Goal: Task Accomplishment & Management: Manage account settings

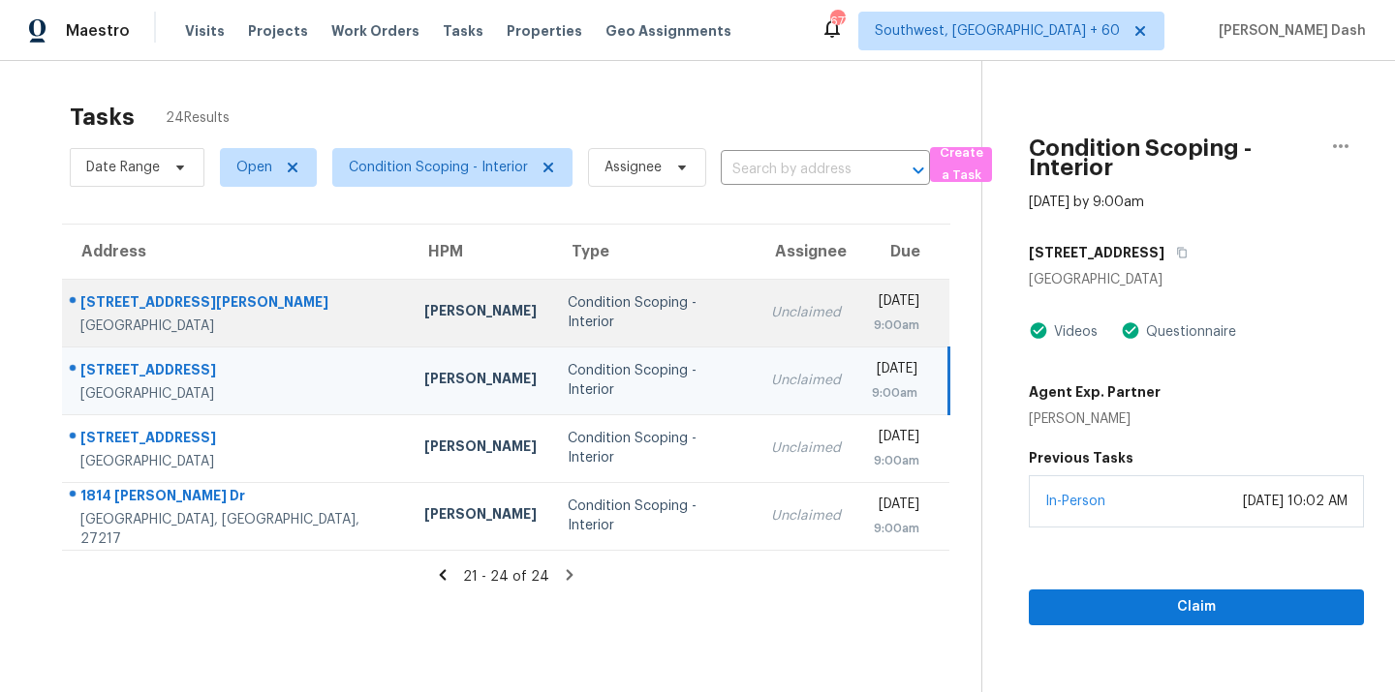
scroll to position [61, 0]
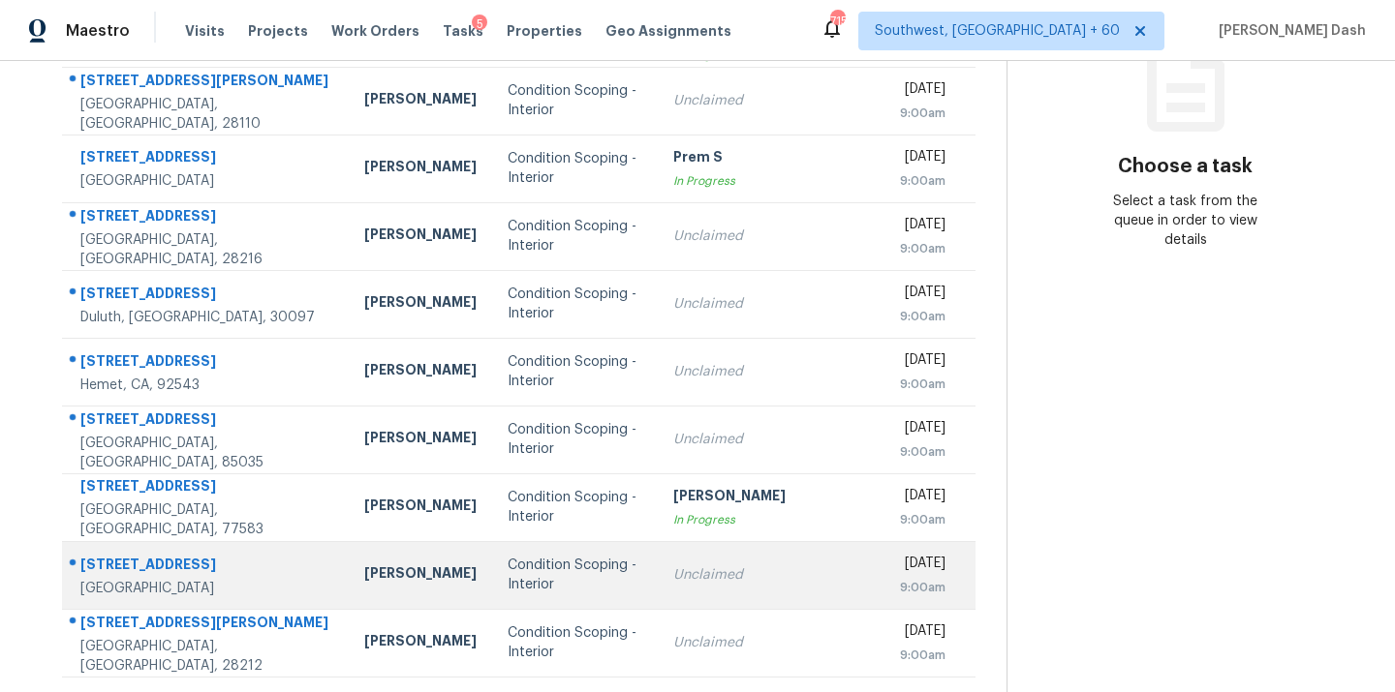
scroll to position [316, 0]
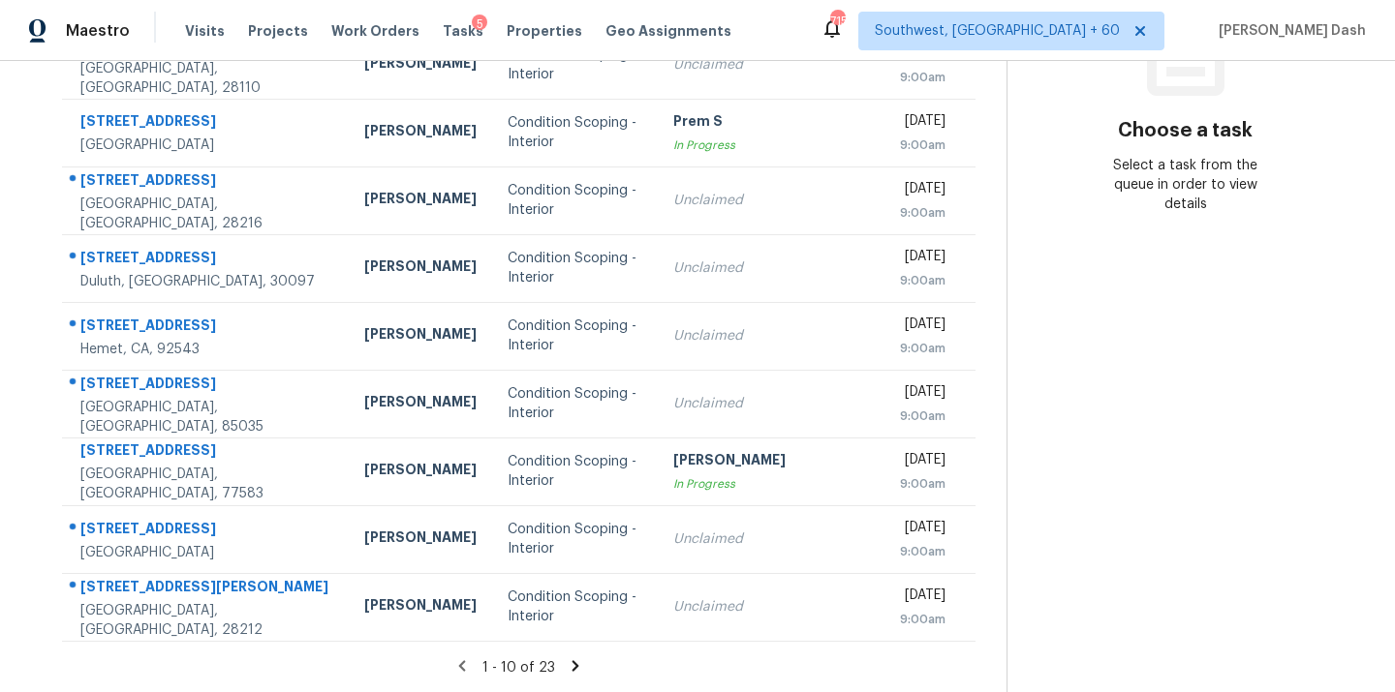
click at [568, 667] on div "1 - 10 of 23" at bounding box center [518, 668] width 975 height 20
click at [567, 667] on icon at bounding box center [575, 666] width 17 height 17
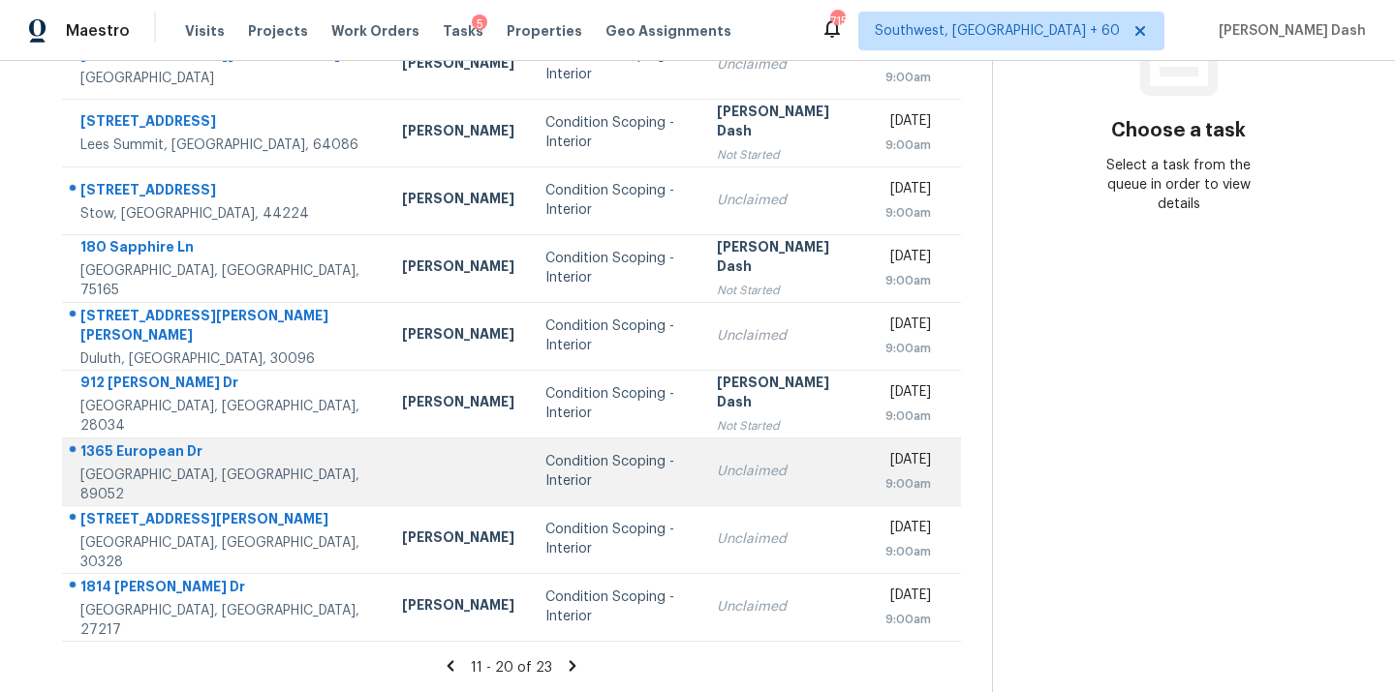
scroll to position [77, 0]
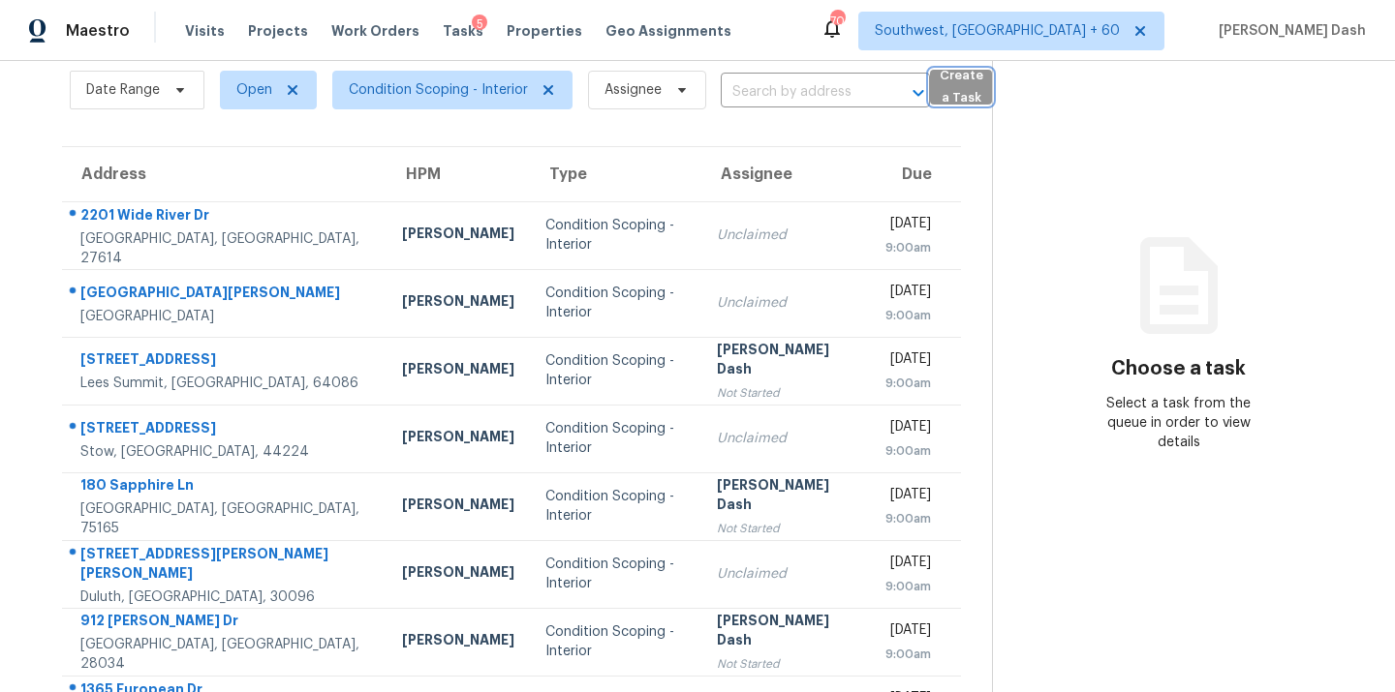
click at [930, 84] on button "Create a Task" at bounding box center [961, 87] width 62 height 35
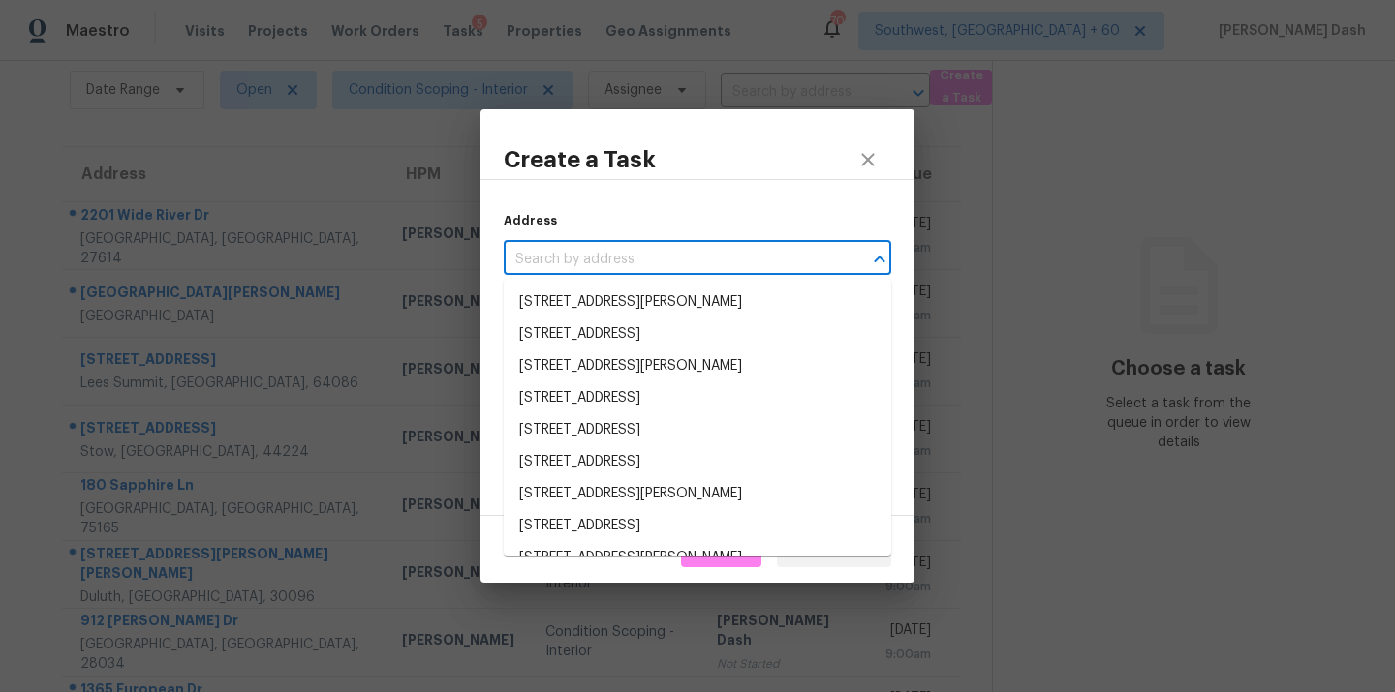
click at [746, 245] on input "text" at bounding box center [670, 260] width 333 height 30
paste input "912 Carole Summey Dr, Dallas, NC 28034"
type input "912 Carole Summey Dr, Dallas, NC 28034"
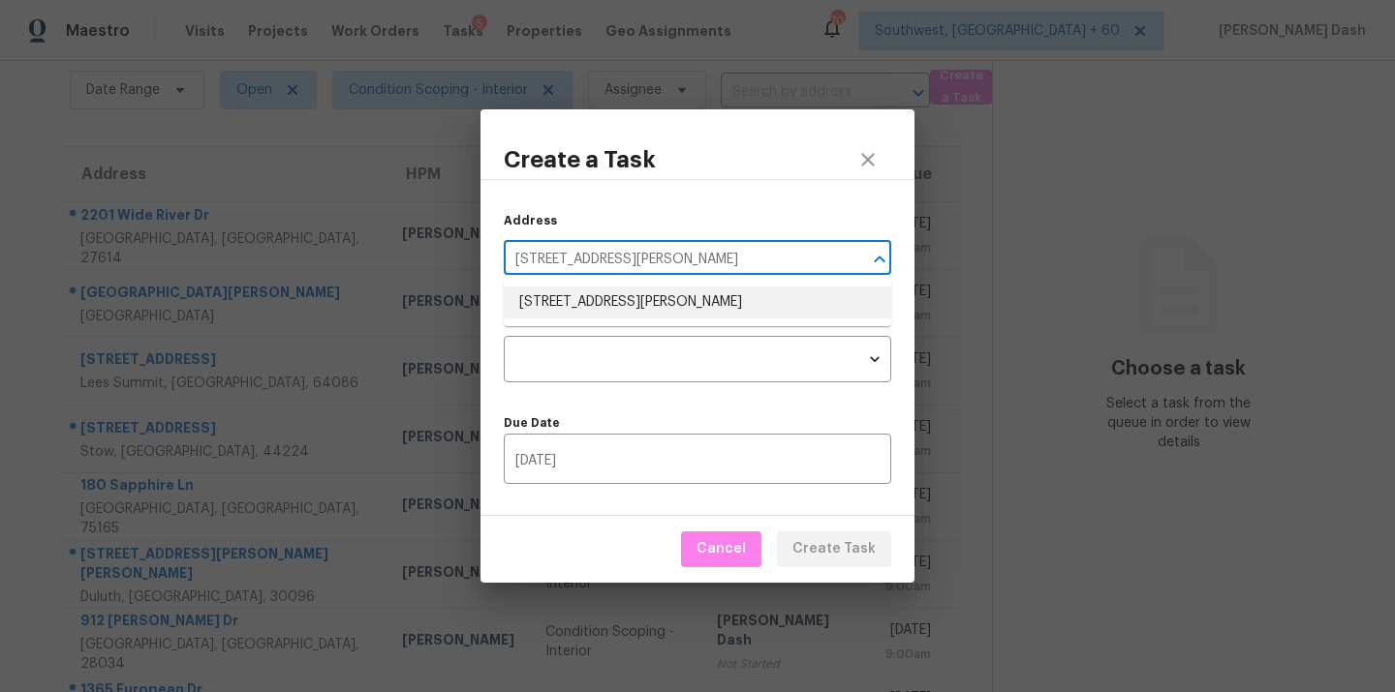
click at [707, 304] on li "912 Carole Summey Dr, Dallas, NC 28034" at bounding box center [697, 303] width 387 height 32
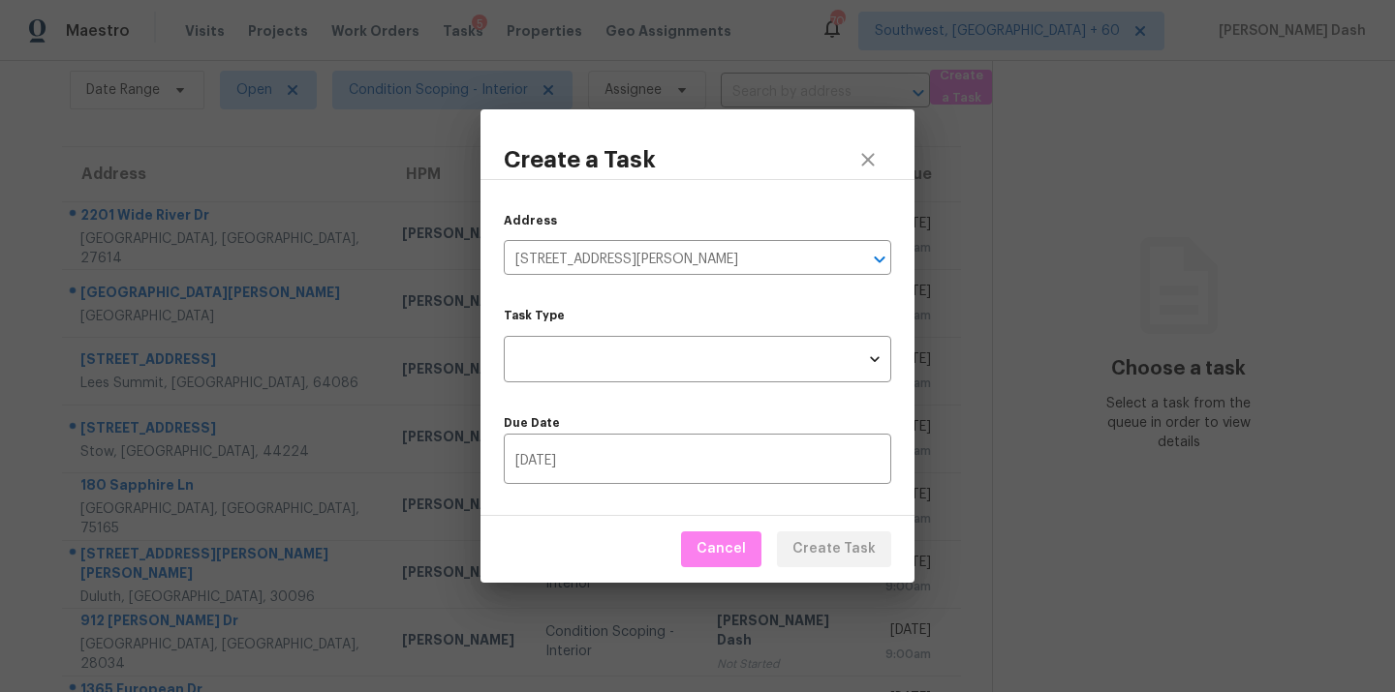
click at [695, 327] on div "Task Type ​ Task Type" at bounding box center [697, 347] width 387 height 74
click at [700, 358] on body "Maestro Visits Projects Work Orders Tasks 5 Properties Geo Assignments 704 Sout…" at bounding box center [697, 346] width 1395 height 692
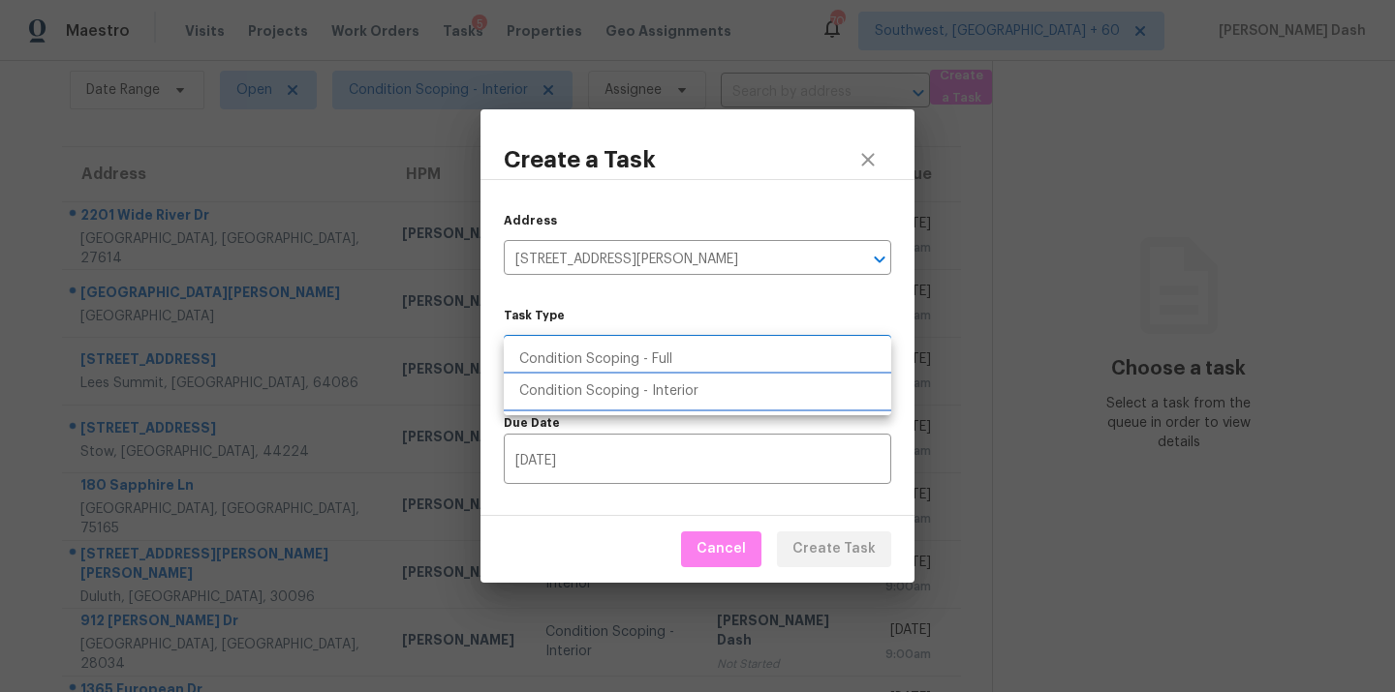
click at [696, 388] on li "Condition Scoping - Interior" at bounding box center [697, 392] width 387 height 32
type input "virtual_interior_assessment"
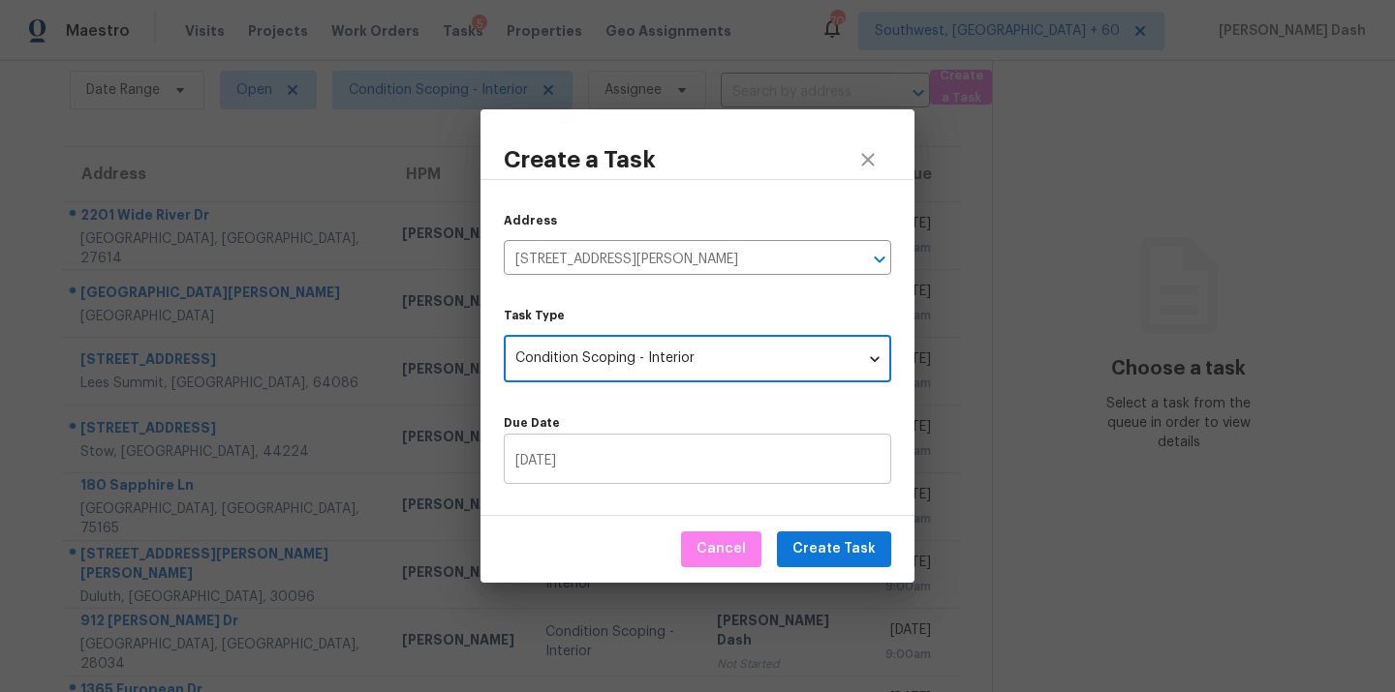
click at [759, 465] on input "09/25/2025" at bounding box center [697, 462] width 387 height 46
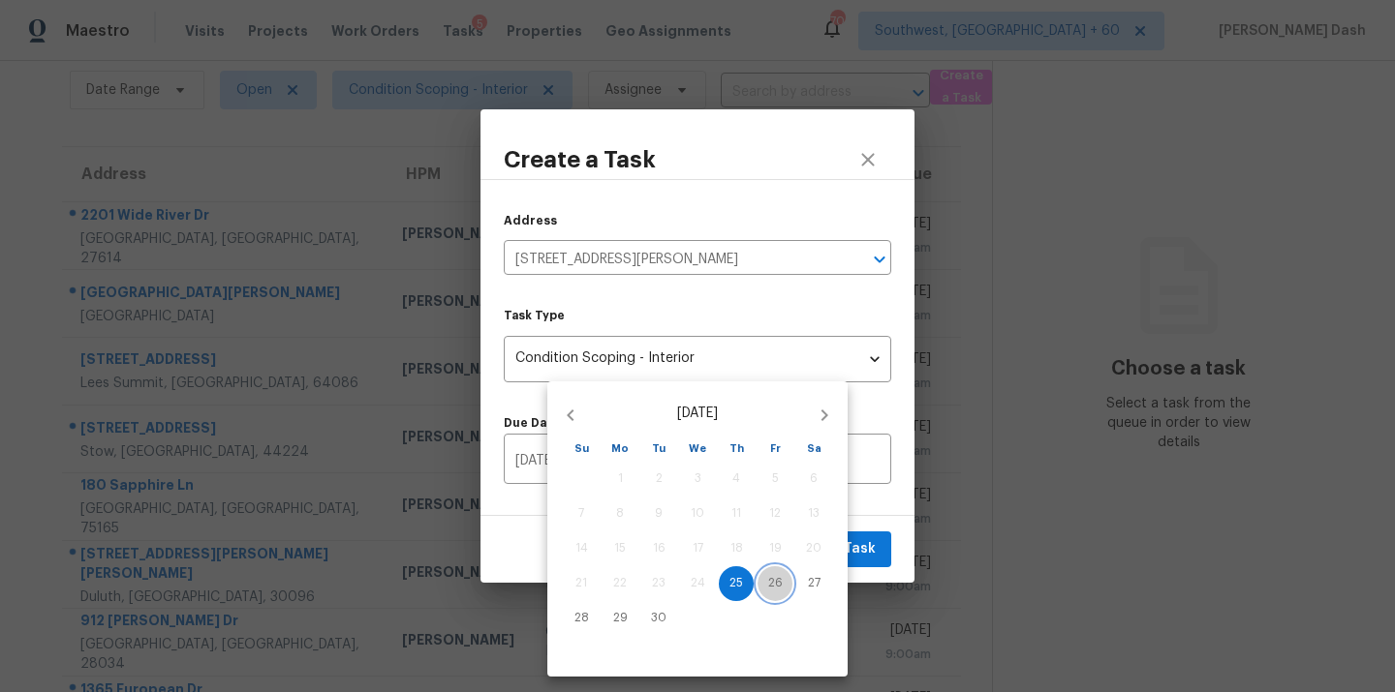
click at [768, 577] on p "26" at bounding box center [775, 583] width 15 height 16
type input "09/26/2025"
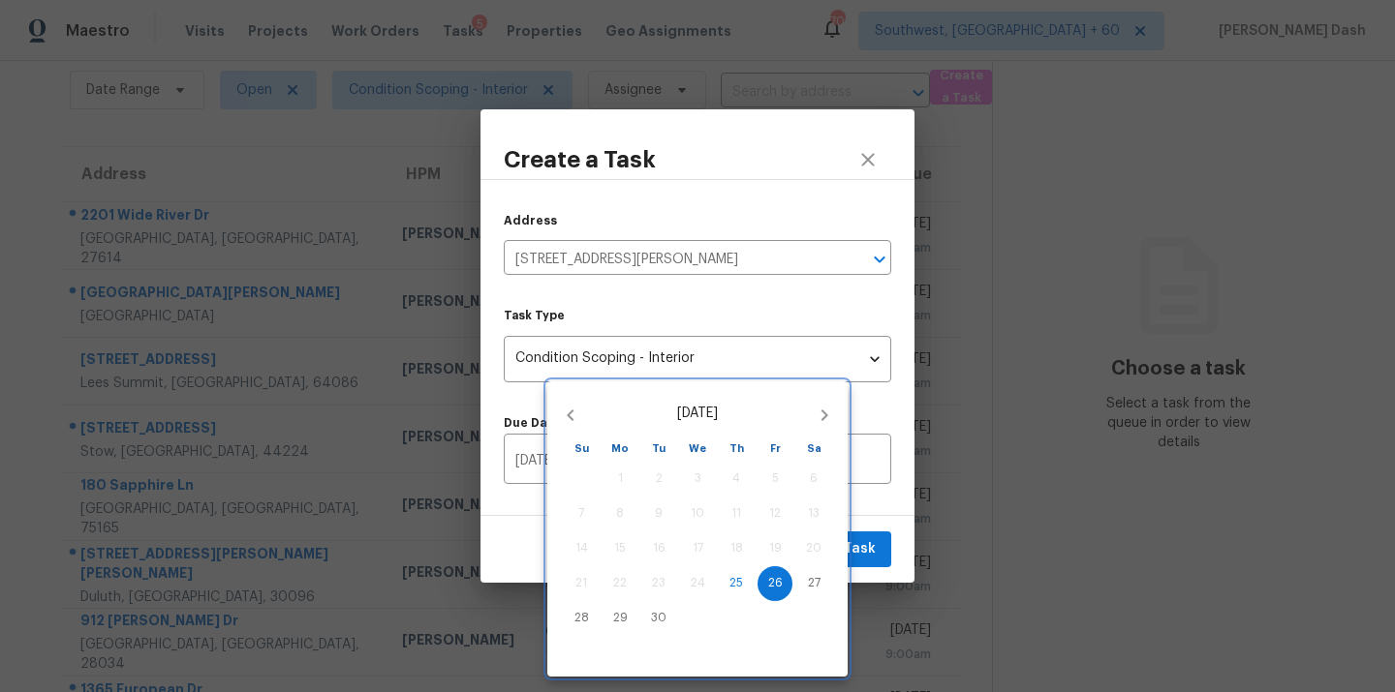
click at [851, 559] on div at bounding box center [697, 346] width 1395 height 692
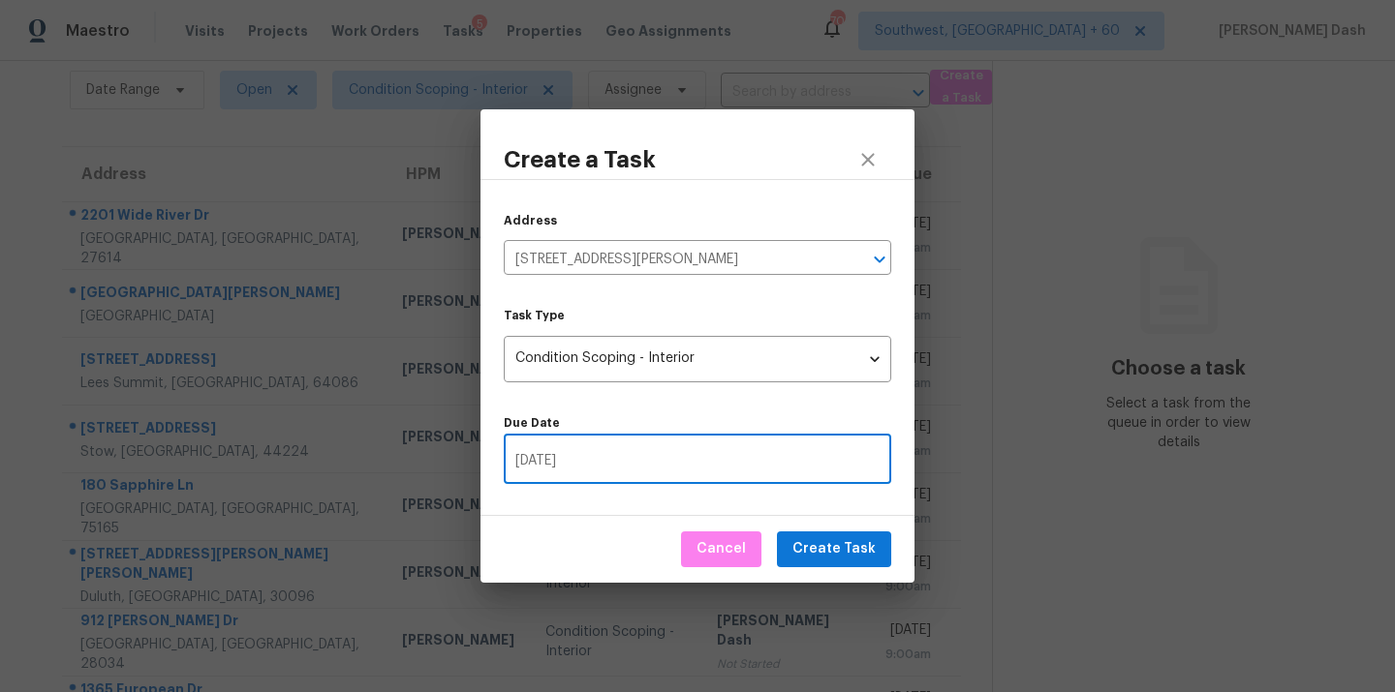
click at [851, 559] on div "September 2025 Su Mo Tu We Th Fr Sa 31 1 2 3 4 5 6 7 8 9 10 11 12 13 14 15 16 1…" at bounding box center [697, 346] width 1395 height 692
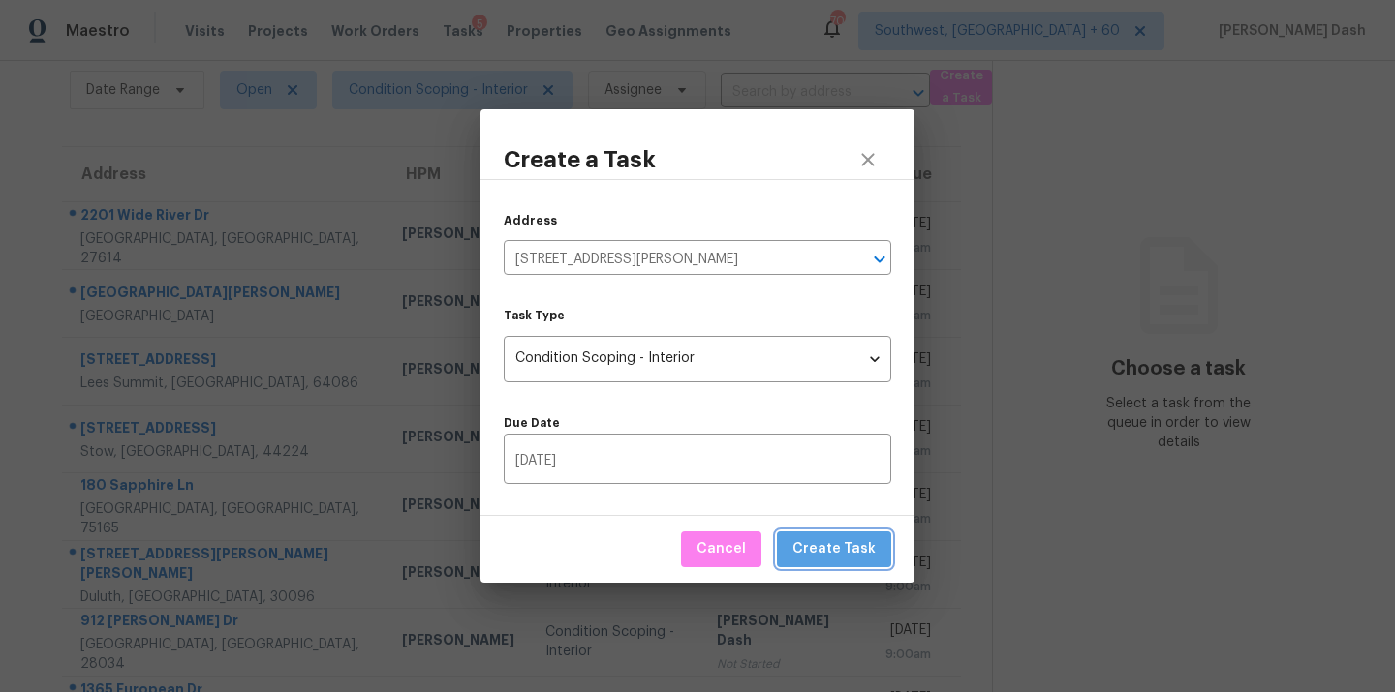
click at [851, 559] on span "Create Task" at bounding box center [833, 550] width 83 height 24
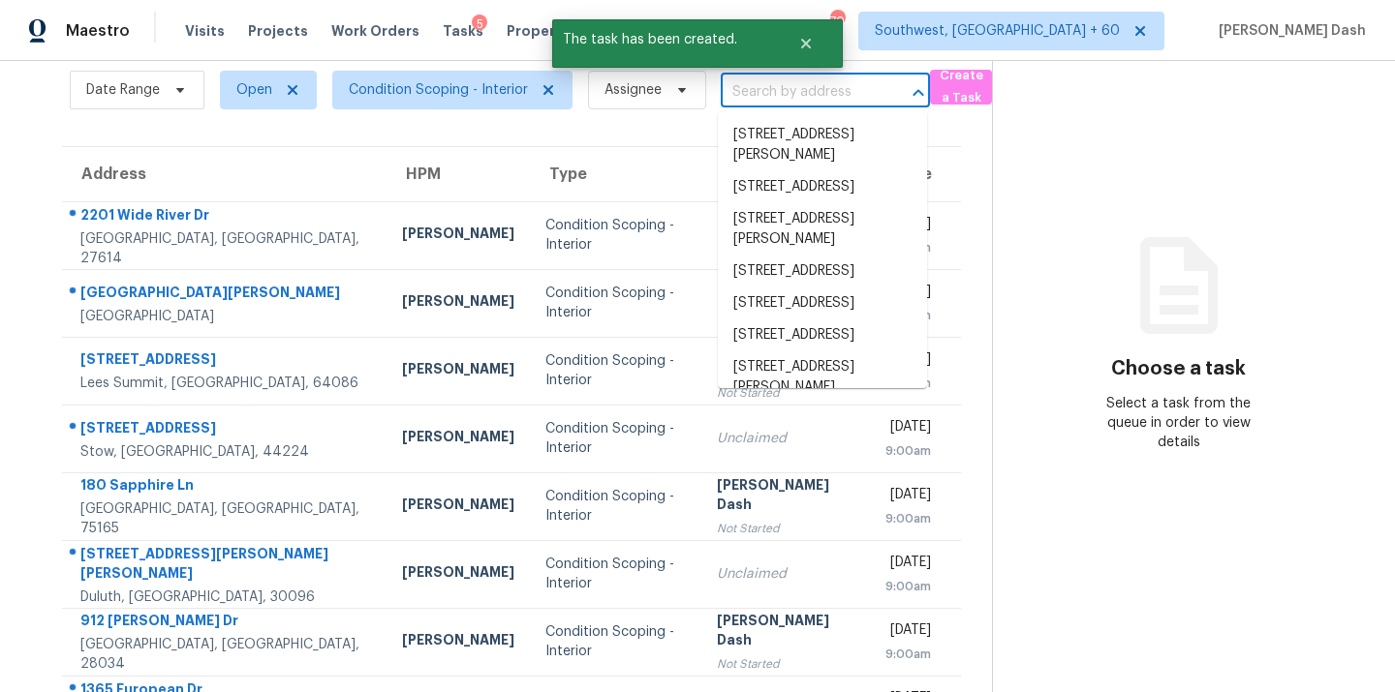
click at [781, 96] on input "text" at bounding box center [798, 92] width 155 height 30
paste input "912 Carole Summey Dr, Dallas, NC 28034"
type input "912 Carole Summey Dr, Dallas, NC 28034"
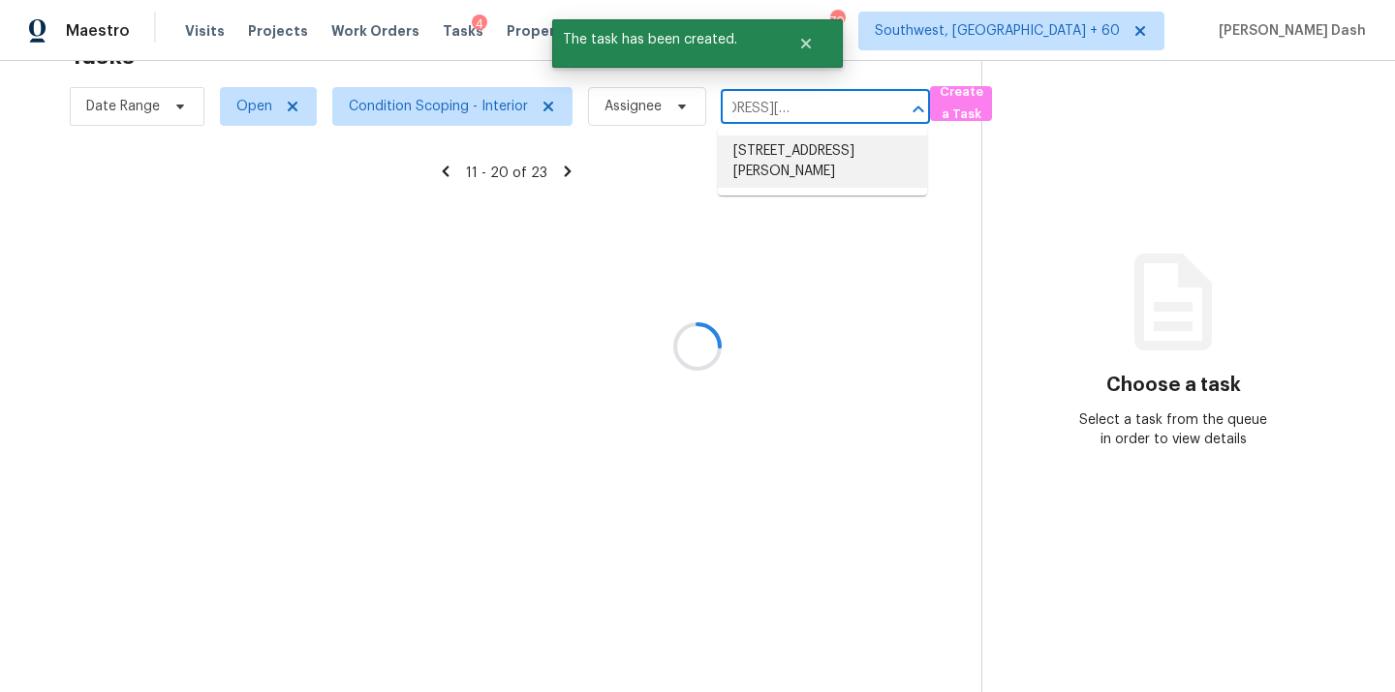
click at [779, 155] on li "912 Carole Summey Dr, Dallas, NC 28034" at bounding box center [822, 162] width 209 height 52
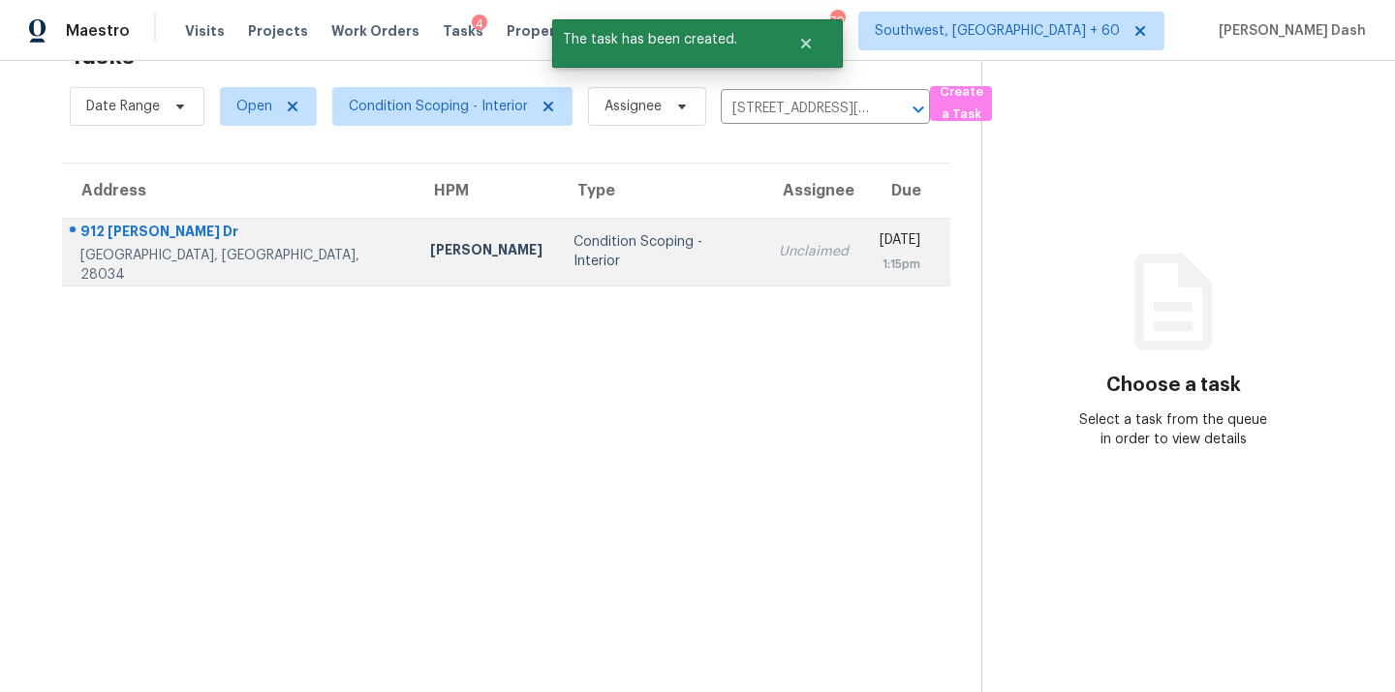
click at [558, 285] on td "Condition Scoping - Interior" at bounding box center [660, 252] width 205 height 68
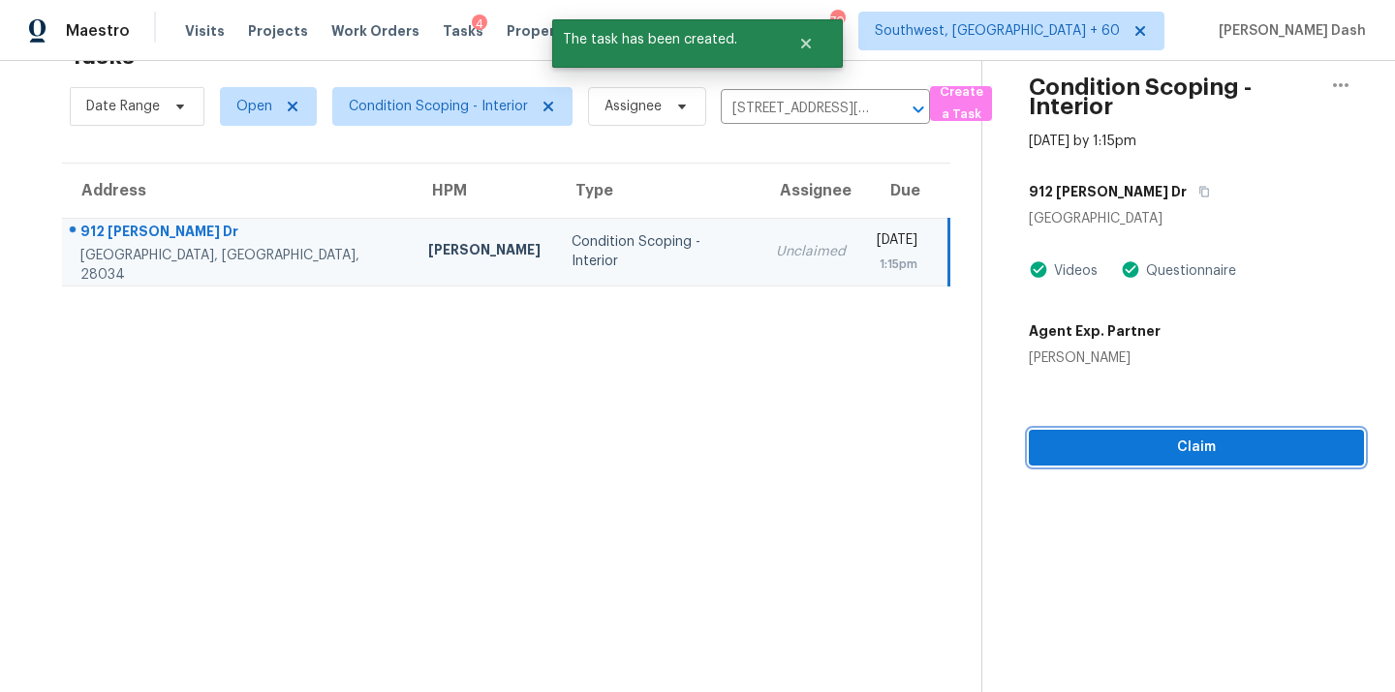
click at [1179, 441] on span "Claim" at bounding box center [1196, 448] width 304 height 24
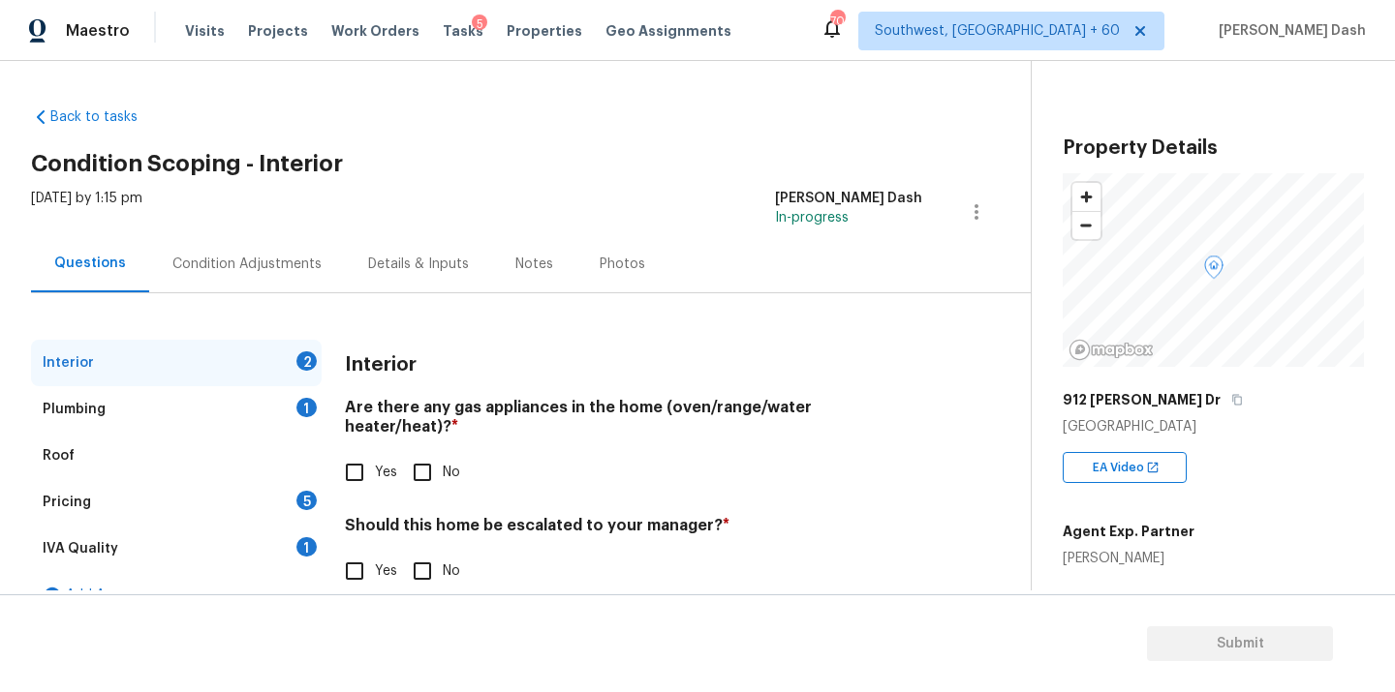
scroll to position [34, 0]
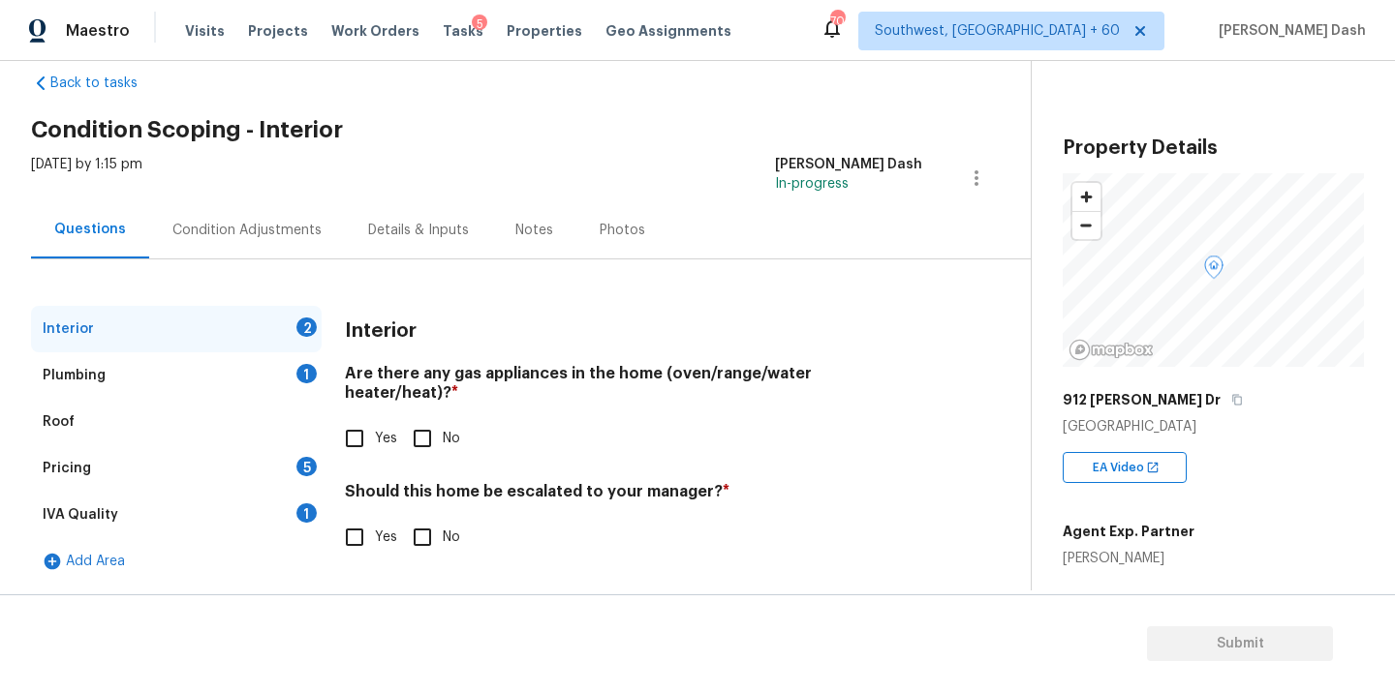
click at [354, 435] on input "Yes" at bounding box center [354, 438] width 41 height 41
checkbox input "true"
click at [429, 532] on input "No" at bounding box center [422, 539] width 41 height 41
checkbox input "true"
click at [284, 365] on div "Plumbing 1" at bounding box center [176, 376] width 291 height 46
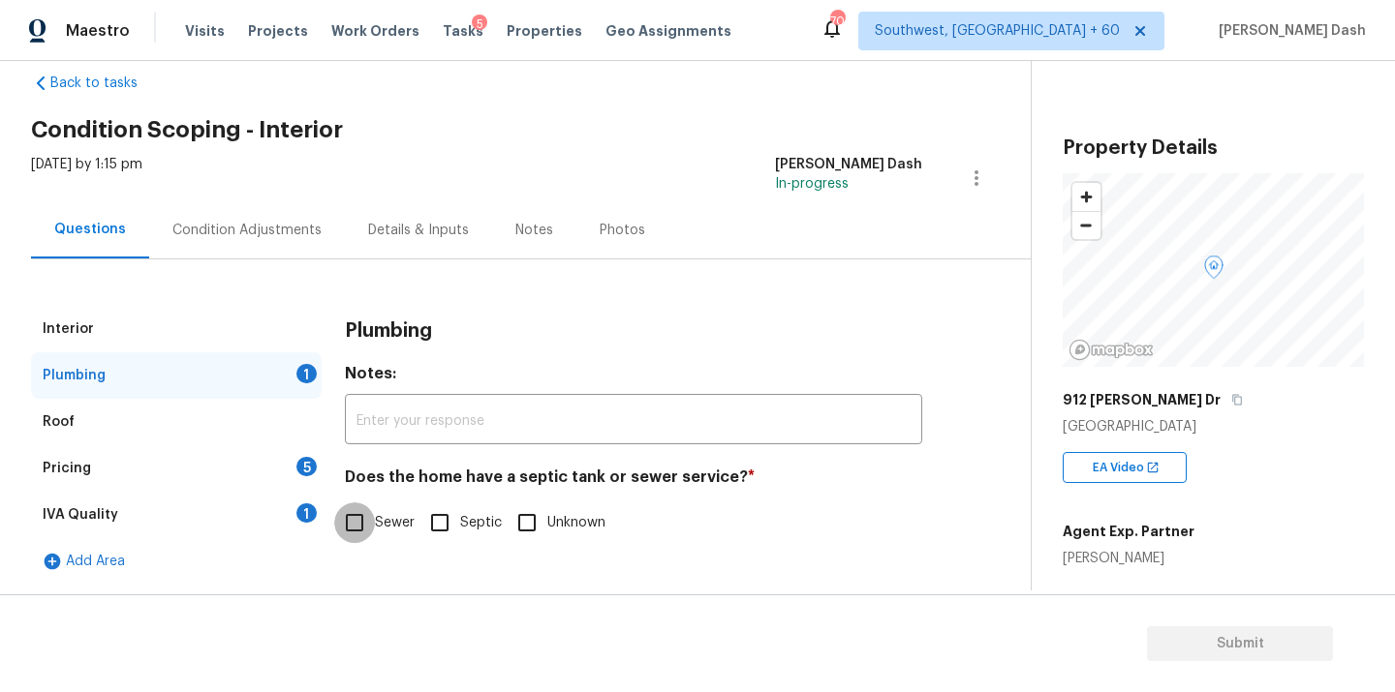
click at [358, 520] on input "Sewer" at bounding box center [354, 523] width 41 height 41
checkbox input "true"
click at [325, 507] on div "Interior Plumbing Roof Pricing 5 IVA Quality 1 Add Area Plumbing Notes: ​ Does …" at bounding box center [507, 445] width 953 height 279
click at [301, 509] on div "1" at bounding box center [306, 513] width 20 height 19
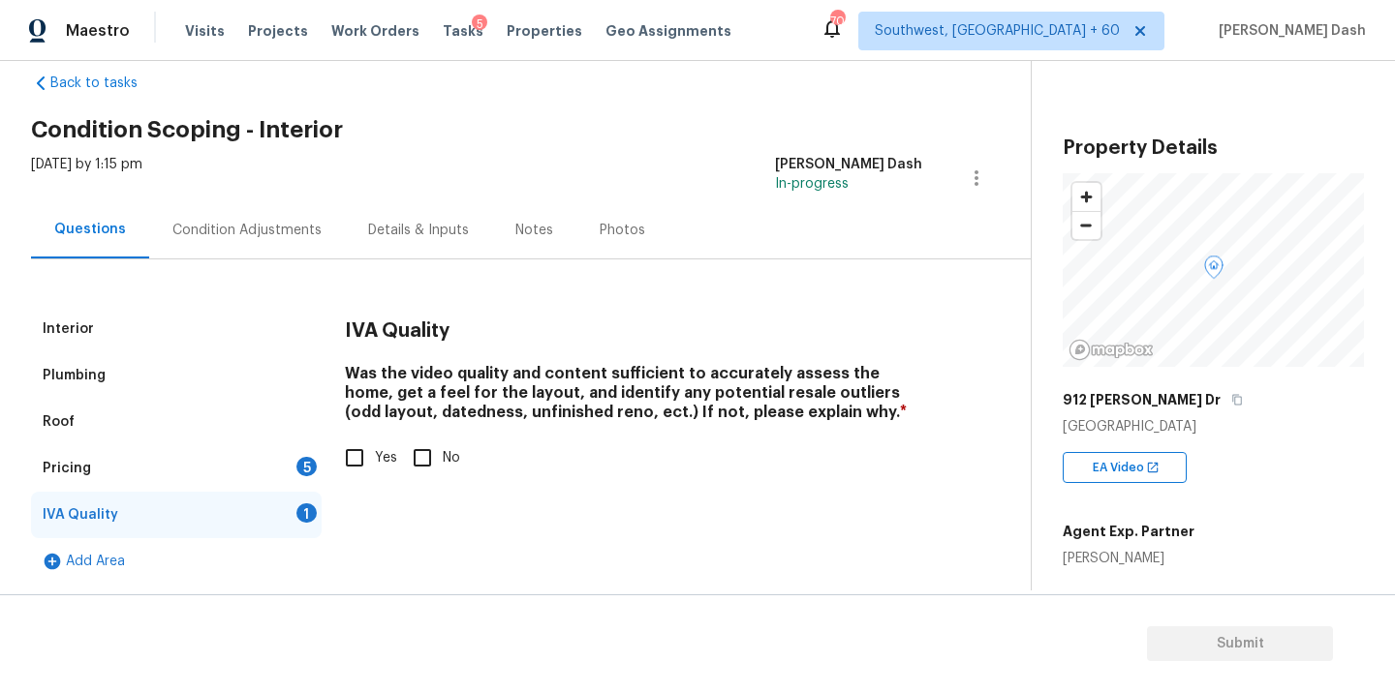
click at [376, 446] on label "Yes" at bounding box center [365, 458] width 63 height 41
click at [375, 446] on input "Yes" at bounding box center [354, 458] width 41 height 41
checkbox input "true"
click at [317, 471] on div "Pricing 5" at bounding box center [176, 469] width 291 height 46
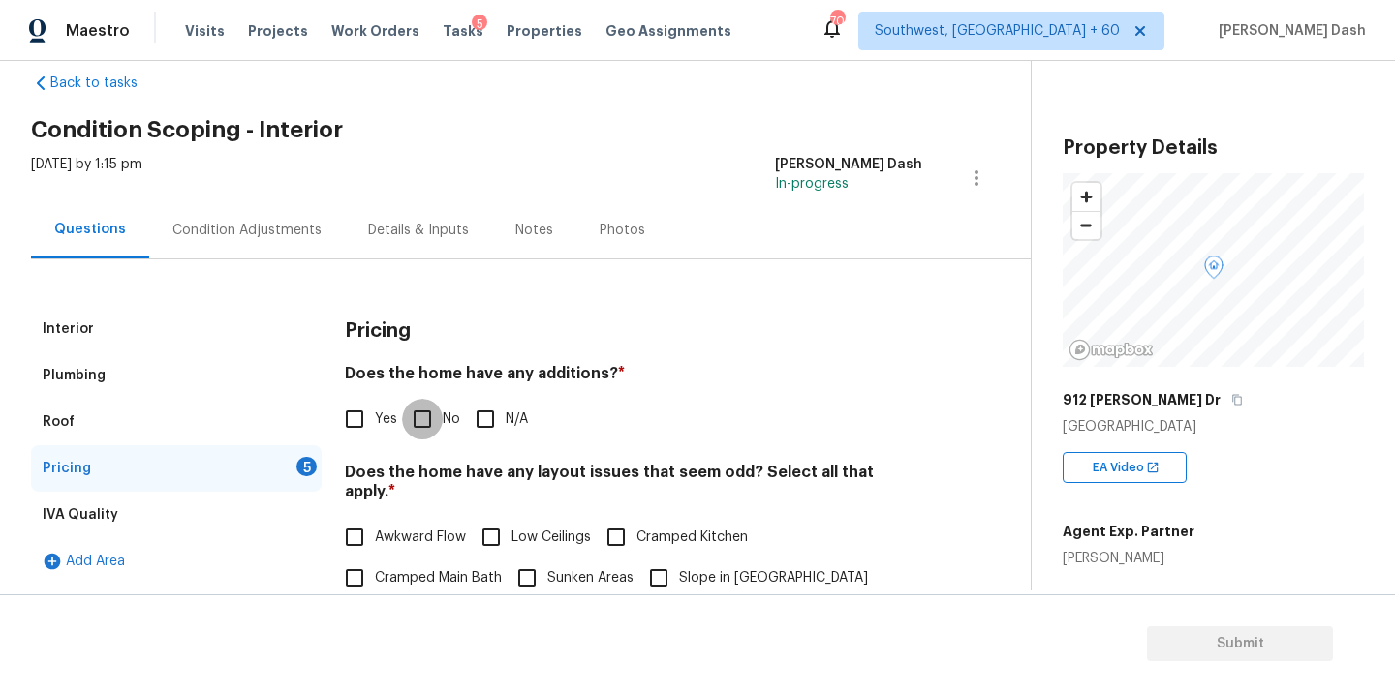
click at [423, 411] on input "No" at bounding box center [422, 419] width 41 height 41
checkbox input "true"
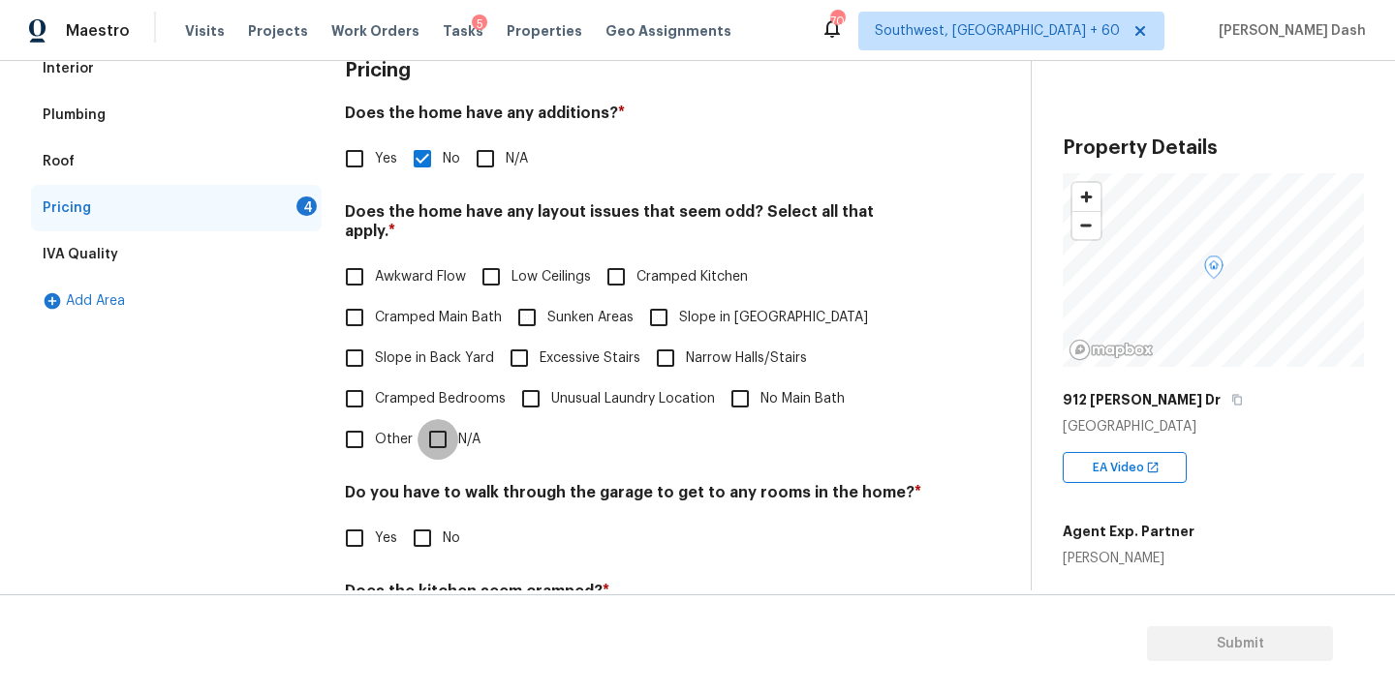
click at [442, 432] on input "N/A" at bounding box center [437, 439] width 41 height 41
checkbox input "true"
click at [440, 550] on input "No" at bounding box center [422, 540] width 41 height 41
checkbox input "true"
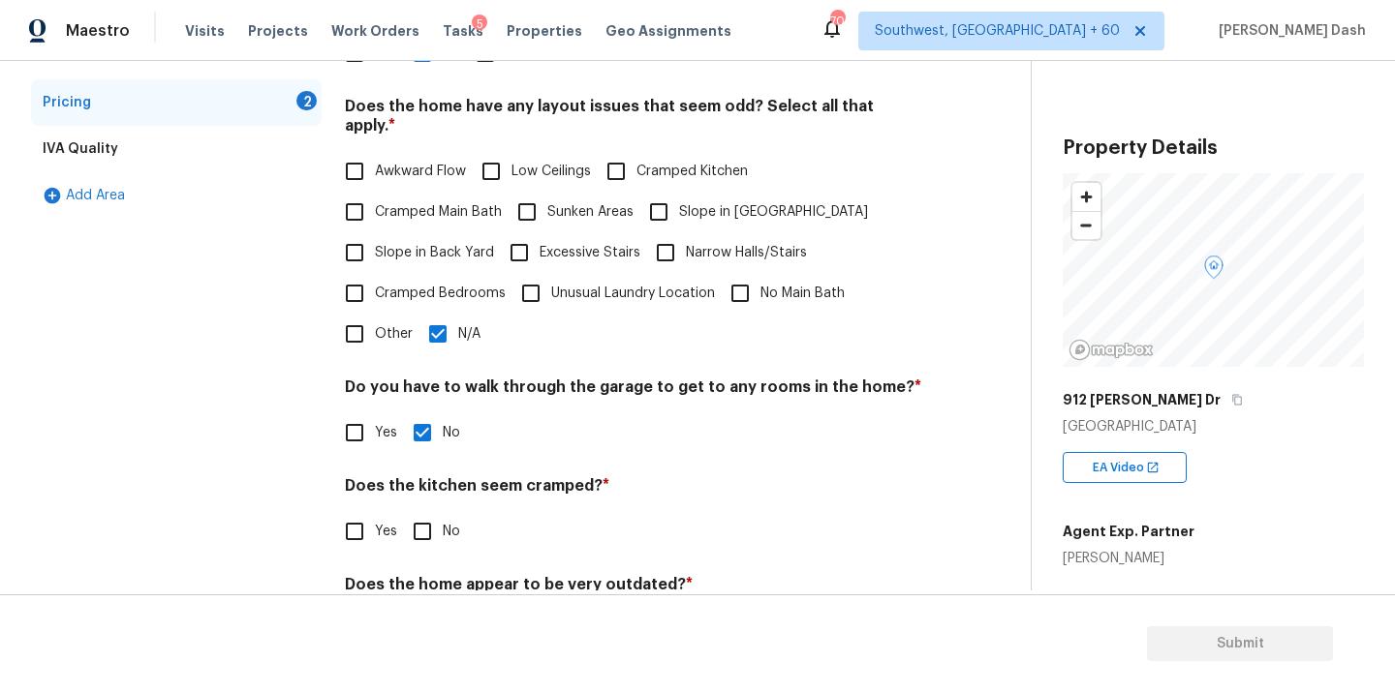
click at [436, 533] on div "Pricing Does the home have any additions? * Yes No N/A Does the home have any l…" at bounding box center [633, 307] width 577 height 734
click at [420, 514] on input "No" at bounding box center [422, 531] width 41 height 41
checkbox input "true"
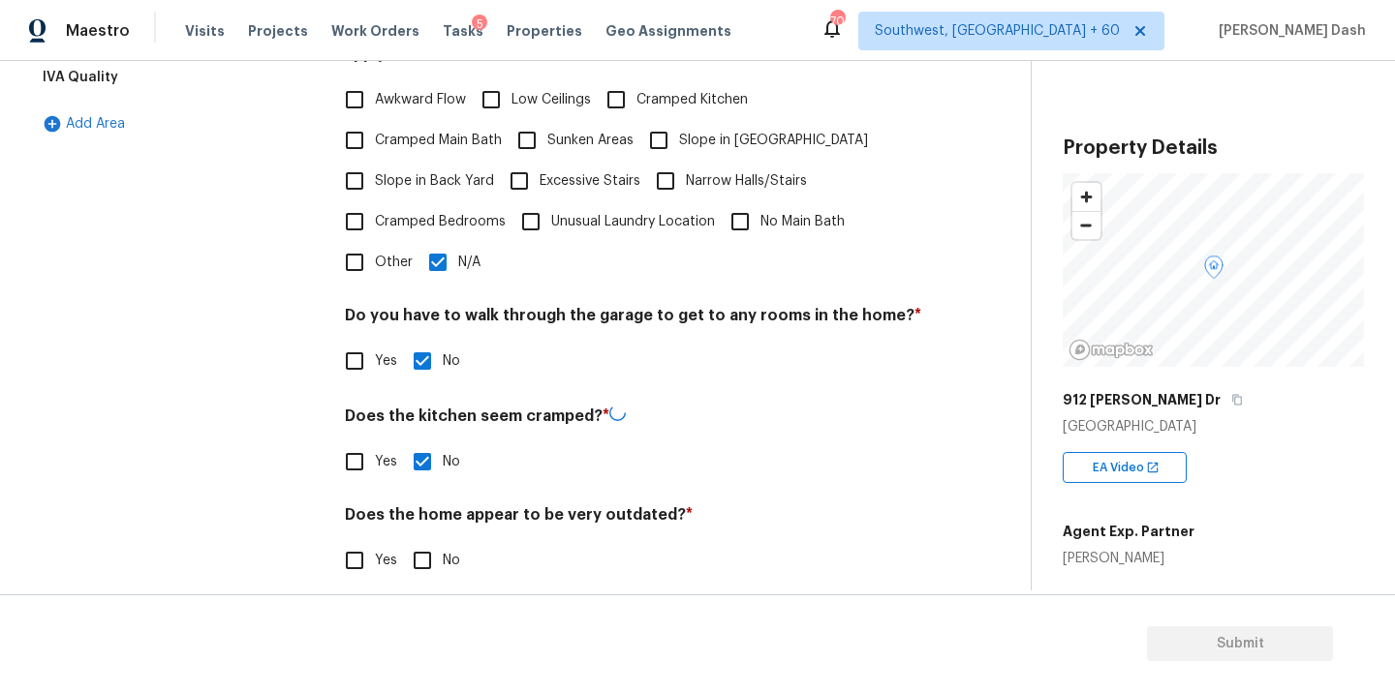
click at [420, 545] on input "No" at bounding box center [422, 560] width 41 height 41
checkbox input "true"
click at [249, 414] on div "Interior Plumbing Roof Pricing IVA Quality Add Area" at bounding box center [176, 237] width 291 height 738
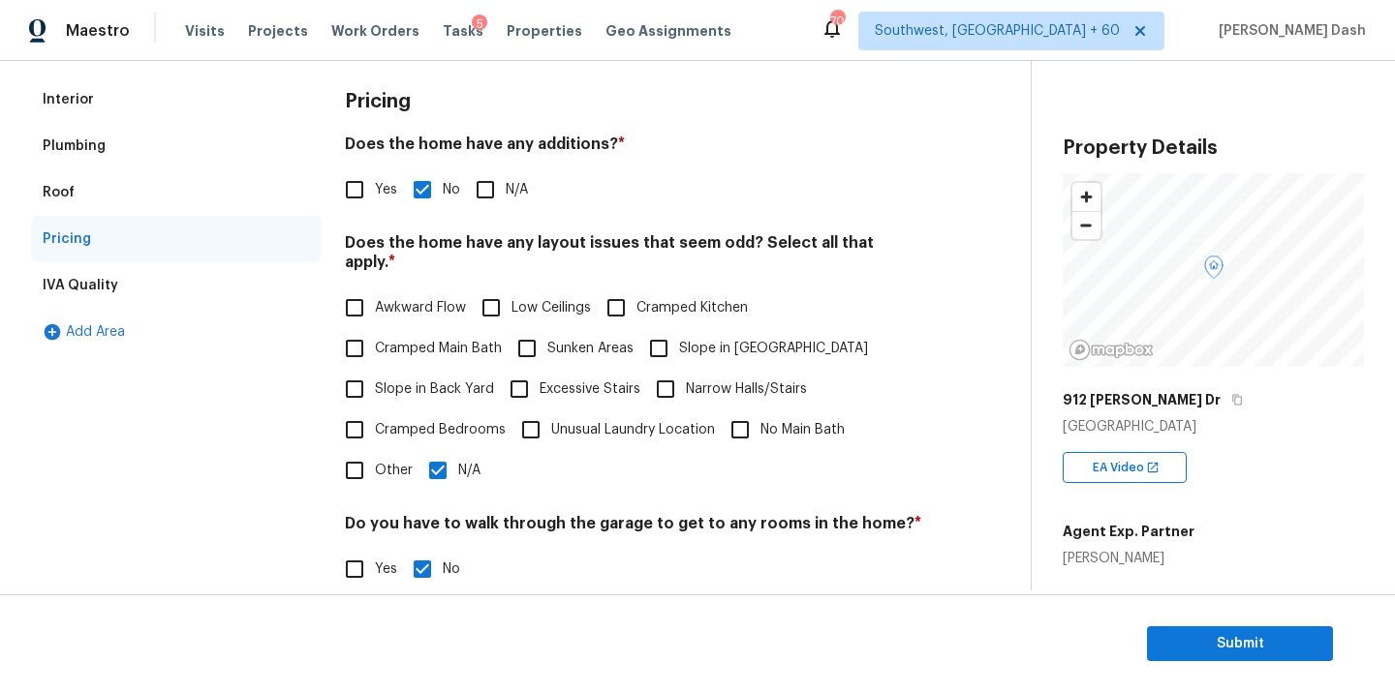
scroll to position [0, 0]
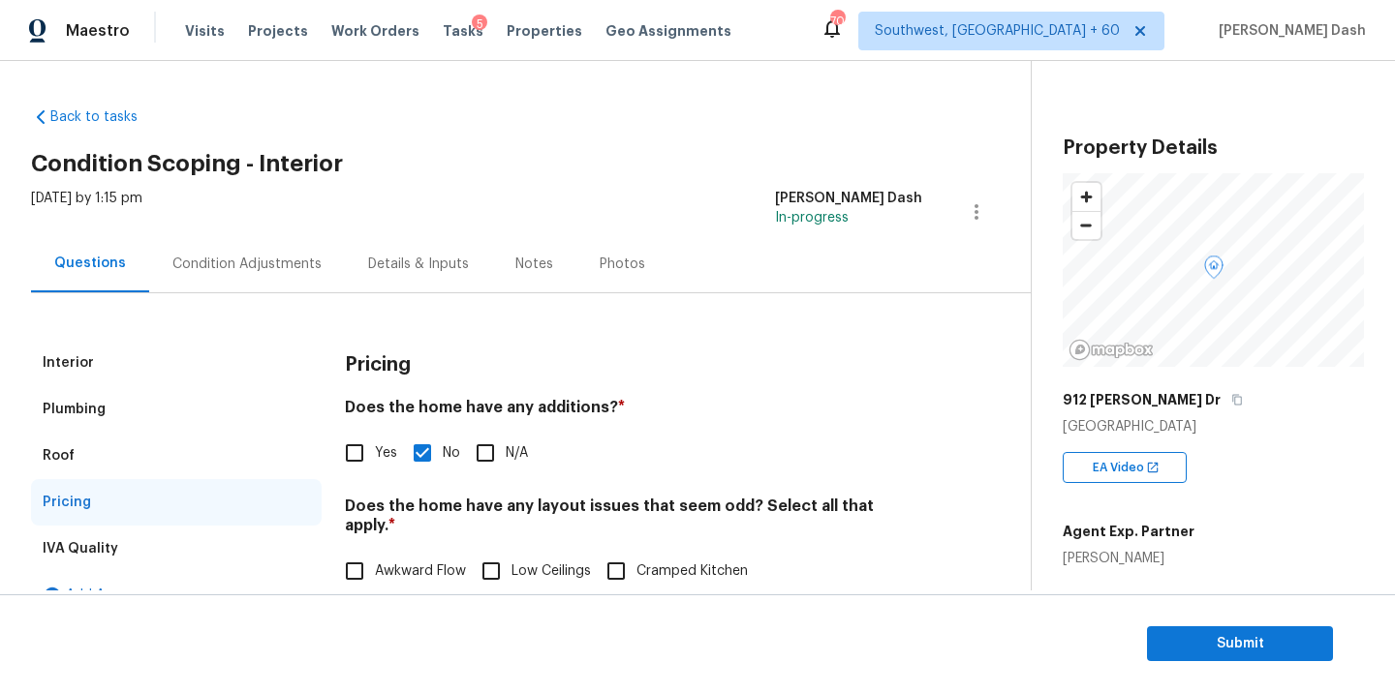
click at [247, 274] on div "Condition Adjustments" at bounding box center [247, 263] width 196 height 57
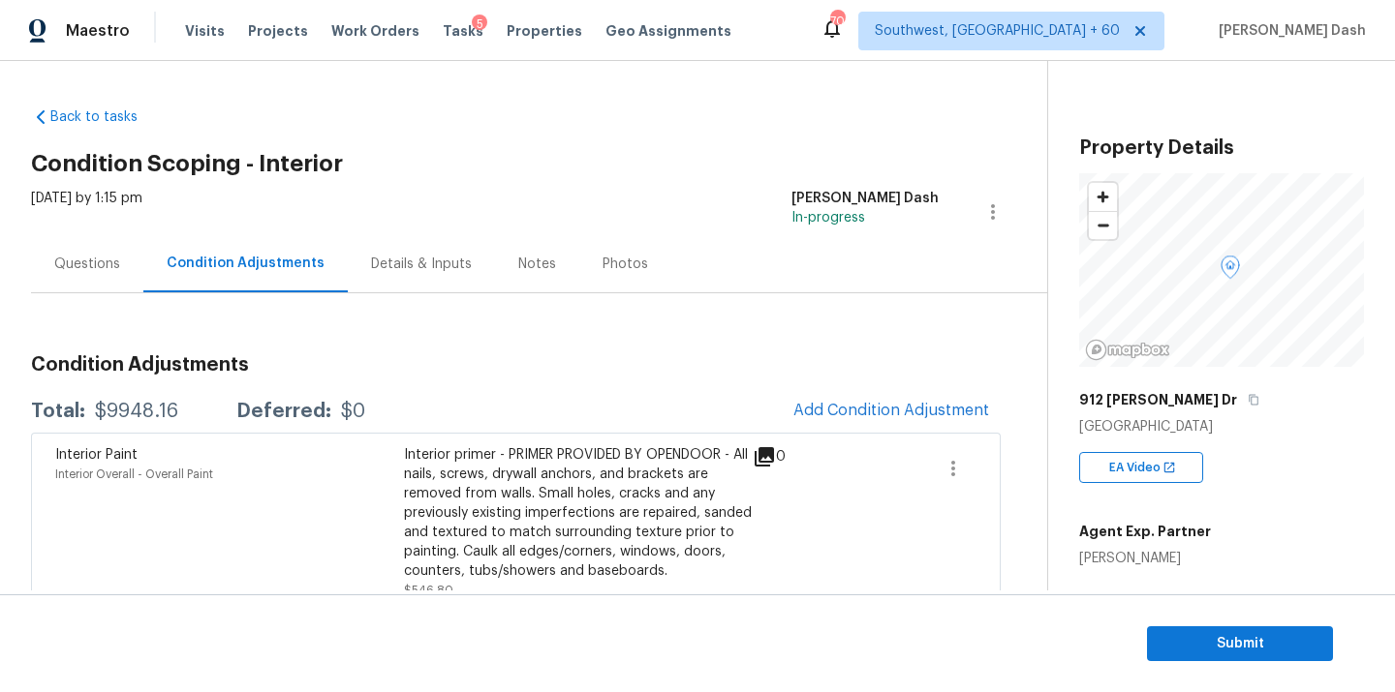
scroll to position [148, 0]
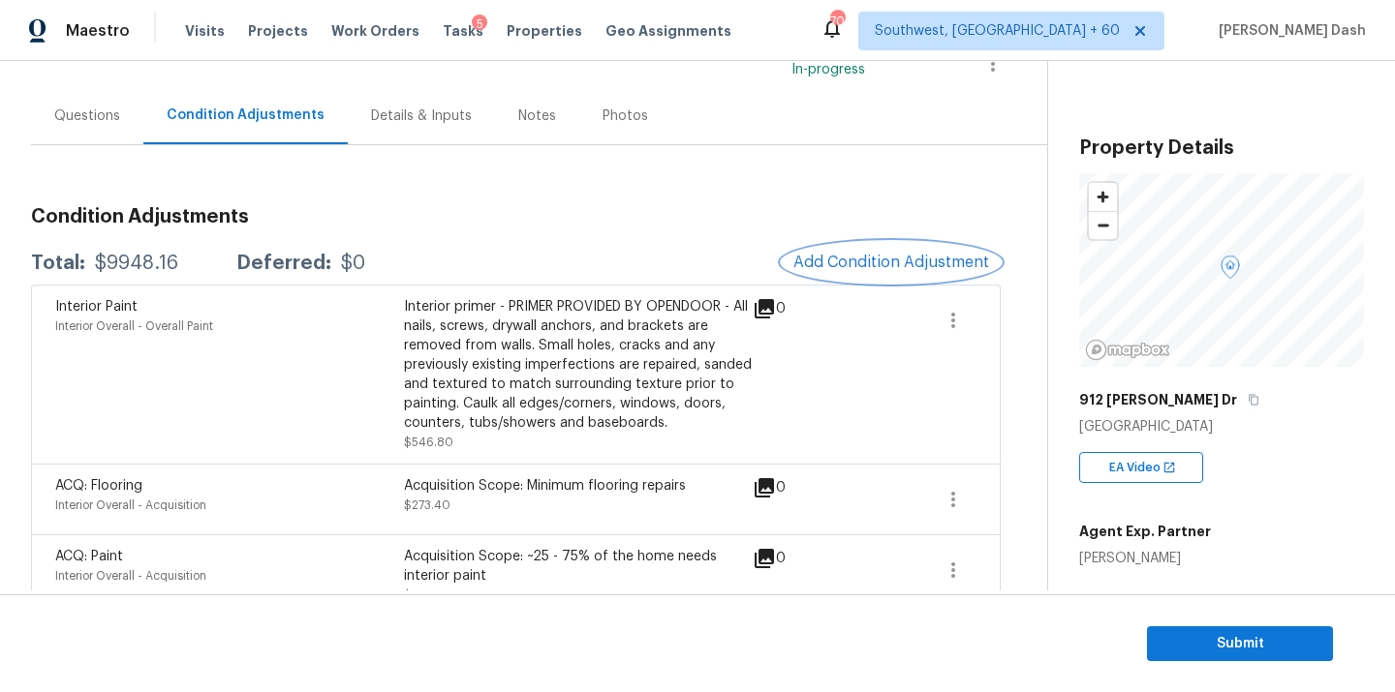
click at [877, 275] on button "Add Condition Adjustment" at bounding box center [891, 262] width 219 height 41
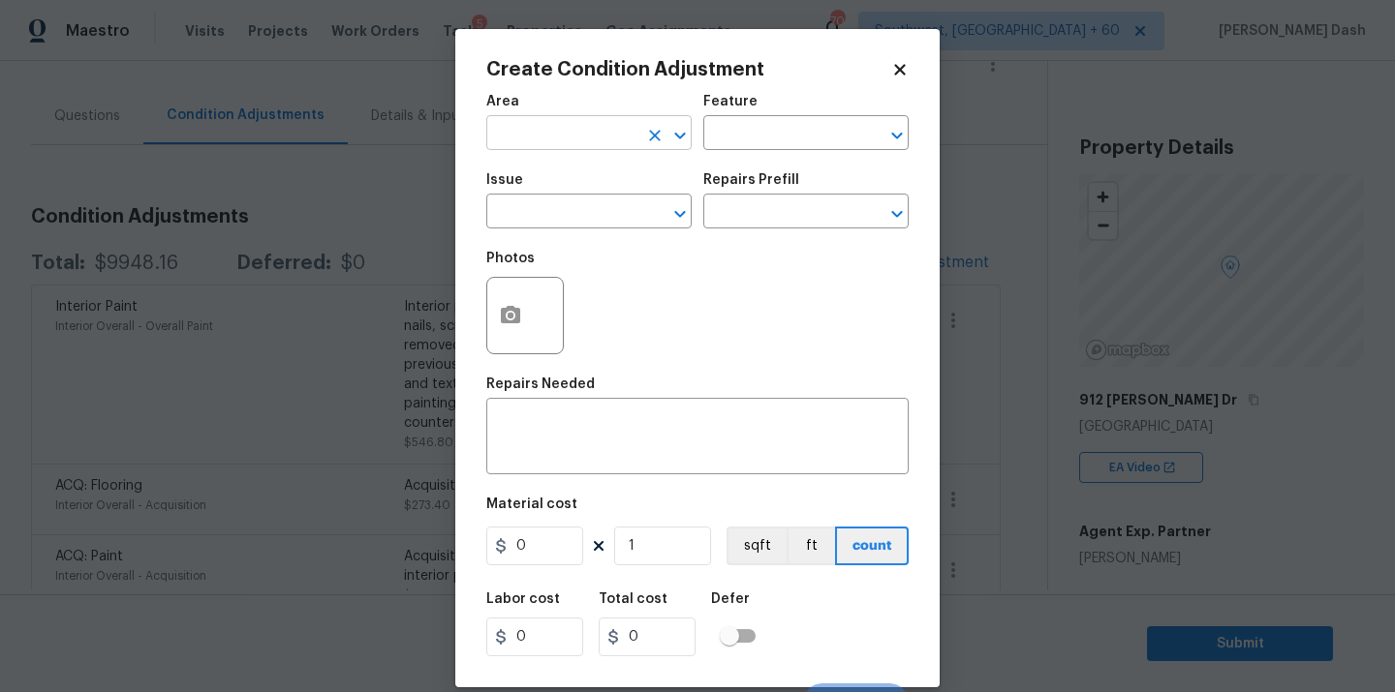
click at [598, 122] on input "text" at bounding box center [561, 135] width 151 height 30
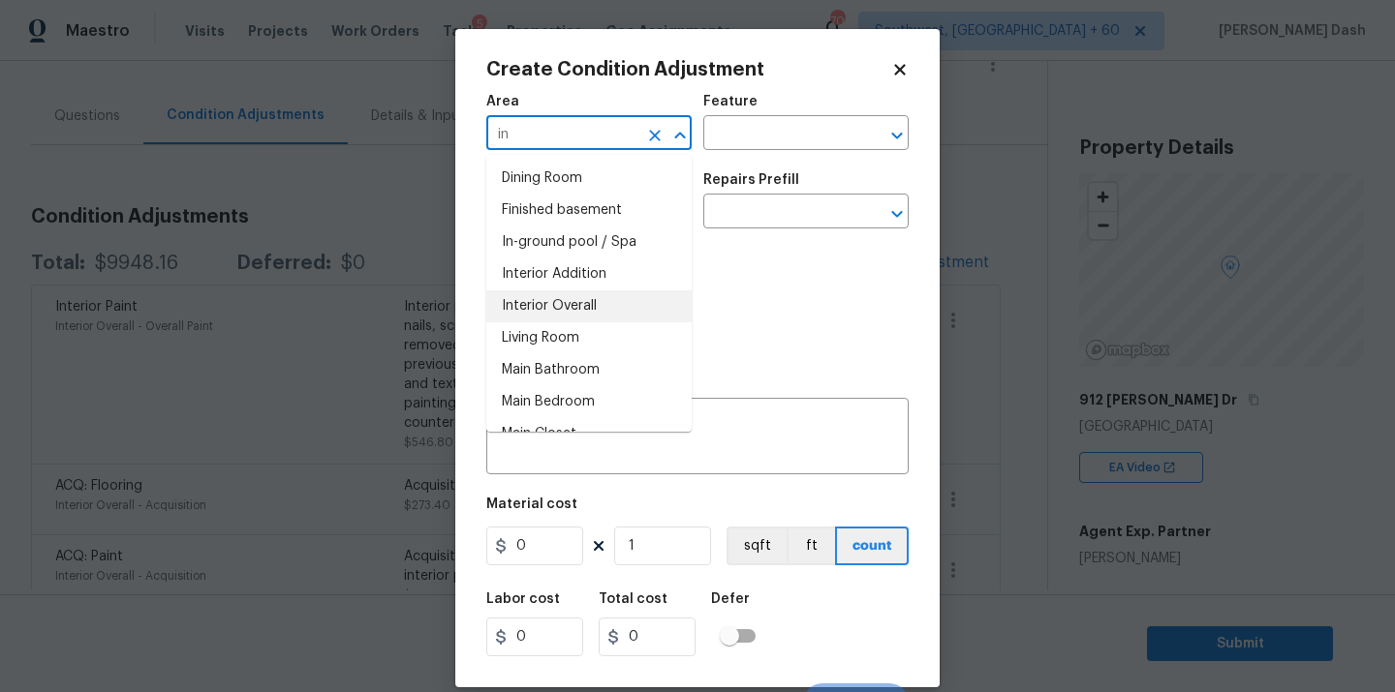
click at [542, 299] on li "Interior Overall" at bounding box center [588, 307] width 205 height 32
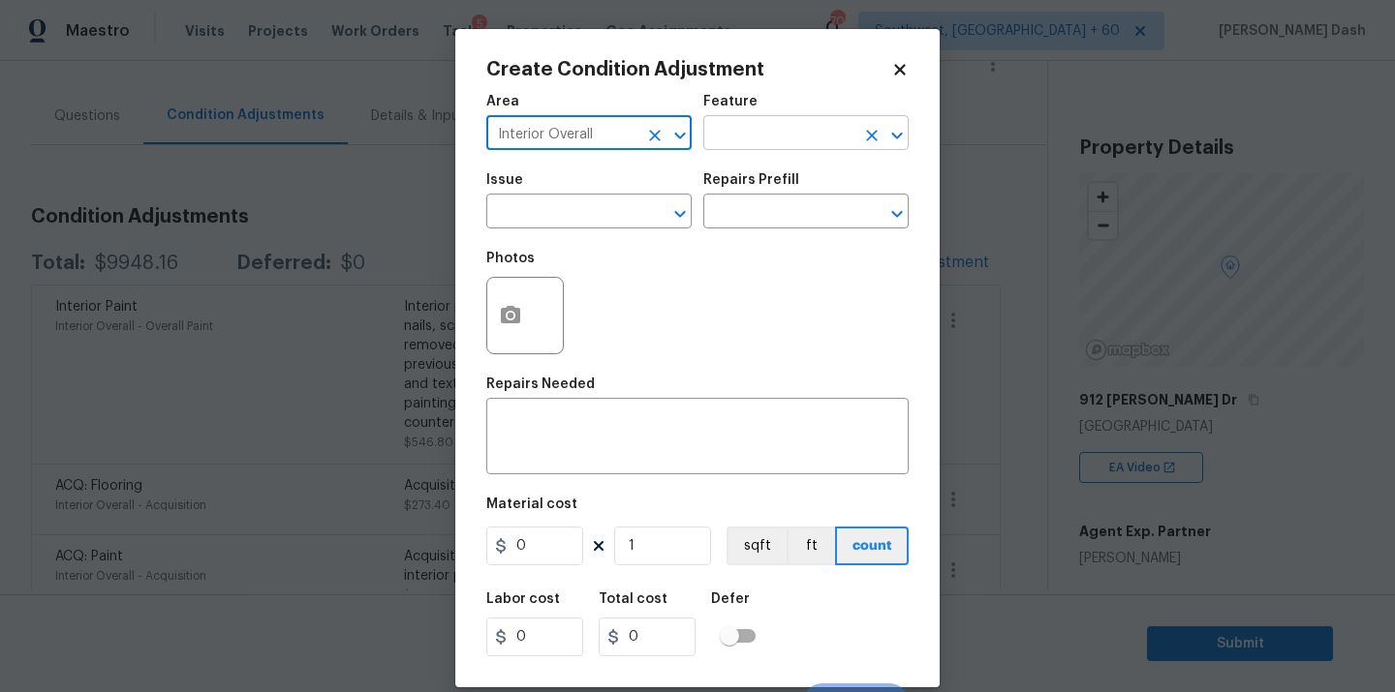
type input "Interior Overall"
click at [756, 141] on input "text" at bounding box center [778, 135] width 151 height 30
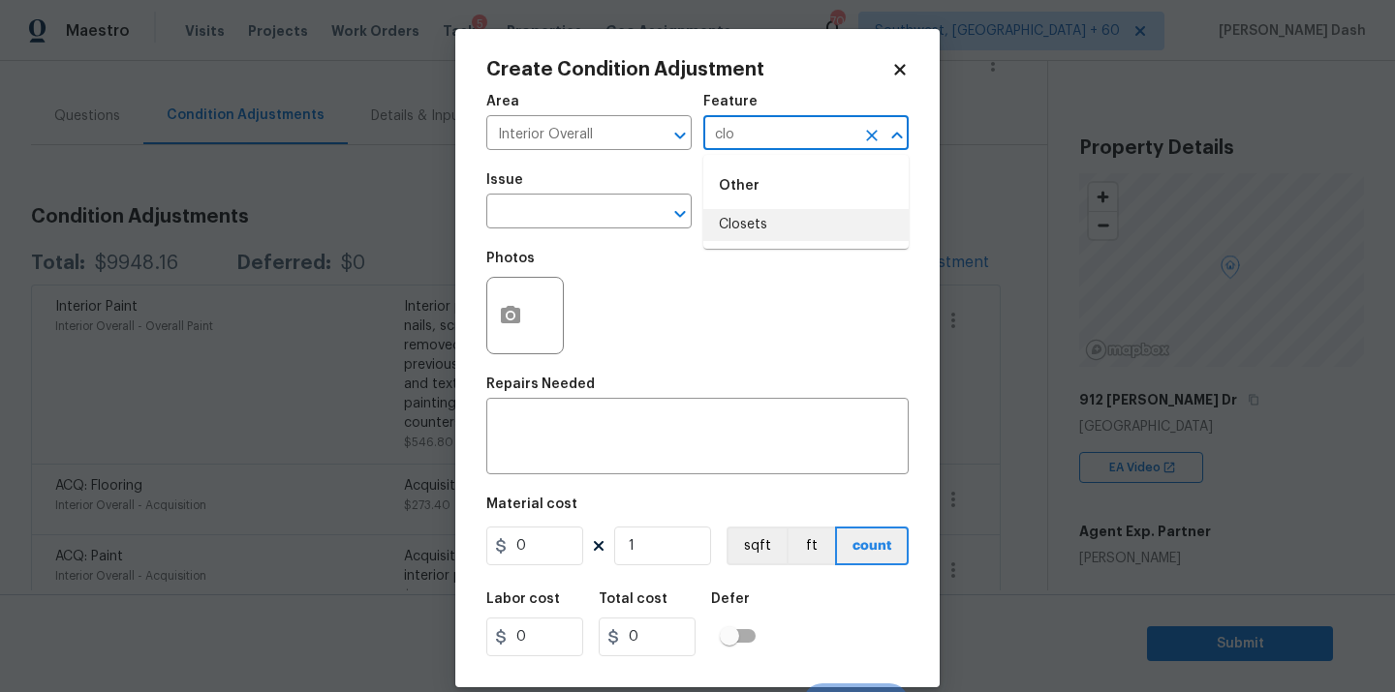
click at [746, 230] on li "Closets" at bounding box center [805, 225] width 205 height 32
type input "Closets"
click at [618, 224] on input "text" at bounding box center [561, 214] width 151 height 30
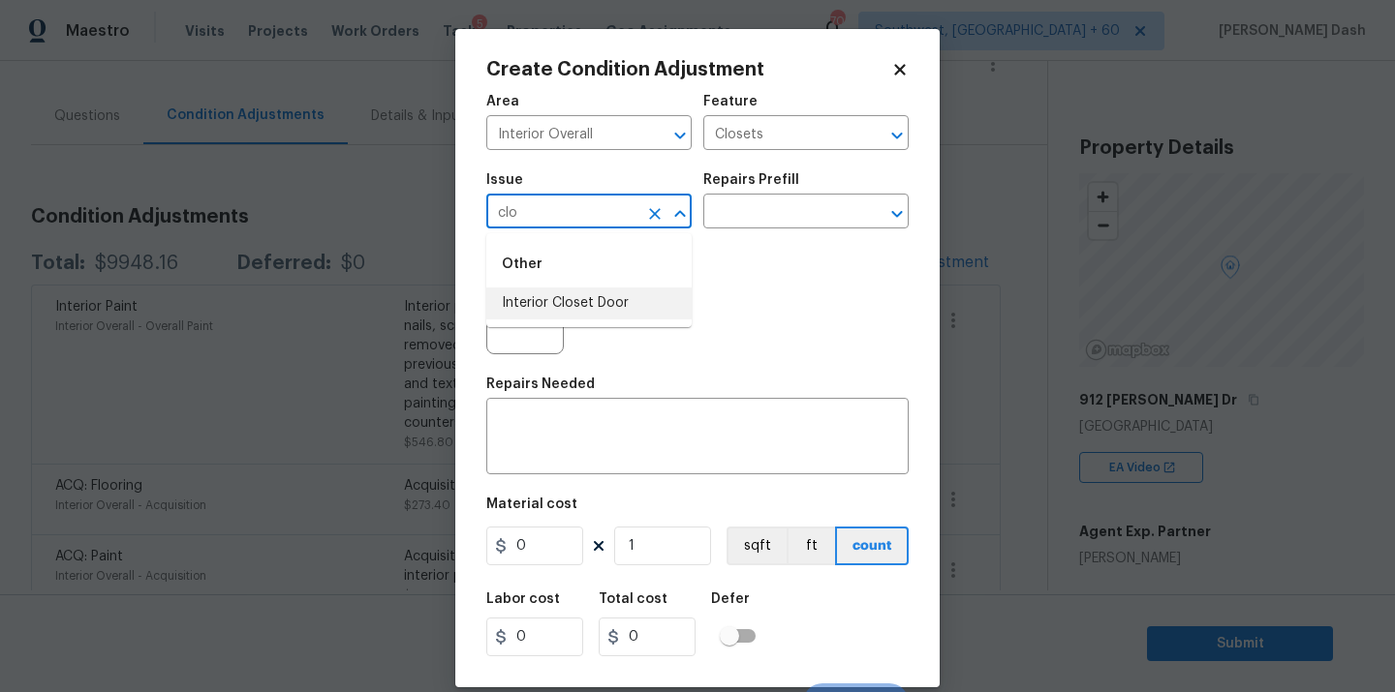
click at [589, 321] on ul "Other Interior Closet Door" at bounding box center [588, 280] width 205 height 94
type input "clo"
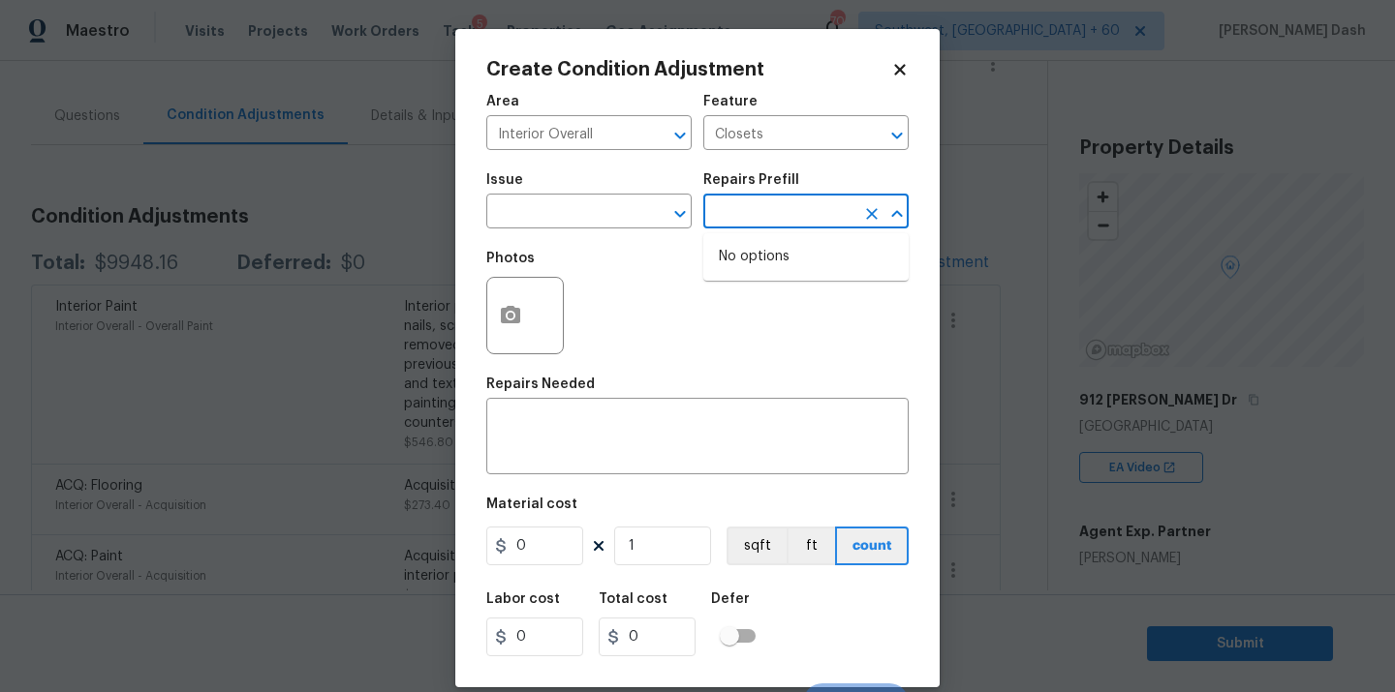
drag, startPoint x: 743, startPoint y: 207, endPoint x: 721, endPoint y: 218, distance: 24.7
click at [743, 206] on input "text" at bounding box center [778, 214] width 151 height 30
click at [600, 209] on input "text" at bounding box center [561, 214] width 151 height 30
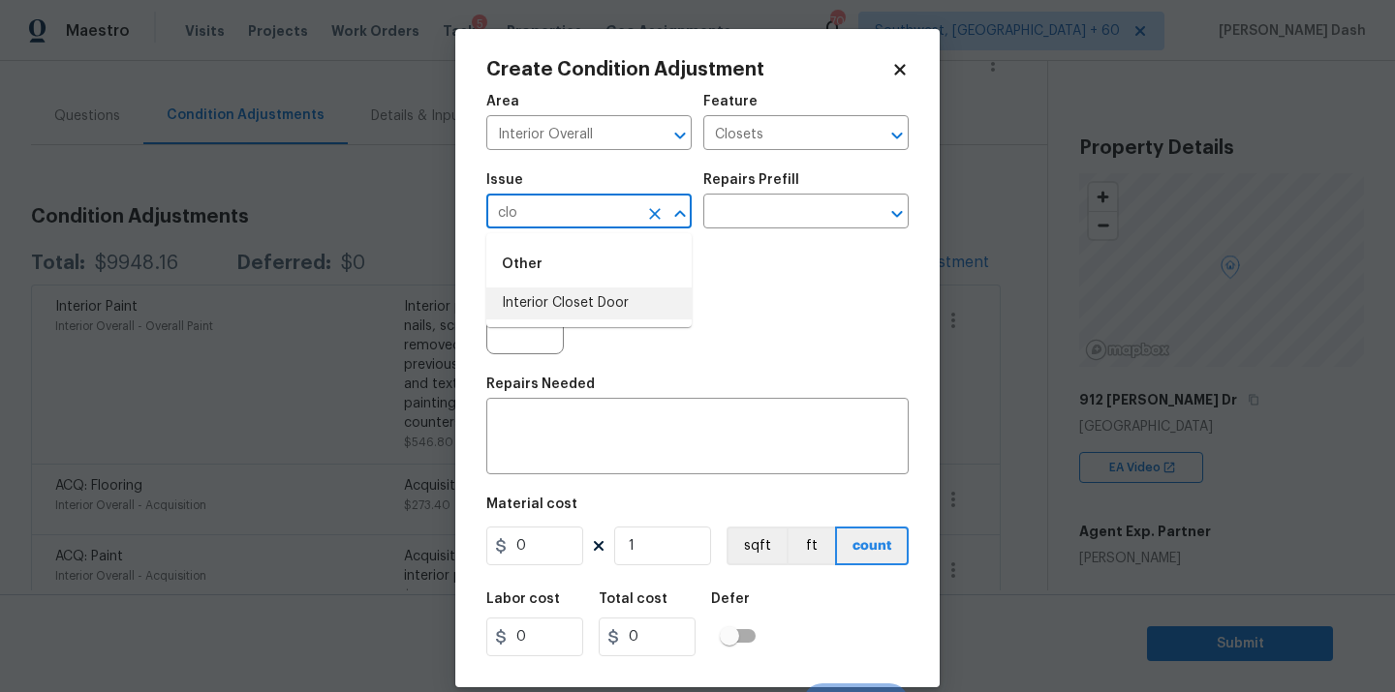
click at [602, 297] on li "Interior Closet Door" at bounding box center [588, 304] width 205 height 32
type input "Interior Closet Door"
click at [767, 212] on input "text" at bounding box center [778, 214] width 151 height 30
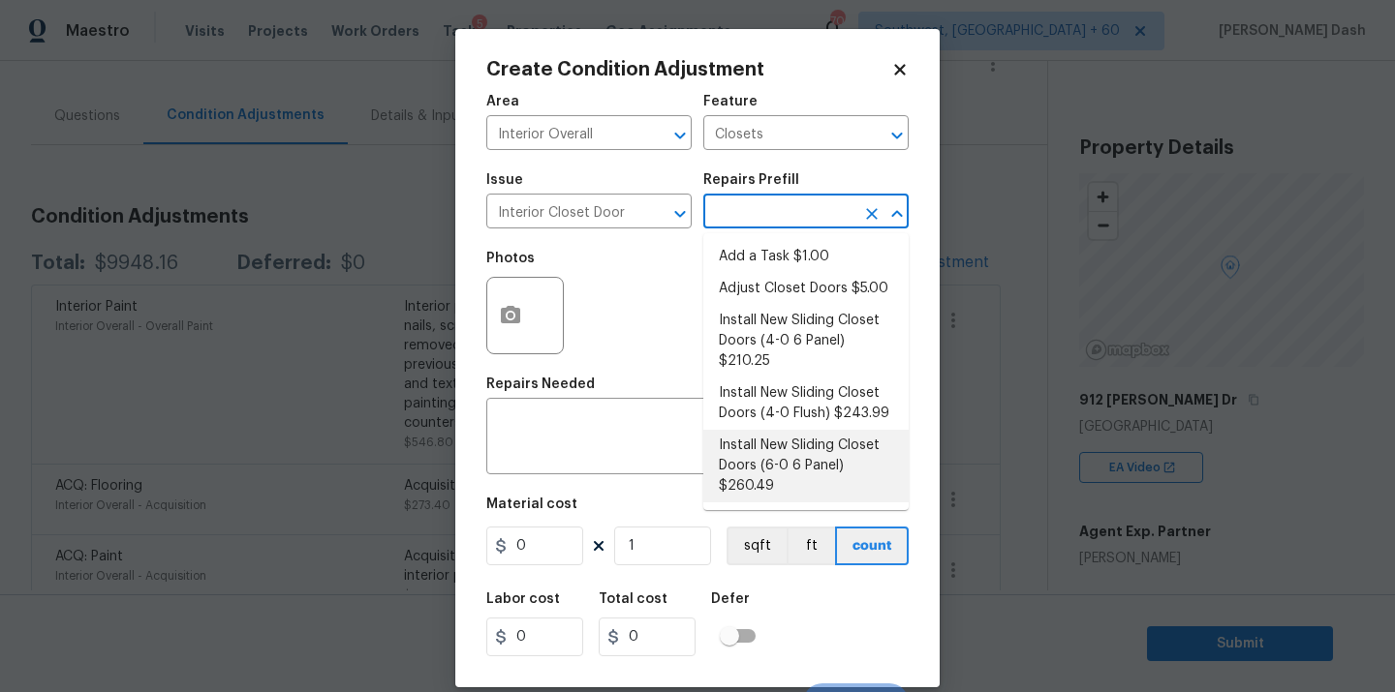
scroll to position [84, 0]
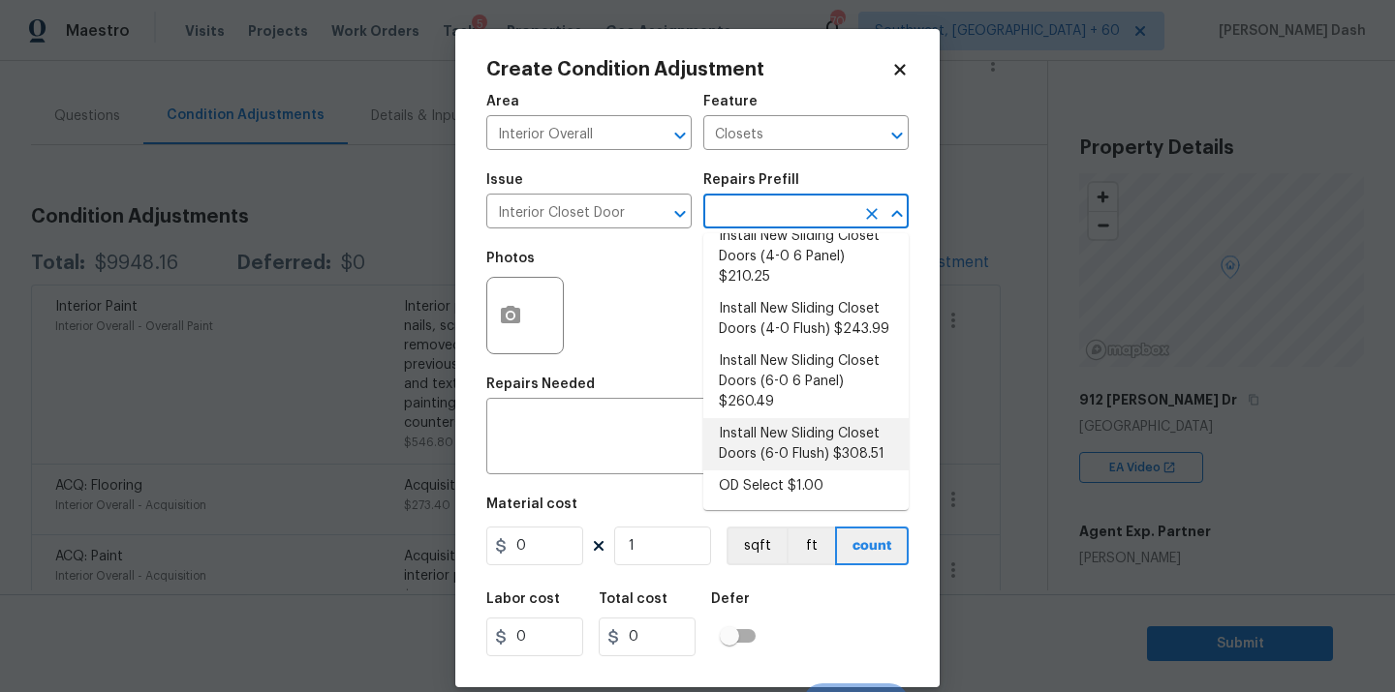
click at [749, 454] on li "Install New Sliding Closet Doors (6-0 Flush) $308.51" at bounding box center [805, 444] width 205 height 52
type input "Interior Door"
type textarea "Remove the existing door (if present). Install a new 6-0 bi-fold flush panel in…"
type input "308.51"
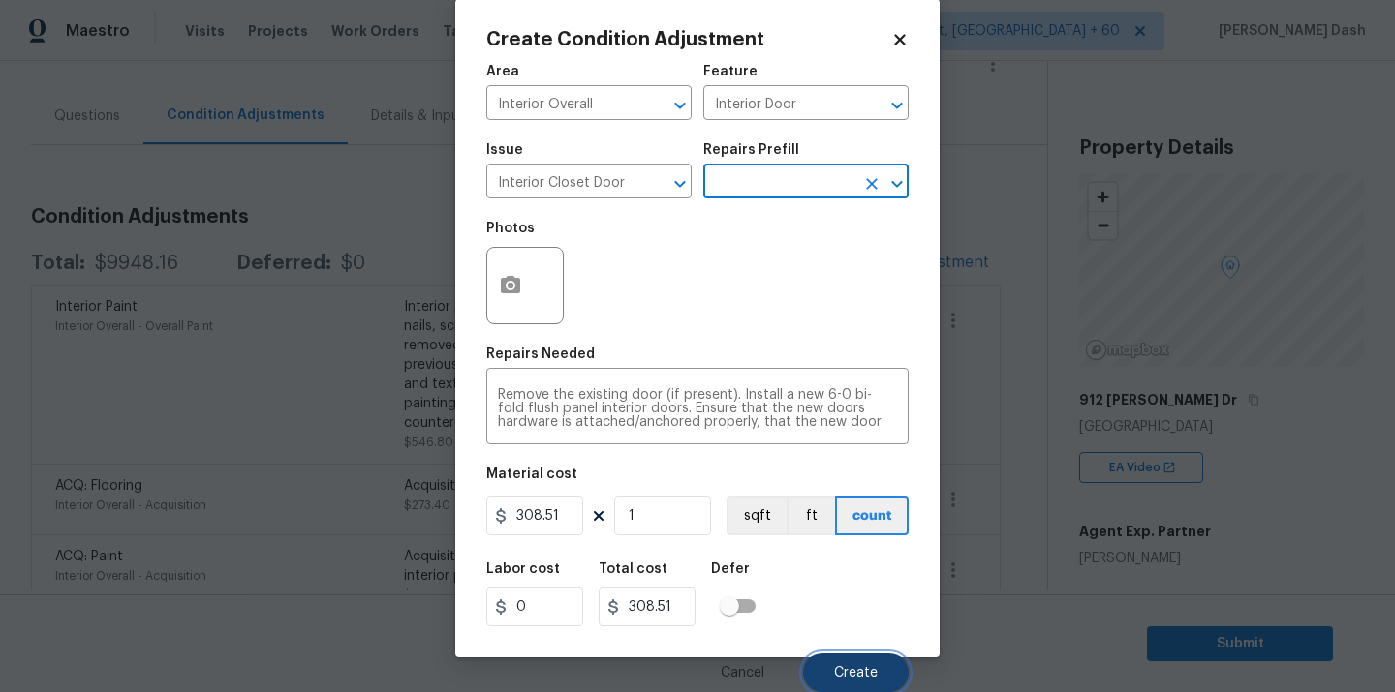
click at [852, 664] on button "Create" at bounding box center [856, 673] width 106 height 39
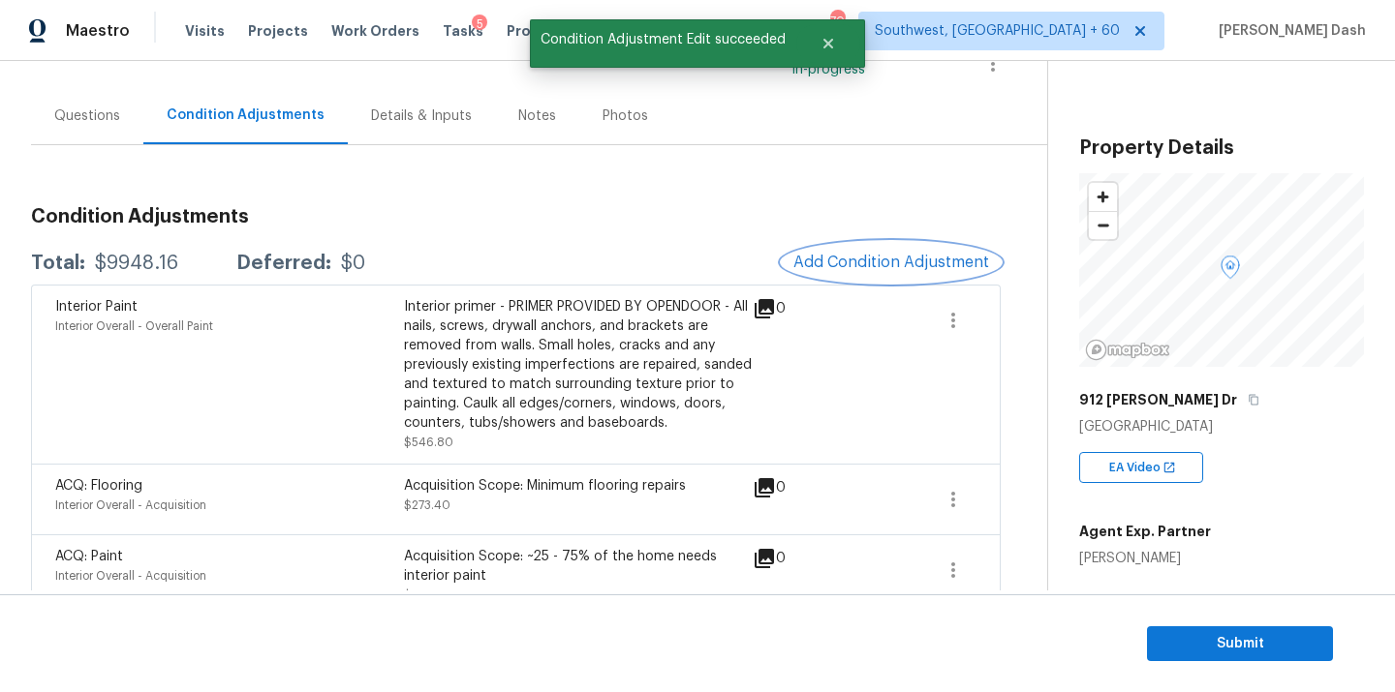
scroll to position [0, 0]
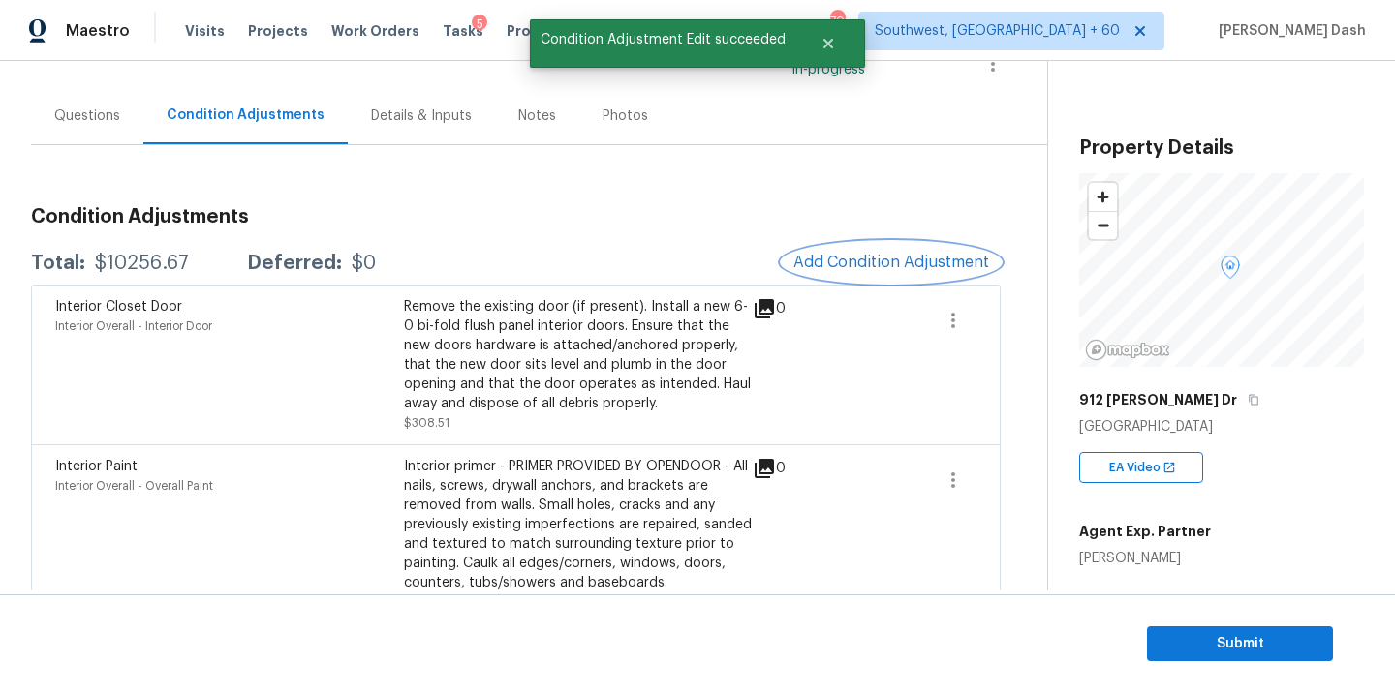
click at [874, 261] on span "Add Condition Adjustment" at bounding box center [891, 262] width 196 height 17
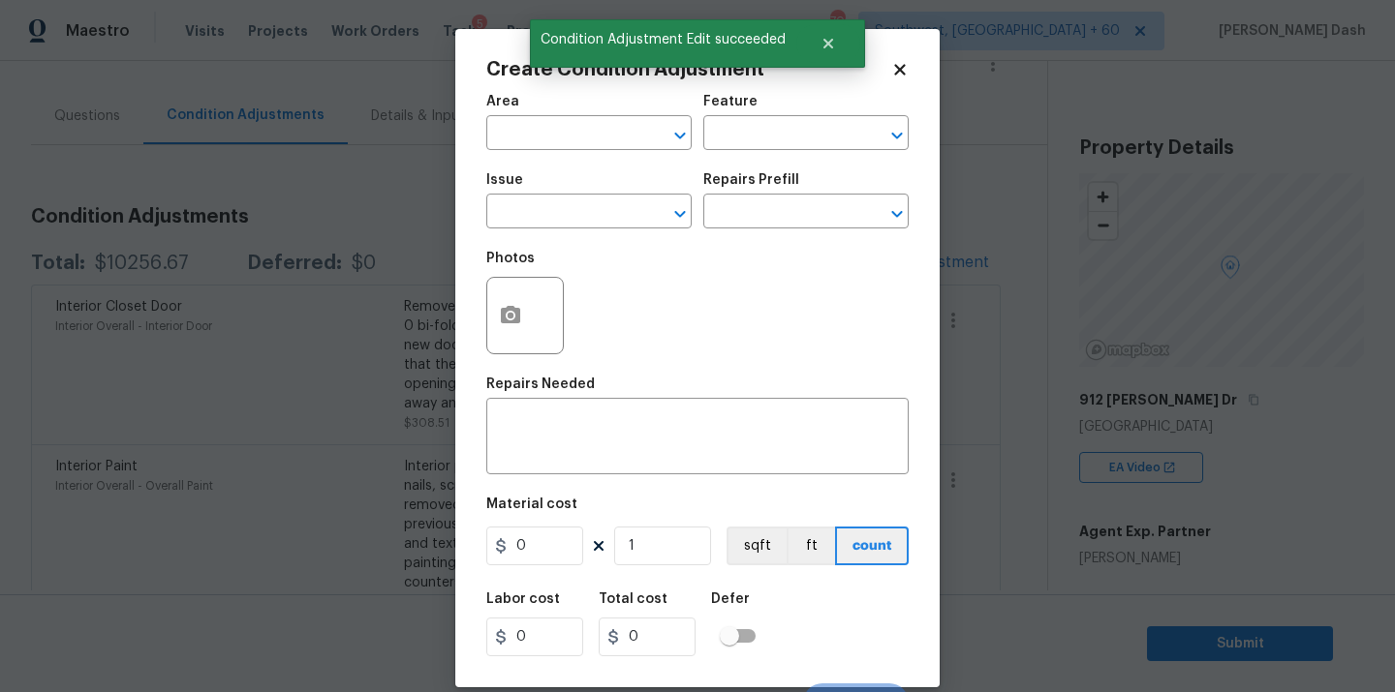
click at [567, 153] on span "Area ​" at bounding box center [588, 122] width 205 height 78
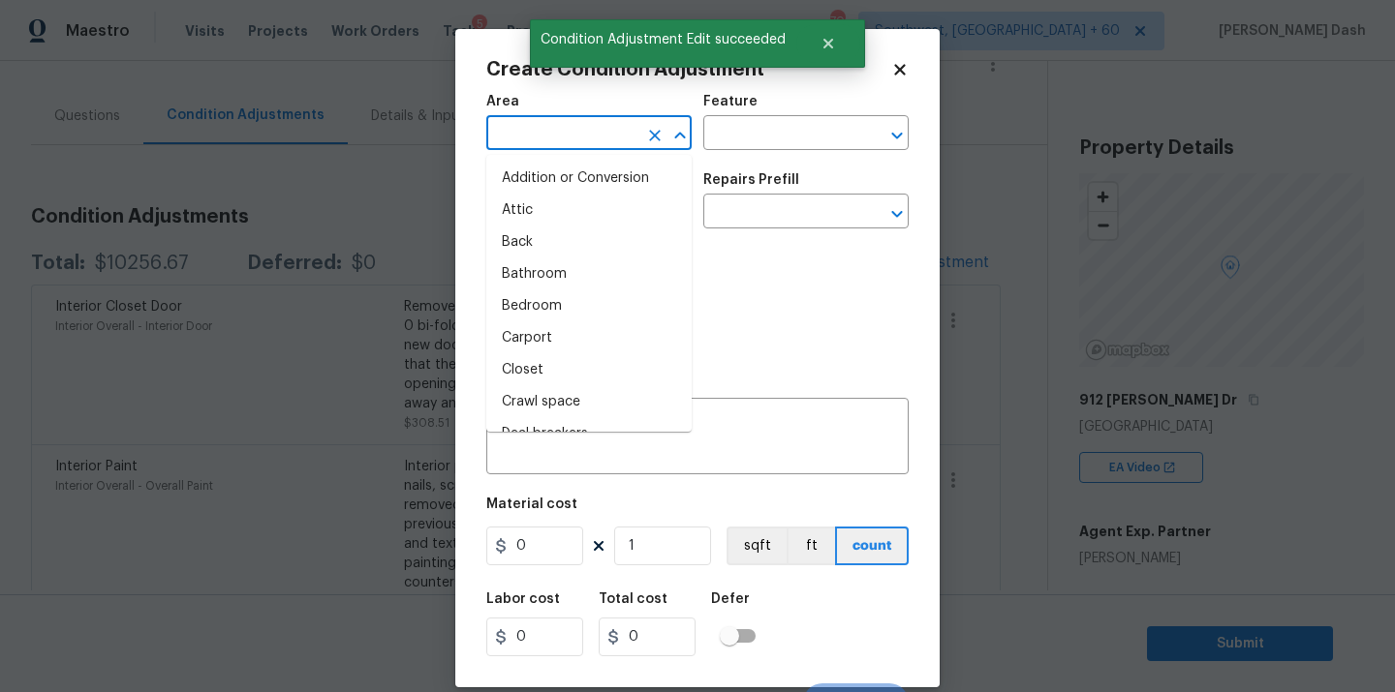
click at [571, 137] on input "text" at bounding box center [561, 135] width 151 height 30
click at [544, 281] on li "Interior Addition" at bounding box center [588, 275] width 205 height 32
type input "Interior Addition"
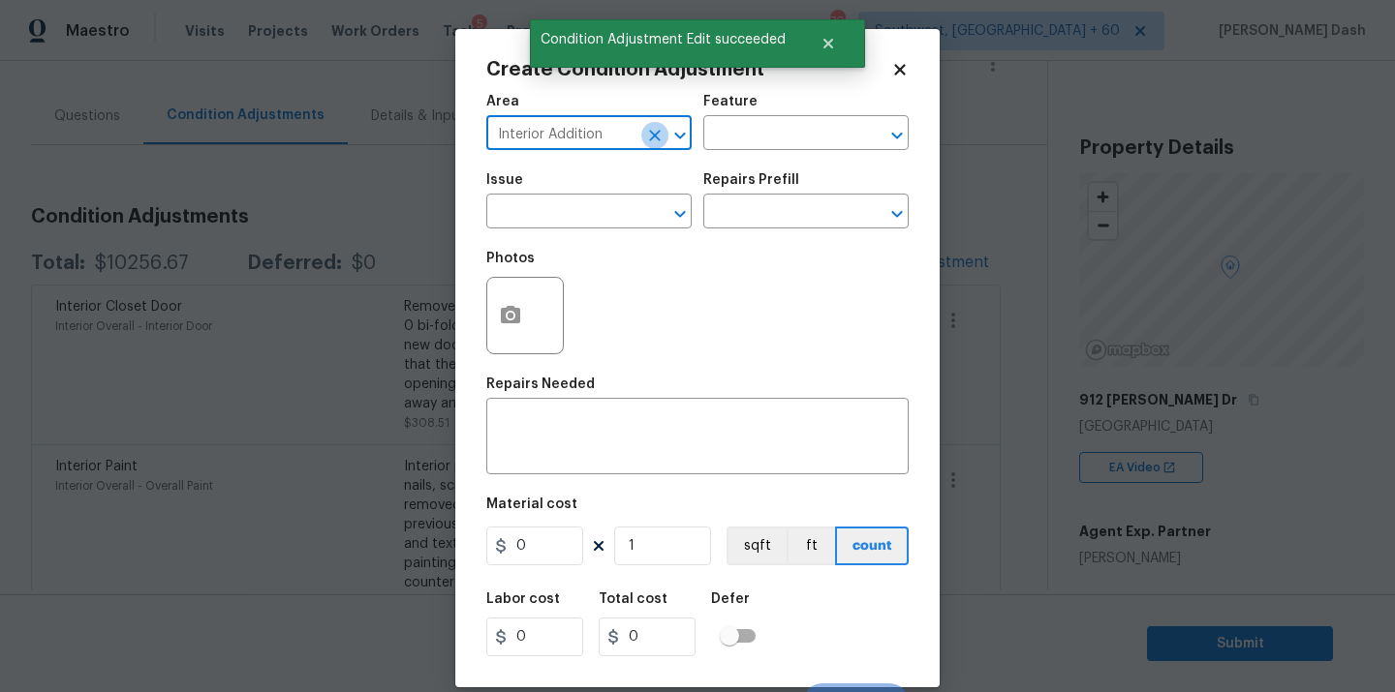
click at [653, 135] on icon "Clear" at bounding box center [655, 136] width 12 height 12
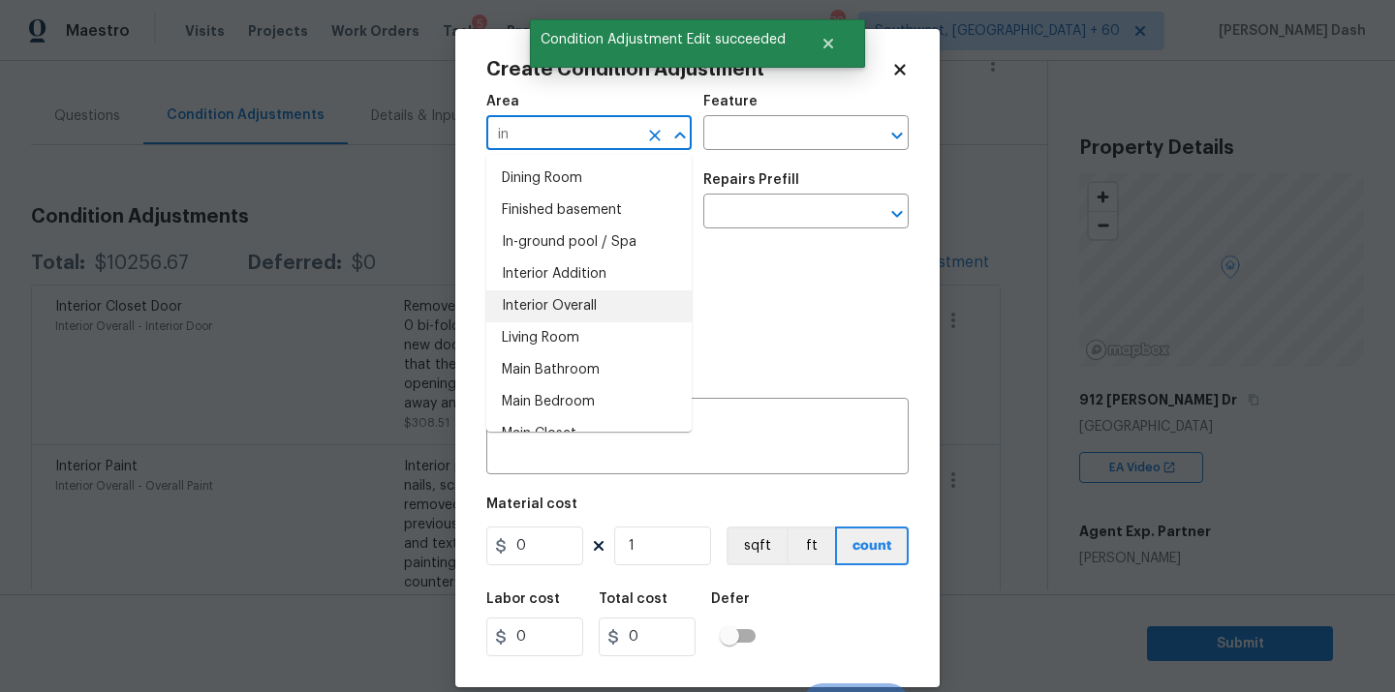
click at [624, 302] on li "Interior Overall" at bounding box center [588, 307] width 205 height 32
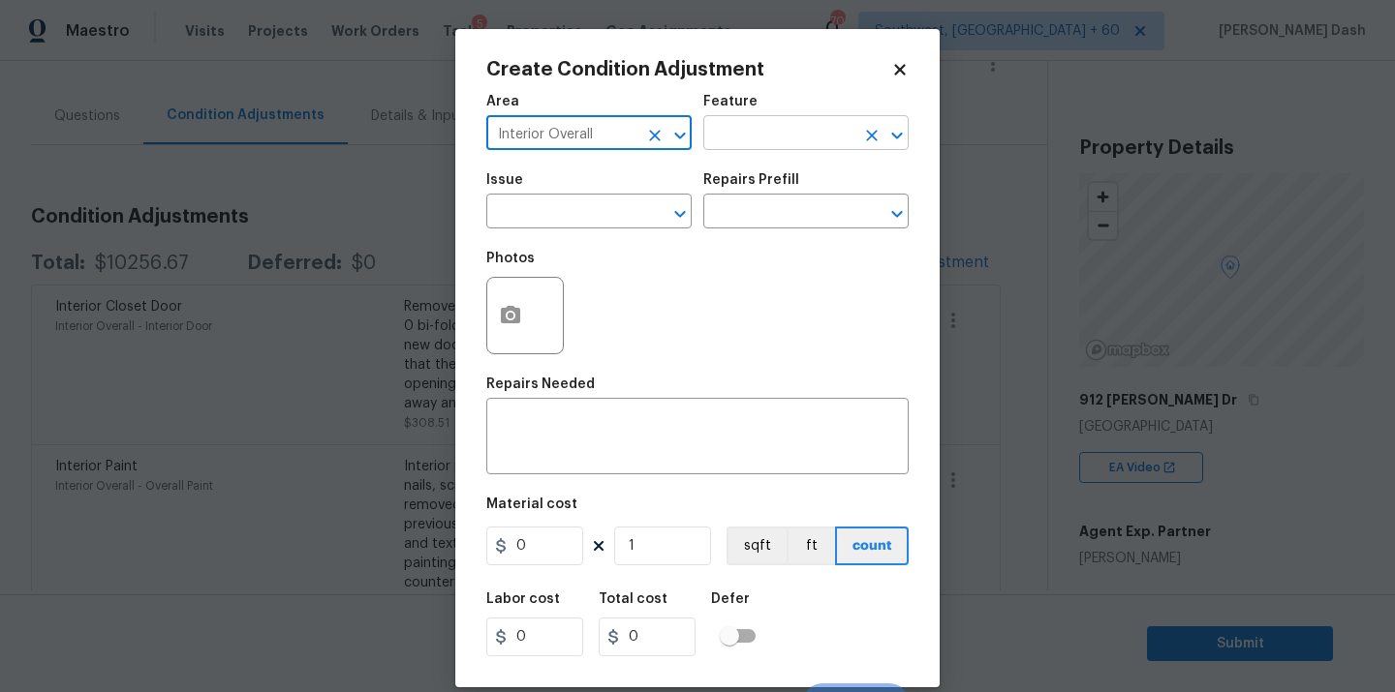
type input "Interior Overall"
click at [733, 149] on input "text" at bounding box center [778, 135] width 151 height 30
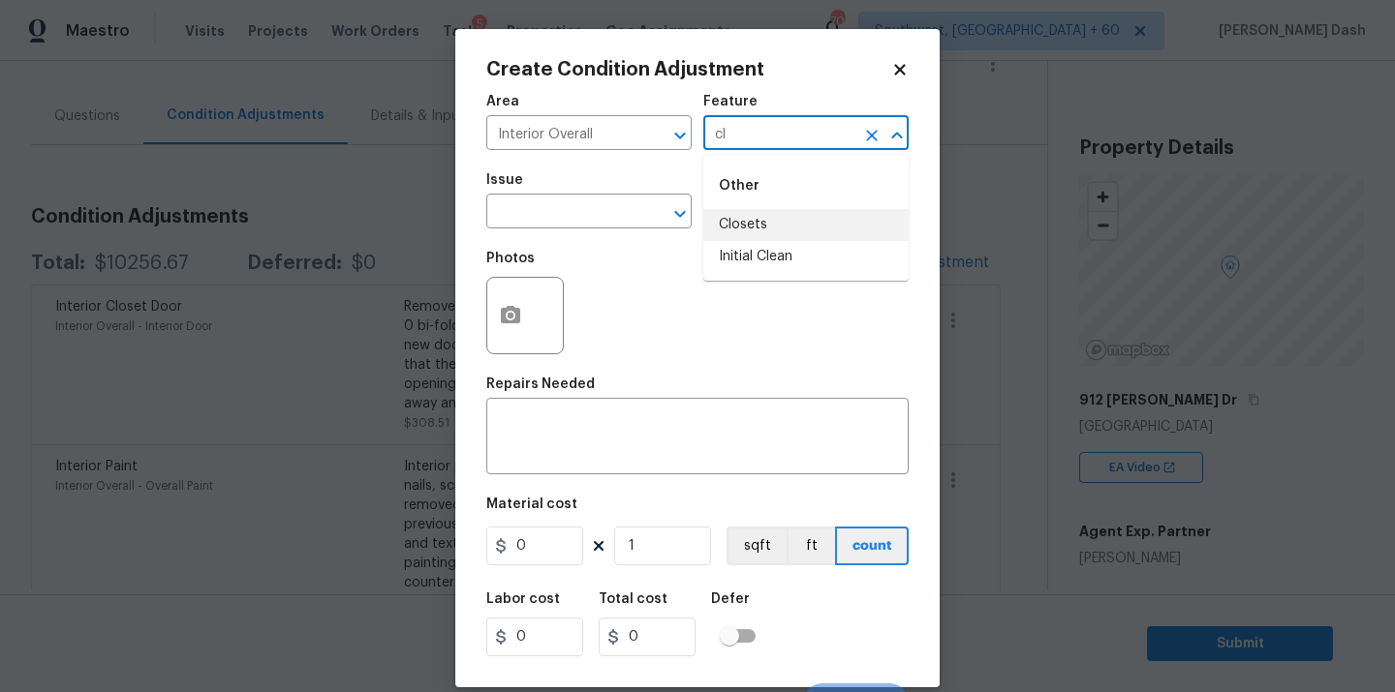
type input "c"
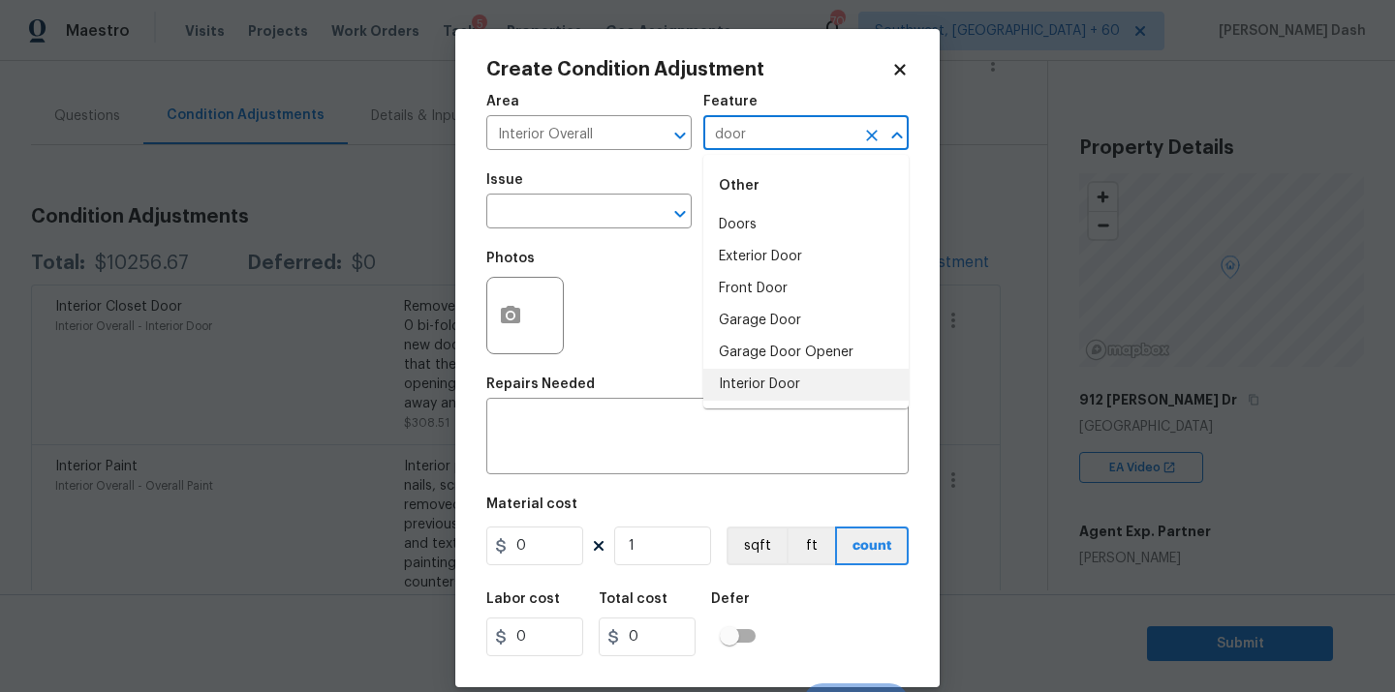
click at [746, 373] on li "Interior Door" at bounding box center [805, 385] width 205 height 32
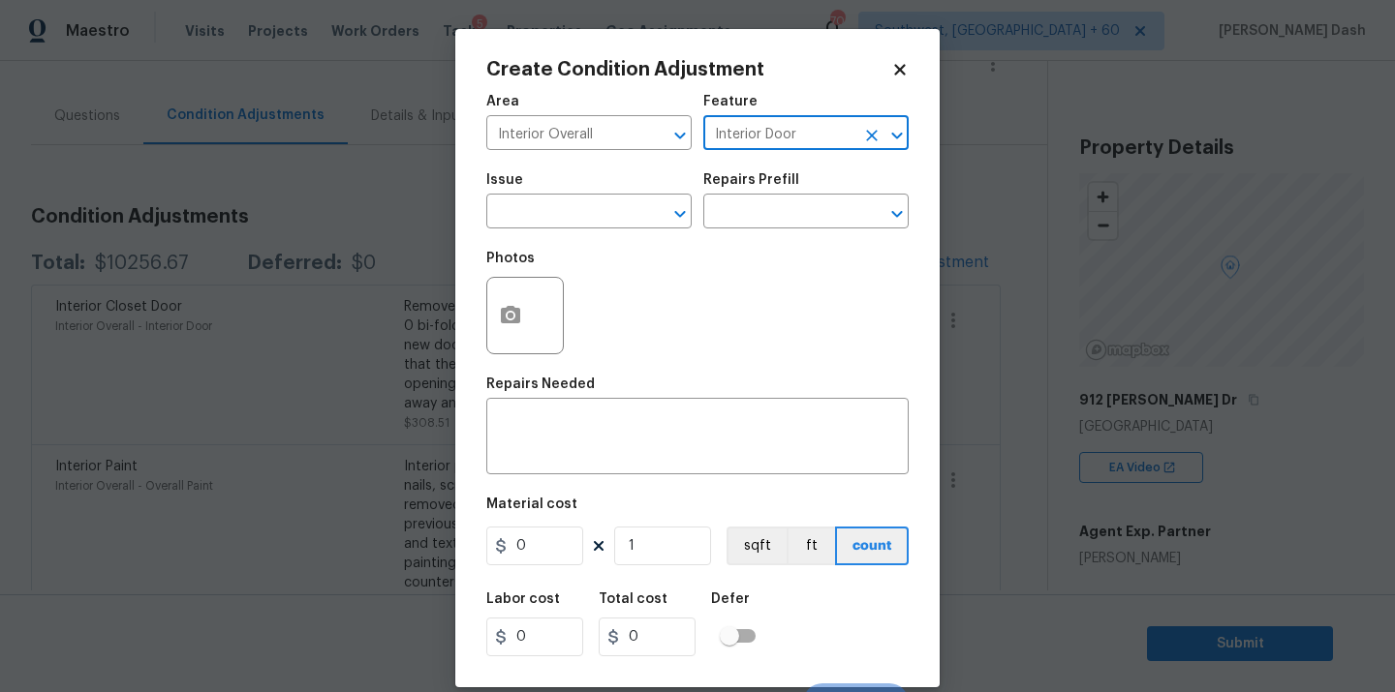
type input "Interior Door"
click at [640, 231] on span "Issue ​" at bounding box center [588, 201] width 205 height 78
click at [640, 225] on div "​" at bounding box center [588, 214] width 205 height 30
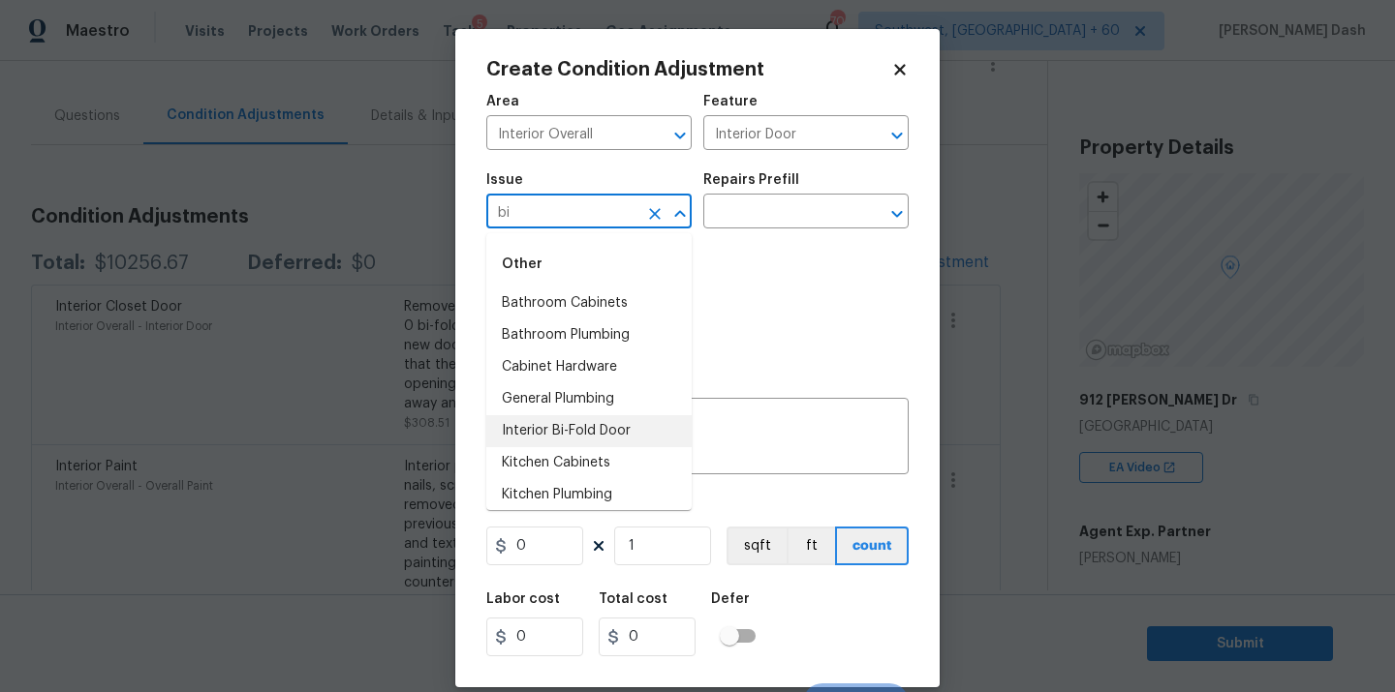
drag, startPoint x: 595, startPoint y: 434, endPoint x: 748, endPoint y: 233, distance: 252.2
click at [595, 434] on li "Interior Bi-Fold Door" at bounding box center [588, 431] width 205 height 32
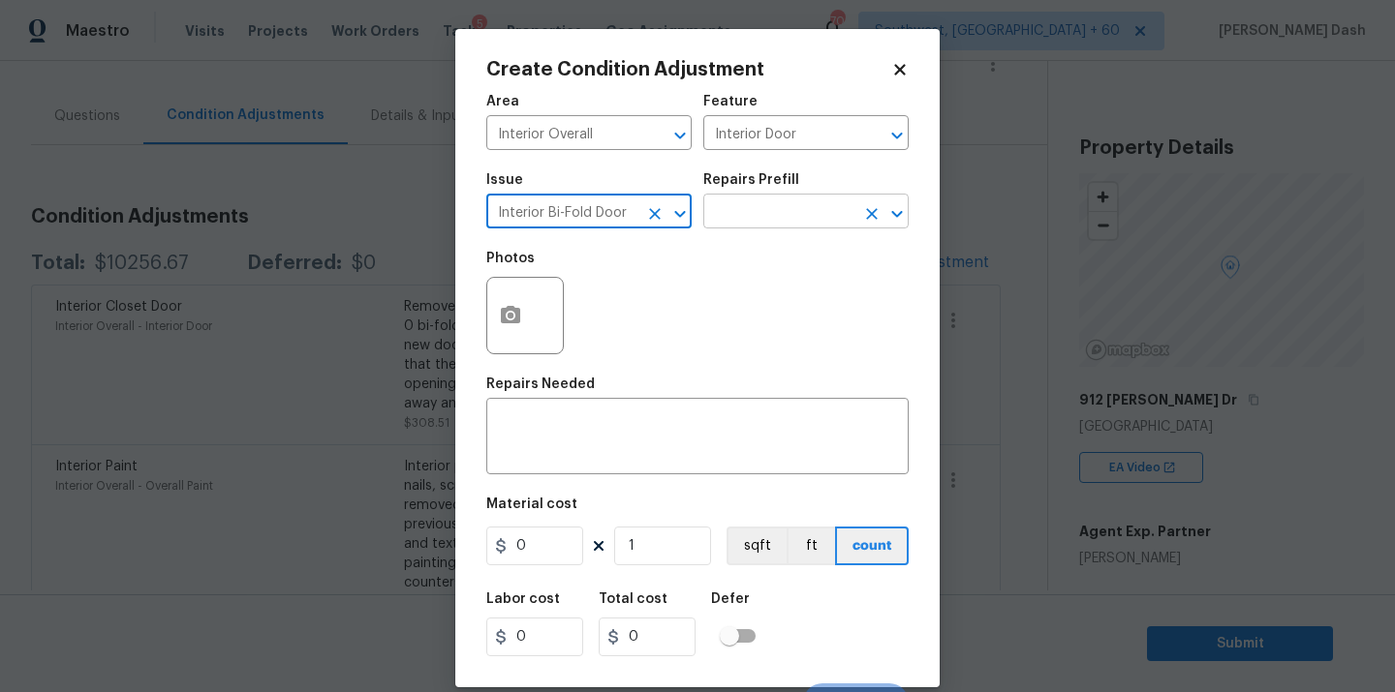
type input "Interior Bi-Fold Door"
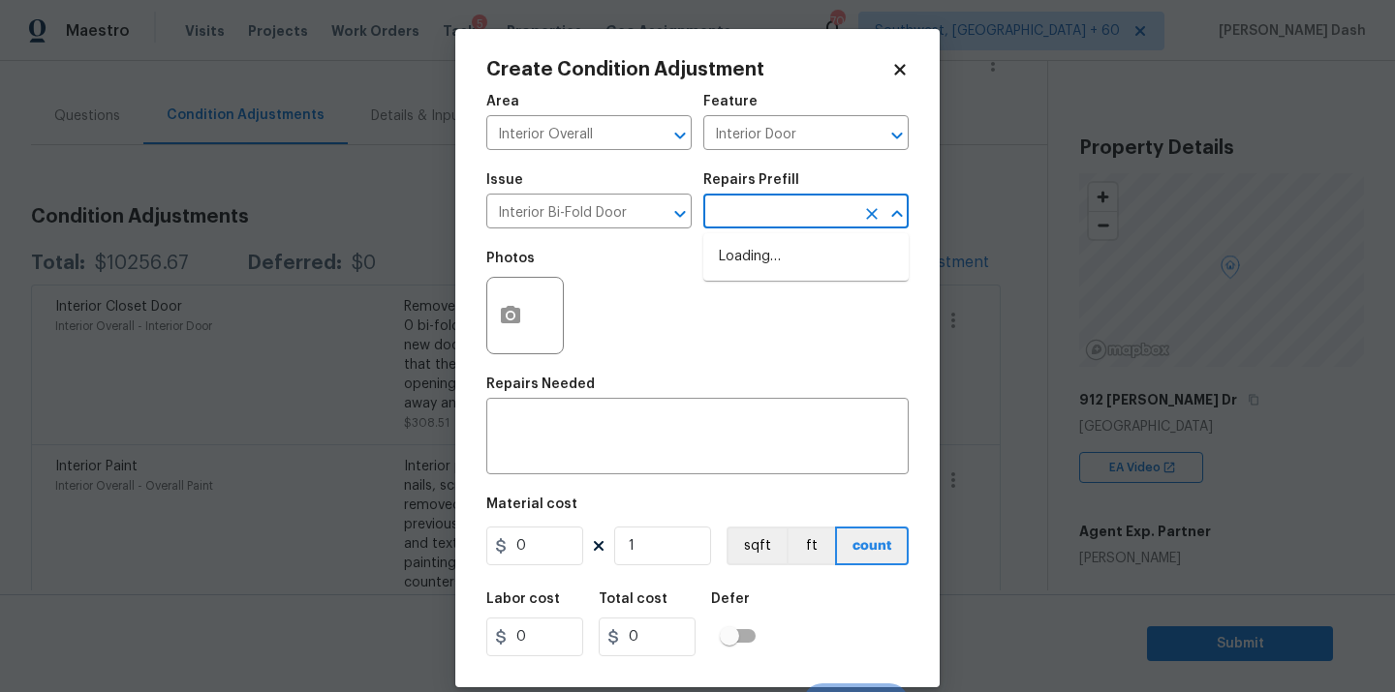
click at [760, 223] on input "text" at bounding box center [778, 214] width 151 height 30
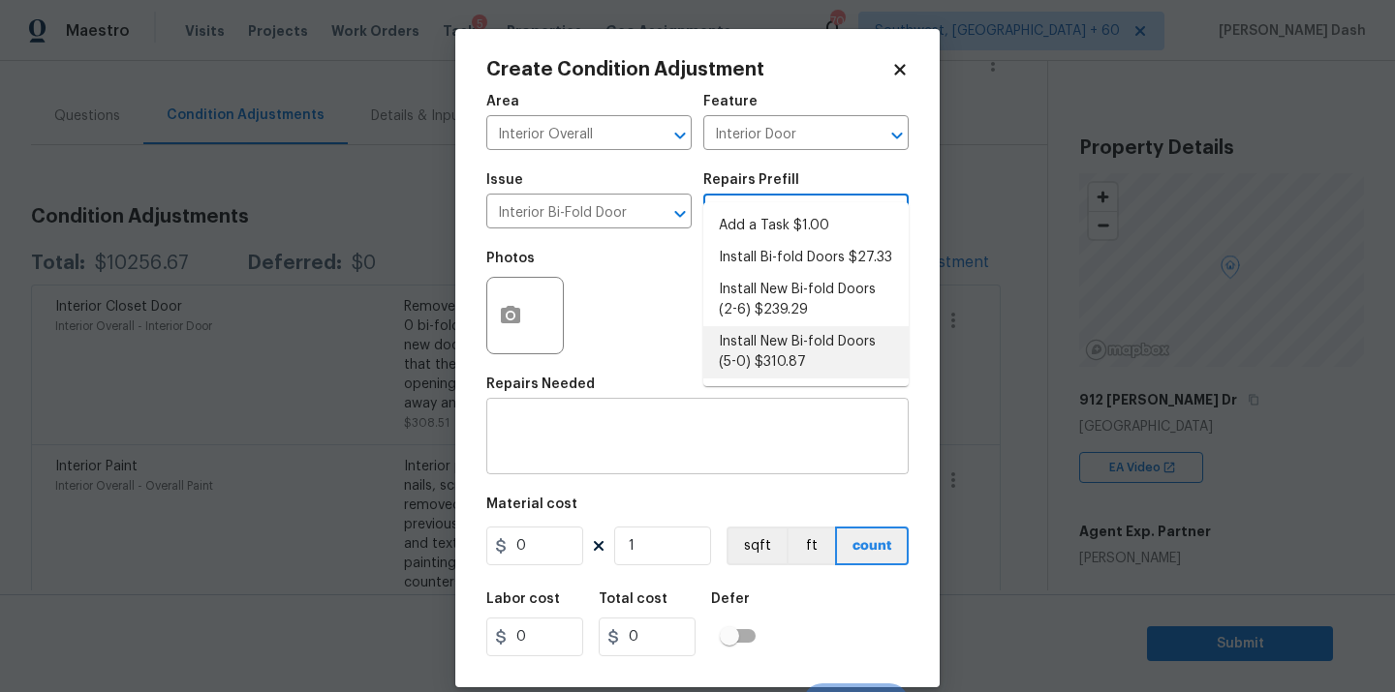
scroll to position [31, 0]
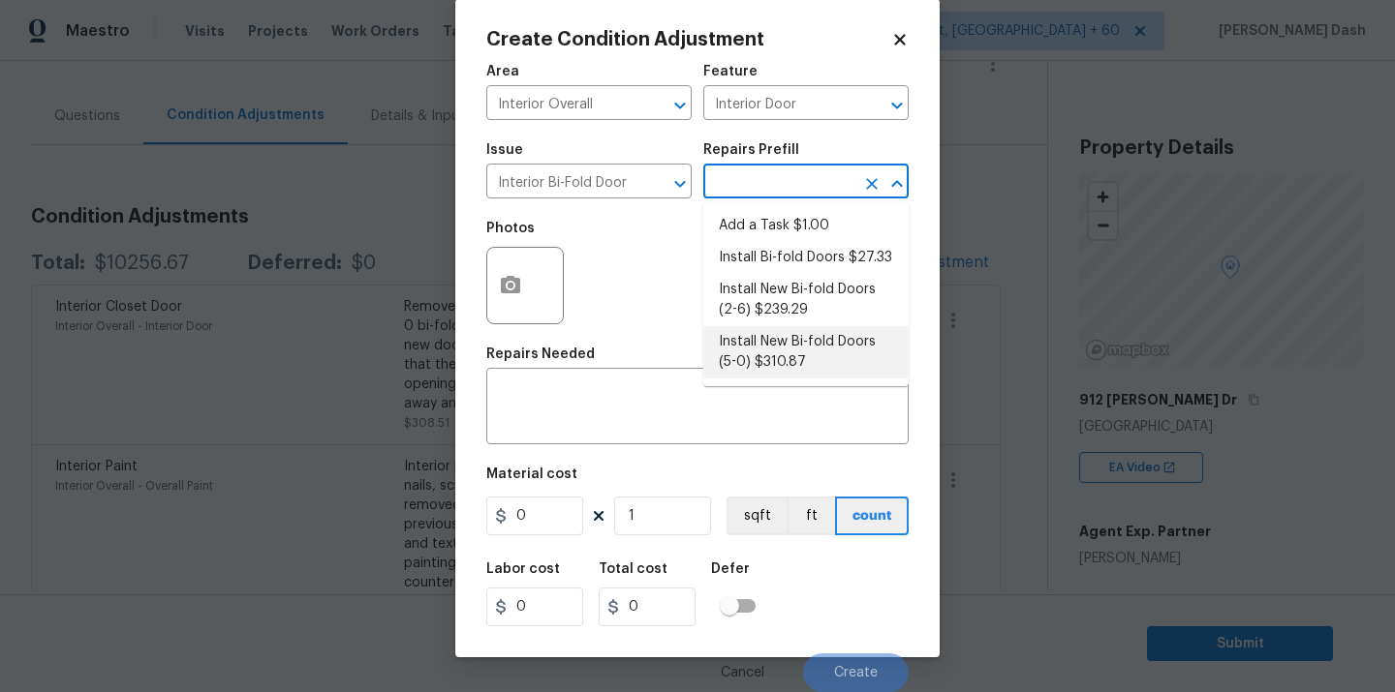
click at [780, 353] on li "Install New Bi-fold Doors (5-0) $310.87" at bounding box center [805, 352] width 205 height 52
type textarea "Remove the existing door (if present). Install a new 5-0 bi-fold flush panel in…"
type input "310.87"
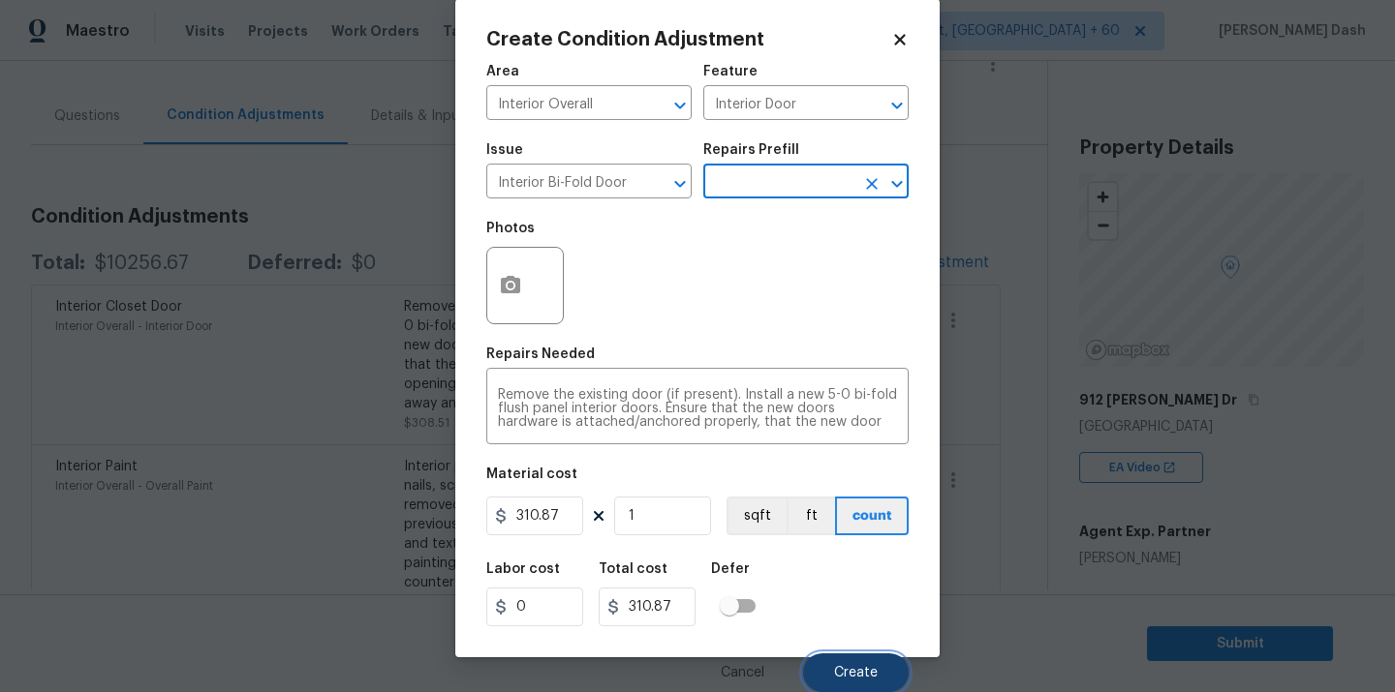
click at [849, 674] on span "Create" at bounding box center [856, 673] width 44 height 15
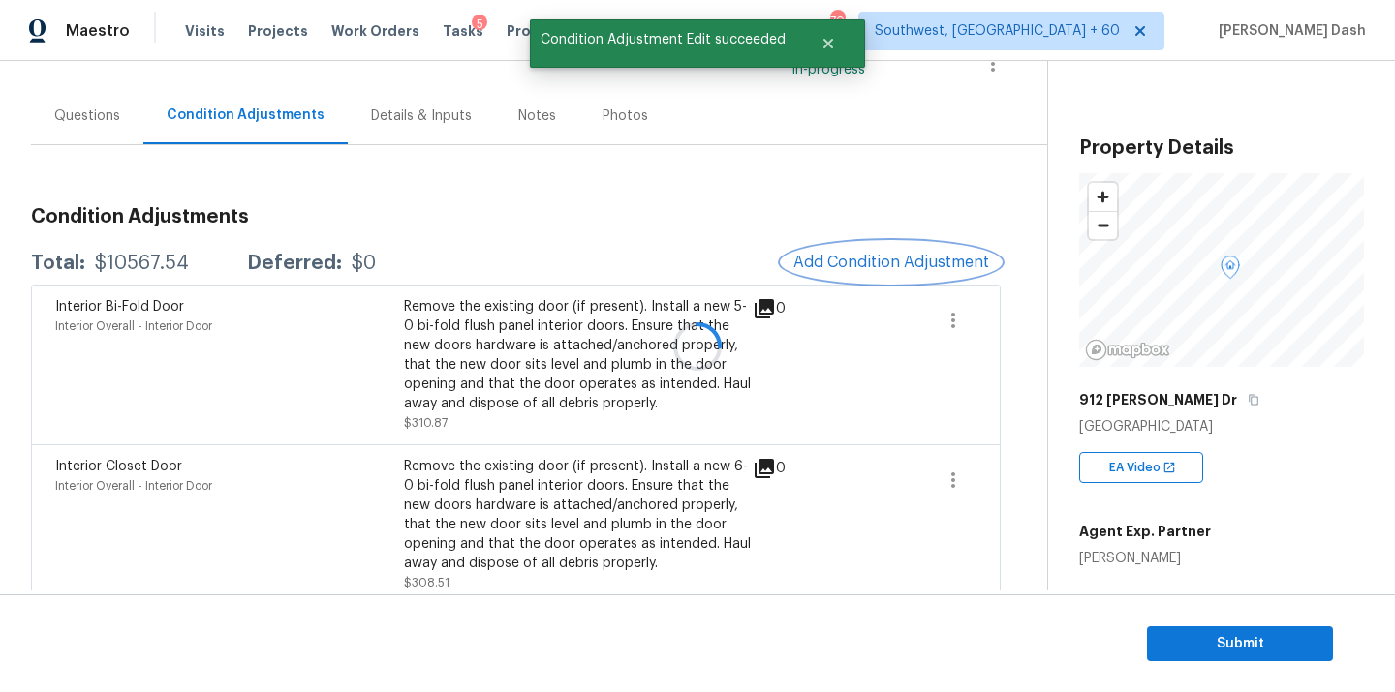
scroll to position [0, 0]
click at [172, 265] on div at bounding box center [697, 346] width 1395 height 692
click at [172, 265] on div "$10567.54" at bounding box center [142, 263] width 94 height 19
copy div "$10567.54"
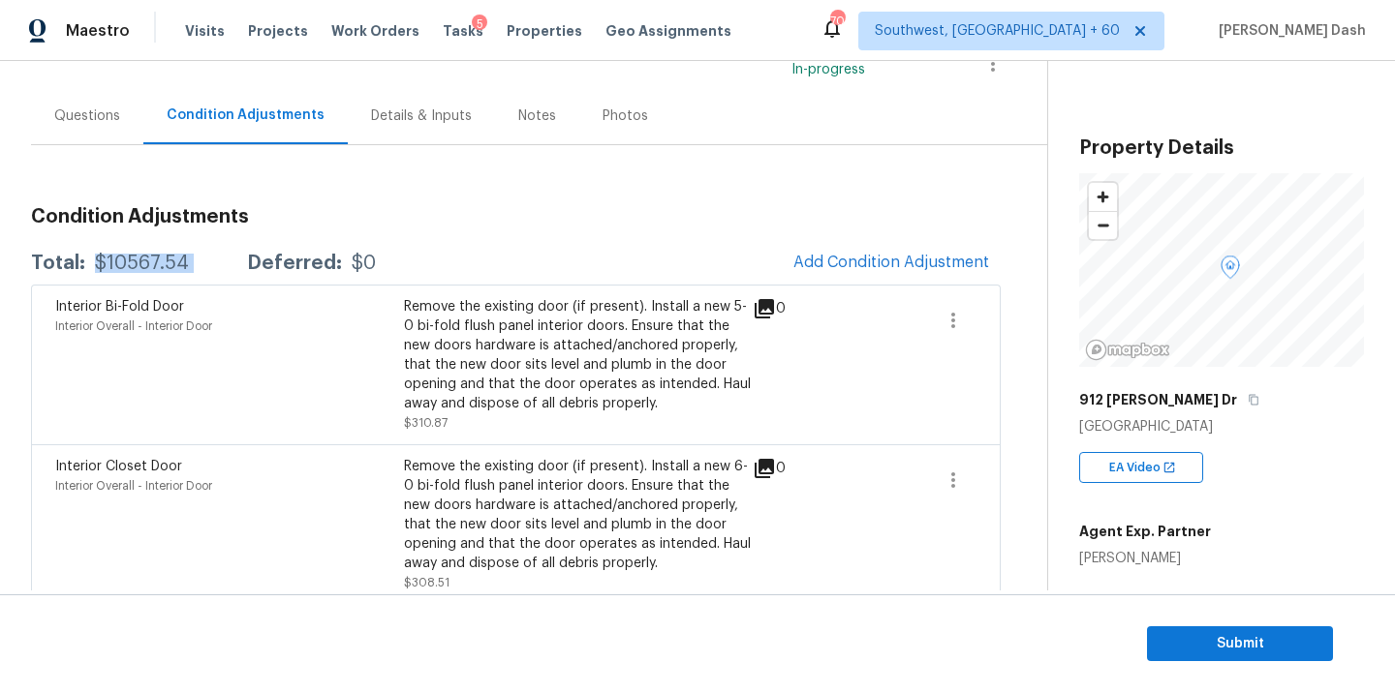
click at [128, 267] on div "$10567.54" at bounding box center [142, 263] width 94 height 19
click at [1155, 646] on button "Submit" at bounding box center [1240, 645] width 186 height 36
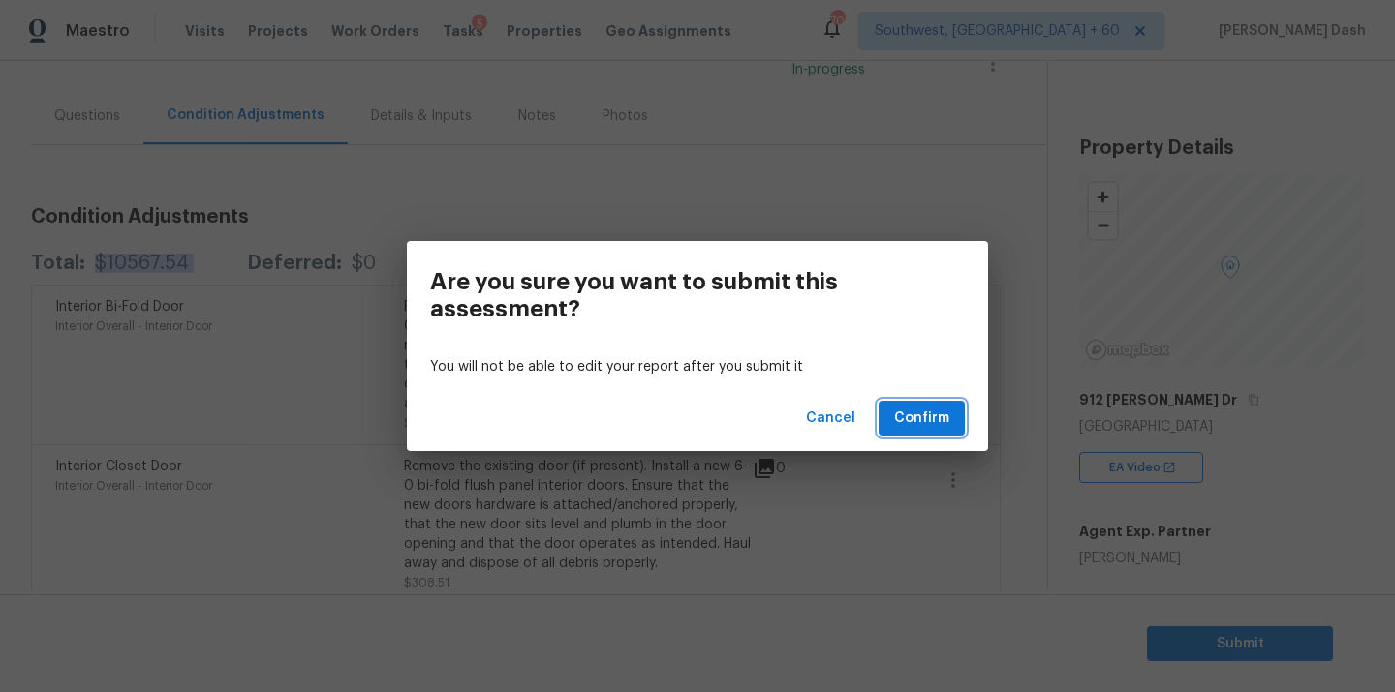
click at [936, 403] on button "Confirm" at bounding box center [921, 419] width 86 height 36
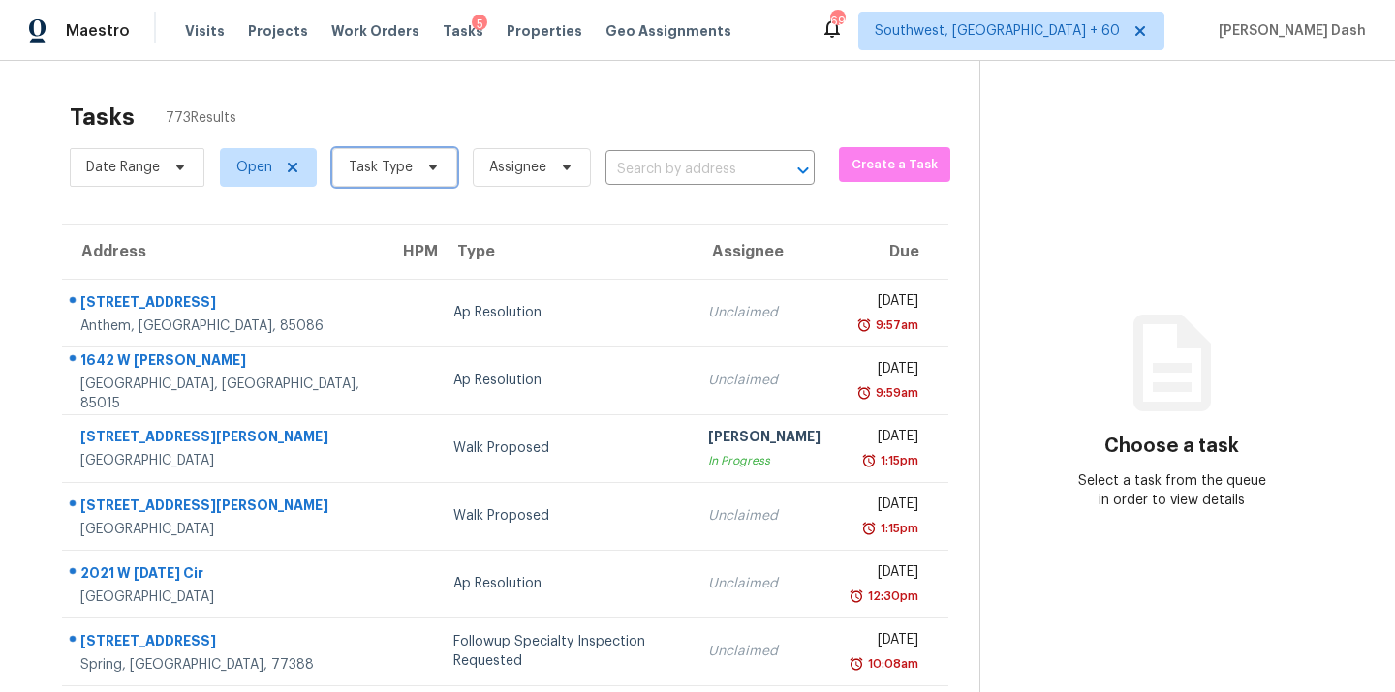
click at [414, 179] on span "Task Type" at bounding box center [394, 167] width 125 height 39
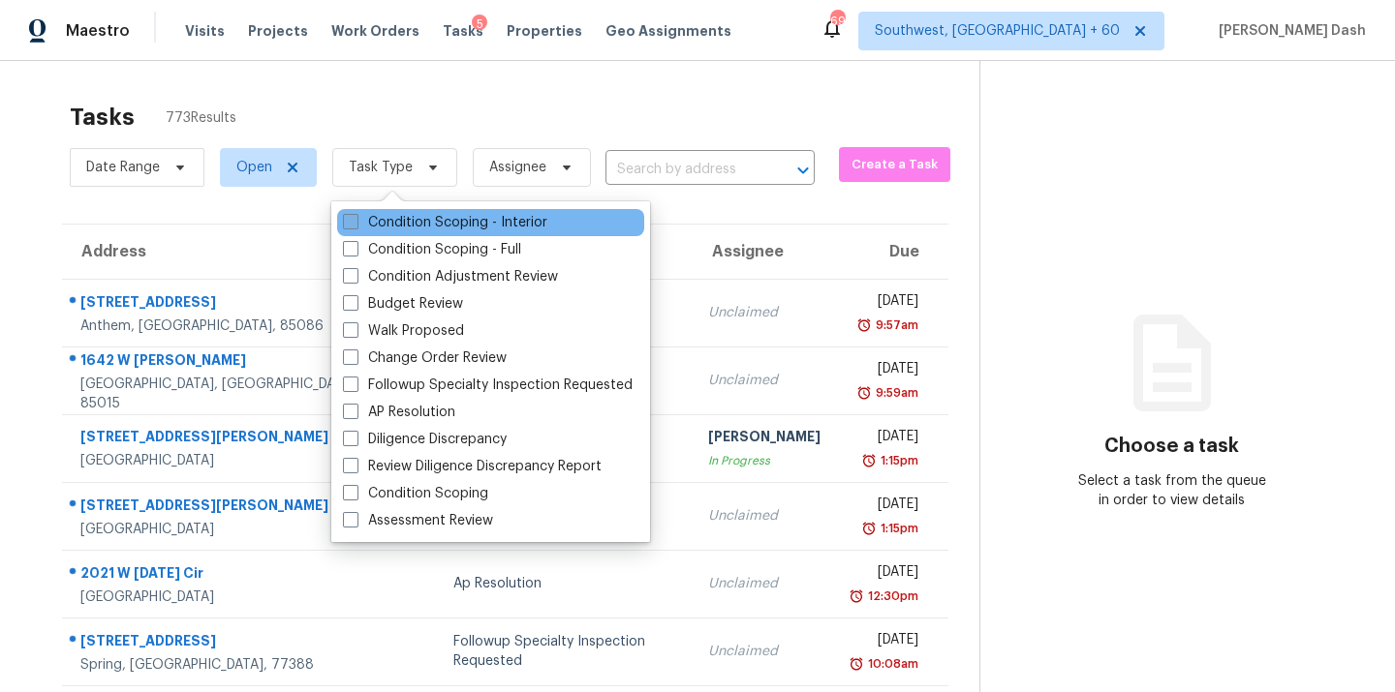
click at [412, 225] on label "Condition Scoping - Interior" at bounding box center [445, 222] width 204 height 19
click at [355, 225] on input "Condition Scoping - Interior" at bounding box center [349, 219] width 13 height 13
checkbox input "true"
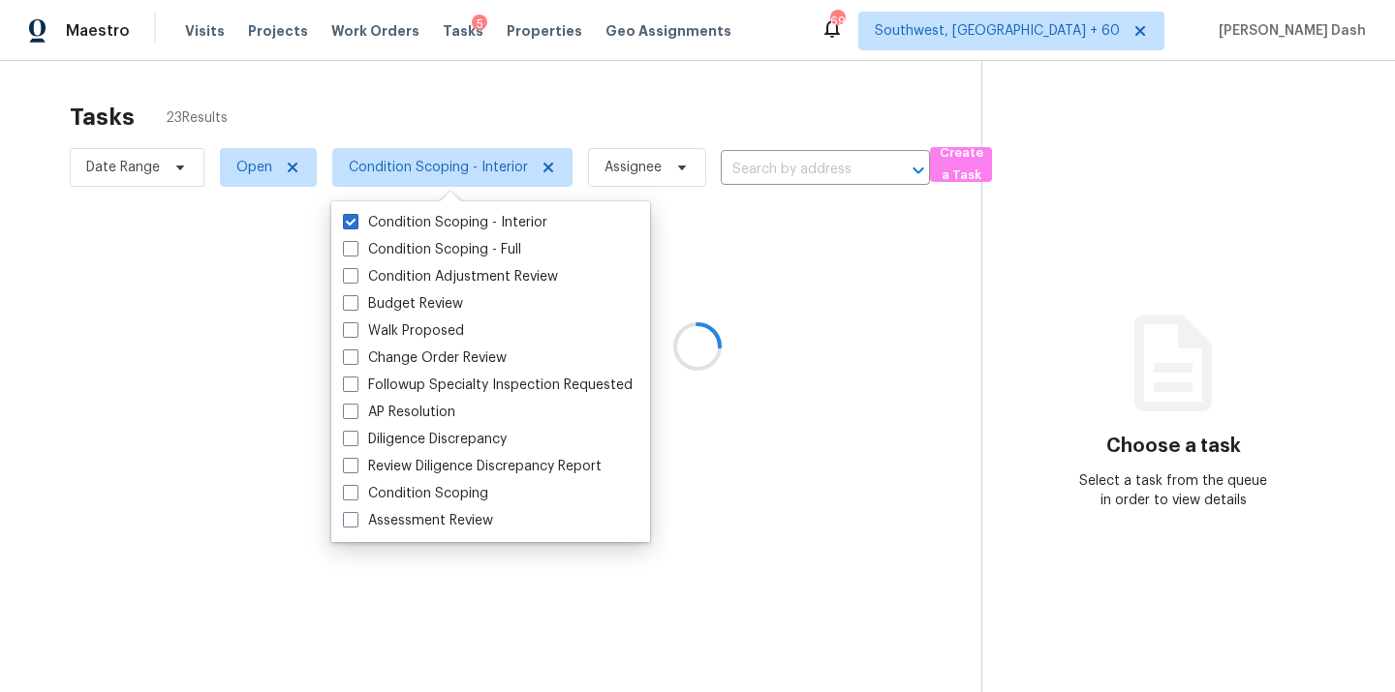
click at [447, 119] on div at bounding box center [697, 346] width 1395 height 692
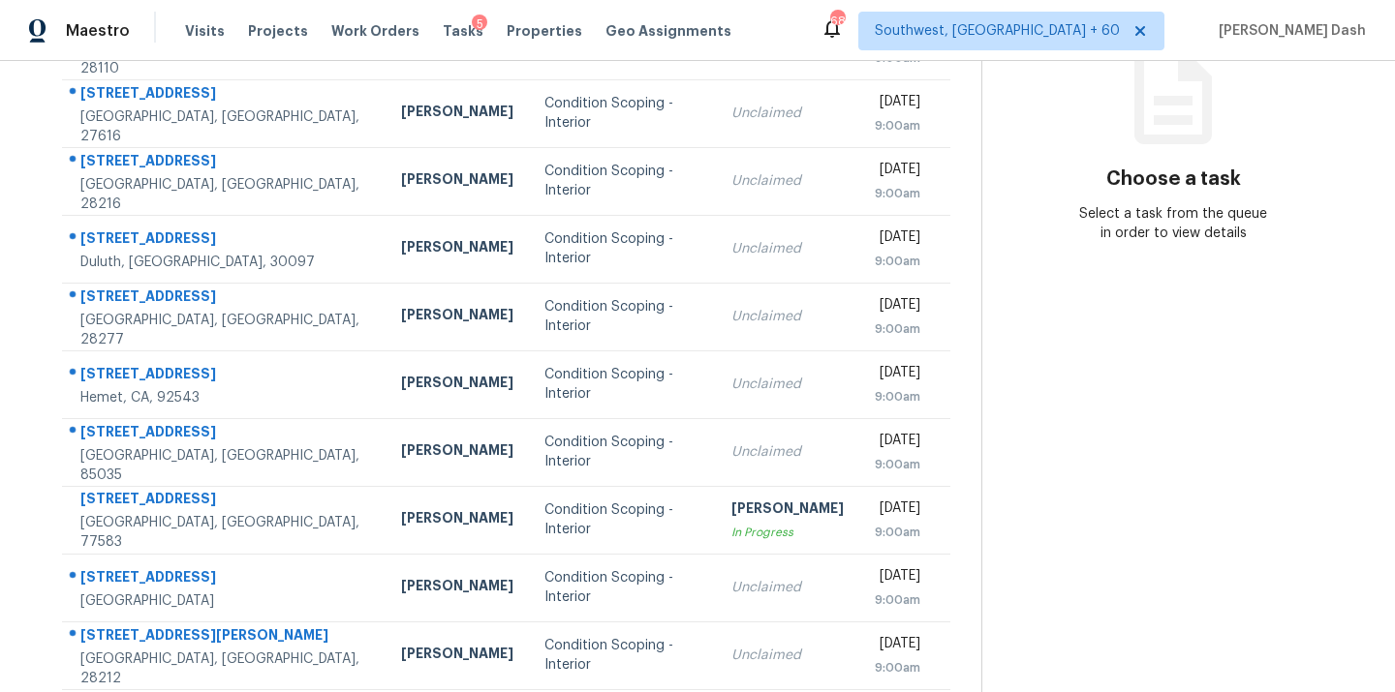
scroll to position [316, 0]
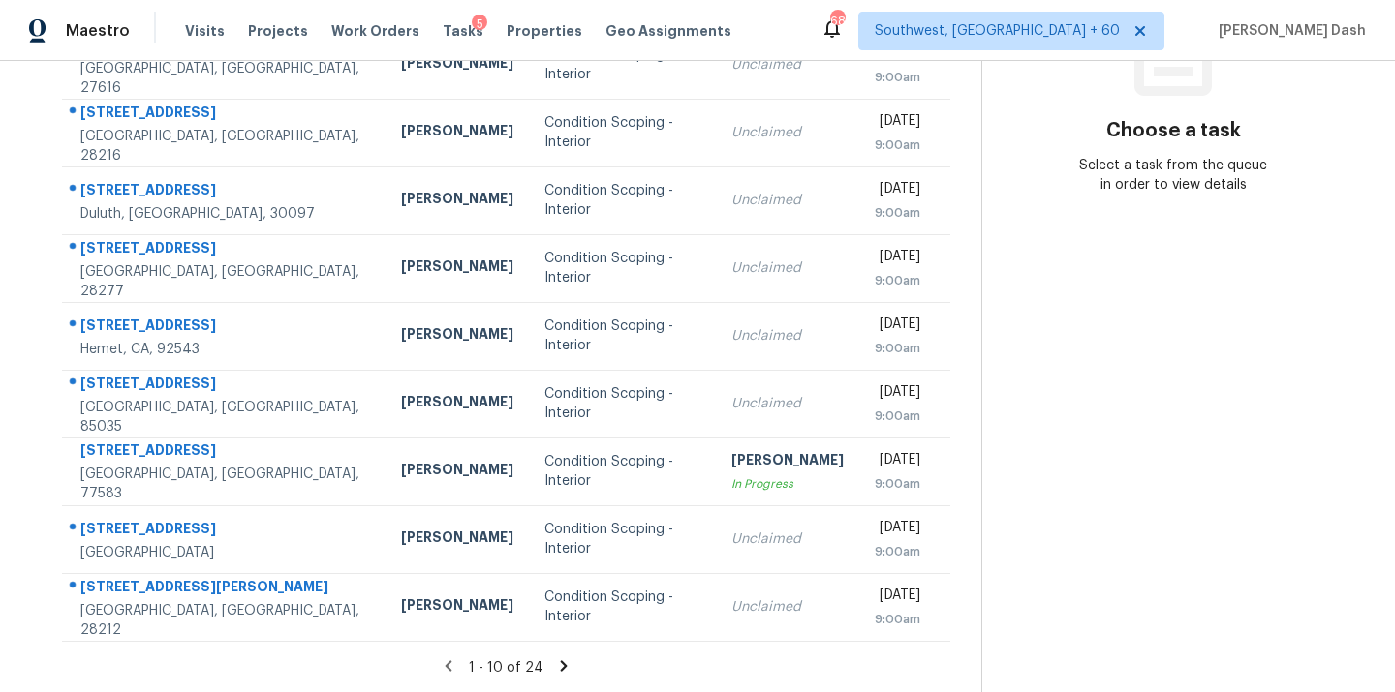
click at [563, 658] on icon at bounding box center [563, 666] width 17 height 17
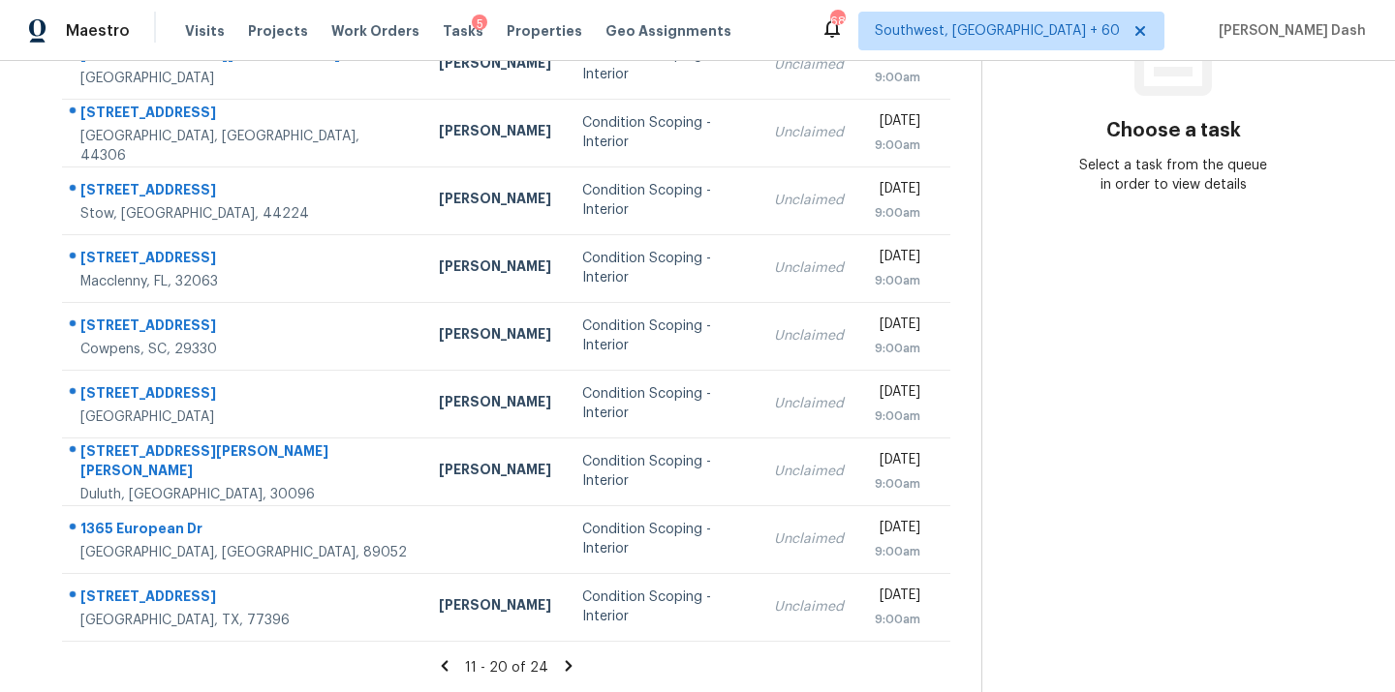
click at [560, 665] on icon at bounding box center [568, 666] width 17 height 17
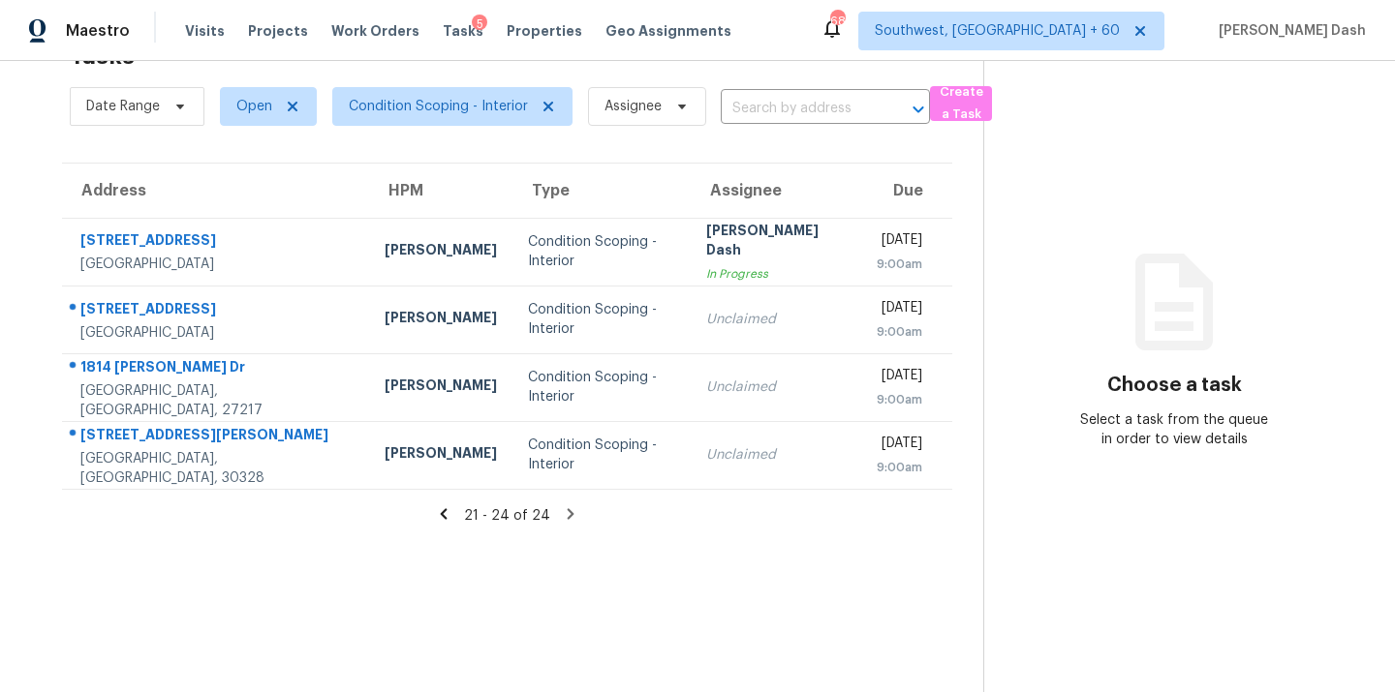
click at [444, 514] on icon at bounding box center [443, 514] width 17 height 17
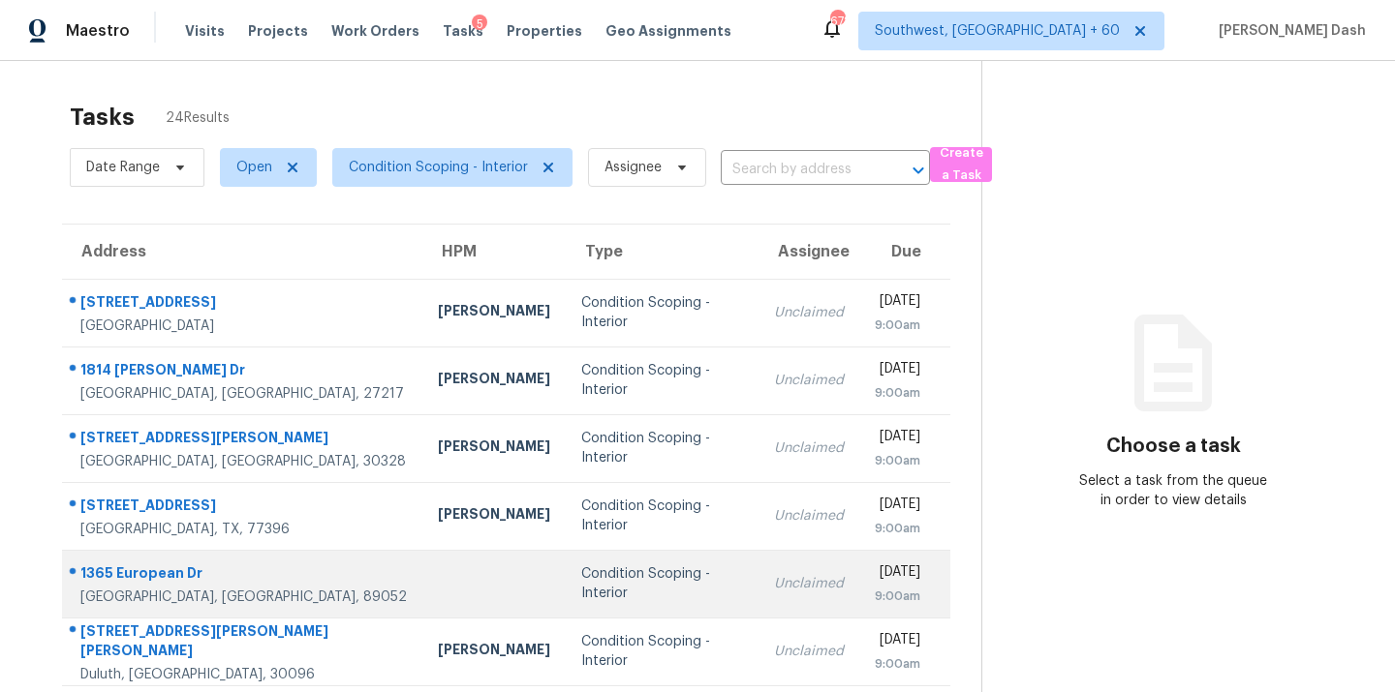
scroll to position [47, 0]
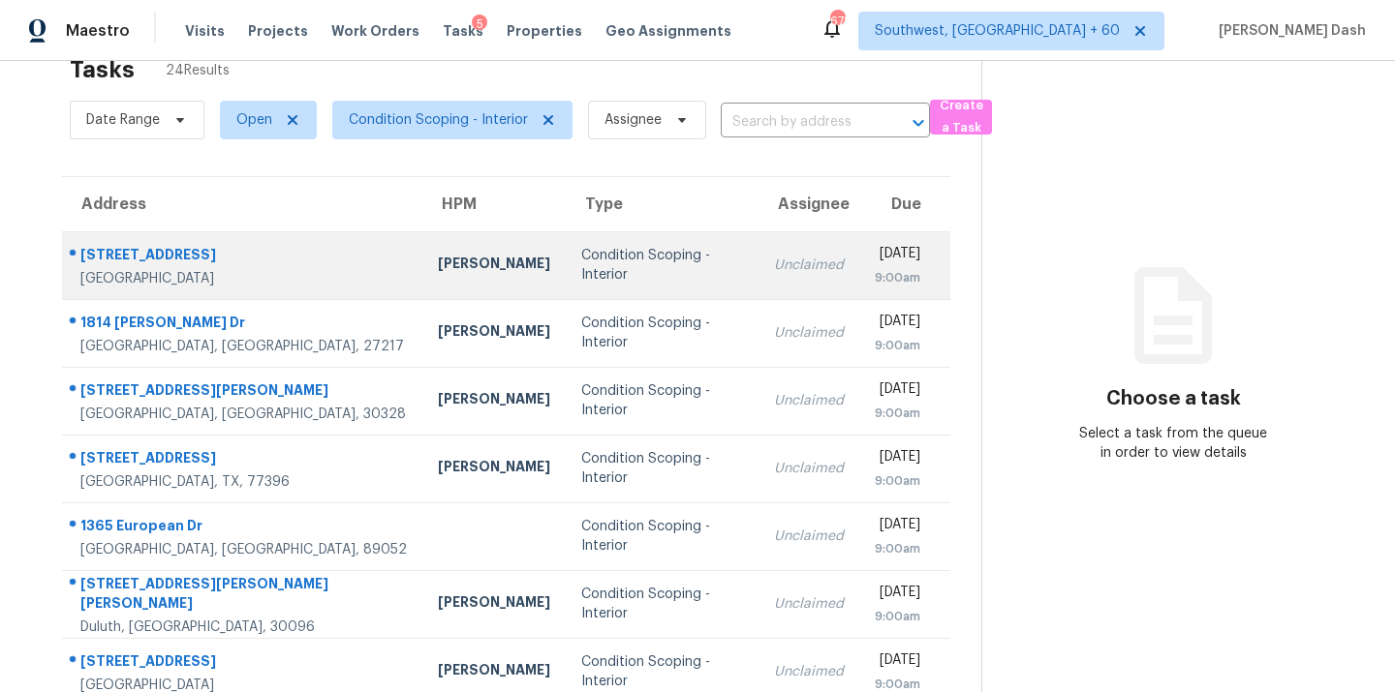
click at [581, 261] on div "Condition Scoping - Interior" at bounding box center [662, 265] width 162 height 39
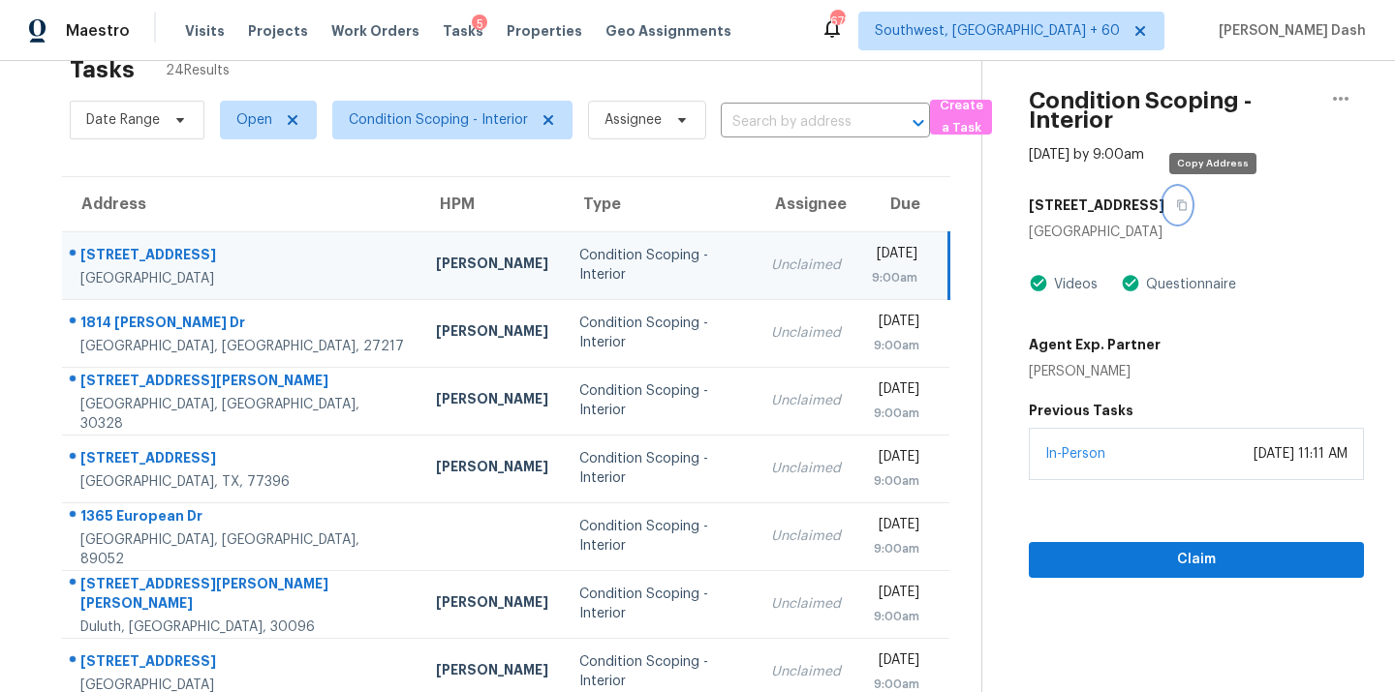
click at [1186, 210] on icon "button" at bounding box center [1182, 205] width 10 height 11
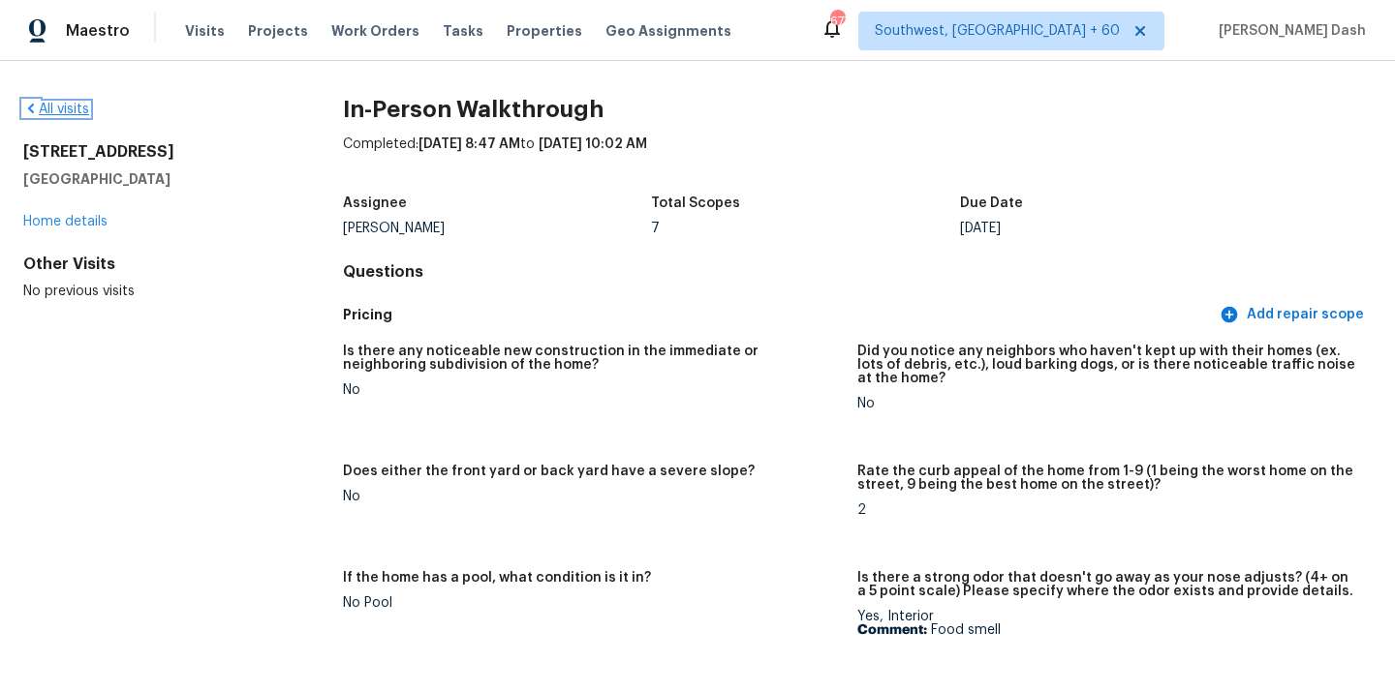
click at [74, 108] on link "All visits" at bounding box center [56, 110] width 66 height 14
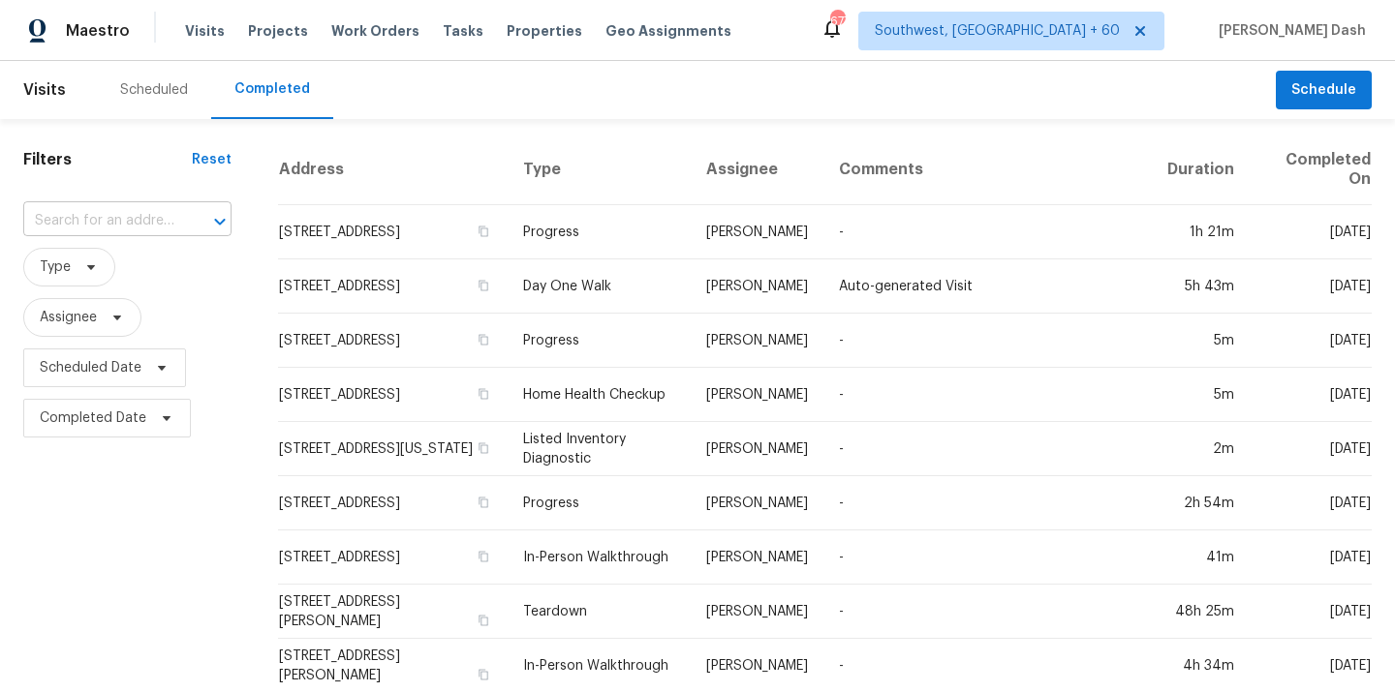
click at [124, 230] on input "text" at bounding box center [100, 221] width 154 height 30
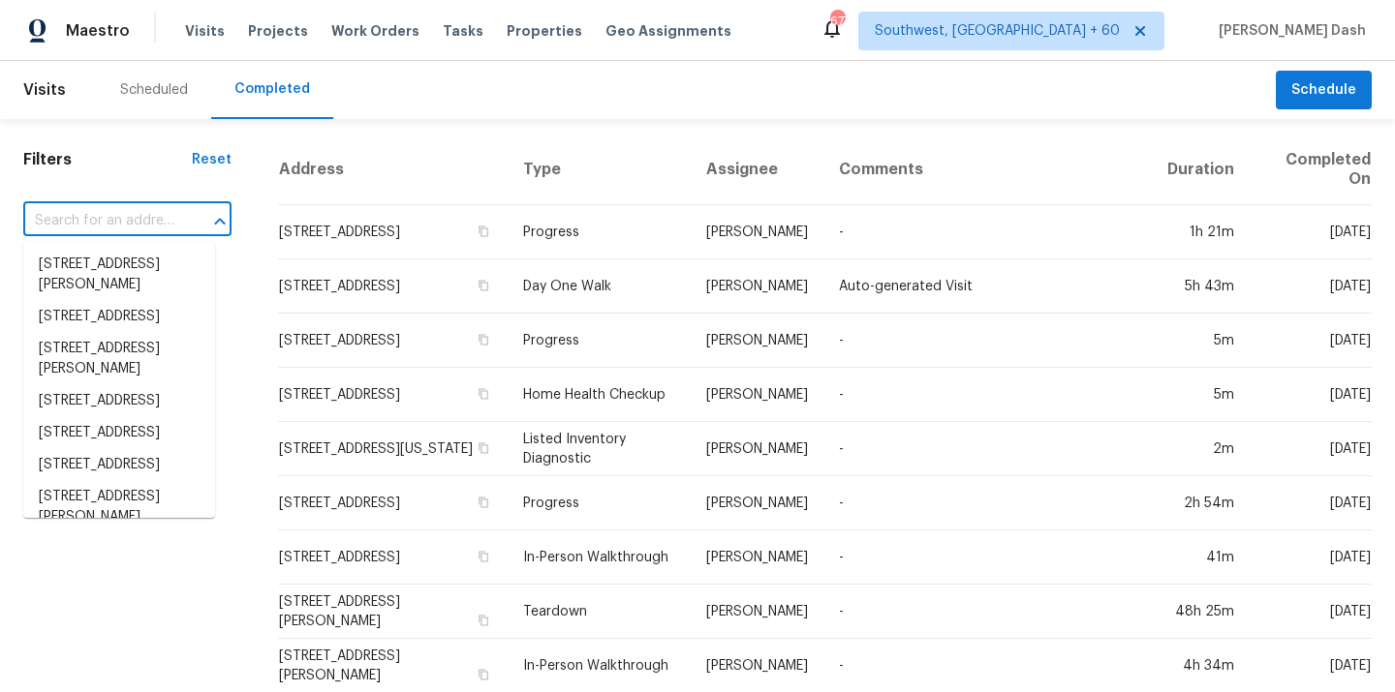
paste input "912 Carole Summey Dr, Dallas, NC 28034"
type input "912 Carole Summey Dr, Dallas, NC 28034"
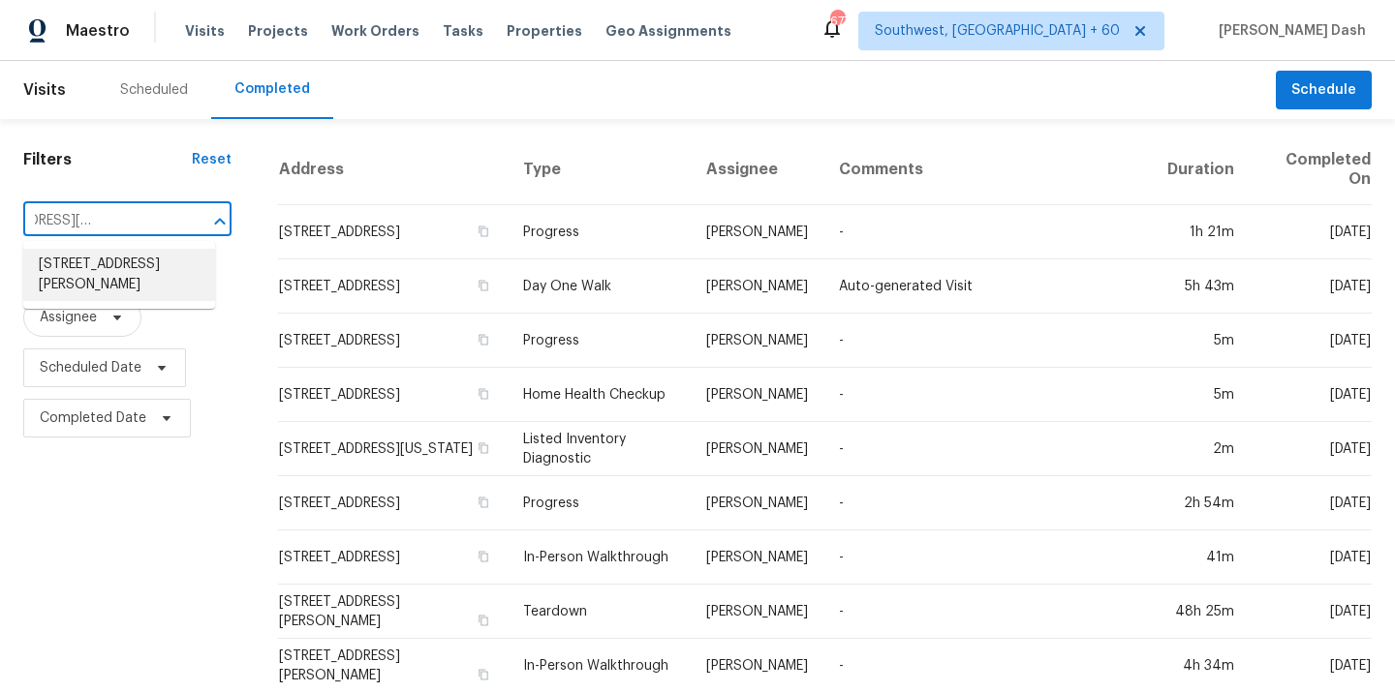
click at [131, 275] on li "912 Carole Summey Dr, Dallas, NC 28034" at bounding box center [119, 275] width 192 height 52
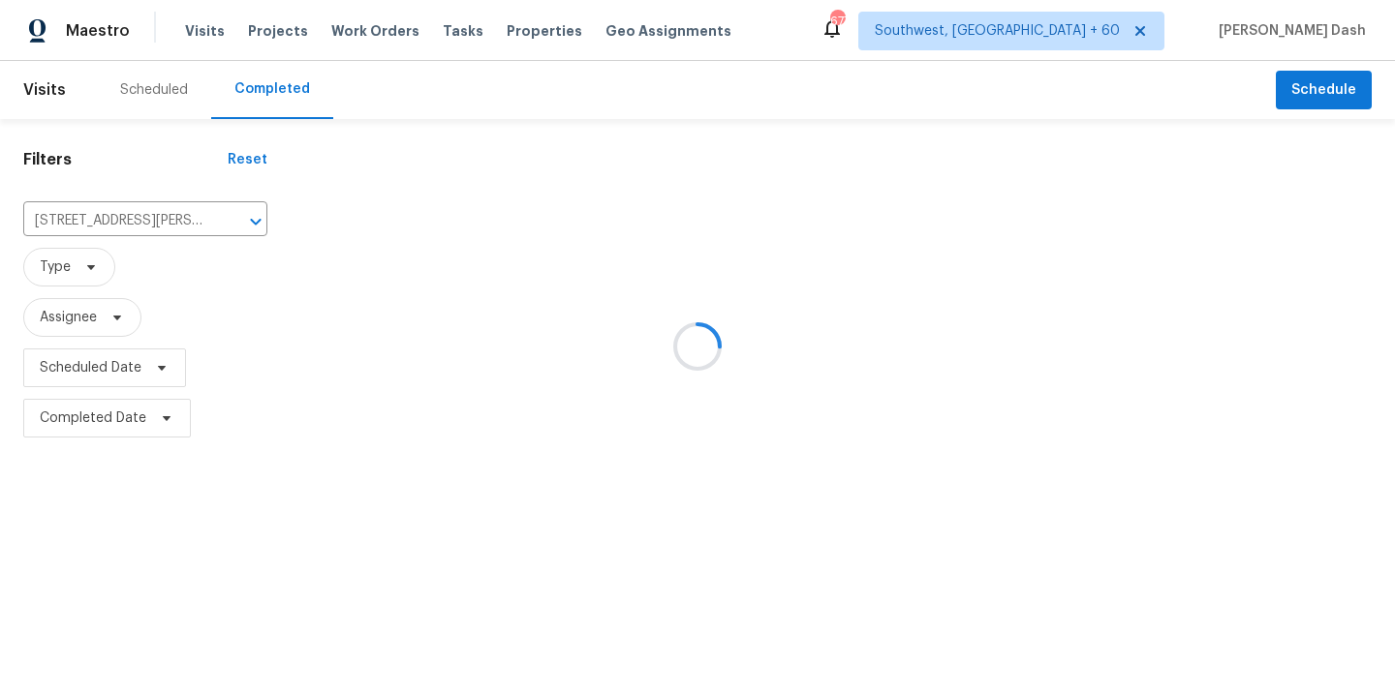
click at [723, 261] on div at bounding box center [843, 289] width 1104 height 309
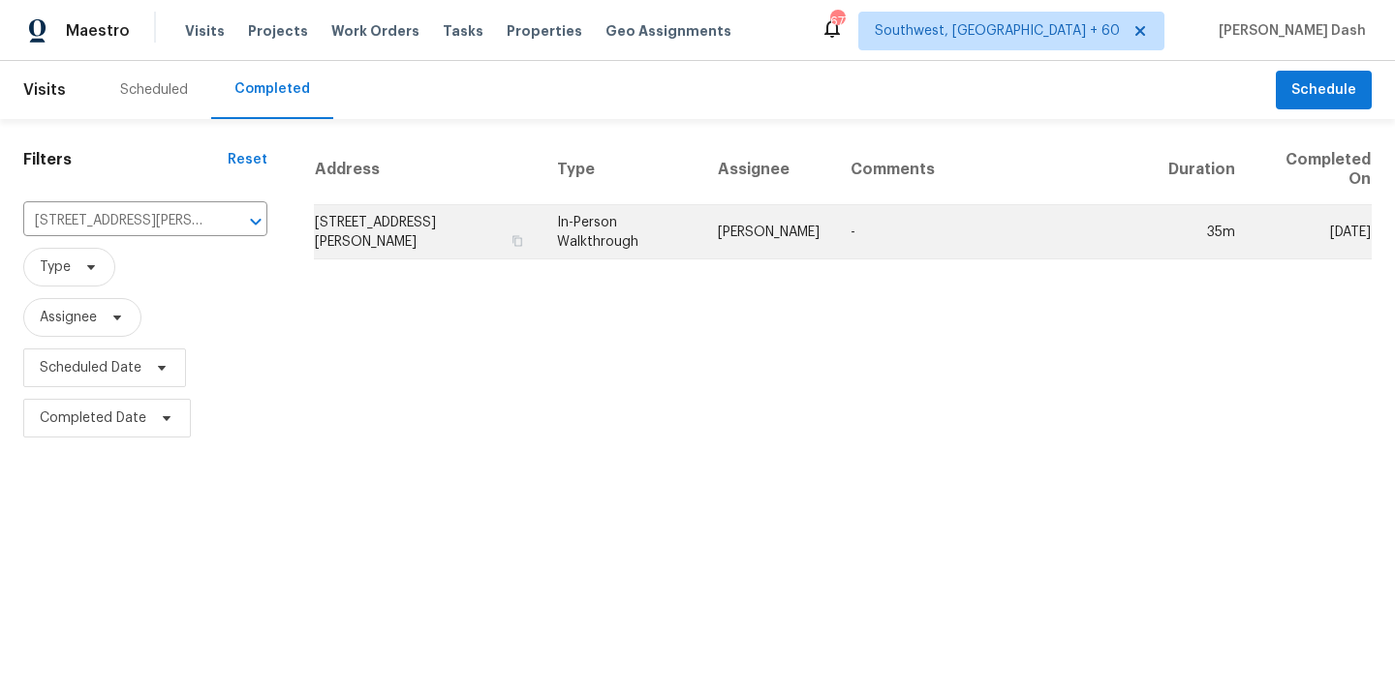
click at [702, 247] on td "In-Person Walkthrough" at bounding box center [621, 232] width 161 height 54
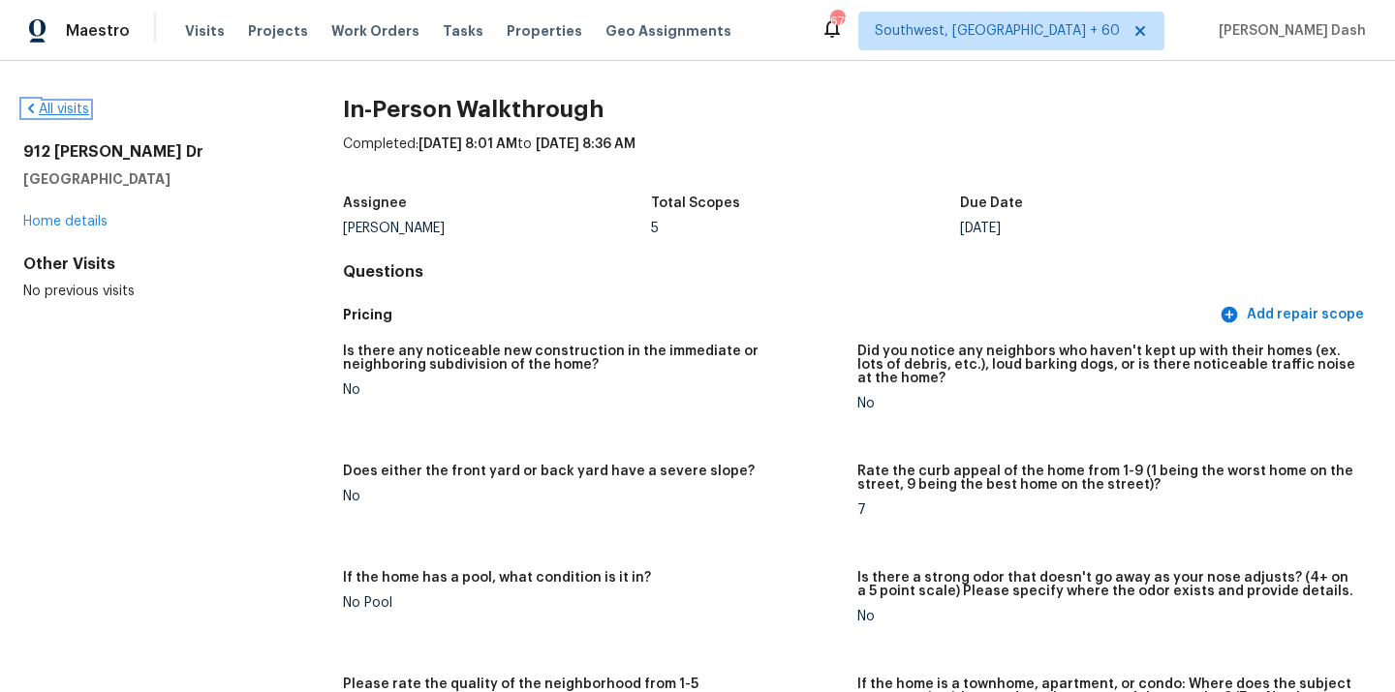
click at [71, 104] on link "All visits" at bounding box center [56, 110] width 66 height 14
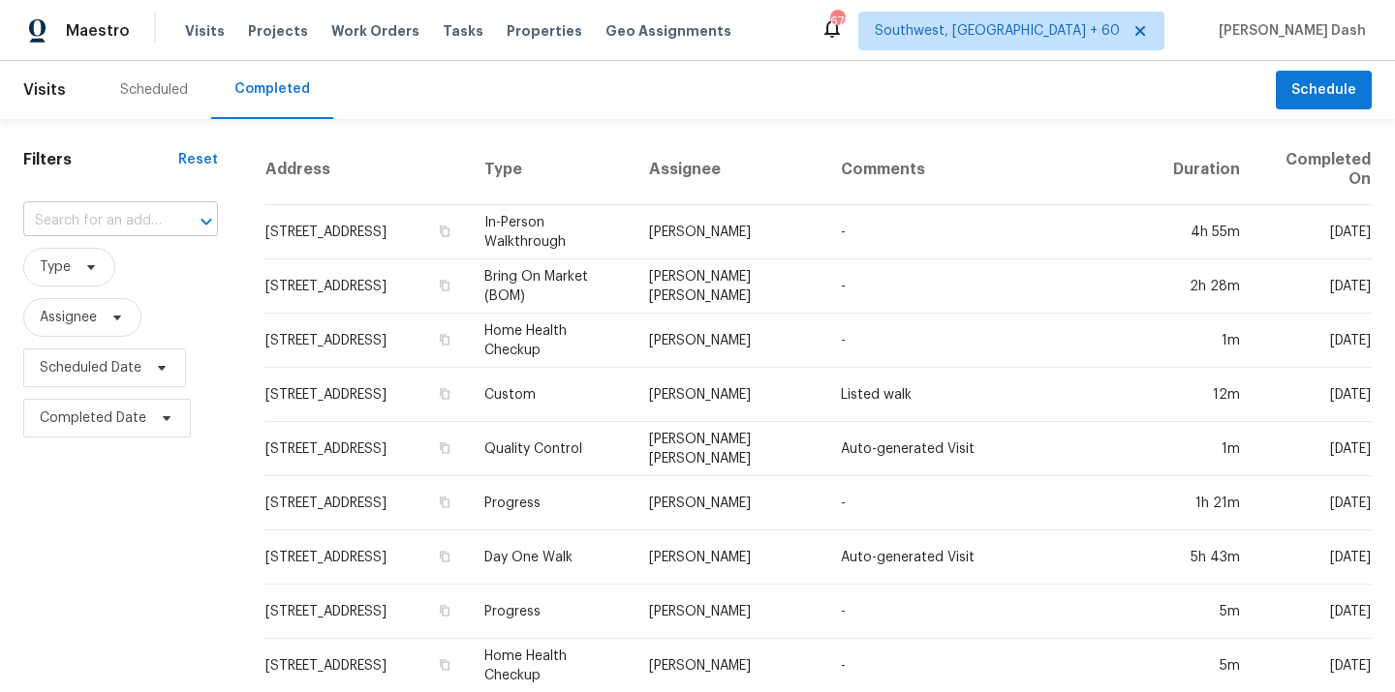
click at [185, 218] on div at bounding box center [193, 221] width 50 height 27
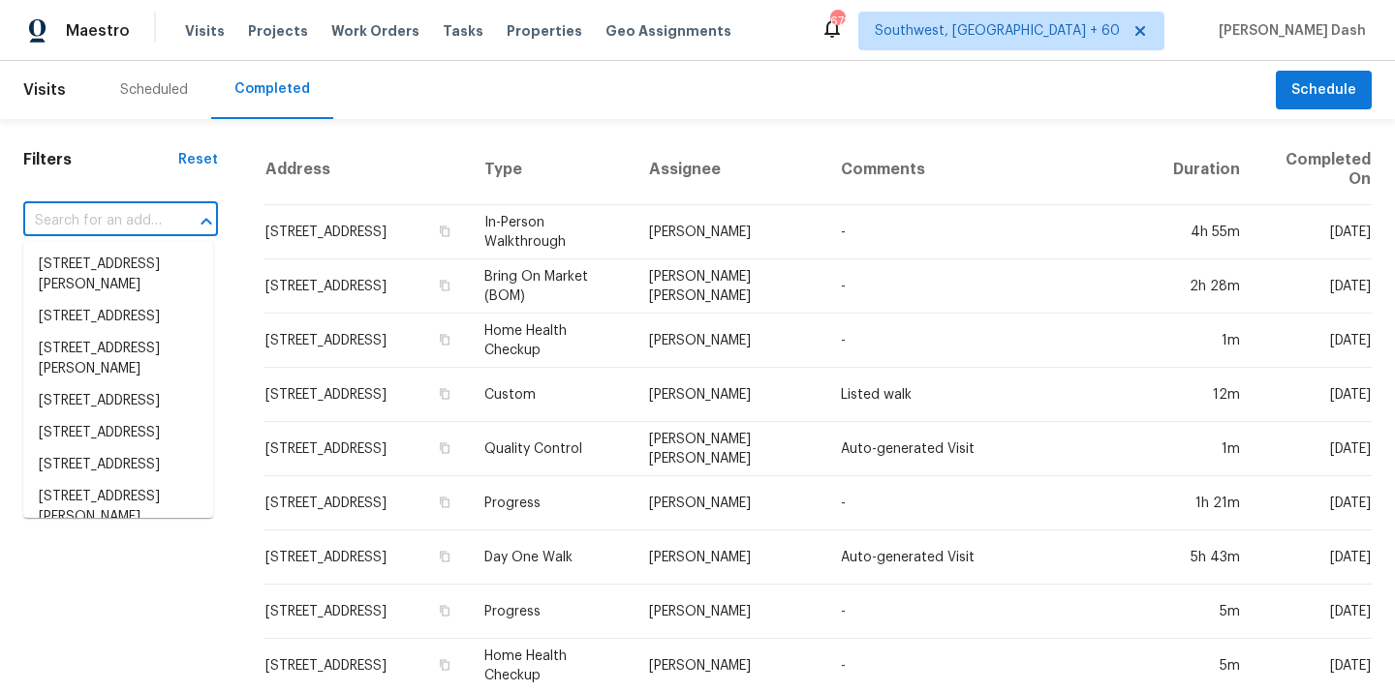
paste input "1229 NE Buttonwood Ave, Lees Summit, MO 64086"
type input "1229 NE Buttonwood Ave, Lees Summit, MO 64086"
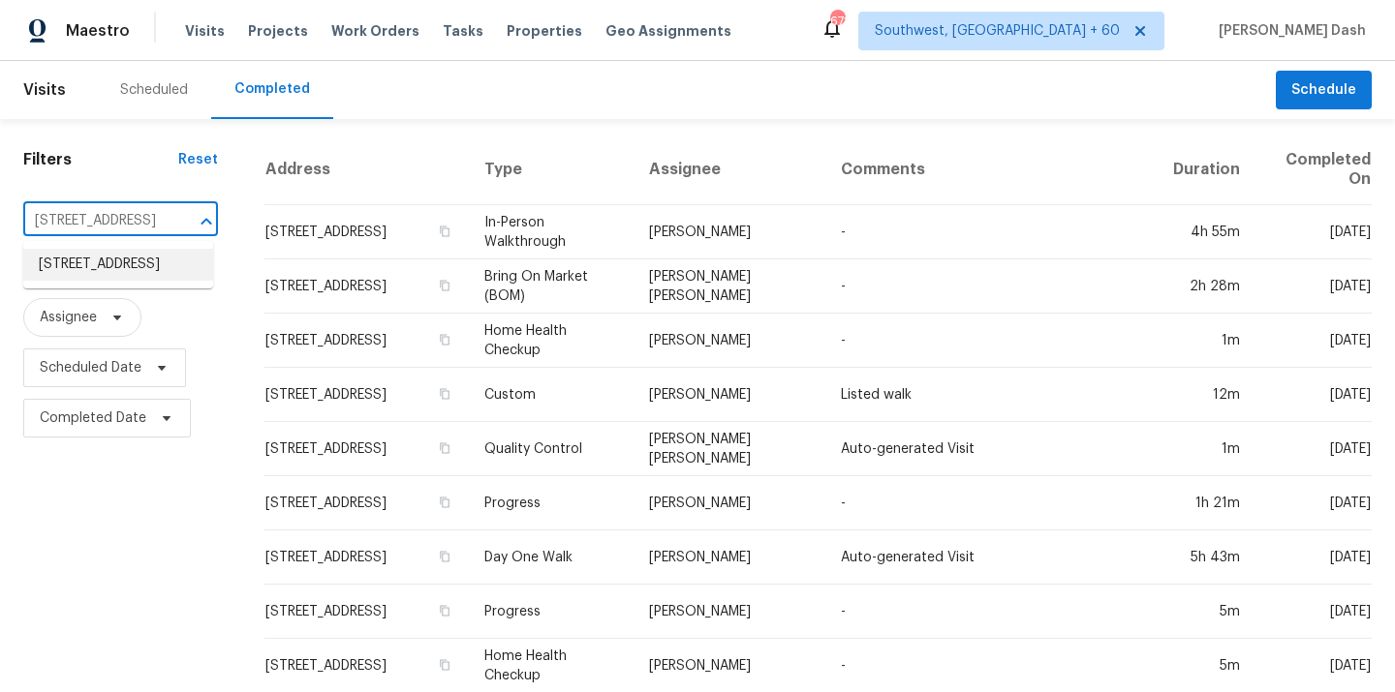
click at [179, 263] on li "1229 NE Buttonwood Ave, Lees Summit, MO 64086" at bounding box center [118, 265] width 190 height 32
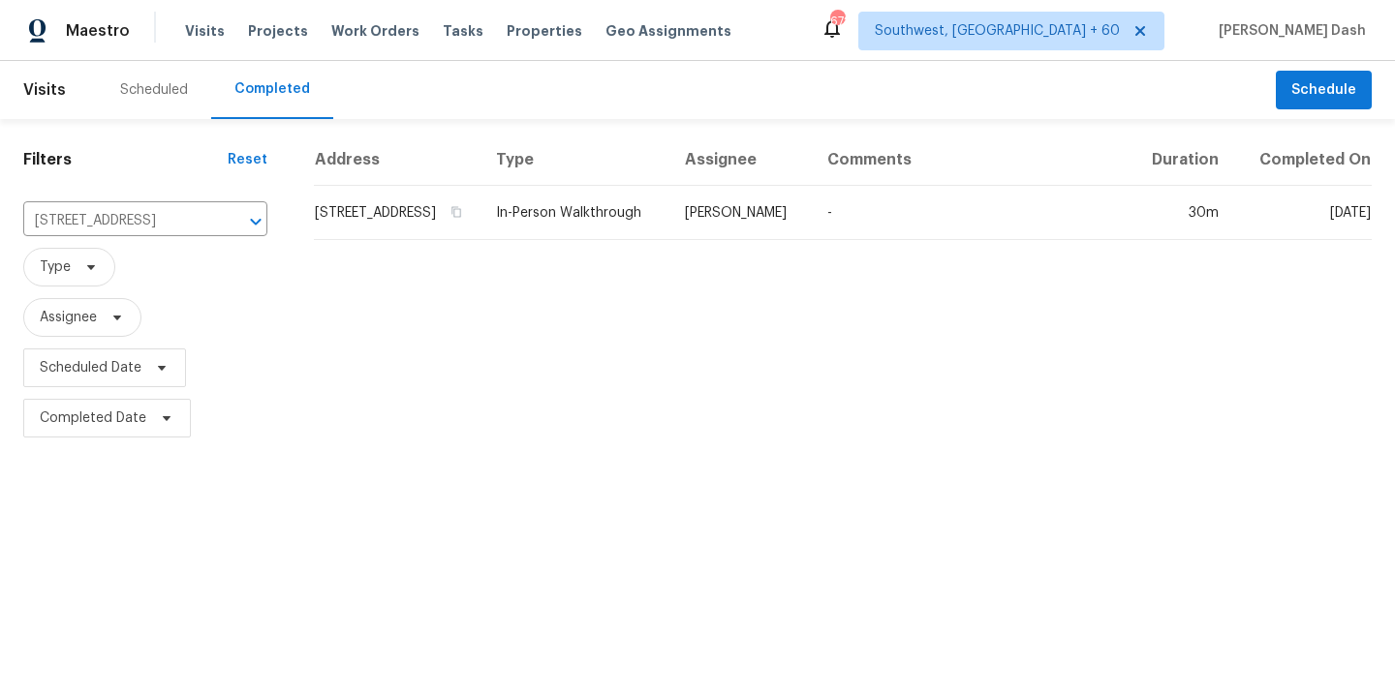
click at [631, 237] on td "In-Person Walkthrough" at bounding box center [574, 213] width 189 height 54
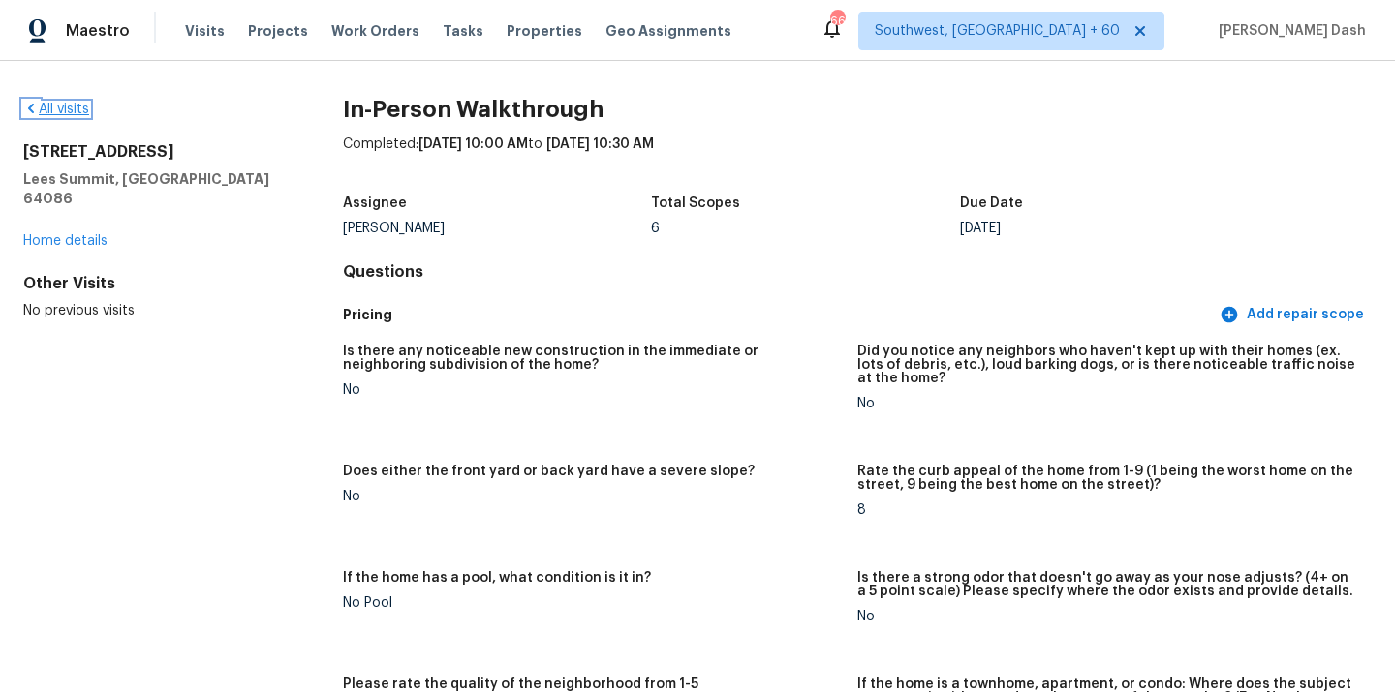
click at [77, 108] on link "All visits" at bounding box center [56, 110] width 66 height 14
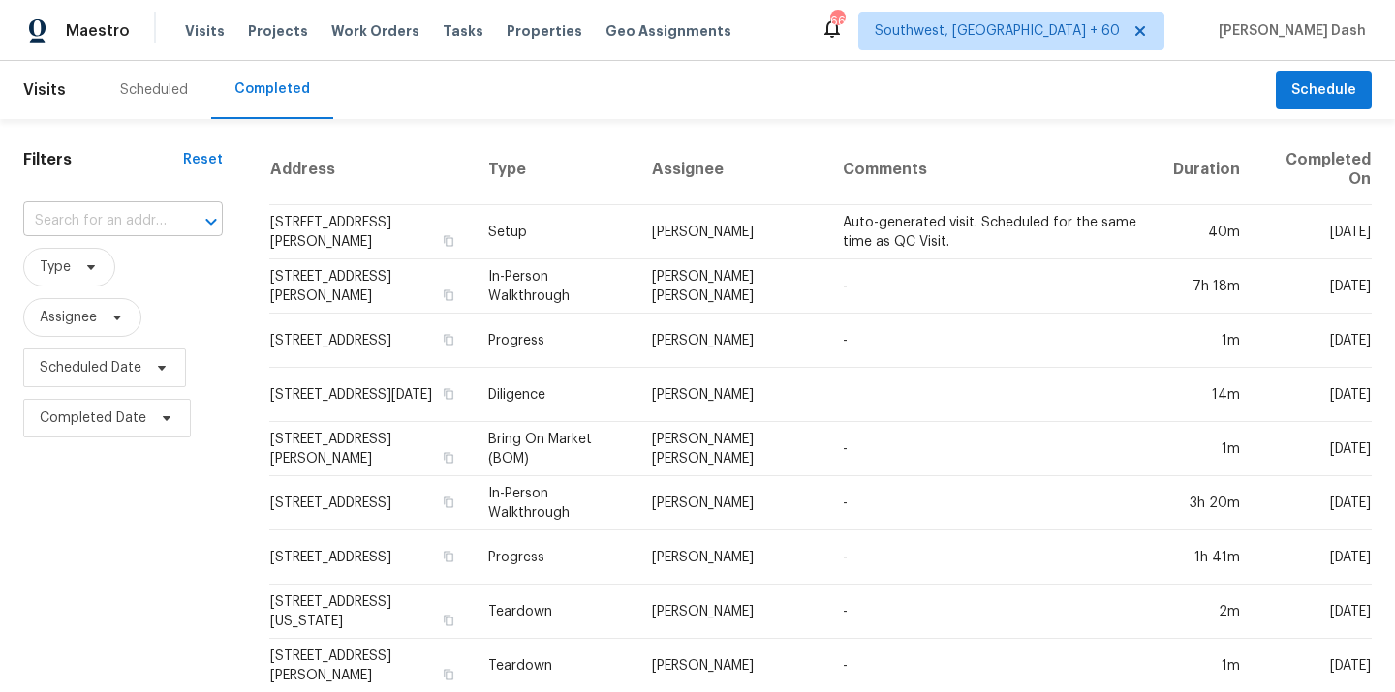
click at [138, 232] on input "text" at bounding box center [95, 221] width 145 height 30
paste input "180 Sapphire Ln, Waxahachie, TX 75165"
type input "180 Sapphire Ln, Waxahachie, TX 75165"
click at [139, 276] on li "180 Sapphire Ln, Waxahachie, TX 75165" at bounding box center [120, 265] width 194 height 32
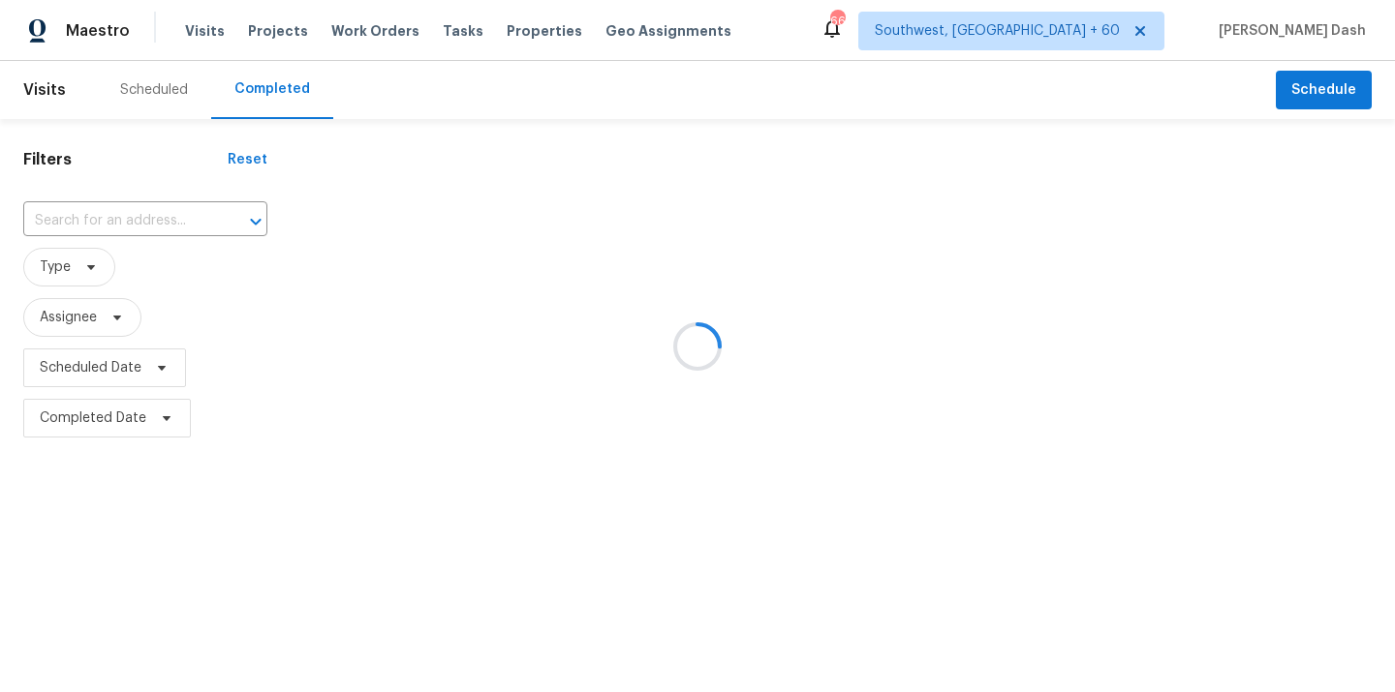
type input "180 Sapphire Ln, Waxahachie, TX 75165"
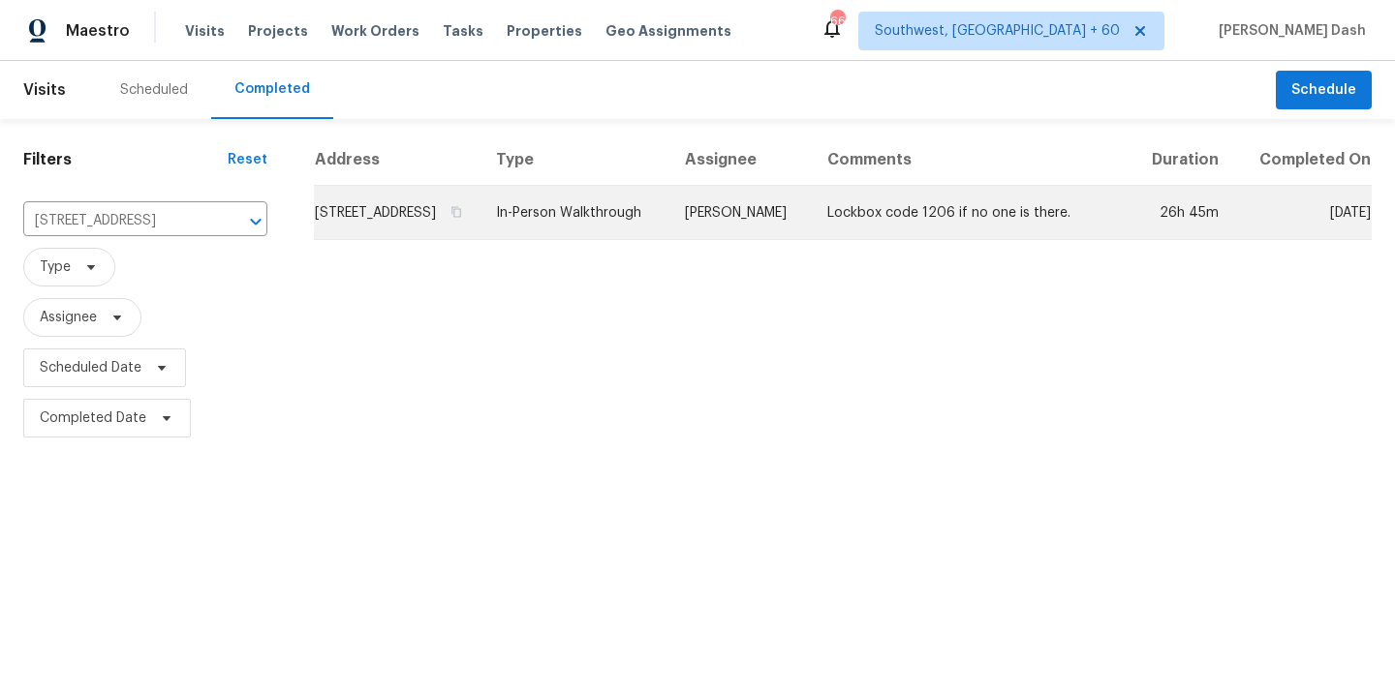
click at [757, 219] on td "Francisco Balcazar Serrato" at bounding box center [740, 213] width 142 height 54
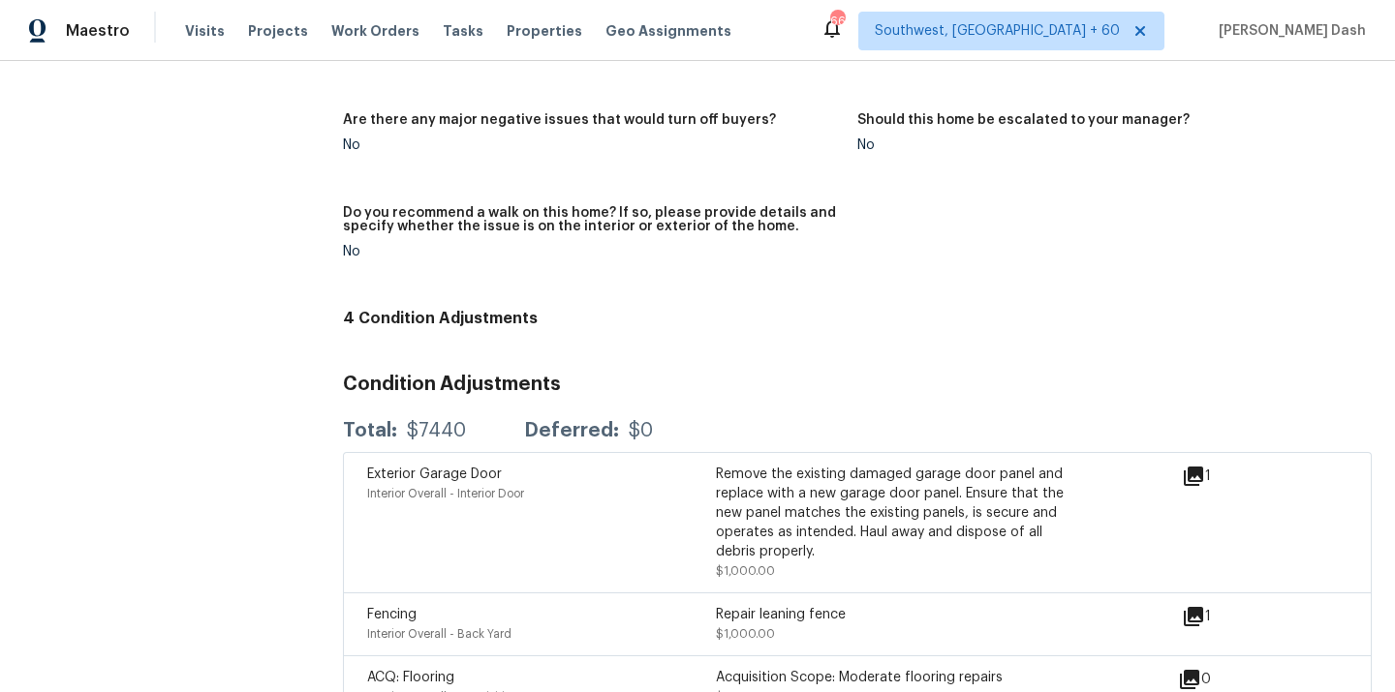
scroll to position [4897, 0]
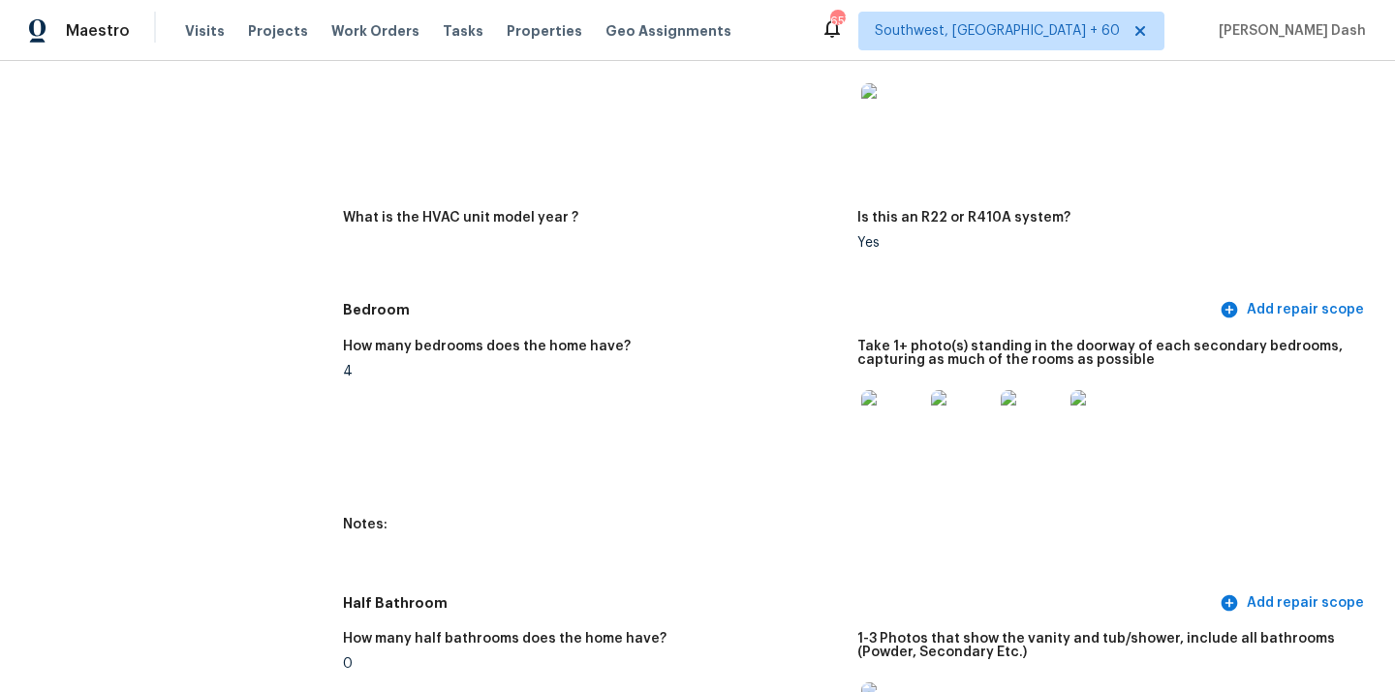
scroll to position [0, 0]
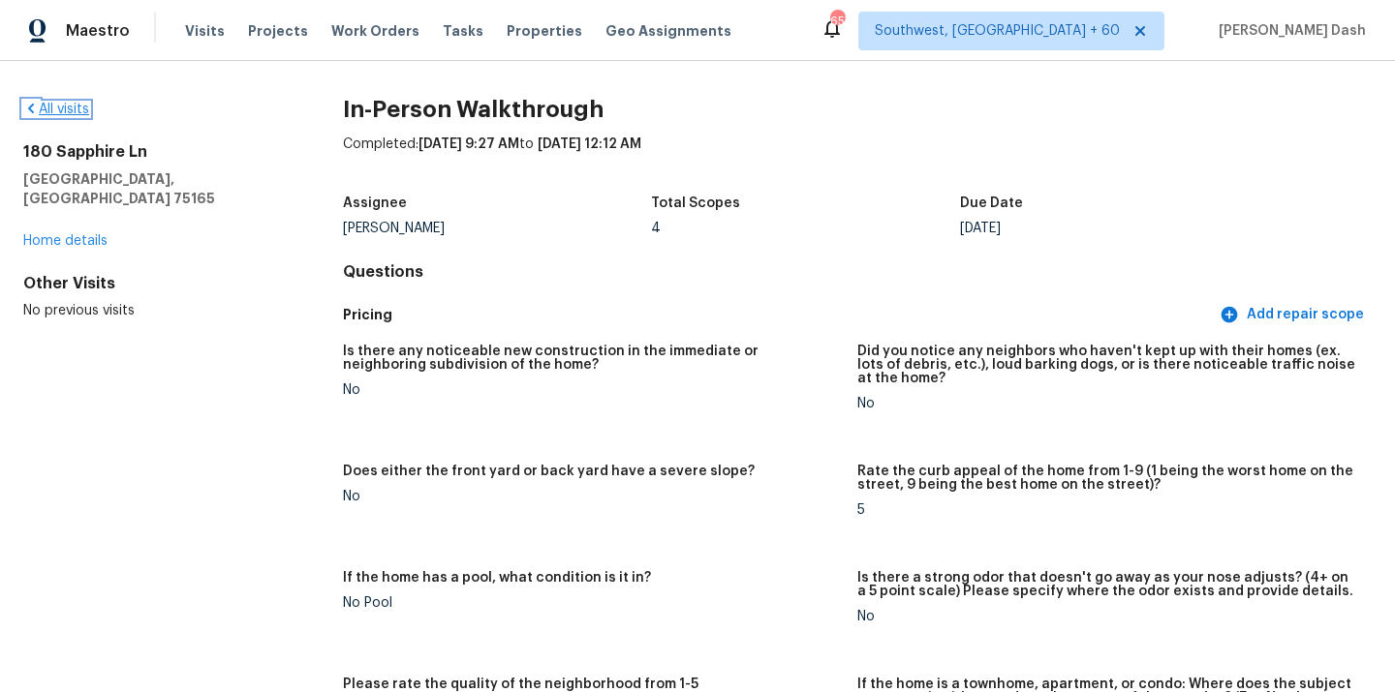
click at [78, 113] on link "All visits" at bounding box center [56, 110] width 66 height 14
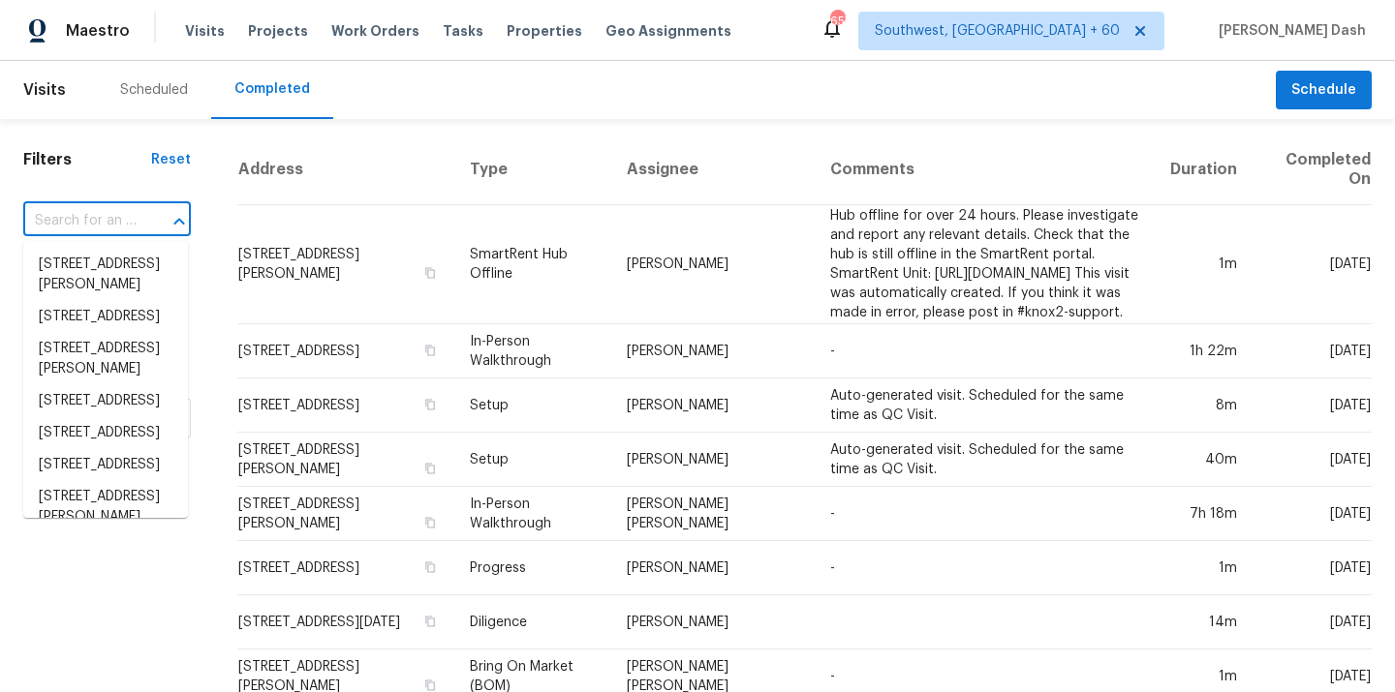
click at [129, 221] on input "text" at bounding box center [79, 221] width 113 height 30
paste input "21900 Marylee St Unit 280, Woodland Hills, CA 91367"
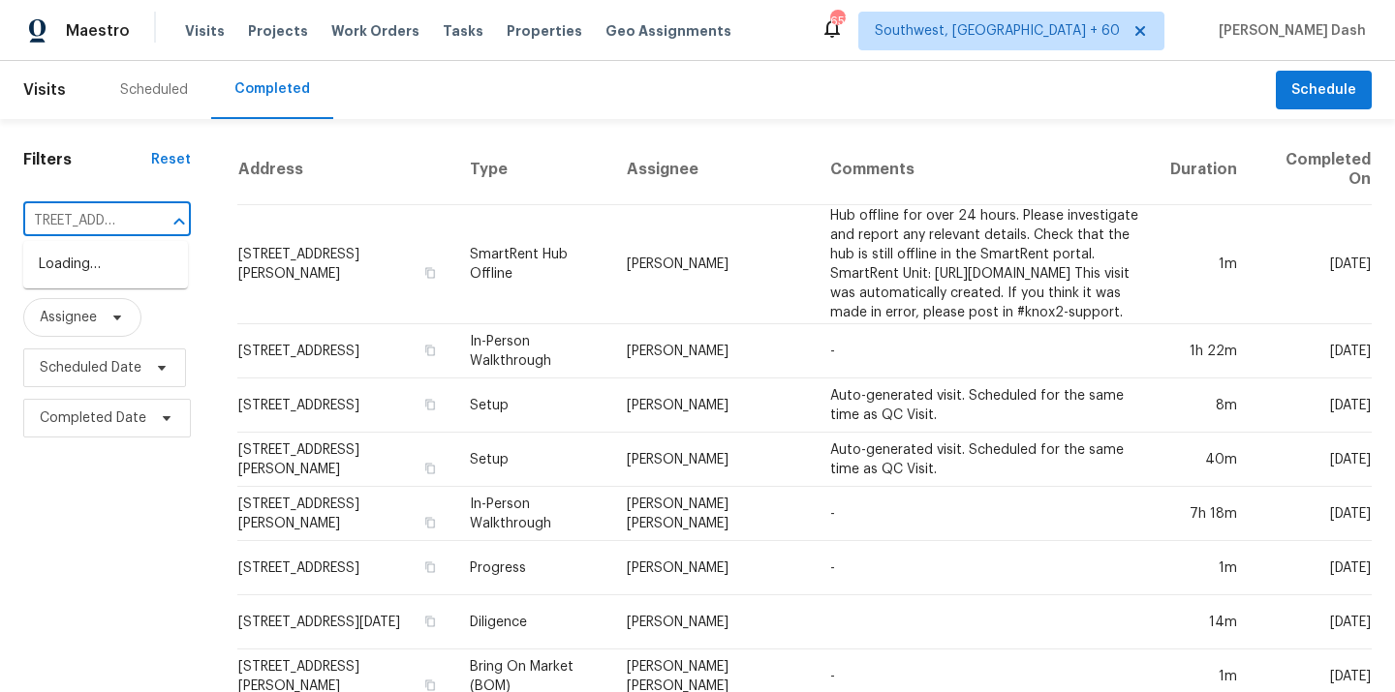
type input "21900 Marylee St"
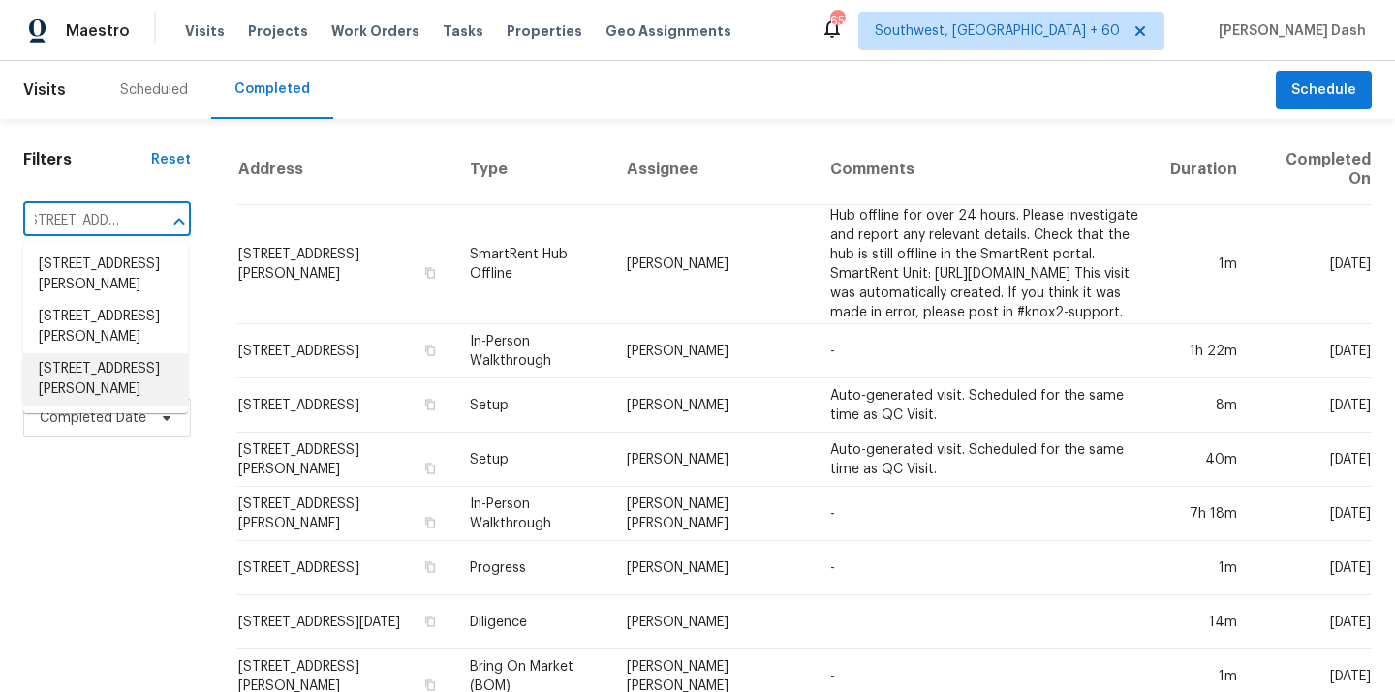
click at [127, 406] on li "21900 Marylee St Unit 280, Woodland Hills, CA 91367" at bounding box center [105, 379] width 165 height 52
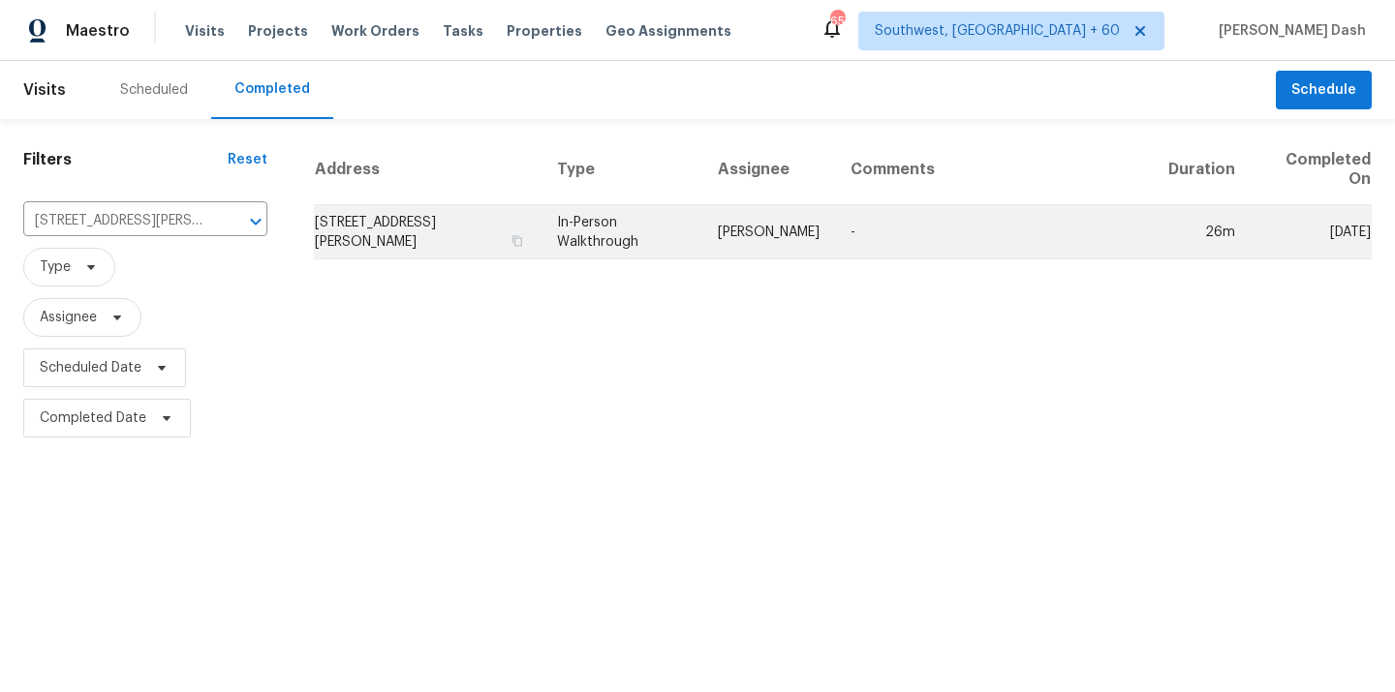
click at [756, 234] on td "Luis Pedro Ocampo Alvizuris" at bounding box center [768, 232] width 133 height 54
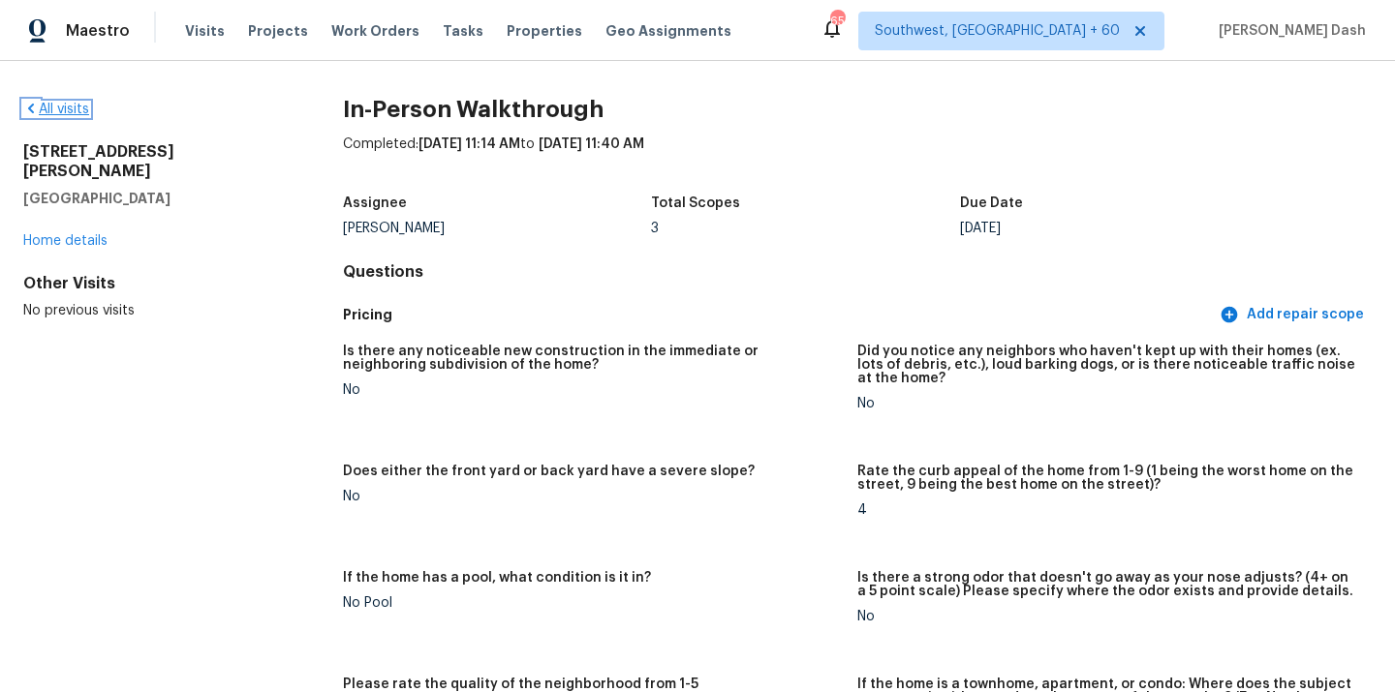
click at [67, 103] on link "All visits" at bounding box center [56, 110] width 66 height 14
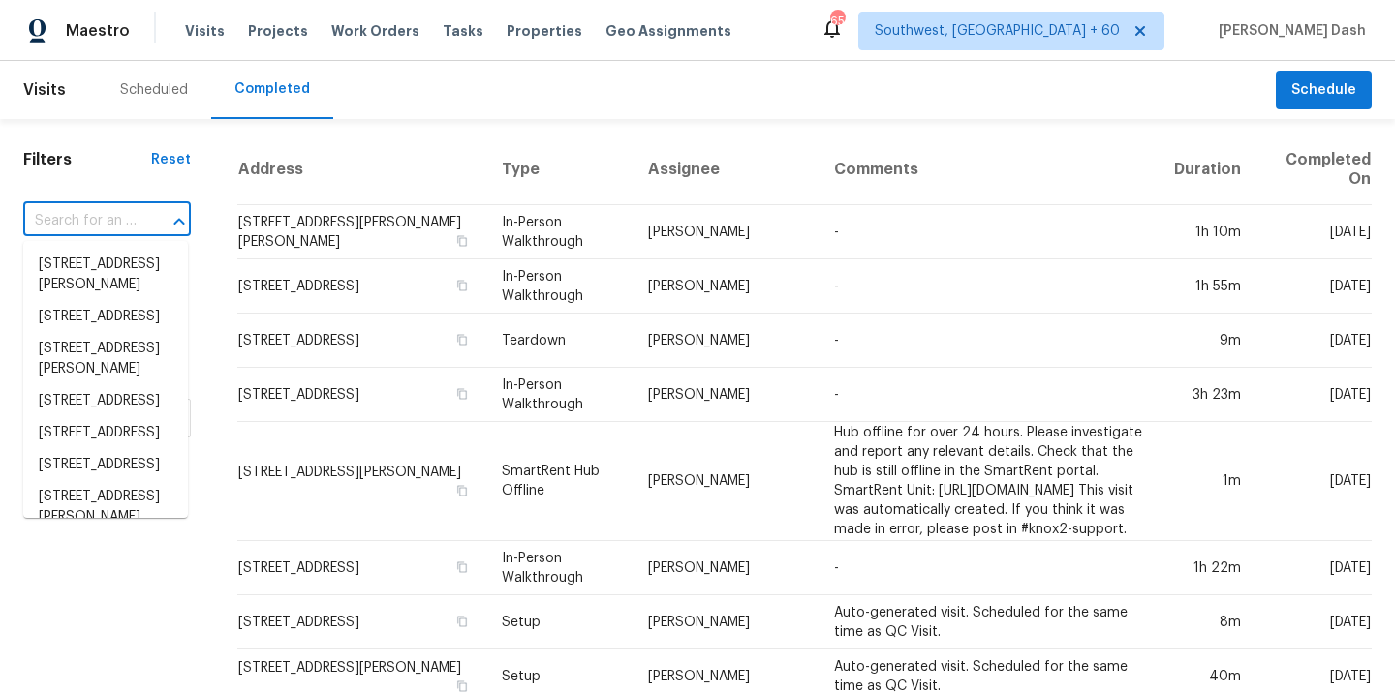
click at [109, 235] on input "text" at bounding box center [79, 221] width 113 height 30
paste input "7350 Bromfield Dr, Canal Winchester, OH 43110"
type input "7350 Bromfield Dr, Canal Winchester, OH 43110"
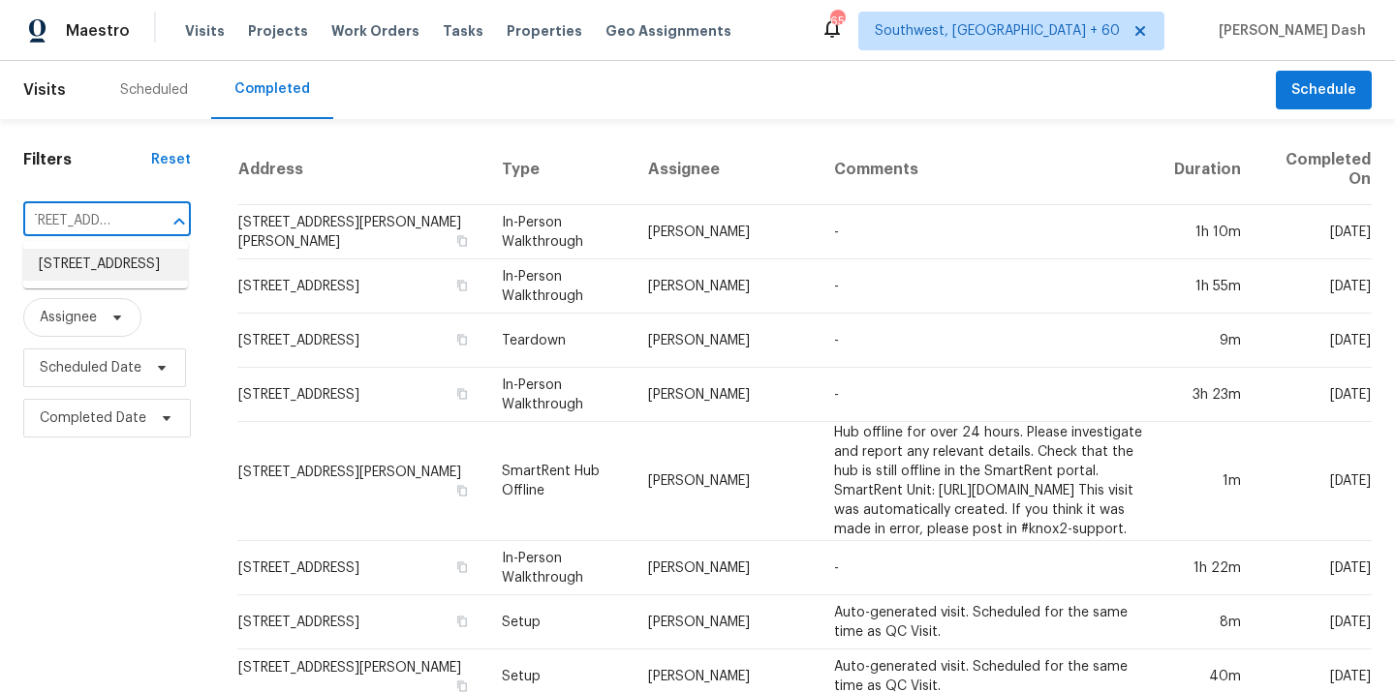
click at [137, 280] on li "7350 Bromfield Dr, Canal Winchester, OH 43110" at bounding box center [105, 265] width 165 height 32
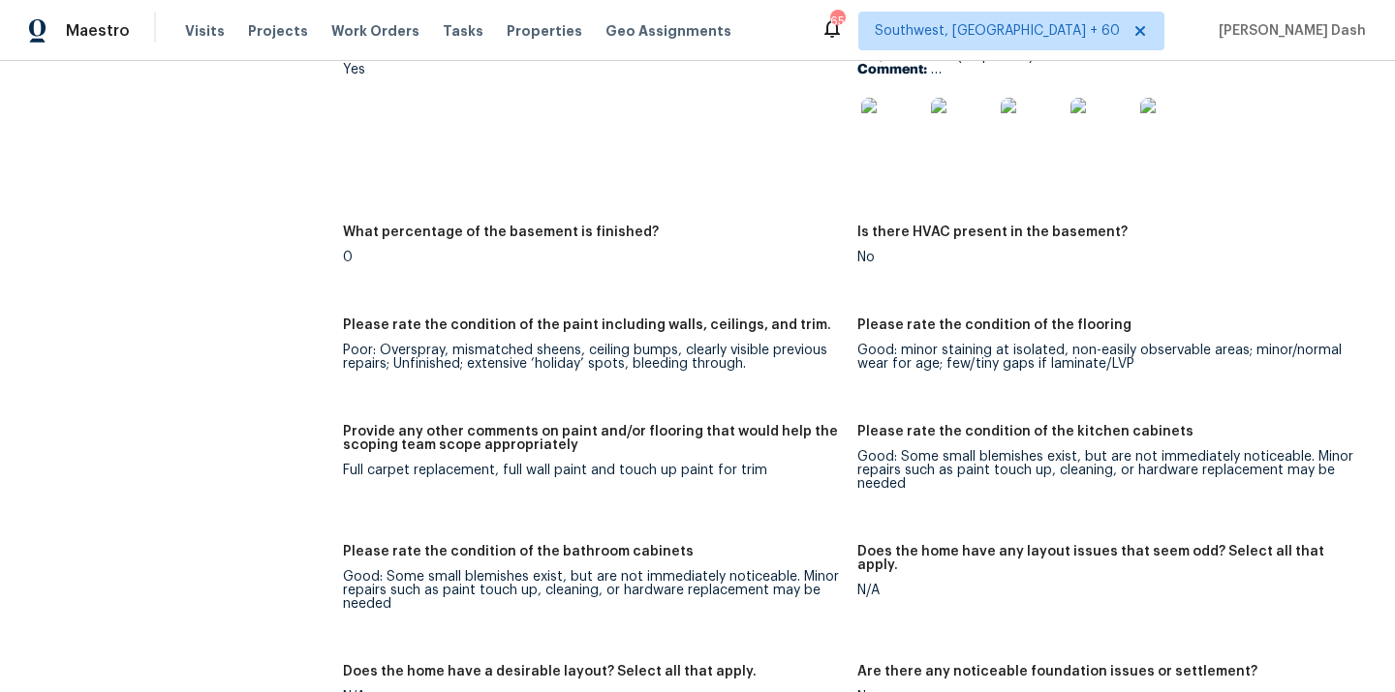
scroll to position [2756, 0]
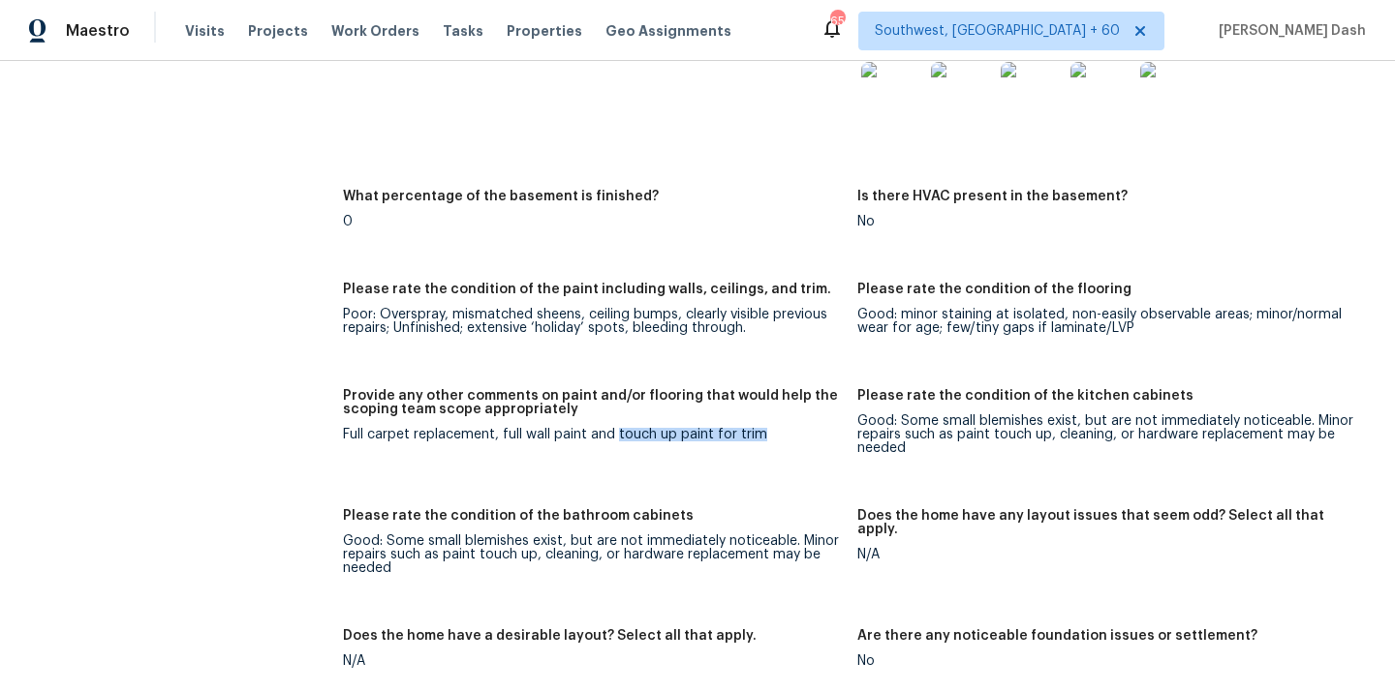
drag, startPoint x: 615, startPoint y: 424, endPoint x: 790, endPoint y: 426, distance: 175.3
click at [790, 428] on div "Full carpet replacement, full wall paint and touch up paint for trim" at bounding box center [592, 435] width 499 height 14
copy div "touch up paint for trim"
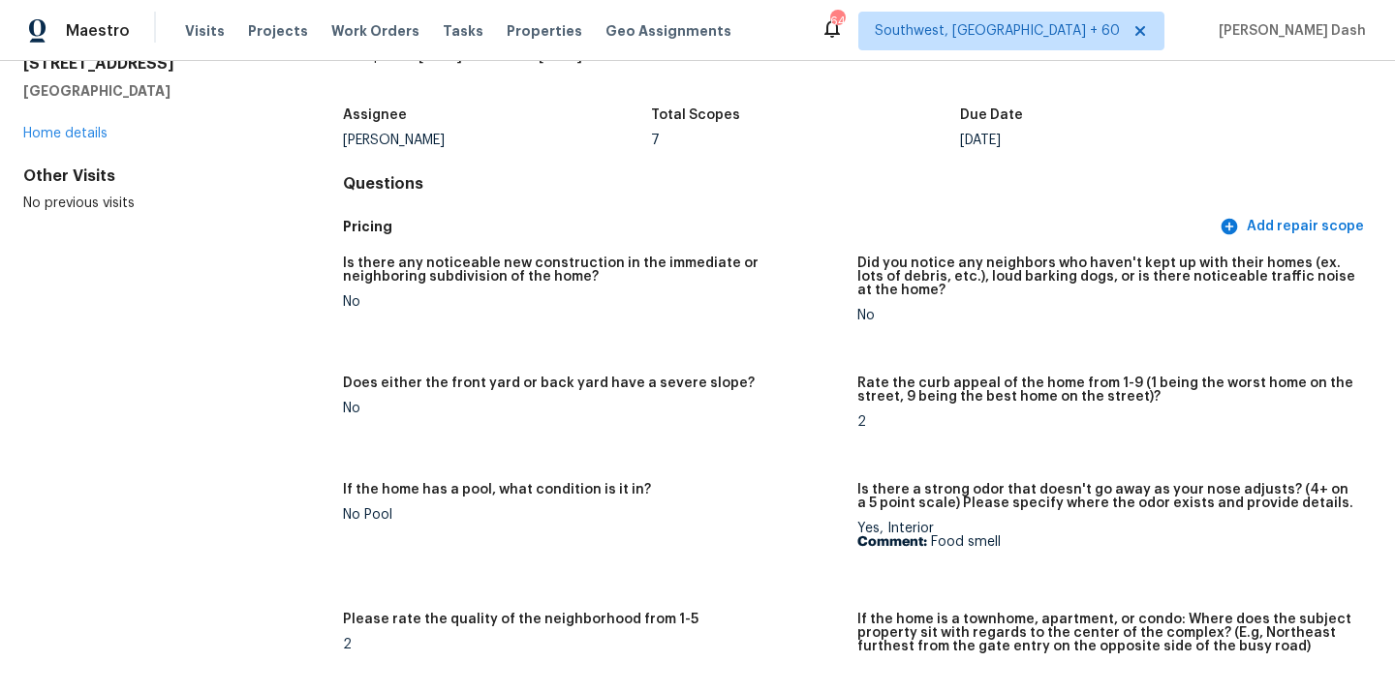
scroll to position [0, 0]
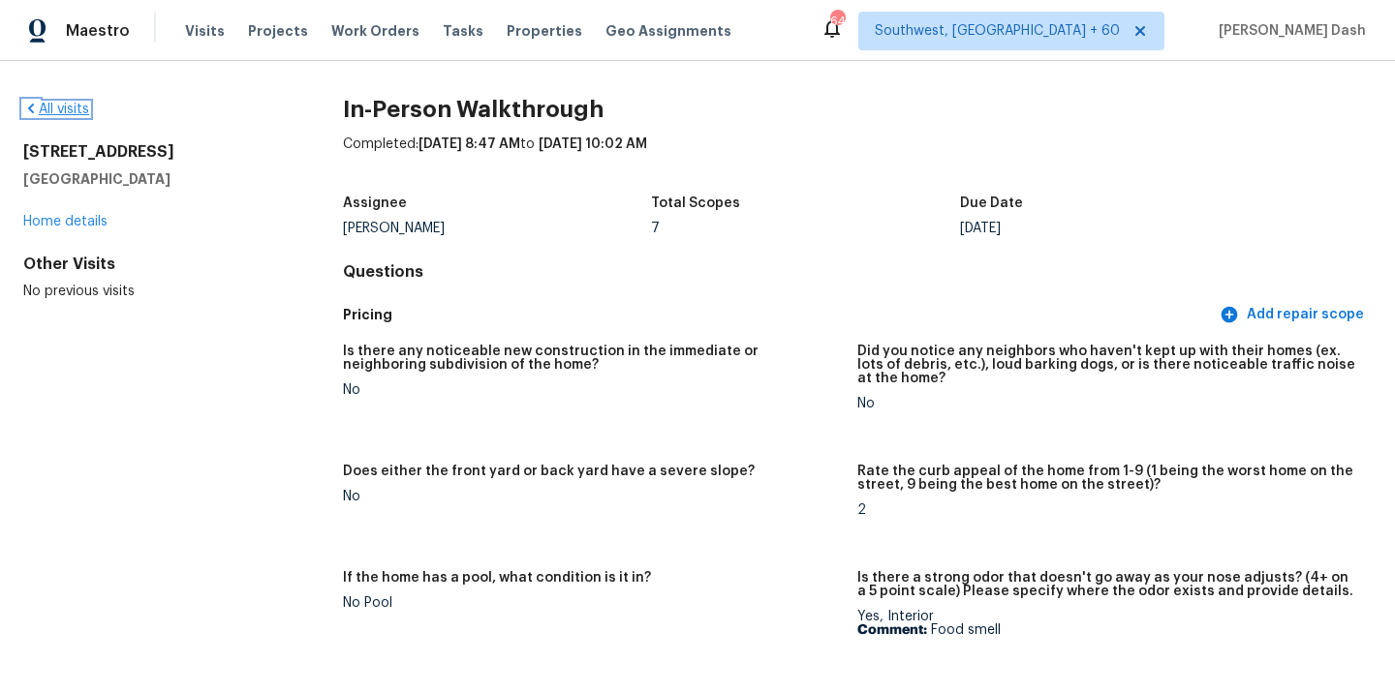
click at [75, 106] on link "All visits" at bounding box center [56, 110] width 66 height 14
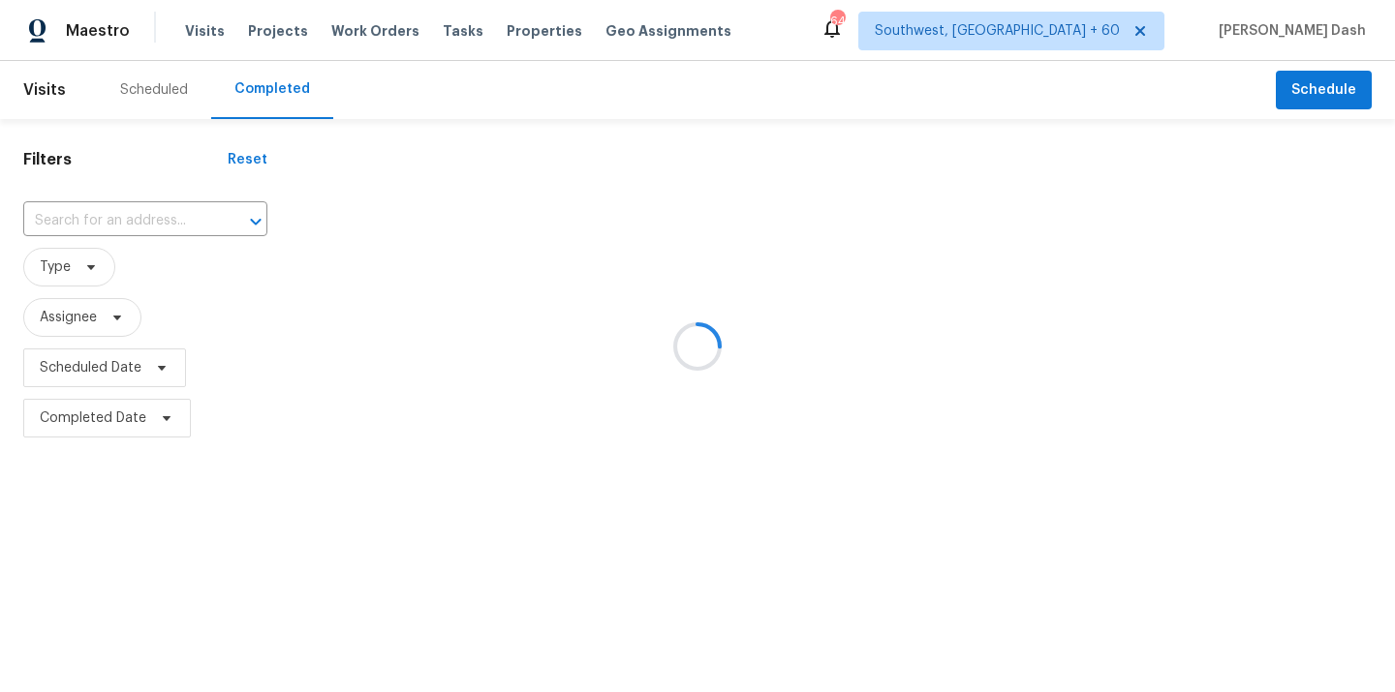
click at [133, 216] on div at bounding box center [697, 346] width 1395 height 692
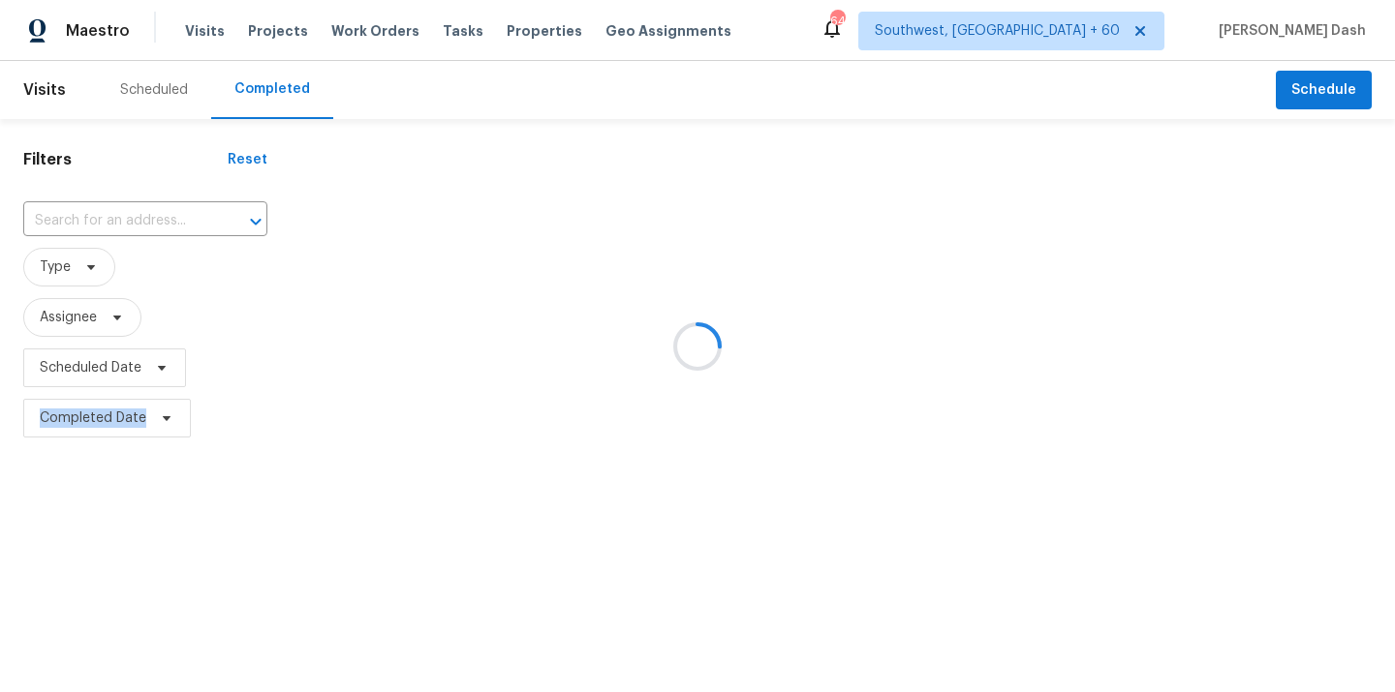
click at [133, 216] on div at bounding box center [697, 346] width 1395 height 692
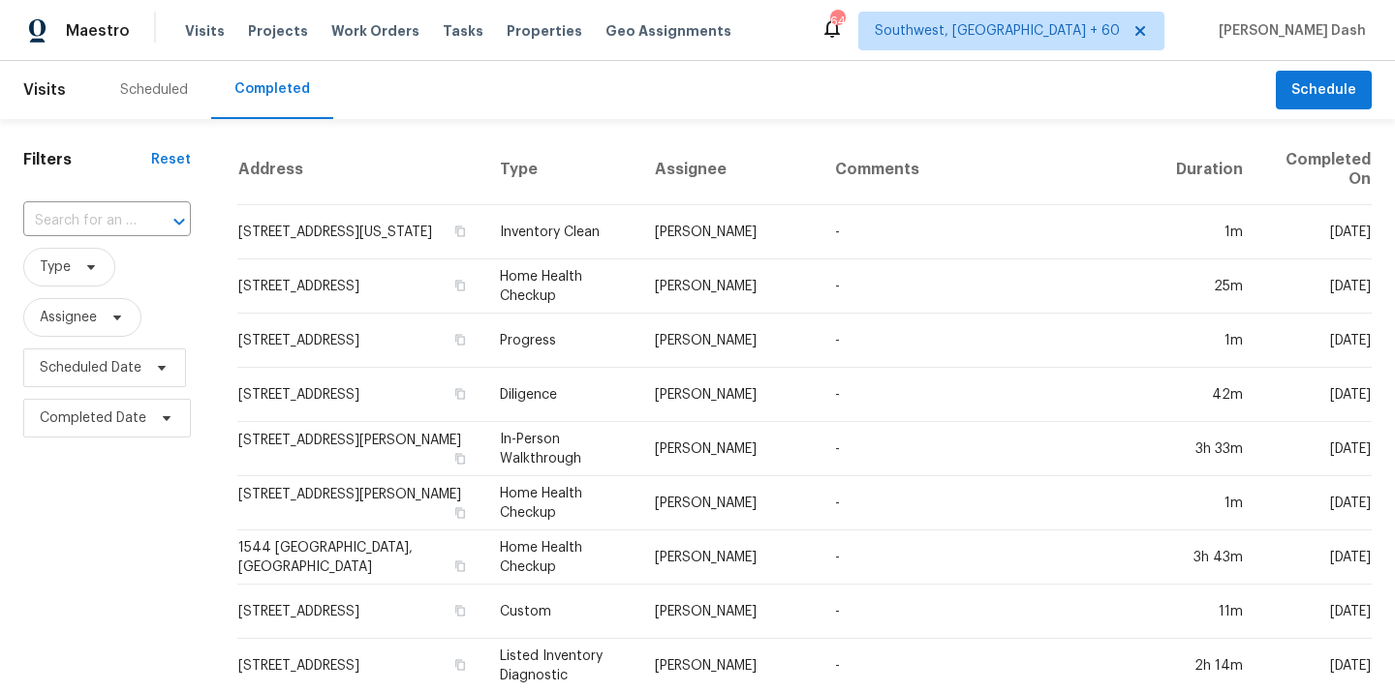
click at [133, 216] on input "text" at bounding box center [79, 221] width 113 height 30
paste input "3425 Willow Beach Trl SW, Prior Lake, MN 55372"
type input "3425 Willow Beach Trl SW, Prior Lake, MN 55372"
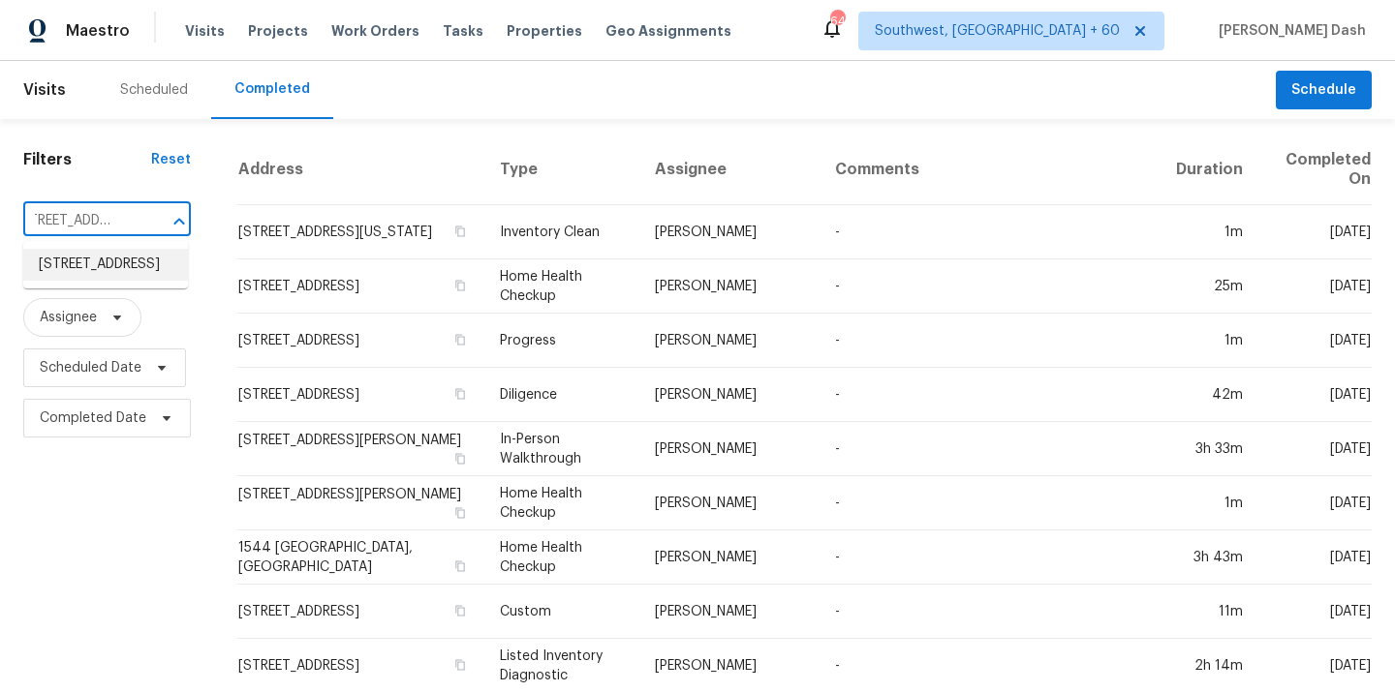
click at [111, 267] on li "3425 Willow Beach Trl SW, Prior Lake, MN 55372" at bounding box center [105, 265] width 165 height 32
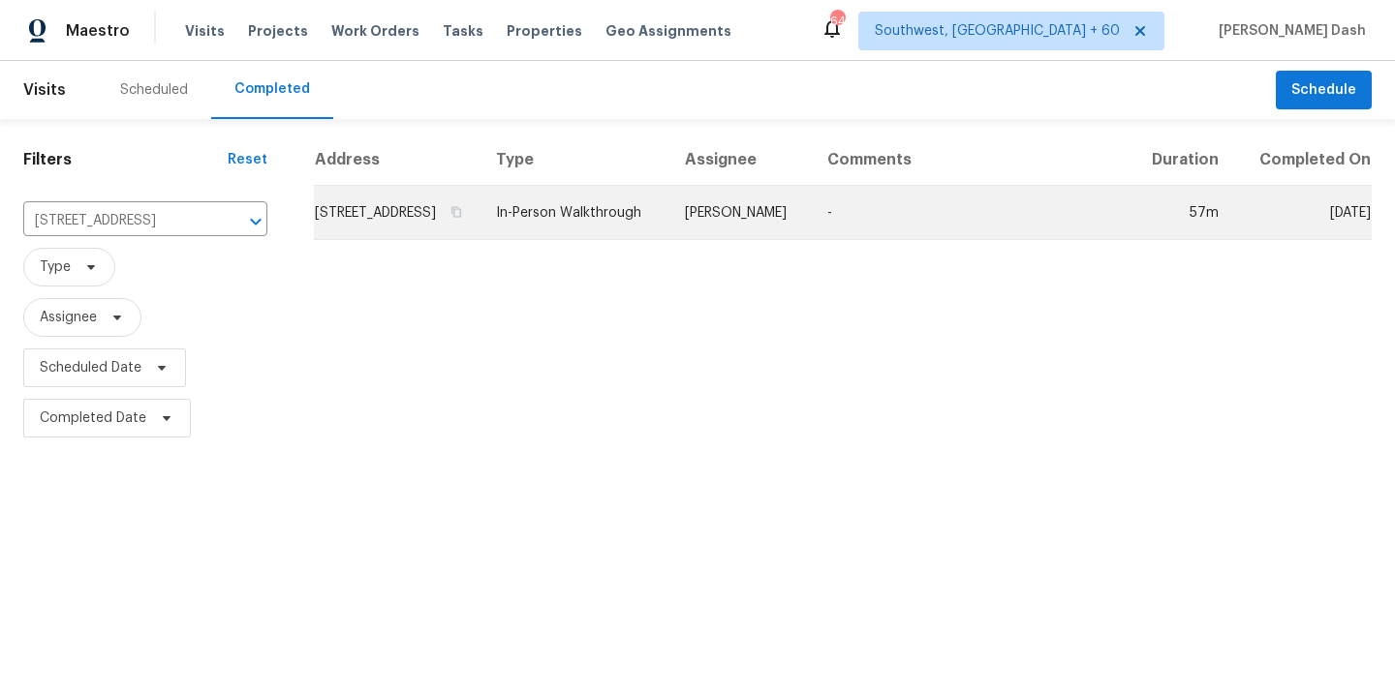
click at [597, 230] on td "In-Person Walkthrough" at bounding box center [574, 213] width 189 height 54
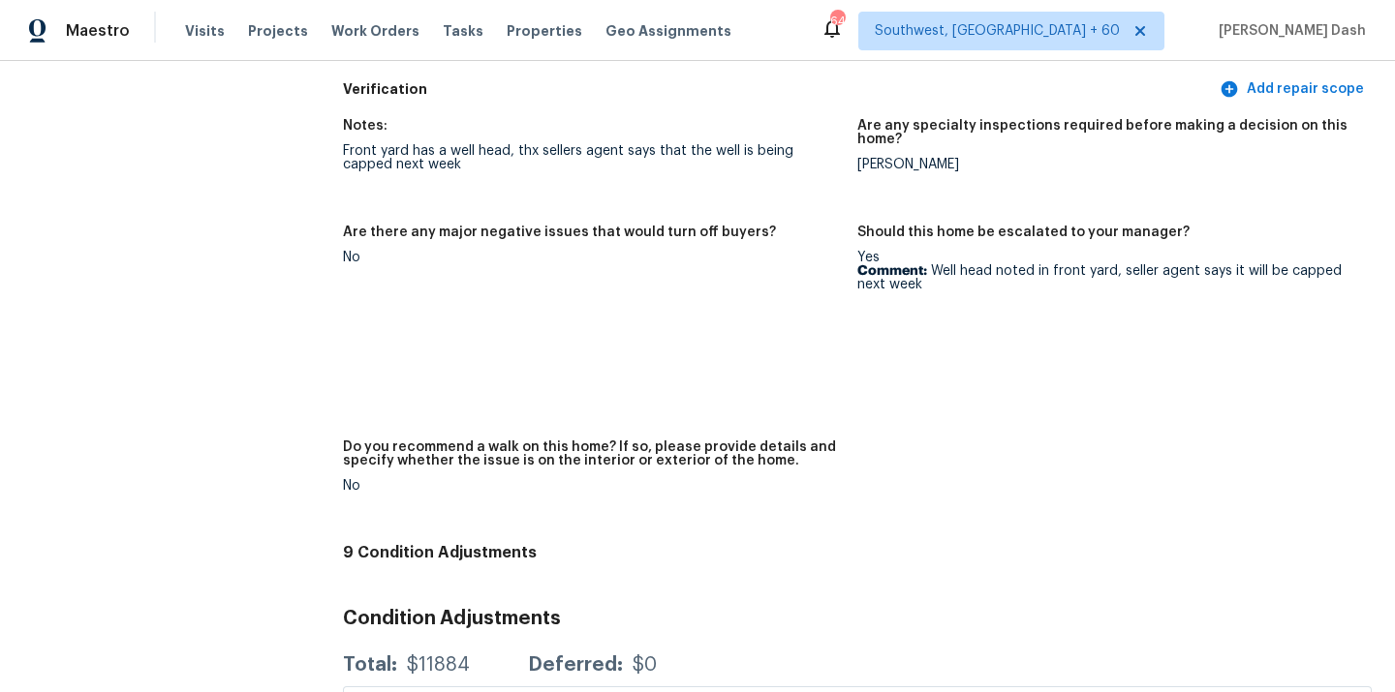
scroll to position [5016, 0]
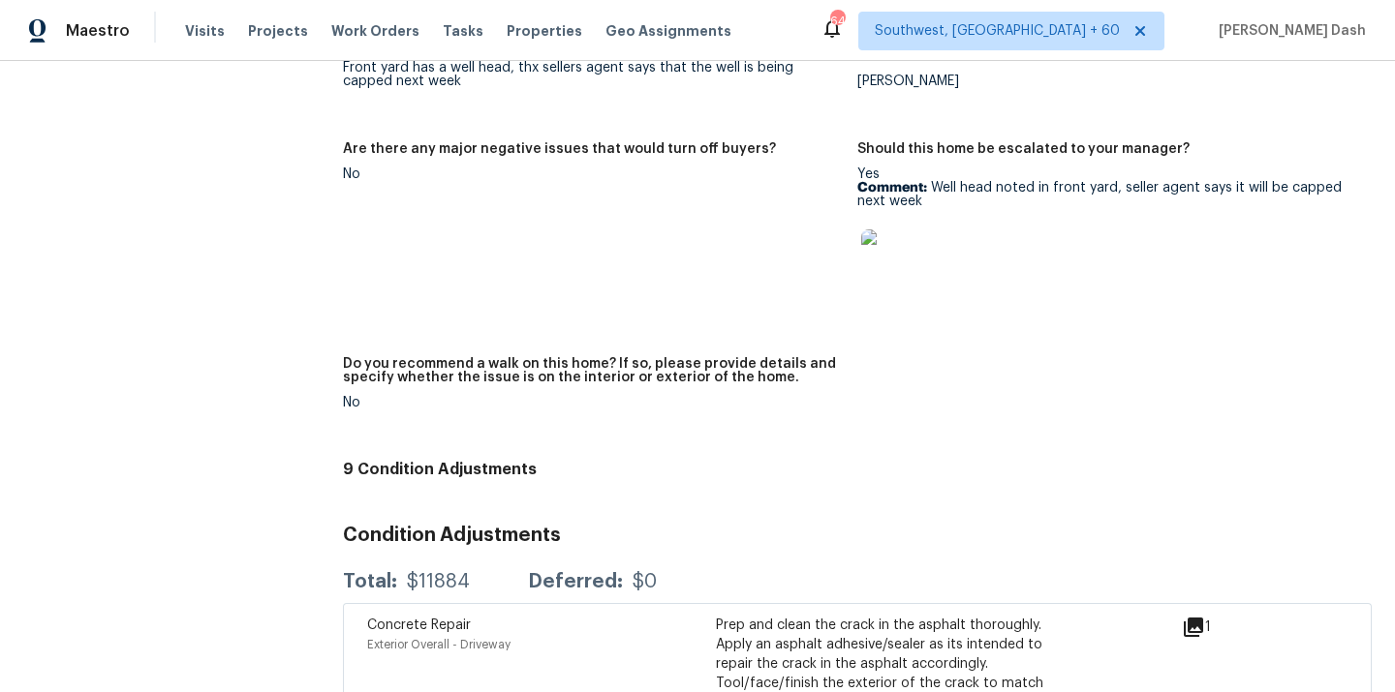
click at [883, 236] on img at bounding box center [892, 261] width 62 height 62
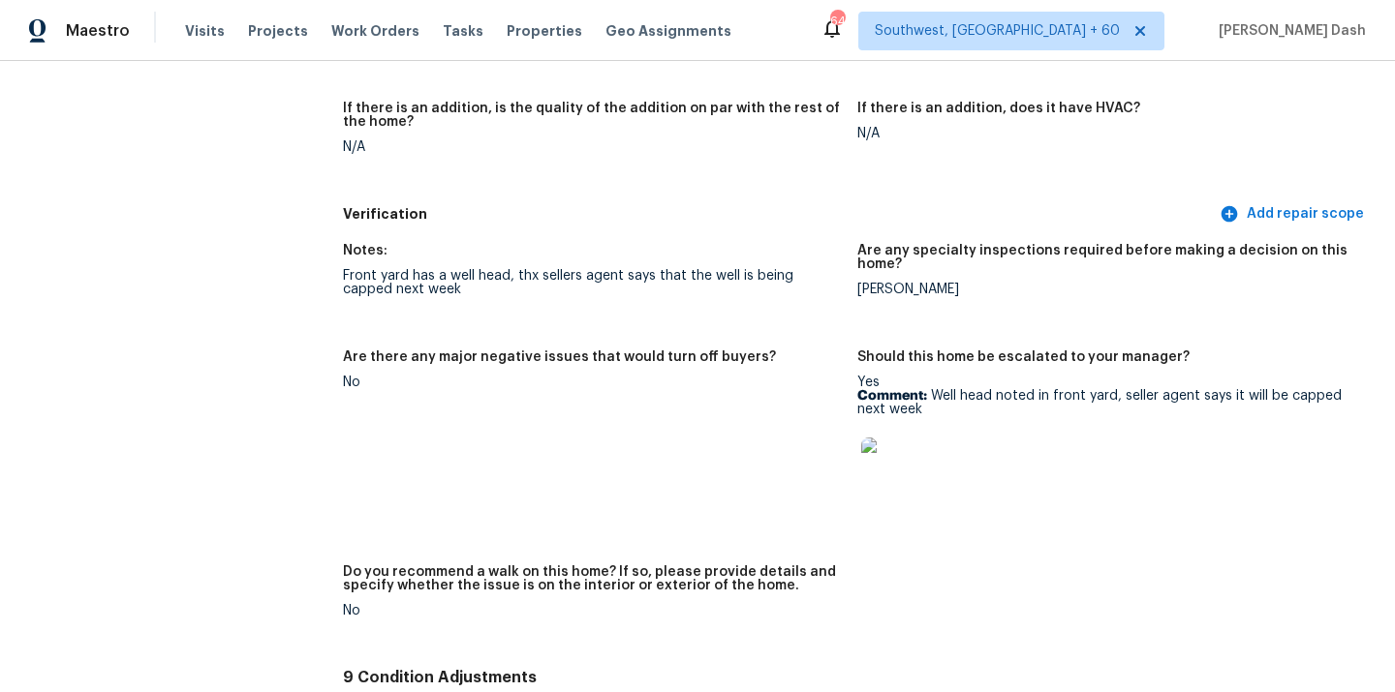
scroll to position [4844, 0]
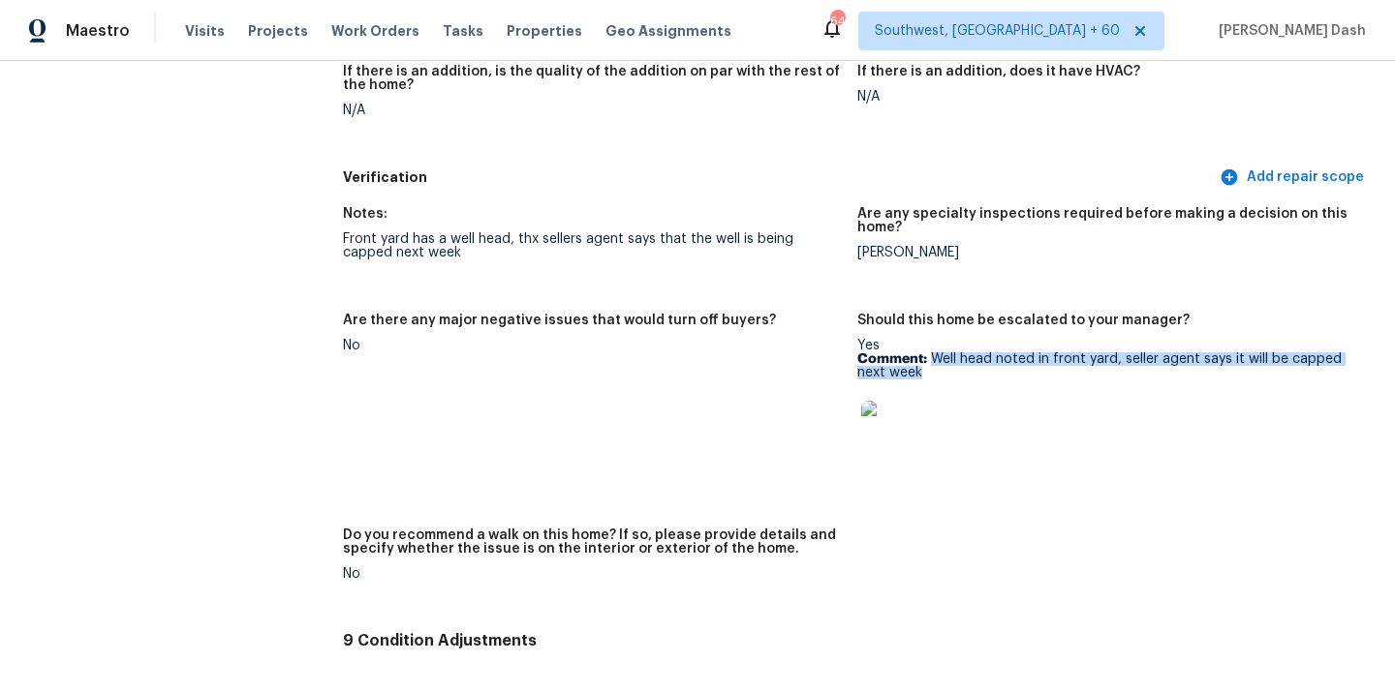
drag, startPoint x: 929, startPoint y: 342, endPoint x: 929, endPoint y: 353, distance: 10.7
click at [929, 353] on p "Comment: Well head noted in front yard, seller agent says it will be capped nex…" at bounding box center [1106, 366] width 499 height 27
copy p "Well head noted in front yard, seller agent says it will be capped next week"
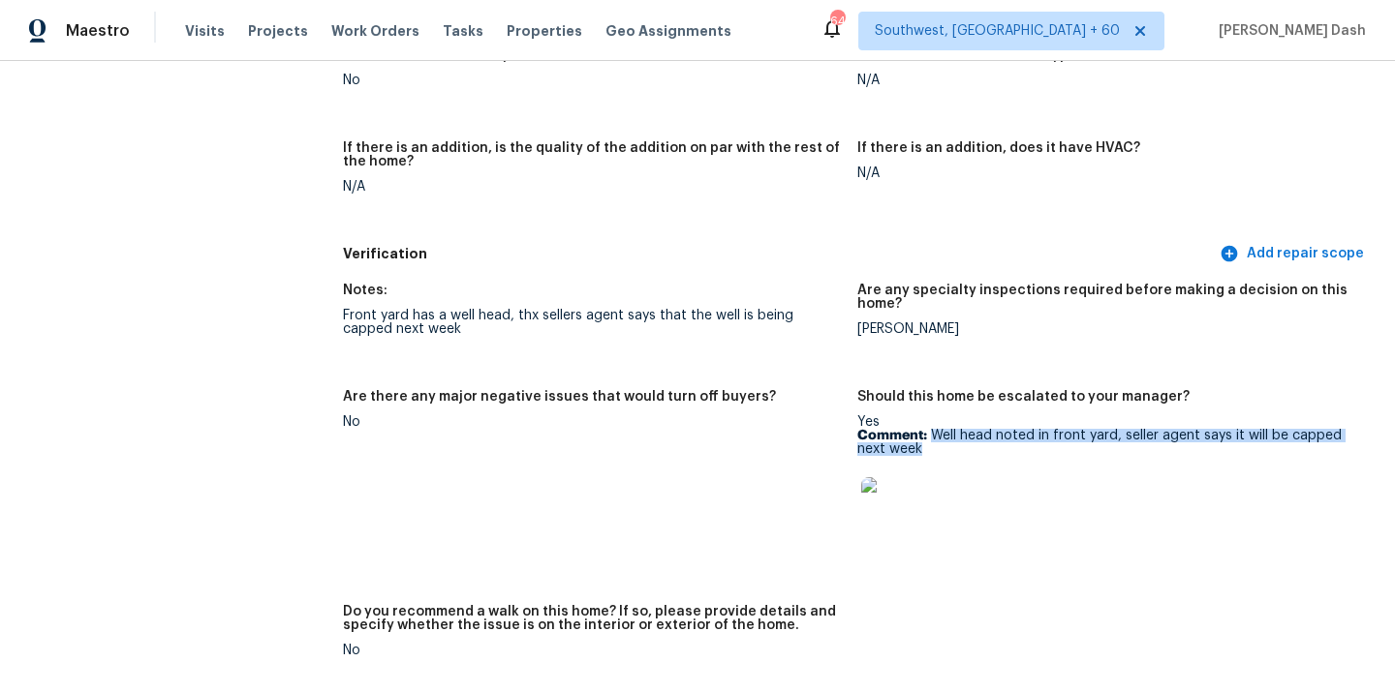
scroll to position [4752, 0]
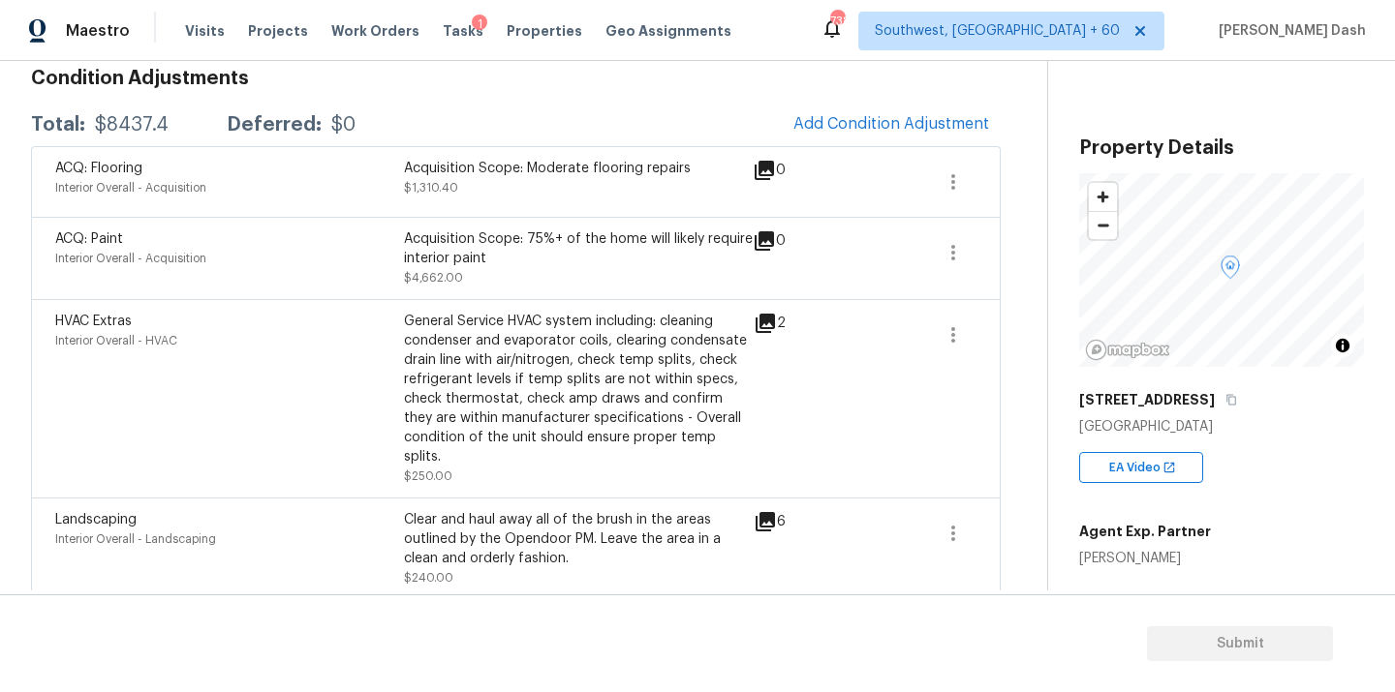
scroll to position [253, 0]
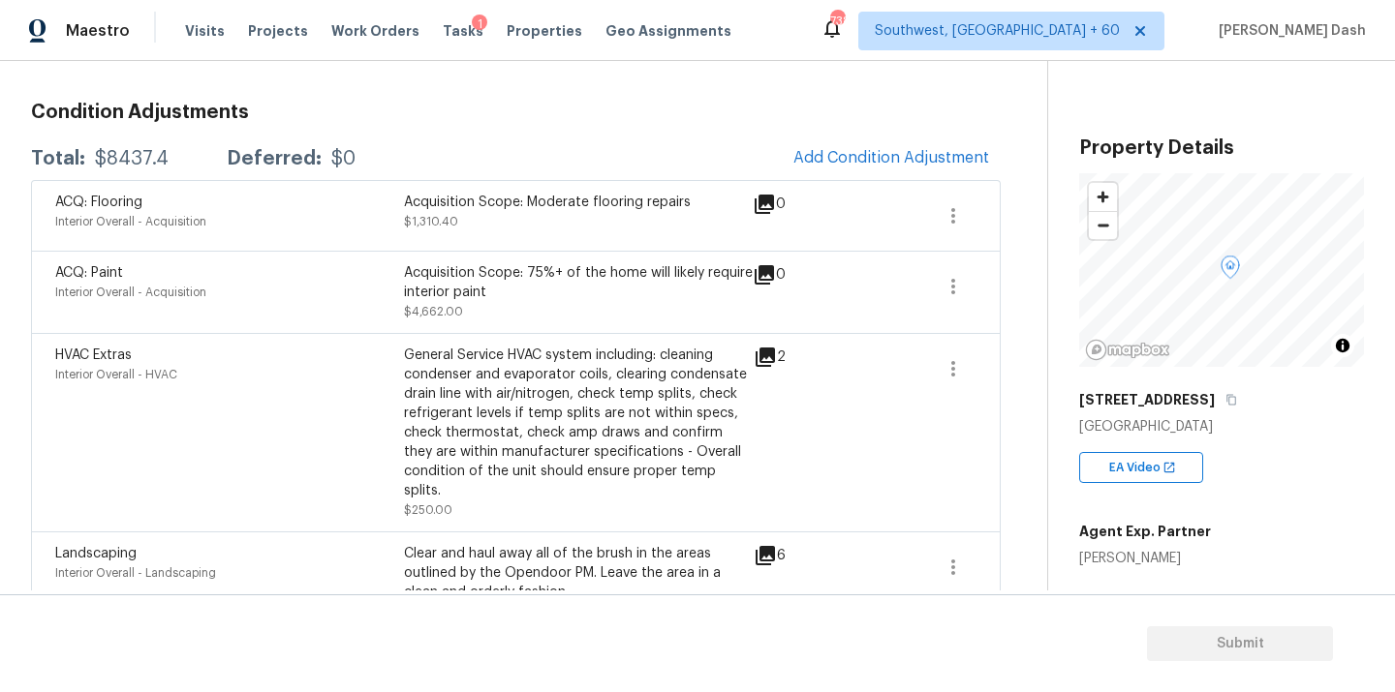
click at [146, 165] on div "$8437.4" at bounding box center [132, 158] width 74 height 19
copy div "$8437.4"
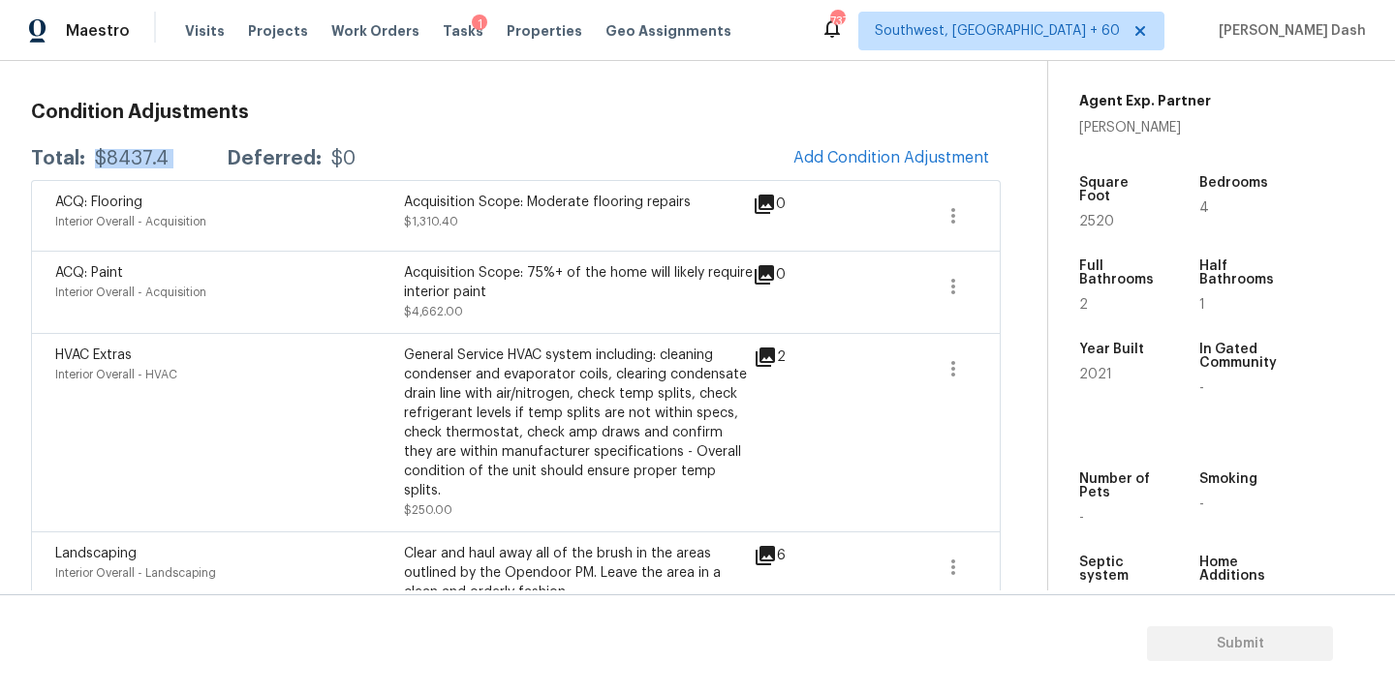
scroll to position [51, 0]
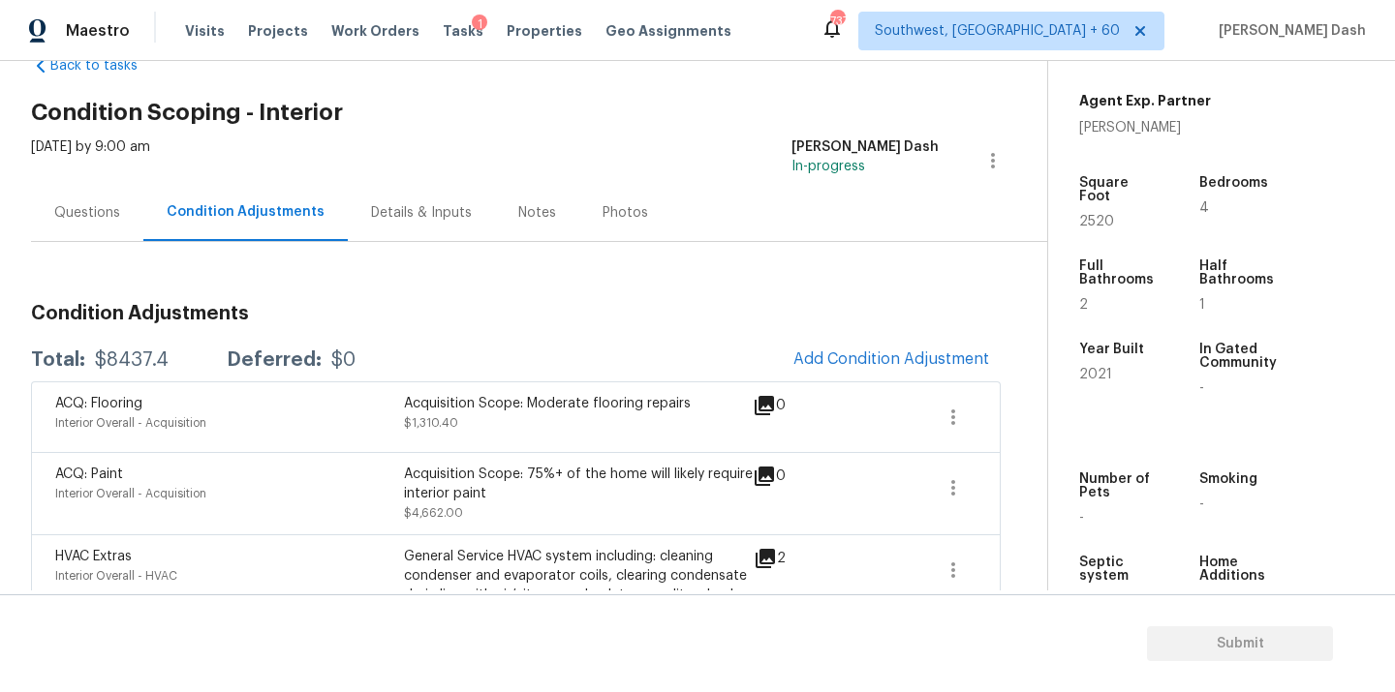
click at [69, 187] on div "Questions" at bounding box center [87, 212] width 112 height 57
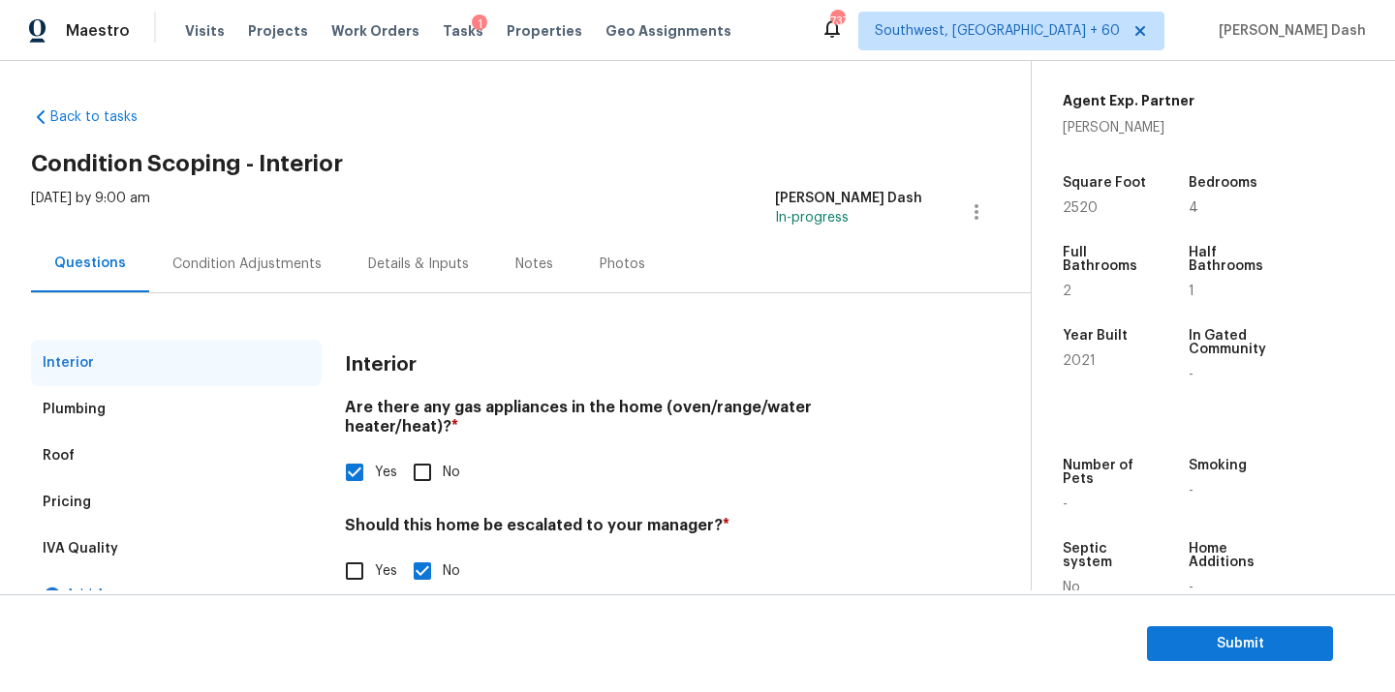
click at [88, 490] on div "Pricing" at bounding box center [176, 502] width 291 height 46
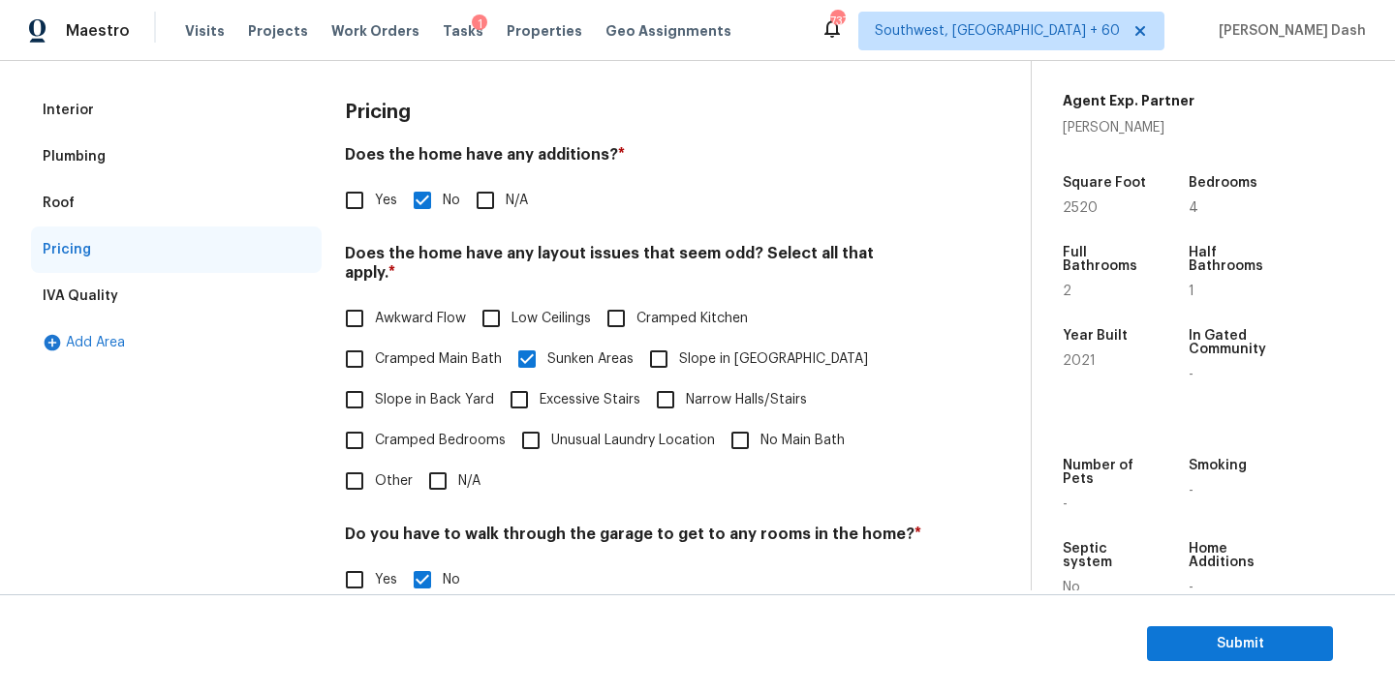
click at [93, 98] on div "Interior" at bounding box center [176, 110] width 291 height 46
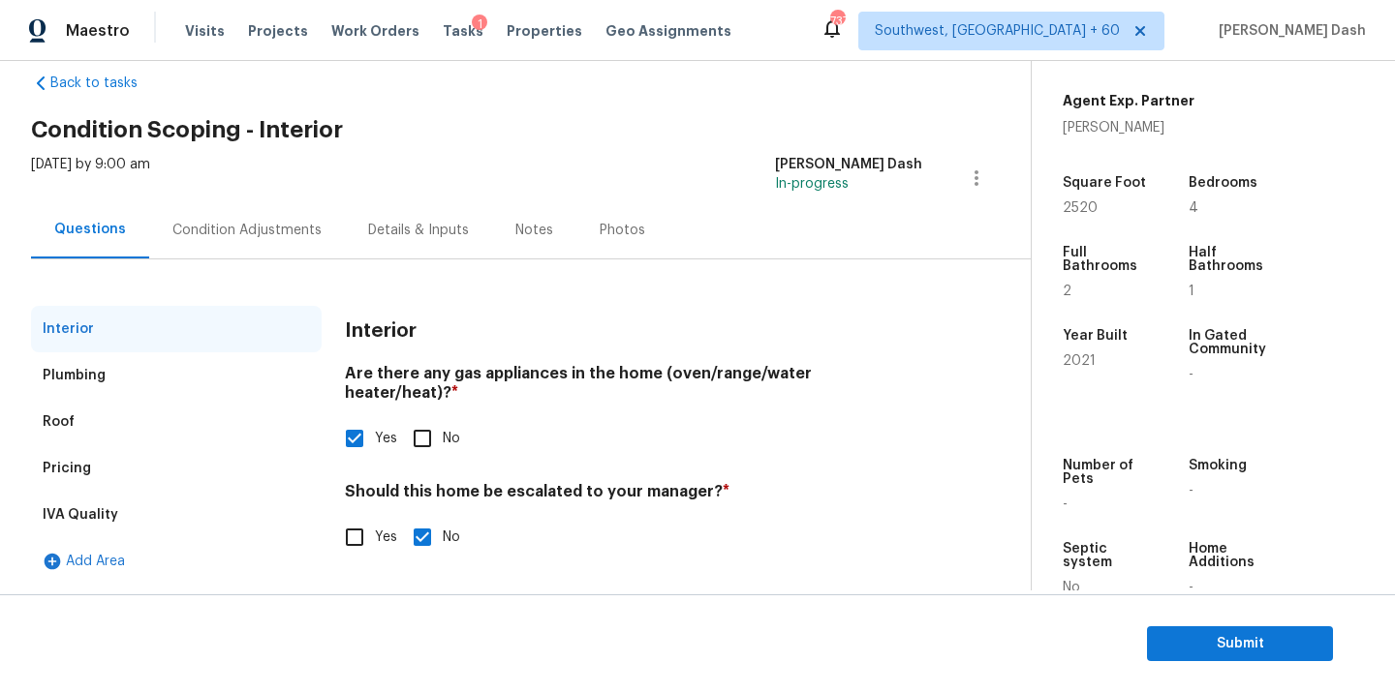
click at [217, 238] on div "Condition Adjustments" at bounding box center [246, 230] width 149 height 19
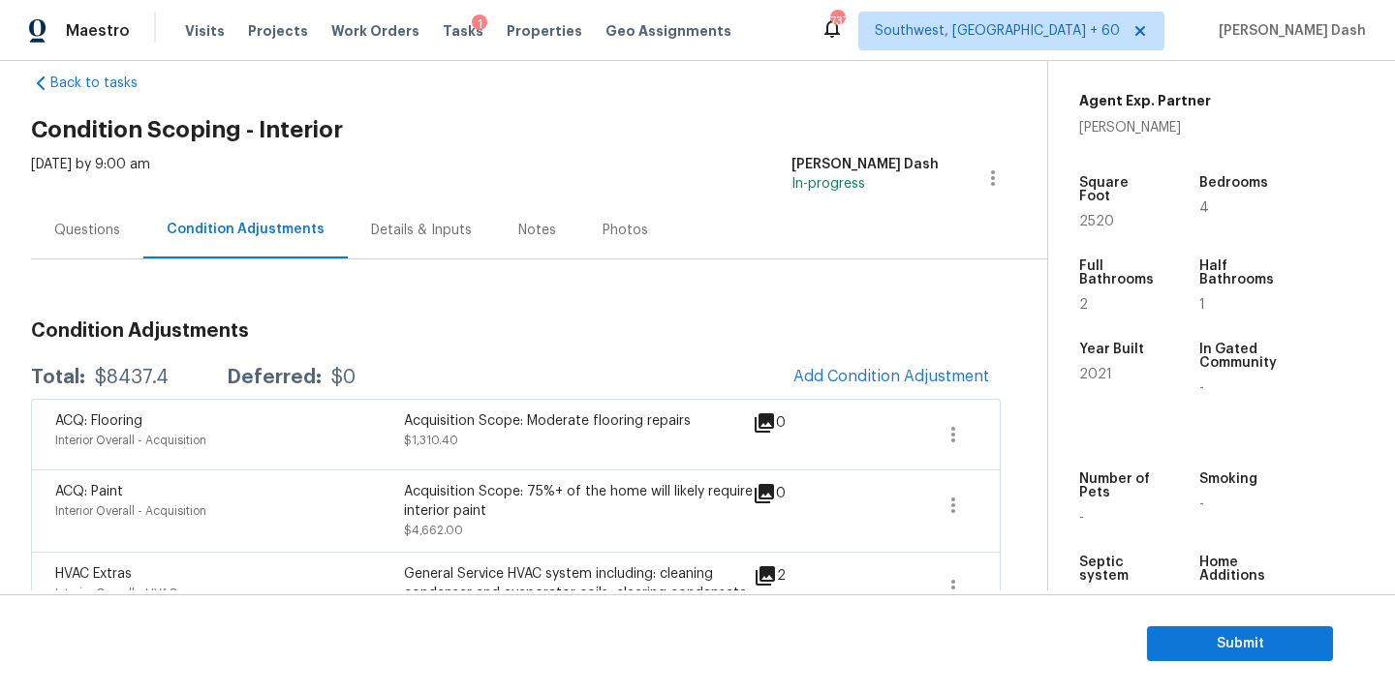
click at [134, 378] on div "$8437.4" at bounding box center [132, 377] width 74 height 19
click at [1200, 652] on span "Submit" at bounding box center [1239, 644] width 155 height 24
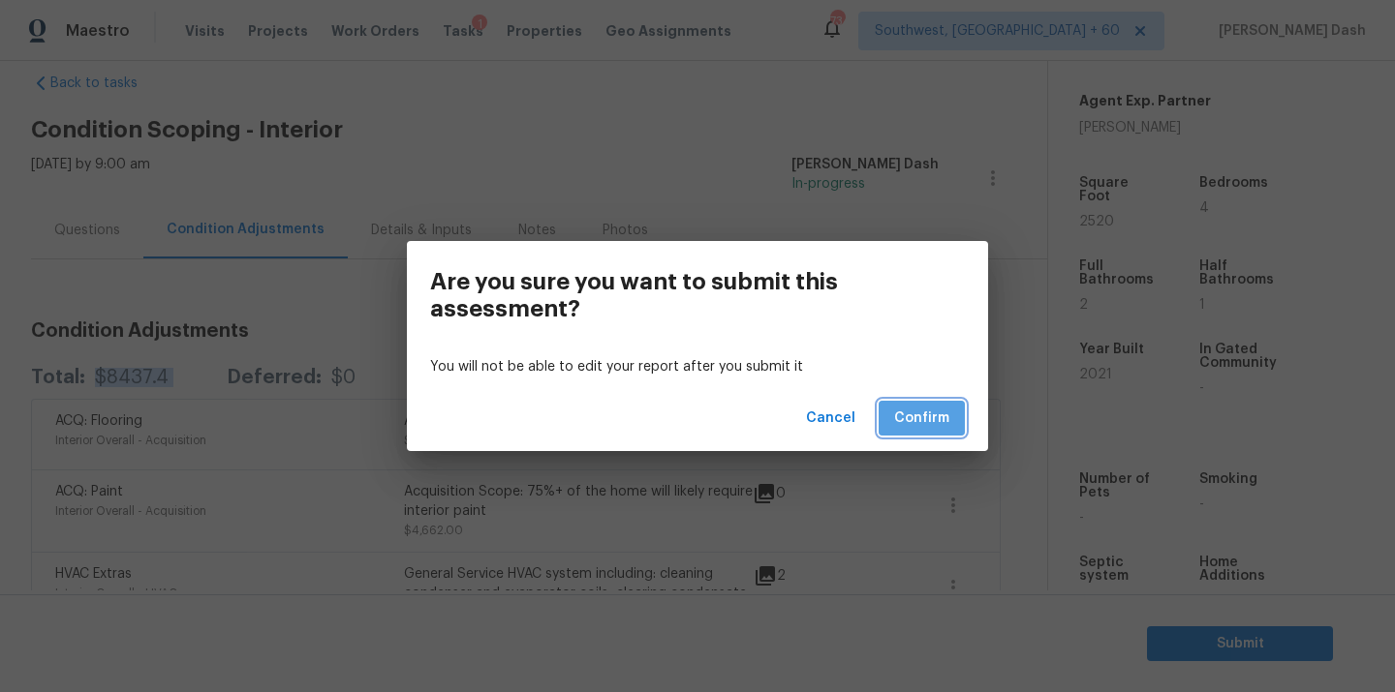
click at [946, 426] on span "Confirm" at bounding box center [921, 419] width 55 height 24
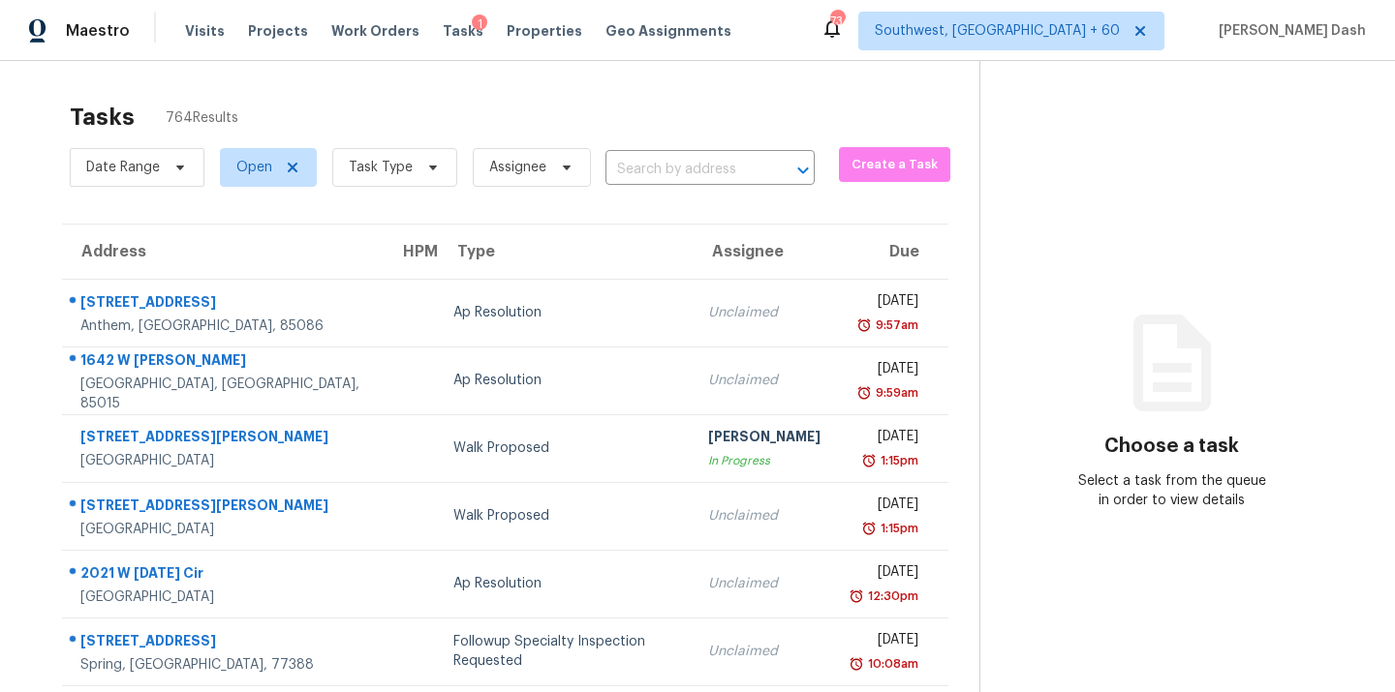
click at [690, 144] on div "Date Range Open Task Type Assignee ​" at bounding box center [442, 167] width 745 height 50
click at [690, 148] on div "Date Range Open Task Type Assignee ​" at bounding box center [442, 167] width 745 height 50
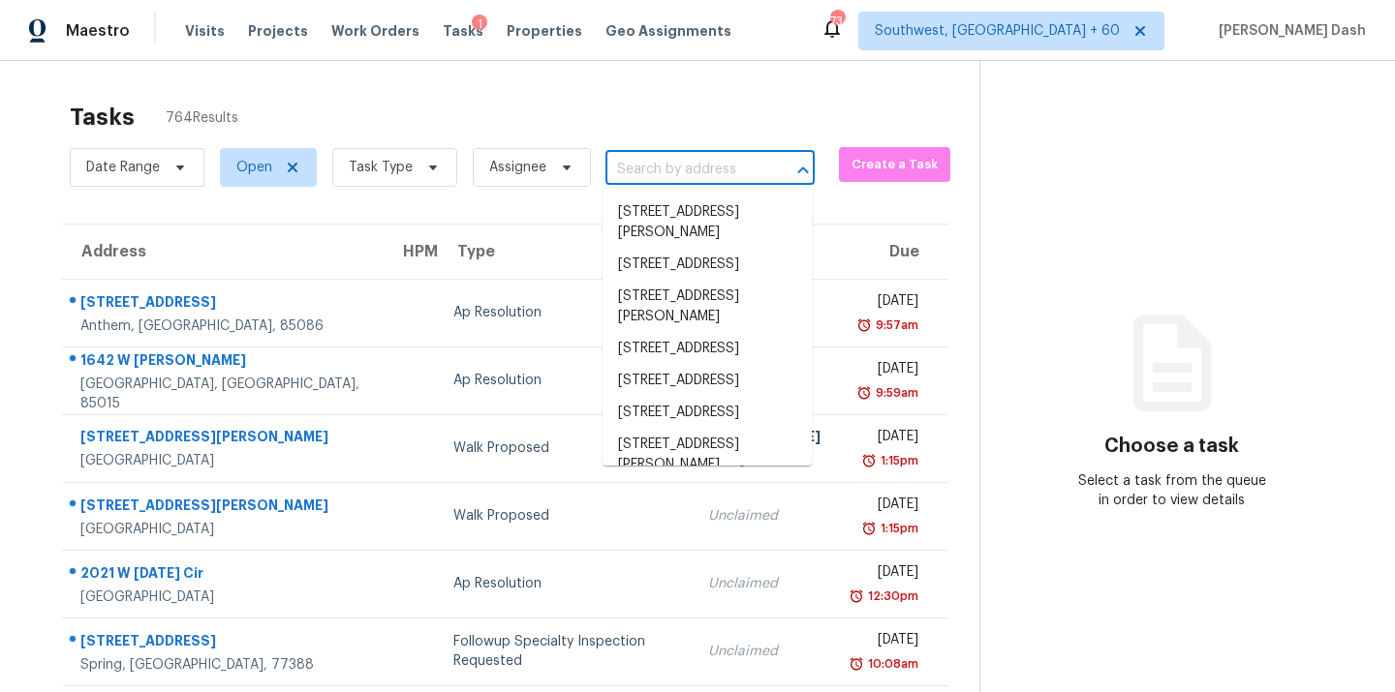
click at [689, 160] on input "text" at bounding box center [682, 170] width 155 height 30
paste input "[STREET_ADDRESS]"
type input "[STREET_ADDRESS]"
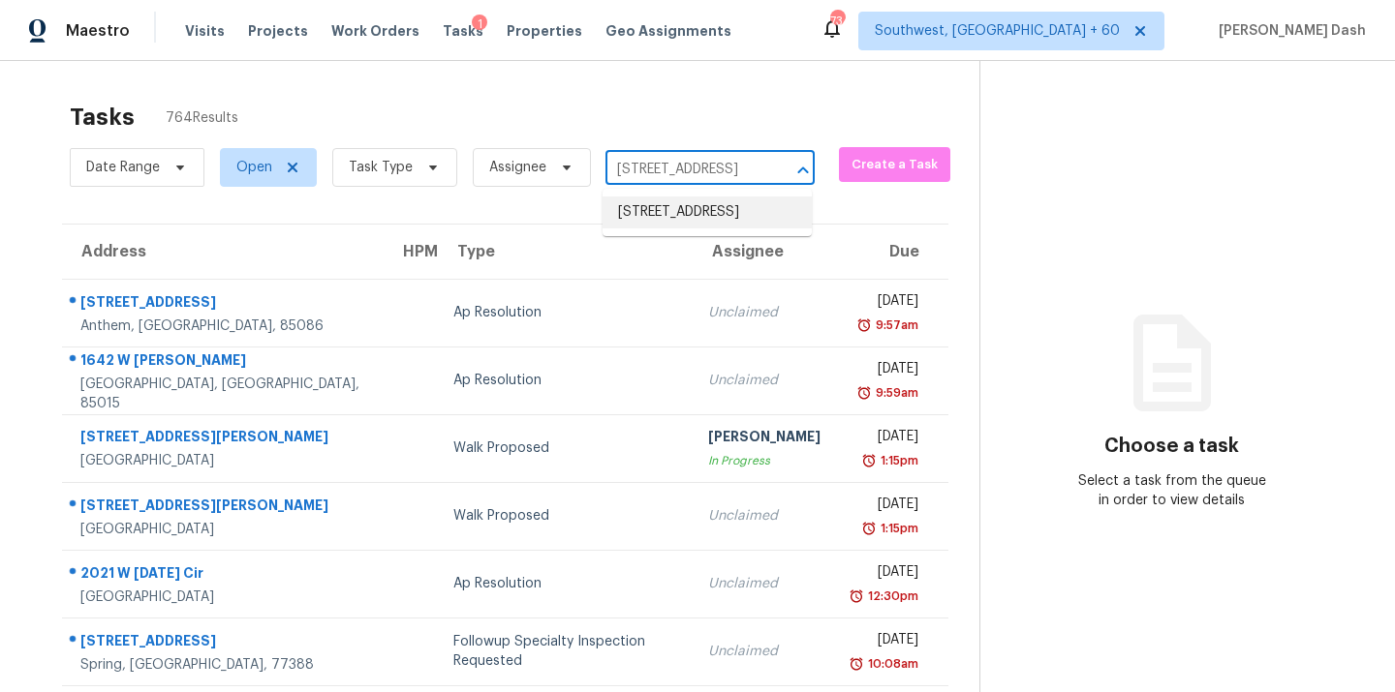
click at [676, 222] on li "[STREET_ADDRESS]" at bounding box center [706, 213] width 209 height 32
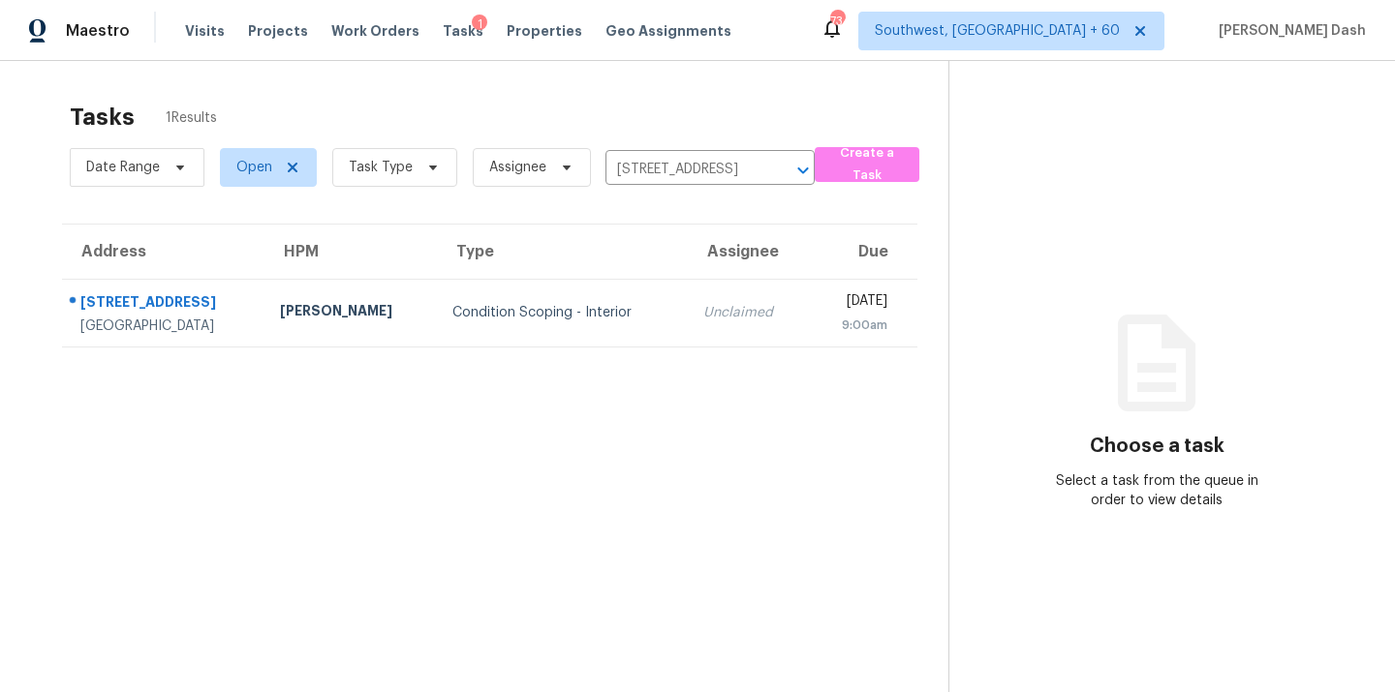
click at [480, 297] on td "Condition Scoping - Interior" at bounding box center [563, 313] width 252 height 68
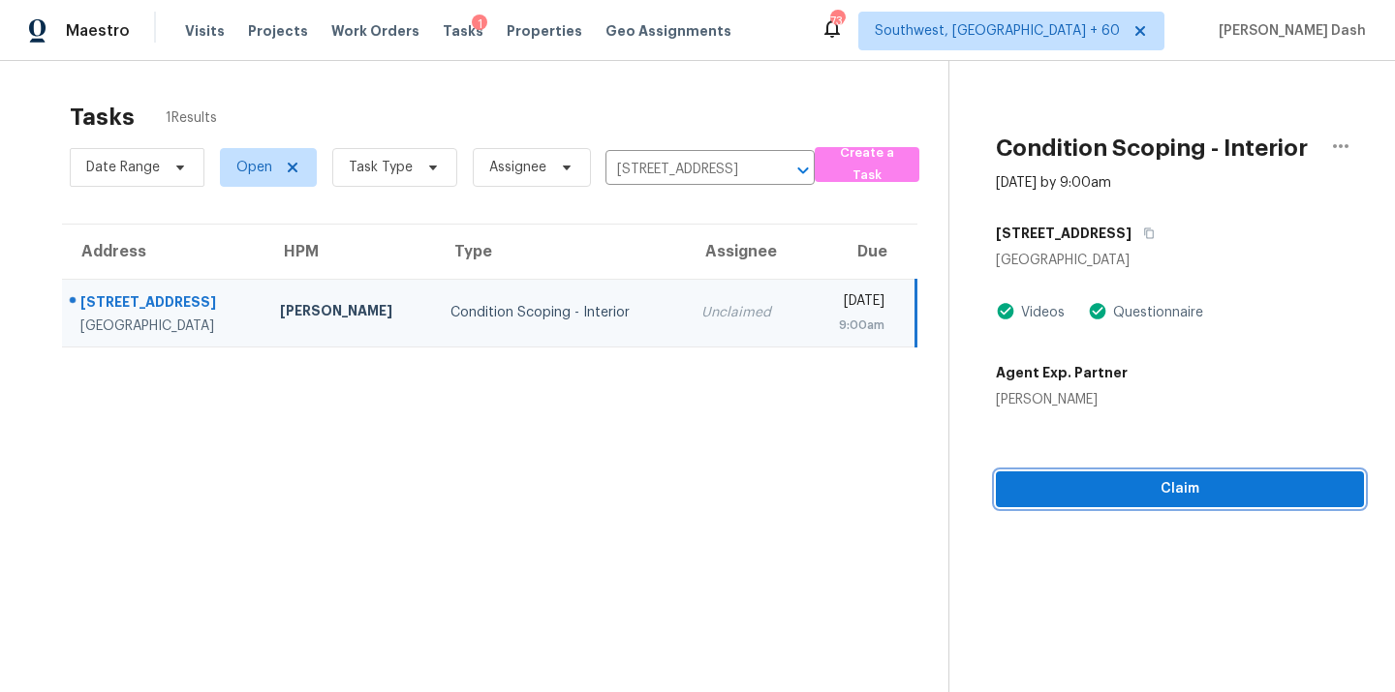
click at [1154, 500] on span "Claim" at bounding box center [1179, 489] width 337 height 24
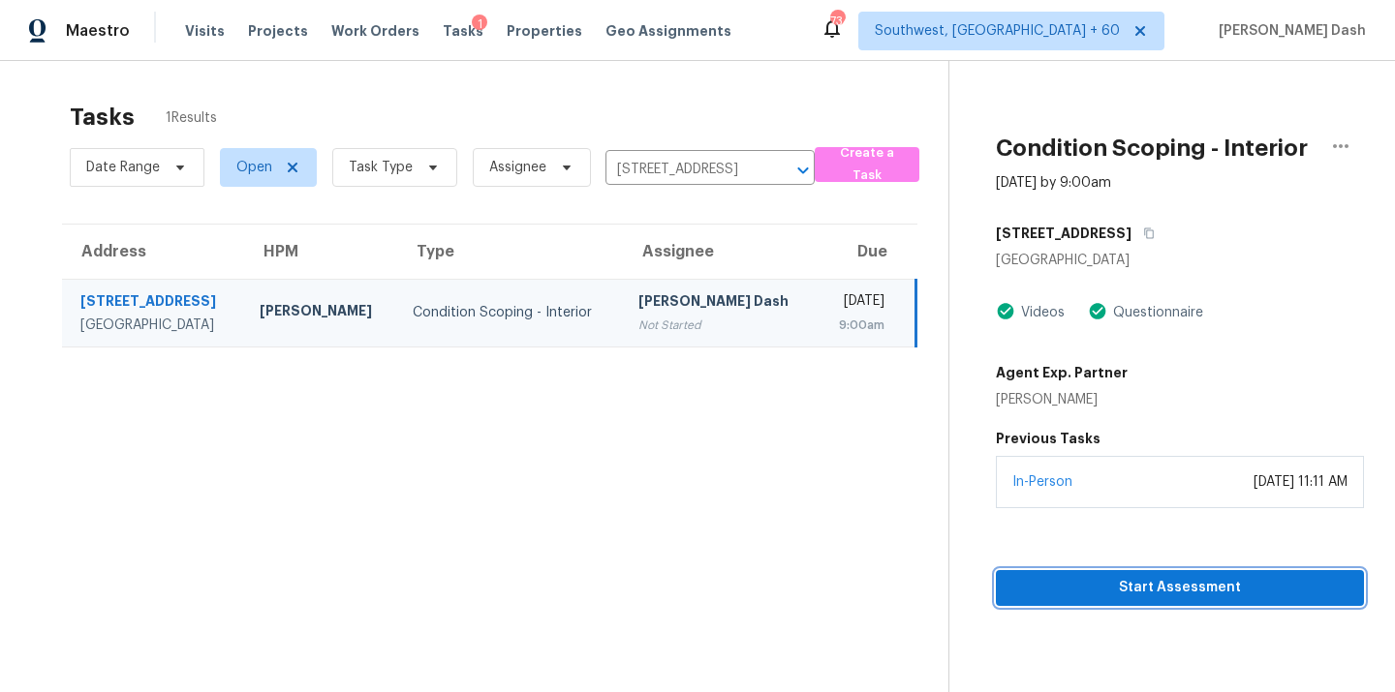
click at [1168, 592] on span "Start Assessment" at bounding box center [1179, 588] width 337 height 24
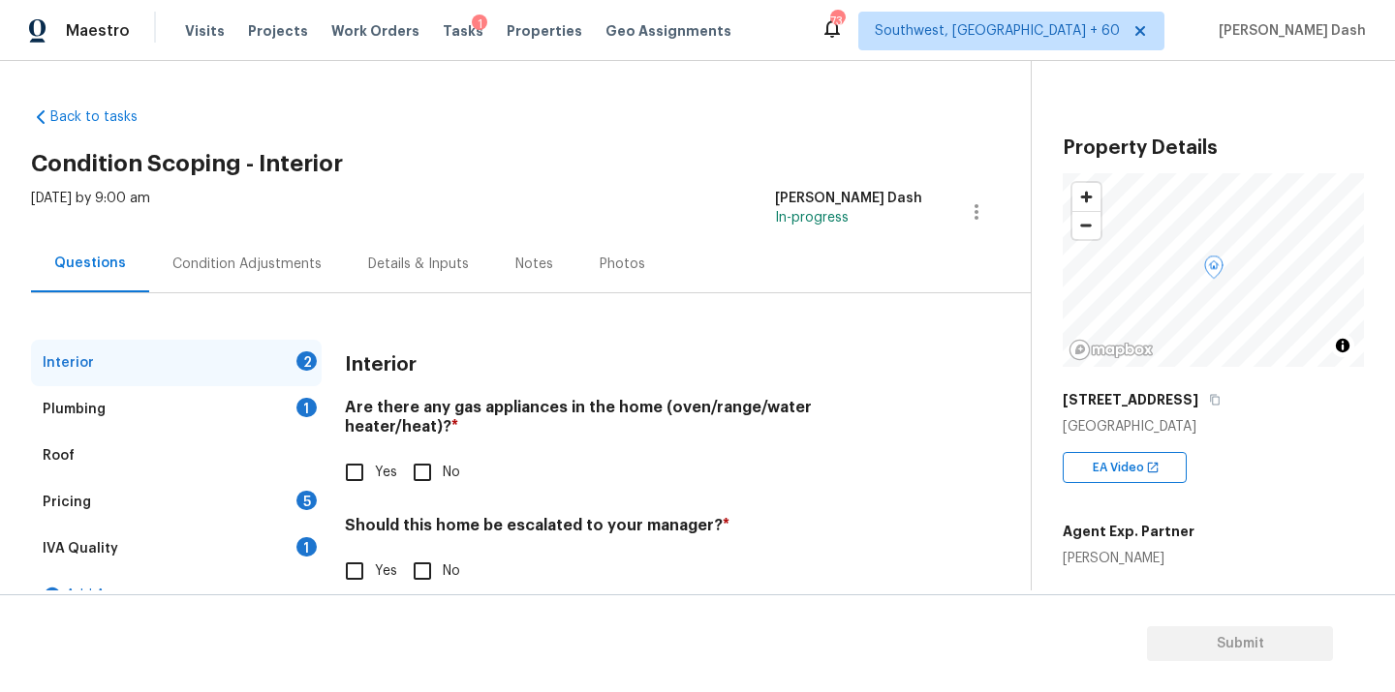
click at [1244, 408] on div "[STREET_ADDRESS]" at bounding box center [1212, 400] width 301 height 35
click at [1220, 402] on icon "button" at bounding box center [1215, 400] width 12 height 12
click at [418, 460] on input "No" at bounding box center [422, 472] width 41 height 41
checkbox input "true"
click at [418, 546] on div "Should this home be escalated to your manager? * Yes No" at bounding box center [633, 556] width 577 height 76
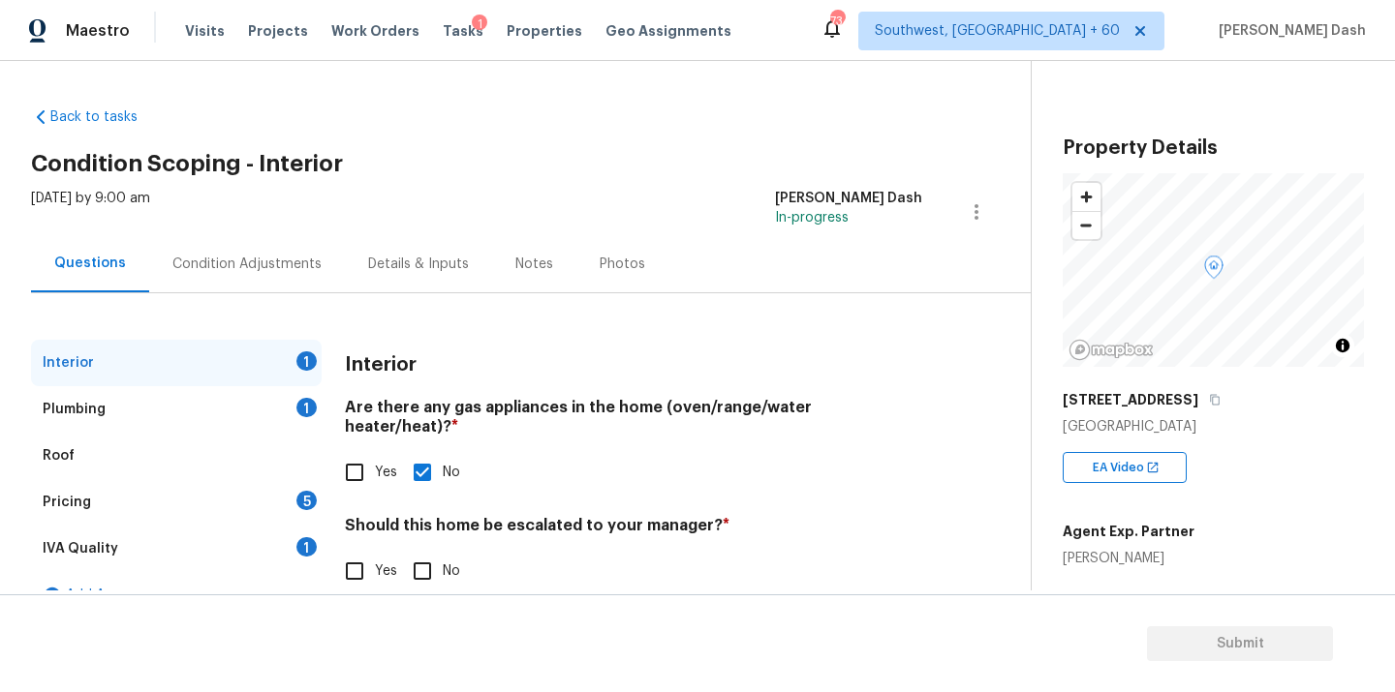
click at [418, 551] on input "No" at bounding box center [422, 571] width 41 height 41
checkbox input "true"
click at [307, 403] on div "1" at bounding box center [306, 407] width 20 height 19
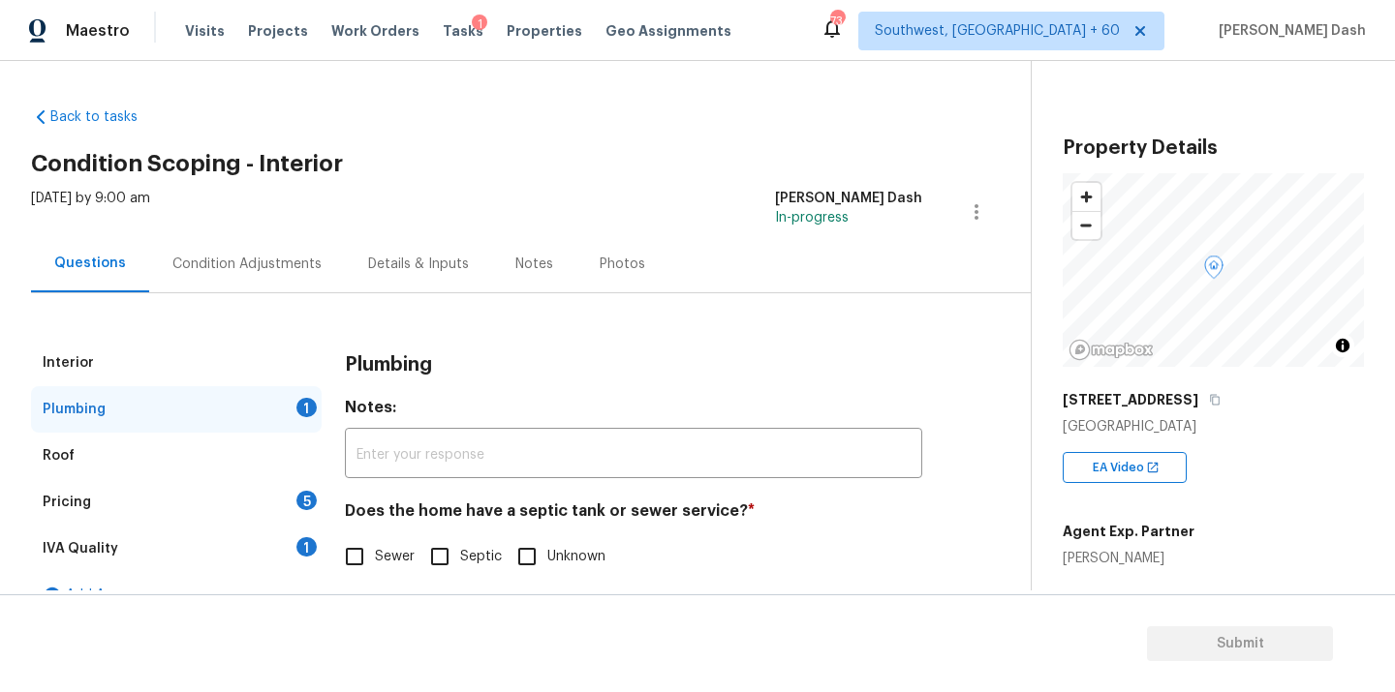
click at [371, 573] on input "Sewer" at bounding box center [354, 557] width 41 height 41
checkbox input "true"
click at [312, 555] on div "IVA Quality 1" at bounding box center [176, 549] width 291 height 46
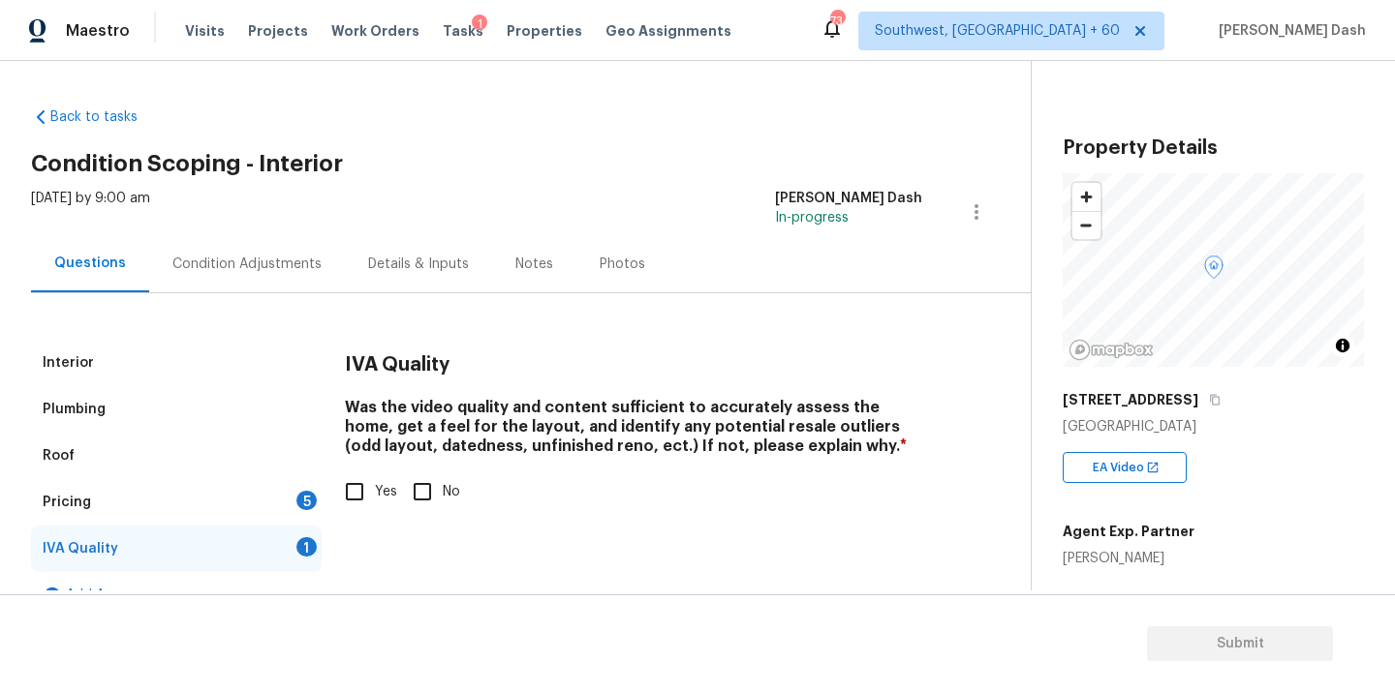
click at [368, 493] on input "Yes" at bounding box center [354, 492] width 41 height 41
checkbox input "true"
click at [301, 503] on div "5" at bounding box center [306, 500] width 20 height 19
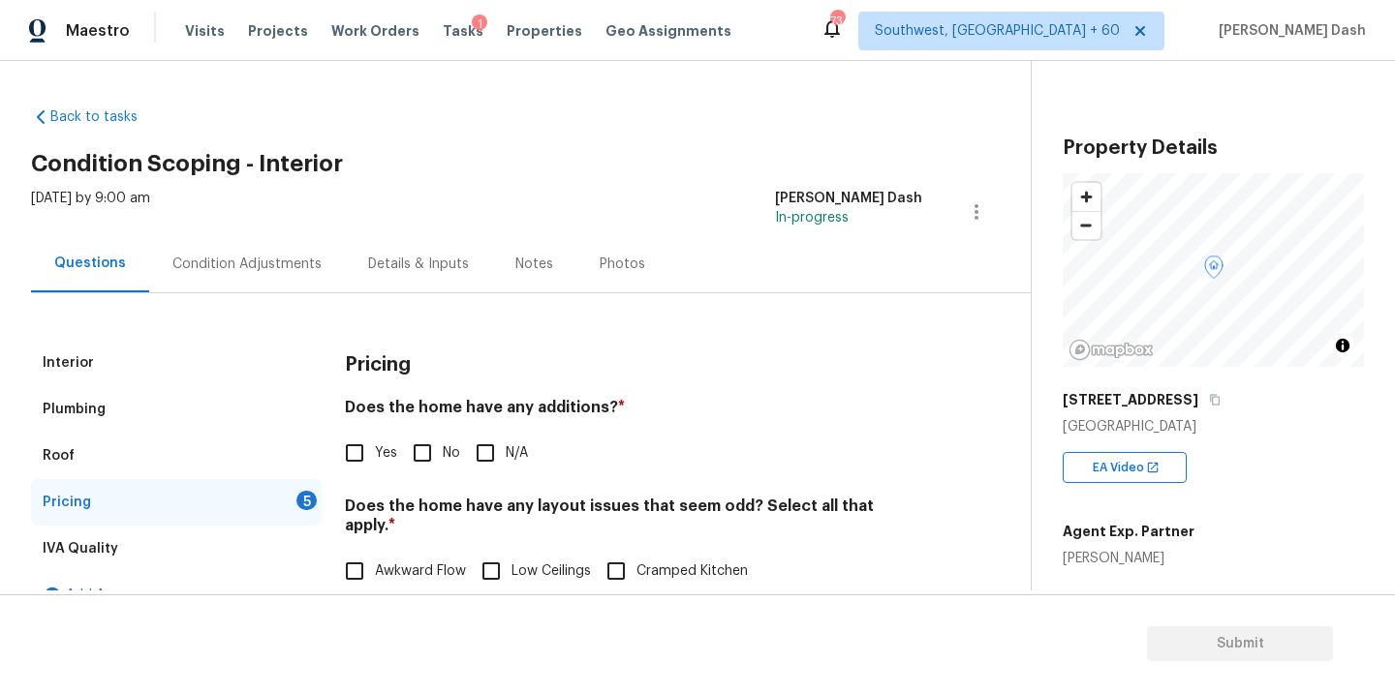
click at [413, 451] on input "No" at bounding box center [422, 453] width 41 height 41
checkbox input "true"
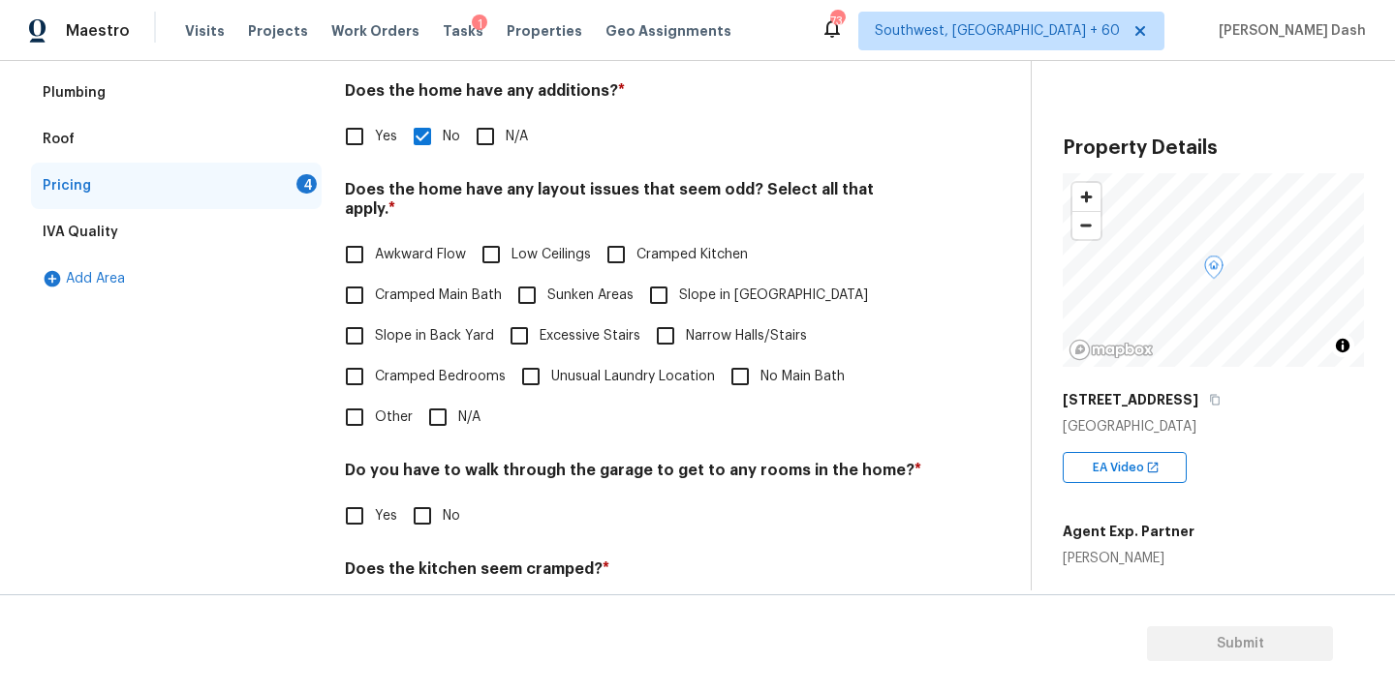
click at [436, 400] on input "N/A" at bounding box center [437, 417] width 41 height 41
checkbox input "true"
click at [431, 498] on input "No" at bounding box center [422, 518] width 41 height 41
checkbox input "true"
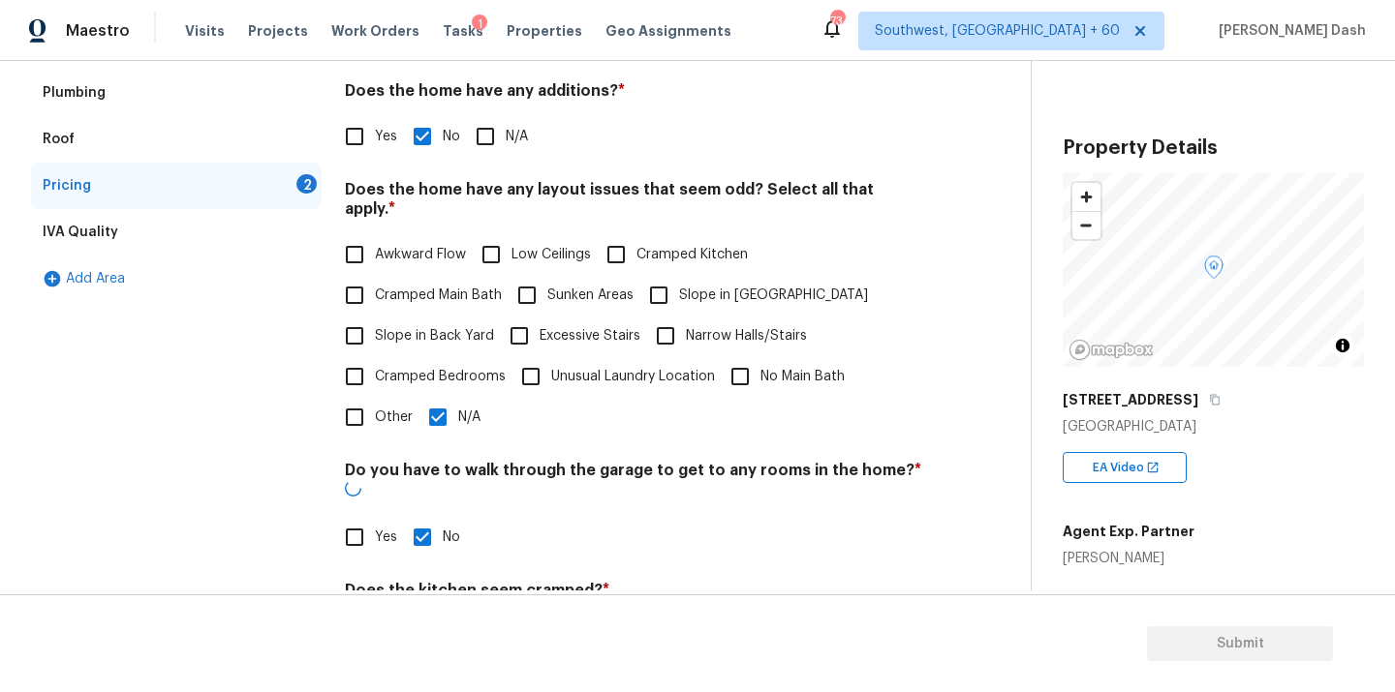
scroll to position [470, 0]
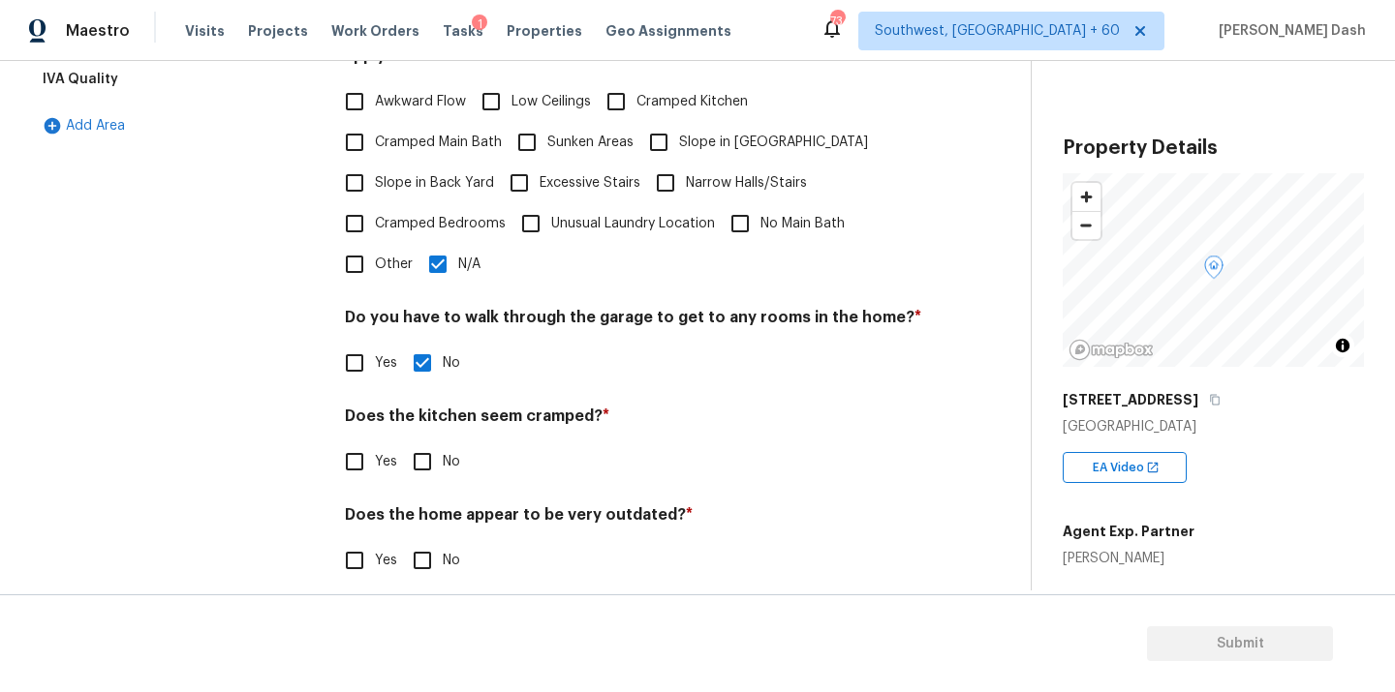
click at [430, 506] on h4 "Does the home appear to be very outdated? *" at bounding box center [633, 519] width 577 height 27
click at [430, 467] on div "Pricing Does the home have any additions? * Yes No N/A Does the home have any l…" at bounding box center [633, 237] width 577 height 734
drag, startPoint x: 429, startPoint y: 461, endPoint x: 429, endPoint y: 539, distance: 78.4
click at [429, 462] on input "No" at bounding box center [422, 462] width 41 height 41
checkbox input "true"
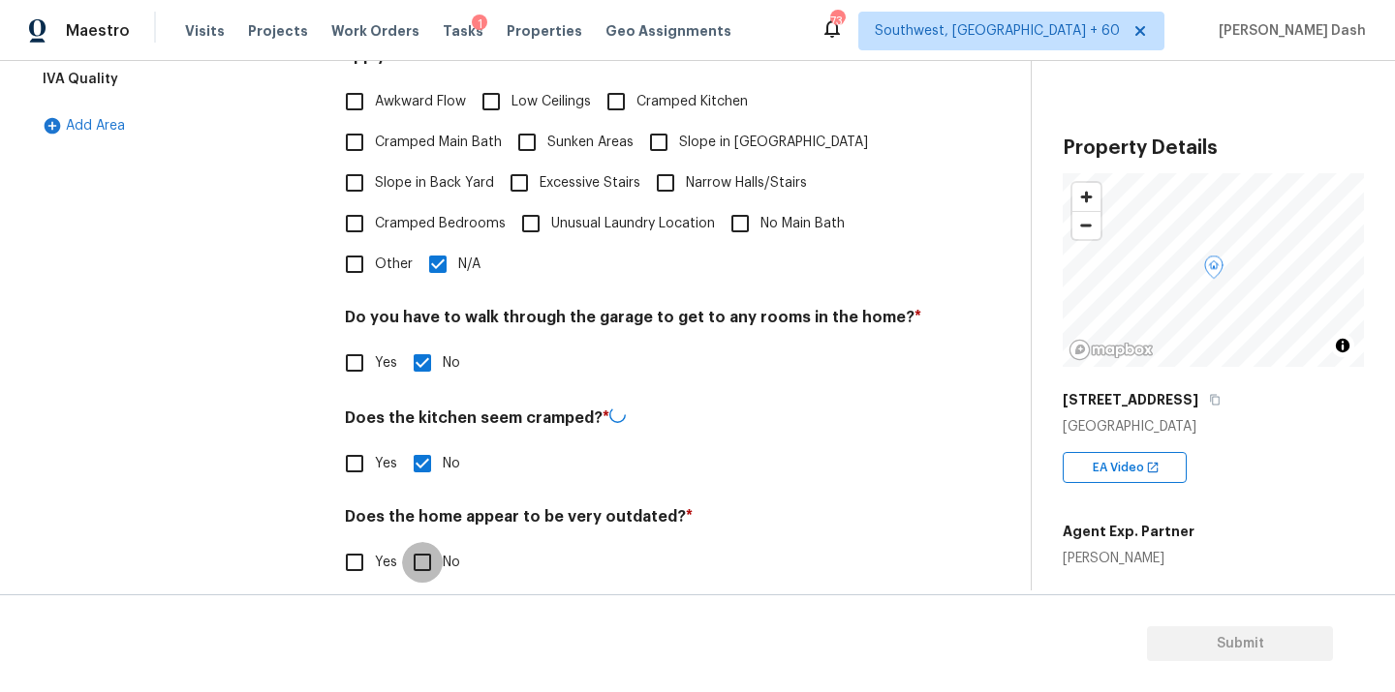
click at [429, 542] on input "No" at bounding box center [422, 562] width 41 height 41
checkbox input "true"
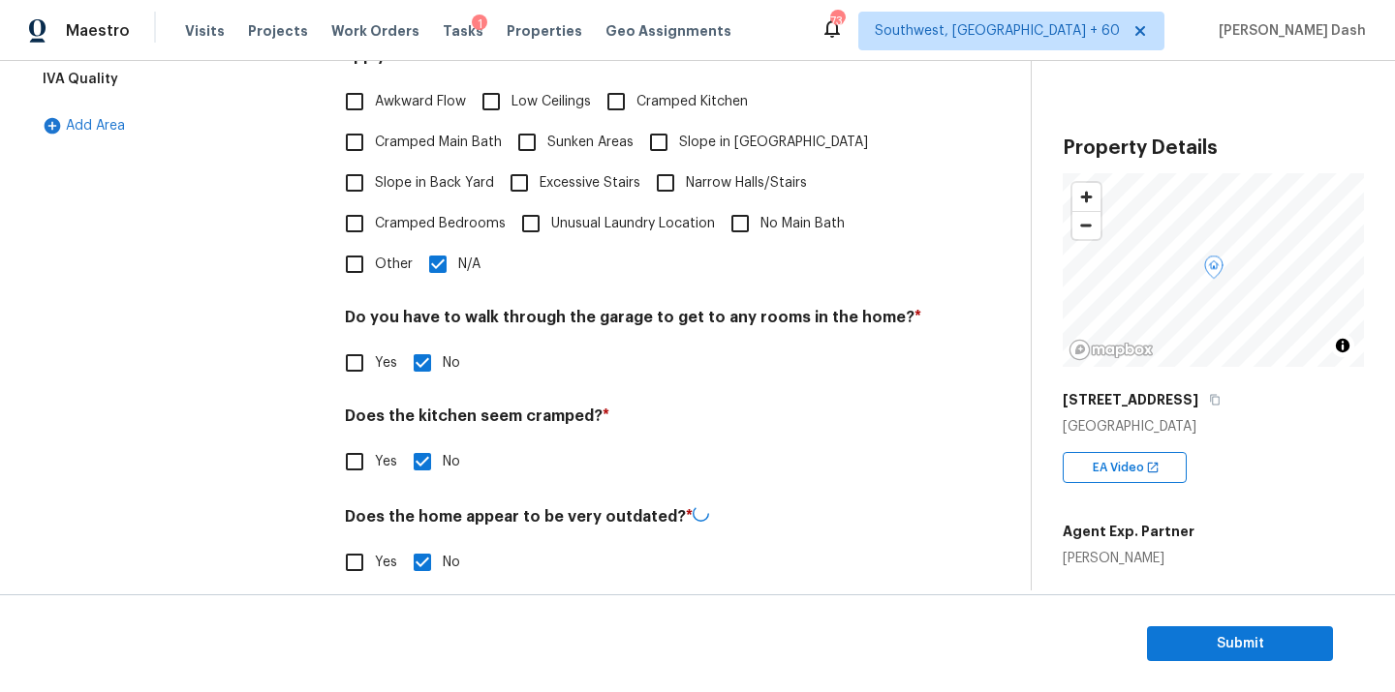
click at [242, 425] on div "Interior Plumbing Roof Pricing IVA Quality Add Area" at bounding box center [176, 238] width 291 height 736
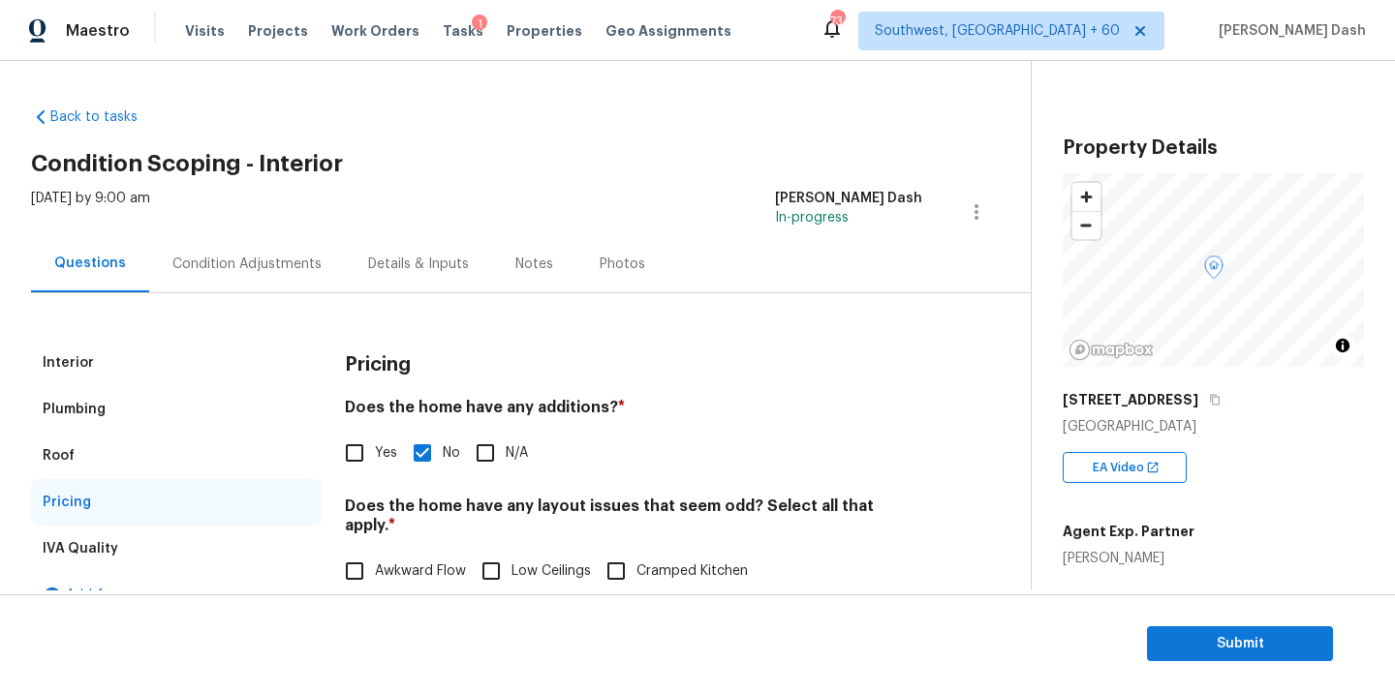
click at [245, 269] on div "Condition Adjustments" at bounding box center [246, 264] width 149 height 19
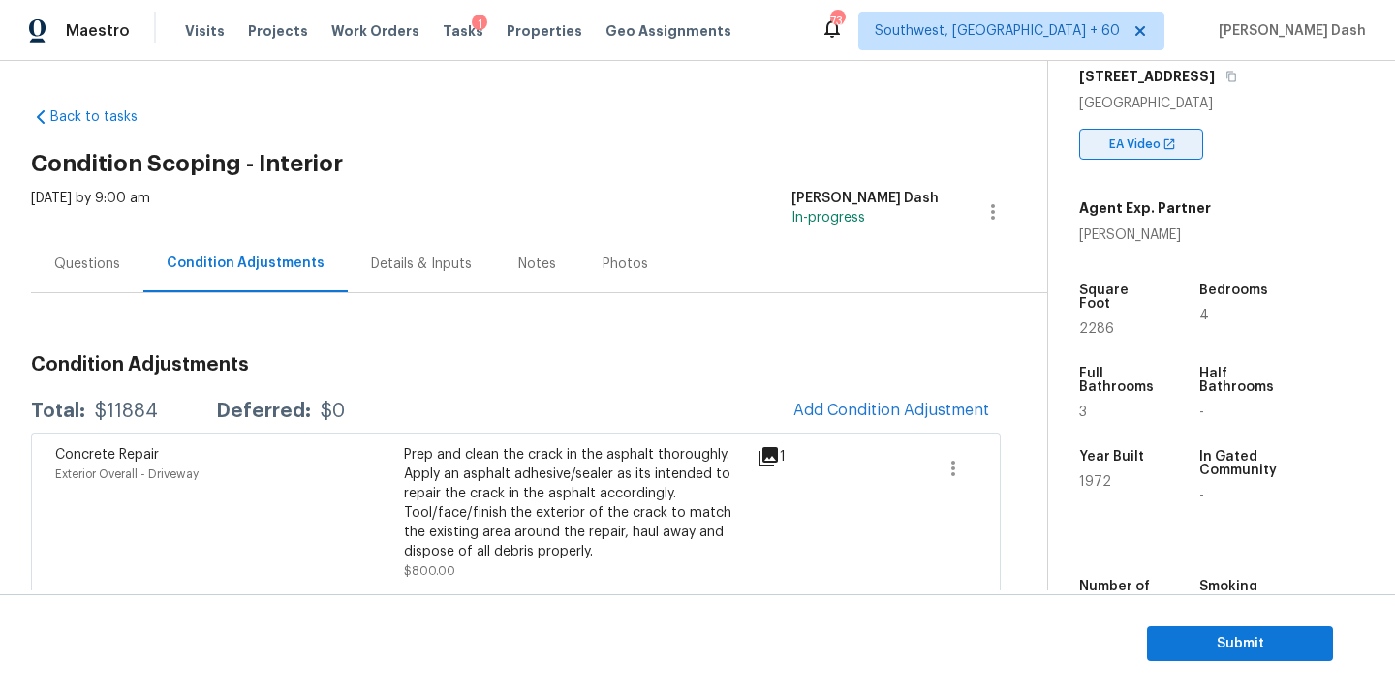
scroll to position [464, 0]
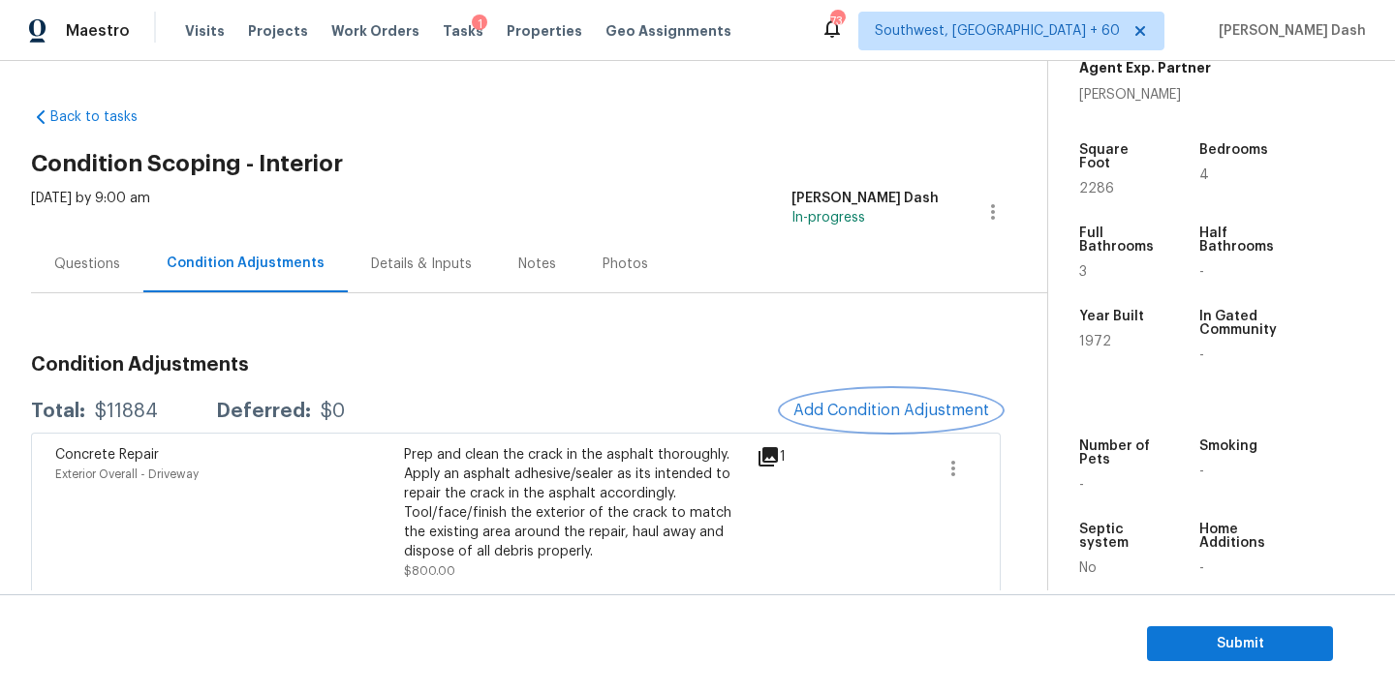
click at [897, 407] on span "Add Condition Adjustment" at bounding box center [891, 410] width 196 height 17
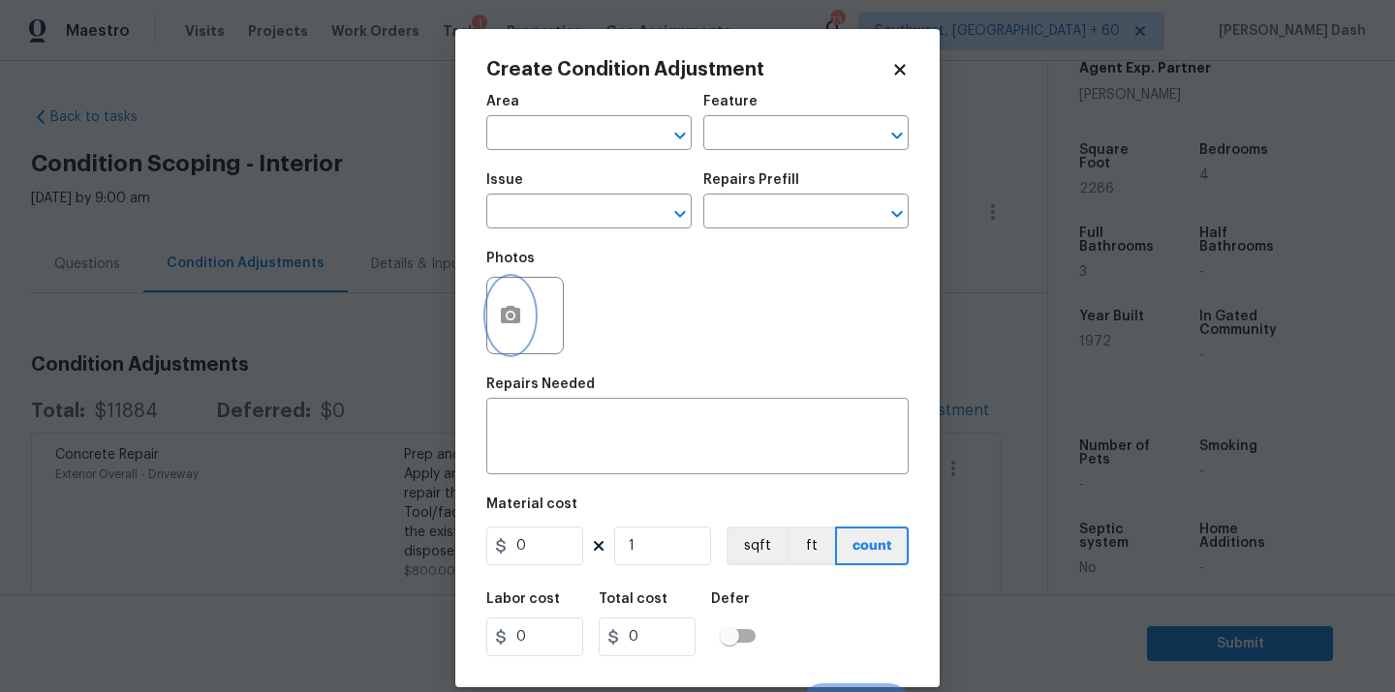
click at [510, 315] on circle "button" at bounding box center [510, 316] width 6 height 6
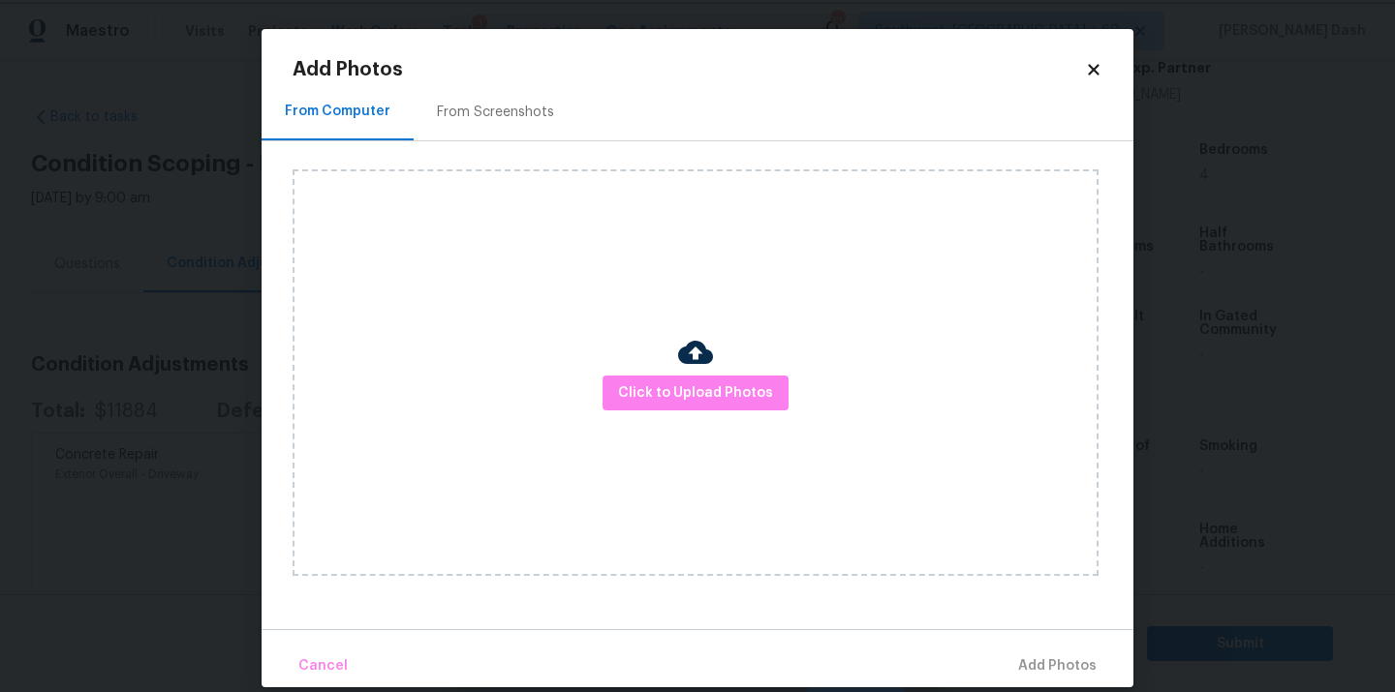
click at [177, 318] on body "Maestro Visits Projects Work Orders Tasks 1 Properties Geo Assignments 734 Sout…" at bounding box center [697, 346] width 1395 height 692
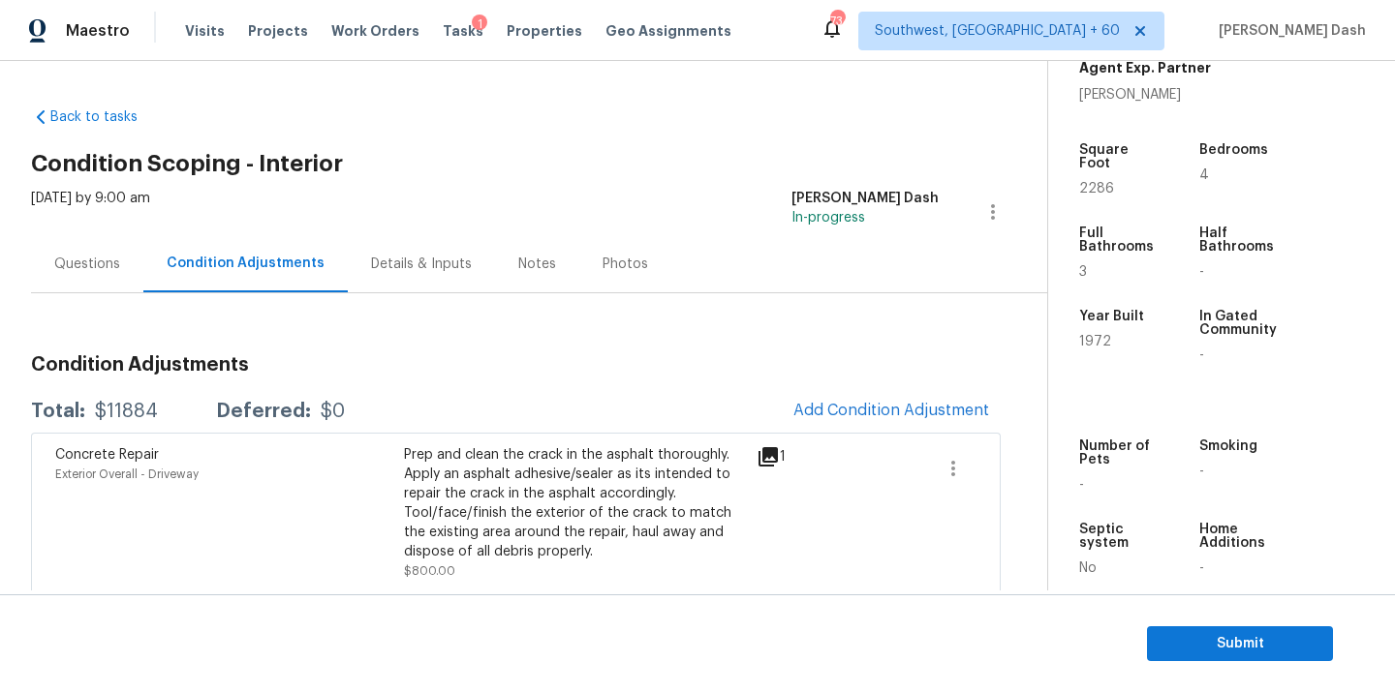
click at [177, 318] on body "Maestro Visits Projects Work Orders Tasks 1 Properties Geo Assignments 734 Sout…" at bounding box center [697, 346] width 1395 height 692
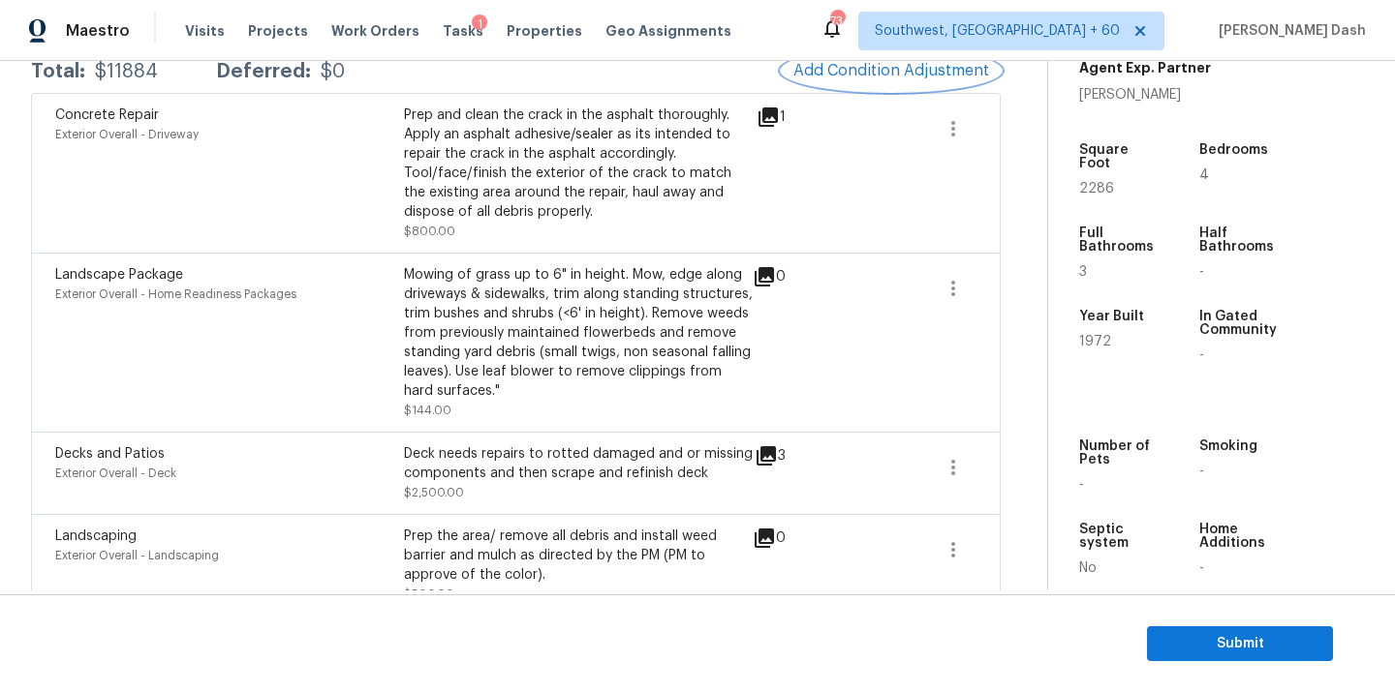
scroll to position [250, 0]
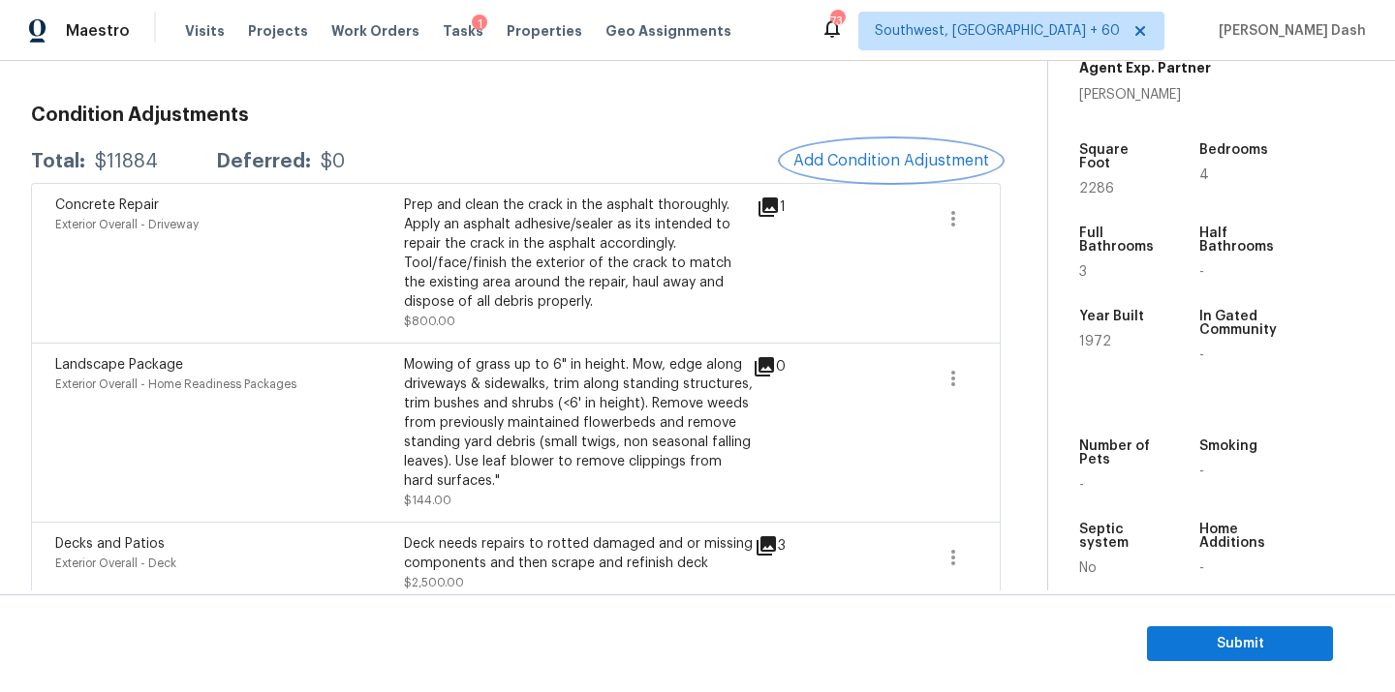
click at [866, 166] on span "Add Condition Adjustment" at bounding box center [891, 160] width 196 height 17
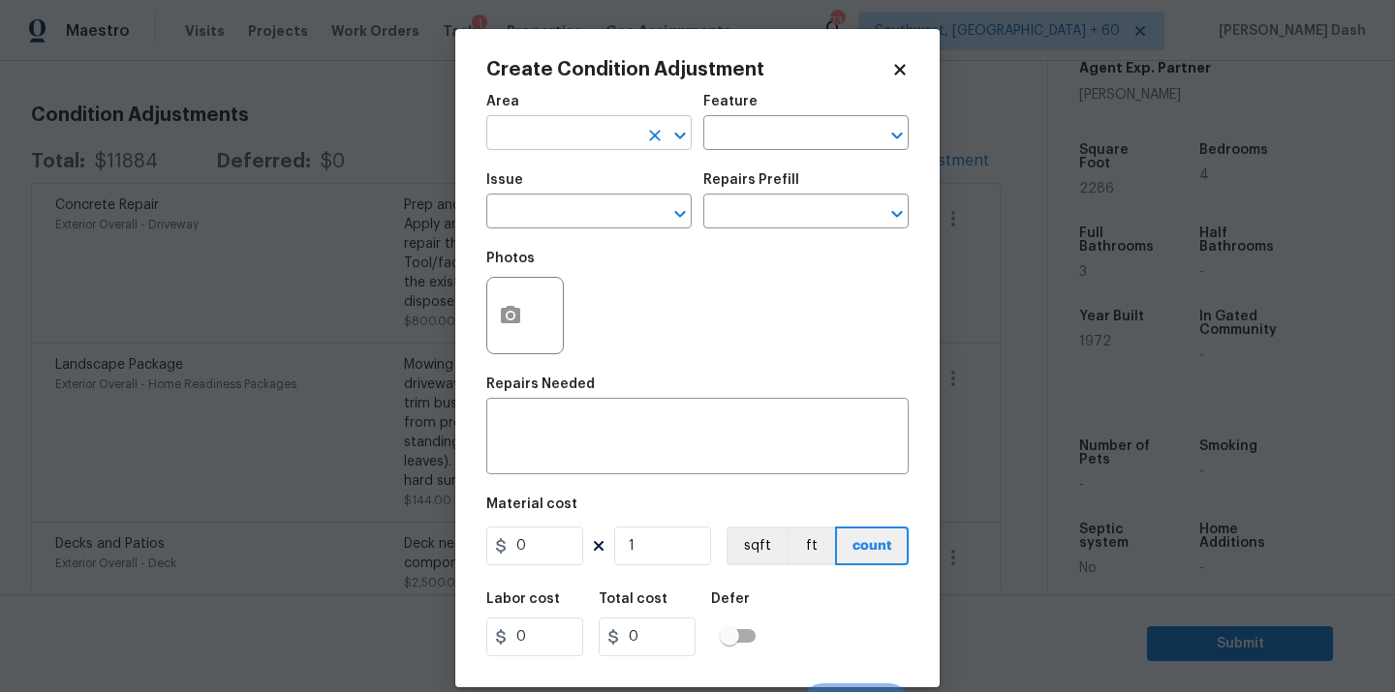
click at [603, 134] on input "text" at bounding box center [561, 135] width 151 height 30
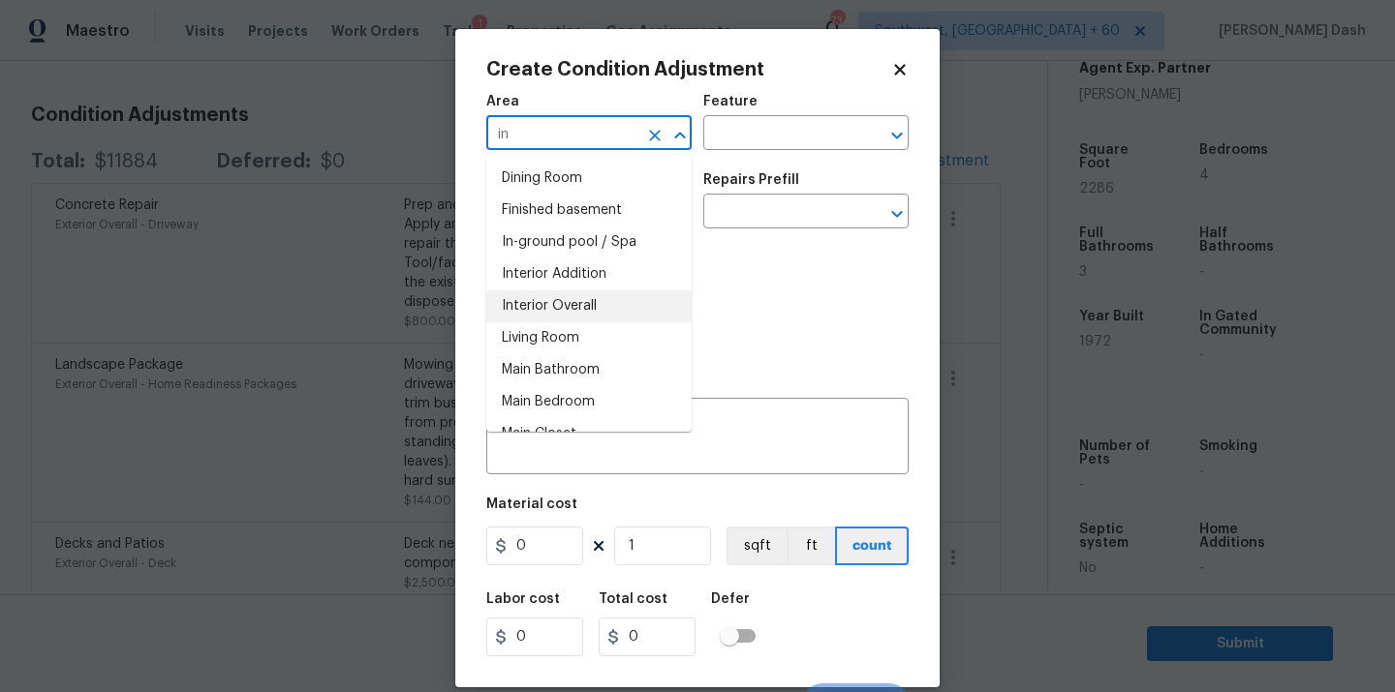
click at [602, 306] on li "Interior Overall" at bounding box center [588, 307] width 205 height 32
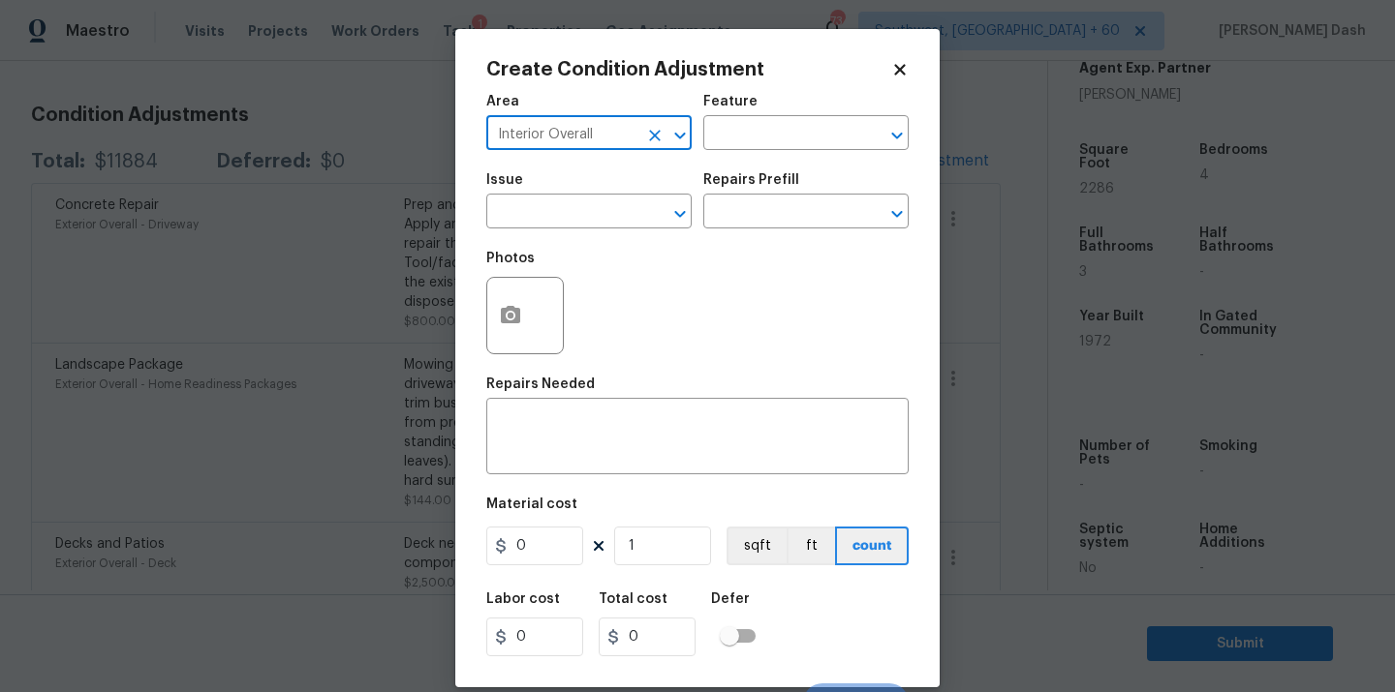
type input "Interior Overall"
click at [792, 82] on div "Create Condition Adjustment Area Interior Overall ​ Feature ​ Issue ​ Repairs P…" at bounding box center [697, 358] width 422 height 597
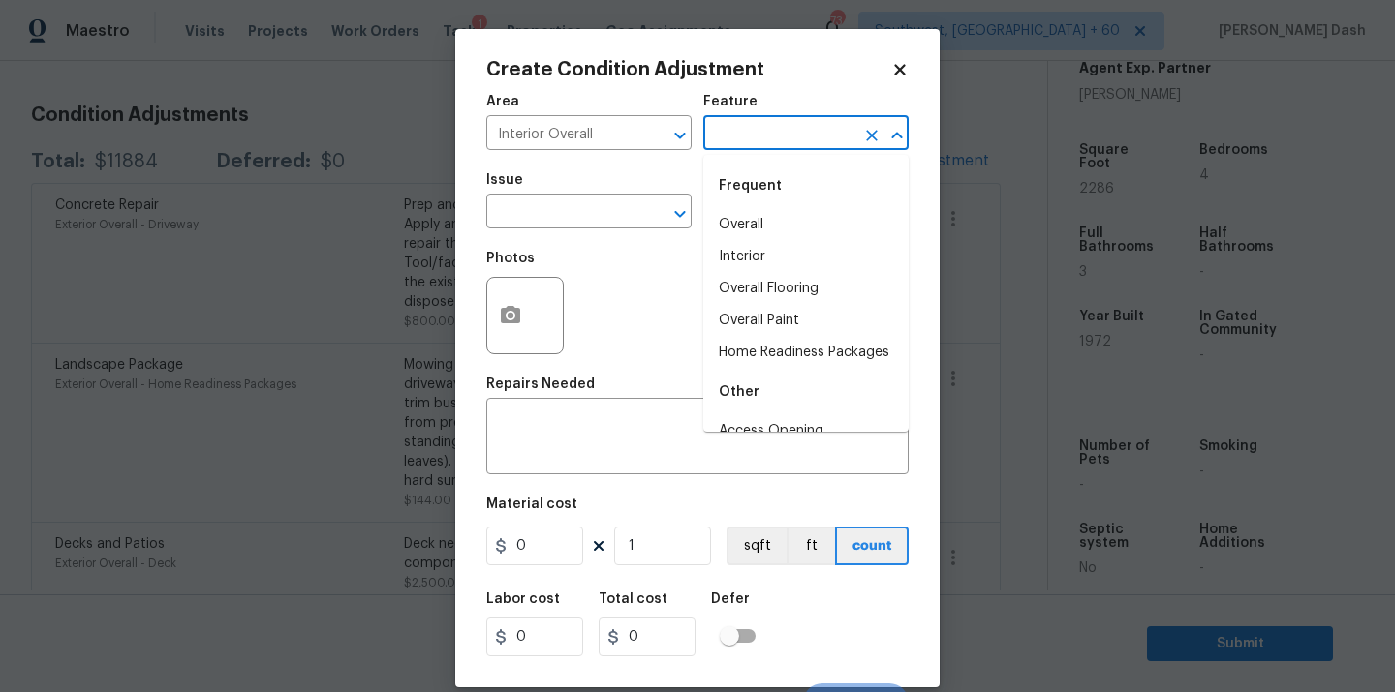
click at [792, 120] on input "text" at bounding box center [778, 135] width 151 height 30
click at [784, 216] on li "Overall Paint" at bounding box center [805, 225] width 205 height 32
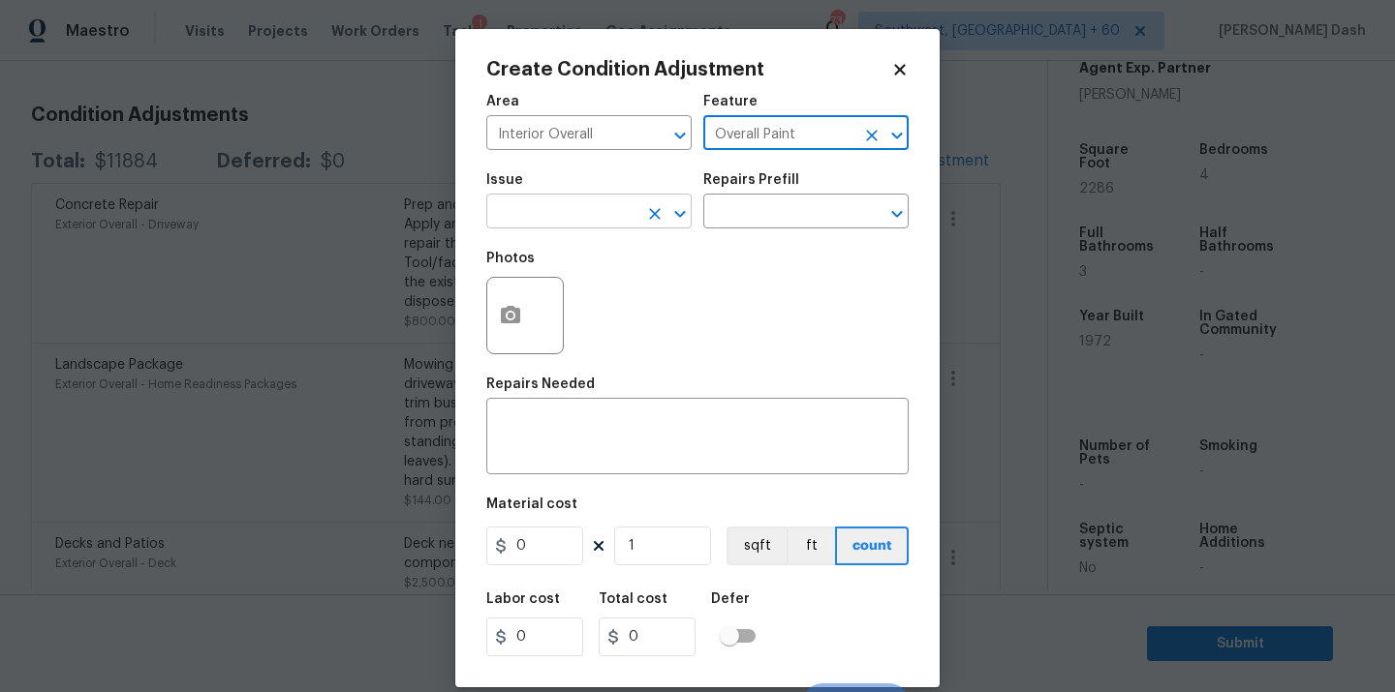
click at [638, 216] on div "​" at bounding box center [588, 214] width 205 height 30
type input "Overall Paint"
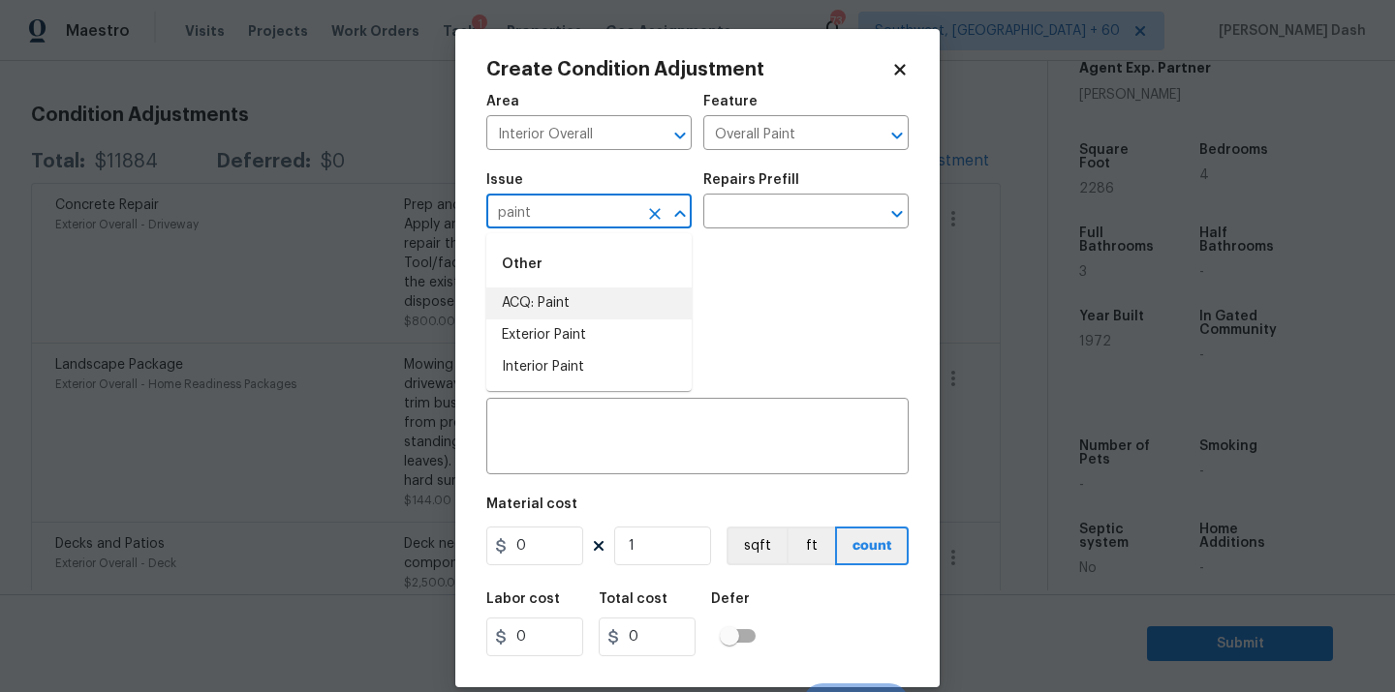
click at [587, 304] on li "ACQ: Paint" at bounding box center [588, 304] width 205 height 32
type input "ACQ: Paint"
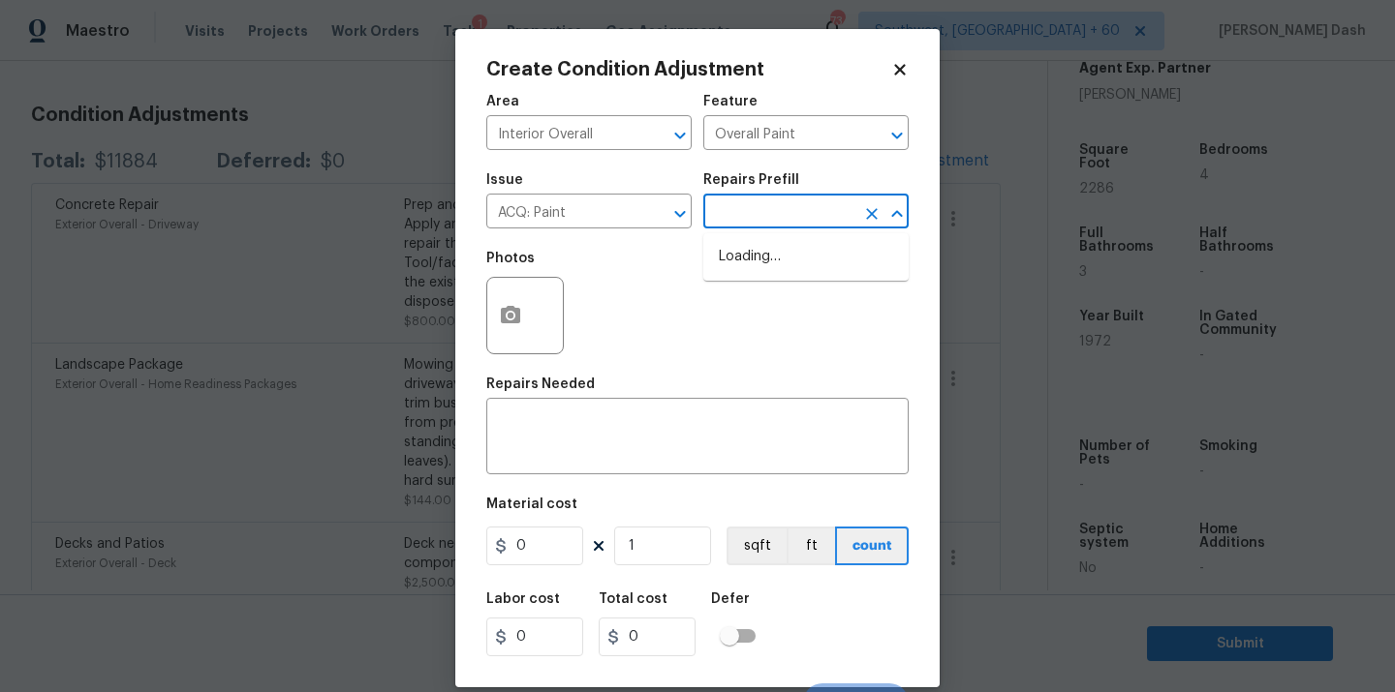
click at [782, 214] on input "text" at bounding box center [778, 214] width 151 height 30
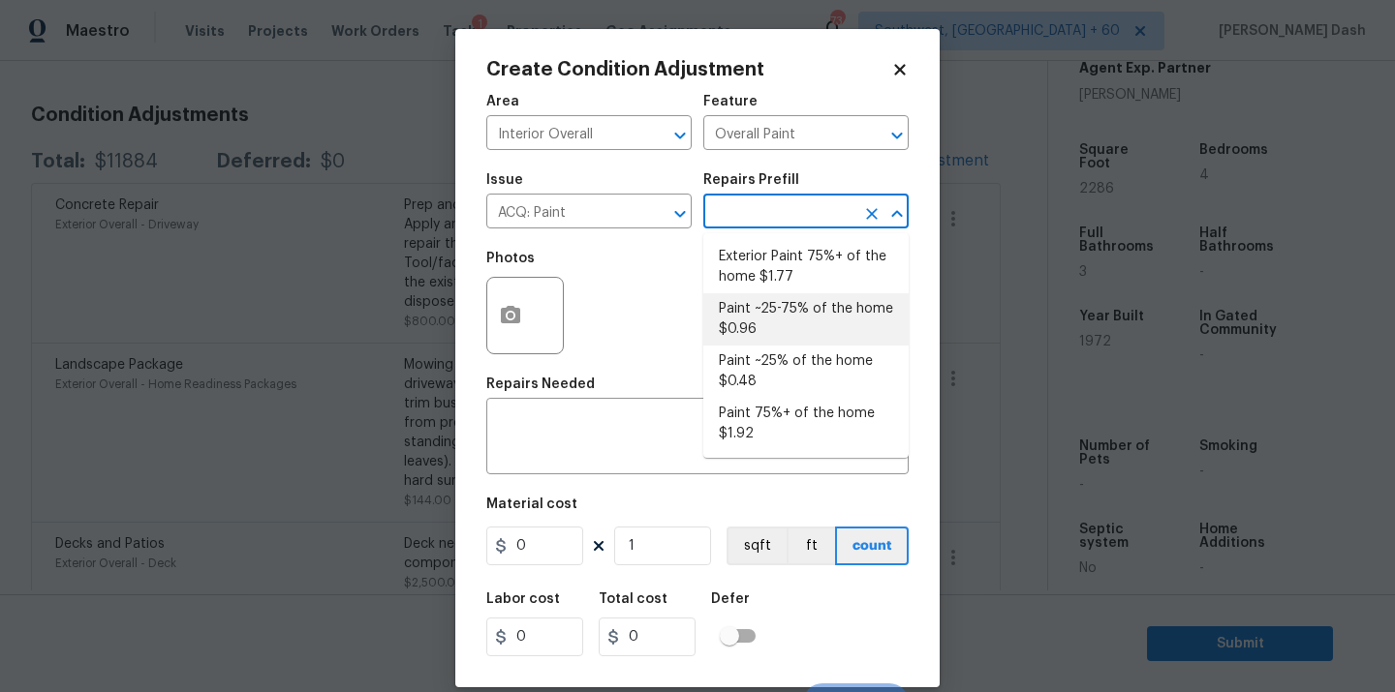
click at [776, 311] on li "Paint ~25-75% of the home $0.96" at bounding box center [805, 319] width 205 height 52
type input "Acquisition"
type textarea "Acquisition Scope: ~25 - 75% of the home needs interior paint"
type input "0.96"
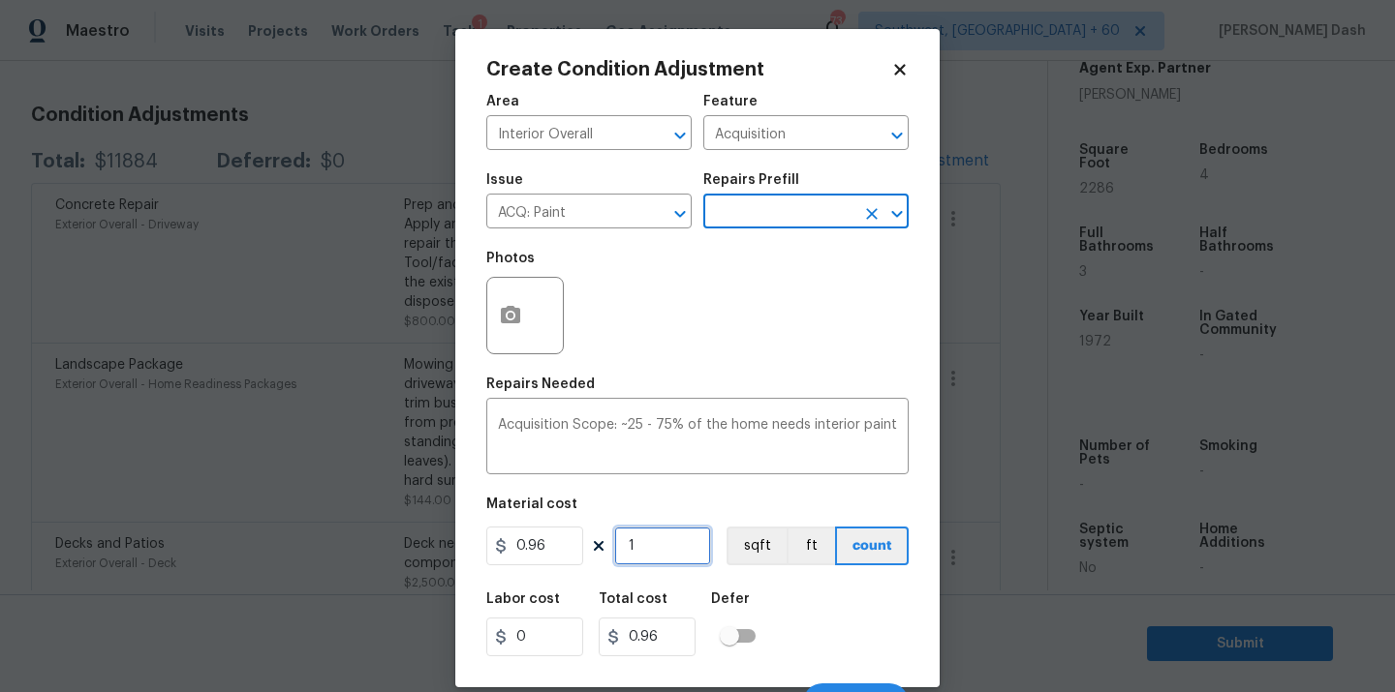
click at [661, 542] on input "1" at bounding box center [662, 546] width 97 height 39
type input "0"
type input "2"
type input "1.92"
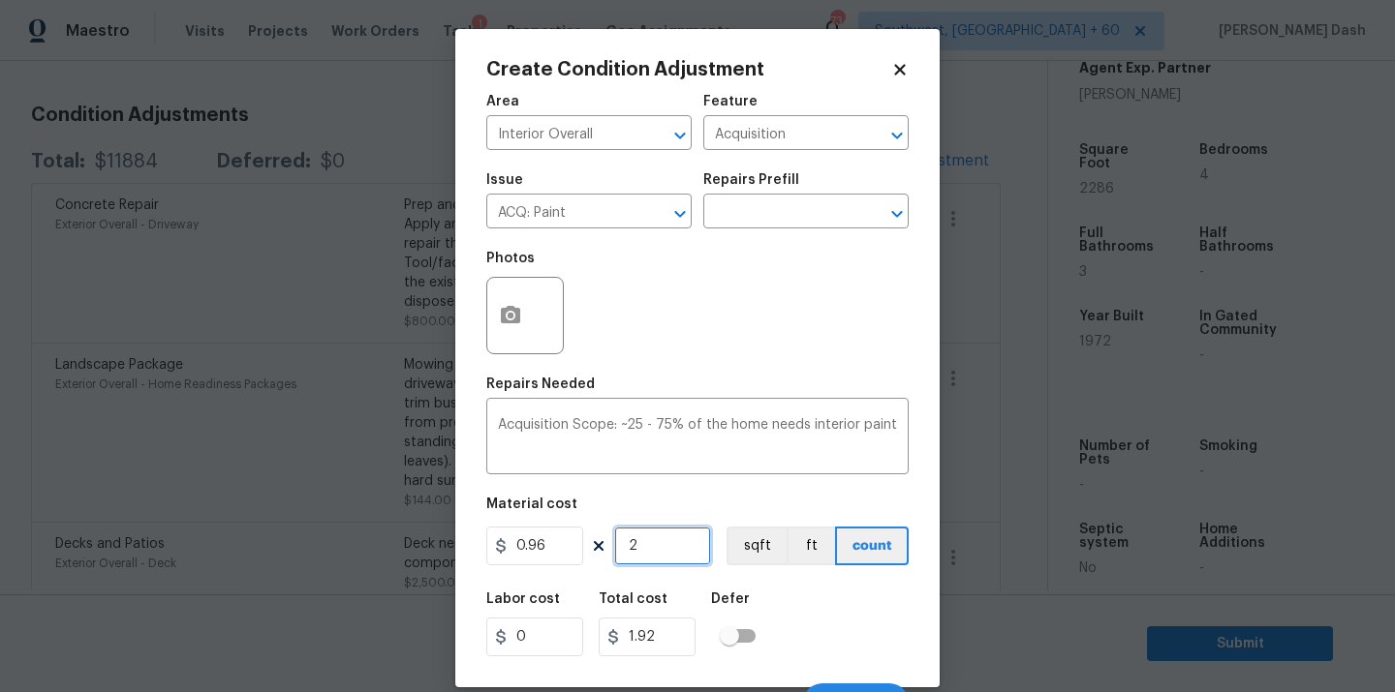
type input "22"
type input "21.12"
type input "228"
type input "218.88"
type input "2289"
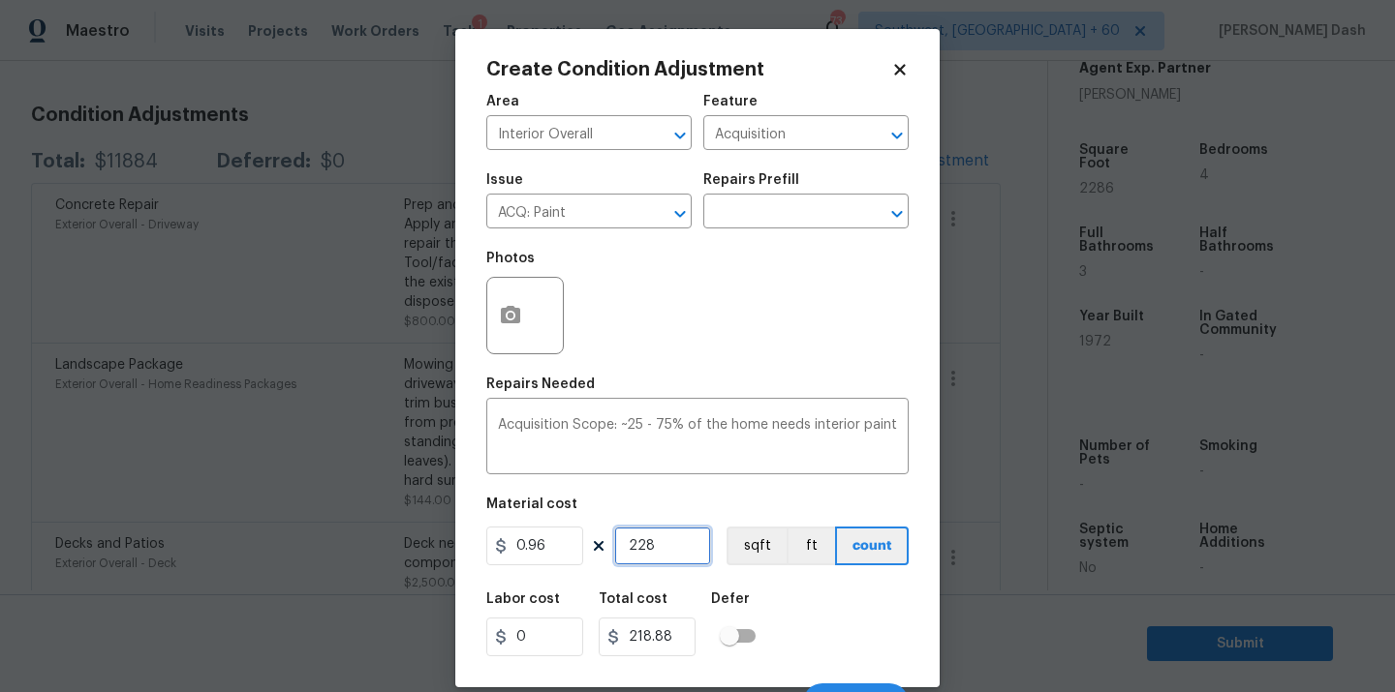
type input "2197.44"
type input "228"
type input "218.88"
type input "2286"
type input "2194.56"
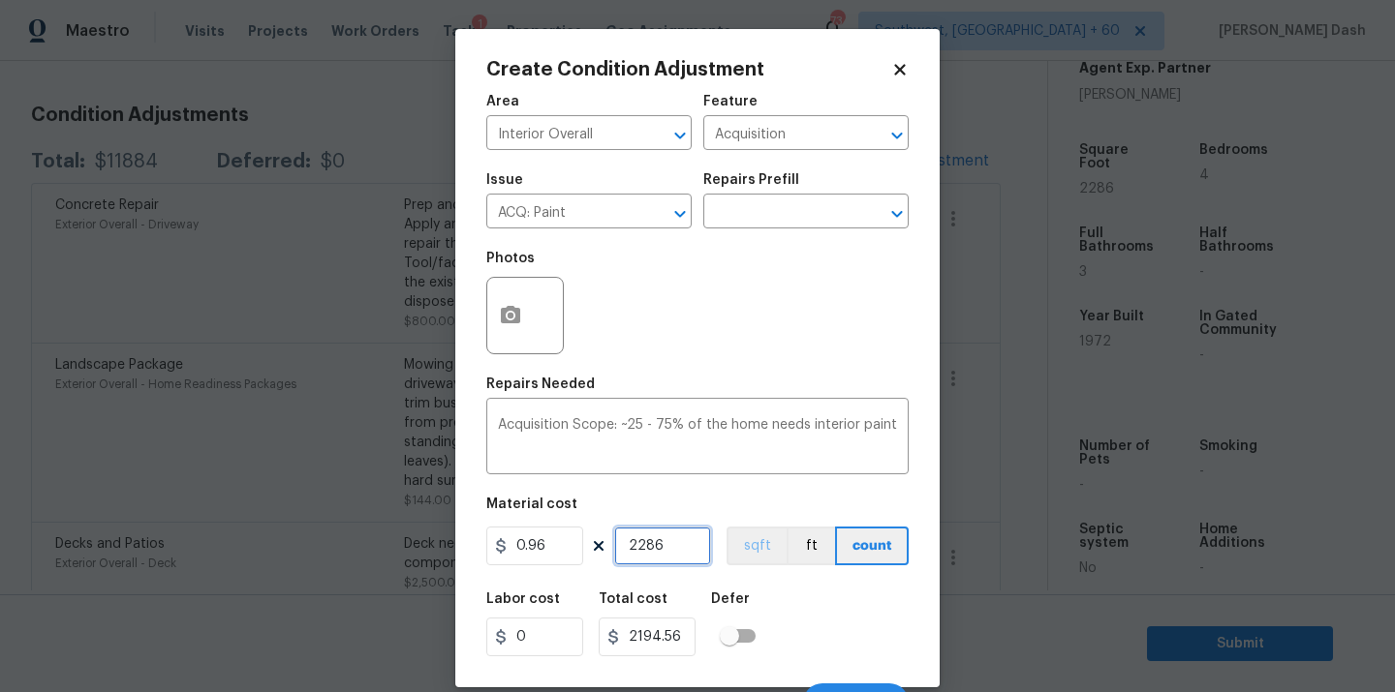
type input "2286"
click at [730, 555] on button "sqft" at bounding box center [756, 546] width 60 height 39
click at [777, 592] on div "Labor cost 0 Total cost 2194.56 Defer" at bounding box center [697, 624] width 422 height 87
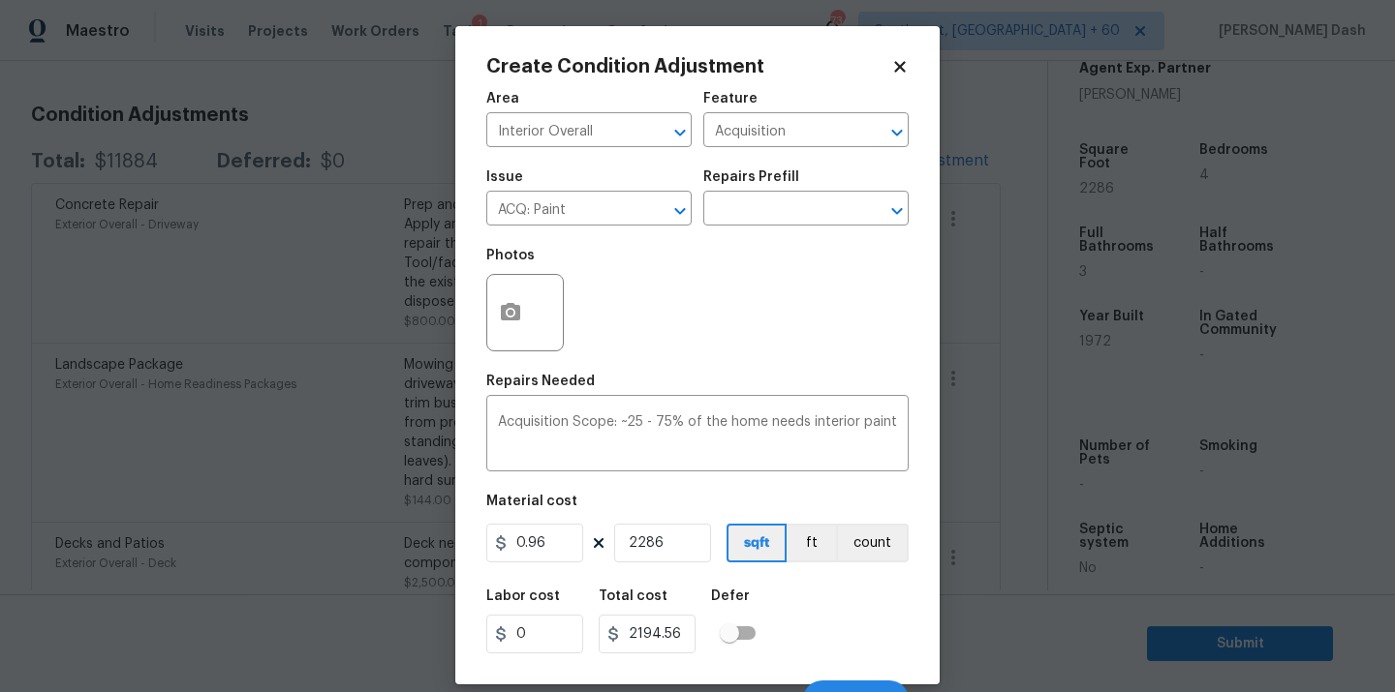
click at [872, 660] on div "Labor cost 0 Total cost 2194.56 Defer" at bounding box center [697, 621] width 422 height 87
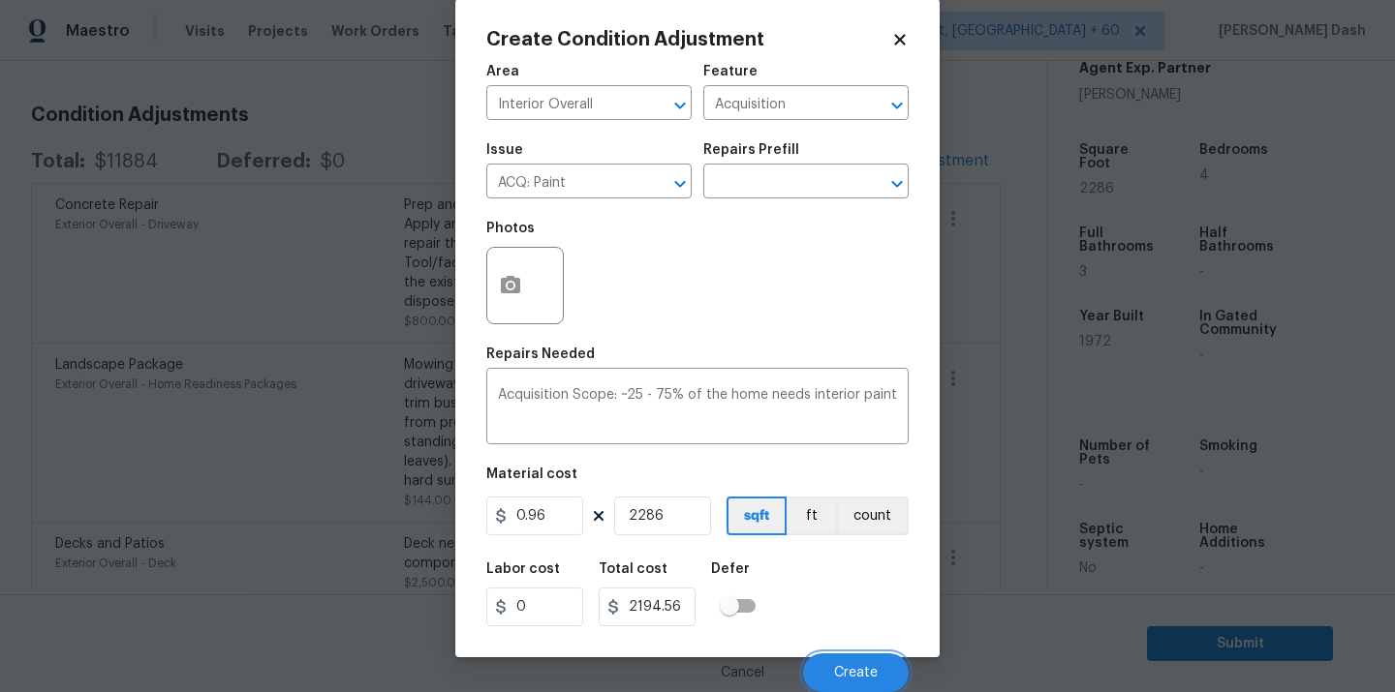
click at [870, 662] on button "Create" at bounding box center [856, 673] width 106 height 39
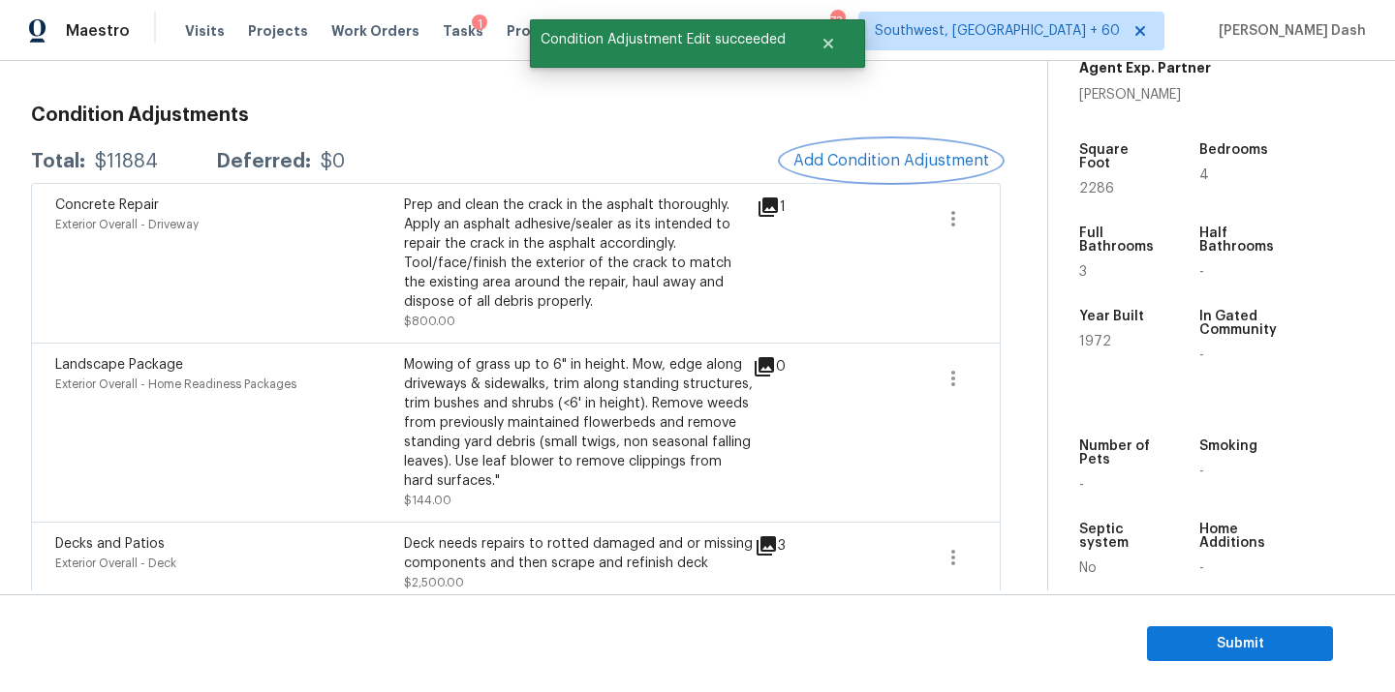
scroll to position [0, 0]
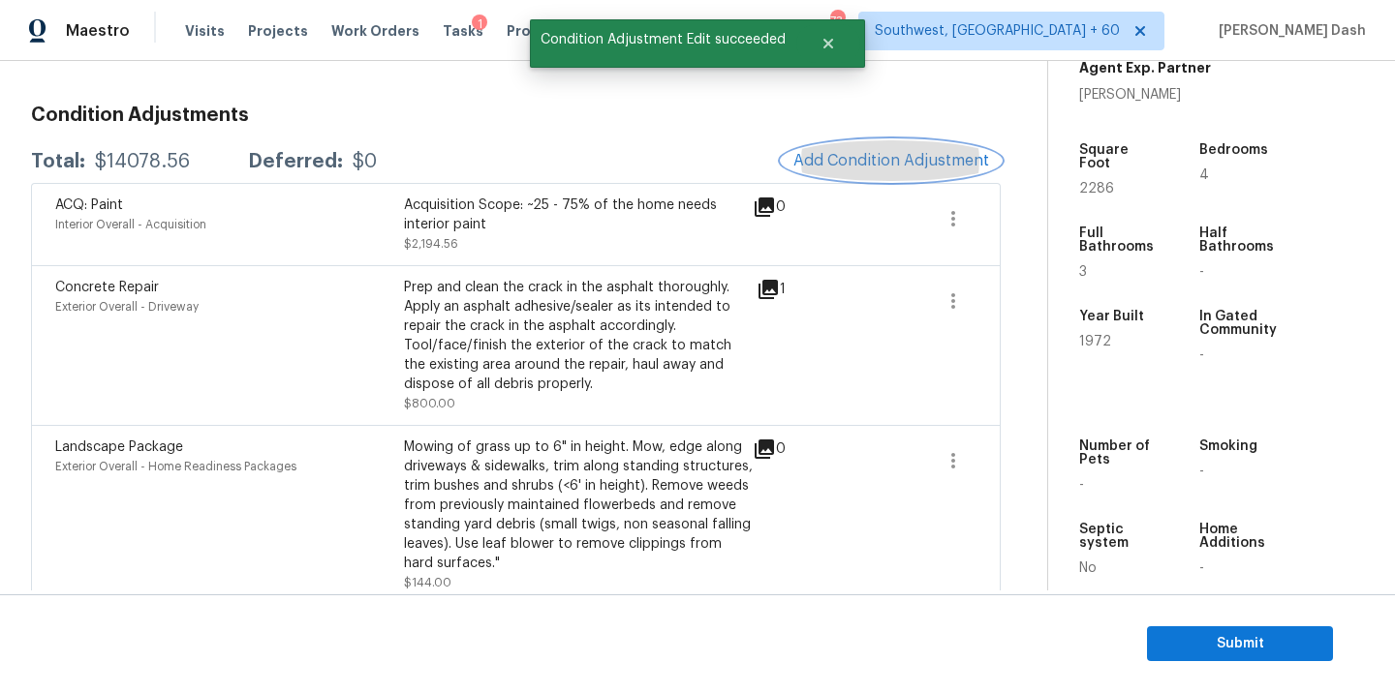
click at [891, 167] on span "Add Condition Adjustment" at bounding box center [891, 160] width 196 height 17
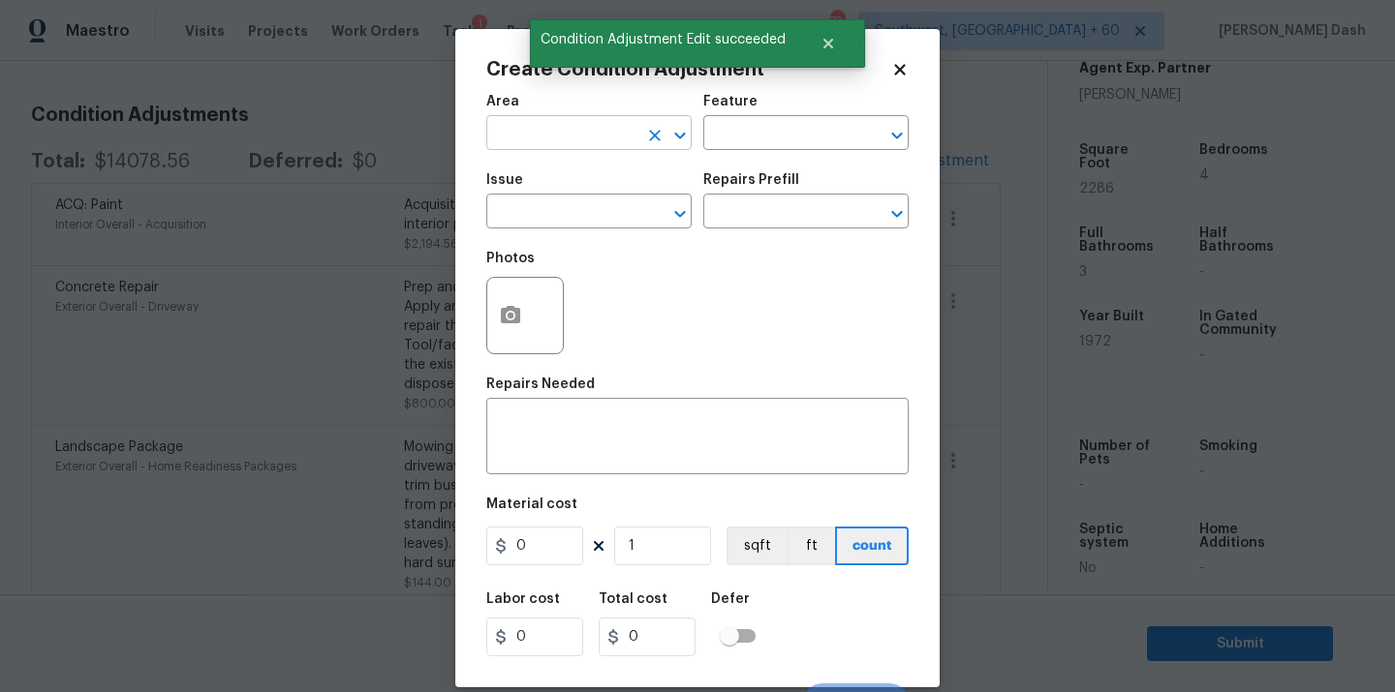
click at [574, 129] on input "text" at bounding box center [561, 135] width 151 height 30
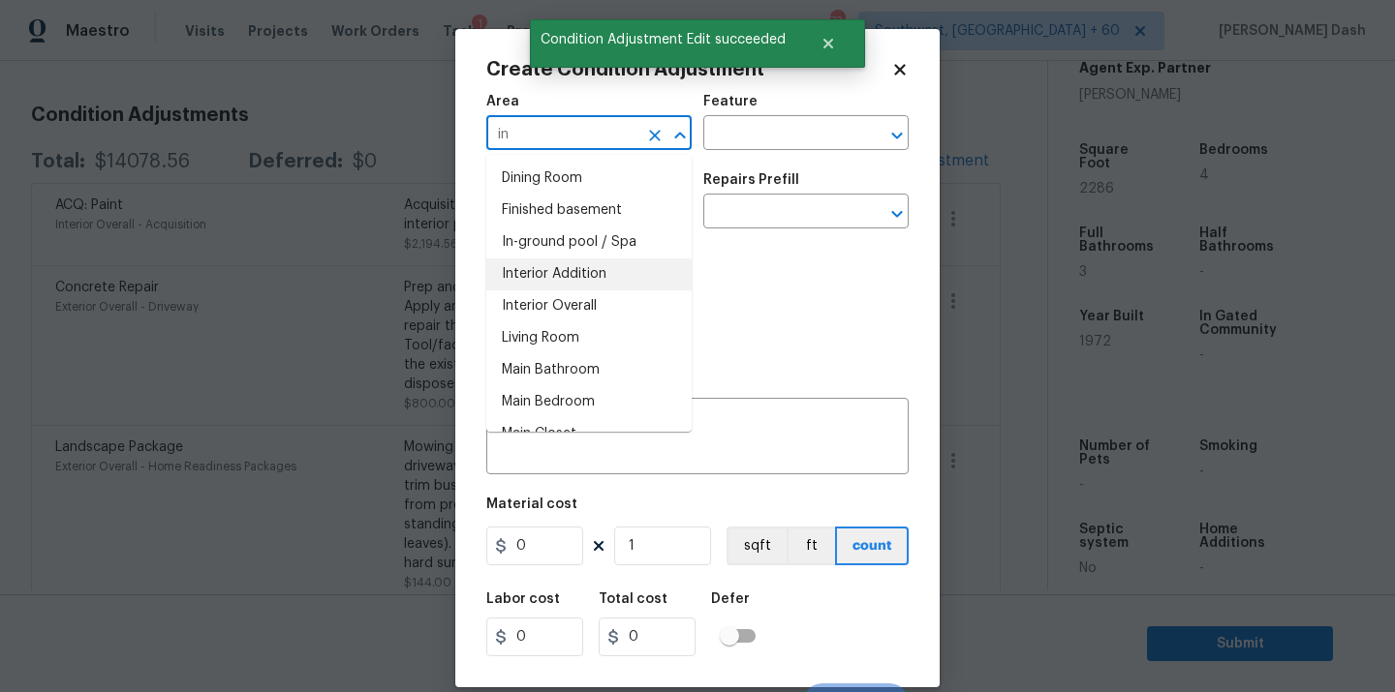
click at [568, 285] on li "Interior Addition" at bounding box center [588, 275] width 205 height 32
type input "Interior Addition"
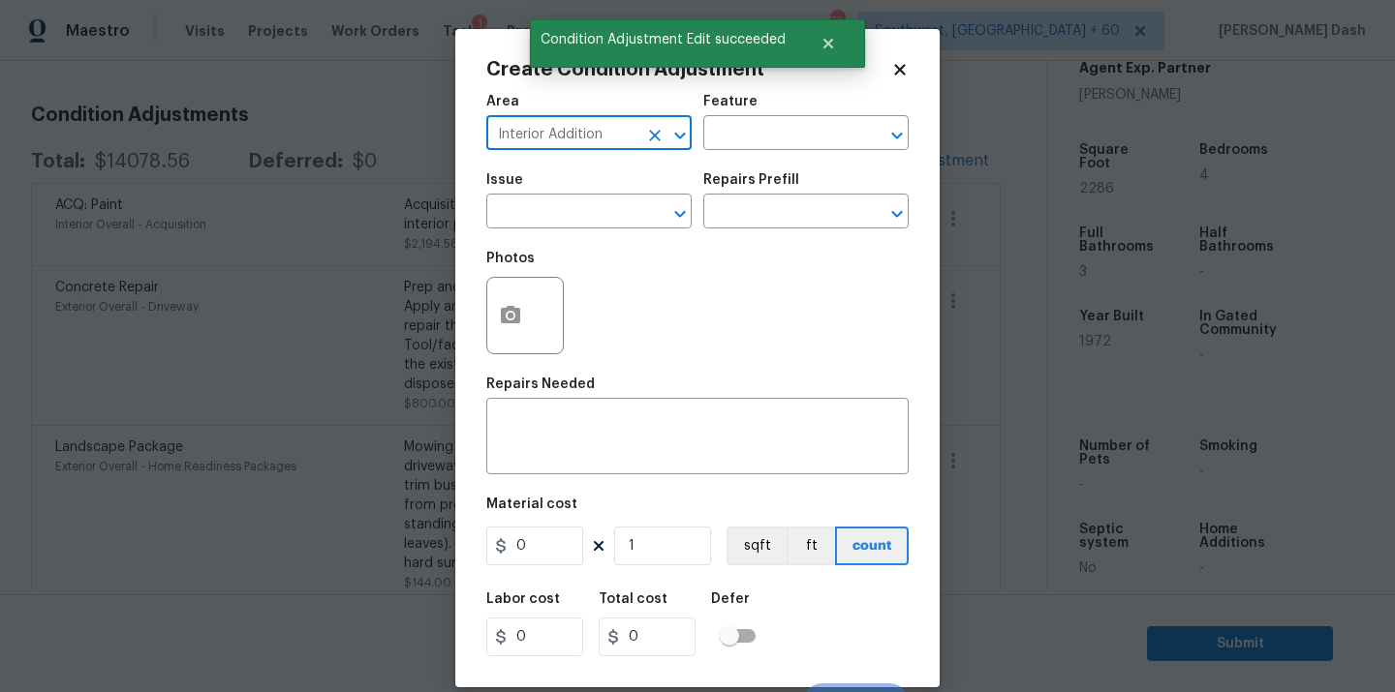
click at [670, 124] on icon "Open" at bounding box center [679, 135] width 23 height 23
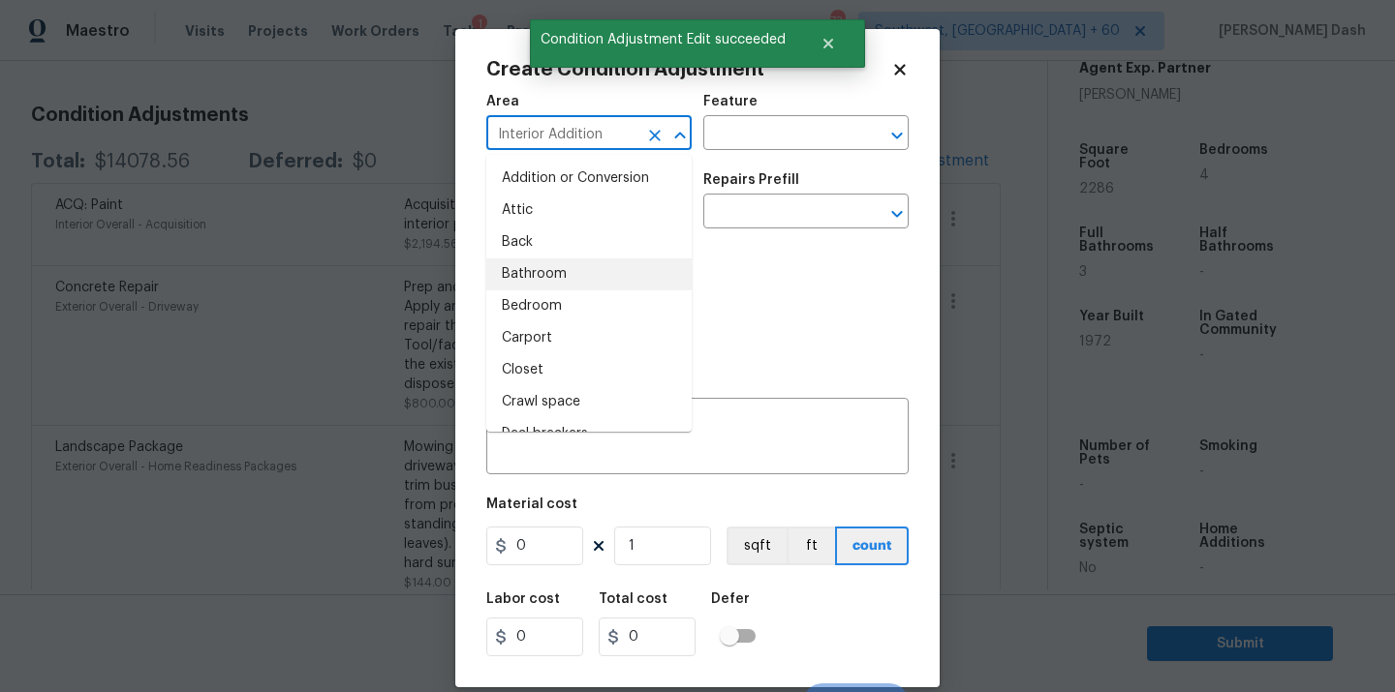
click at [661, 133] on icon "Clear" at bounding box center [654, 135] width 19 height 19
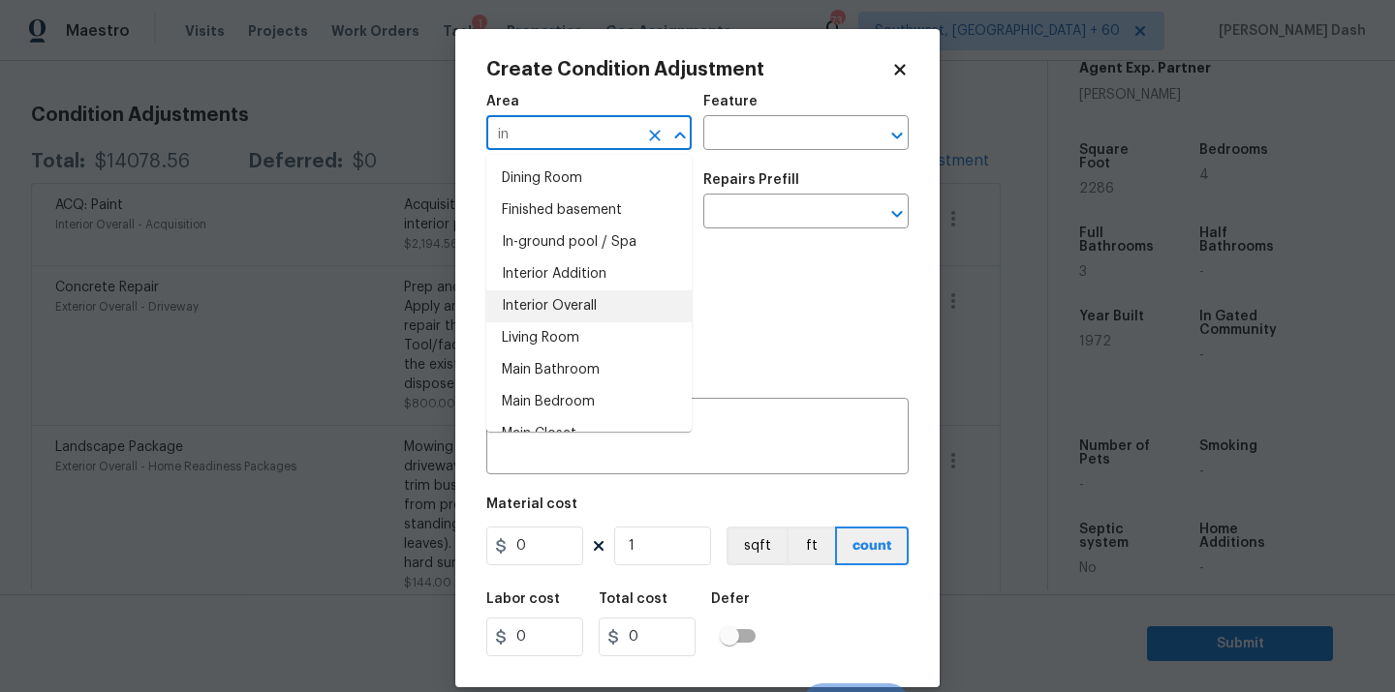
click at [555, 299] on li "Interior Overall" at bounding box center [588, 307] width 205 height 32
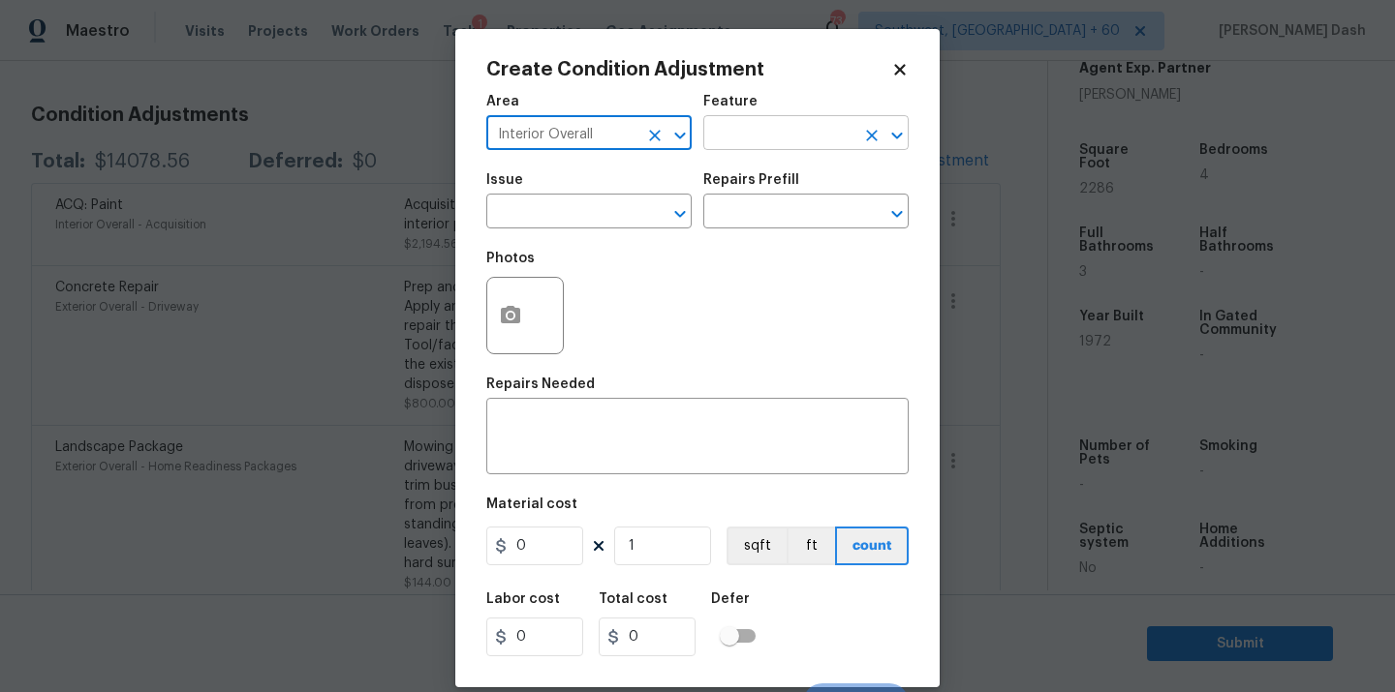
type input "Interior Overall"
click at [746, 131] on input "text" at bounding box center [778, 135] width 151 height 30
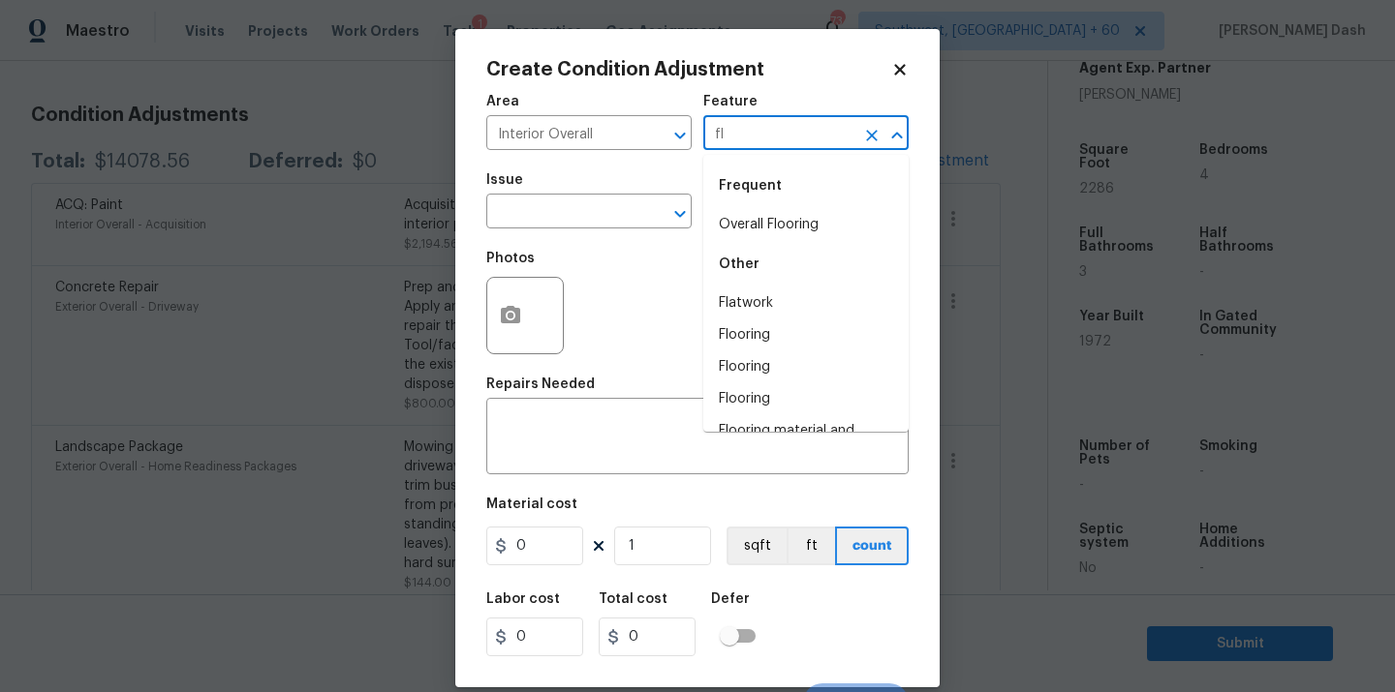
click at [759, 228] on li "Overall Flooring" at bounding box center [805, 225] width 205 height 32
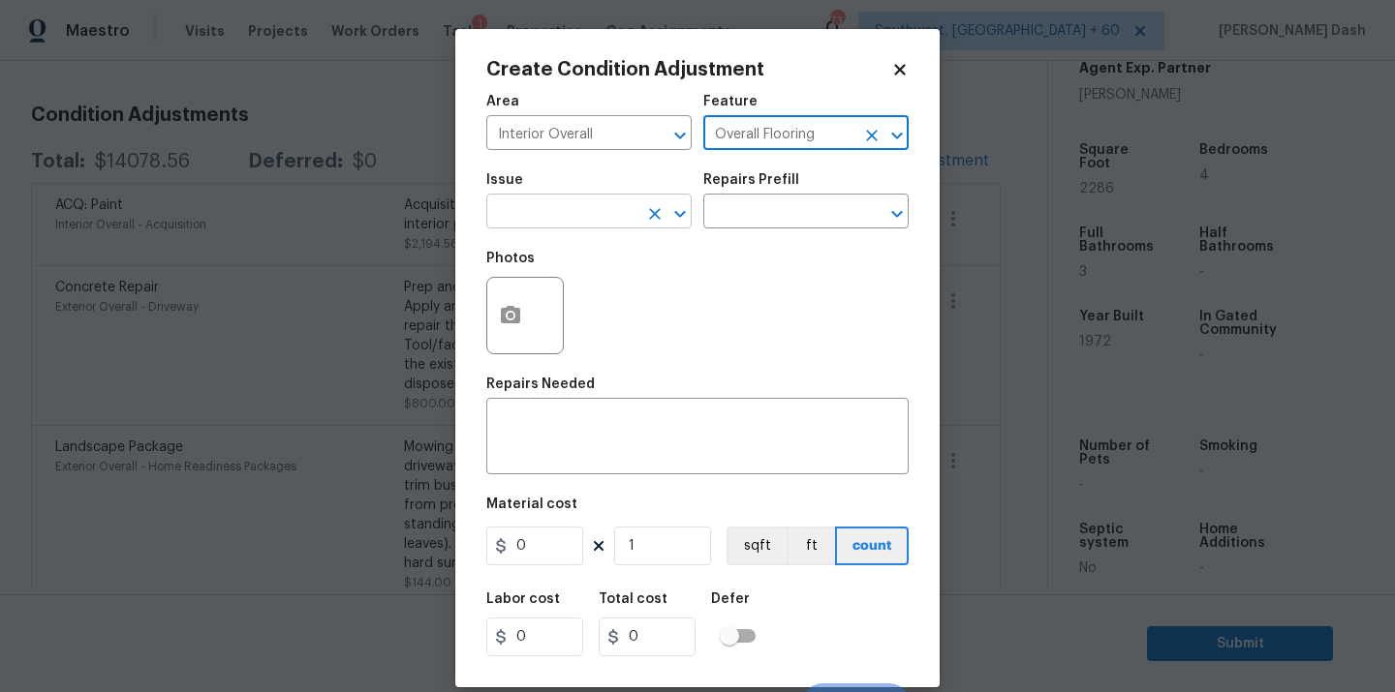
type input "Overall Flooring"
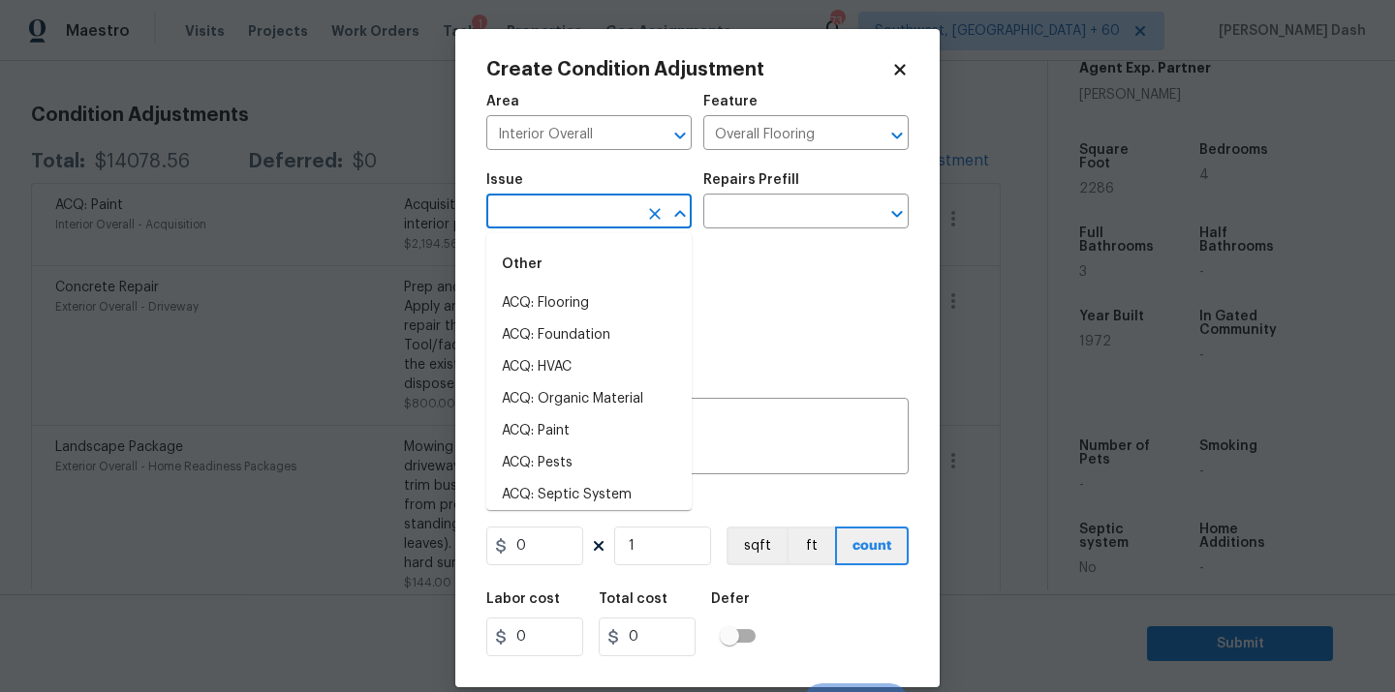
click at [626, 210] on input "text" at bounding box center [561, 214] width 151 height 30
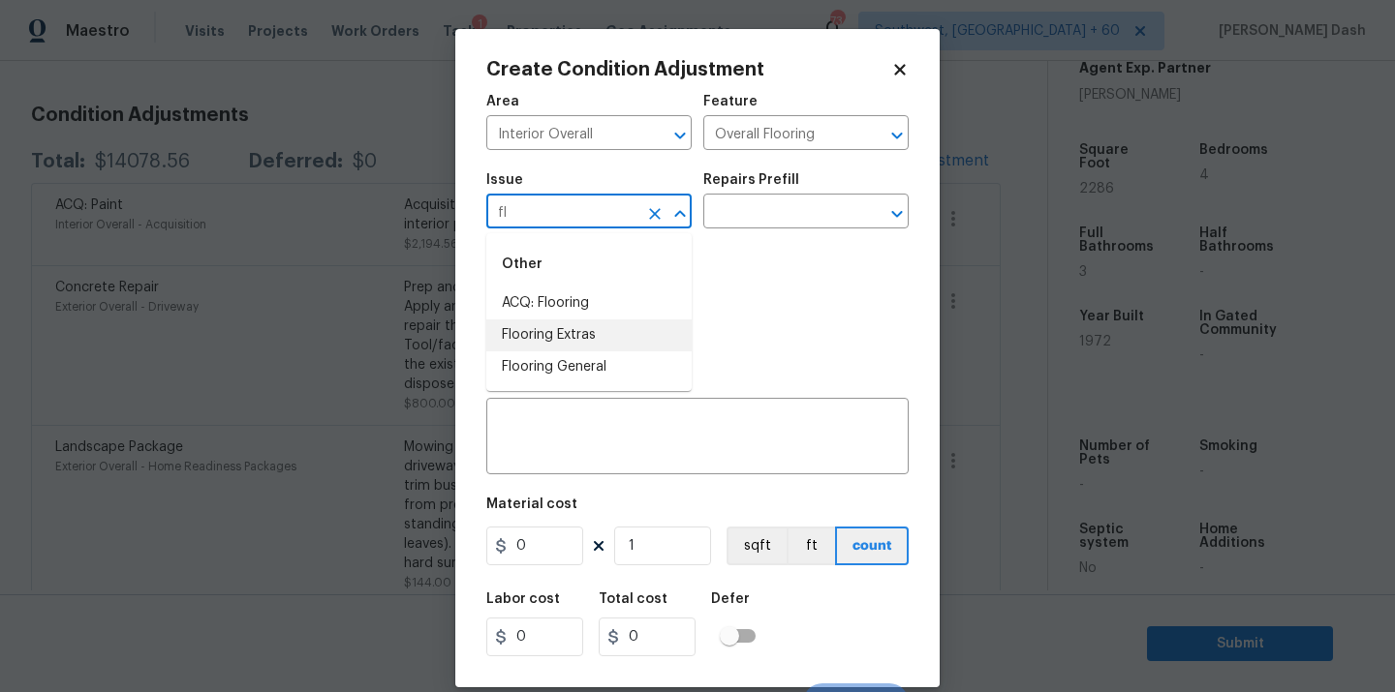
click at [585, 332] on li "Flooring Extras" at bounding box center [588, 336] width 205 height 32
type input "Flooring Extras"
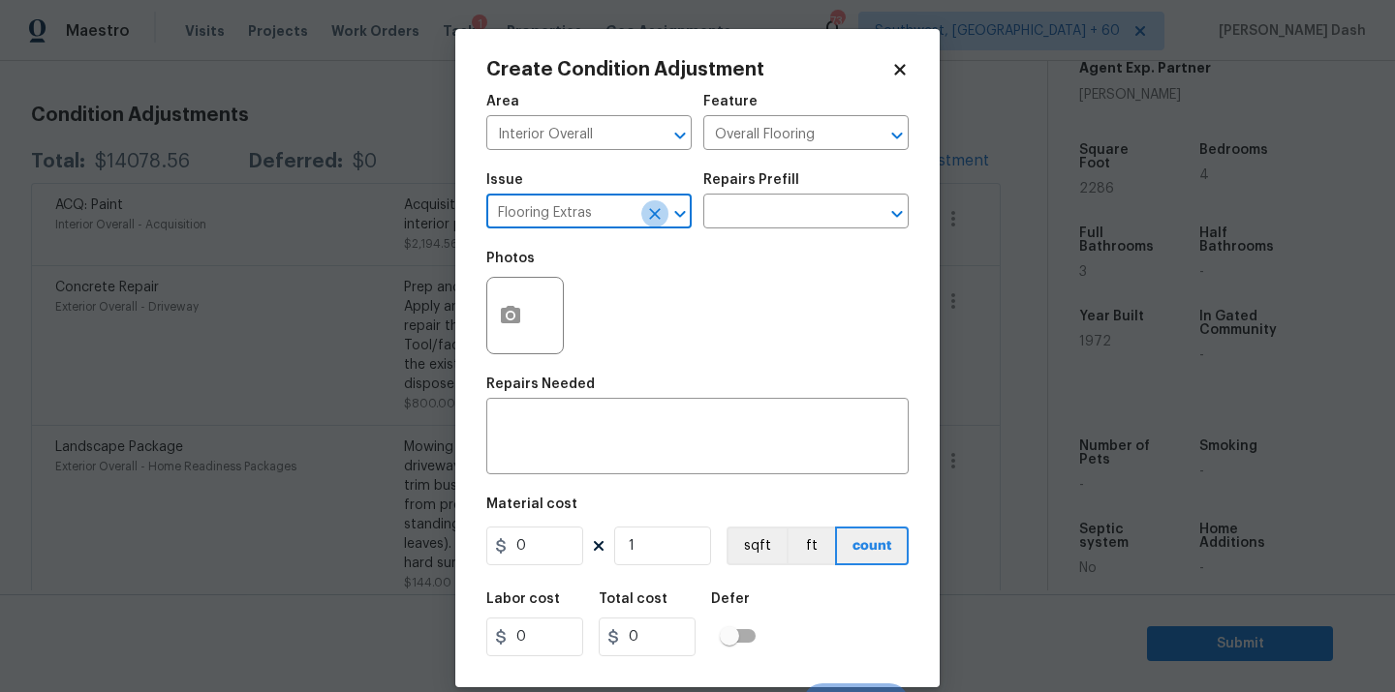
click at [647, 212] on icon "Clear" at bounding box center [654, 213] width 19 height 19
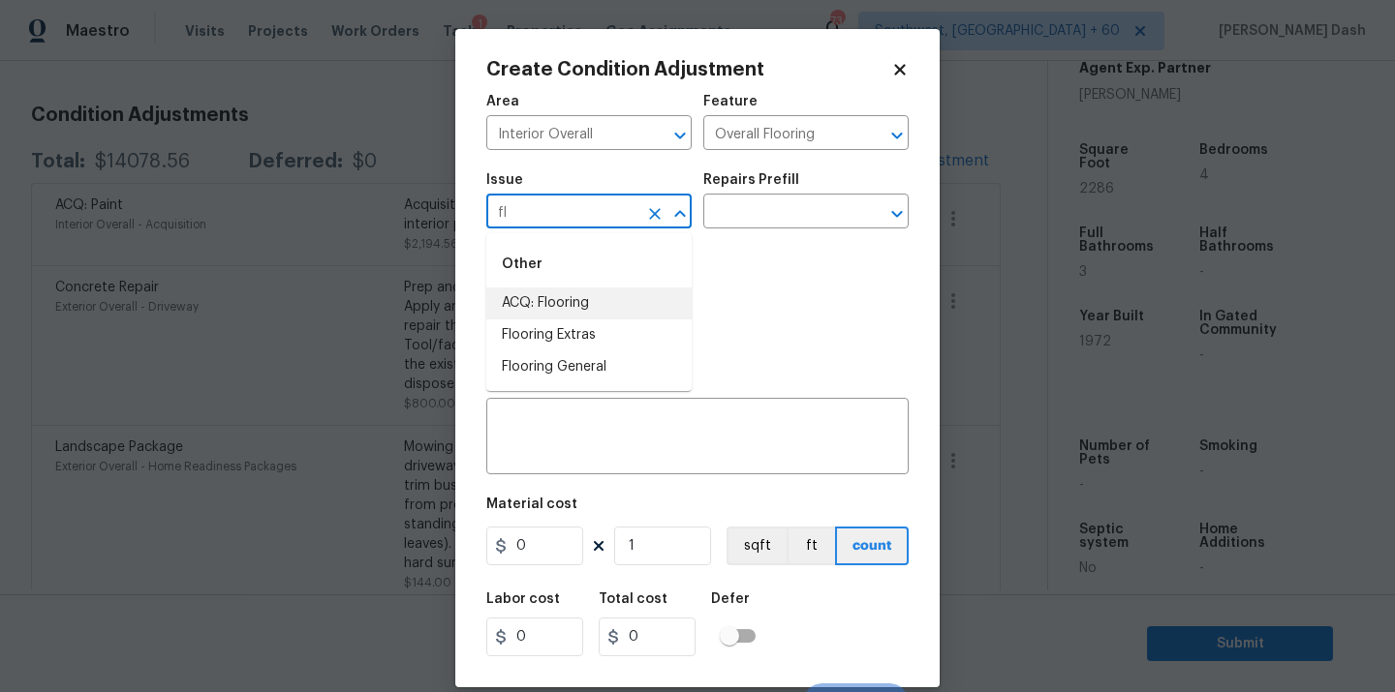
click at [600, 302] on li "ACQ: Flooring" at bounding box center [588, 304] width 205 height 32
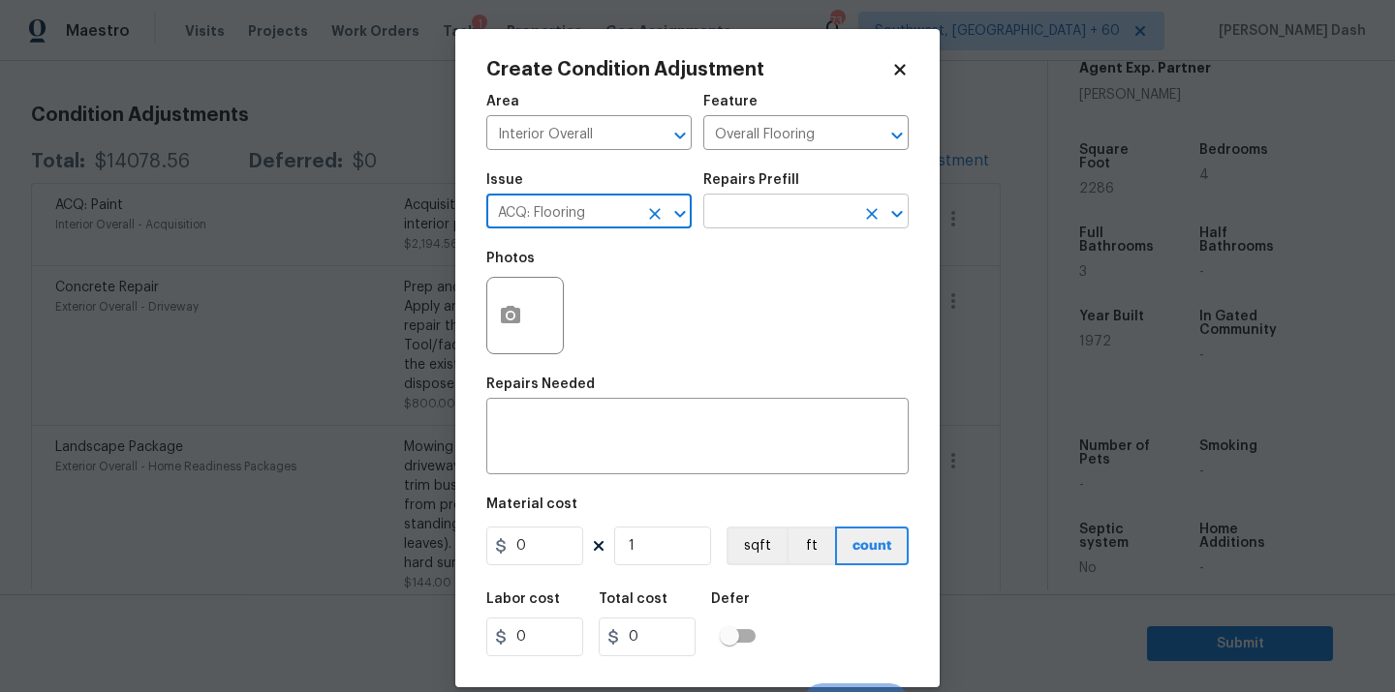
type input "ACQ: Flooring"
click at [767, 217] on input "text" at bounding box center [778, 214] width 151 height 30
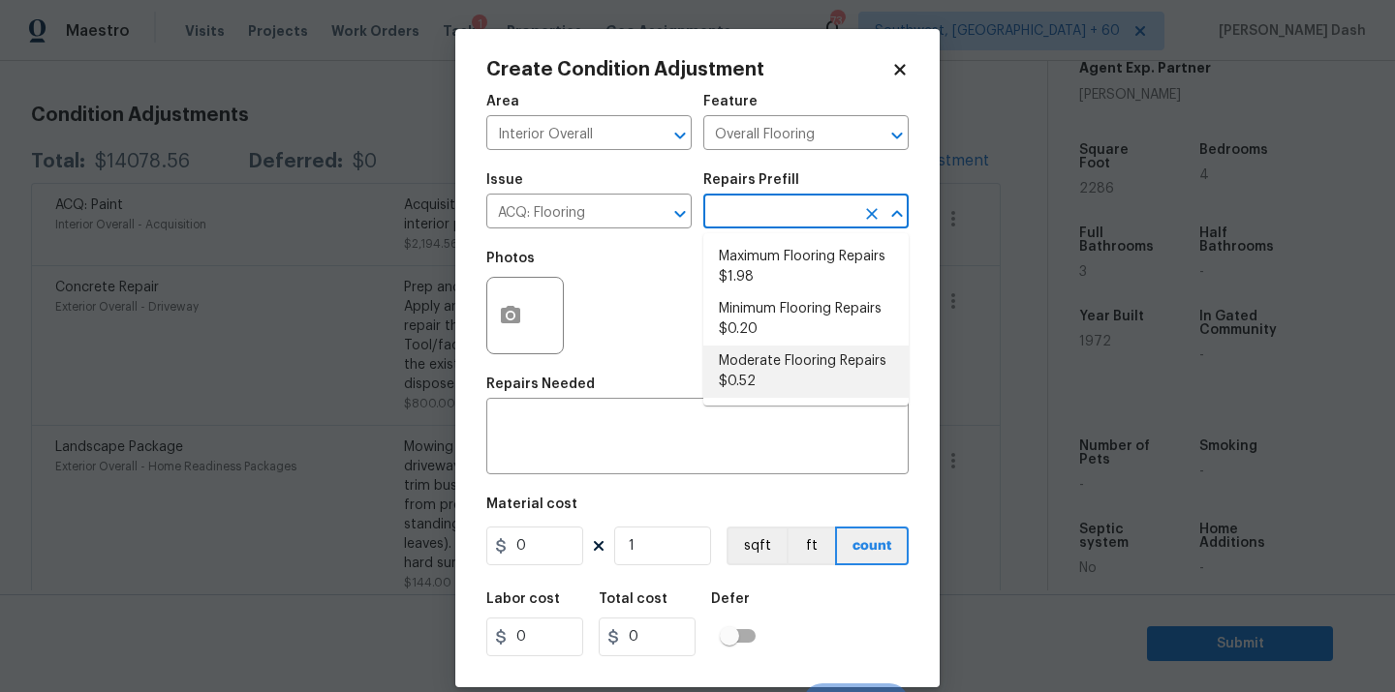
click at [767, 400] on ul "Maximum Flooring Repairs $1.98 Minimum Flooring Repairs $0.20 Moderate Flooring…" at bounding box center [805, 319] width 205 height 172
click at [767, 377] on li "Moderate Flooring Repairs $0.52" at bounding box center [805, 372] width 205 height 52
type input "Acquisition"
type textarea "Acquisition Scope: Moderate flooring repairs"
type input "0.52"
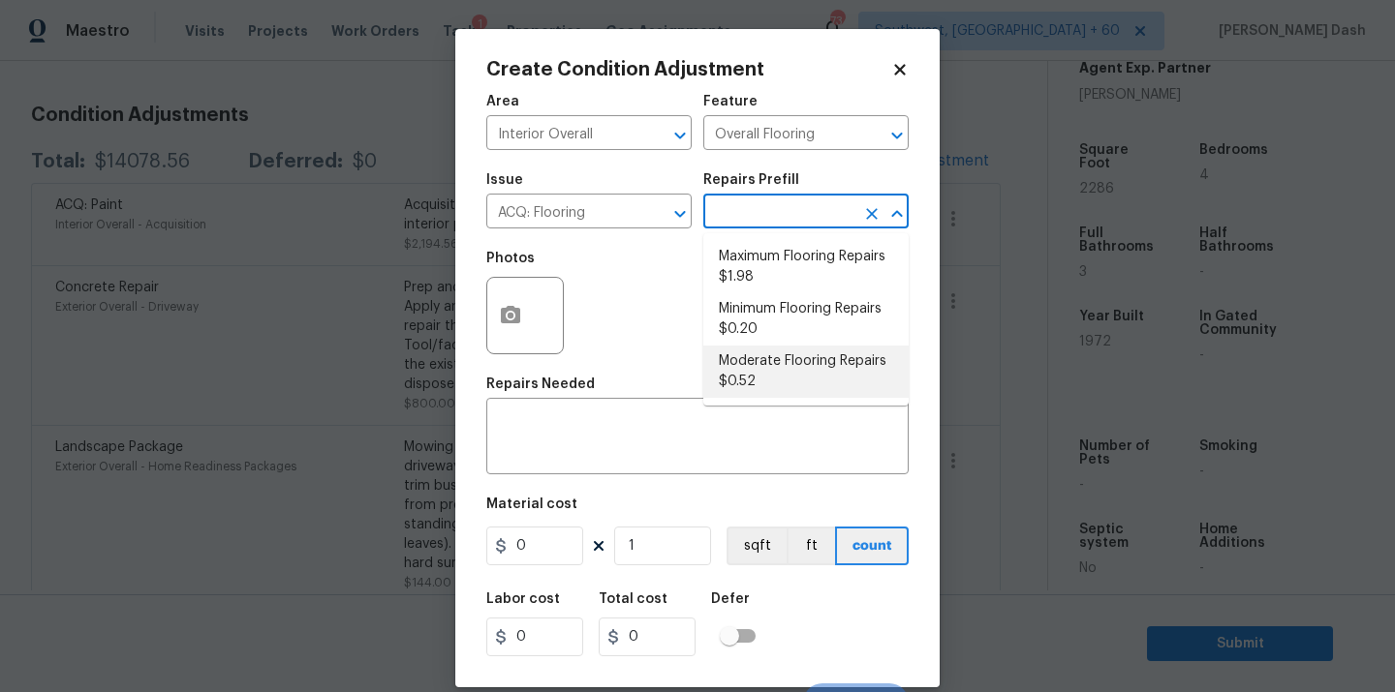
type input "0.52"
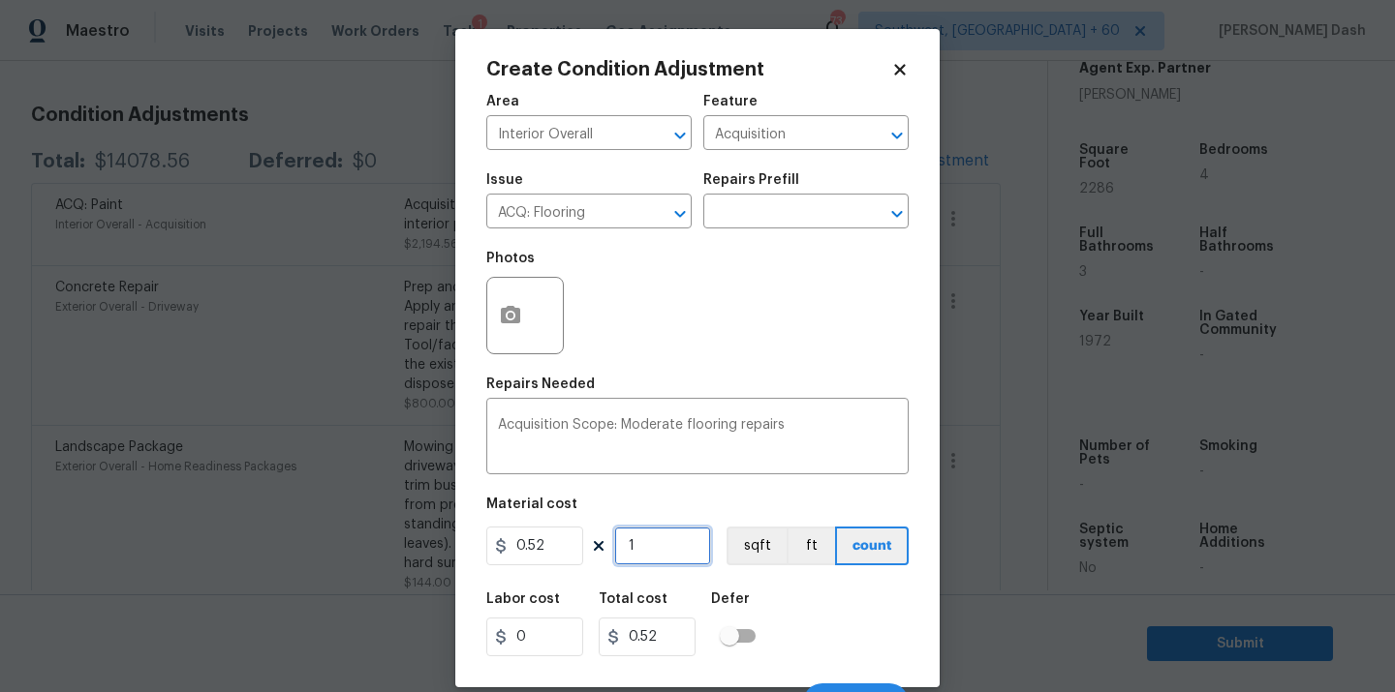
click at [646, 546] on input "1" at bounding box center [662, 546] width 97 height 39
type input "0"
type input "1"
type input "0.52"
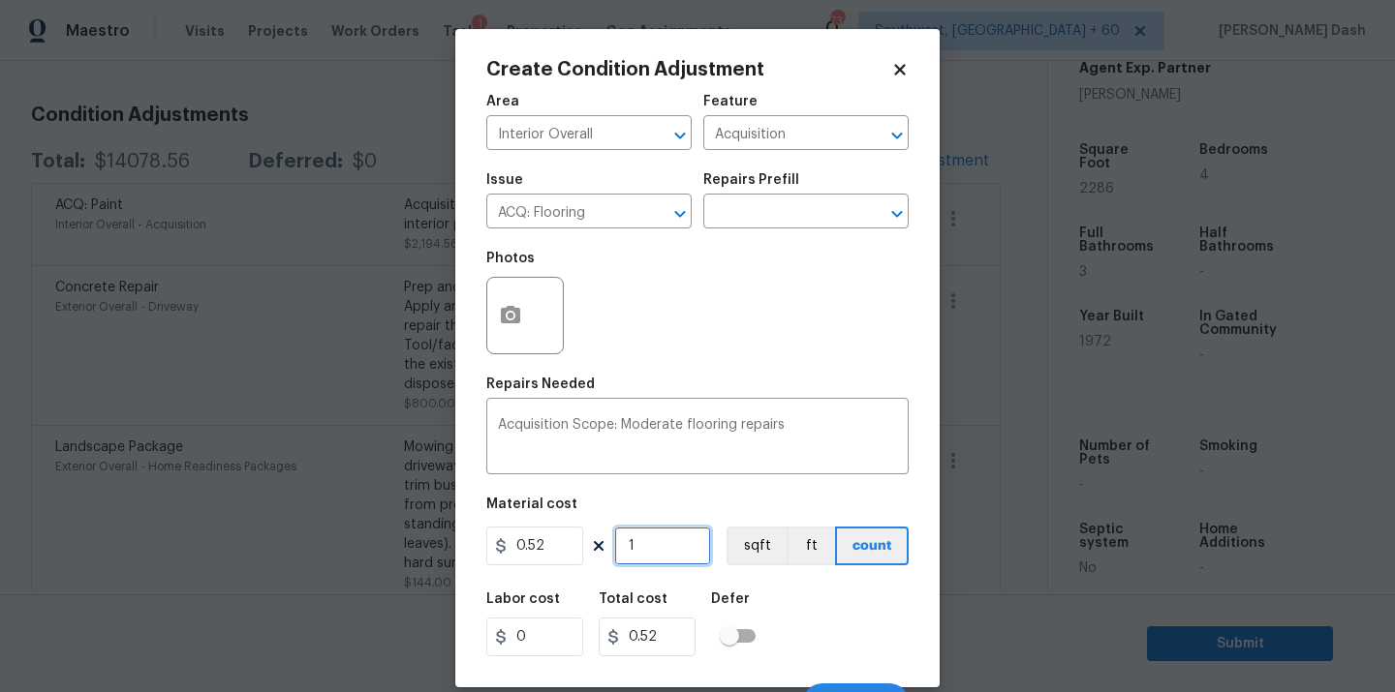
type input "12"
type input "6.24"
type input "1"
type input "0.52"
type input "0"
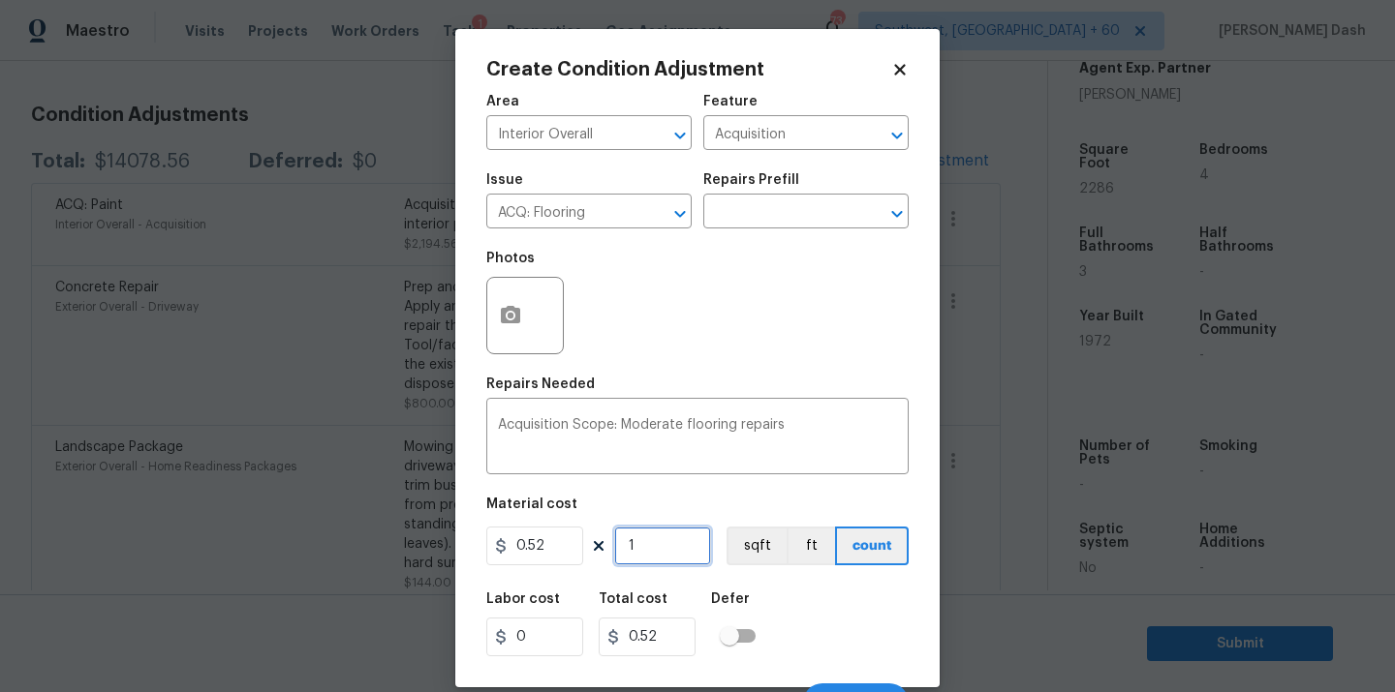
type input "0"
type input "2"
type input "1.04"
type input "22"
type input "11.44"
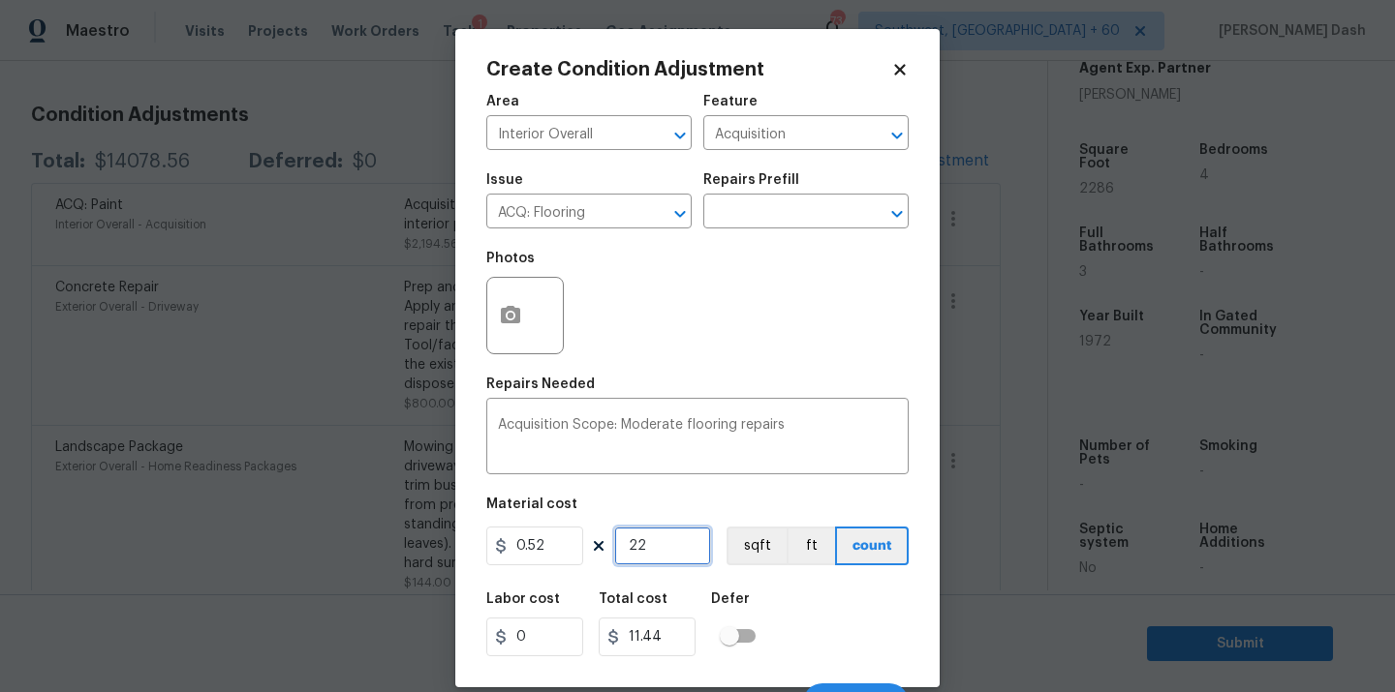
type input "228"
type input "118.56"
type input "2286"
type input "1188.72"
type input "2286"
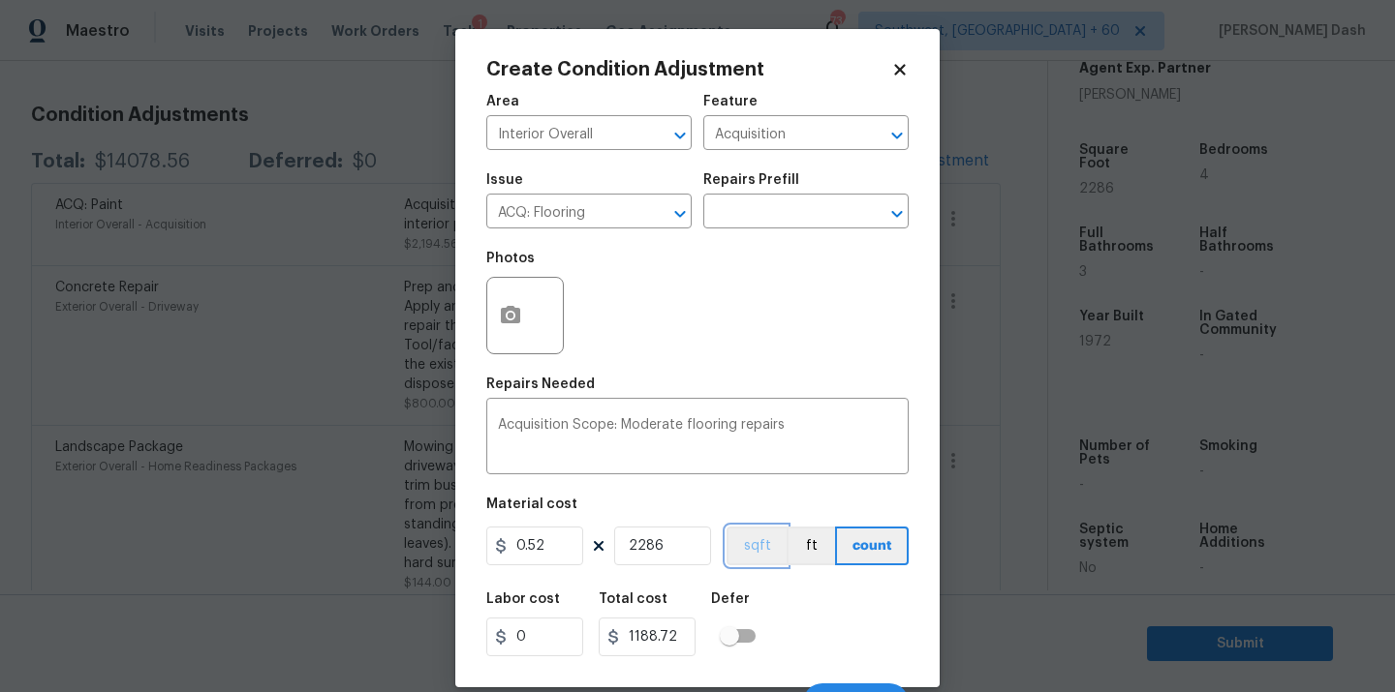
click at [740, 541] on button "sqft" at bounding box center [756, 546] width 60 height 39
click at [788, 611] on div "Labor cost 0 Total cost 1188.72 Defer" at bounding box center [697, 624] width 422 height 87
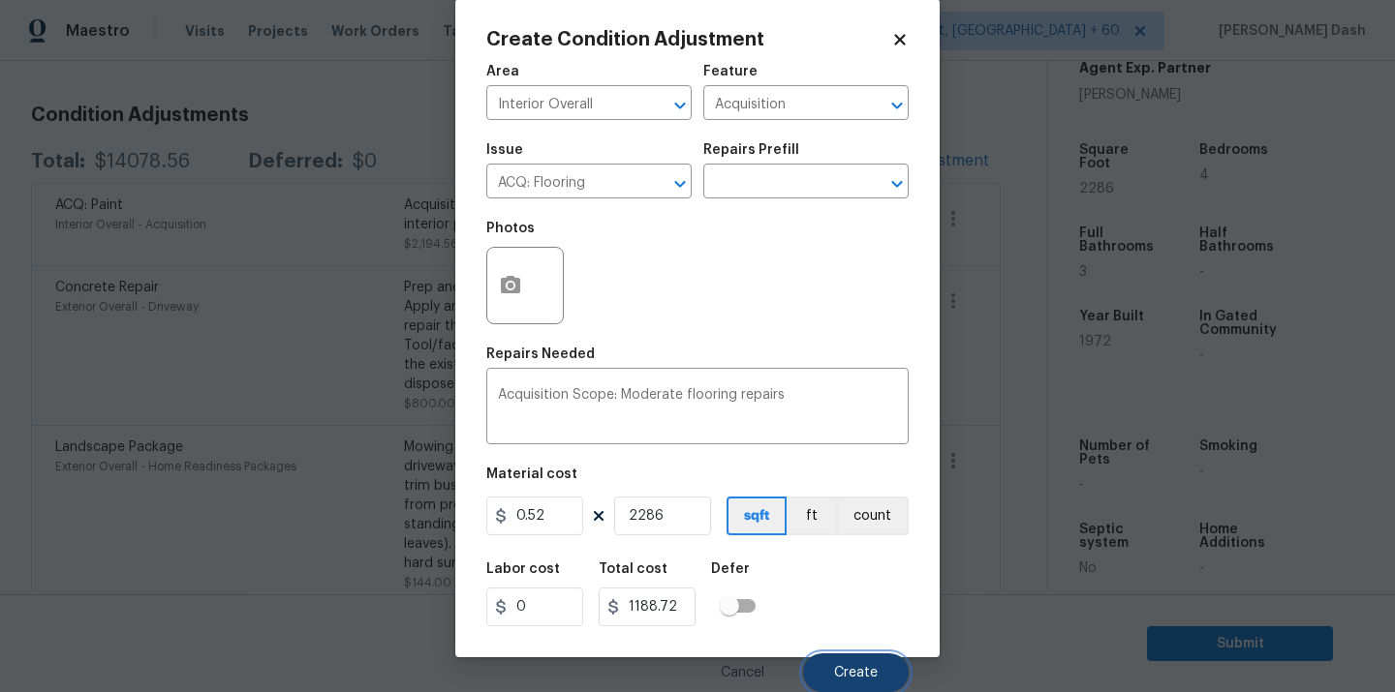
click at [838, 658] on button "Create" at bounding box center [856, 673] width 106 height 39
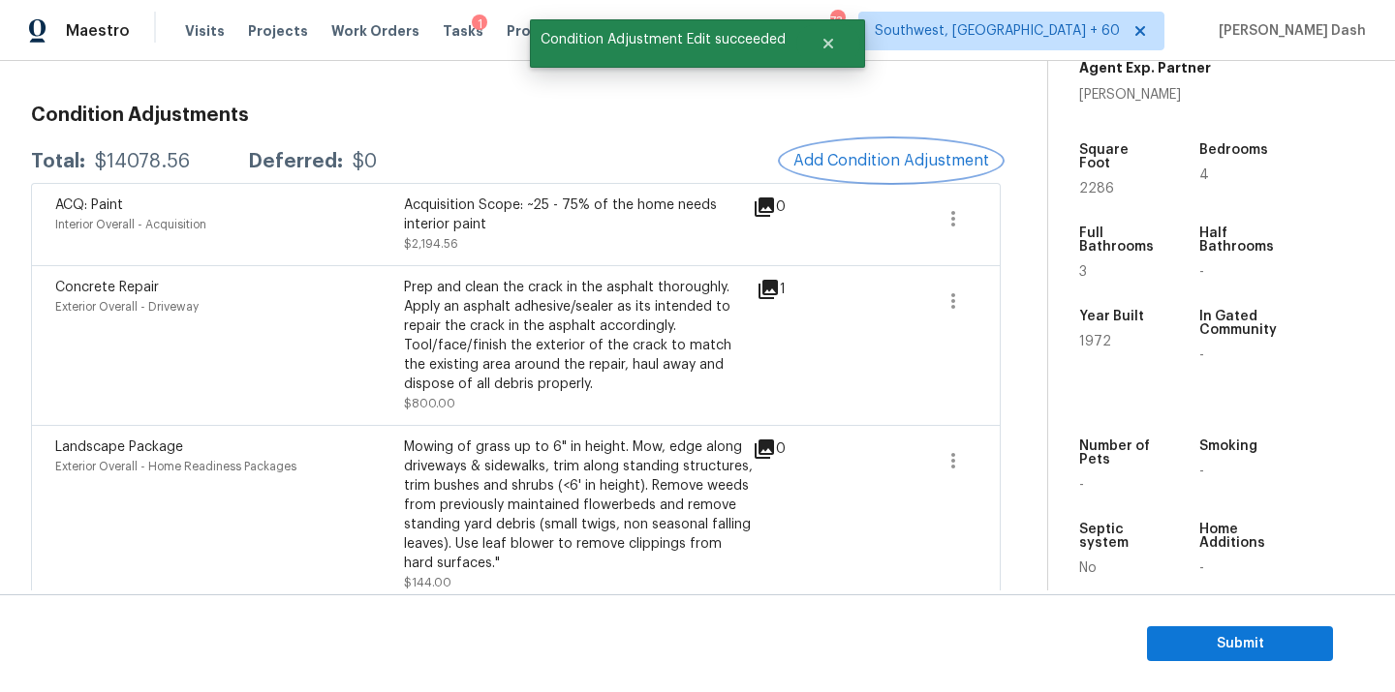
scroll to position [0, 0]
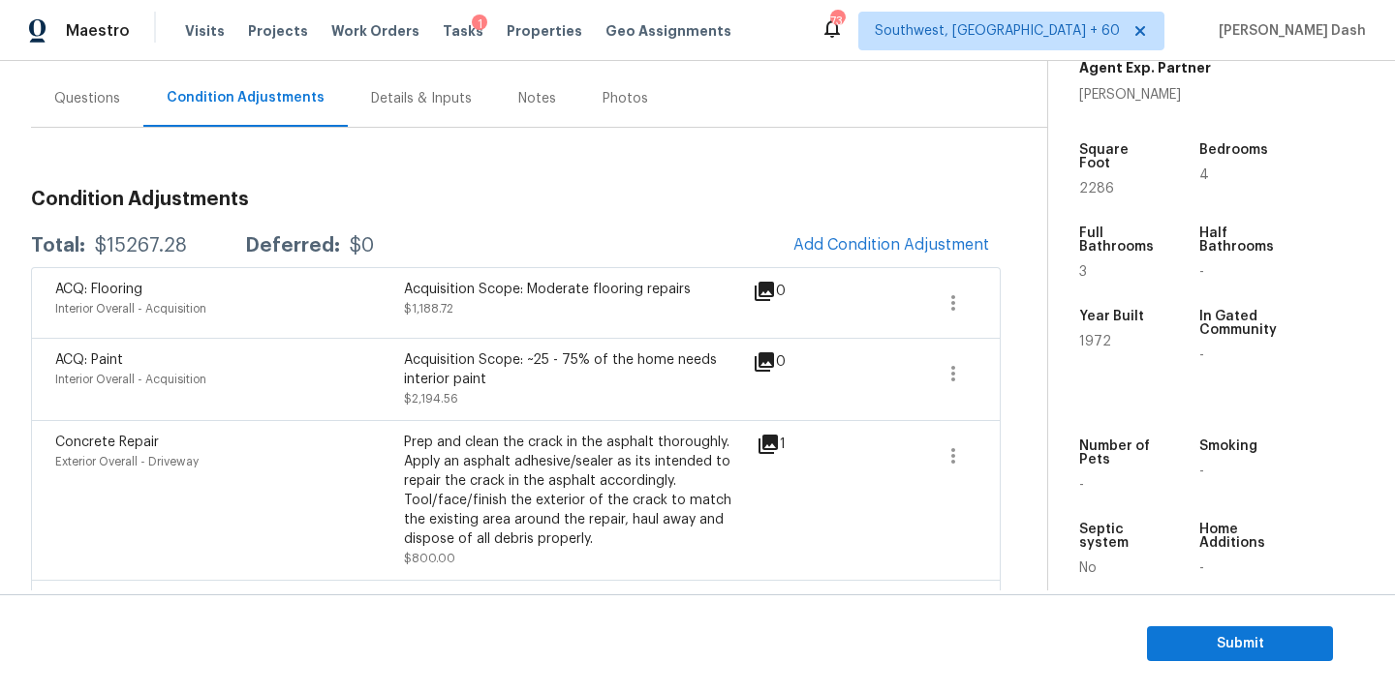
click at [92, 115] on div "Questions" at bounding box center [87, 98] width 112 height 57
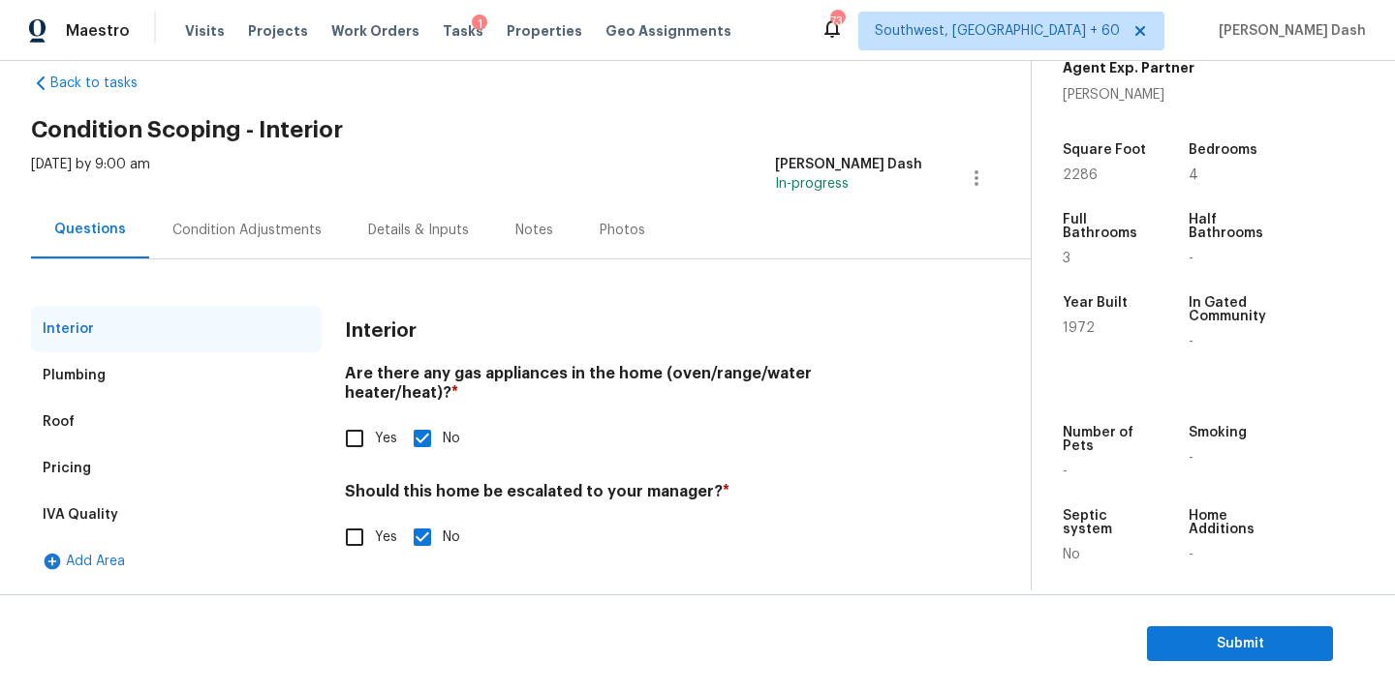
scroll to position [34, 0]
click at [365, 517] on input "Yes" at bounding box center [354, 537] width 41 height 41
checkbox input "true"
checkbox input "false"
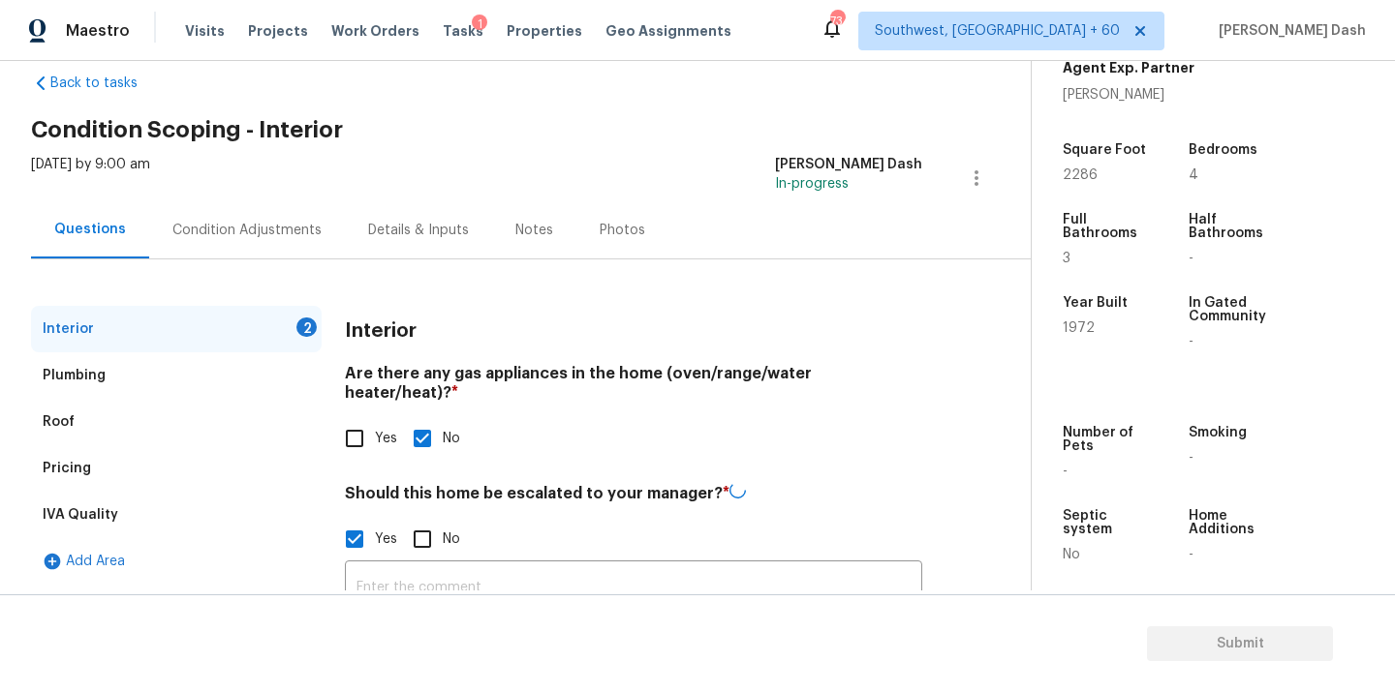
scroll to position [188, 0]
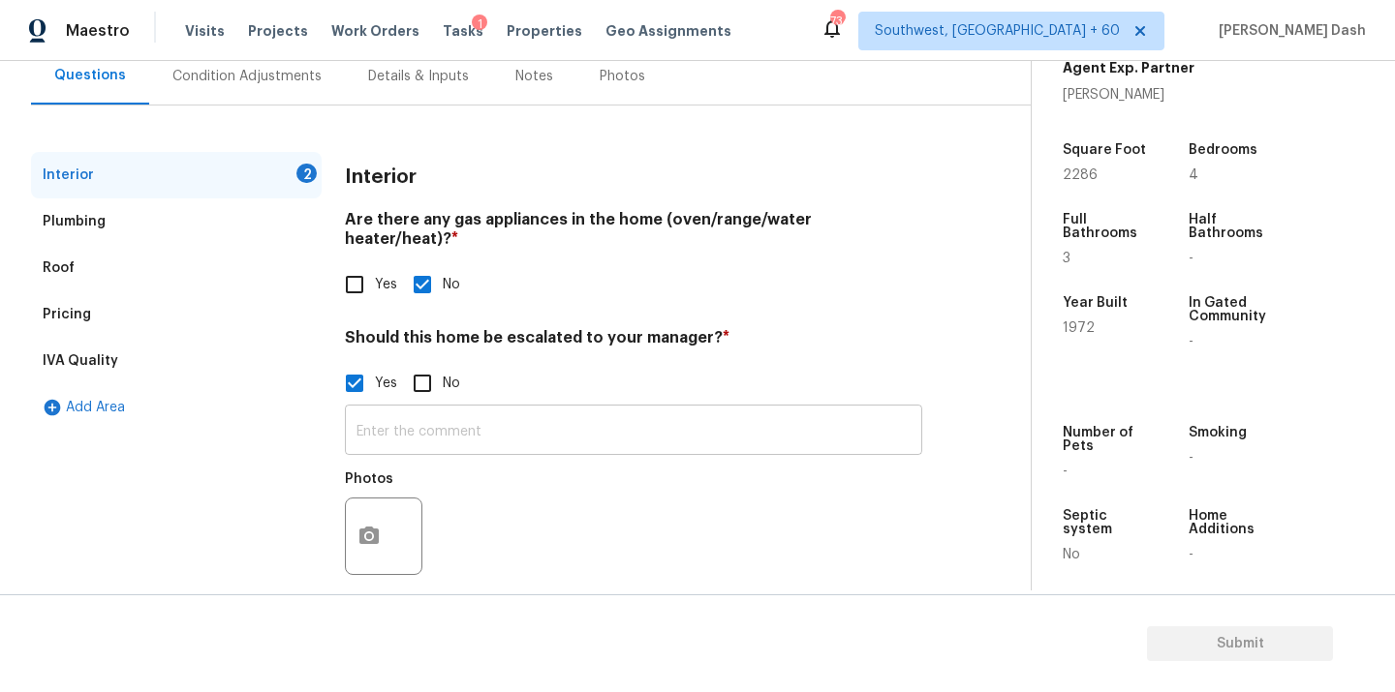
click at [423, 410] on input "text" at bounding box center [633, 433] width 577 height 46
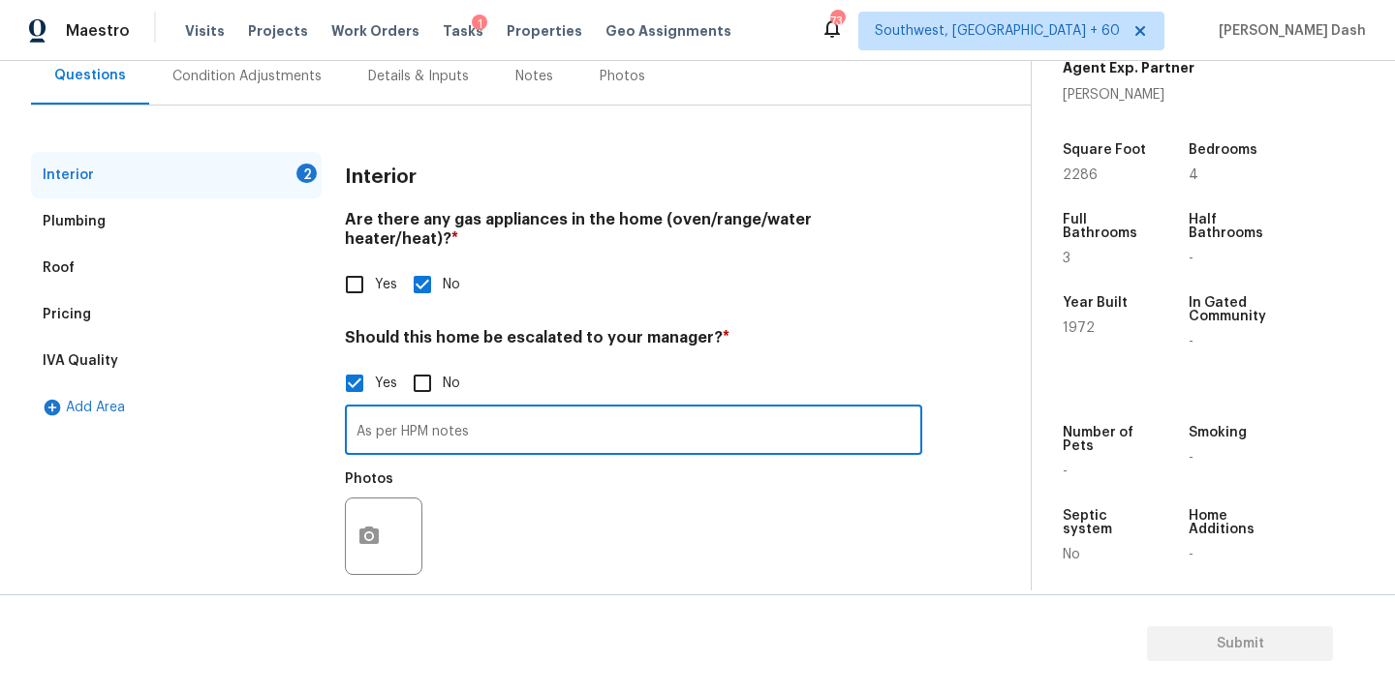
paste input "Well head noted in front yard, seller agent says it will be capped next week"
type input "As per HPM notes Well head noted in front yard, seller agent says it will be ca…"
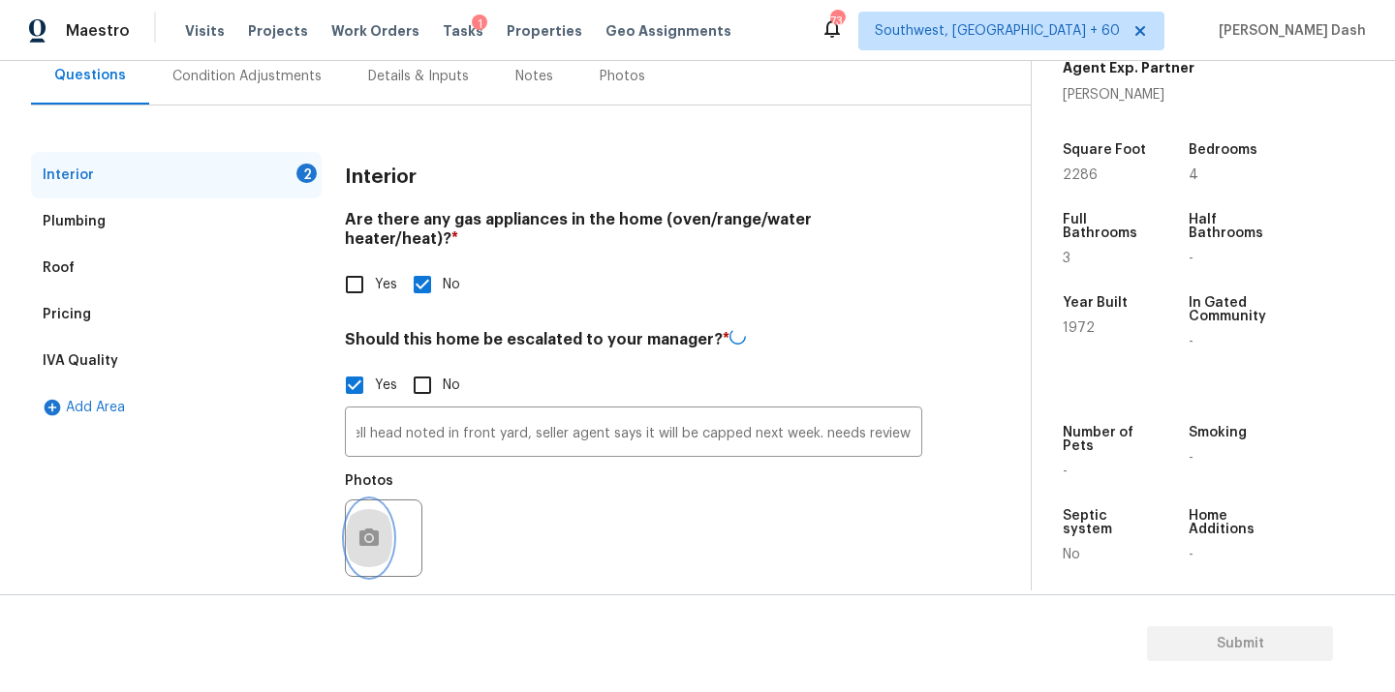
click at [384, 522] on button "button" at bounding box center [369, 539] width 46 height 76
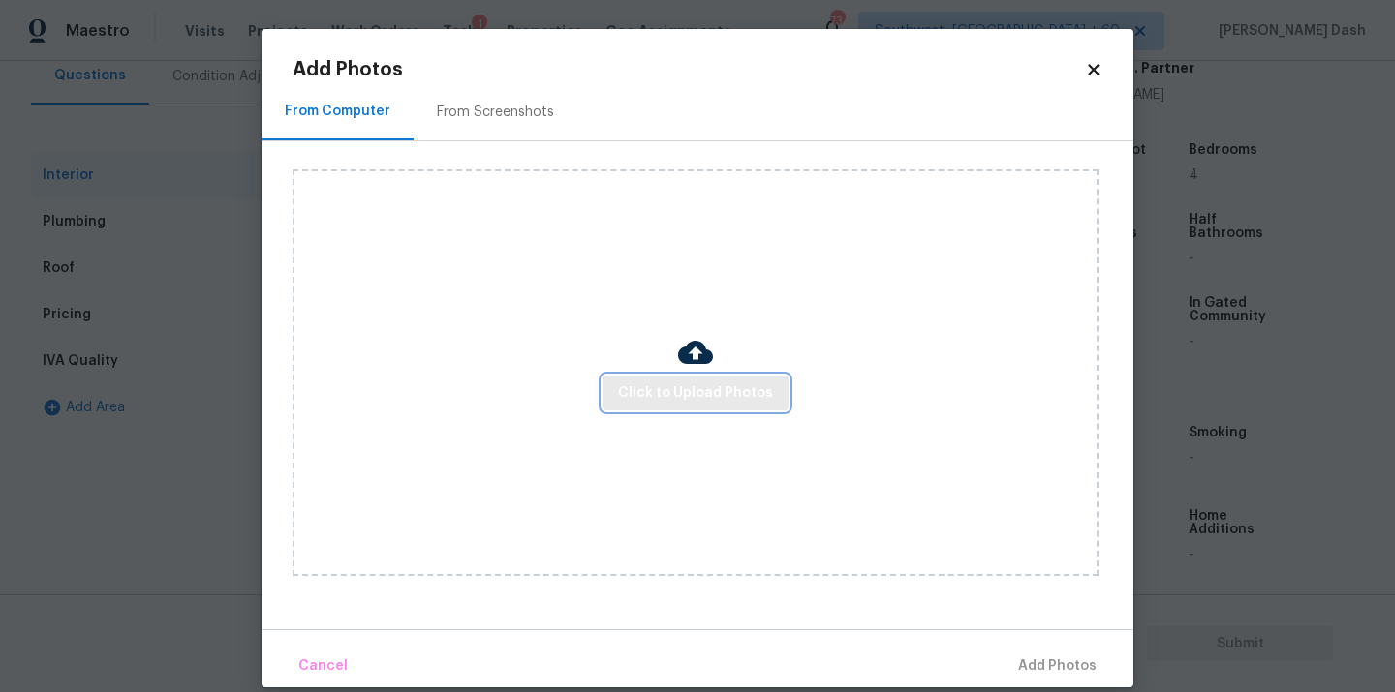
click at [740, 382] on span "Click to Upload Photos" at bounding box center [695, 394] width 155 height 24
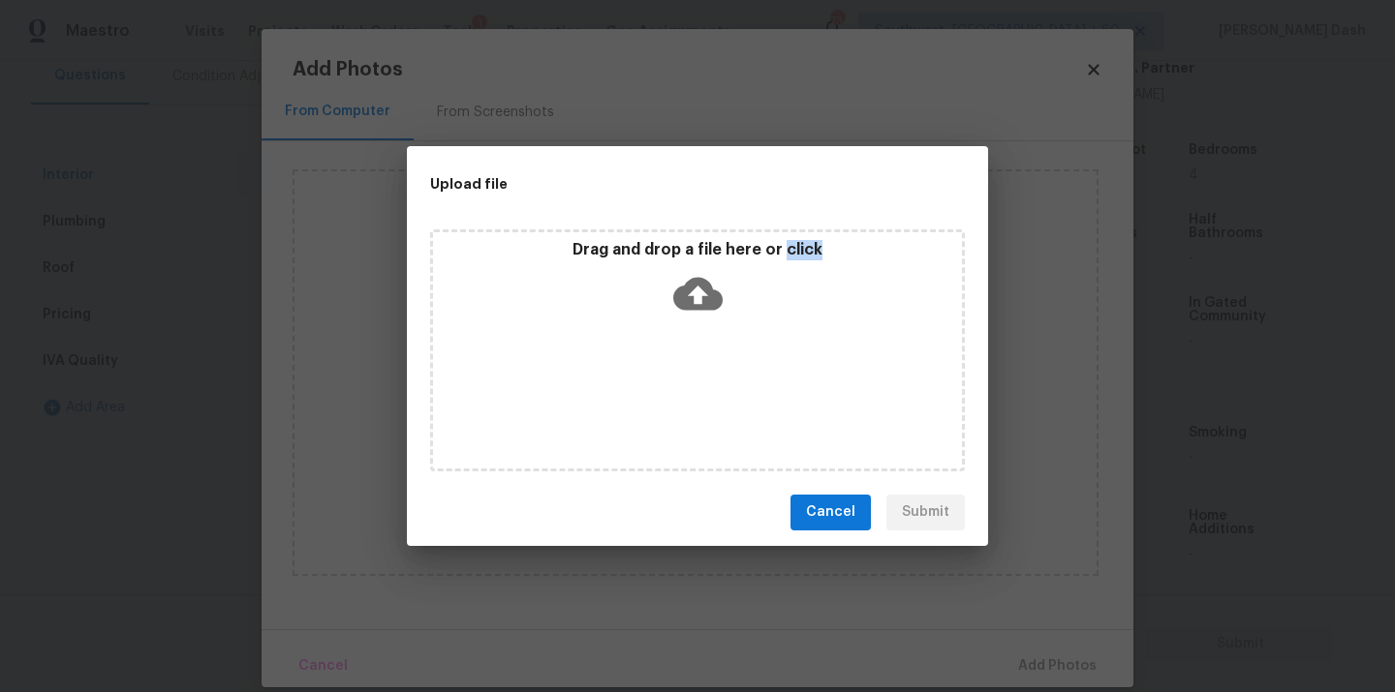
click at [740, 381] on div "Drag and drop a file here or click" at bounding box center [697, 351] width 535 height 242
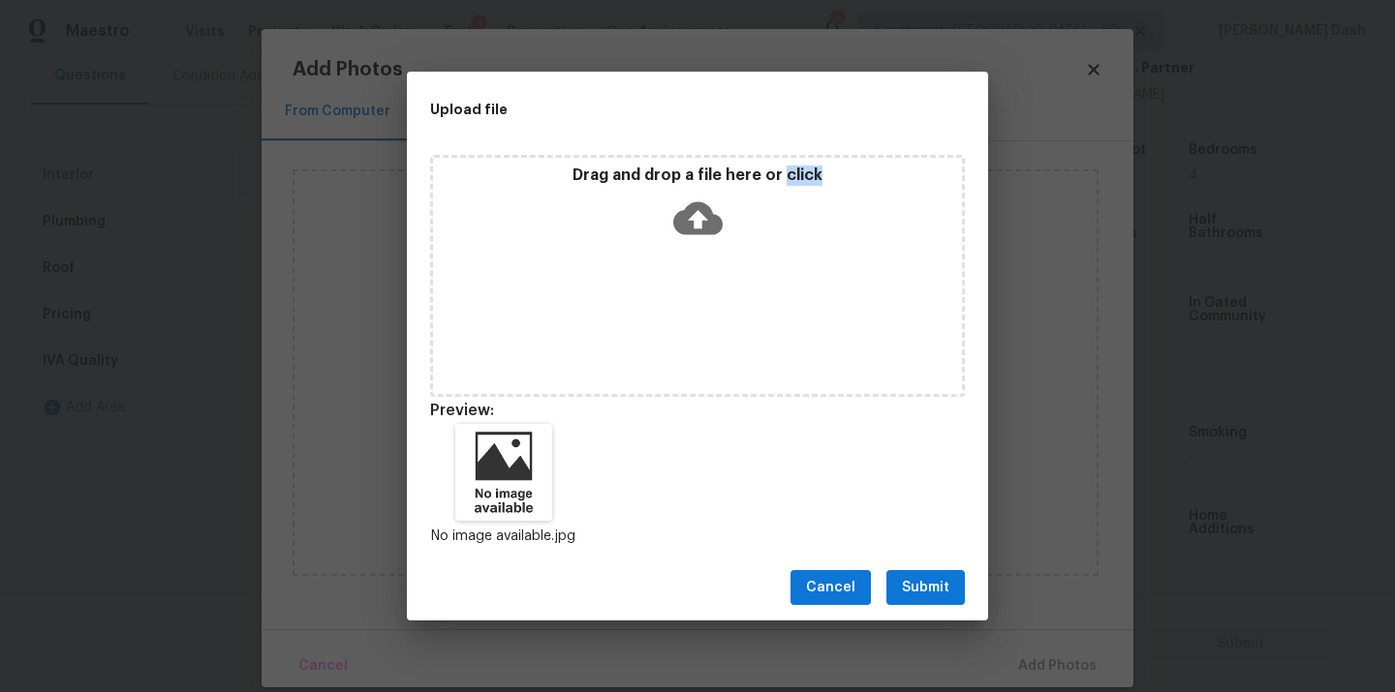
click at [947, 589] on span "Submit" at bounding box center [925, 588] width 47 height 24
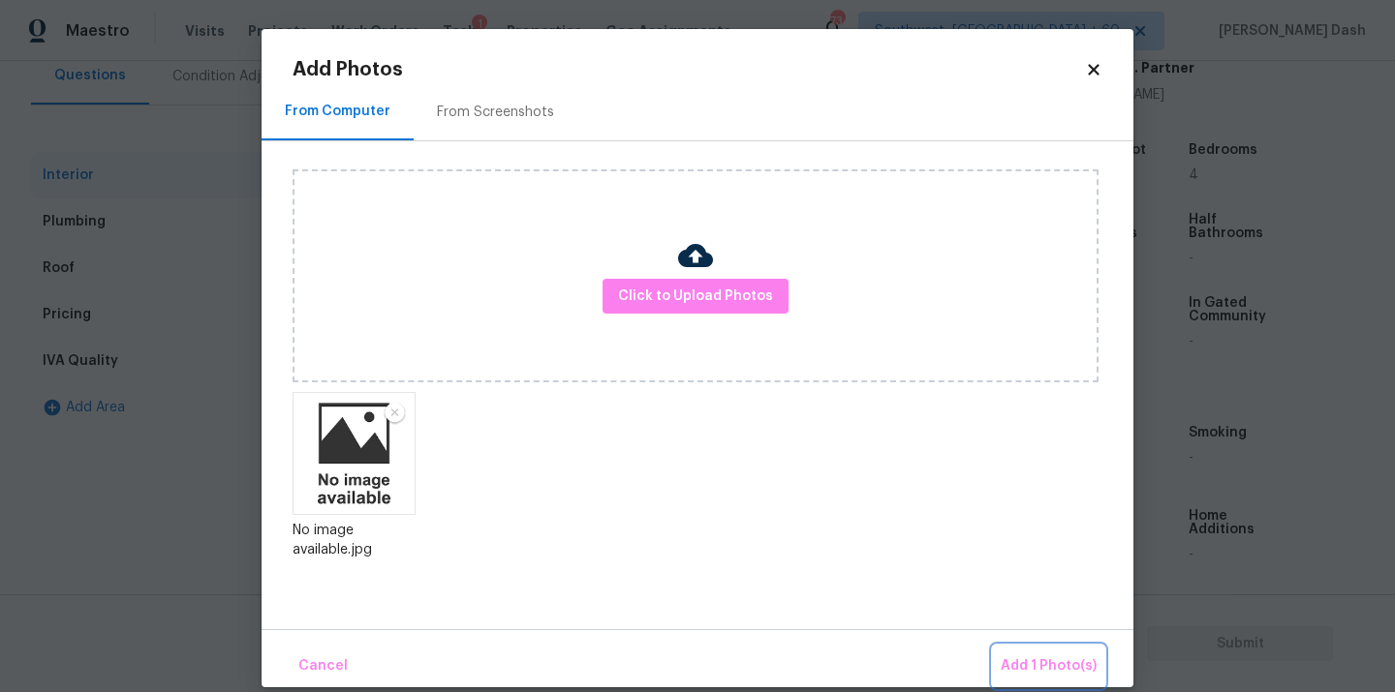
click at [1051, 662] on span "Add 1 Photo(s)" at bounding box center [1048, 667] width 96 height 24
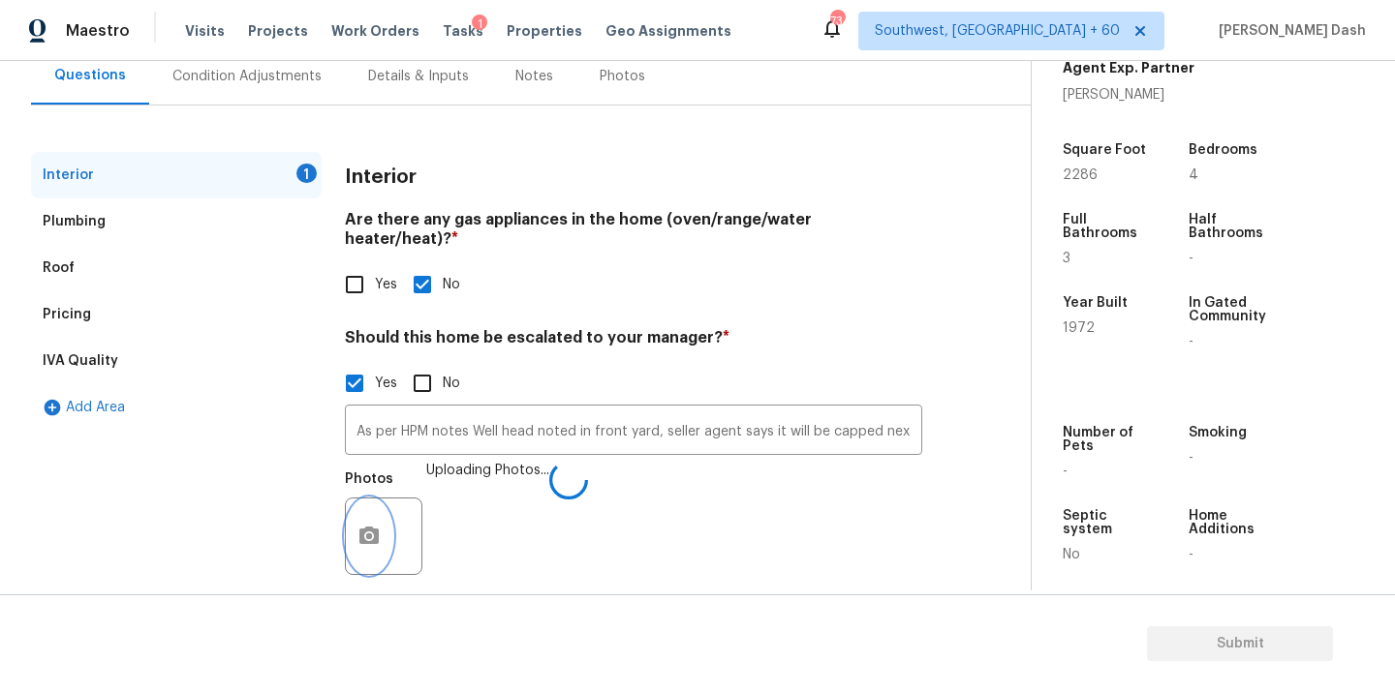
scroll to position [194, 0]
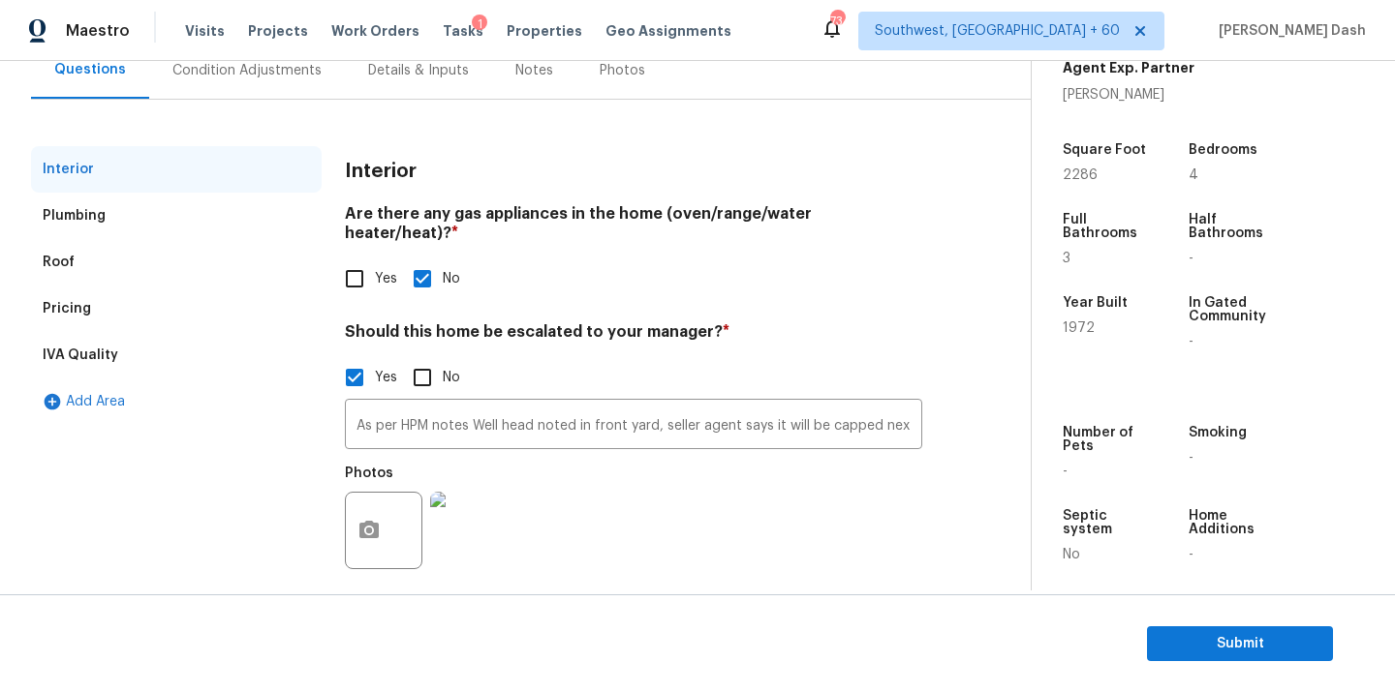
click at [144, 298] on div "Pricing" at bounding box center [176, 309] width 291 height 46
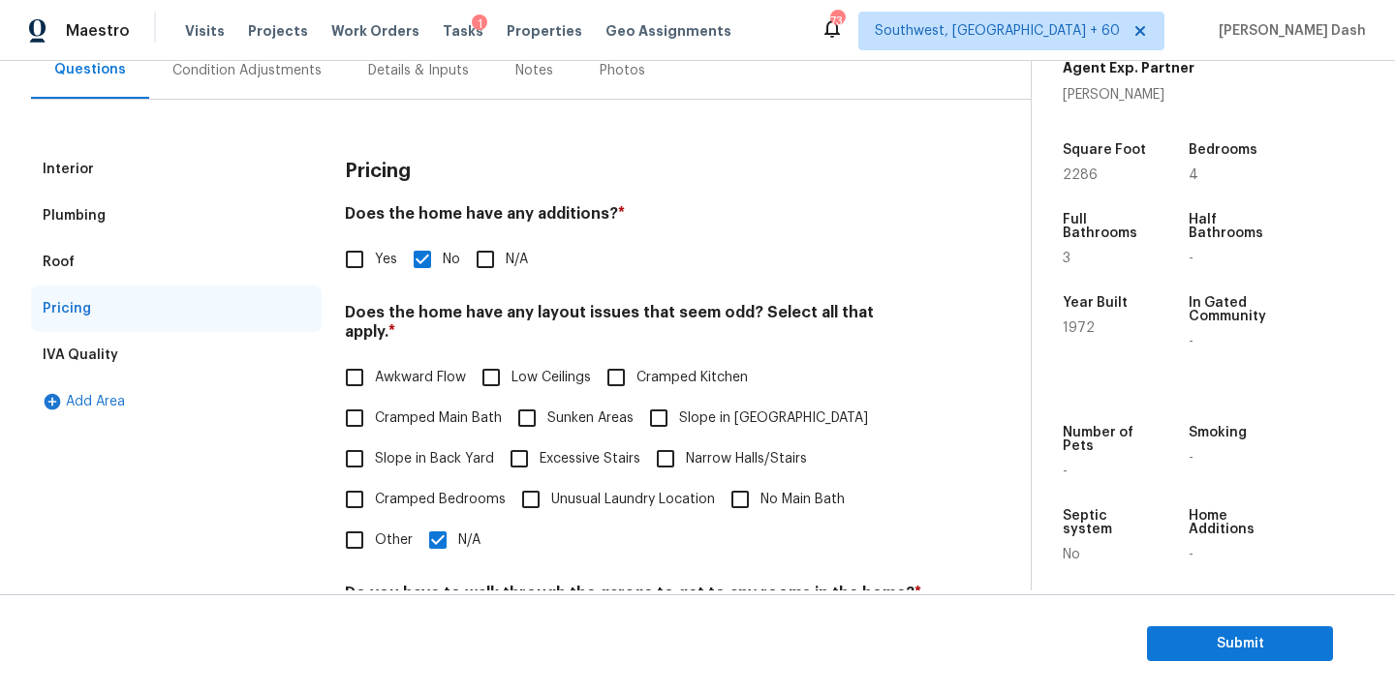
scroll to position [306, 0]
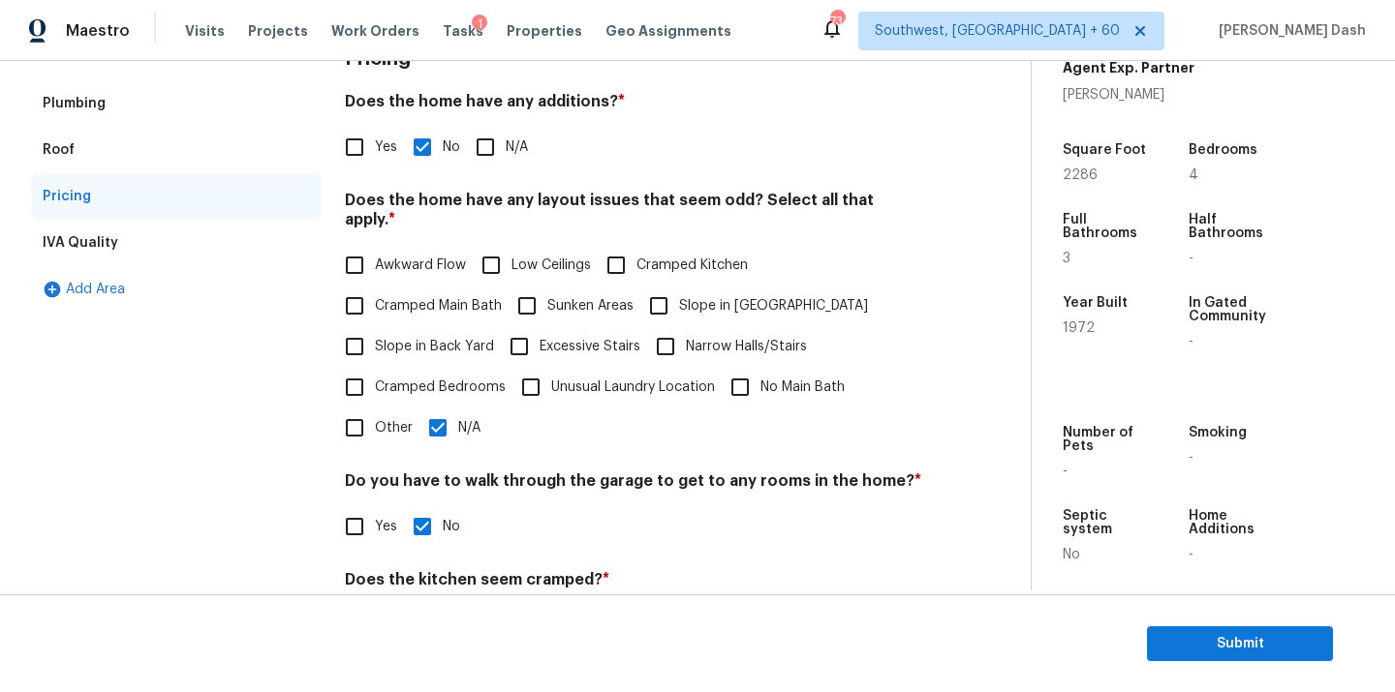
click at [527, 294] on input "Sunken Areas" at bounding box center [527, 306] width 41 height 41
checkbox input "true"
click at [417, 446] on input "N/A" at bounding box center [437, 430] width 41 height 41
checkbox input "false"
click at [202, 437] on div "Interior Plumbing Roof Pricing IVA Quality Add Area" at bounding box center [176, 401] width 291 height 734
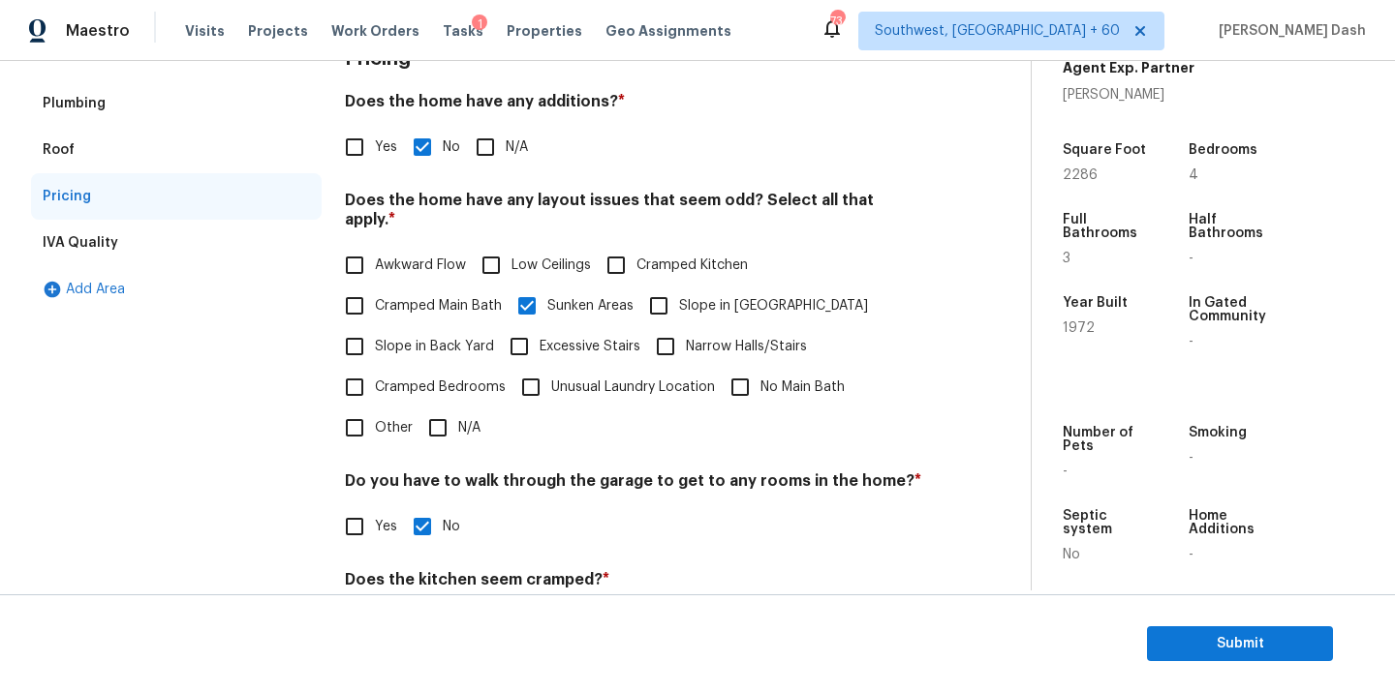
scroll to position [0, 0]
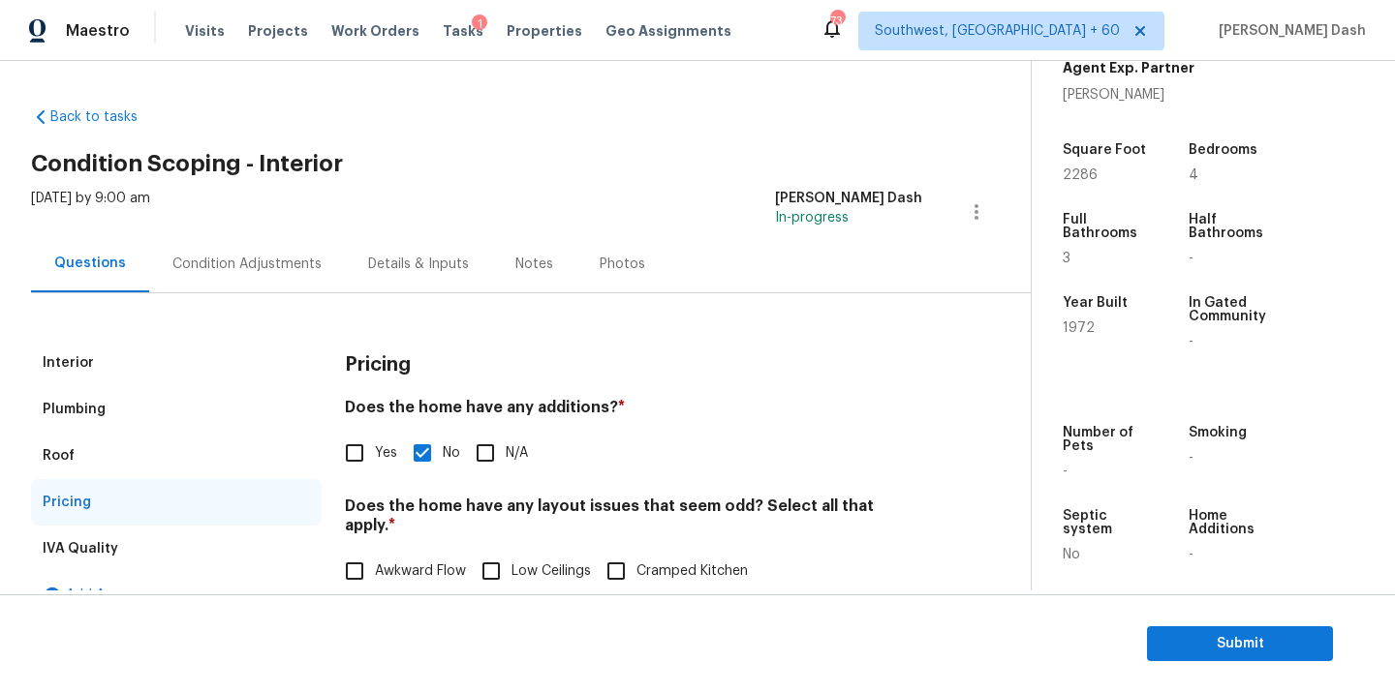
click at [258, 268] on div "Condition Adjustments" at bounding box center [246, 264] width 149 height 19
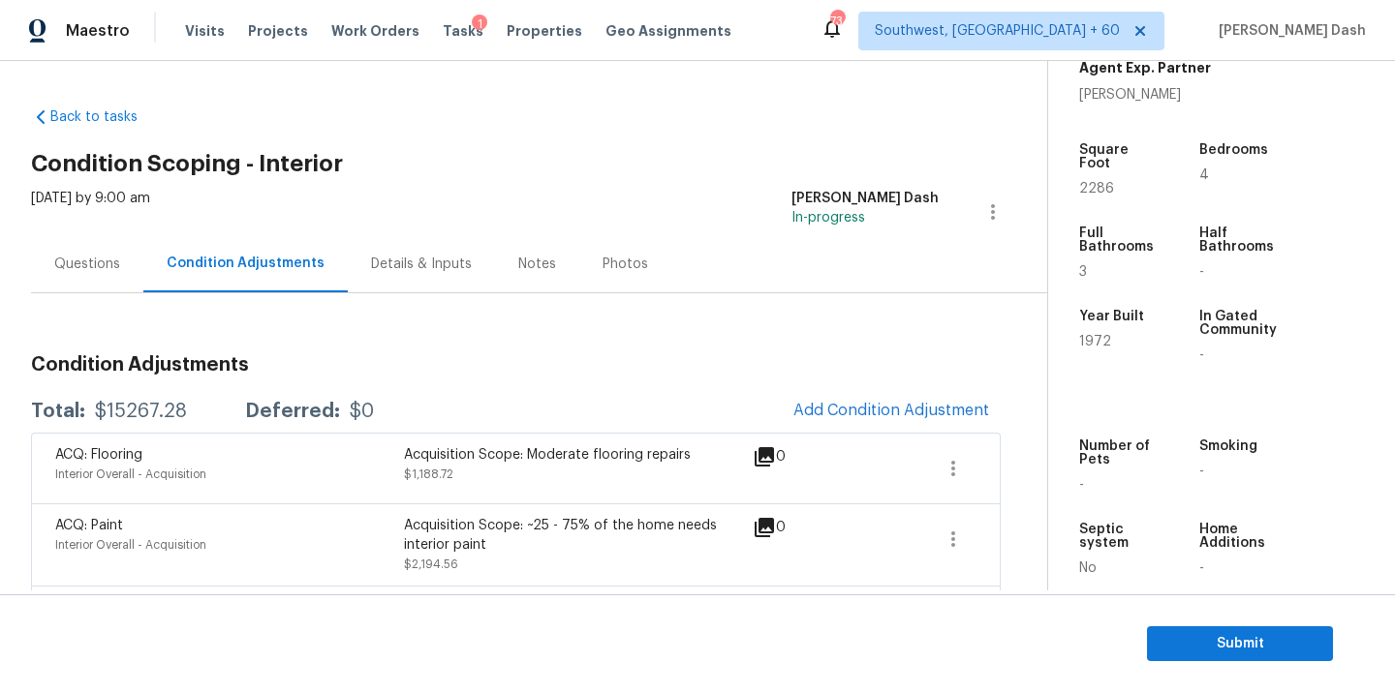
click at [148, 413] on div "$15267.28" at bounding box center [141, 411] width 92 height 19
copy div "$15267.28"
click at [106, 277] on div "Questions" at bounding box center [87, 263] width 112 height 57
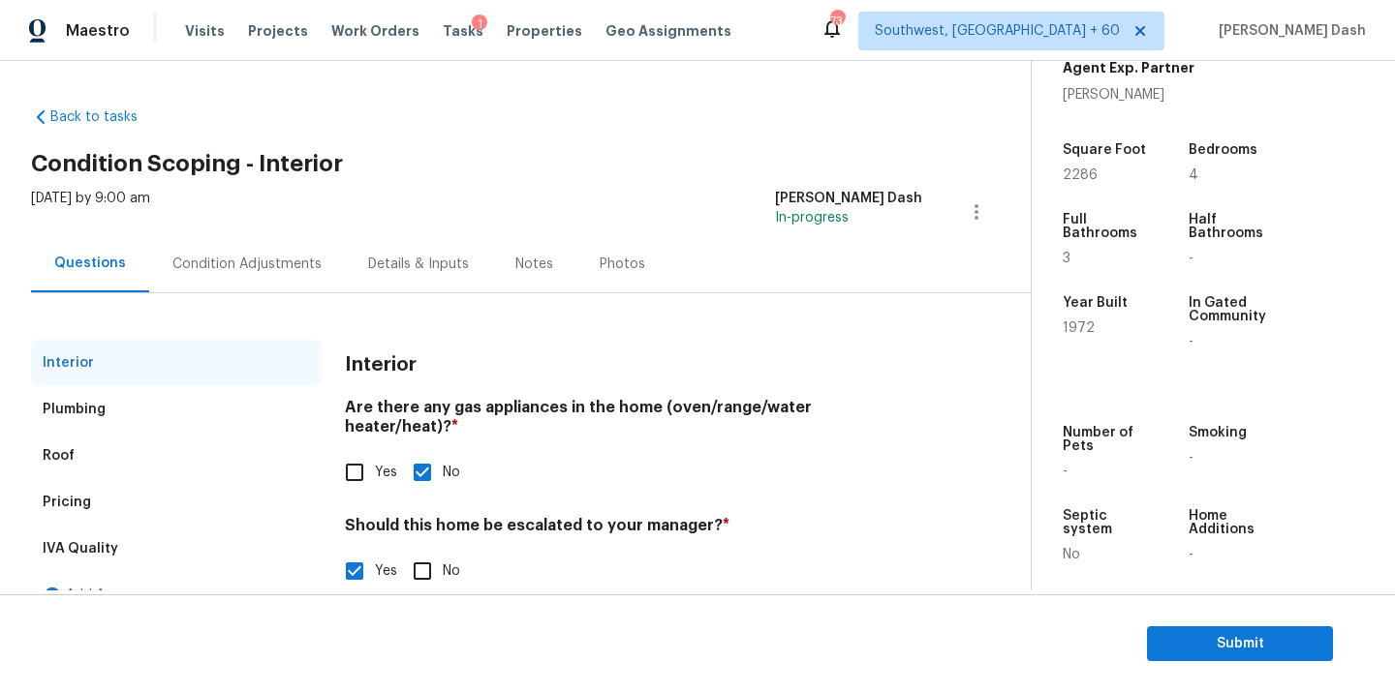
scroll to position [194, 0]
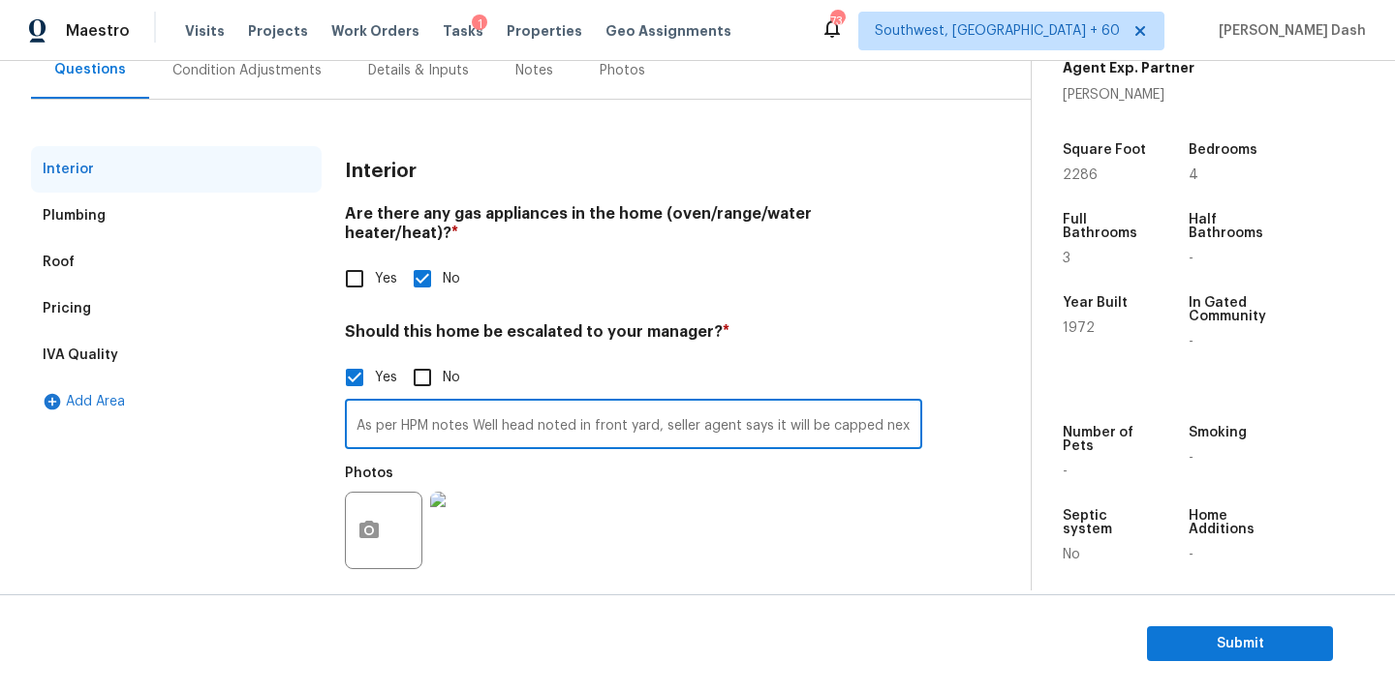
click at [411, 411] on input "As per HPM notes Well head noted in front yard, seller agent says it will be ca…" at bounding box center [633, 427] width 577 height 46
click at [78, 313] on div "Pricing" at bounding box center [67, 308] width 48 height 19
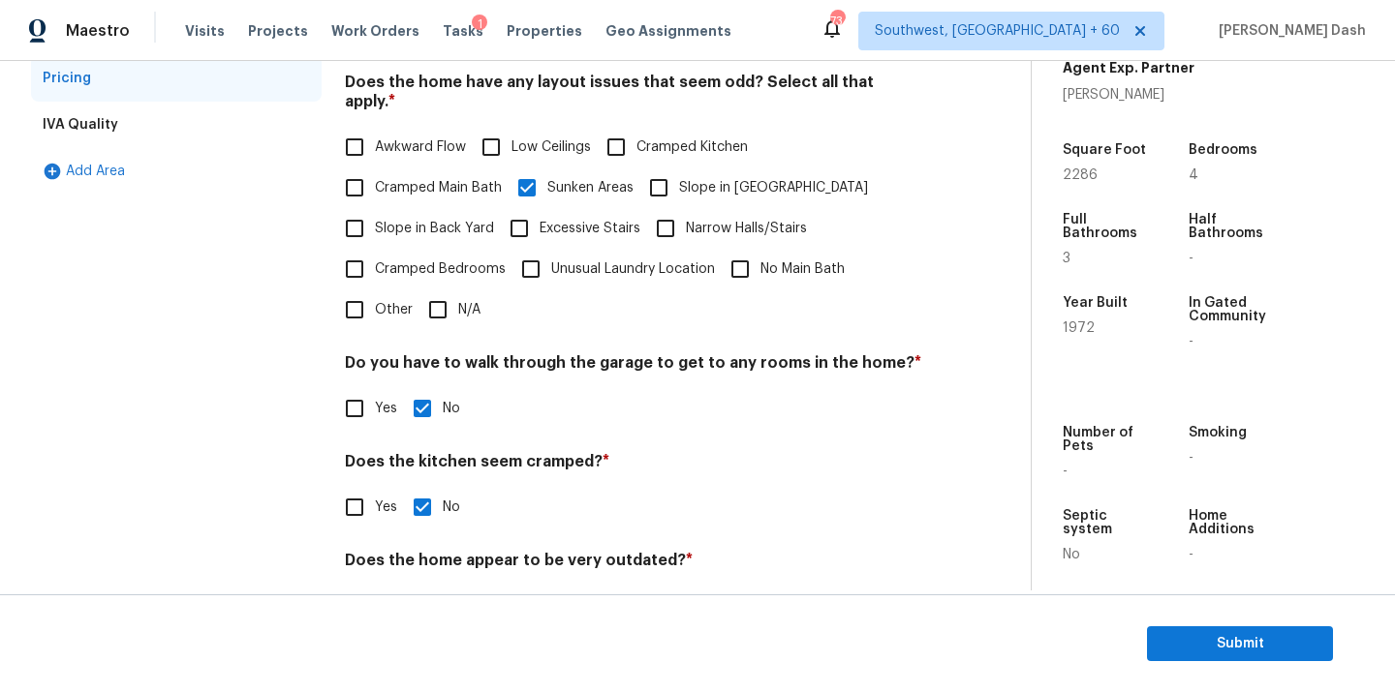
scroll to position [171, 0]
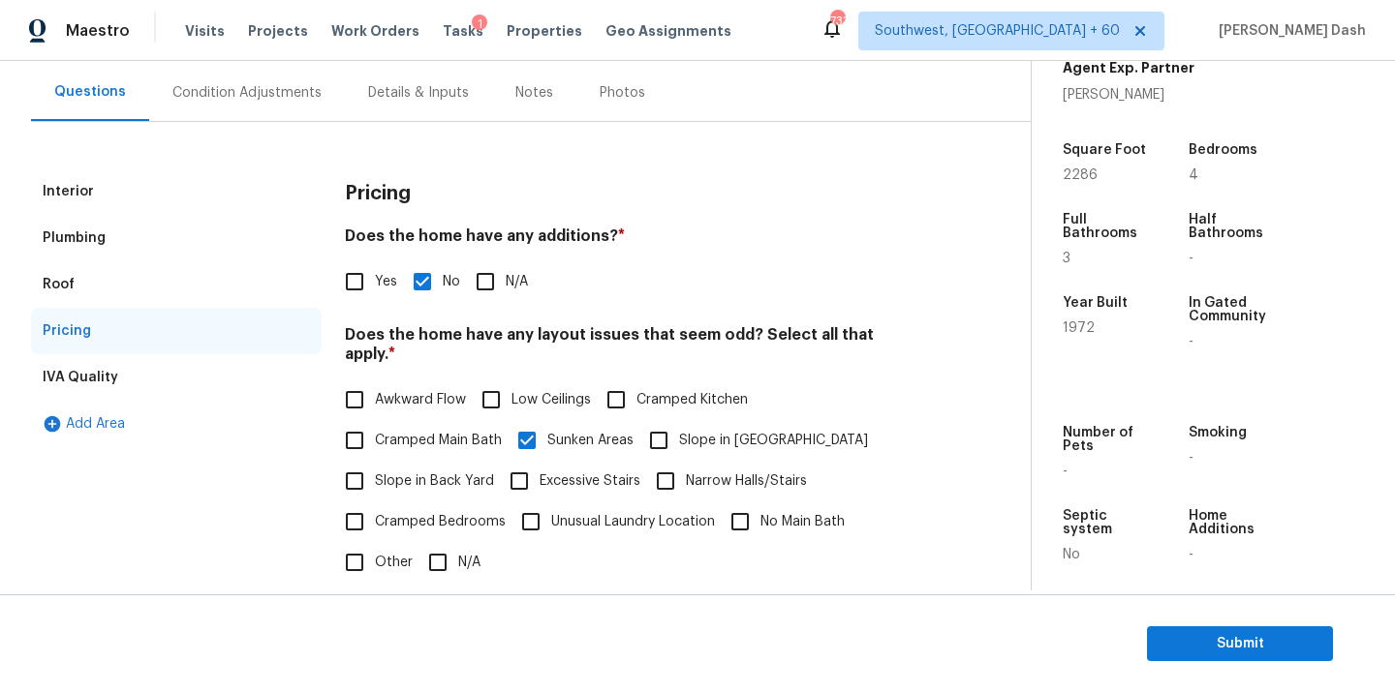
click at [1178, 617] on section "Submit" at bounding box center [697, 644] width 1395 height 99
click at [1178, 627] on button "Submit" at bounding box center [1240, 645] width 186 height 36
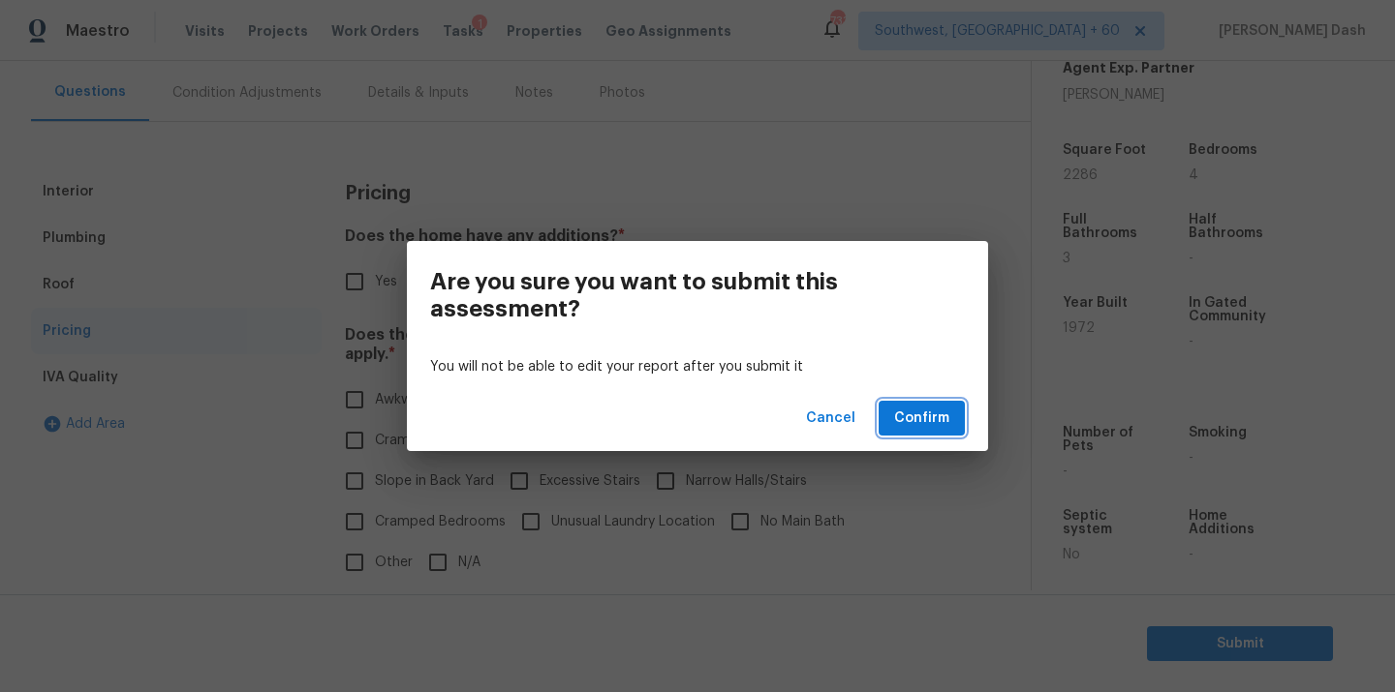
click at [913, 421] on span "Confirm" at bounding box center [921, 419] width 55 height 24
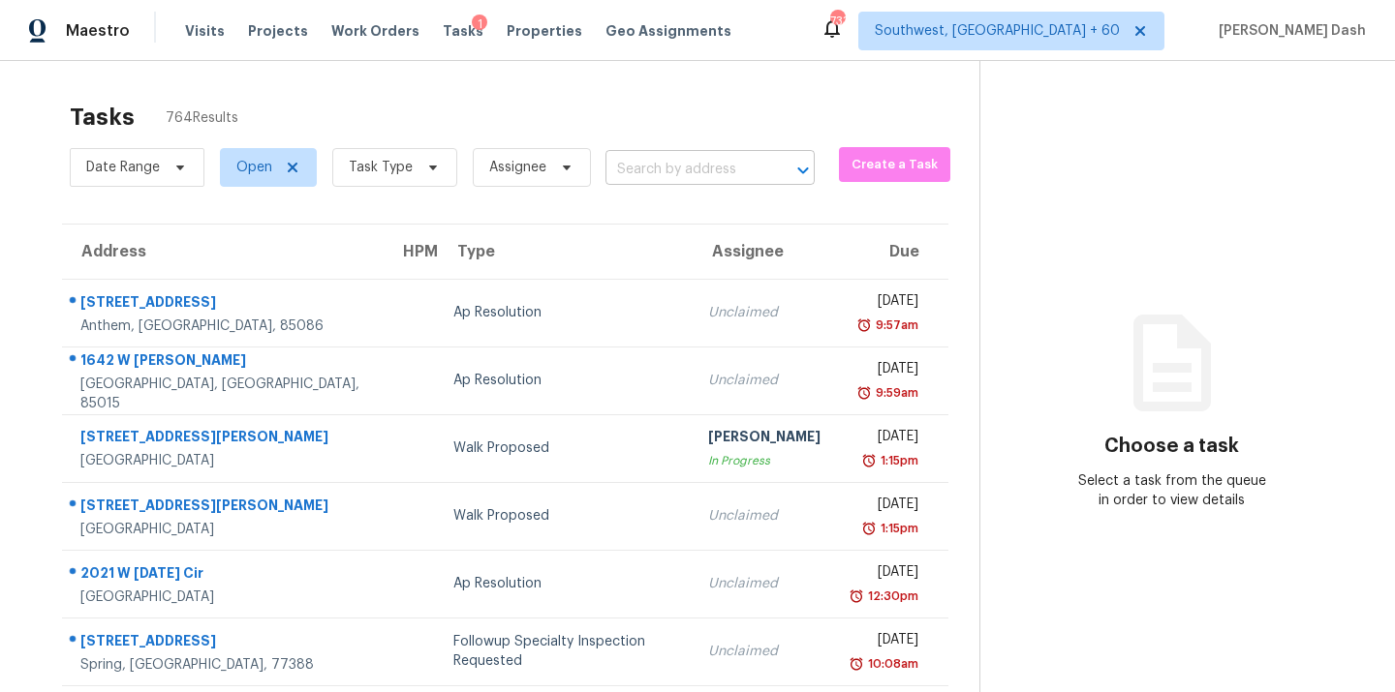
click at [624, 169] on input "text" at bounding box center [682, 170] width 155 height 30
paste input "3046 Shadow Mesa Cir, Thousand Oaks, CA 91360"
type input "3046 Shadow Mesa Cir, Thousand Oaks, CA 91360"
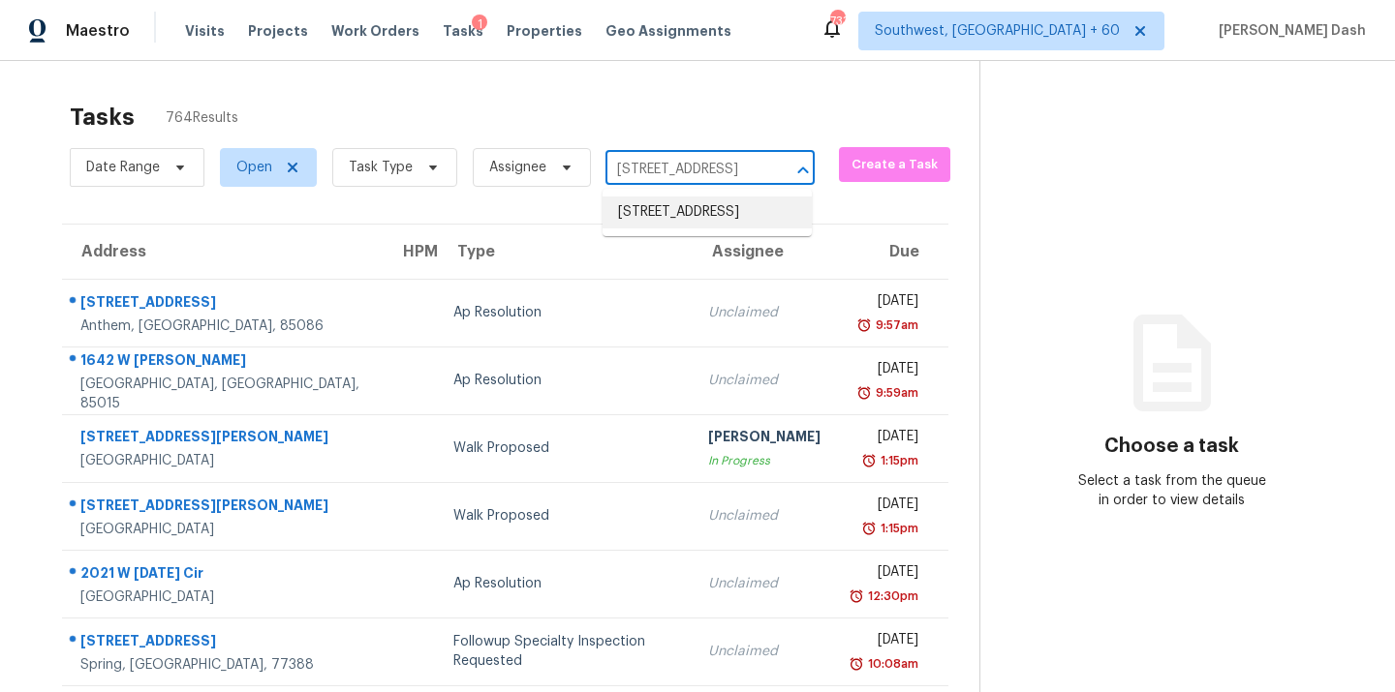
click at [649, 218] on li "3046 Shadow Mesa Cir, Thousand Oaks, CA 91360" at bounding box center [706, 213] width 209 height 32
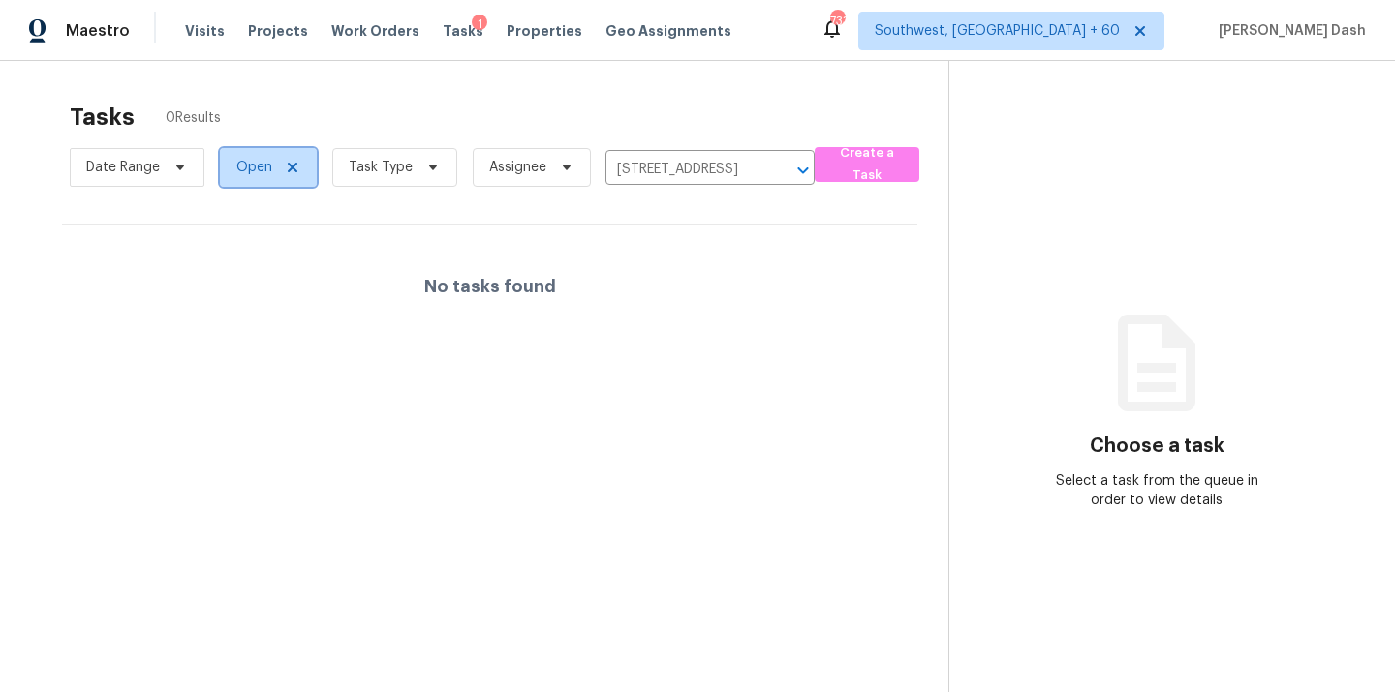
drag, startPoint x: 271, startPoint y: 169, endPoint x: 271, endPoint y: 182, distance: 12.6
click at [271, 169] on span "Open" at bounding box center [268, 167] width 97 height 39
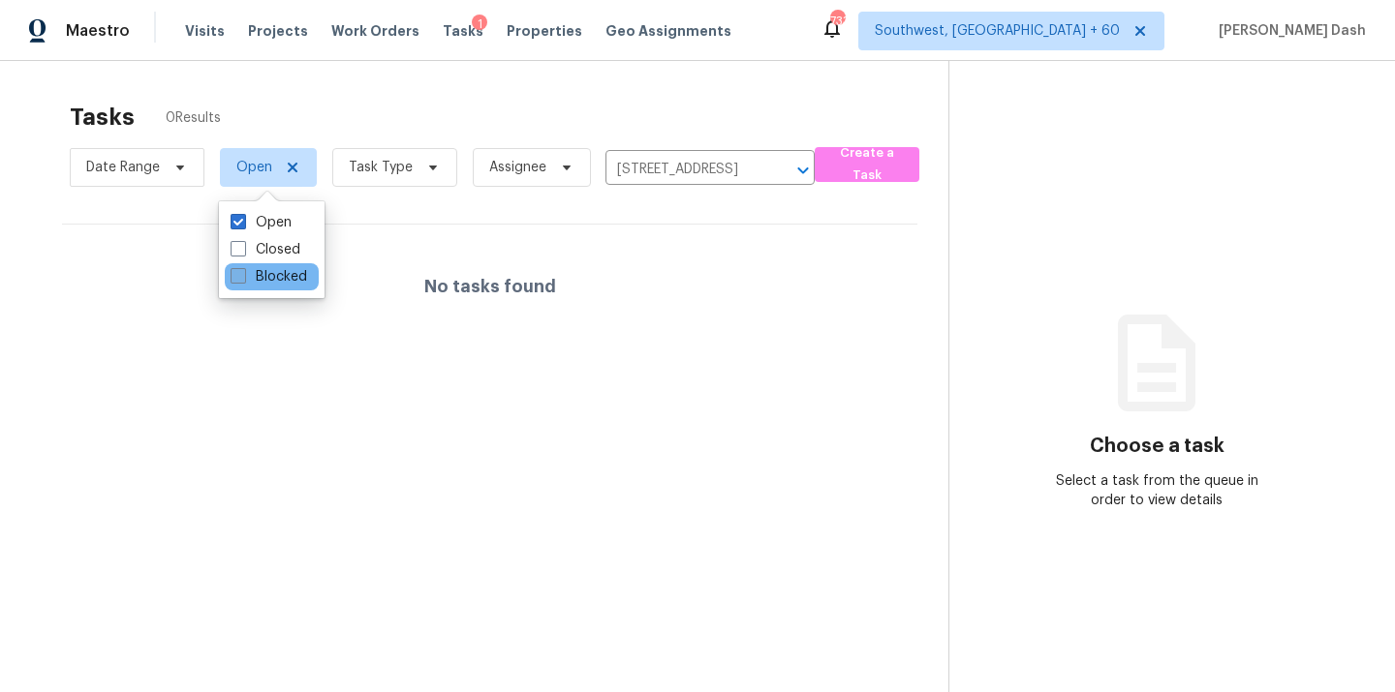
click at [271, 273] on label "Blocked" at bounding box center [268, 276] width 77 height 19
click at [243, 273] on input "Blocked" at bounding box center [236, 273] width 13 height 13
checkbox input "true"
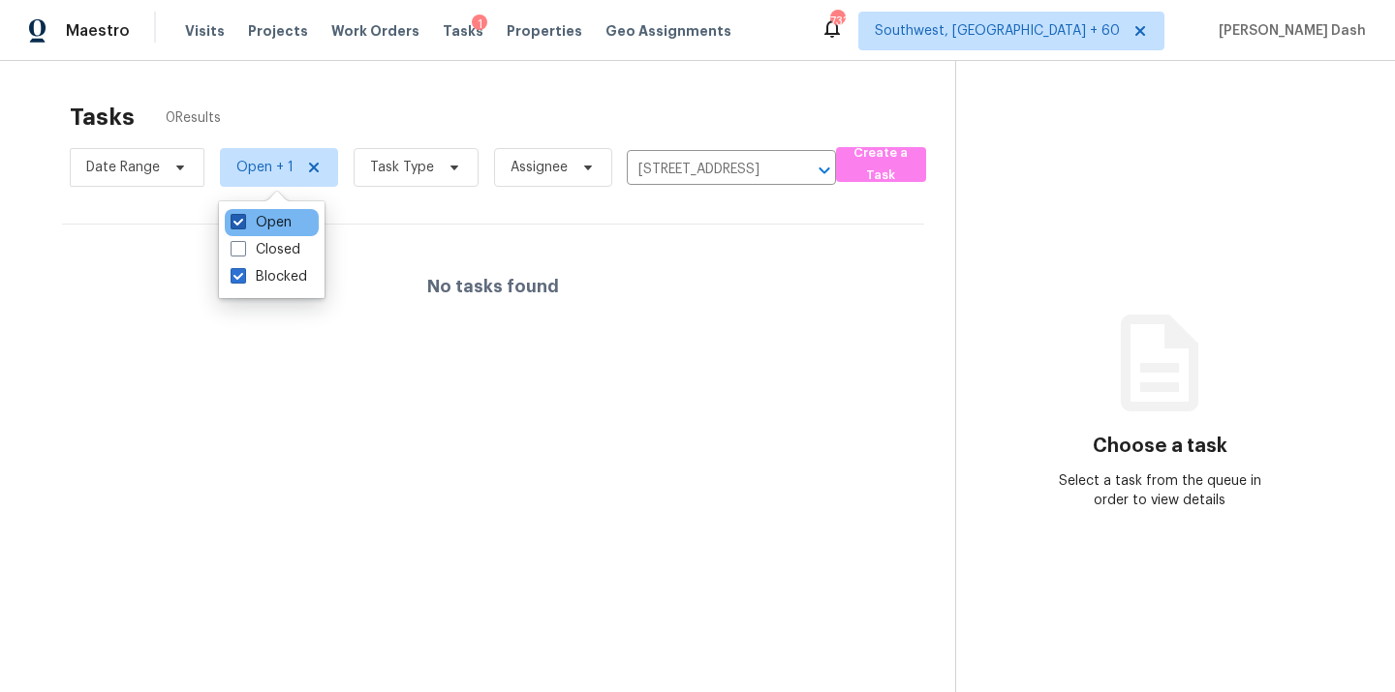
click at [277, 230] on label "Open" at bounding box center [260, 222] width 61 height 19
click at [243, 226] on input "Open" at bounding box center [236, 219] width 13 height 13
checkbox input "false"
click at [302, 72] on div "Tasks 0 Results Date Range Blocked Task Type Assignee 3046 Shadow Mesa Cir, Tho…" at bounding box center [697, 407] width 1395 height 692
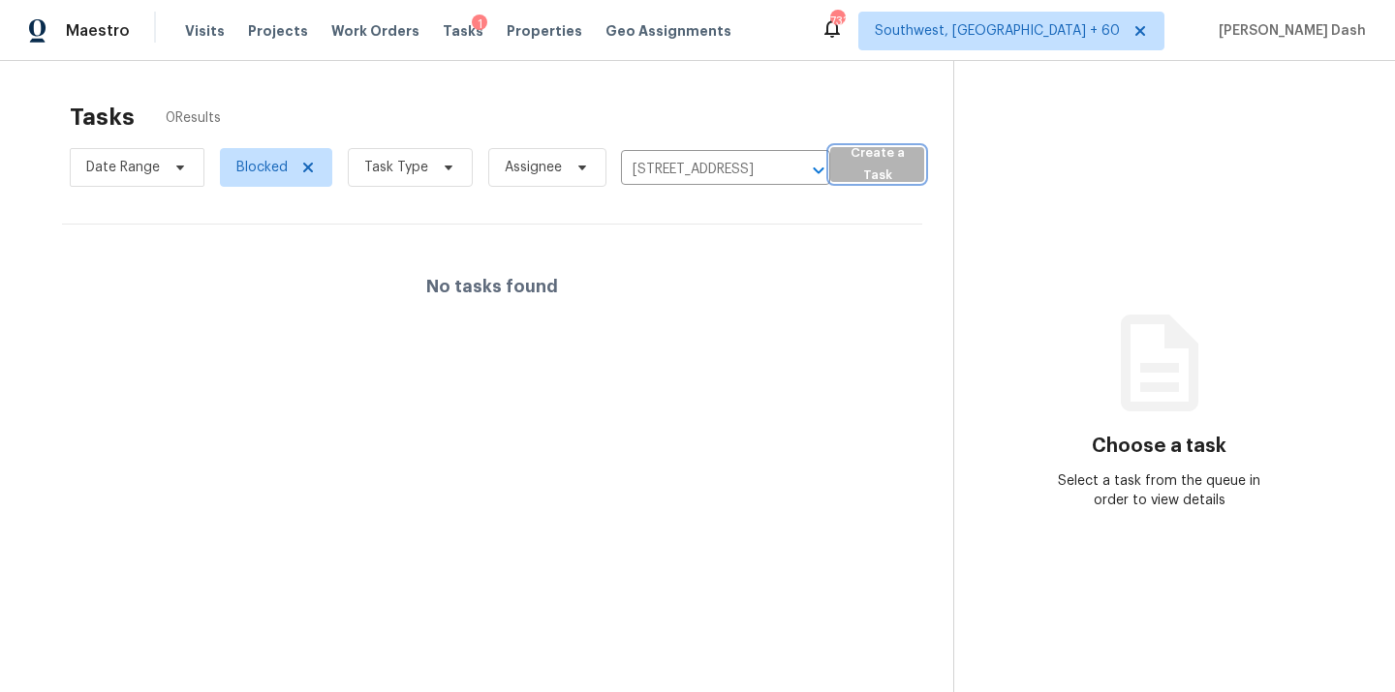
click at [846, 168] on span "Create a Task" at bounding box center [877, 164] width 75 height 45
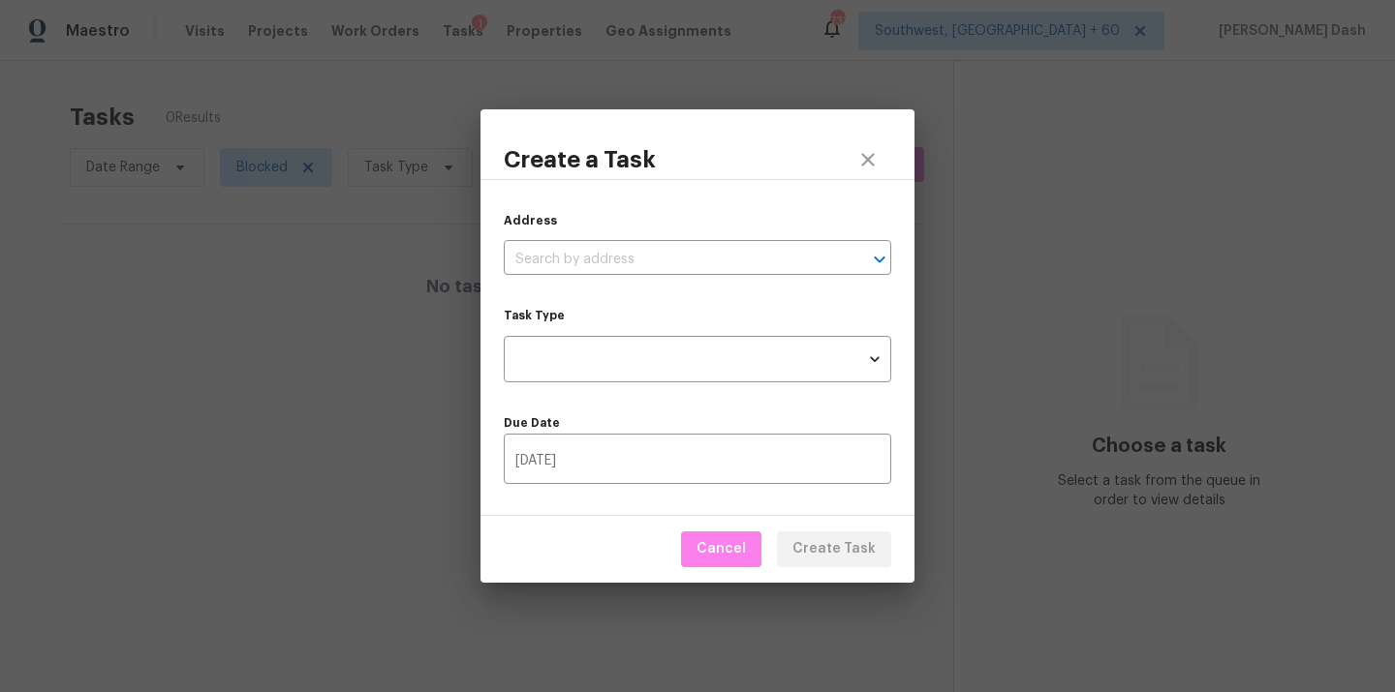
click at [618, 279] on div "Address ​ Task Type ​ Task Type Due Date 09/25/2025 ​" at bounding box center [697, 348] width 434 height 338
click at [620, 265] on input "text" at bounding box center [670, 260] width 333 height 30
paste input "3046 Shadow Mesa Cir, Thousand Oaks, CA 91360"
type input "3046 Shadow Mesa Cir, Thousand Oaks, CA 91360"
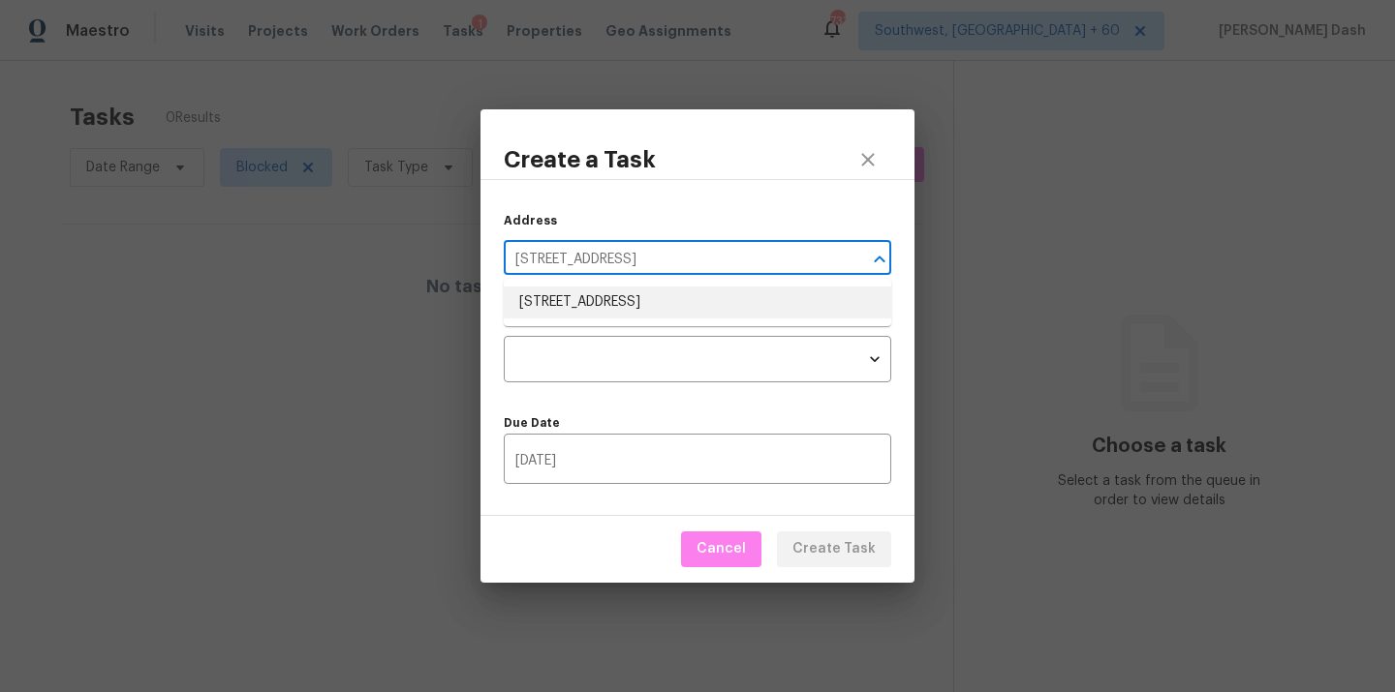
click at [641, 313] on li "3046 Shadow Mesa Cir, Thousand Oaks, CA 91360" at bounding box center [697, 303] width 387 height 32
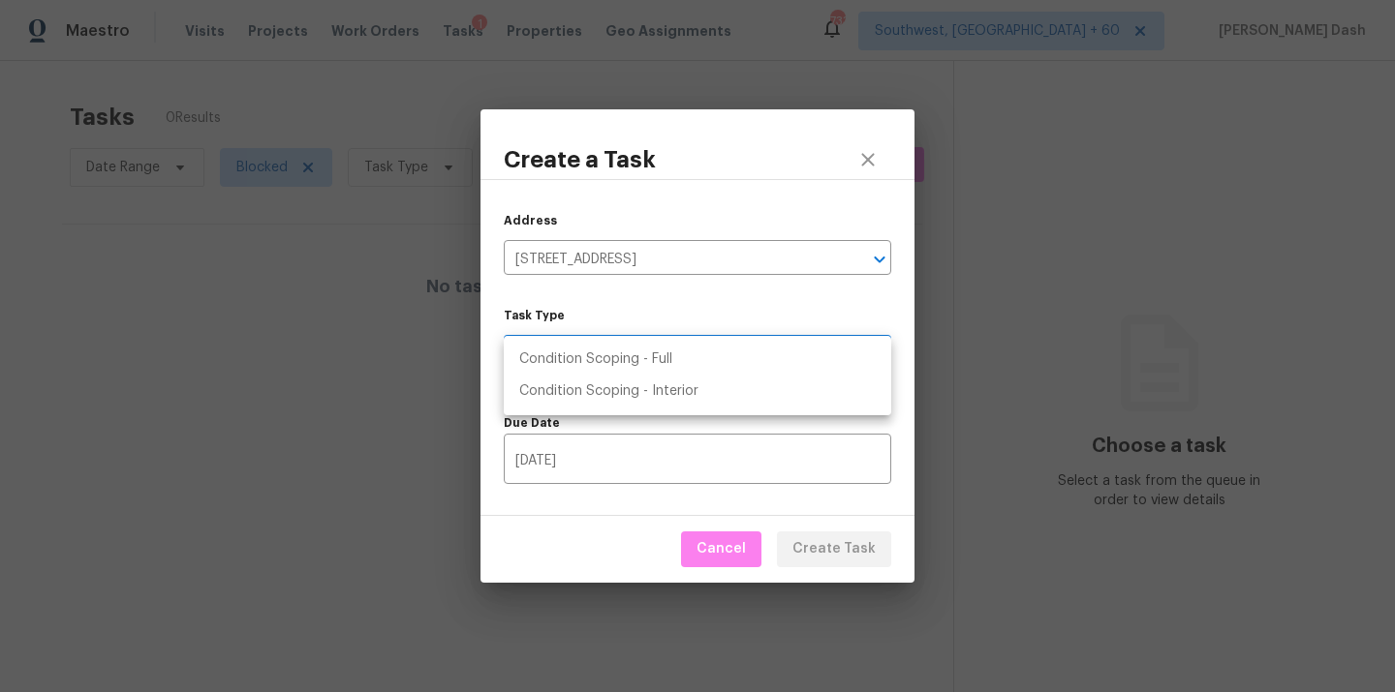
drag, startPoint x: 653, startPoint y: 360, endPoint x: 659, endPoint y: 370, distance: 11.3
click at [653, 360] on body "Maestro Visits Projects Work Orders Tasks 1 Properties Geo Assignments 733 Sout…" at bounding box center [697, 346] width 1395 height 692
click at [666, 359] on li "Condition Scoping - Full" at bounding box center [697, 360] width 387 height 32
type input "virtual_full_assessment"
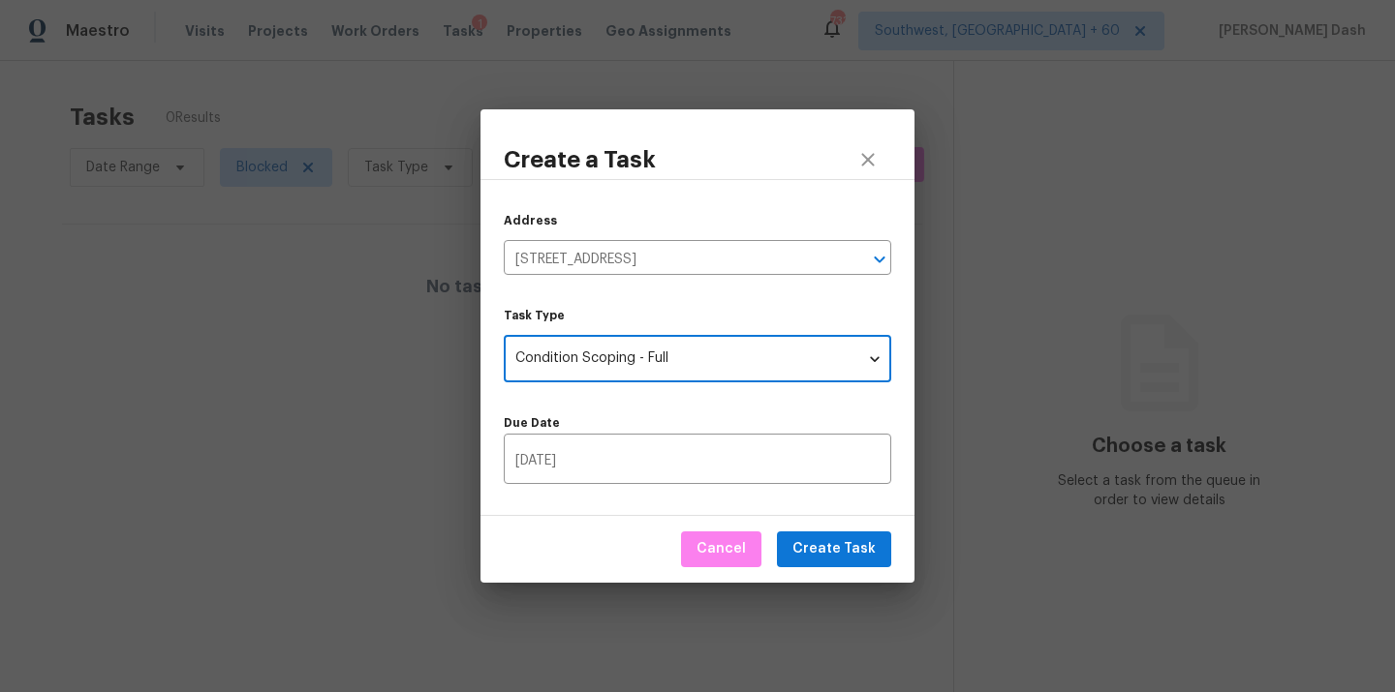
click at [670, 451] on input "09/25/2025" at bounding box center [697, 462] width 387 height 46
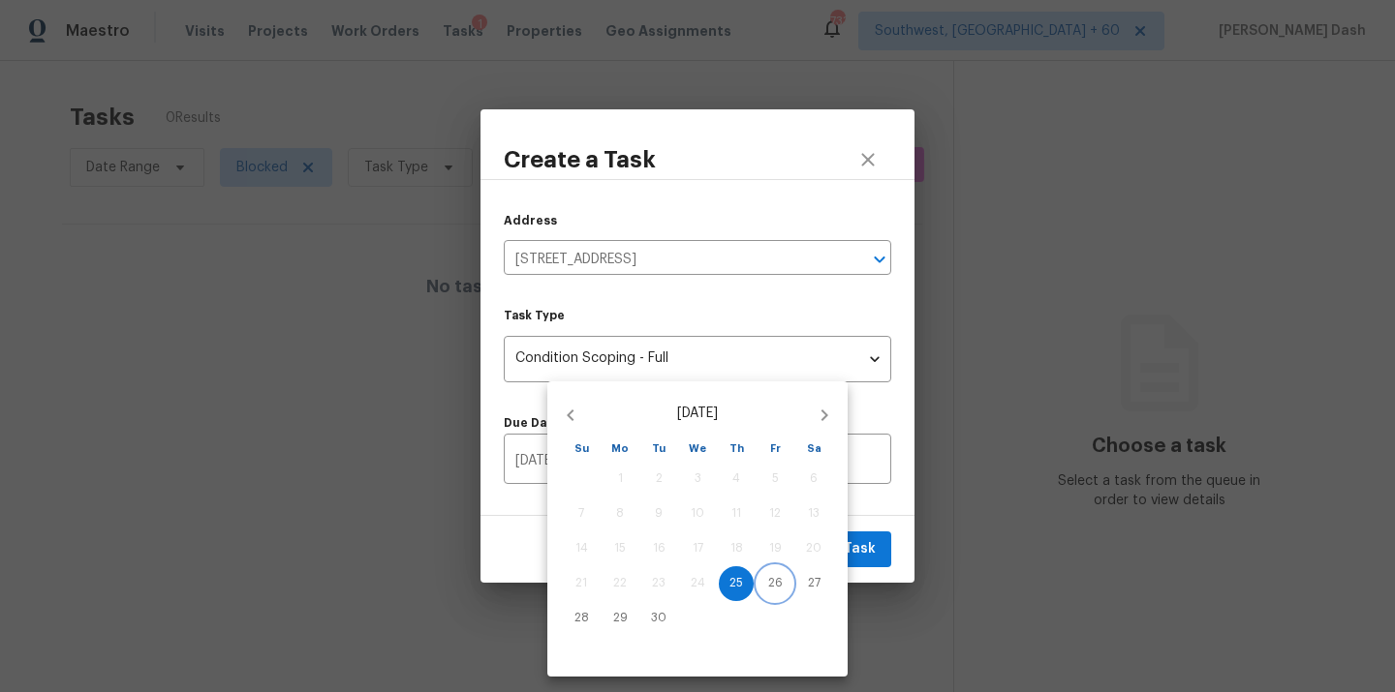
click at [784, 586] on span "26" at bounding box center [774, 583] width 35 height 16
type input "09/26/2025"
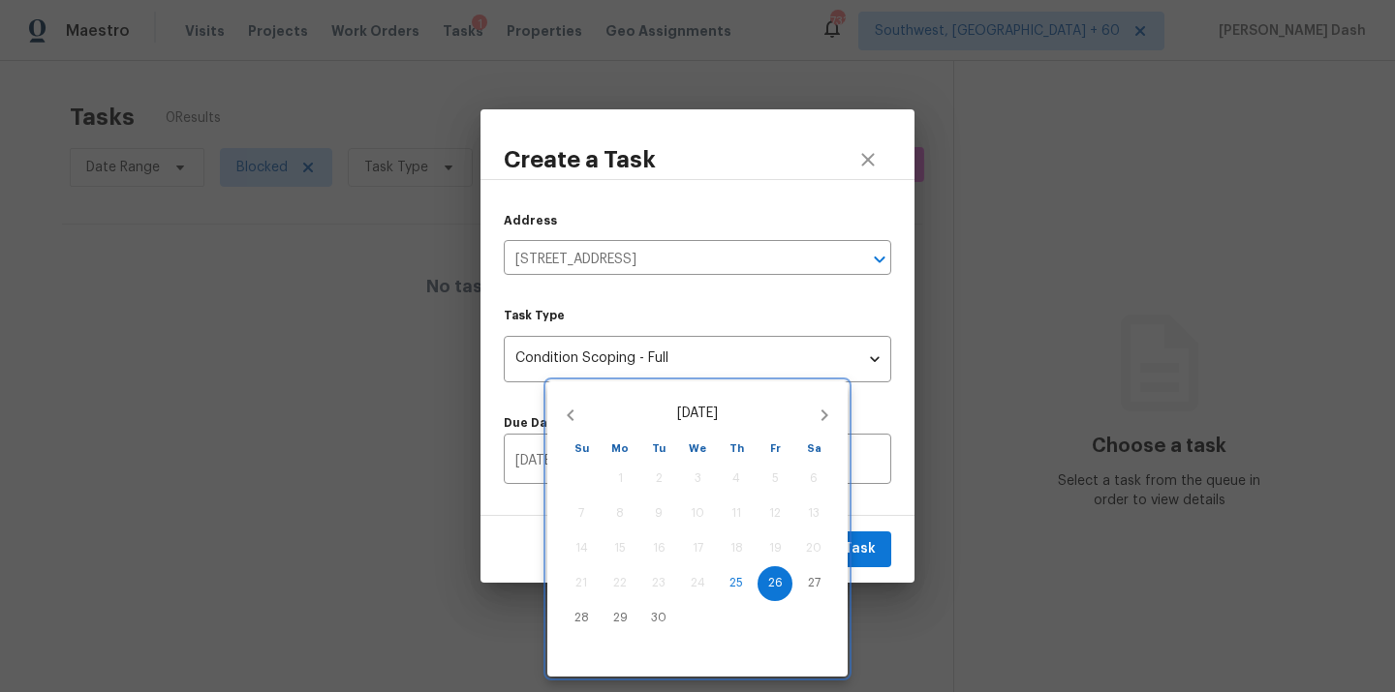
click at [849, 554] on div at bounding box center [697, 346] width 1395 height 692
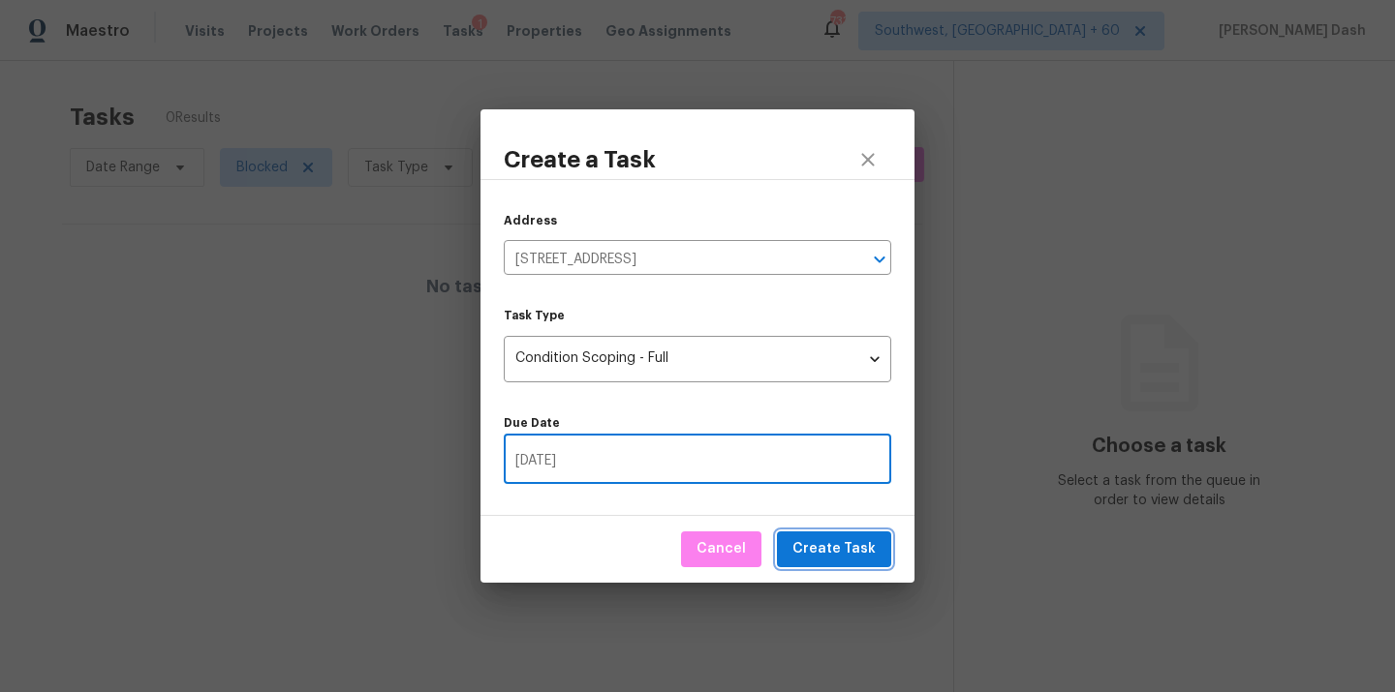
click at [850, 553] on span "Create Task" at bounding box center [833, 550] width 83 height 24
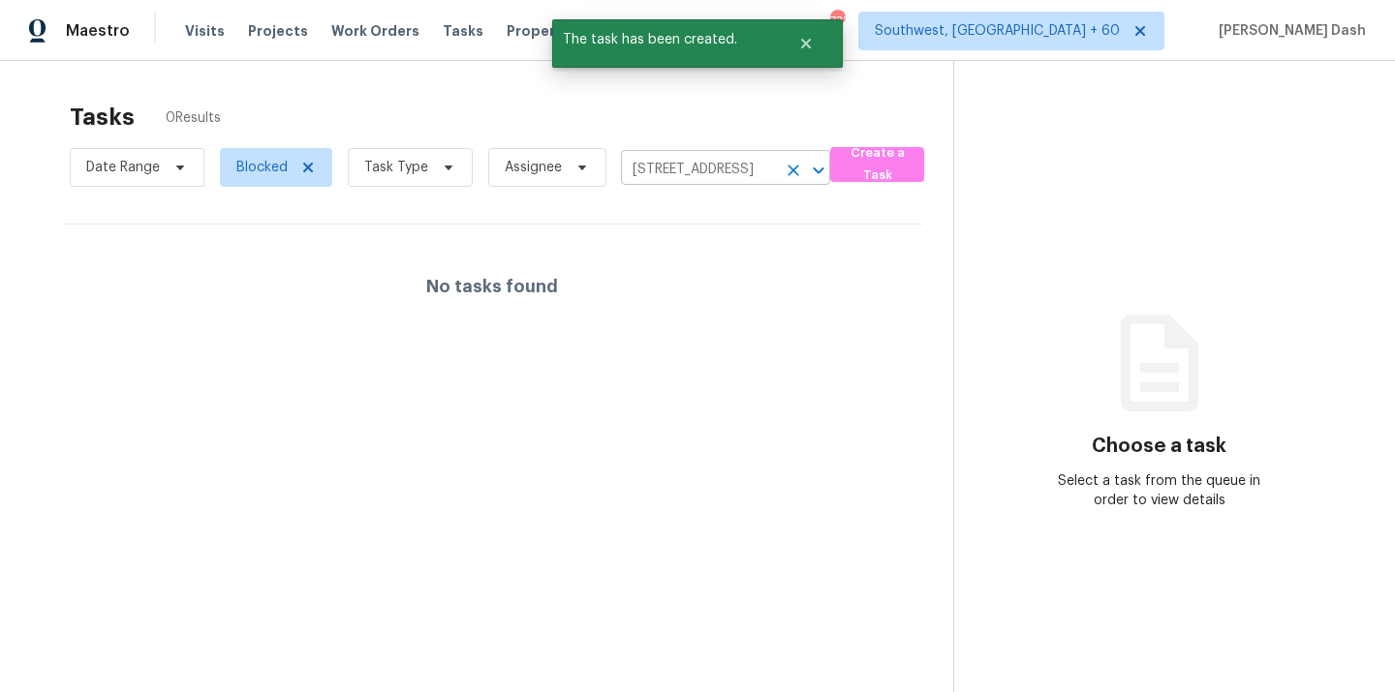
click at [717, 170] on input "3046 Shadow Mesa Cir, Thousand Oaks, CA 91360" at bounding box center [698, 170] width 155 height 30
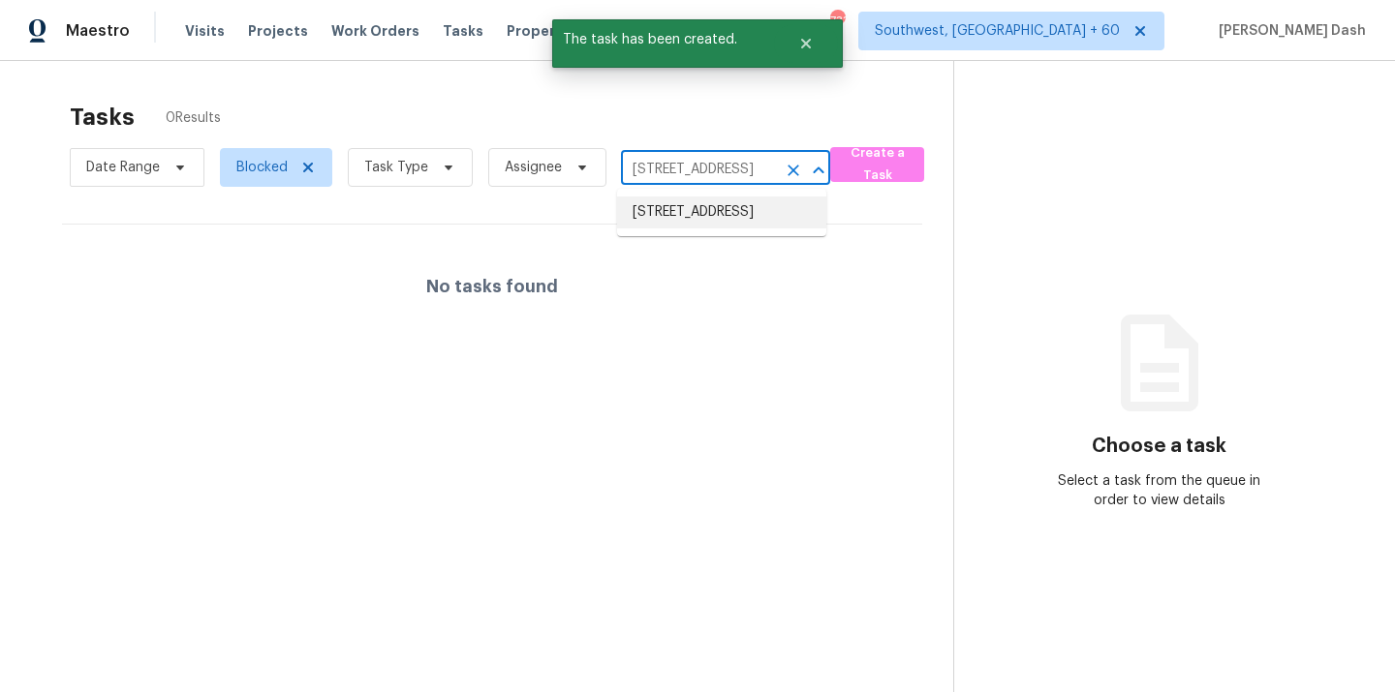
click at [712, 212] on li "3046 Shadow Mesa Cir, Thousand Oaks, CA 91360" at bounding box center [721, 213] width 209 height 32
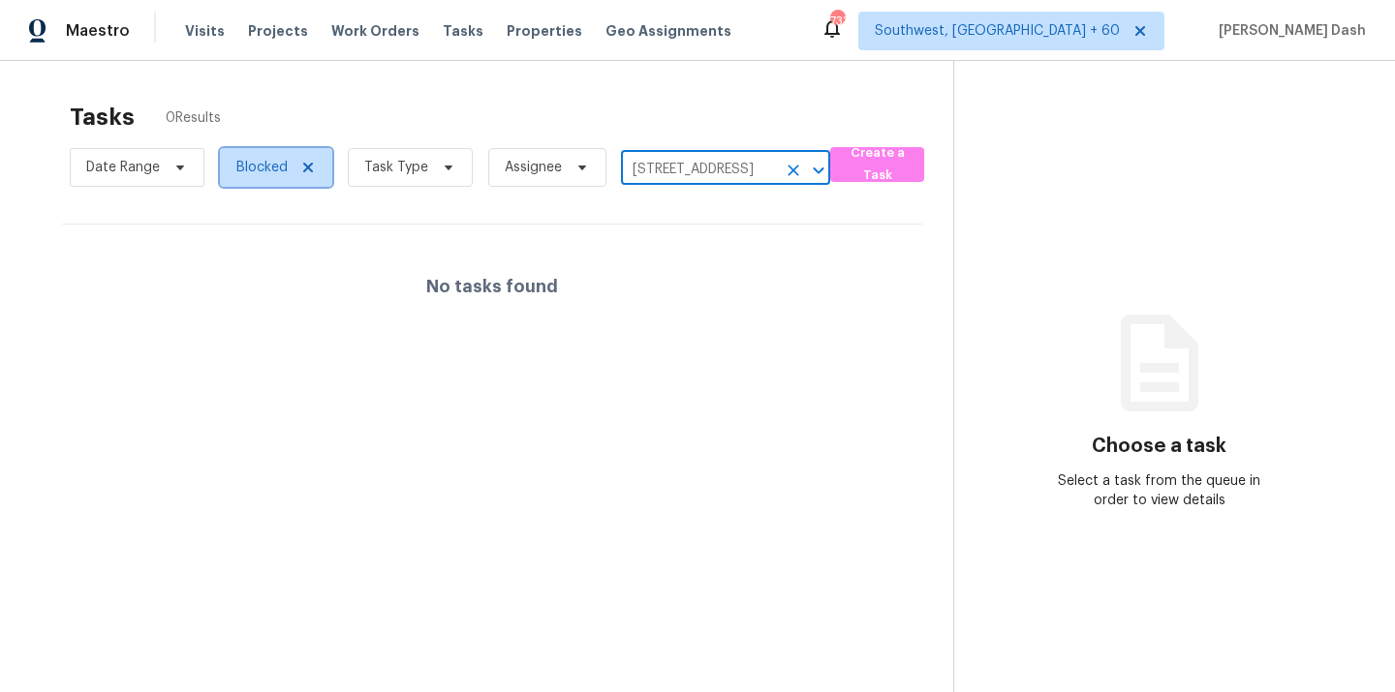
drag, startPoint x: 239, startPoint y: 172, endPoint x: 261, endPoint y: 187, distance: 26.6
click at [239, 172] on span "Blocked" at bounding box center [261, 167] width 51 height 19
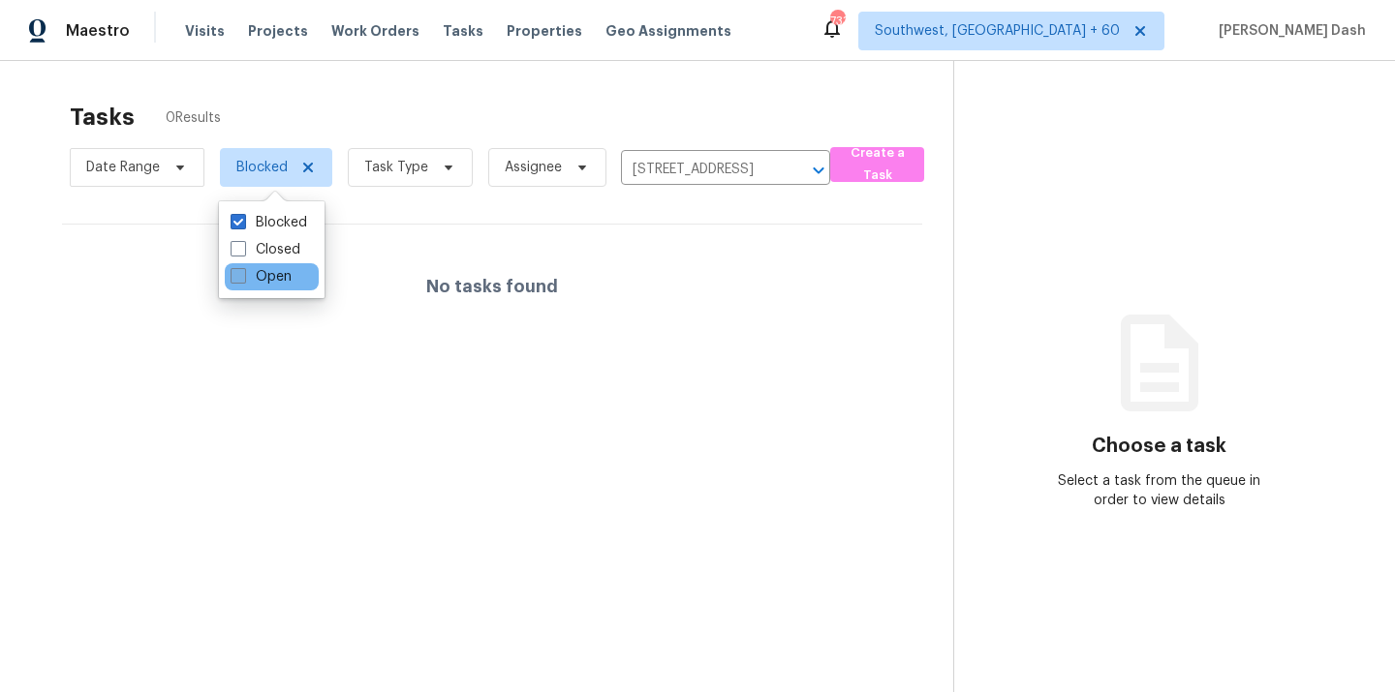
click at [276, 285] on label "Open" at bounding box center [260, 276] width 61 height 19
click at [243, 280] on input "Open" at bounding box center [236, 273] width 13 height 13
checkbox input "true"
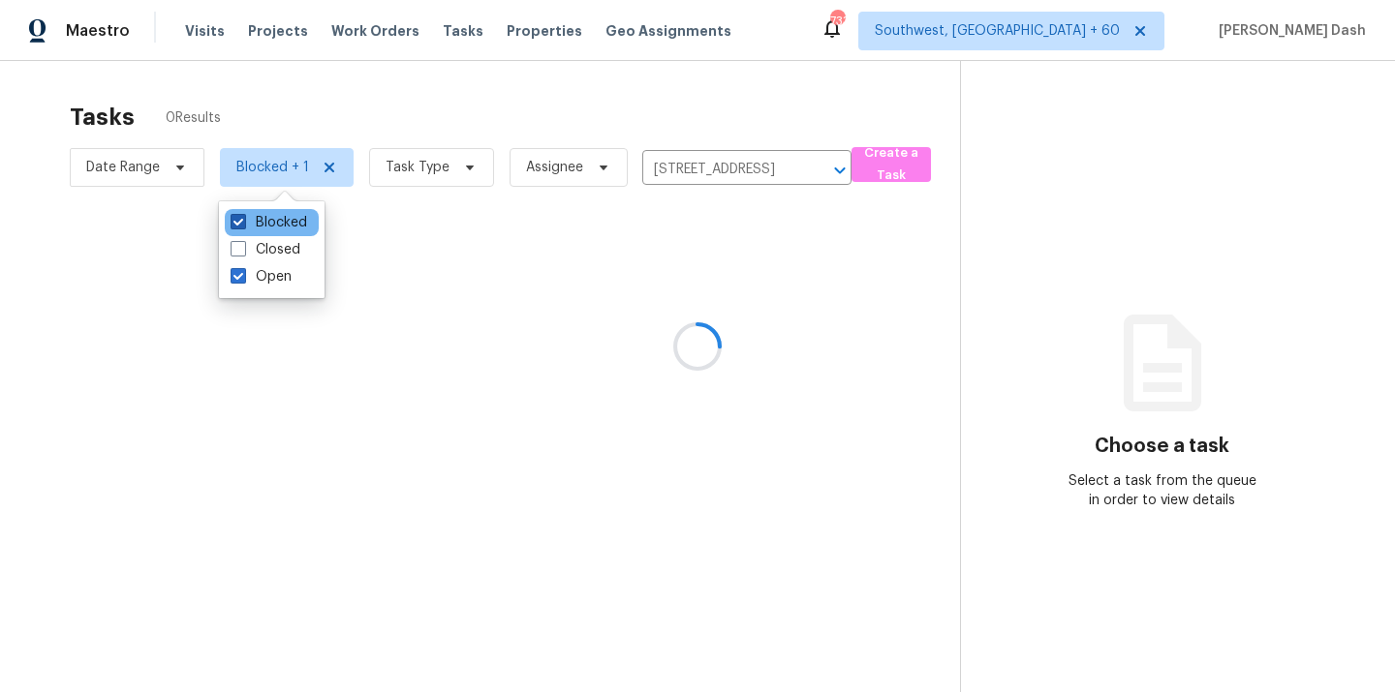
click at [276, 221] on label "Blocked" at bounding box center [268, 222] width 77 height 19
click at [243, 221] on input "Blocked" at bounding box center [236, 219] width 13 height 13
checkbox input "false"
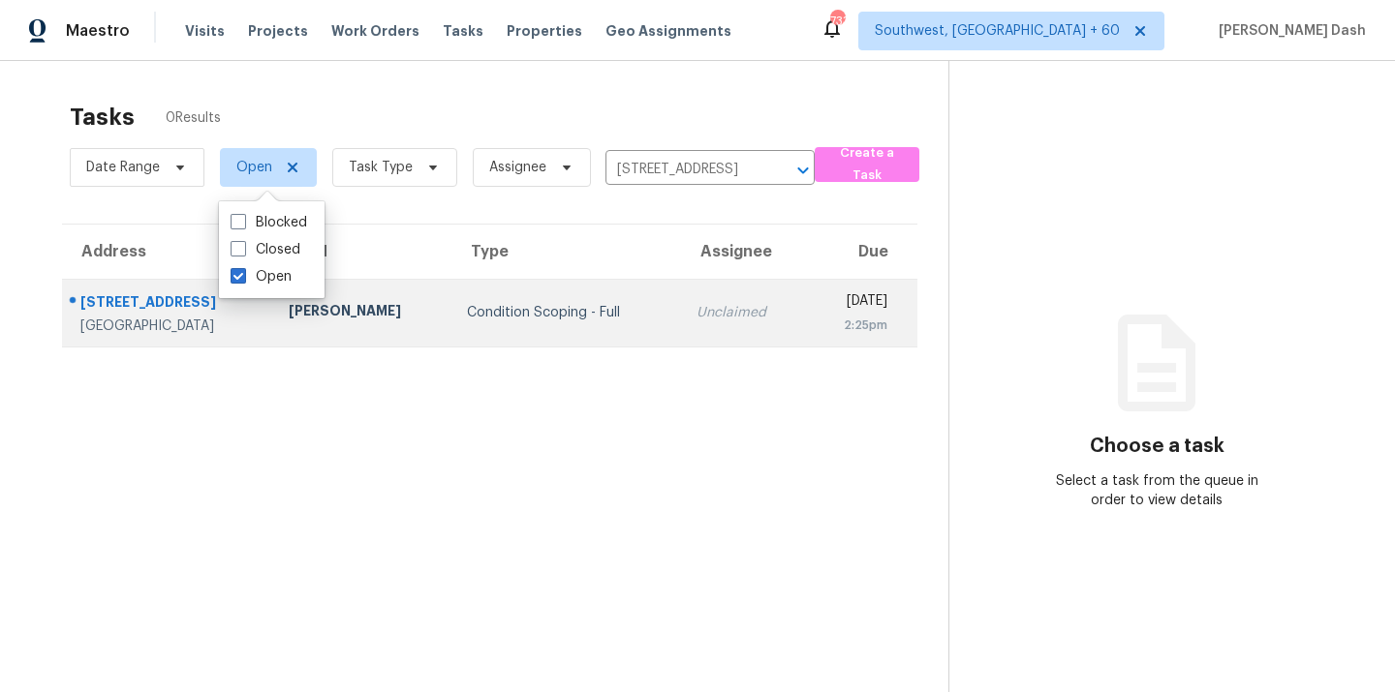
click at [635, 319] on div "Condition Scoping - Full" at bounding box center [566, 312] width 199 height 19
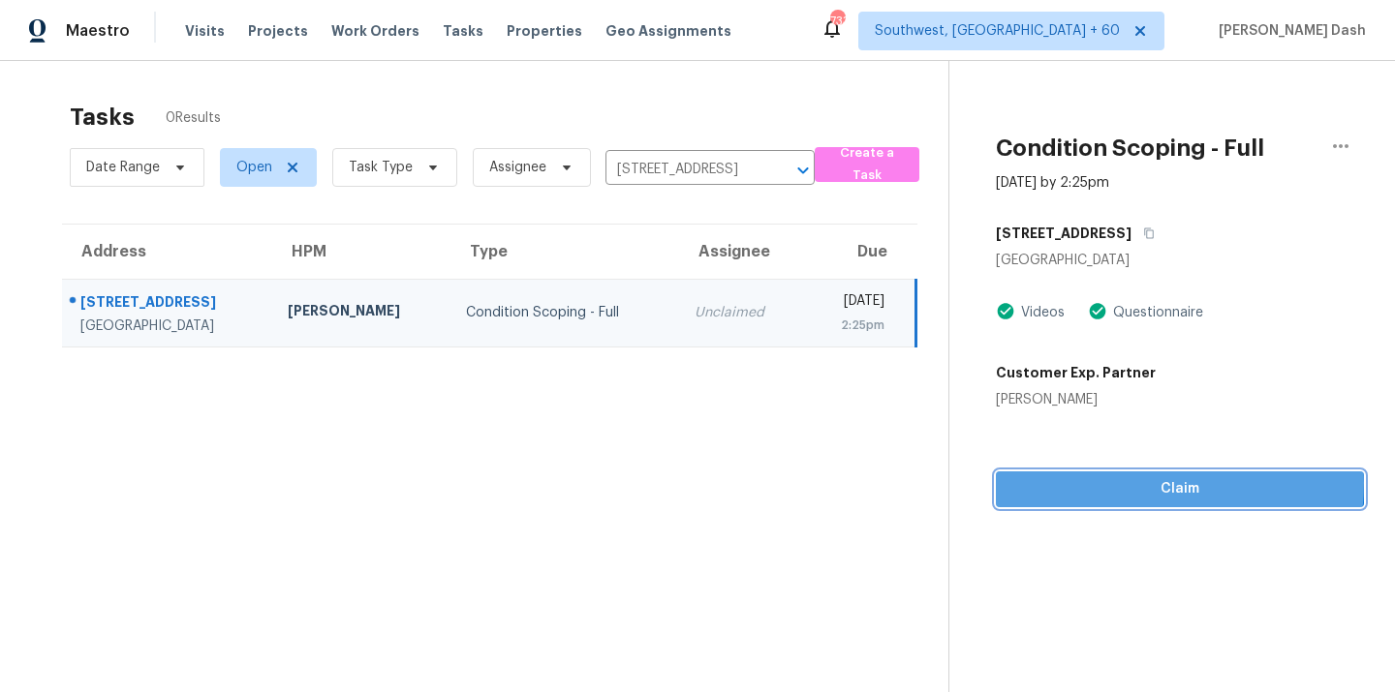
click at [1138, 483] on span "Claim" at bounding box center [1179, 489] width 337 height 24
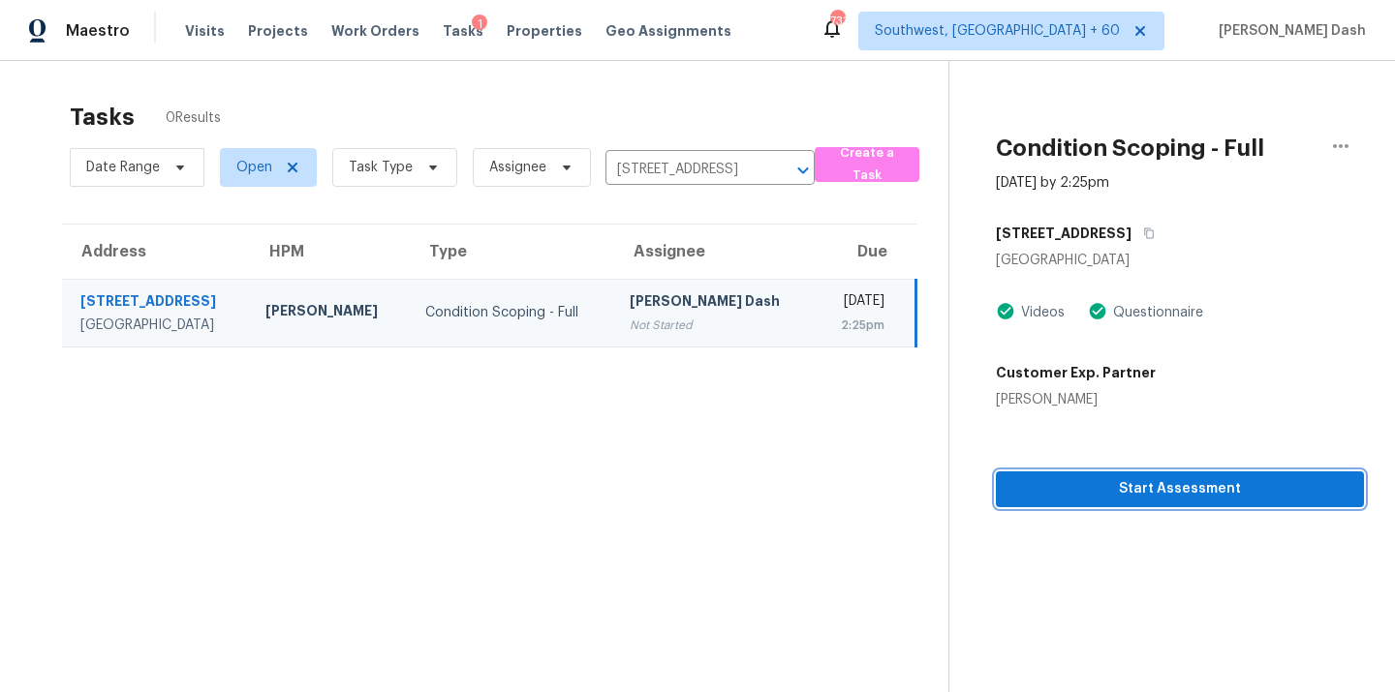
click at [1102, 495] on span "Start Assessment" at bounding box center [1179, 489] width 337 height 24
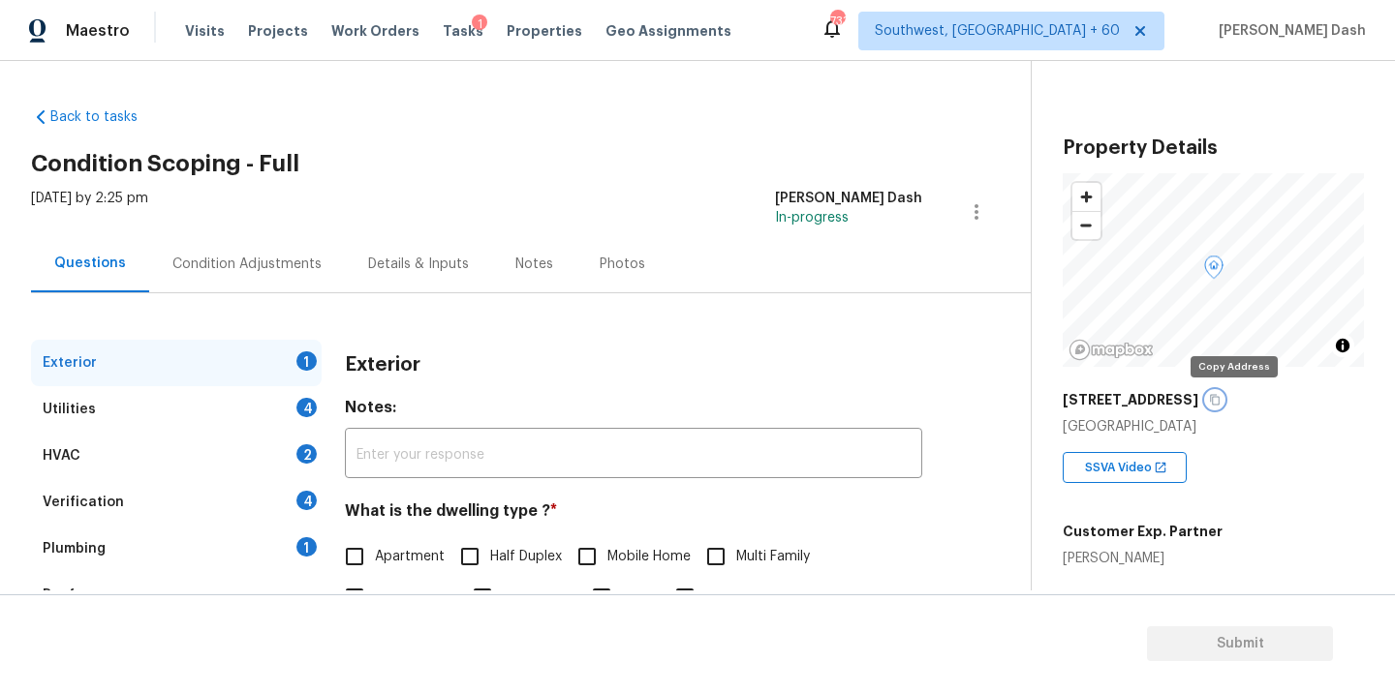
click at [1220, 397] on icon "button" at bounding box center [1215, 400] width 12 height 12
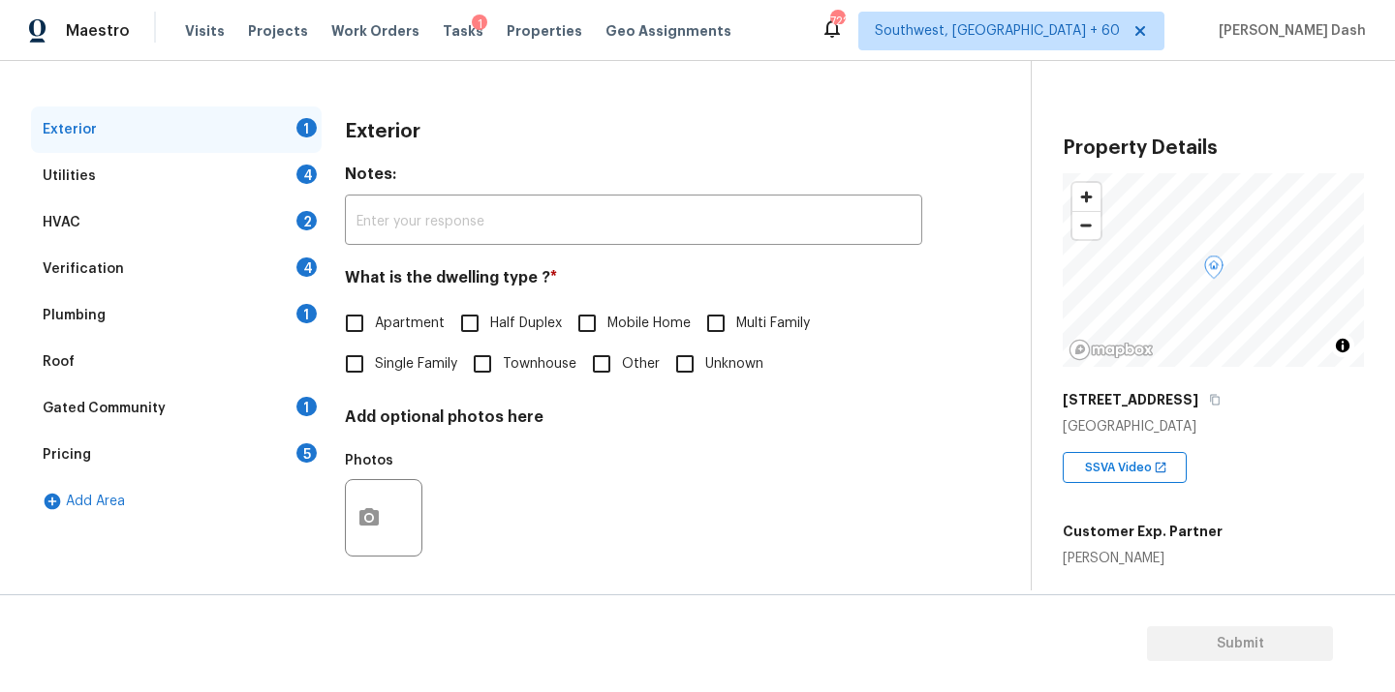
scroll to position [240, 0]
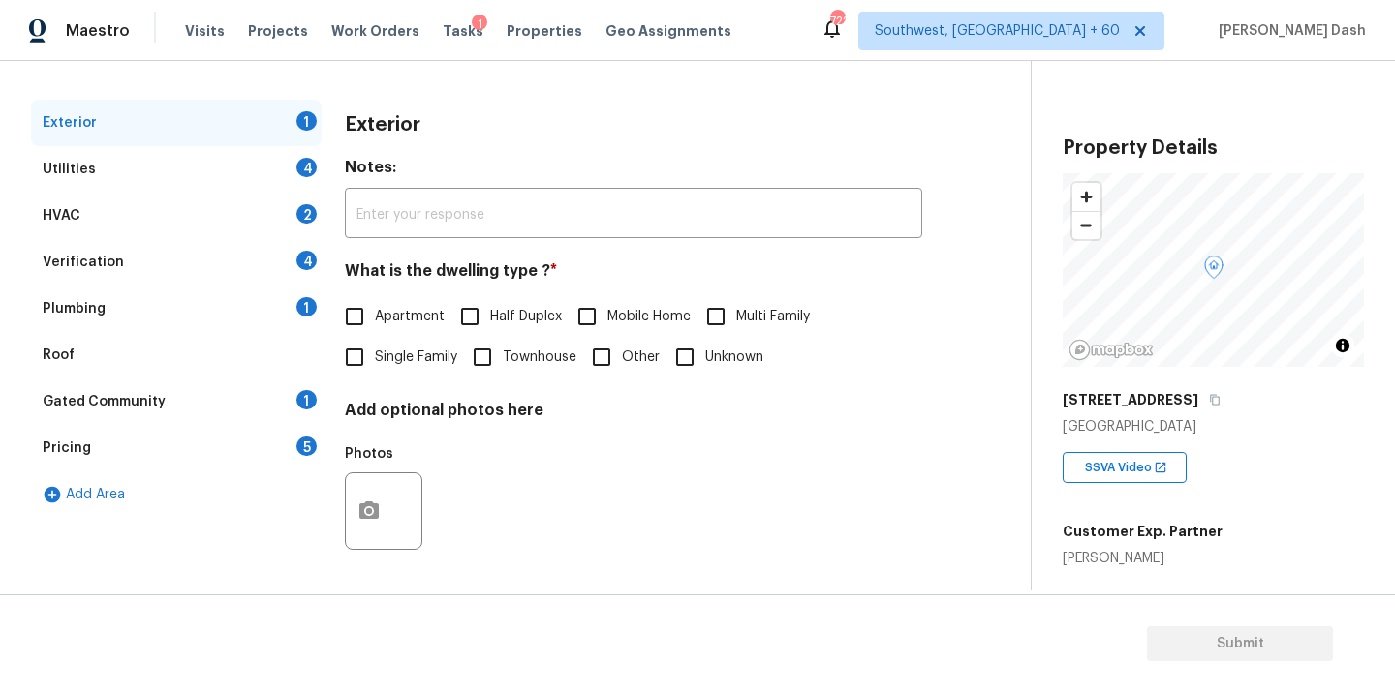
click at [398, 354] on span "Single Family" at bounding box center [416, 358] width 82 height 20
click at [375, 354] on input "Single Family" at bounding box center [354, 357] width 41 height 41
checkbox input "true"
click at [310, 158] on div "4" at bounding box center [306, 167] width 20 height 19
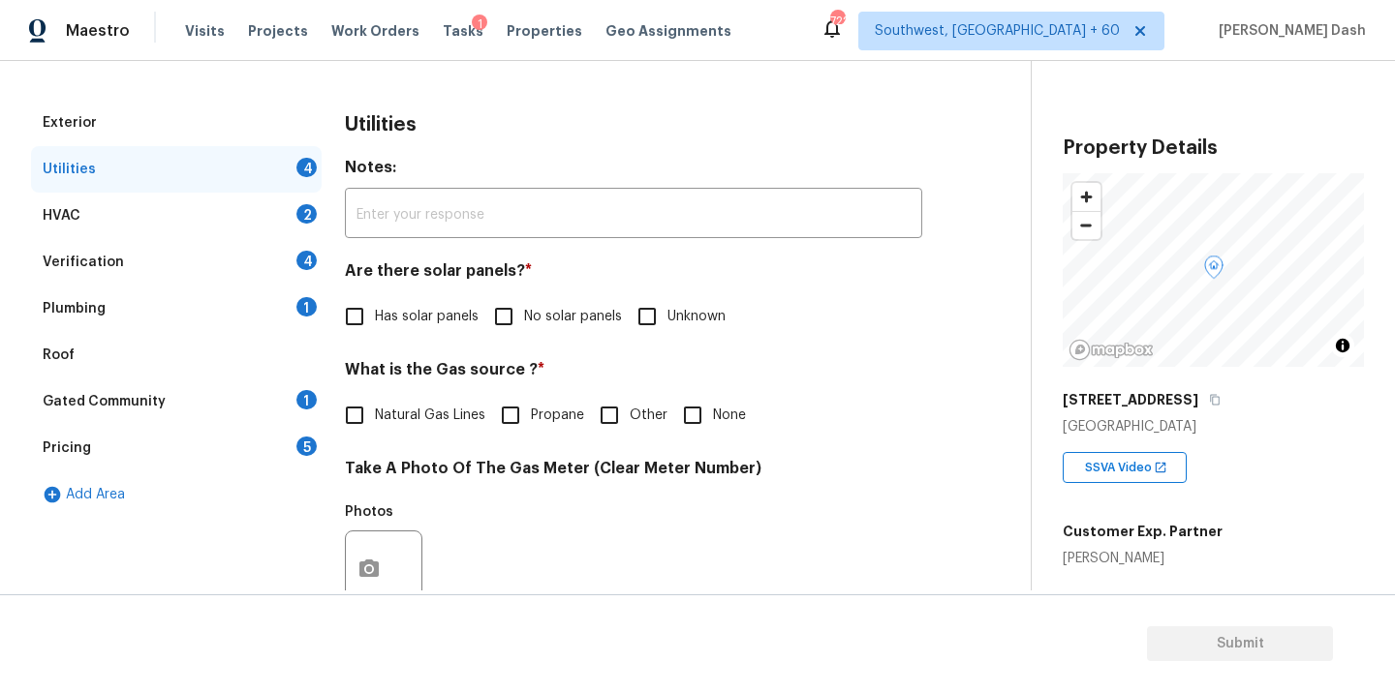
click at [512, 323] on input "No solar panels" at bounding box center [503, 316] width 41 height 41
checkbox input "true"
click at [411, 416] on span "Natural Gas Lines" at bounding box center [430, 416] width 110 height 20
click at [375, 416] on input "Natural Gas Lines" at bounding box center [354, 415] width 41 height 41
checkbox input "true"
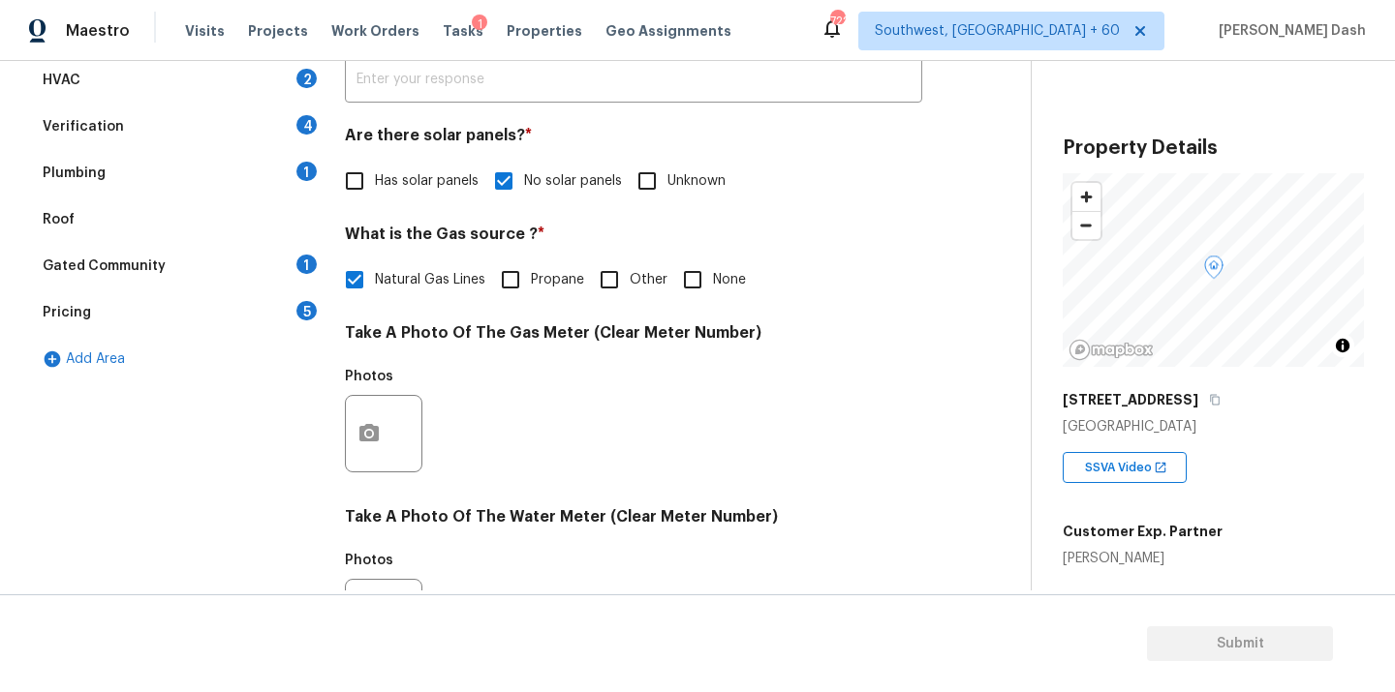
scroll to position [437, 0]
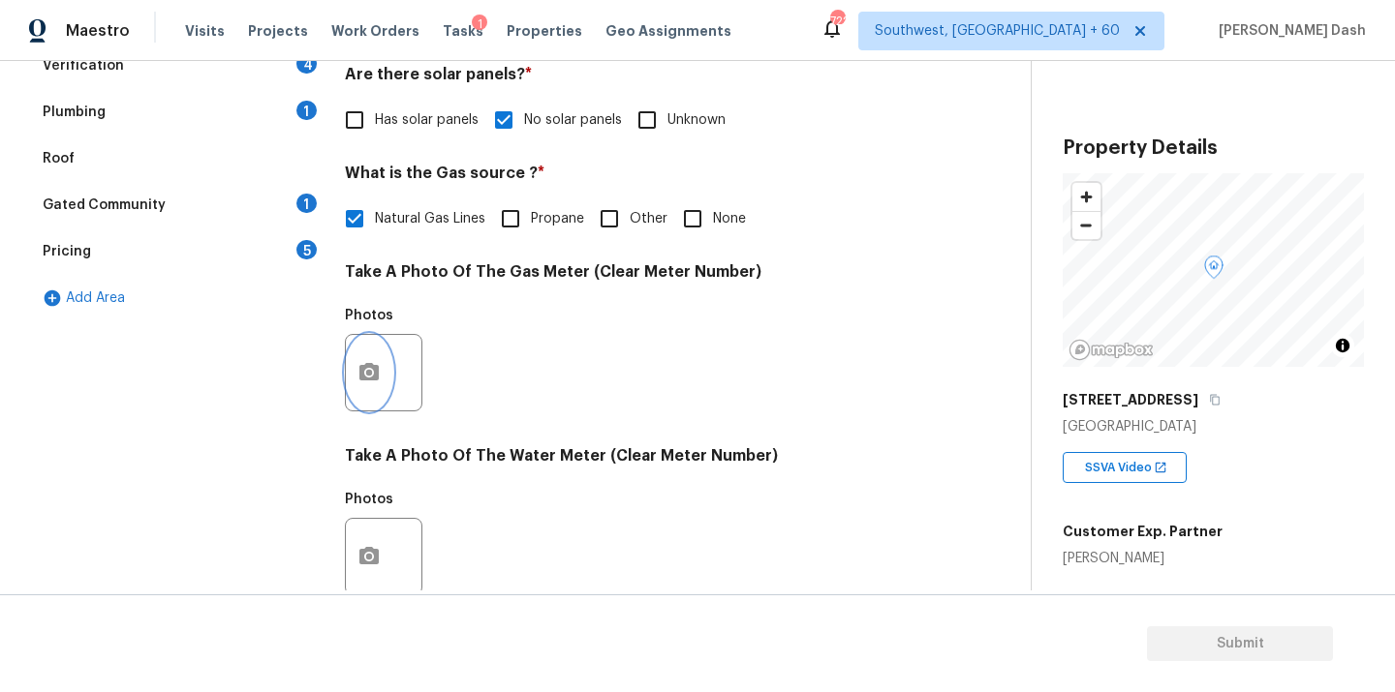
click at [372, 346] on button "button" at bounding box center [369, 373] width 46 height 76
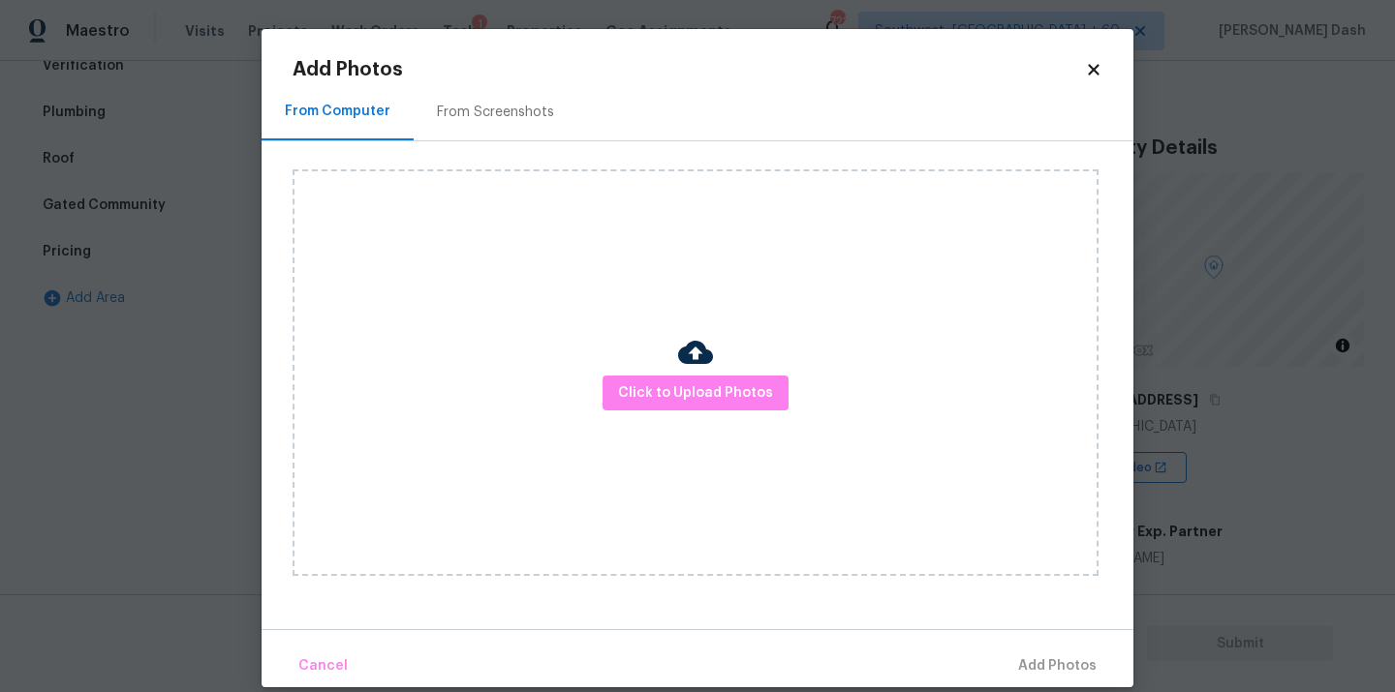
click at [683, 415] on div "Click to Upload Photos" at bounding box center [695, 372] width 806 height 407
click at [683, 407] on button "Click to Upload Photos" at bounding box center [695, 394] width 186 height 36
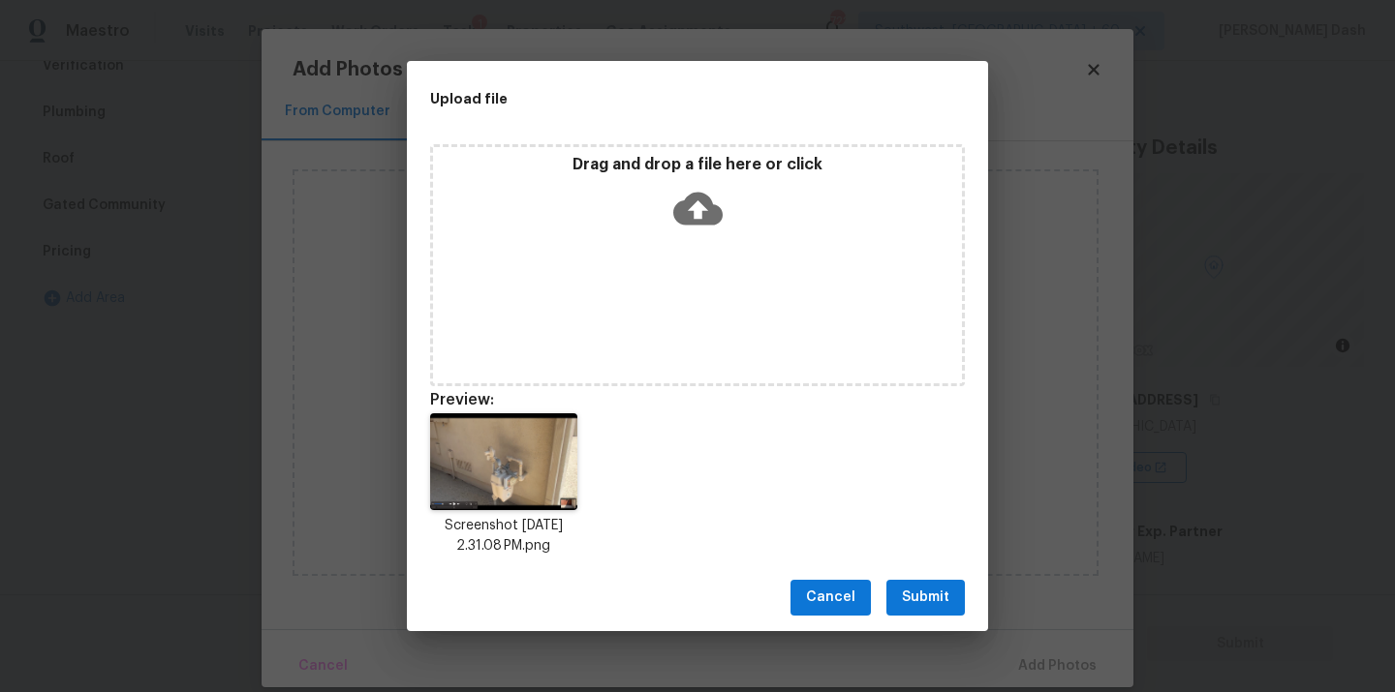
click at [914, 612] on button "Submit" at bounding box center [925, 598] width 78 height 36
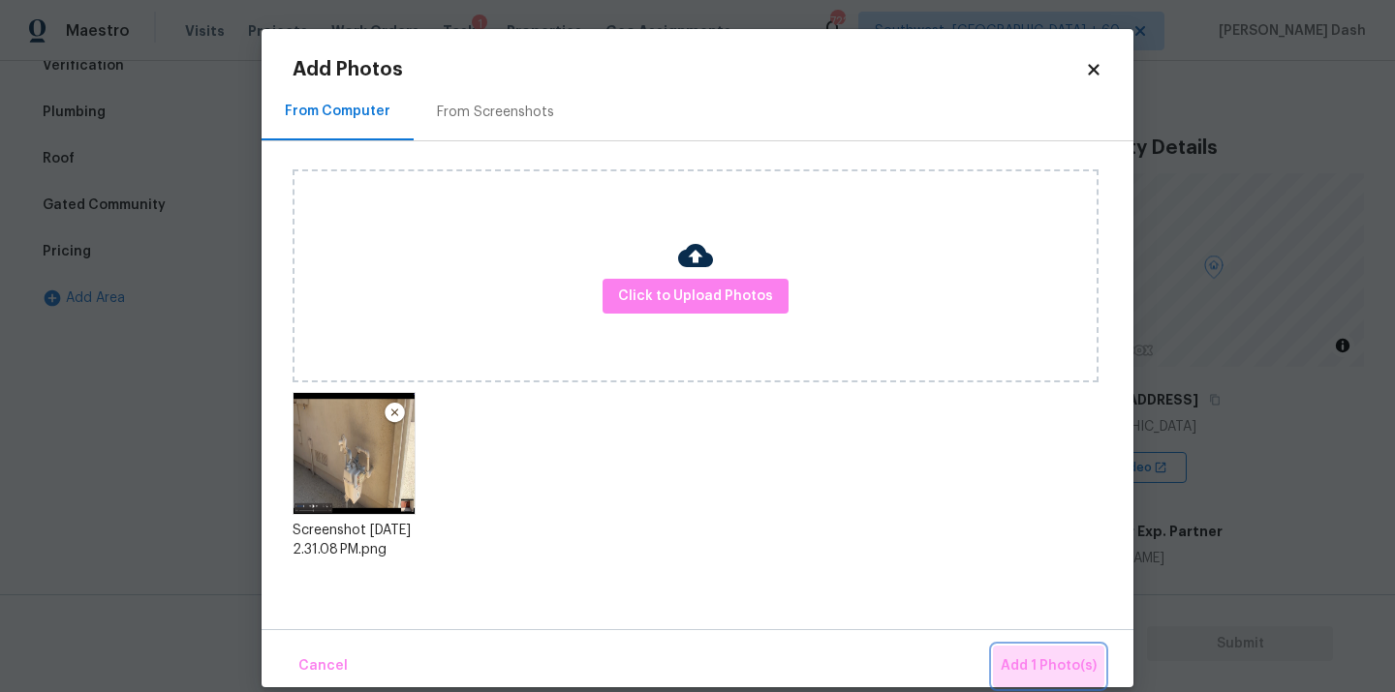
click at [1061, 666] on span "Add 1 Photo(s)" at bounding box center [1048, 667] width 96 height 24
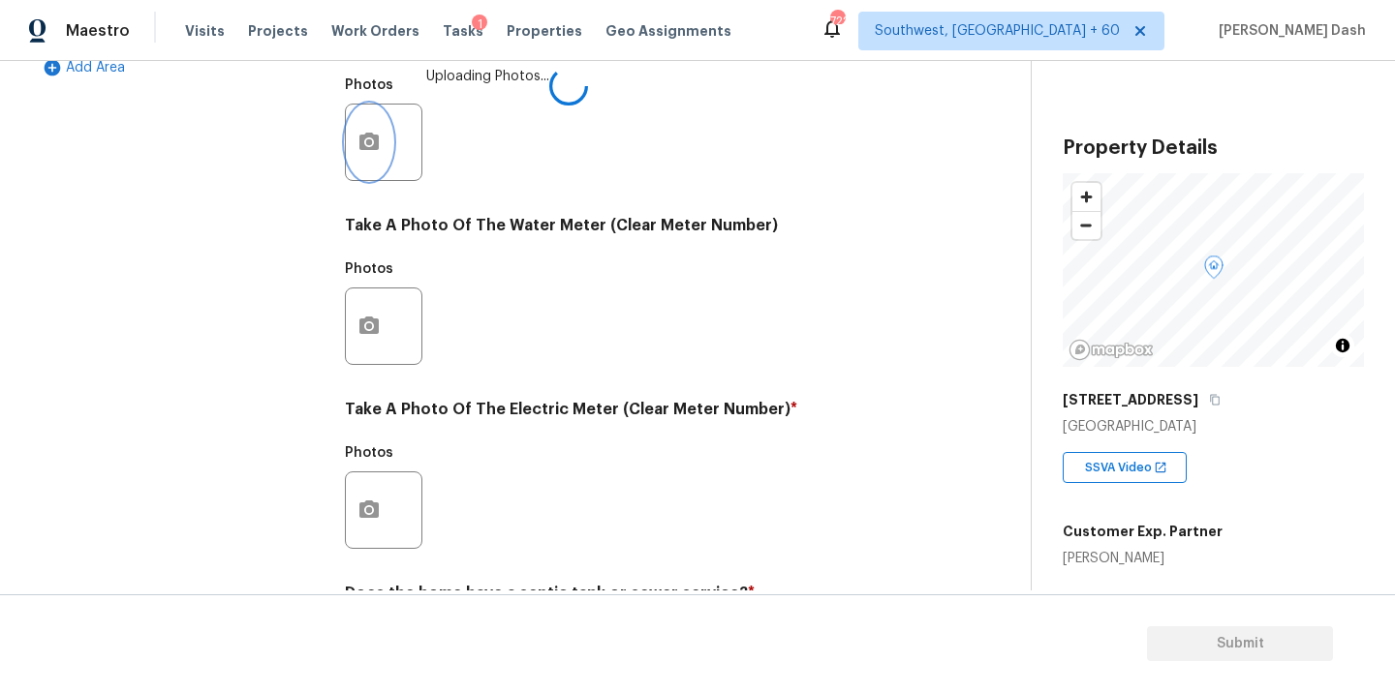
scroll to position [765, 0]
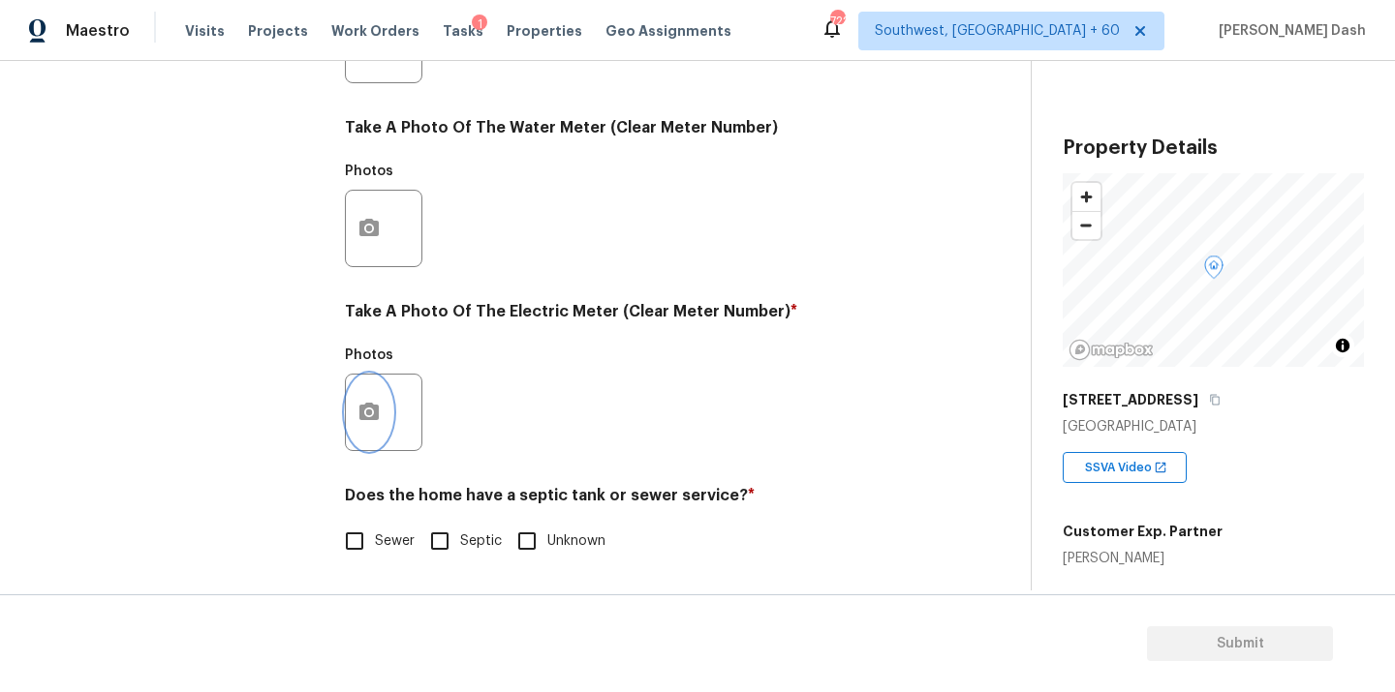
click at [384, 406] on button "button" at bounding box center [369, 413] width 46 height 76
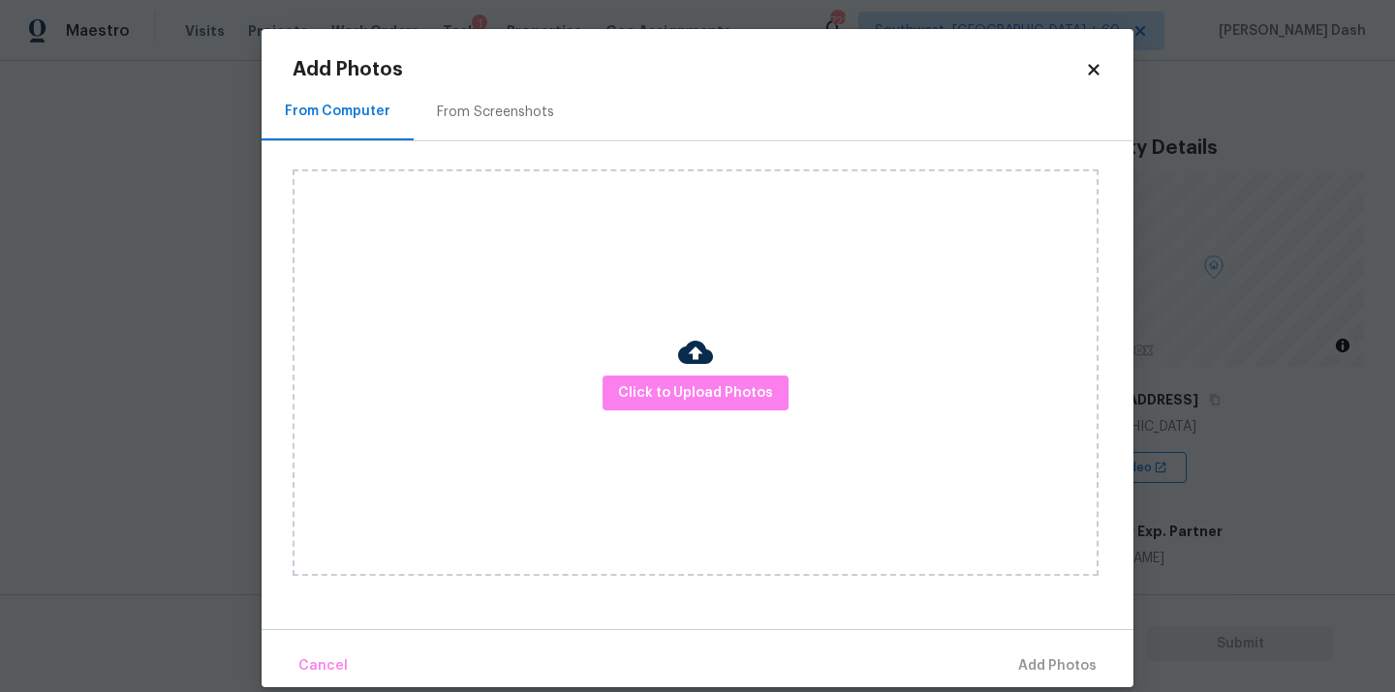
click at [699, 450] on div "Click to Upload Photos" at bounding box center [695, 372] width 806 height 407
click at [699, 406] on button "Click to Upload Photos" at bounding box center [695, 394] width 186 height 36
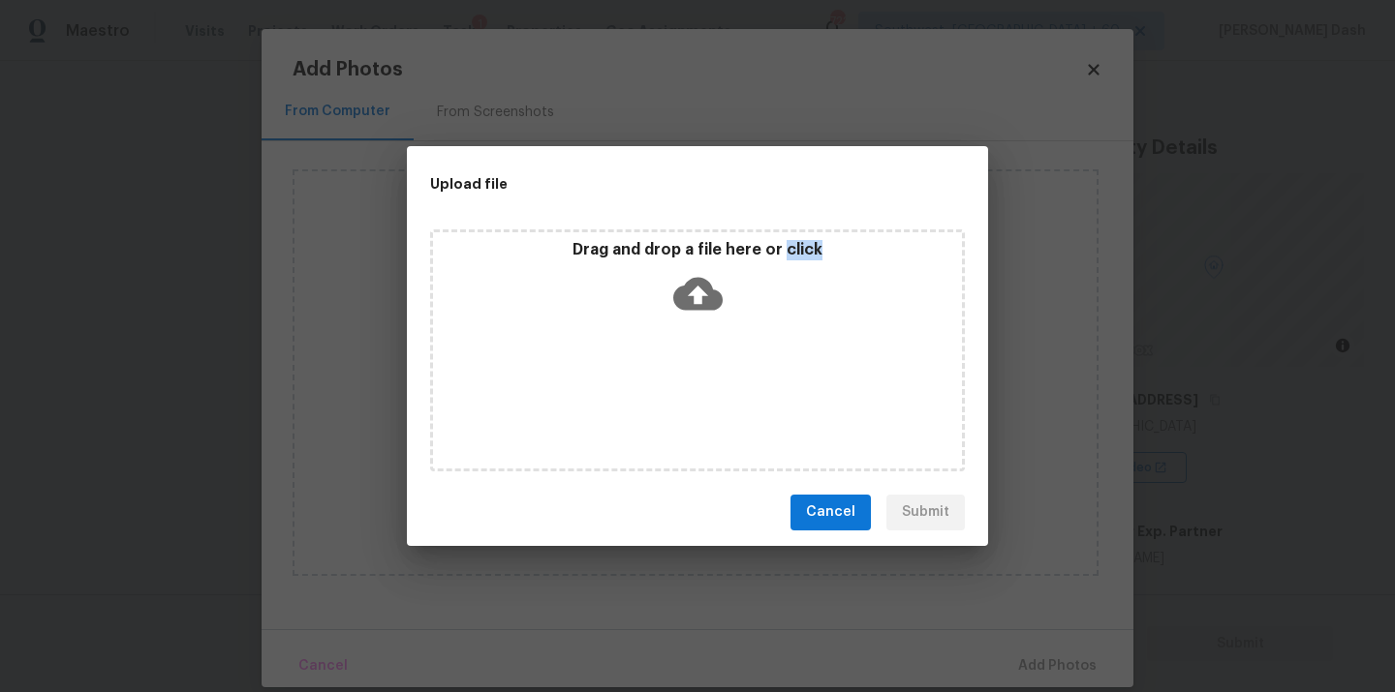
click at [699, 406] on div "Drag and drop a file here or click" at bounding box center [697, 351] width 535 height 242
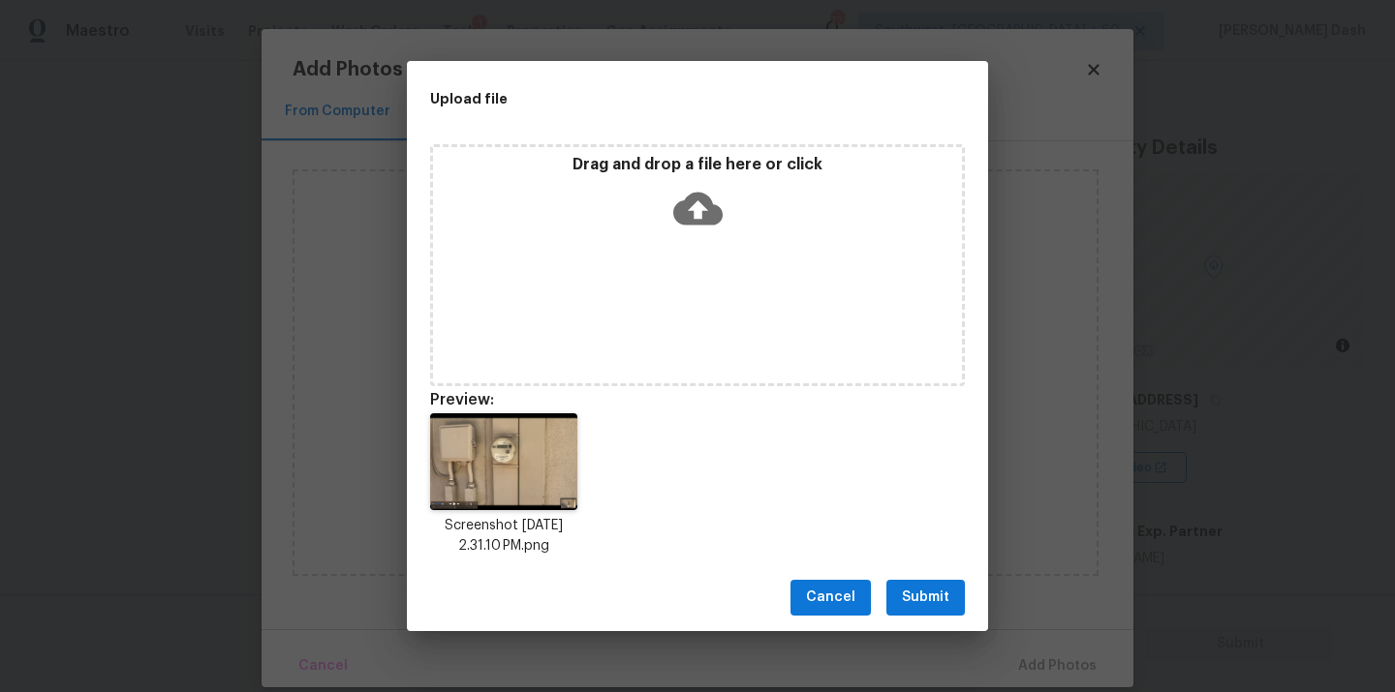
click at [939, 578] on div "Cancel Submit" at bounding box center [697, 598] width 581 height 67
click at [928, 588] on span "Submit" at bounding box center [925, 598] width 47 height 24
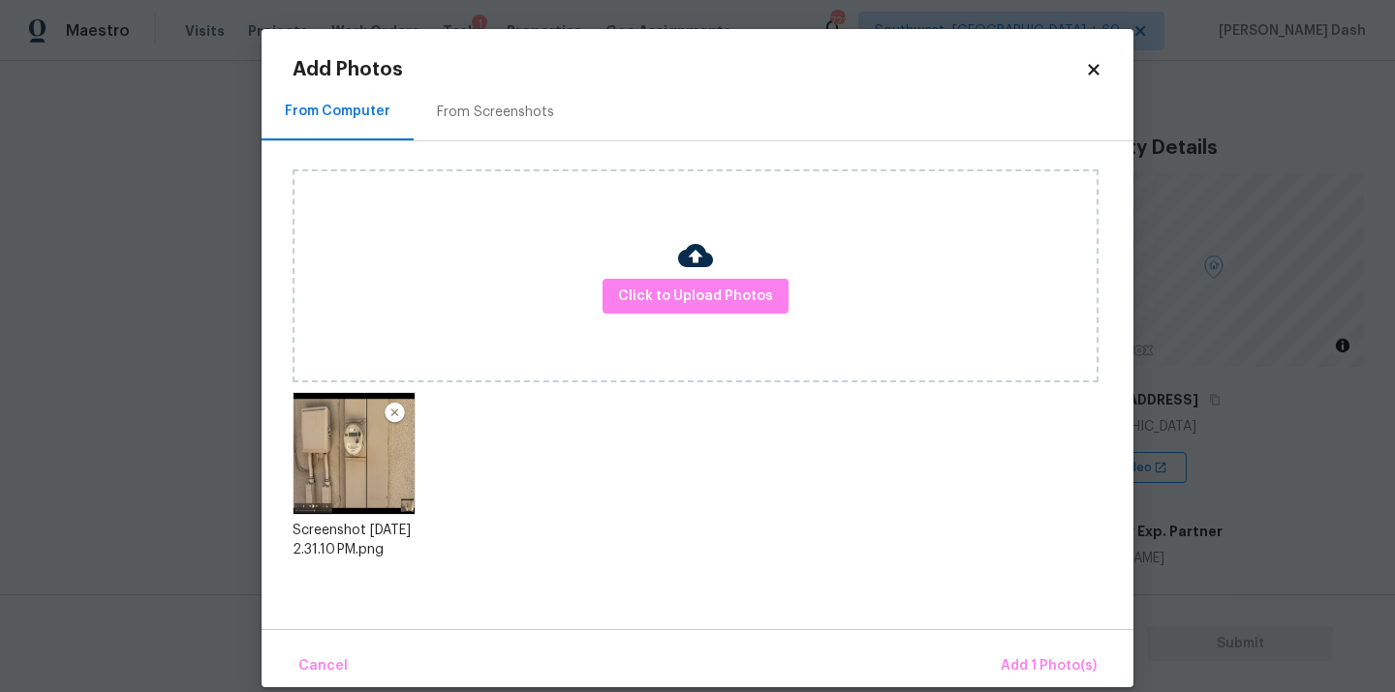
click at [942, 651] on div "Cancel Add 1 Photo(s)" at bounding box center [697, 659] width 872 height 58
click at [1033, 653] on button "Add 1 Photo(s)" at bounding box center [1048, 667] width 111 height 42
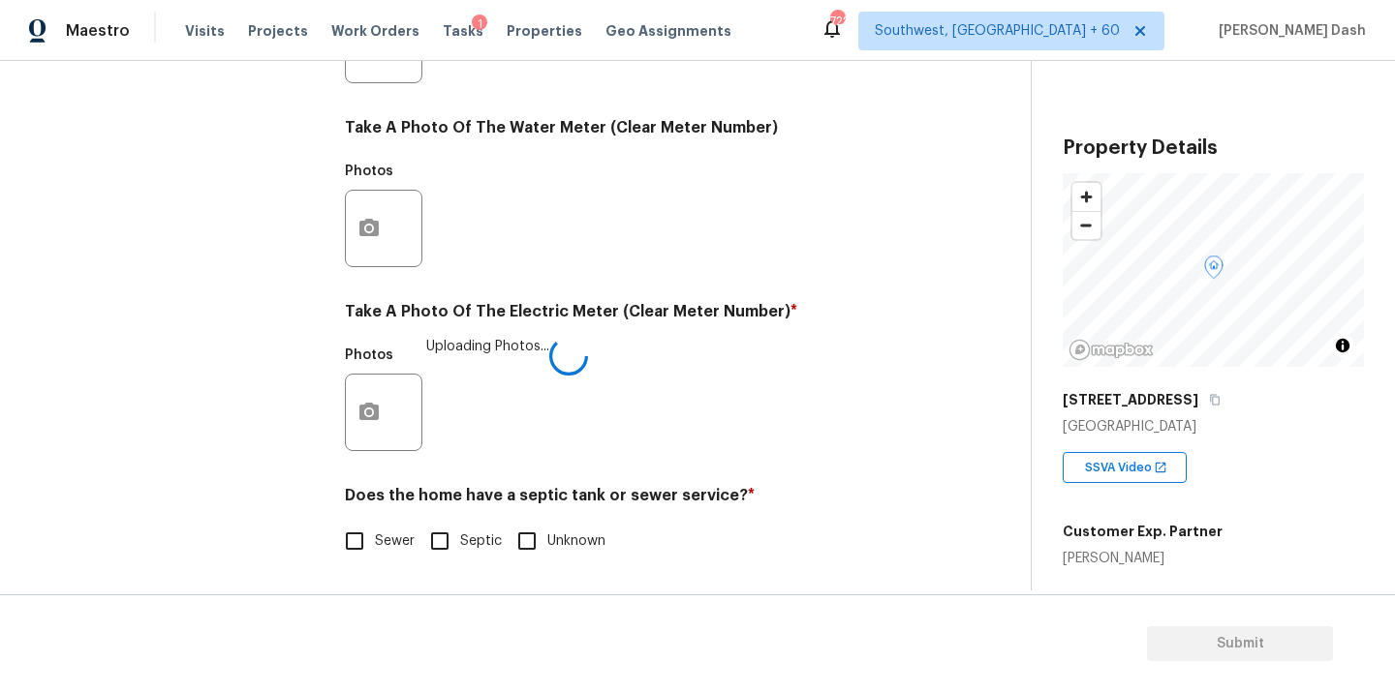
click at [382, 539] on span "Sewer" at bounding box center [395, 542] width 40 height 20
click at [375, 539] on input "Sewer" at bounding box center [354, 541] width 41 height 41
checkbox input "true"
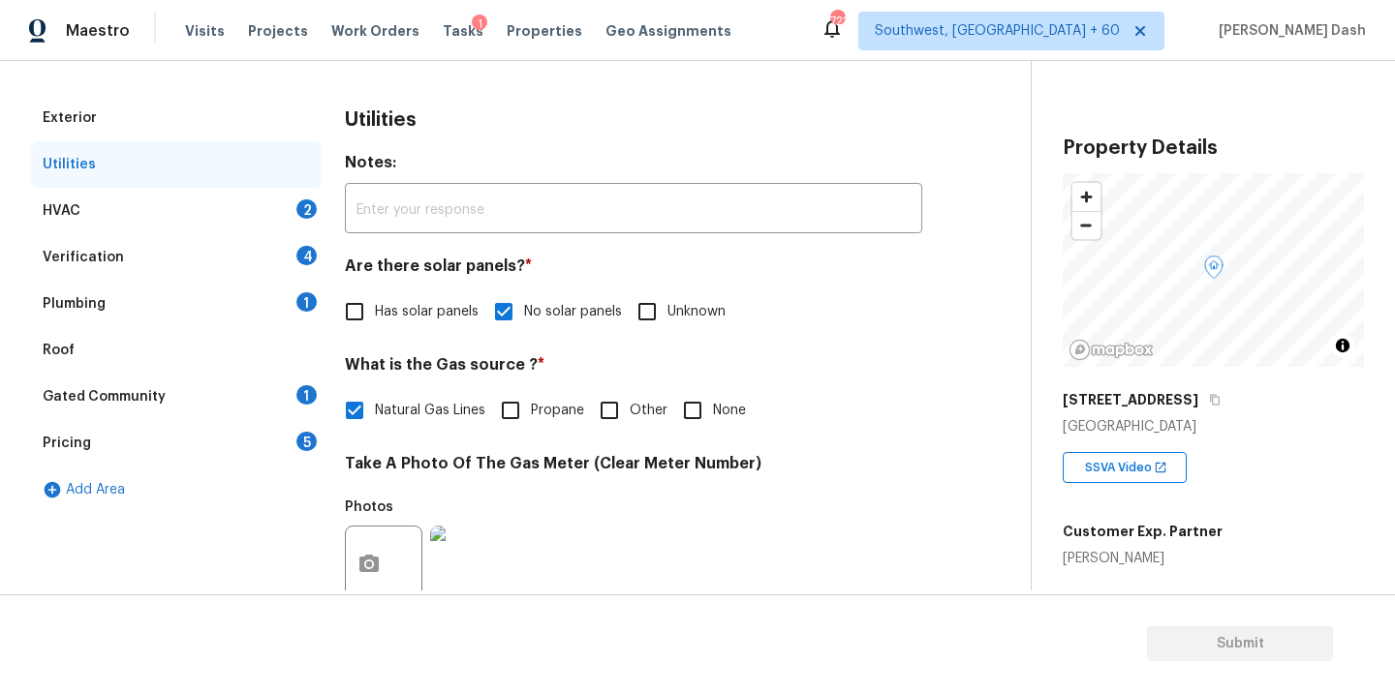
scroll to position [128, 0]
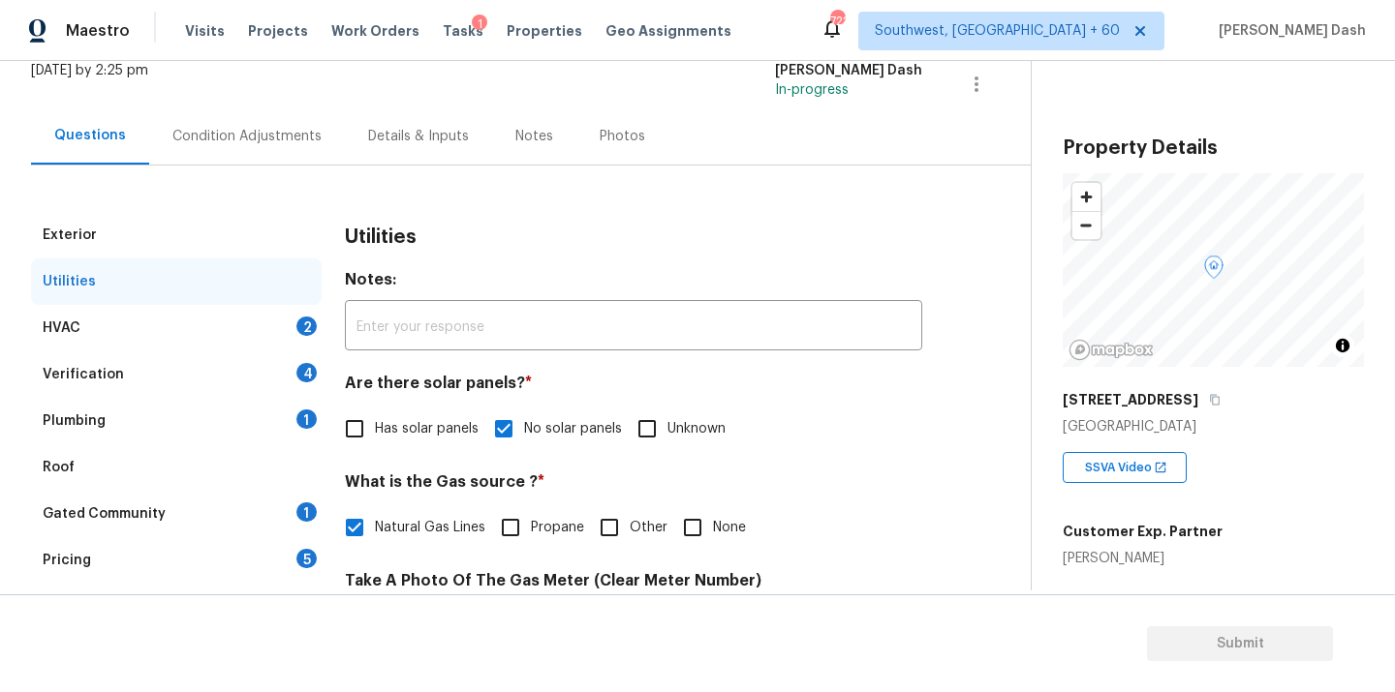
click at [268, 322] on div "HVAC 2" at bounding box center [176, 328] width 291 height 46
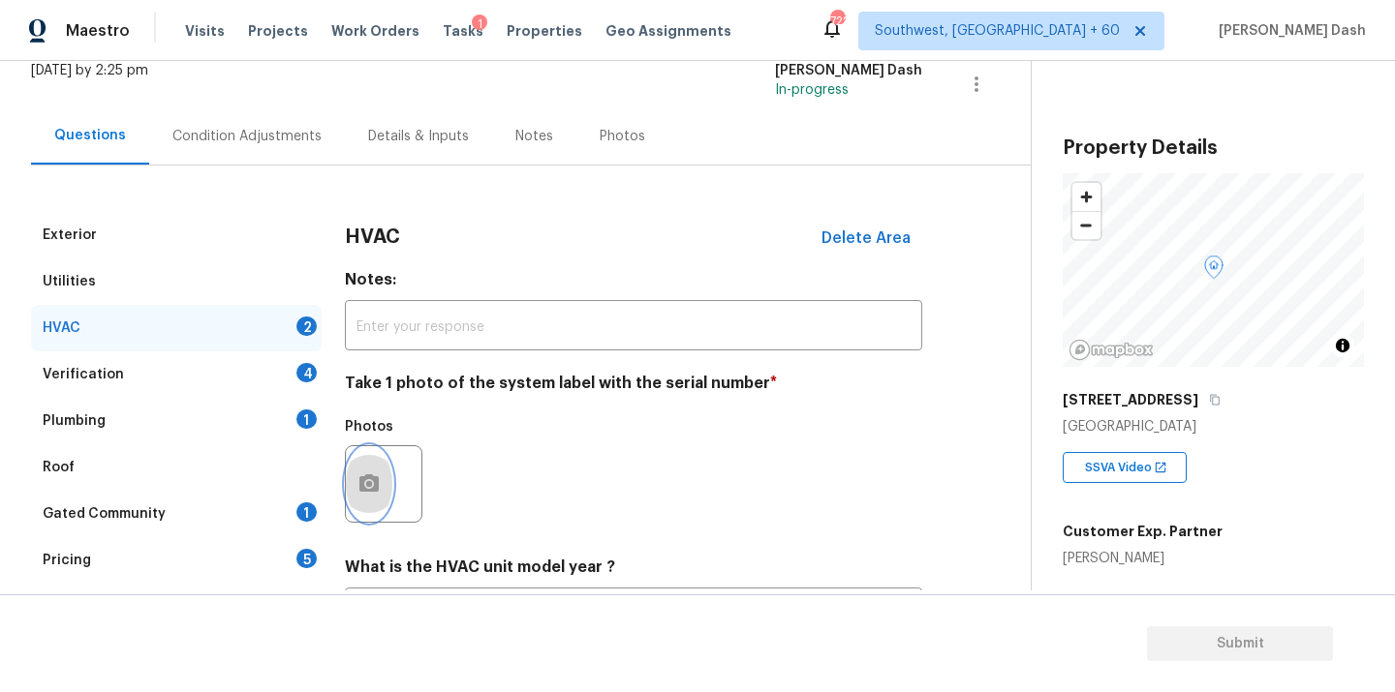
click at [355, 461] on button "button" at bounding box center [369, 484] width 46 height 76
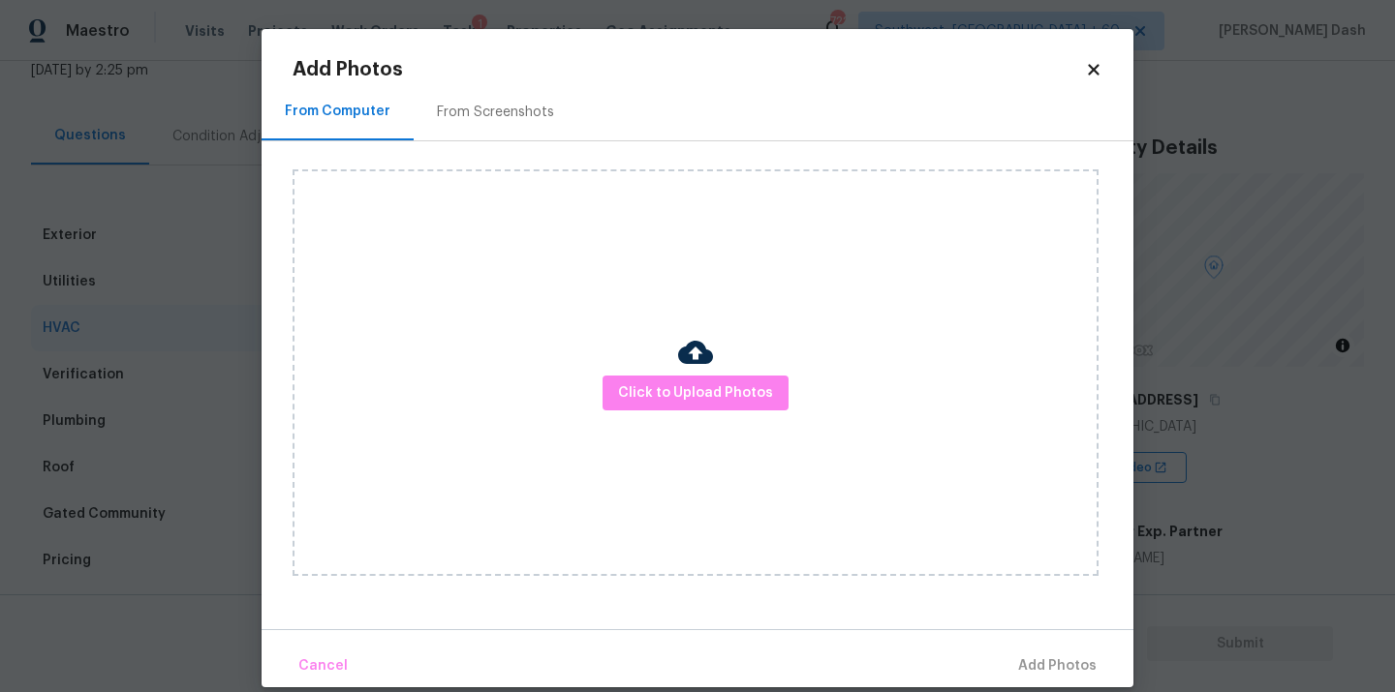
click at [630, 414] on div "Click to Upload Photos" at bounding box center [695, 372] width 806 height 407
click at [630, 402] on span "Click to Upload Photos" at bounding box center [695, 394] width 155 height 24
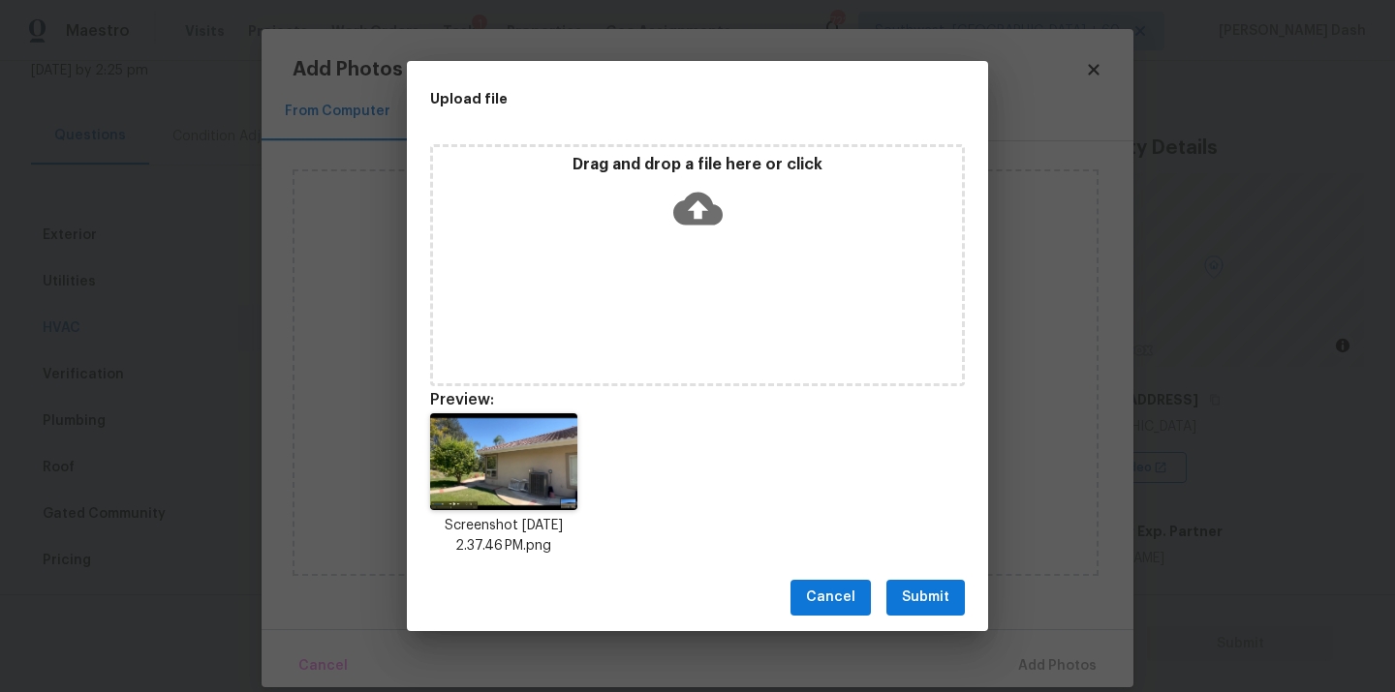
click at [919, 607] on span "Submit" at bounding box center [925, 598] width 47 height 24
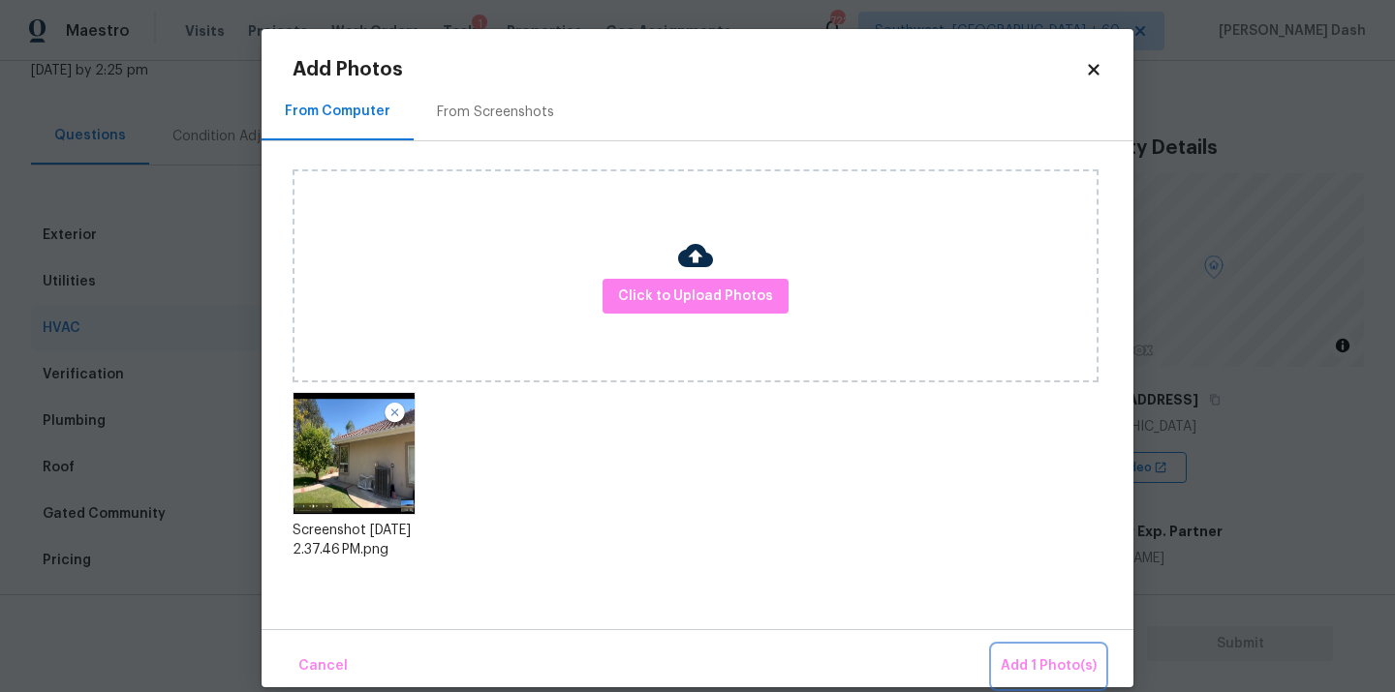
click at [1022, 656] on span "Add 1 Photo(s)" at bounding box center [1048, 667] width 96 height 24
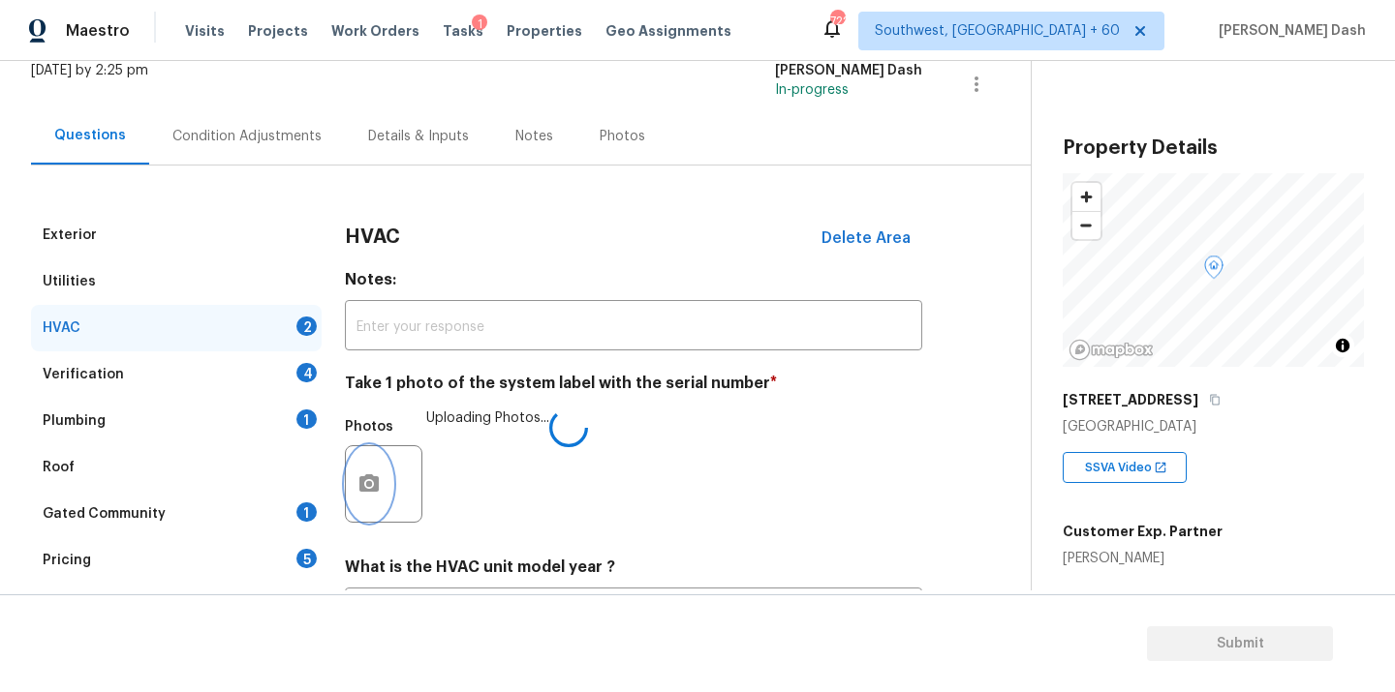
scroll to position [304, 0]
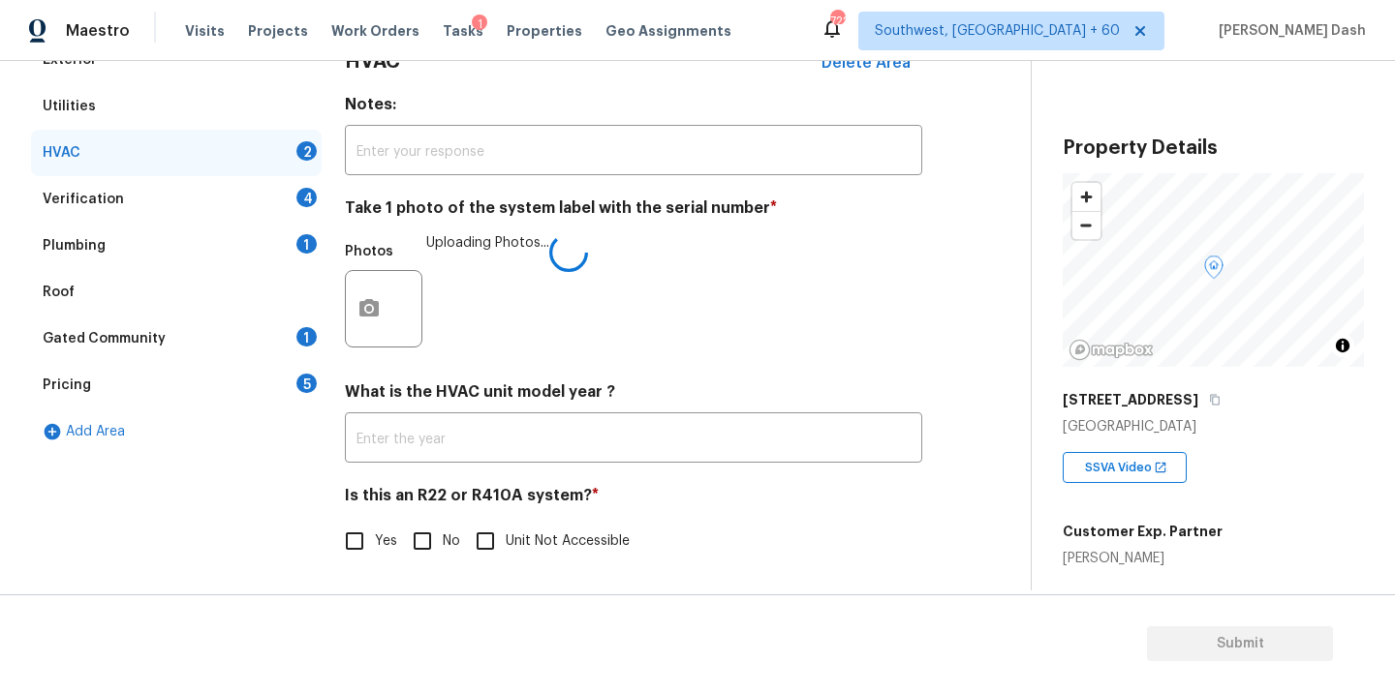
click at [358, 531] on input "Yes" at bounding box center [354, 541] width 41 height 41
checkbox input "true"
click at [274, 191] on div "Verification 4" at bounding box center [176, 199] width 291 height 46
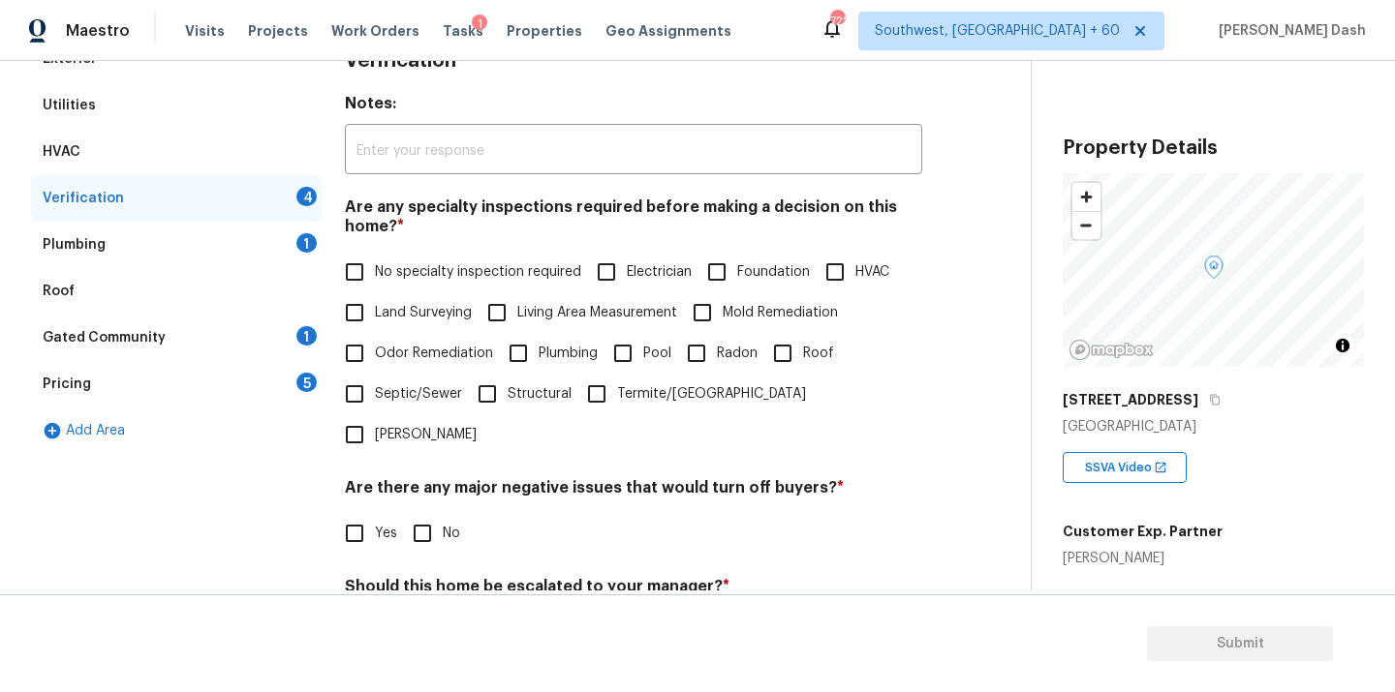
click at [420, 270] on span "No specialty inspection required" at bounding box center [478, 272] width 206 height 20
click at [375, 270] on input "No specialty inspection required" at bounding box center [354, 272] width 41 height 41
checkbox input "true"
click at [421, 515] on input "No" at bounding box center [422, 535] width 41 height 41
checkbox input "true"
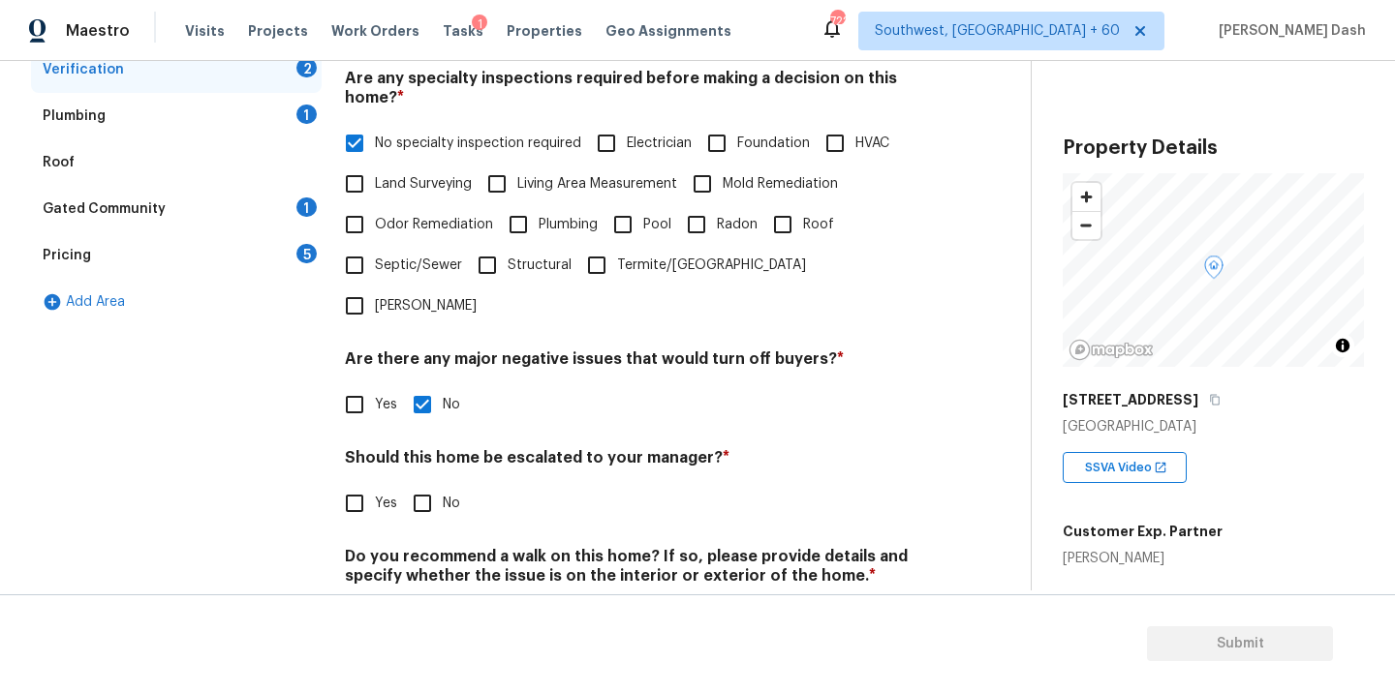
scroll to position [473, 0]
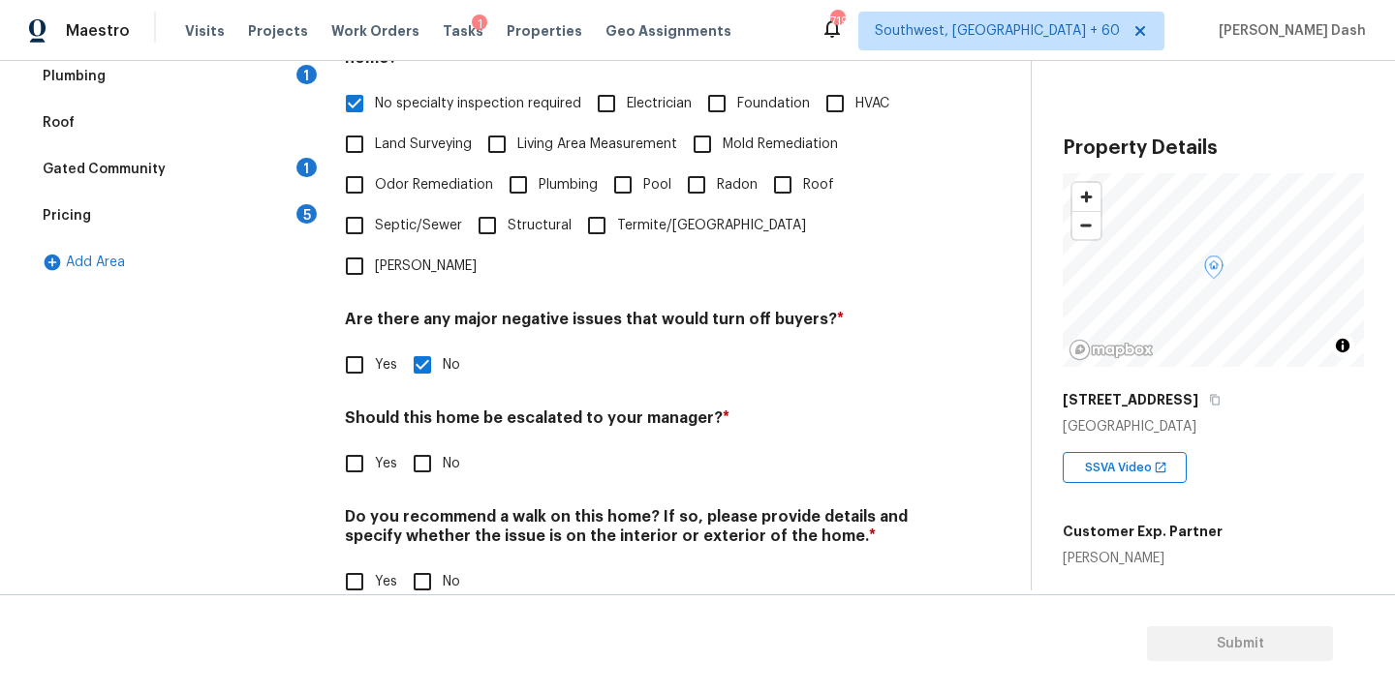
click at [548, 186] on span "Plumbing" at bounding box center [567, 185] width 59 height 20
click at [538, 186] on input "Plumbing" at bounding box center [518, 185] width 41 height 41
checkbox input "true"
drag, startPoint x: 403, startPoint y: 104, endPoint x: 403, endPoint y: 139, distance: 35.8
click at [403, 103] on span "No specialty inspection required" at bounding box center [478, 104] width 206 height 20
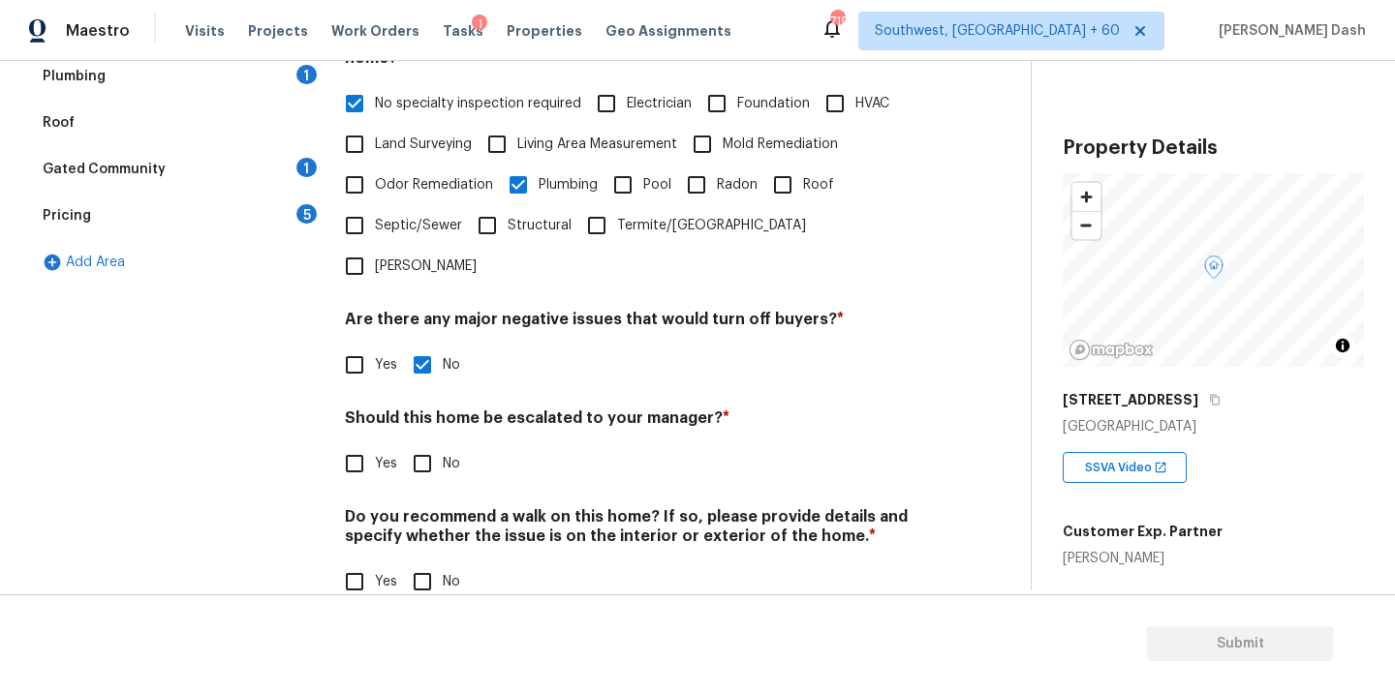
click at [375, 103] on input "No specialty inspection required" at bounding box center [354, 103] width 41 height 41
checkbox input "false"
click at [433, 444] on input "No" at bounding box center [422, 464] width 41 height 41
checkbox input "true"
click at [427, 564] on input "No" at bounding box center [422, 584] width 41 height 41
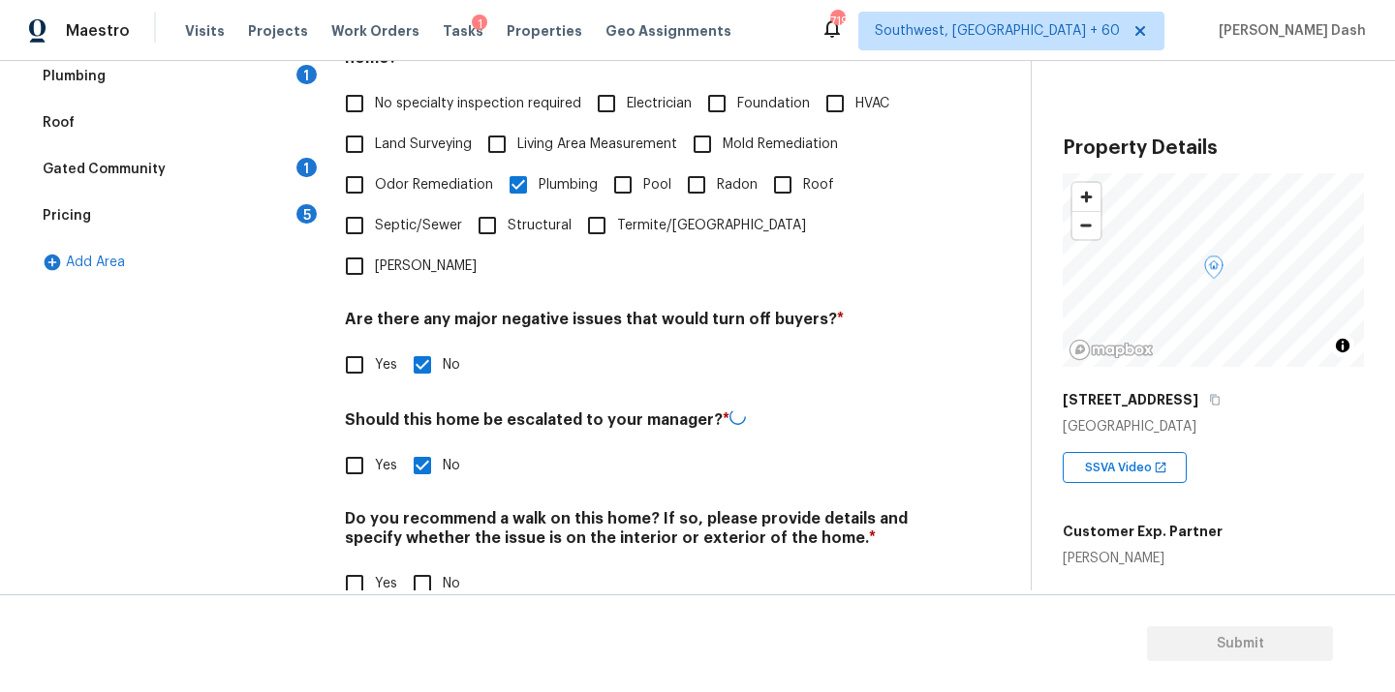
checkbox input "true"
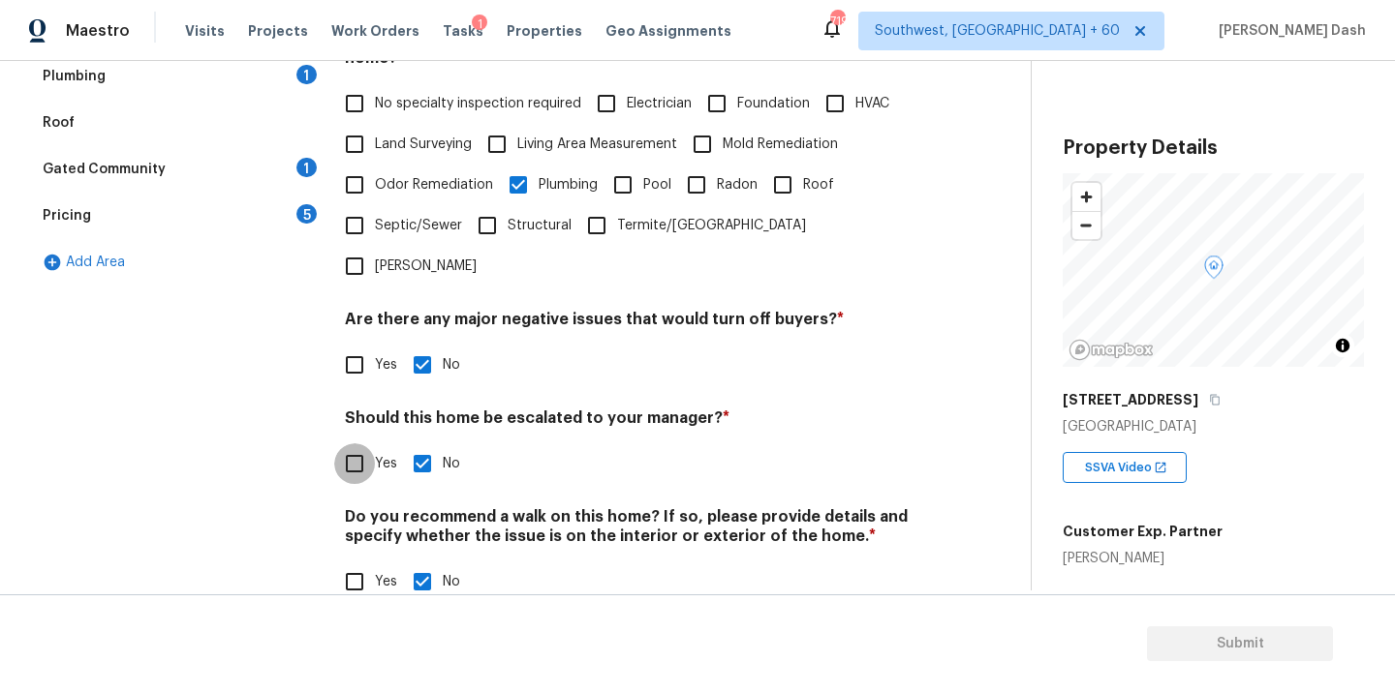
click at [346, 444] on input "Yes" at bounding box center [354, 464] width 41 height 41
checkbox input "true"
checkbox input "false"
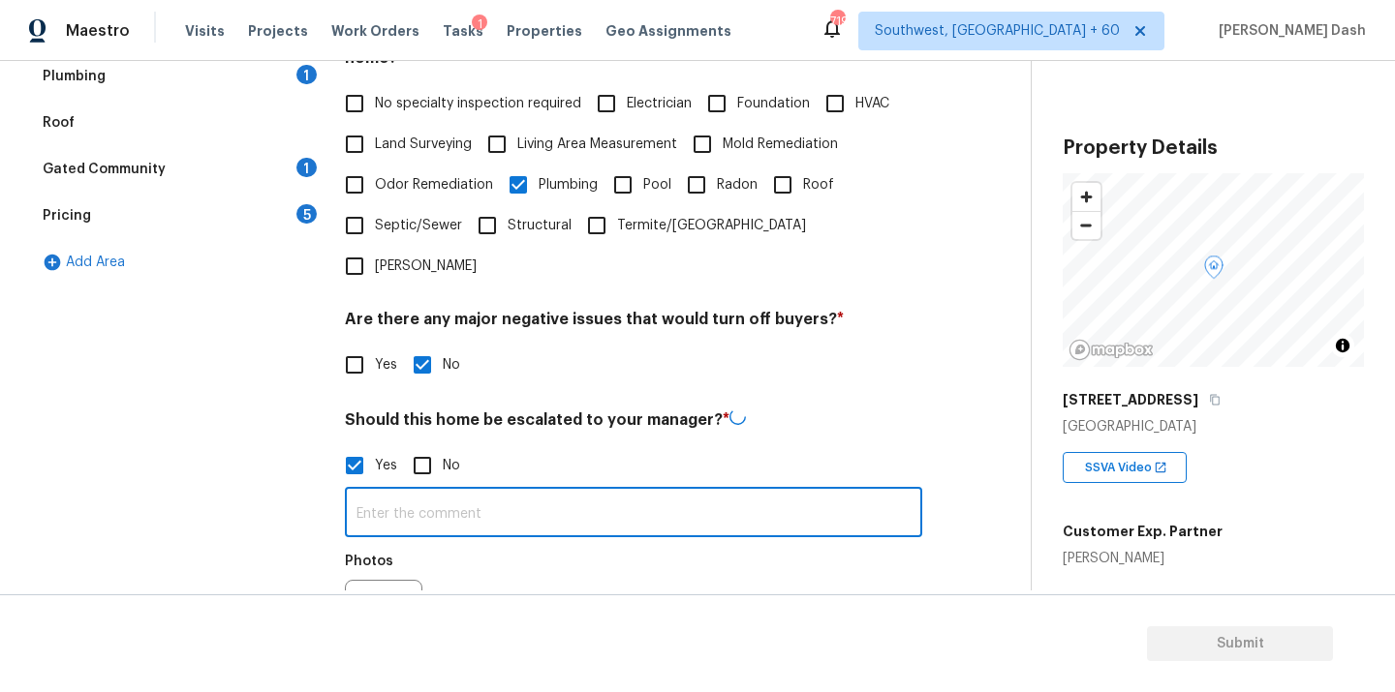
click at [436, 492] on input "text" at bounding box center [633, 515] width 577 height 46
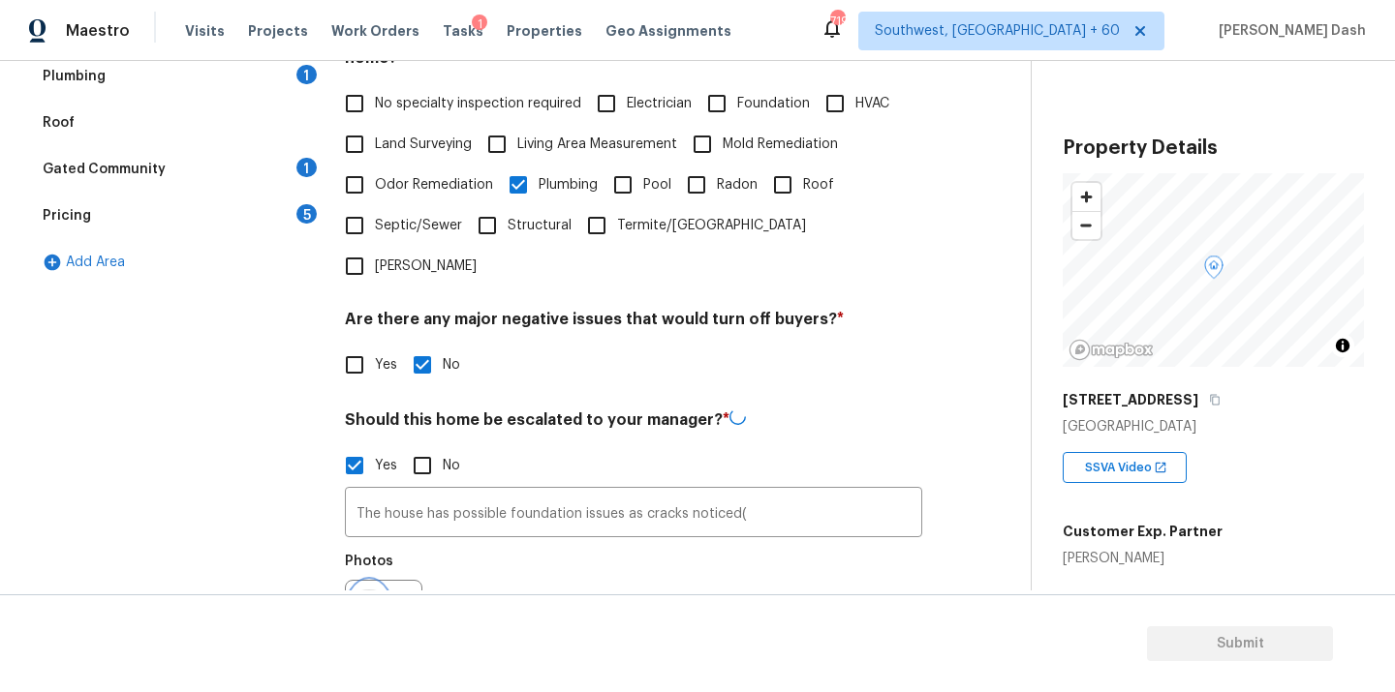
click at [377, 609] on icon "button" at bounding box center [368, 617] width 19 height 17
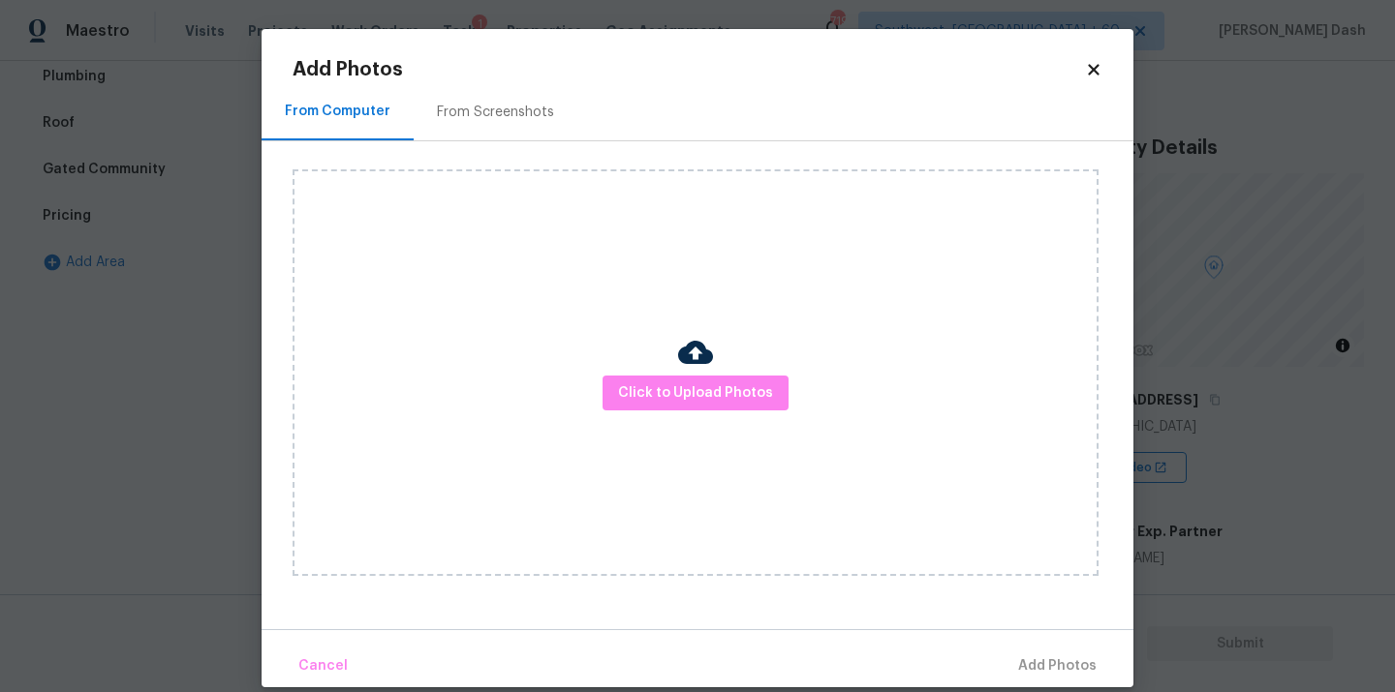
click at [632, 412] on div "Click to Upload Photos" at bounding box center [695, 372] width 806 height 407
click at [632, 407] on button "Click to Upload Photos" at bounding box center [695, 394] width 186 height 36
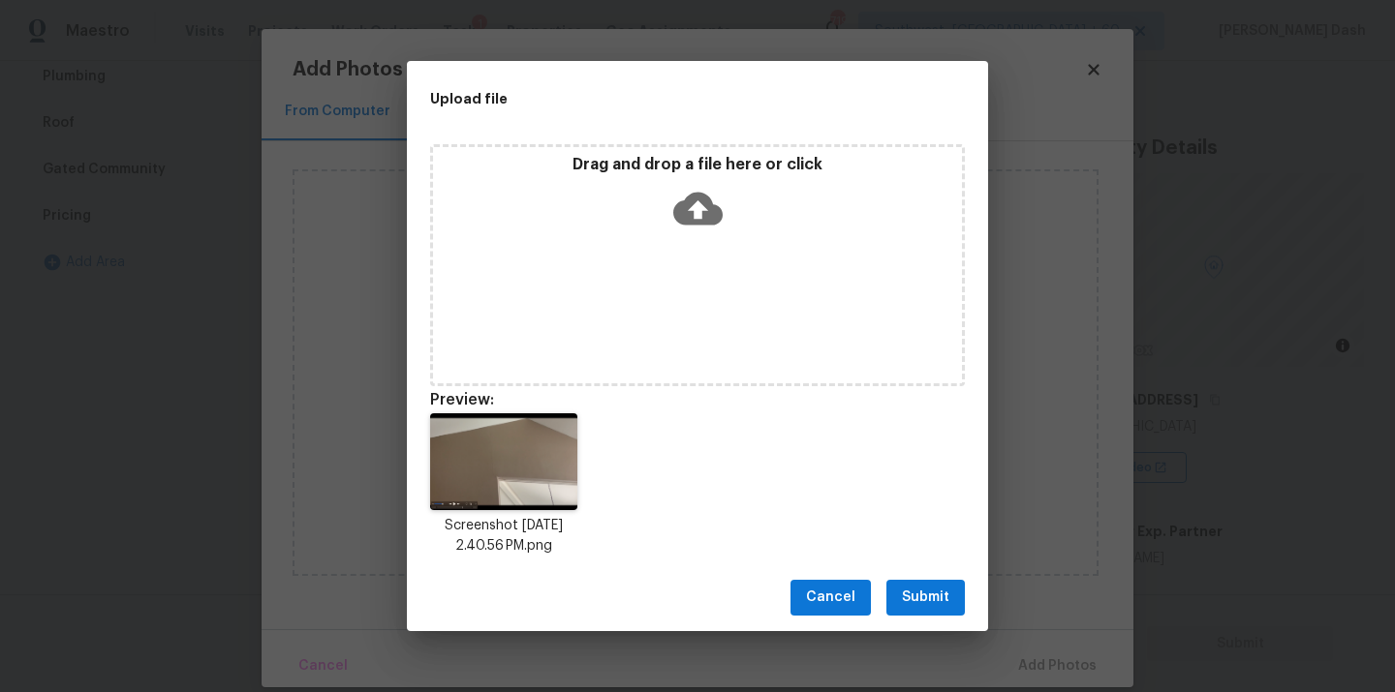
click at [950, 616] on div "Cancel Submit" at bounding box center [697, 598] width 581 height 67
click at [950, 606] on button "Submit" at bounding box center [925, 598] width 78 height 36
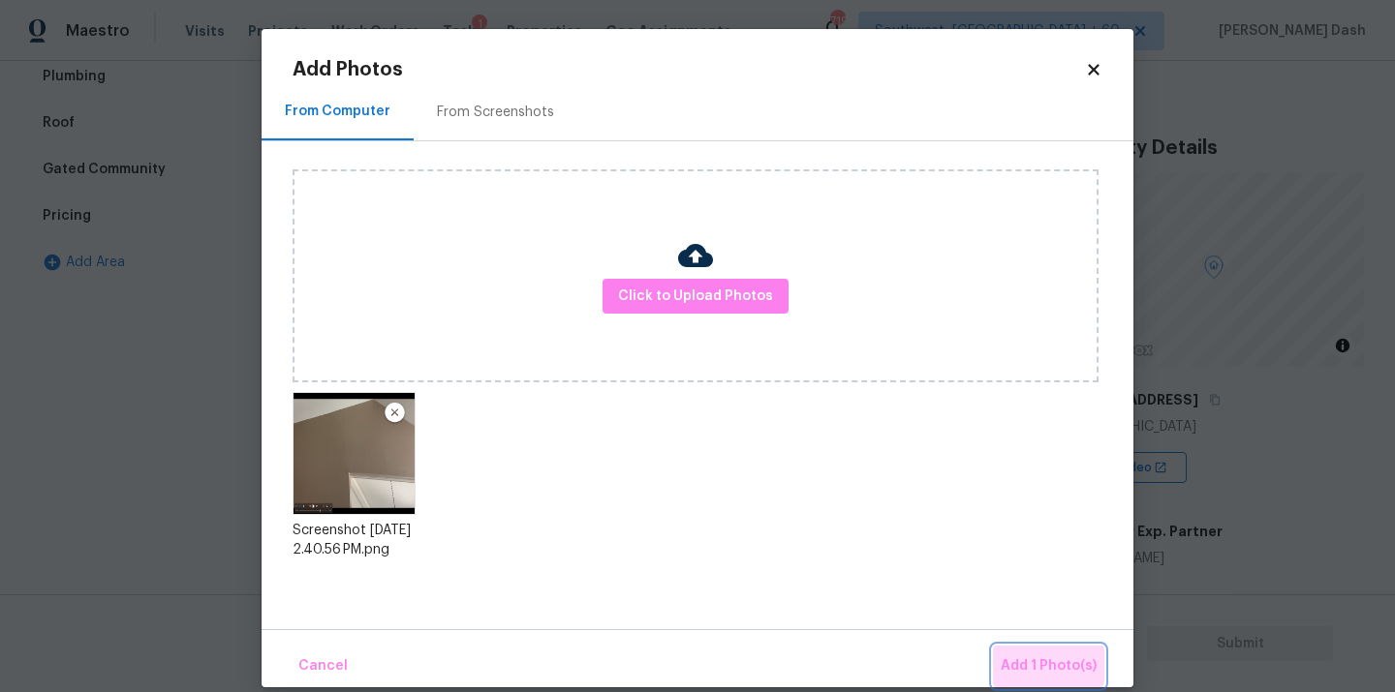
click at [1040, 650] on button "Add 1 Photo(s)" at bounding box center [1048, 667] width 111 height 42
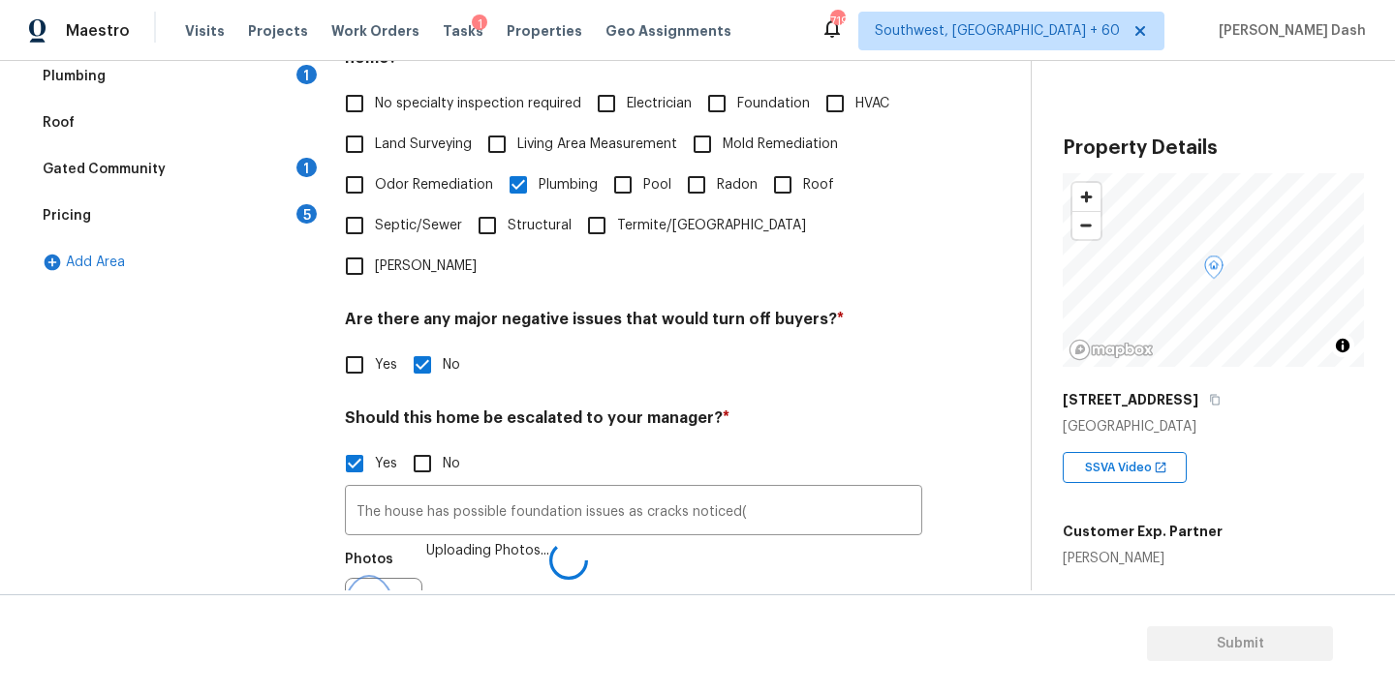
scroll to position [497, 0]
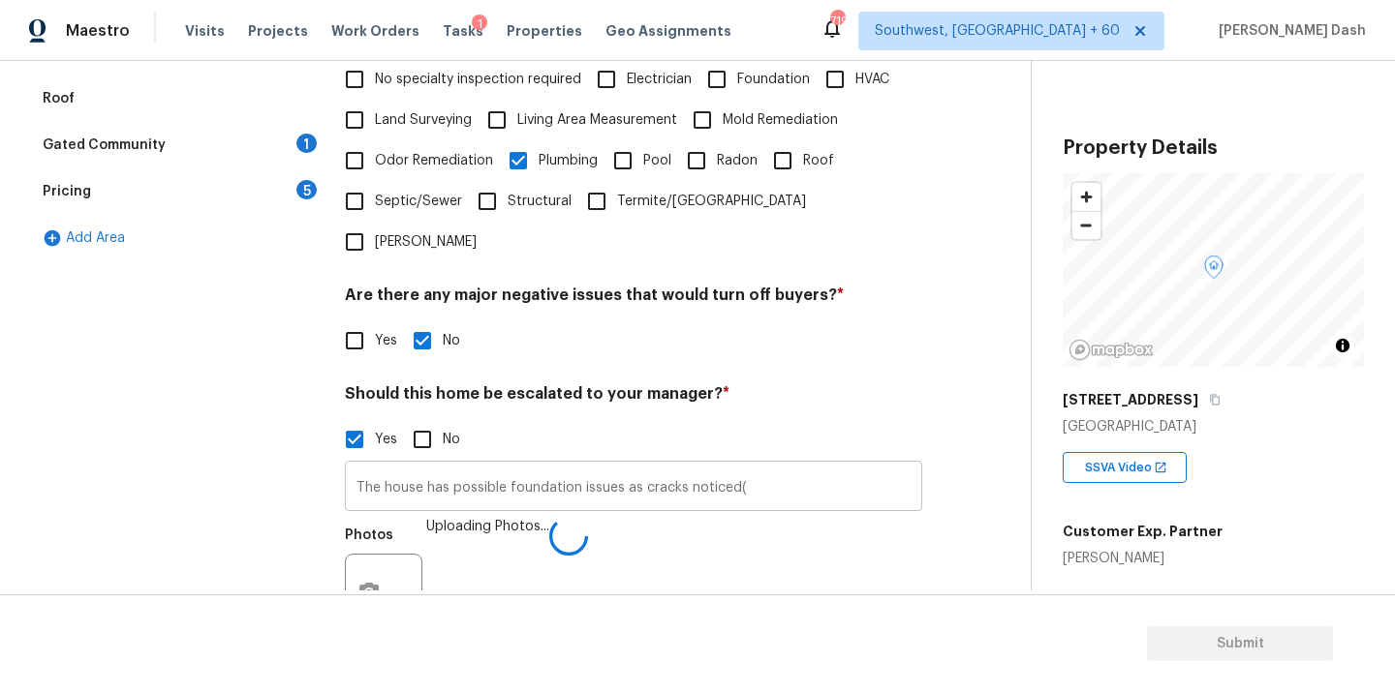
click at [771, 466] on input "The house has possible foundation issues as cracks noticed(" at bounding box center [633, 489] width 577 height 46
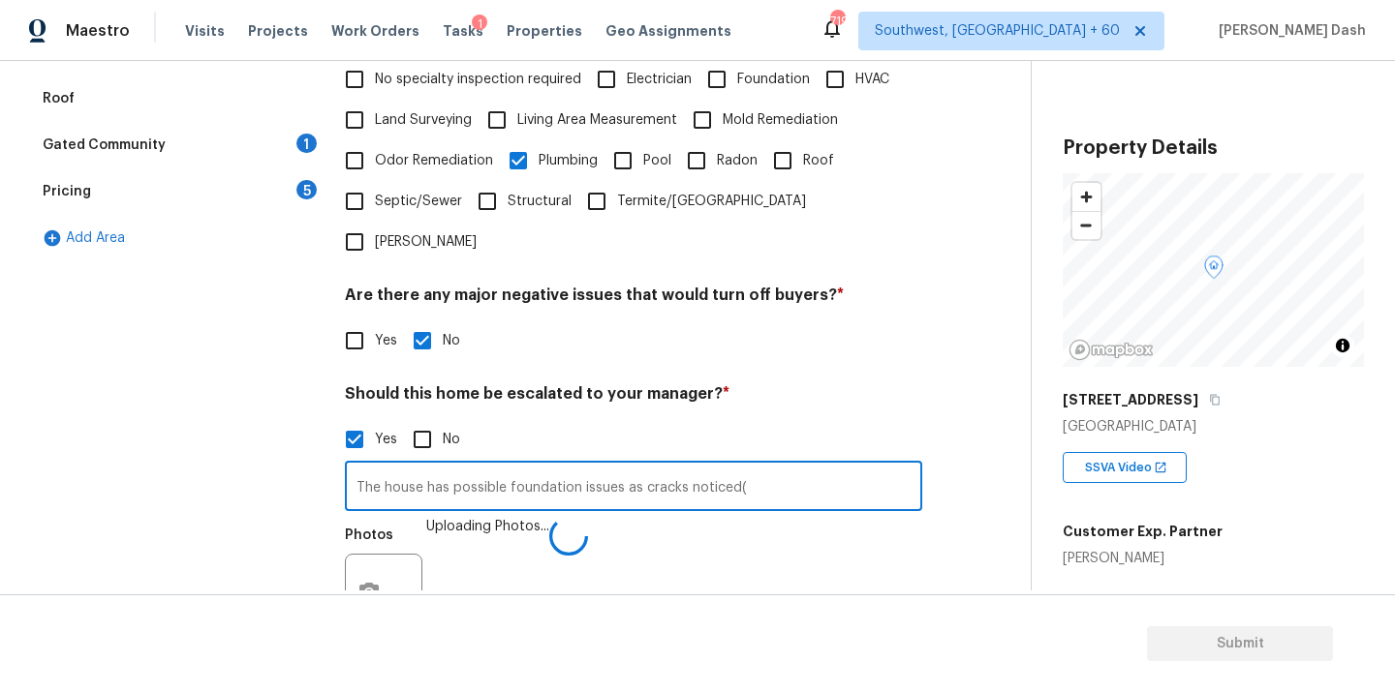
click at [771, 466] on input "The house has possible foundation issues as cracks noticed(" at bounding box center [633, 489] width 577 height 46
click at [775, 466] on input "The house has possible foundation issues as cracks noticed(" at bounding box center [633, 489] width 577 height 46
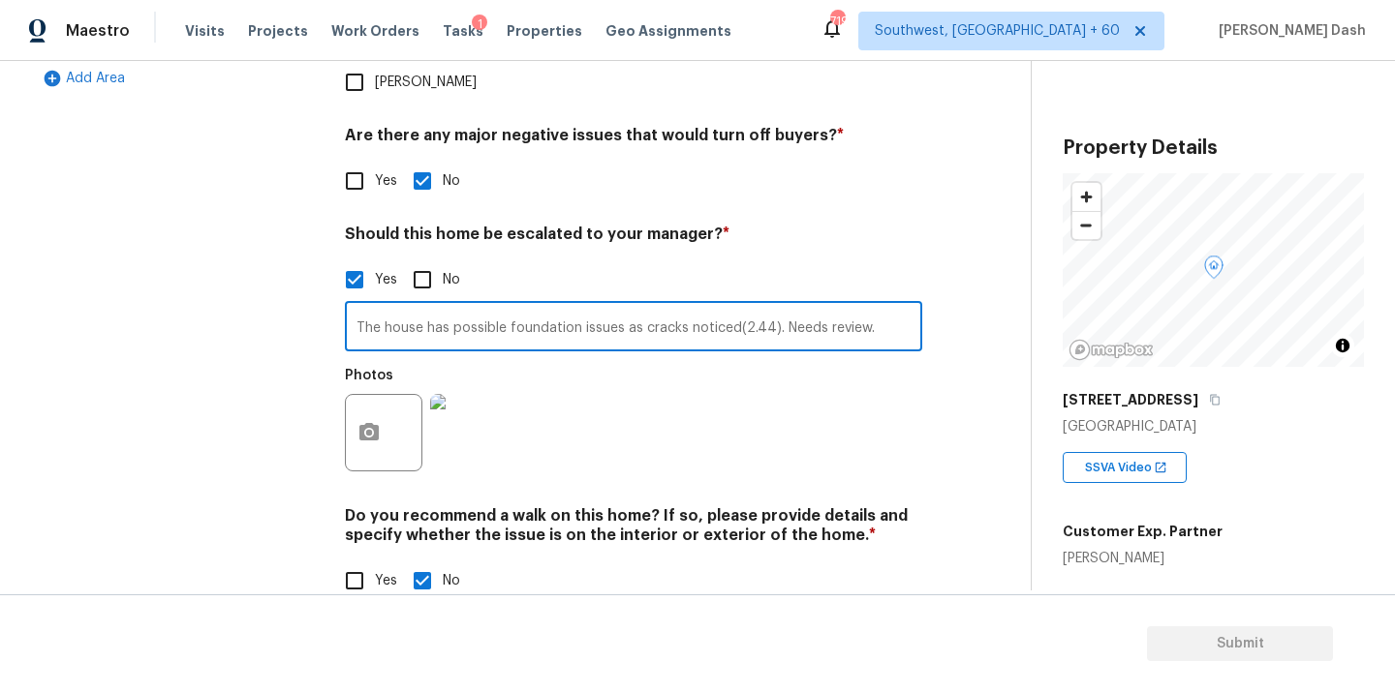
type input "The house has possible foundation issues as cracks noticed(2.44). Needs review."
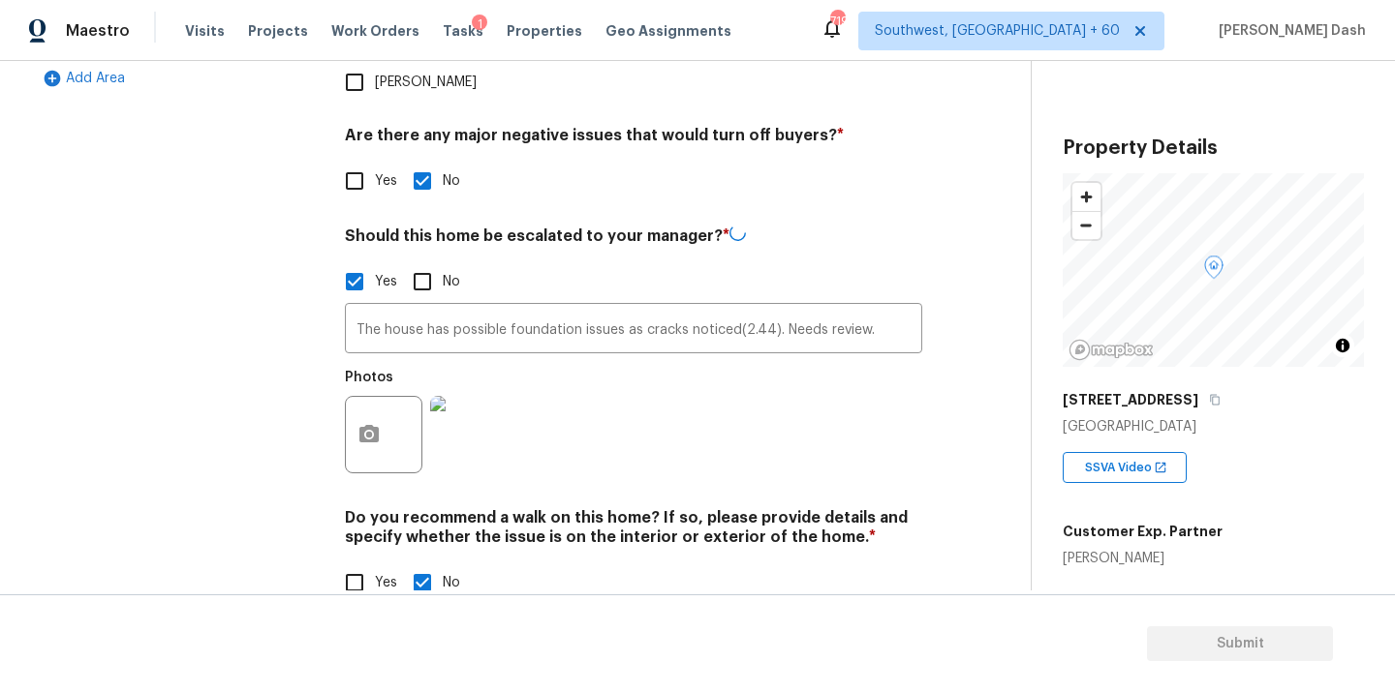
click at [267, 382] on div "Exterior Utilities HVAC Verification Plumbing 1 Roof Gated Community 1 Pricing …" at bounding box center [176, 154] width 291 height 943
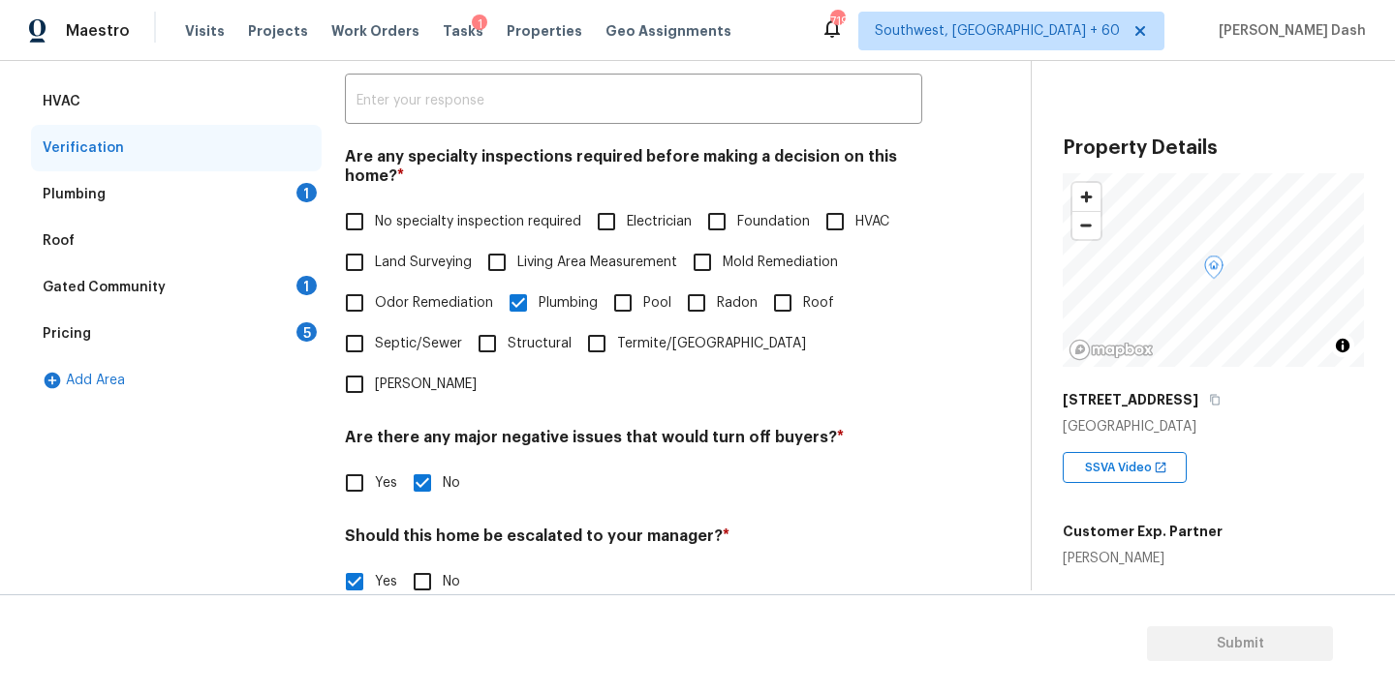
click at [273, 189] on div "Plumbing 1" at bounding box center [176, 194] width 291 height 46
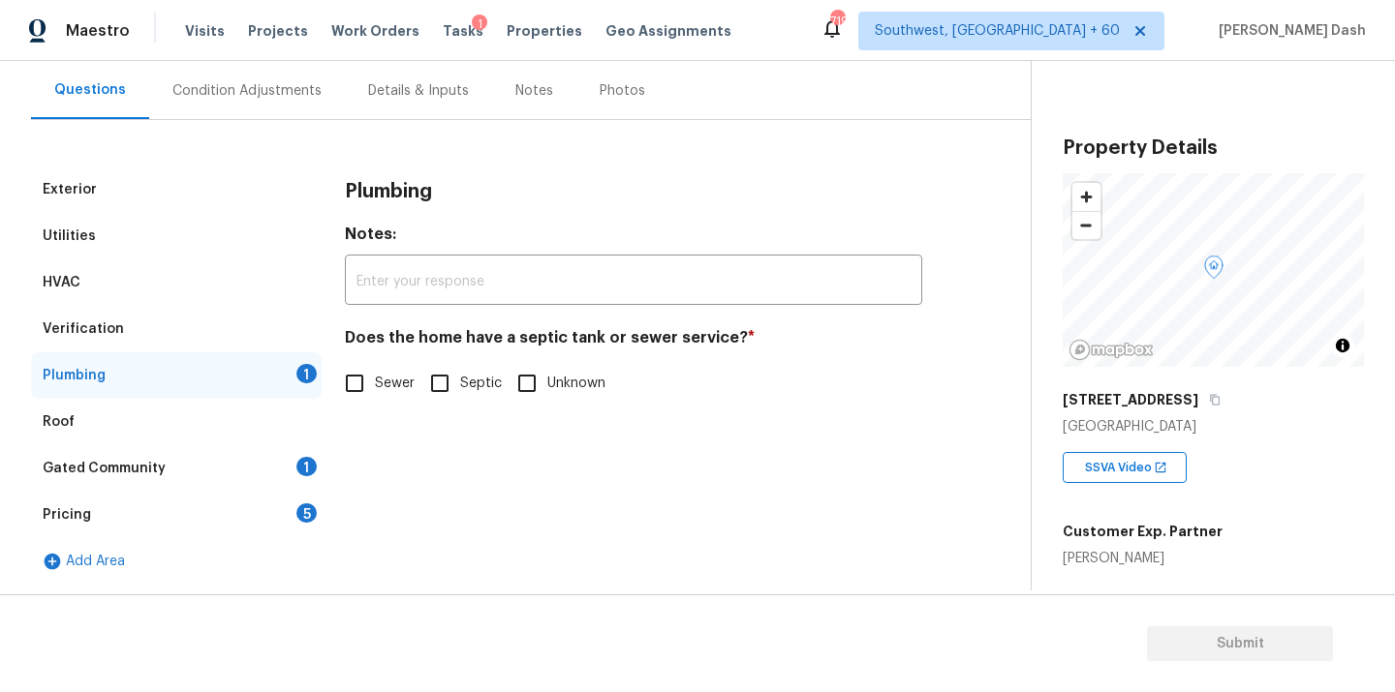
scroll to position [173, 0]
drag, startPoint x: 368, startPoint y: 374, endPoint x: 352, endPoint y: 396, distance: 27.7
click at [368, 374] on input "Sewer" at bounding box center [354, 383] width 41 height 41
checkbox input "true"
click at [321, 458] on div "Gated Community 1" at bounding box center [176, 469] width 291 height 46
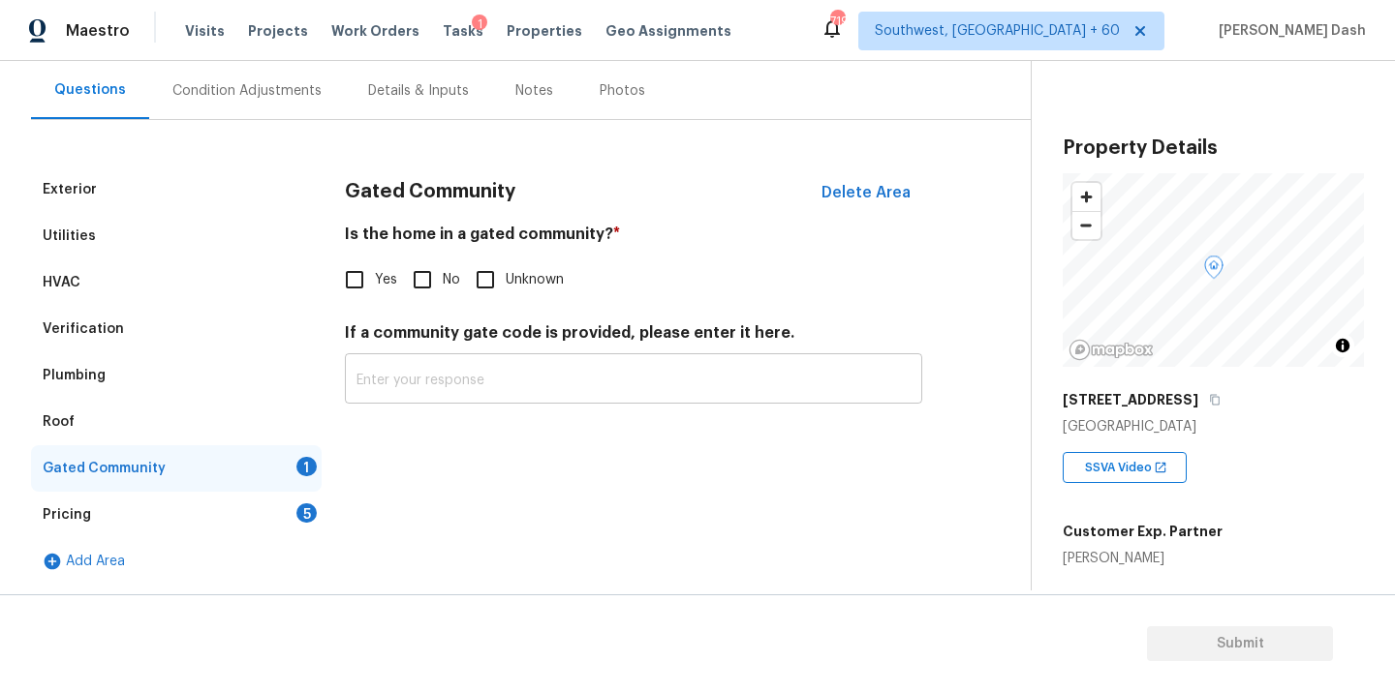
drag, startPoint x: 446, startPoint y: 260, endPoint x: 349, endPoint y: 398, distance: 169.0
click at [446, 261] on label "No" at bounding box center [431, 280] width 58 height 41
click at [443, 261] on input "No" at bounding box center [422, 280] width 41 height 41
checkbox input "true"
click at [295, 508] on div "Pricing 5" at bounding box center [176, 515] width 291 height 46
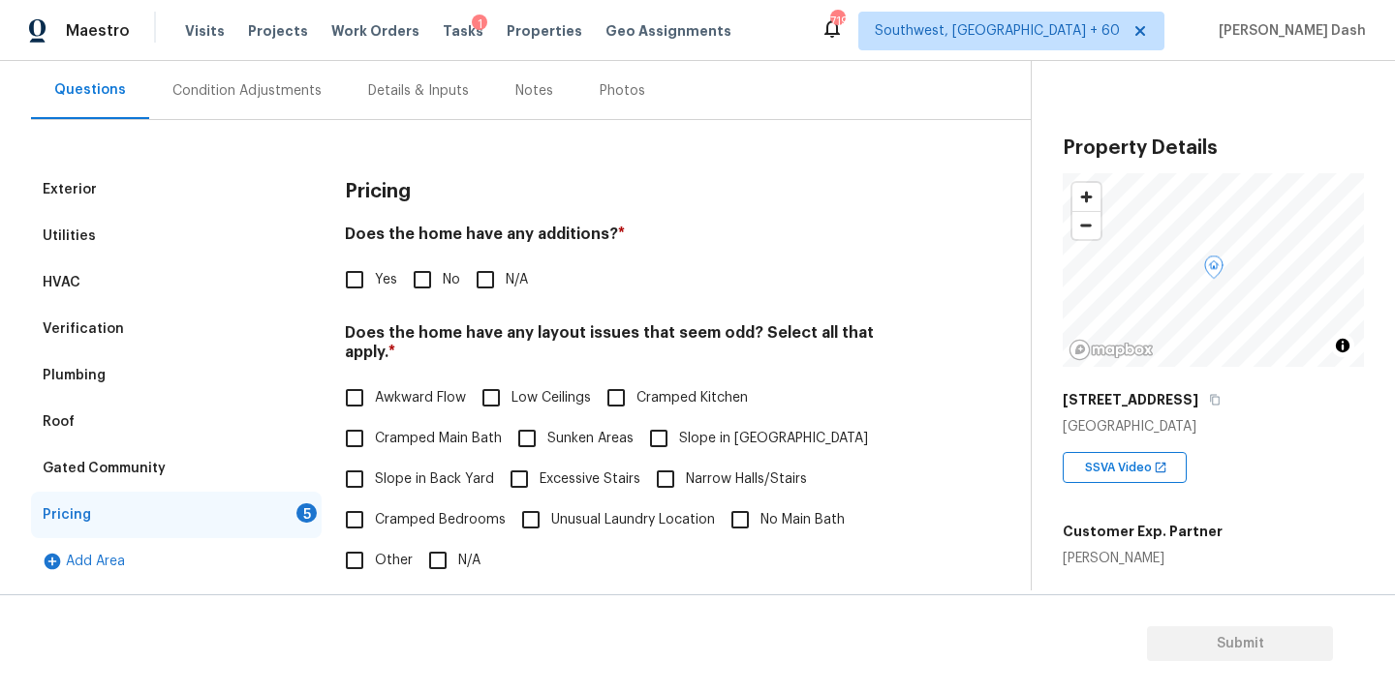
click at [413, 276] on input "No" at bounding box center [422, 280] width 41 height 41
checkbox input "true"
drag, startPoint x: 349, startPoint y: 558, endPoint x: 425, endPoint y: 547, distance: 77.2
click at [349, 558] on input "Other" at bounding box center [354, 560] width 41 height 41
checkbox input "true"
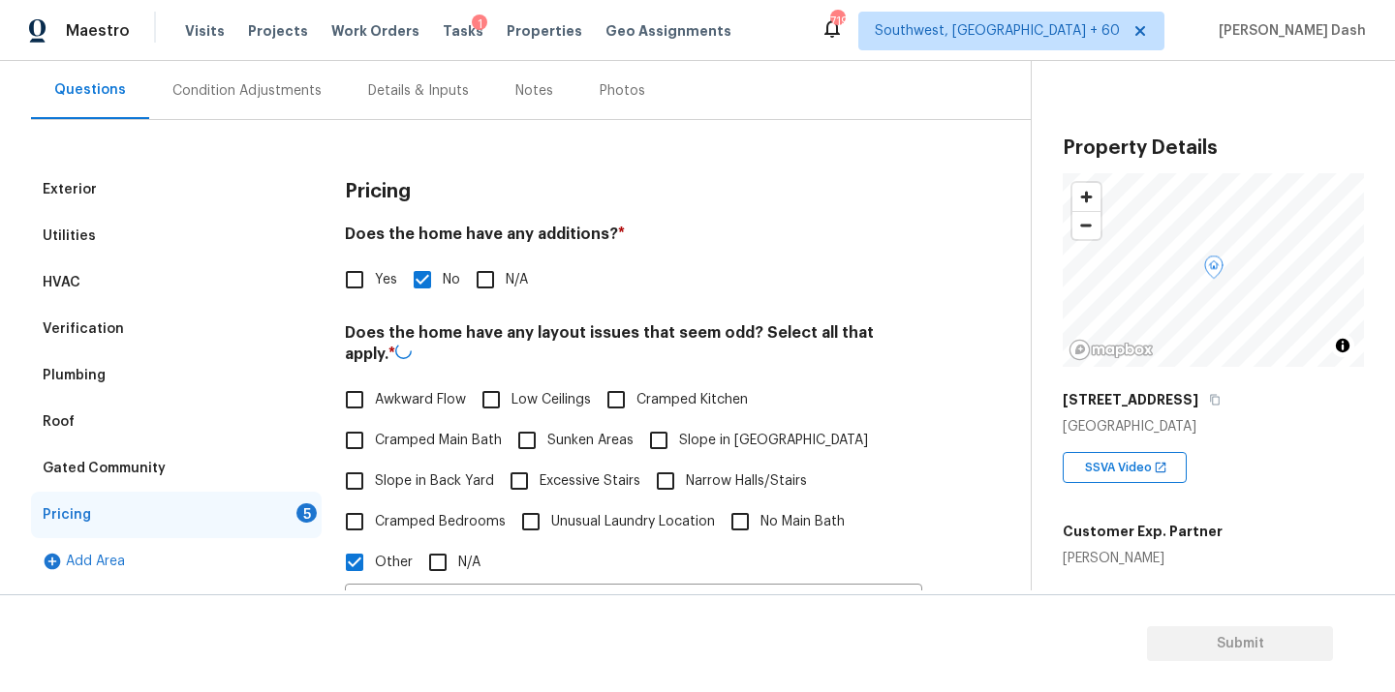
scroll to position [347, 0]
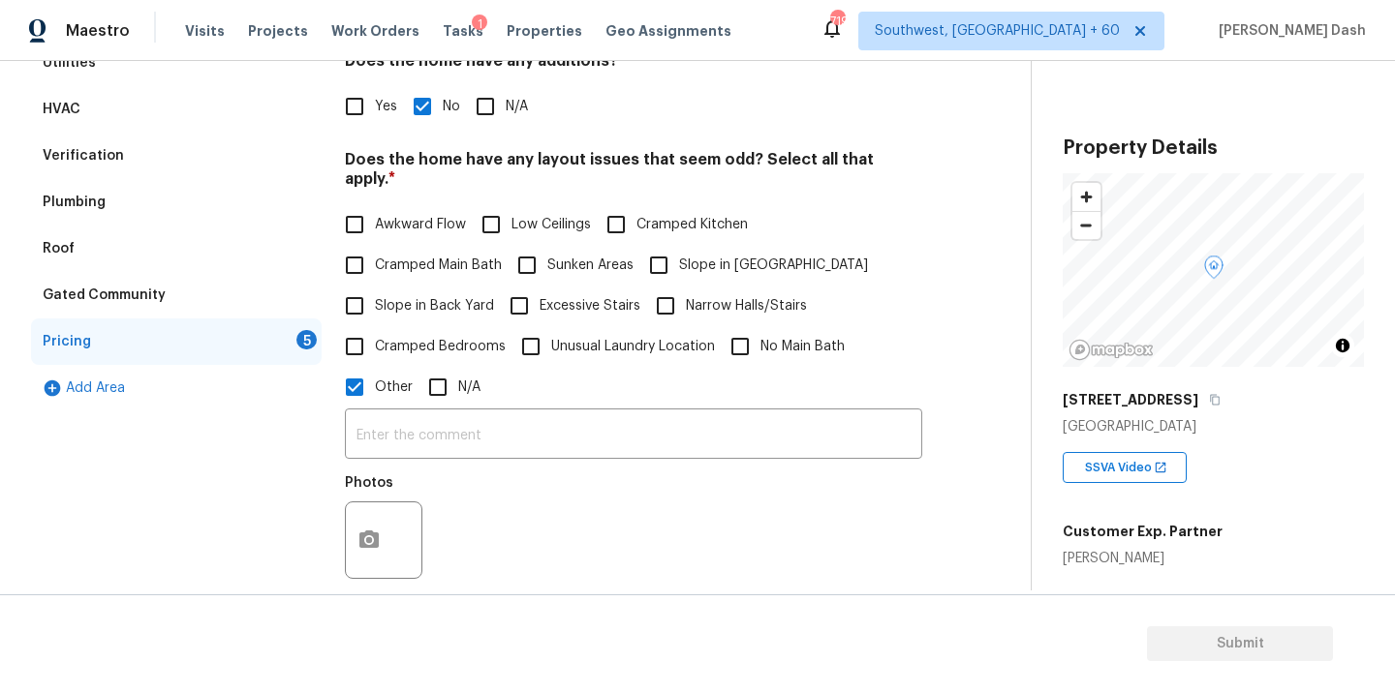
click at [375, 296] on span "Slope in Back Yard" at bounding box center [434, 306] width 119 height 20
click at [375, 286] on input "Slope in Back Yard" at bounding box center [354, 306] width 41 height 41
checkbox input "true"
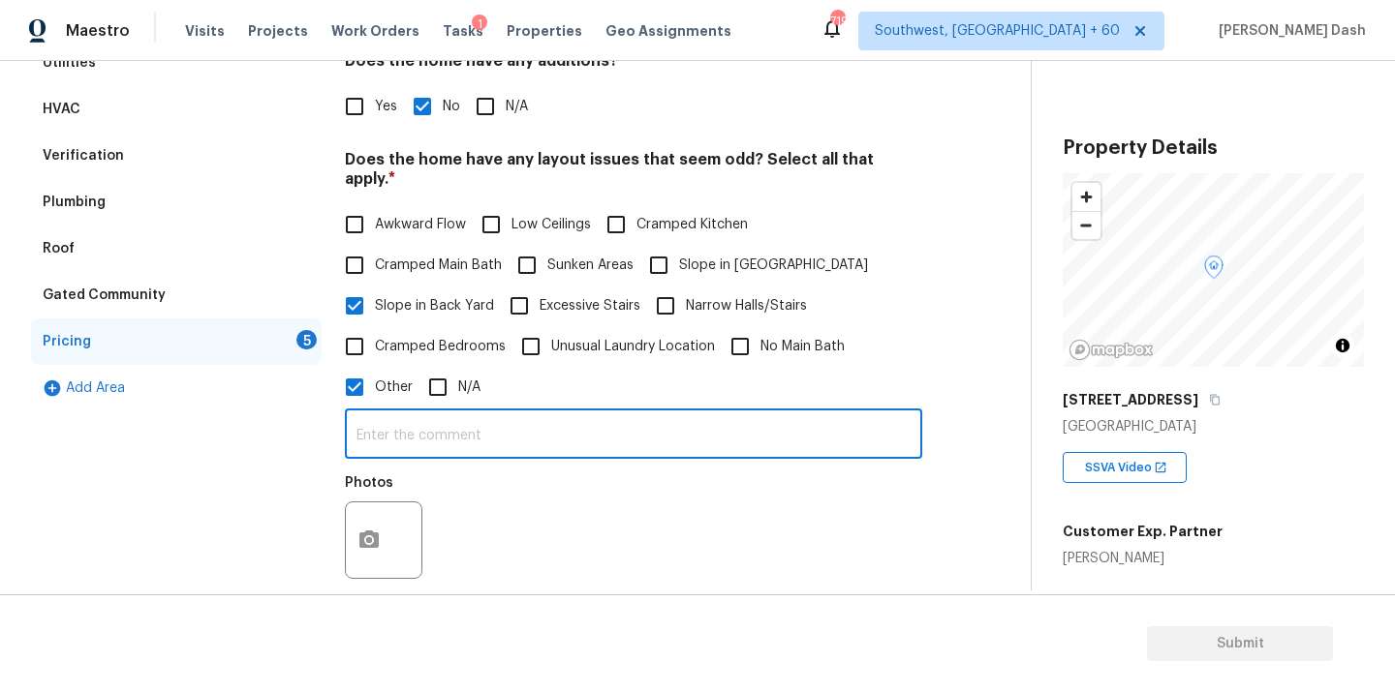
click at [431, 415] on input "text" at bounding box center [633, 437] width 577 height 46
type input "The house has moderate slope on back yard."
click at [373, 511] on button "button" at bounding box center [369, 541] width 46 height 76
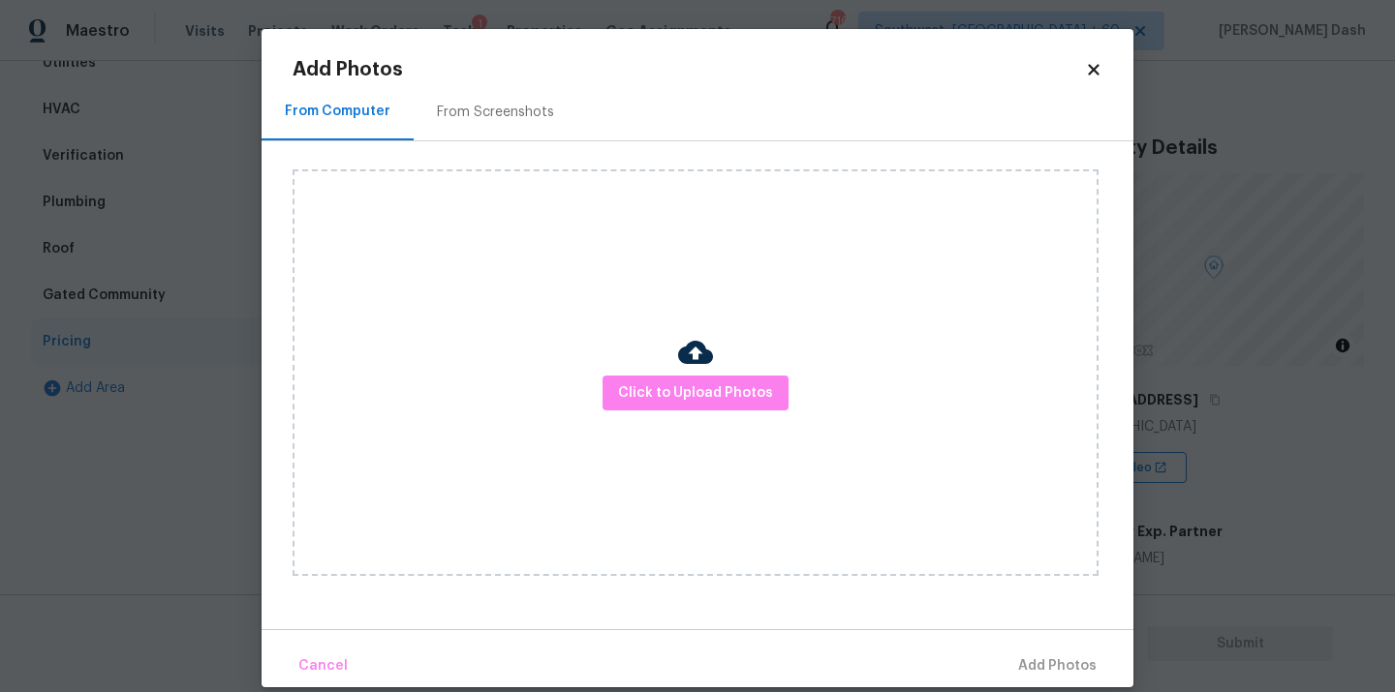
click at [631, 422] on div "Click to Upload Photos" at bounding box center [695, 372] width 806 height 407
click at [631, 396] on span "Click to Upload Photos" at bounding box center [695, 394] width 155 height 24
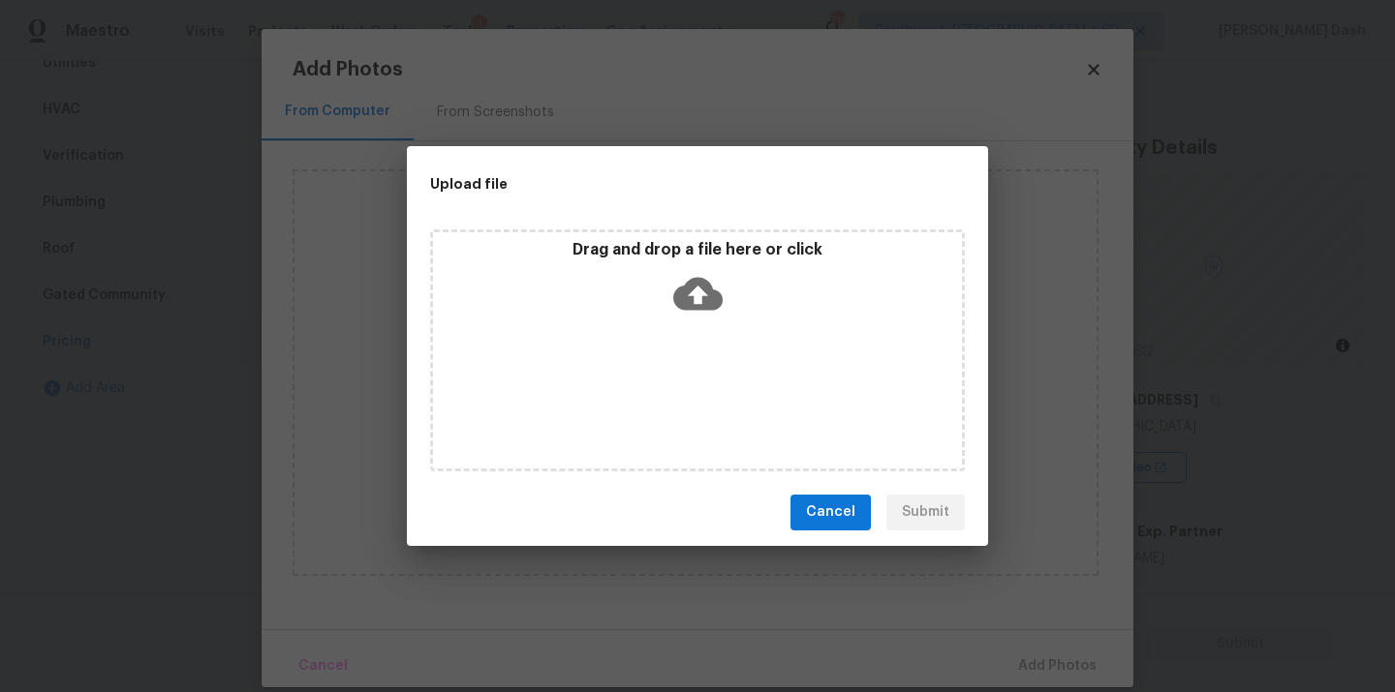
click at [631, 396] on div "Drag and drop a file here or click" at bounding box center [697, 351] width 535 height 242
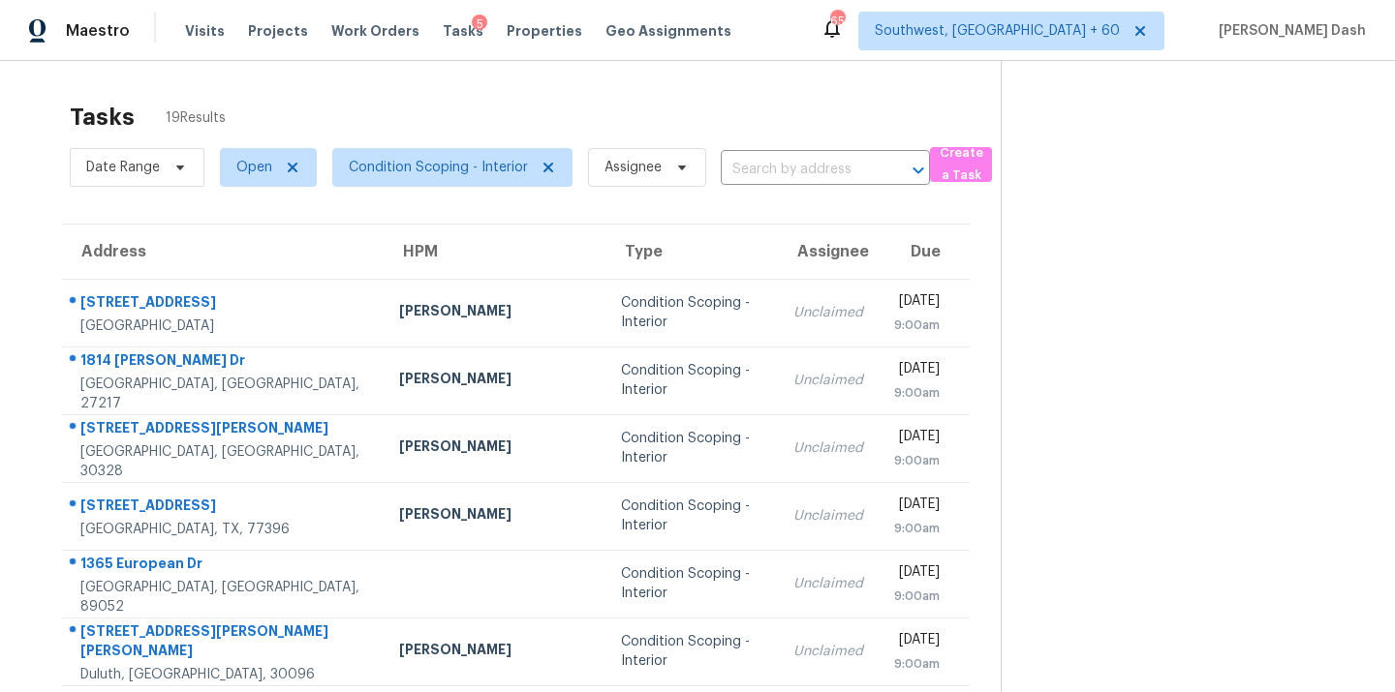
scroll to position [47, 0]
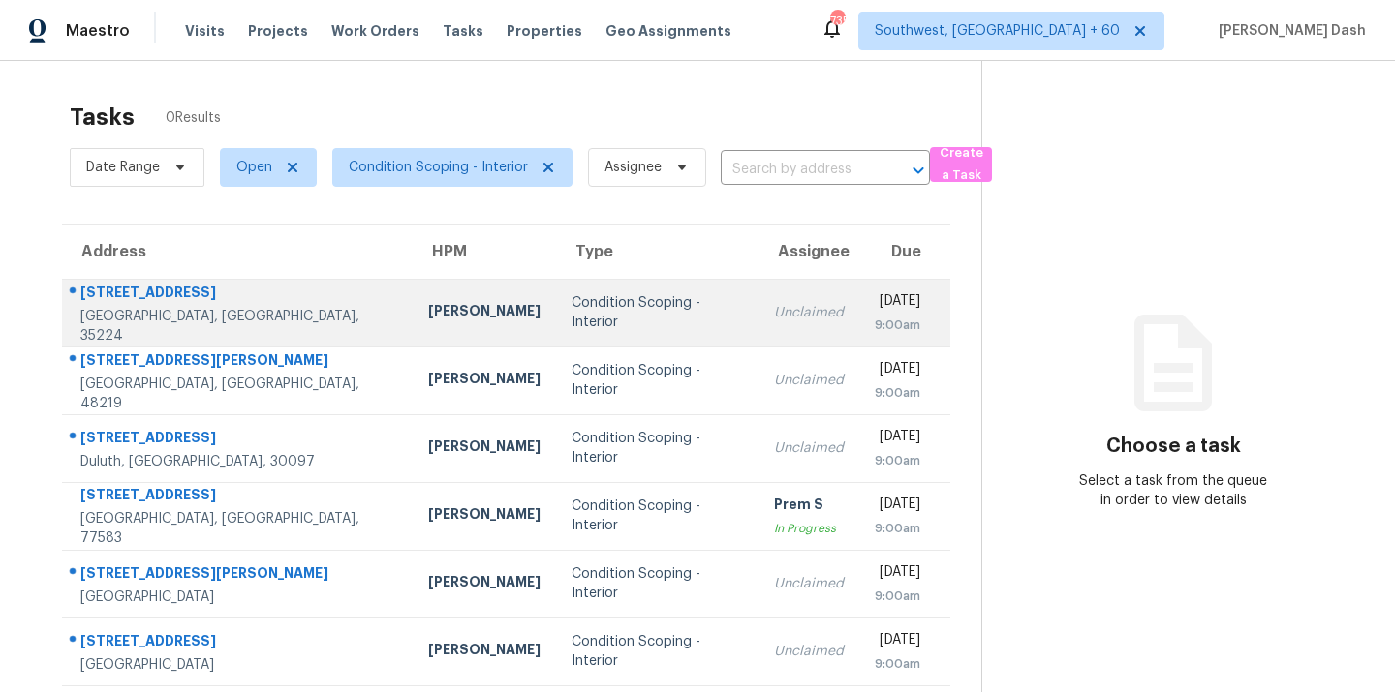
click at [556, 336] on td "Condition Scoping - Interior" at bounding box center [657, 313] width 202 height 68
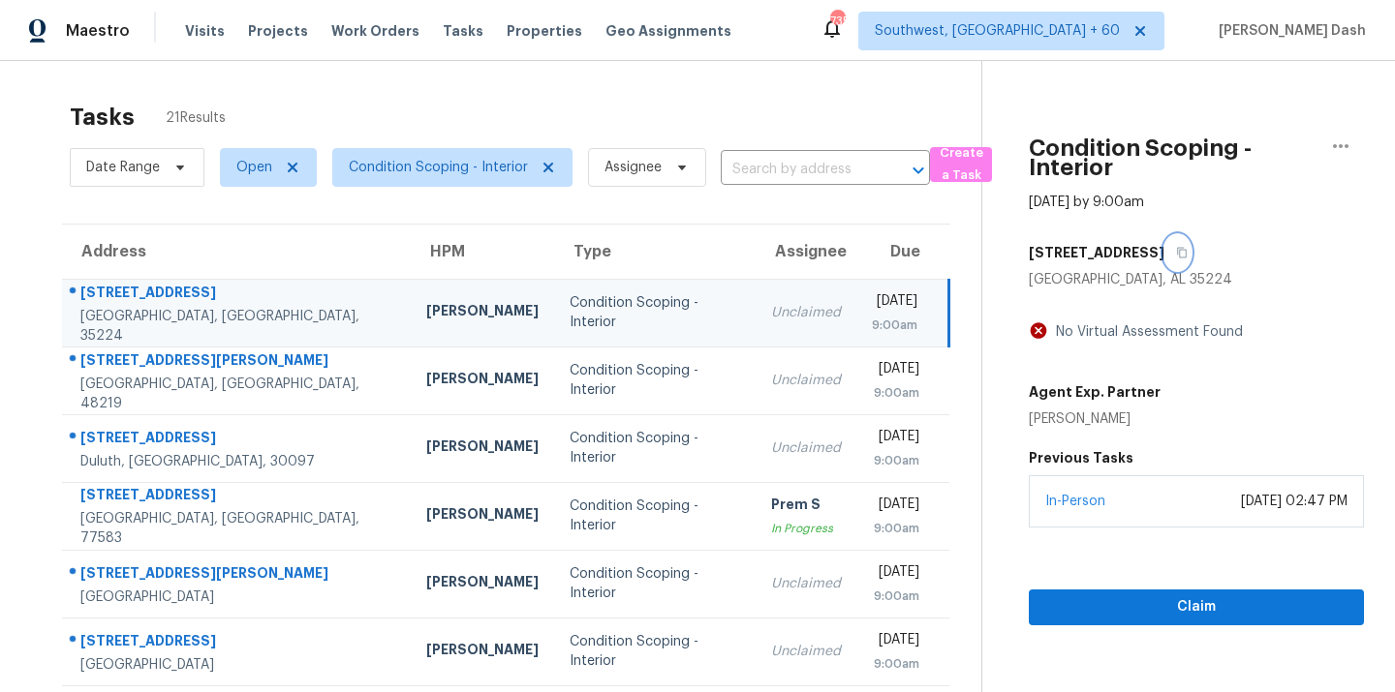
click at [1164, 240] on button "button" at bounding box center [1177, 252] width 26 height 35
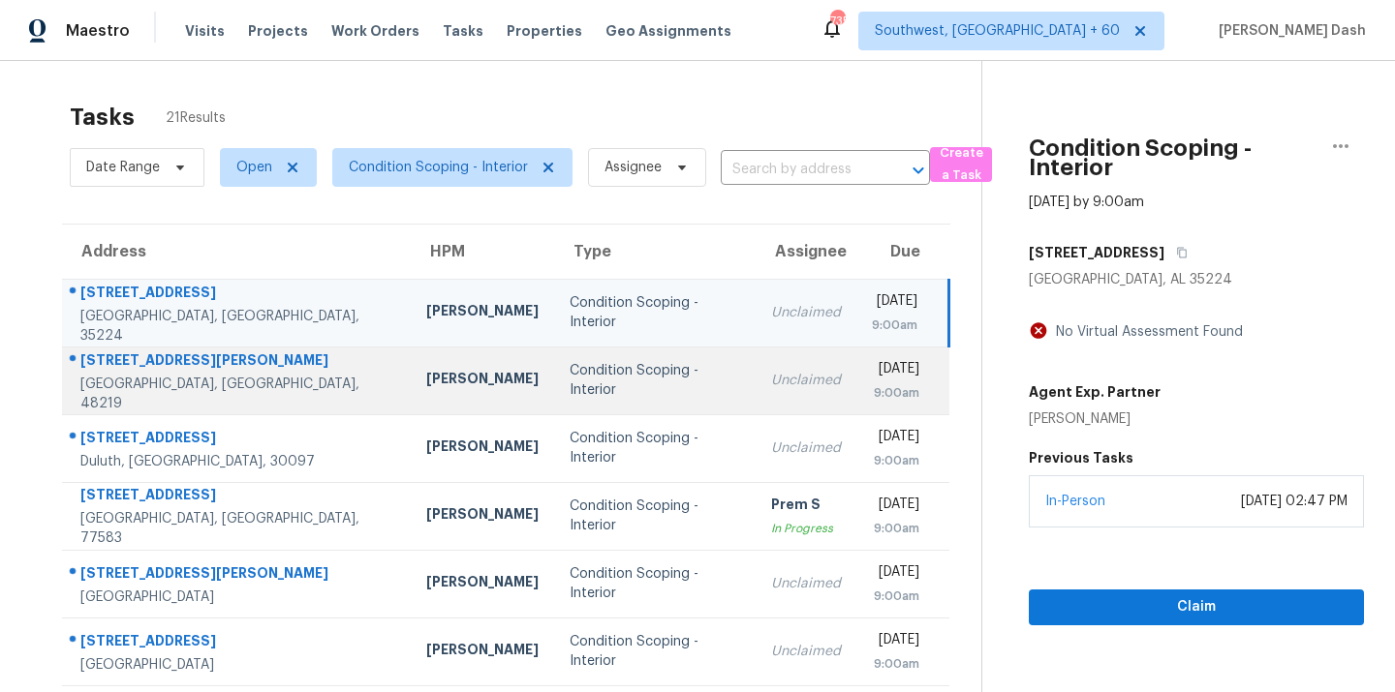
click at [590, 364] on td "Condition Scoping - Interior" at bounding box center [654, 381] width 201 height 68
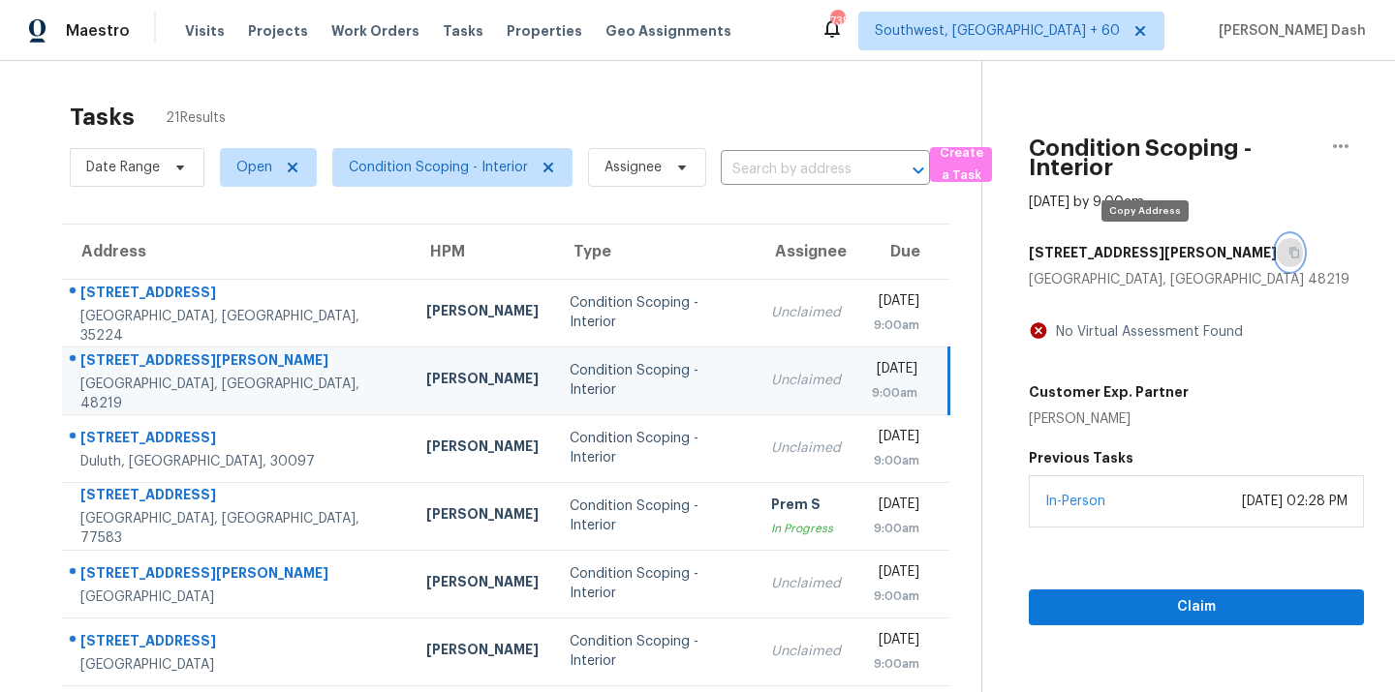
click at [1288, 255] on icon "button" at bounding box center [1294, 253] width 12 height 12
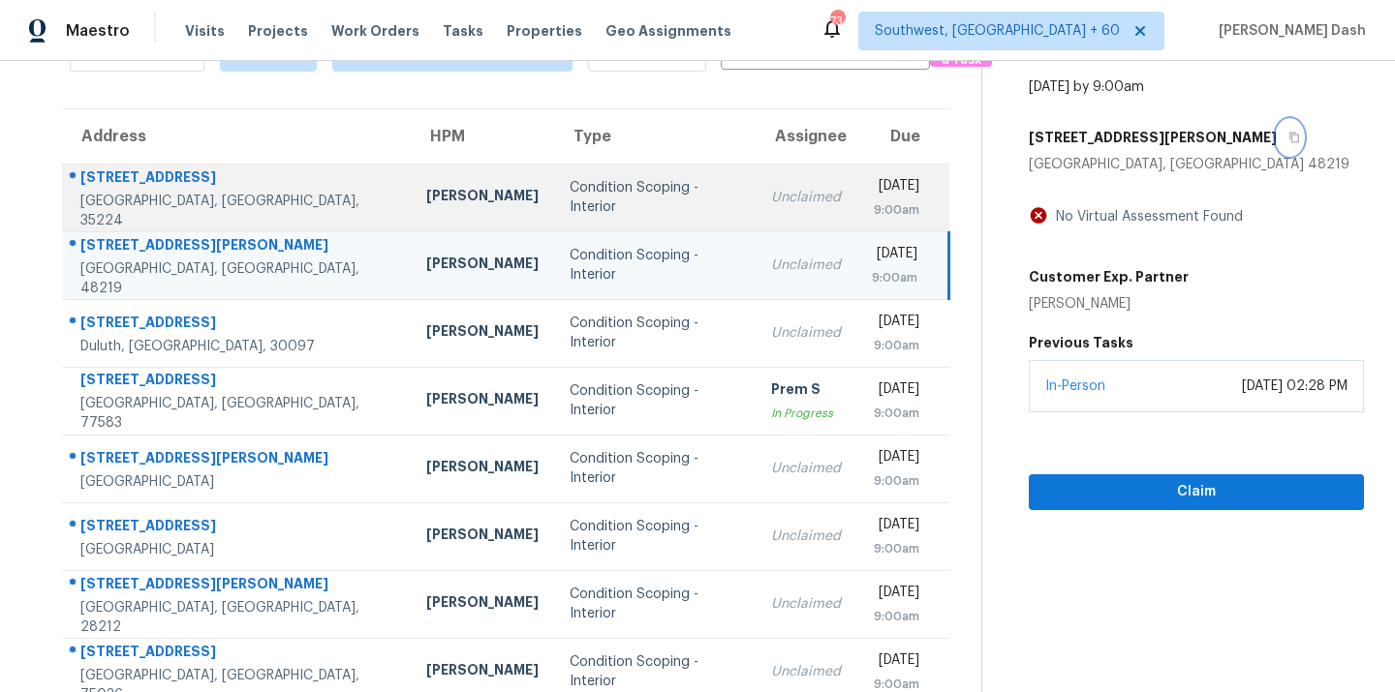
scroll to position [316, 0]
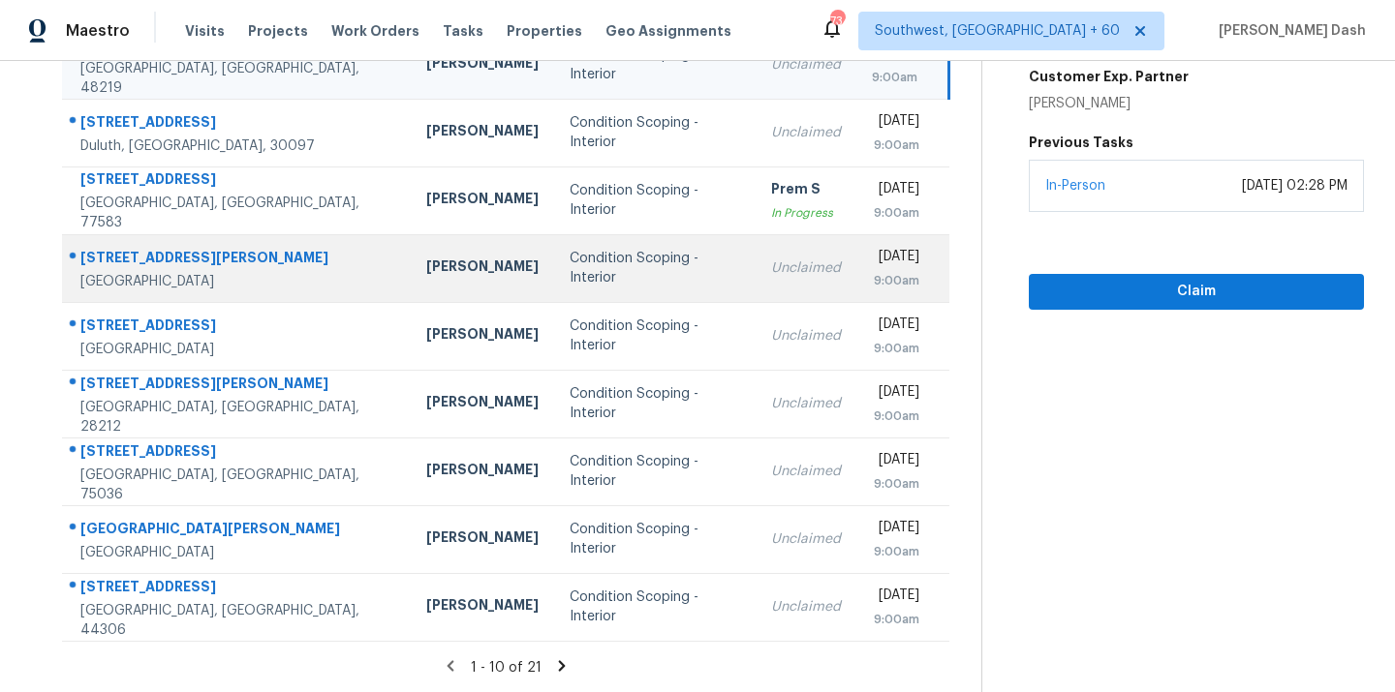
click at [771, 265] on div "Unclaimed" at bounding box center [806, 268] width 70 height 19
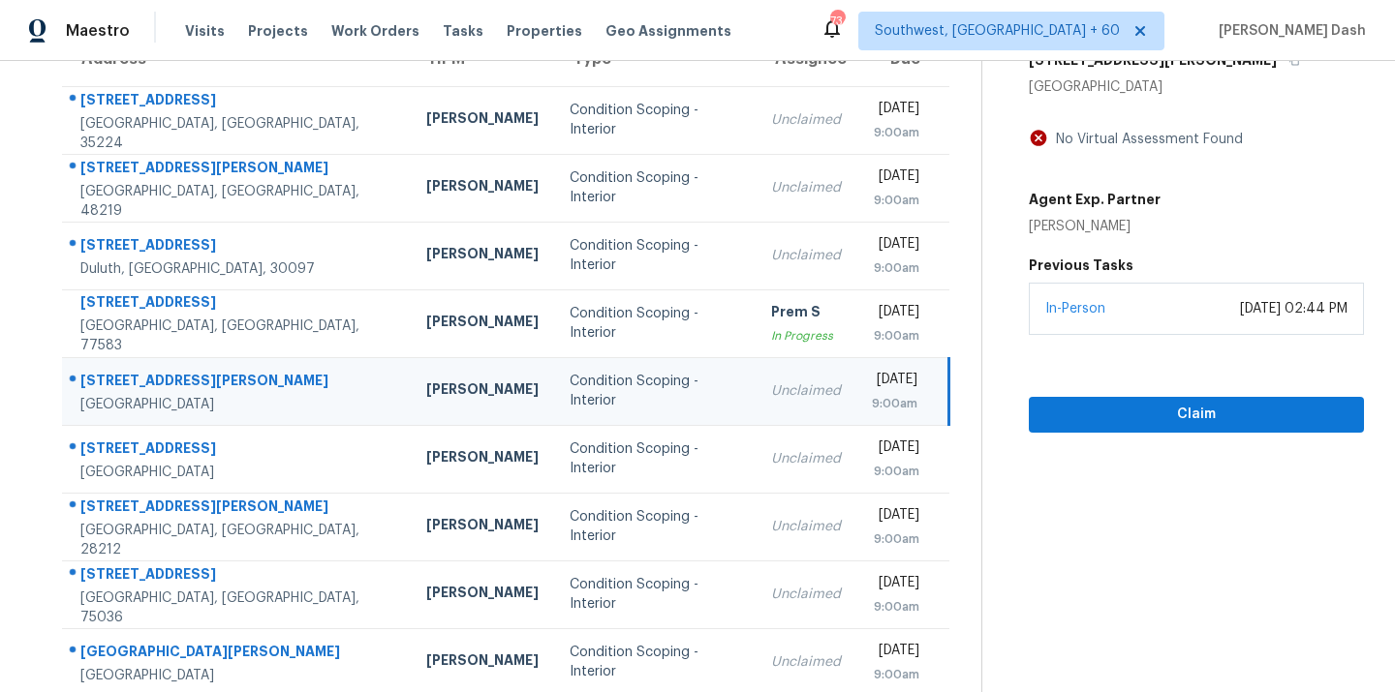
scroll to position [85, 0]
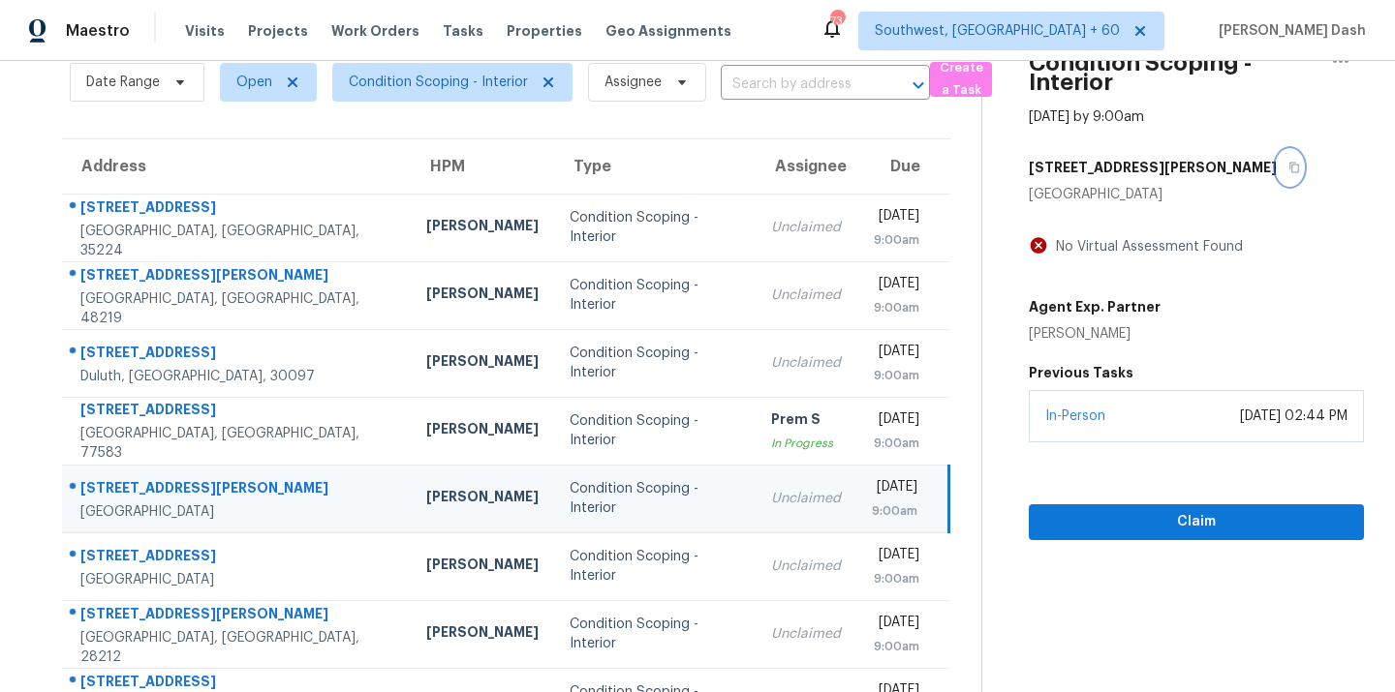
click at [1276, 158] on button "button" at bounding box center [1289, 167] width 26 height 35
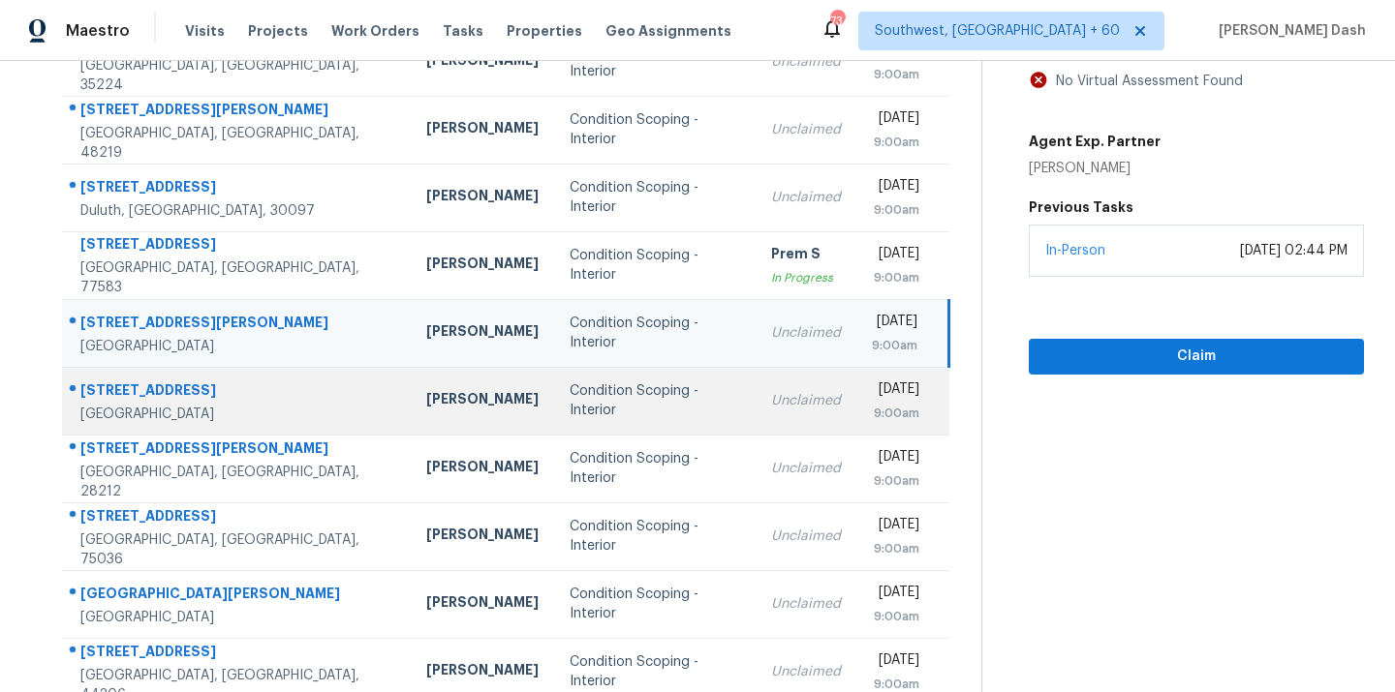
click at [755, 414] on td "Unclaimed" at bounding box center [805, 401] width 101 height 68
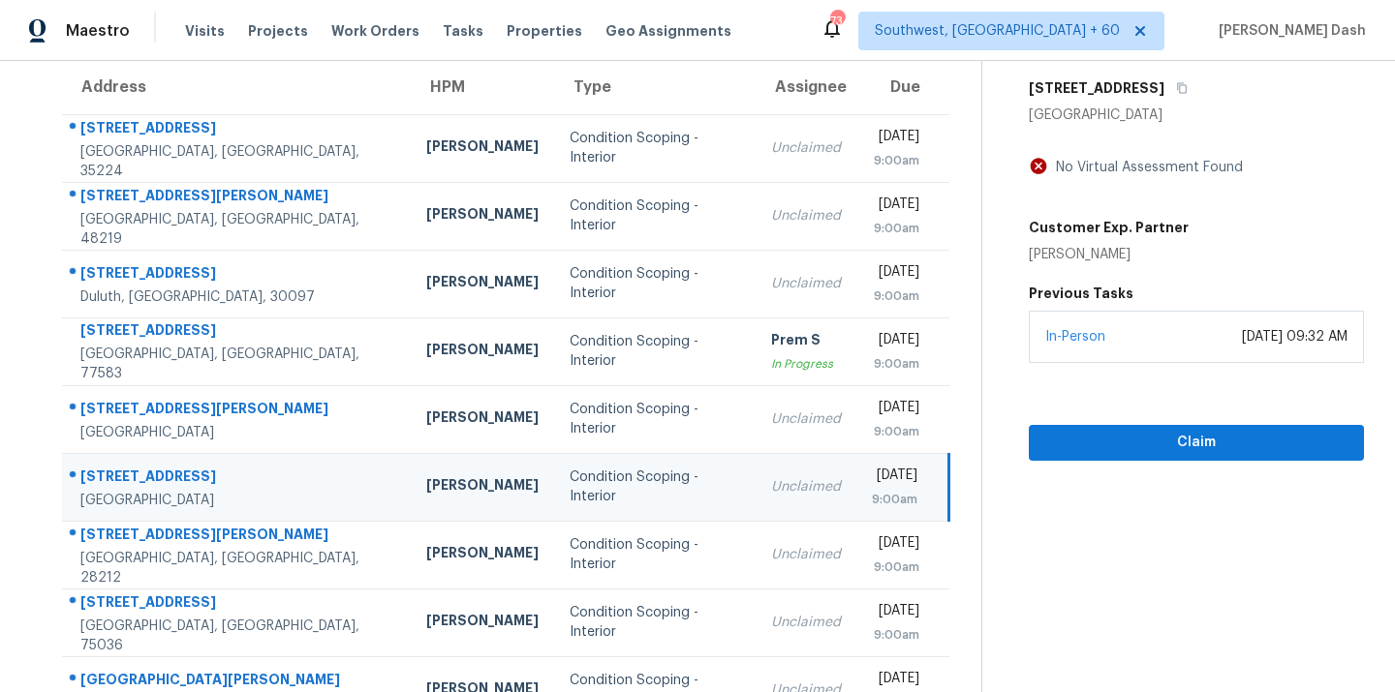
scroll to position [37, 0]
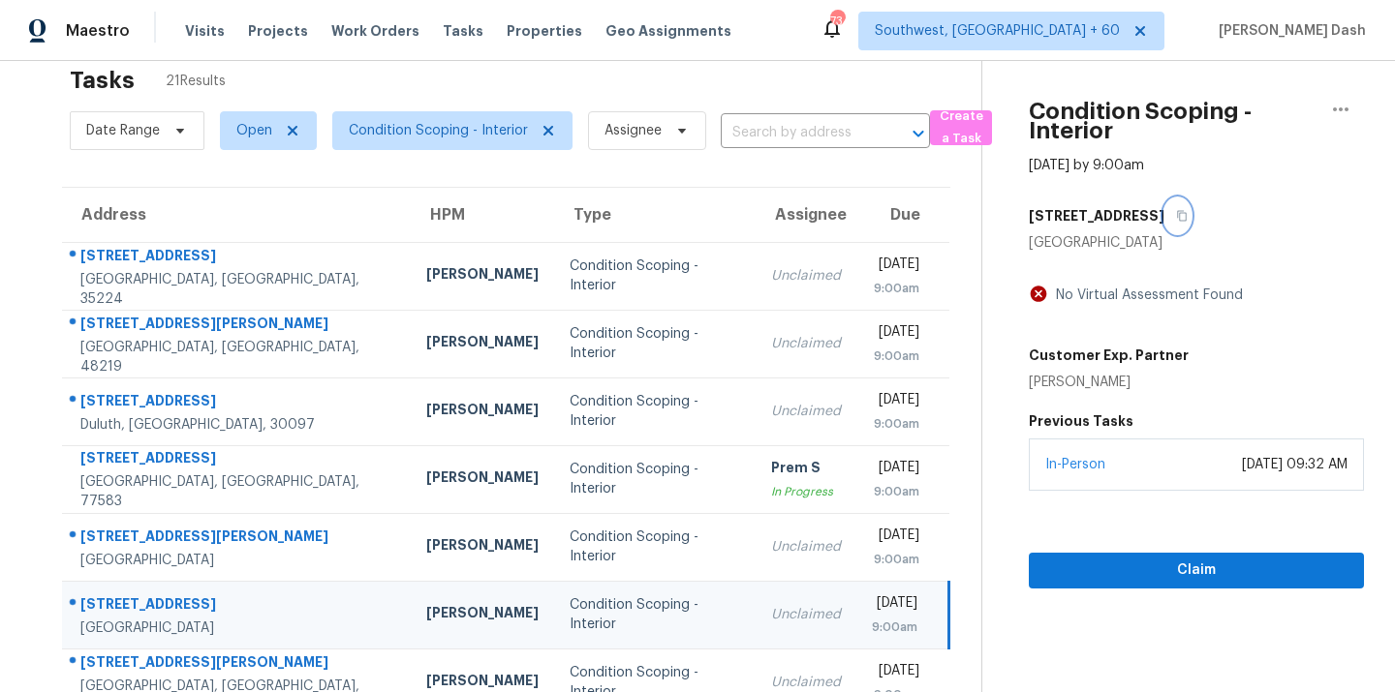
click at [1164, 204] on button "button" at bounding box center [1177, 216] width 26 height 35
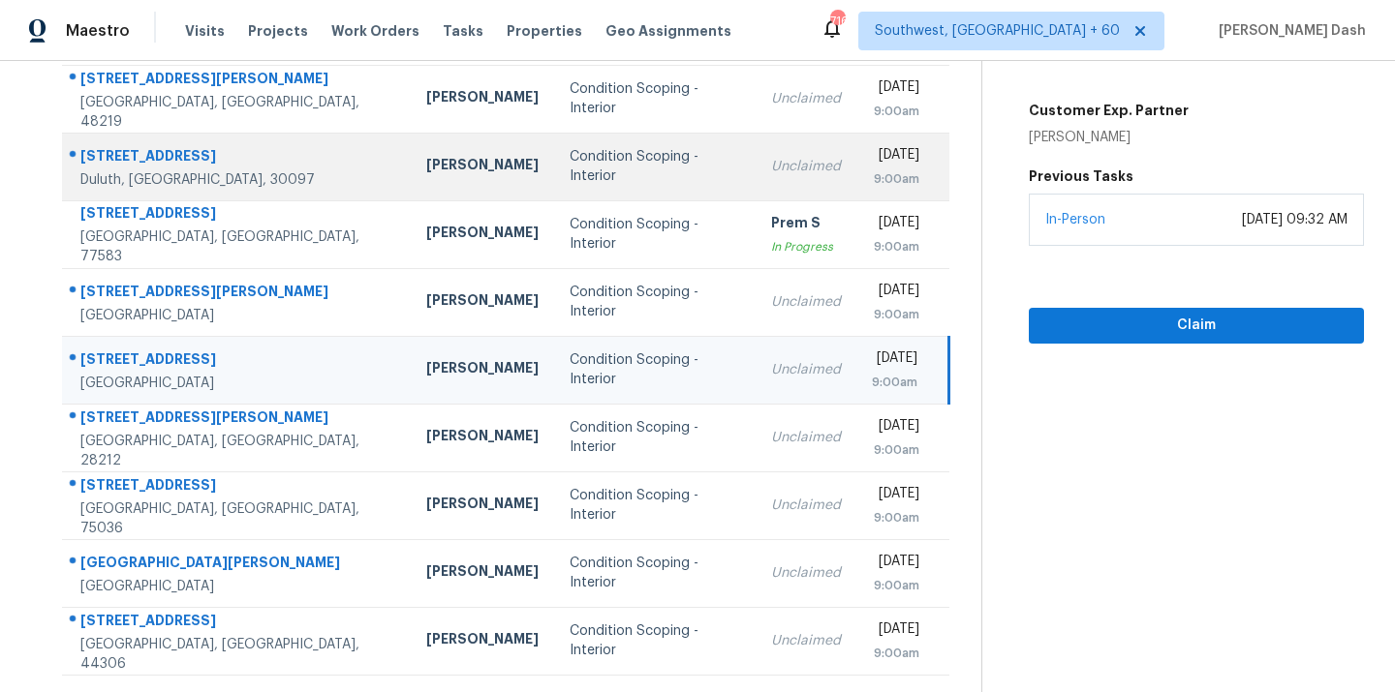
scroll to position [316, 0]
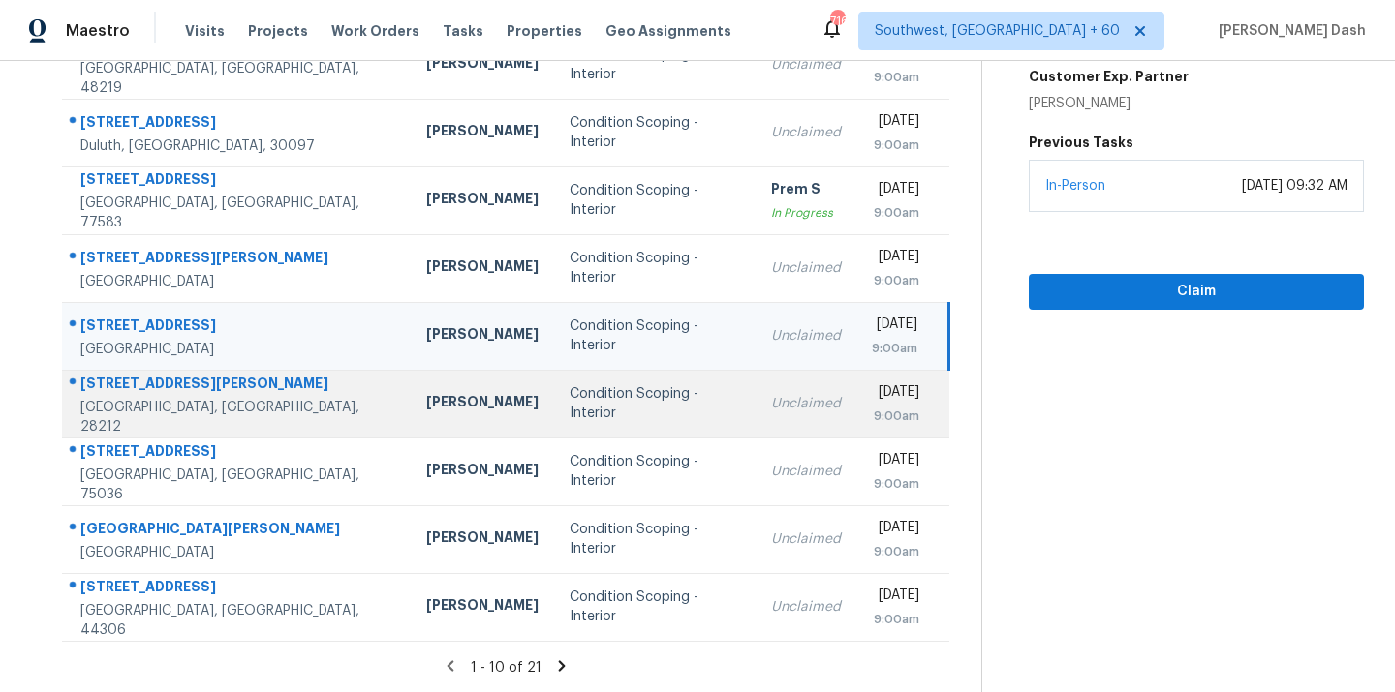
click at [599, 381] on td "Condition Scoping - Interior" at bounding box center [654, 404] width 201 height 68
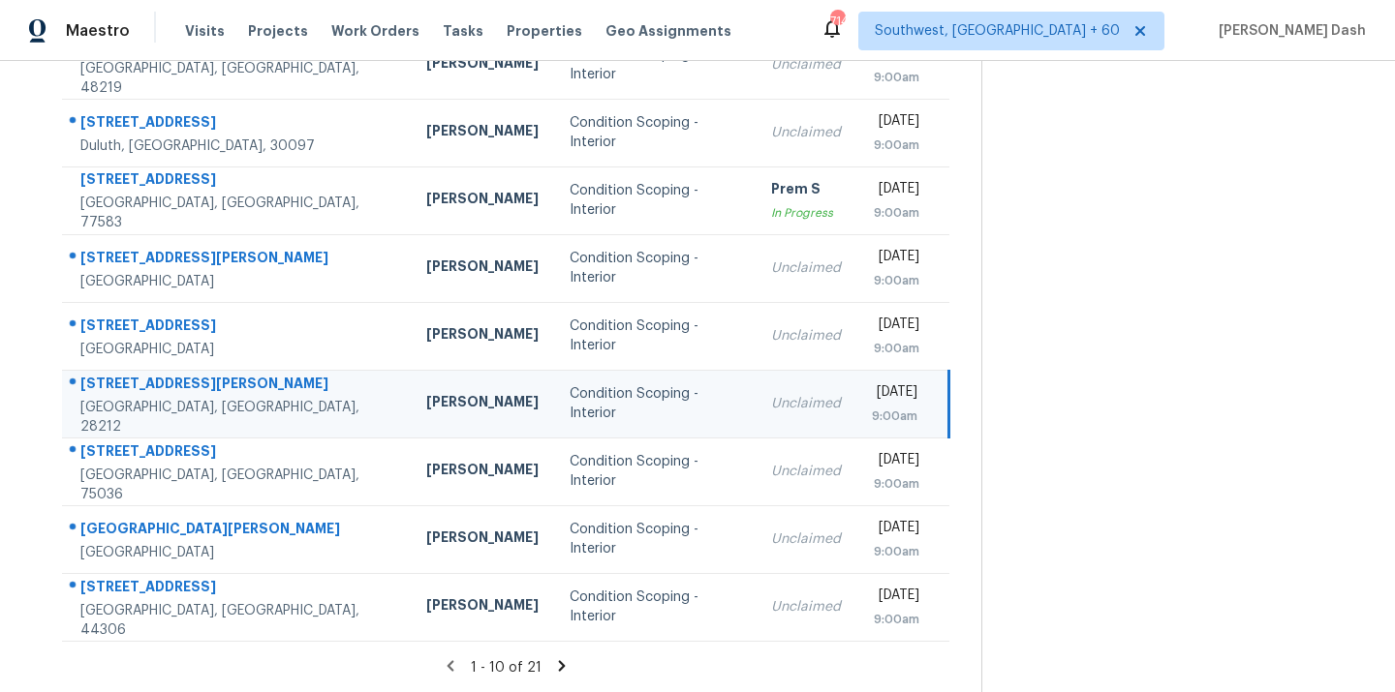
scroll to position [60, 0]
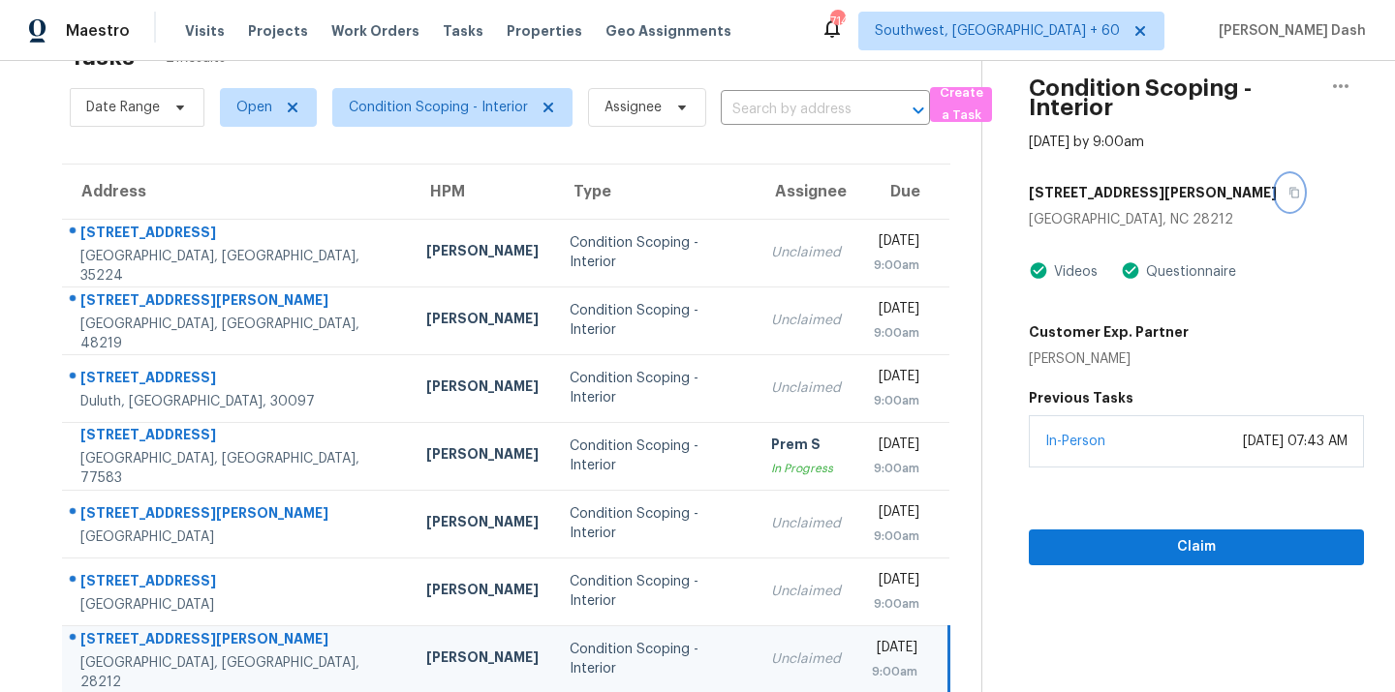
click at [1288, 190] on icon "button" at bounding box center [1294, 193] width 12 height 12
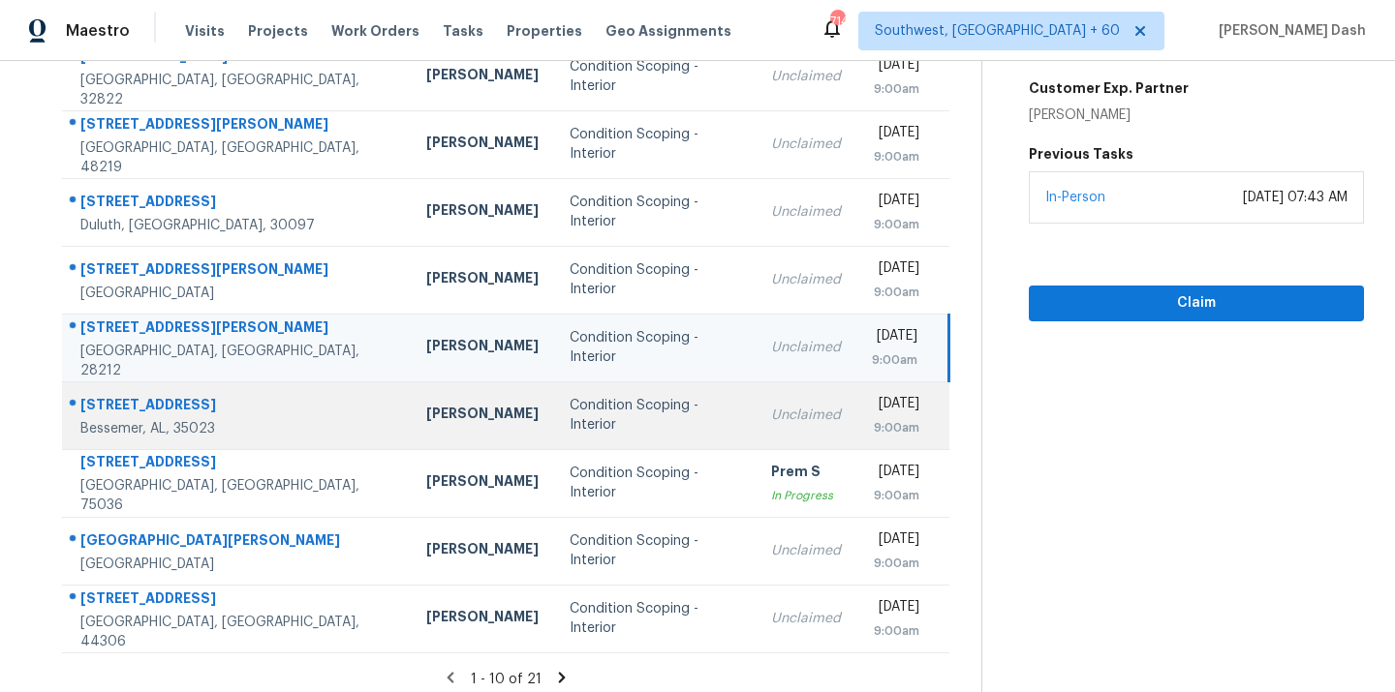
scroll to position [316, 0]
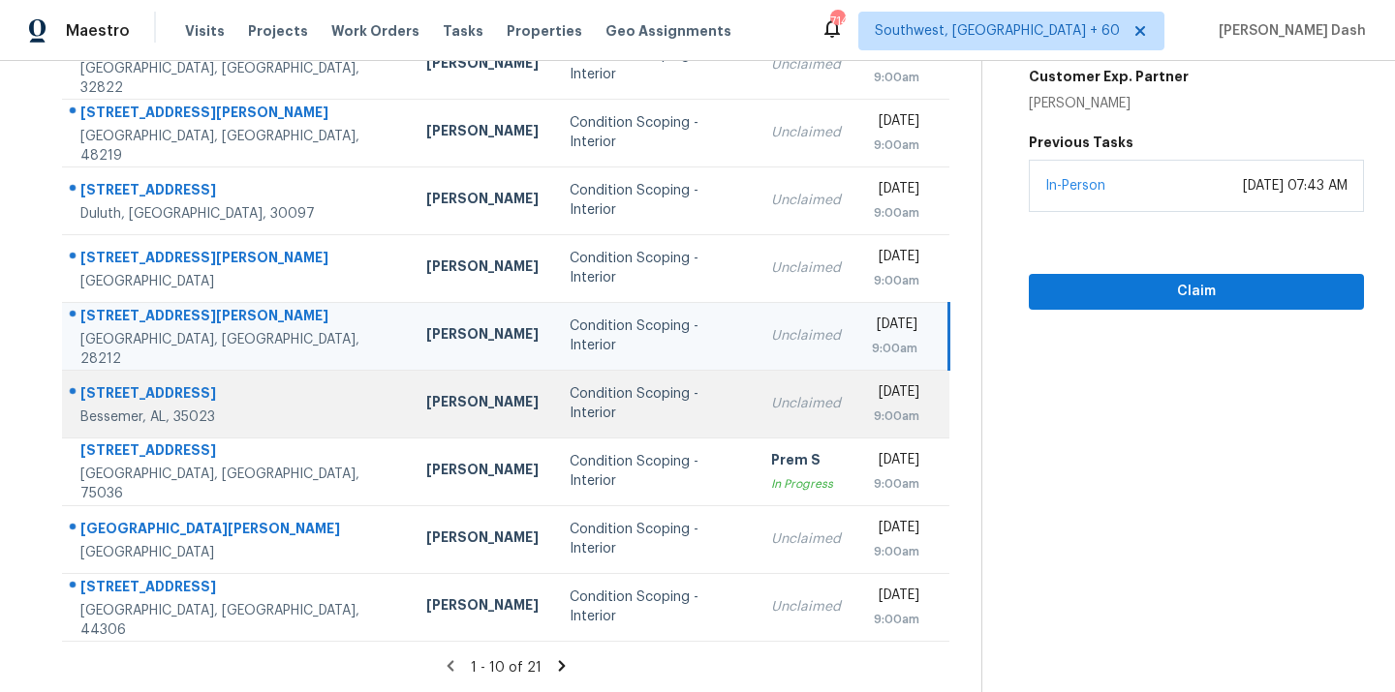
click at [755, 389] on td "Unclaimed" at bounding box center [805, 404] width 101 height 68
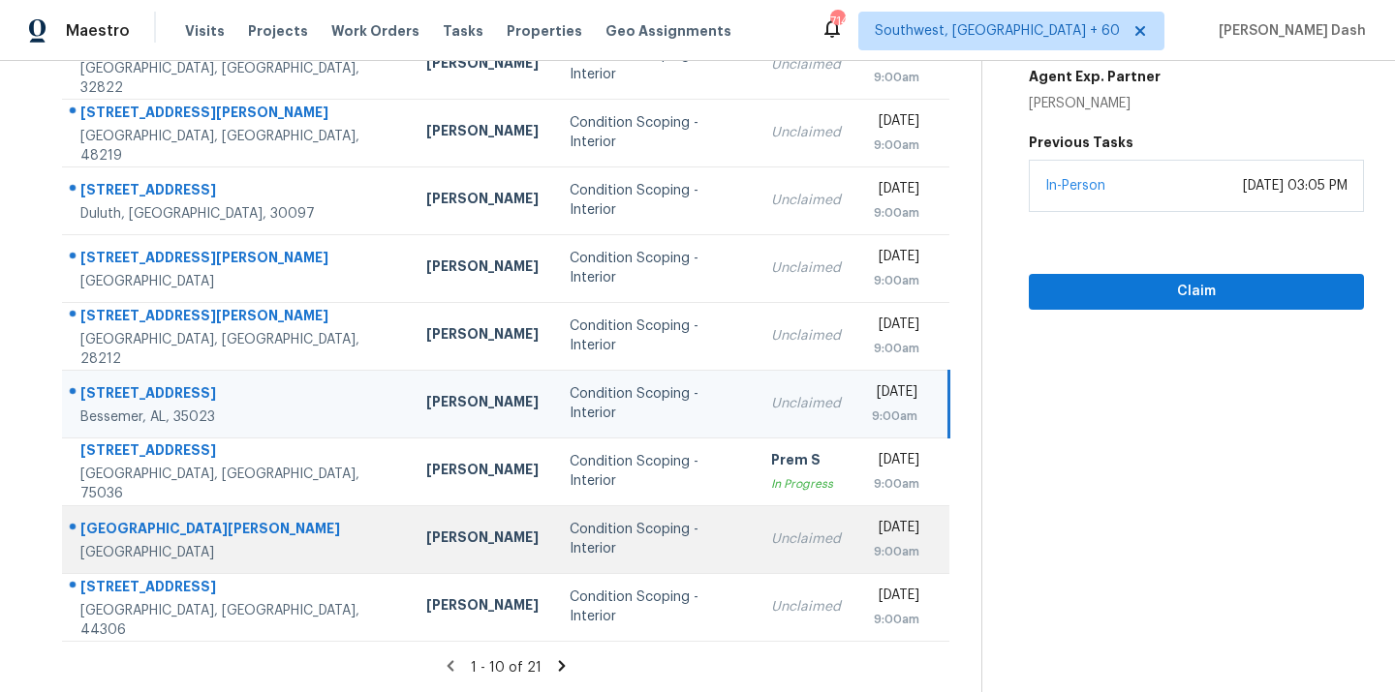
click at [411, 551] on td "[PERSON_NAME]" at bounding box center [482, 540] width 143 height 68
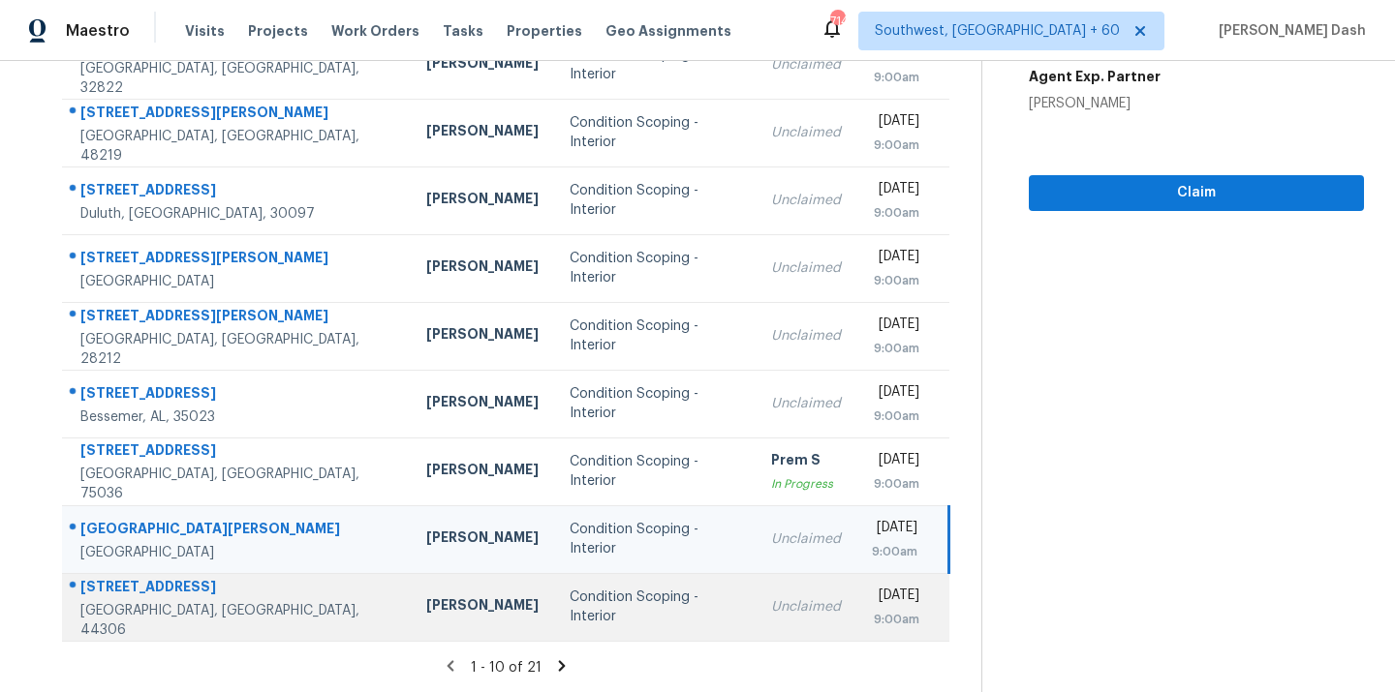
click at [554, 627] on td "Condition Scoping - Interior" at bounding box center [654, 607] width 201 height 68
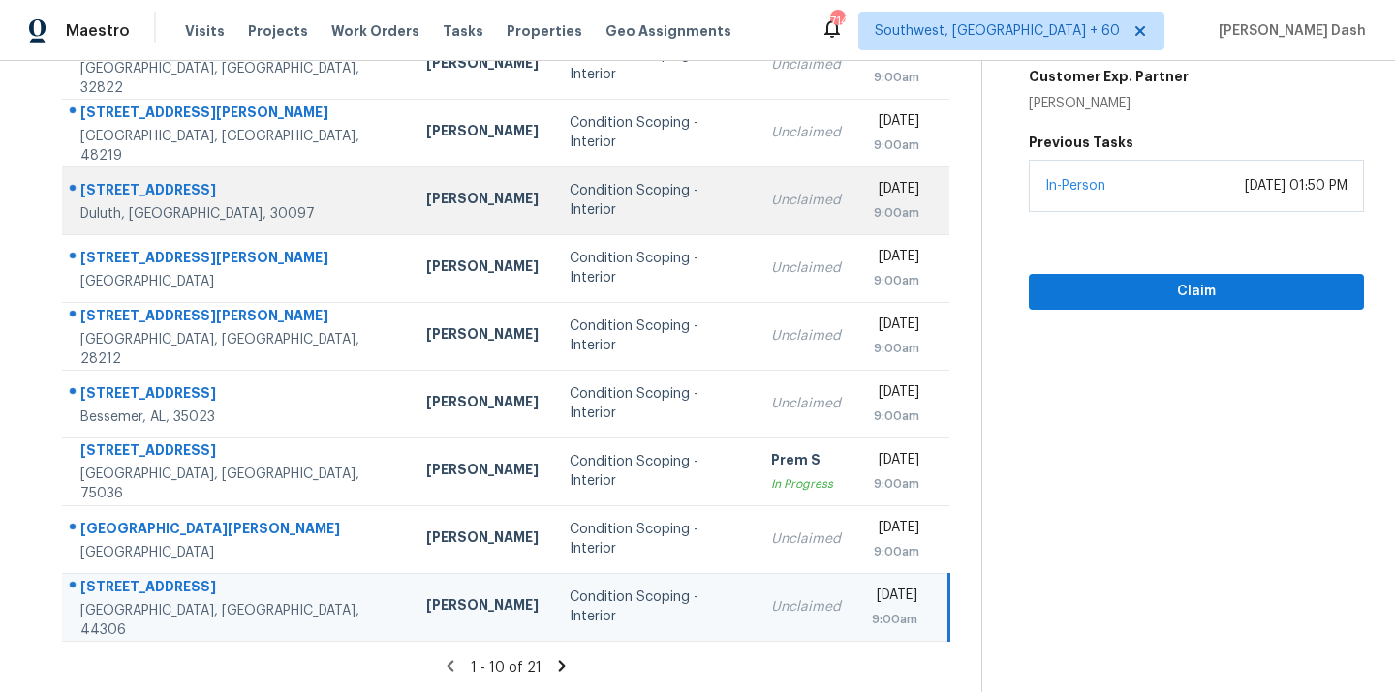
scroll to position [0, 0]
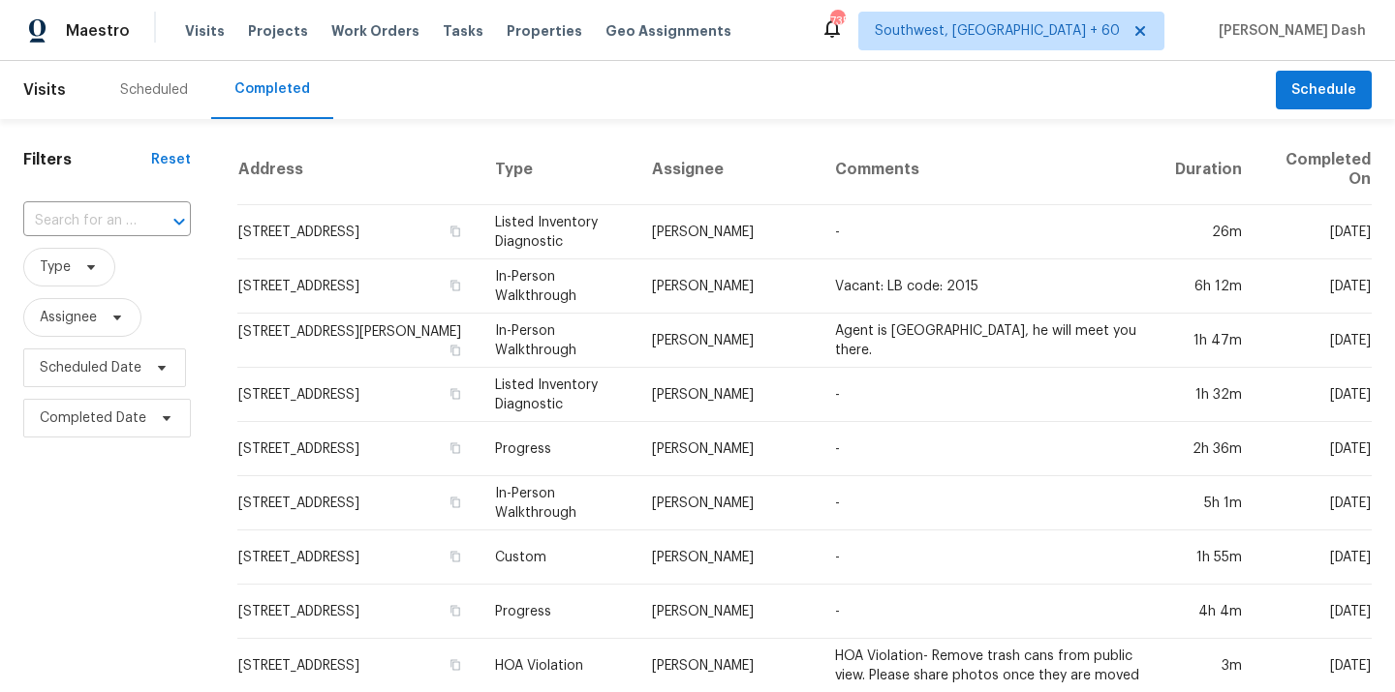
click at [142, 208] on div at bounding box center [165, 221] width 50 height 27
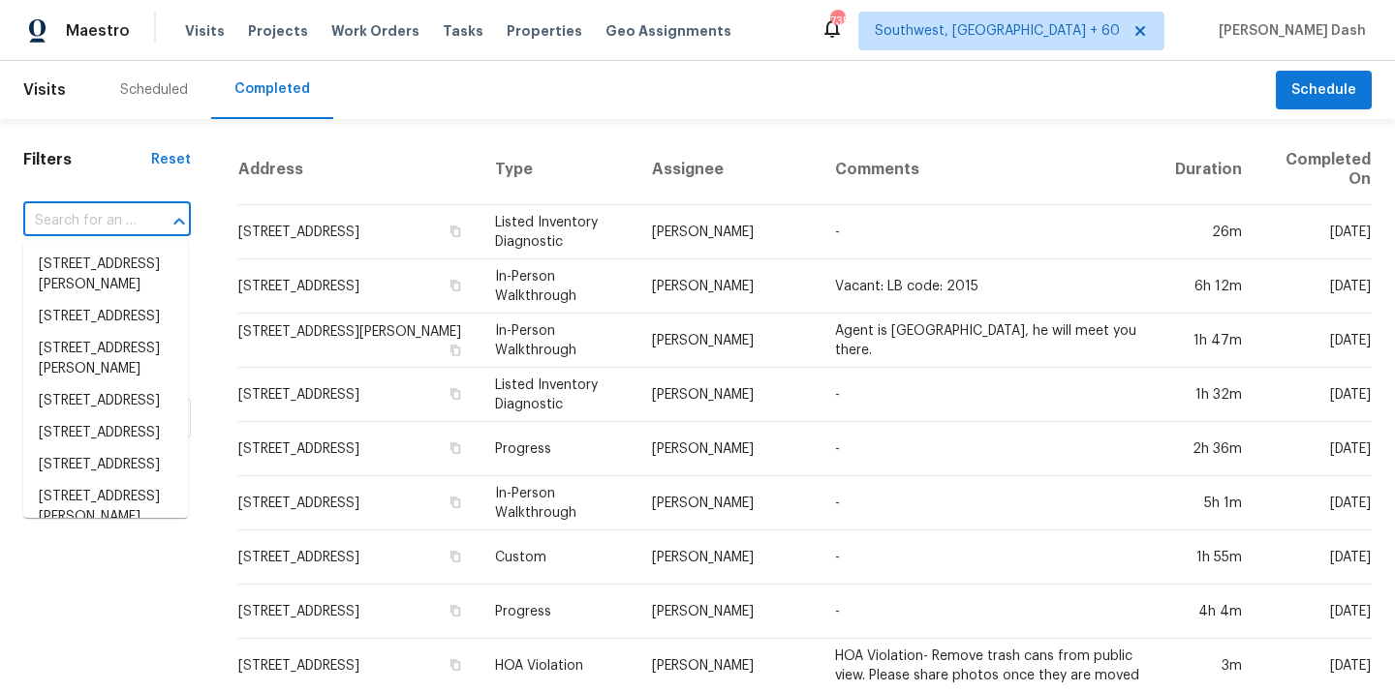
type input "v"
paste input "[STREET_ADDRESS]"
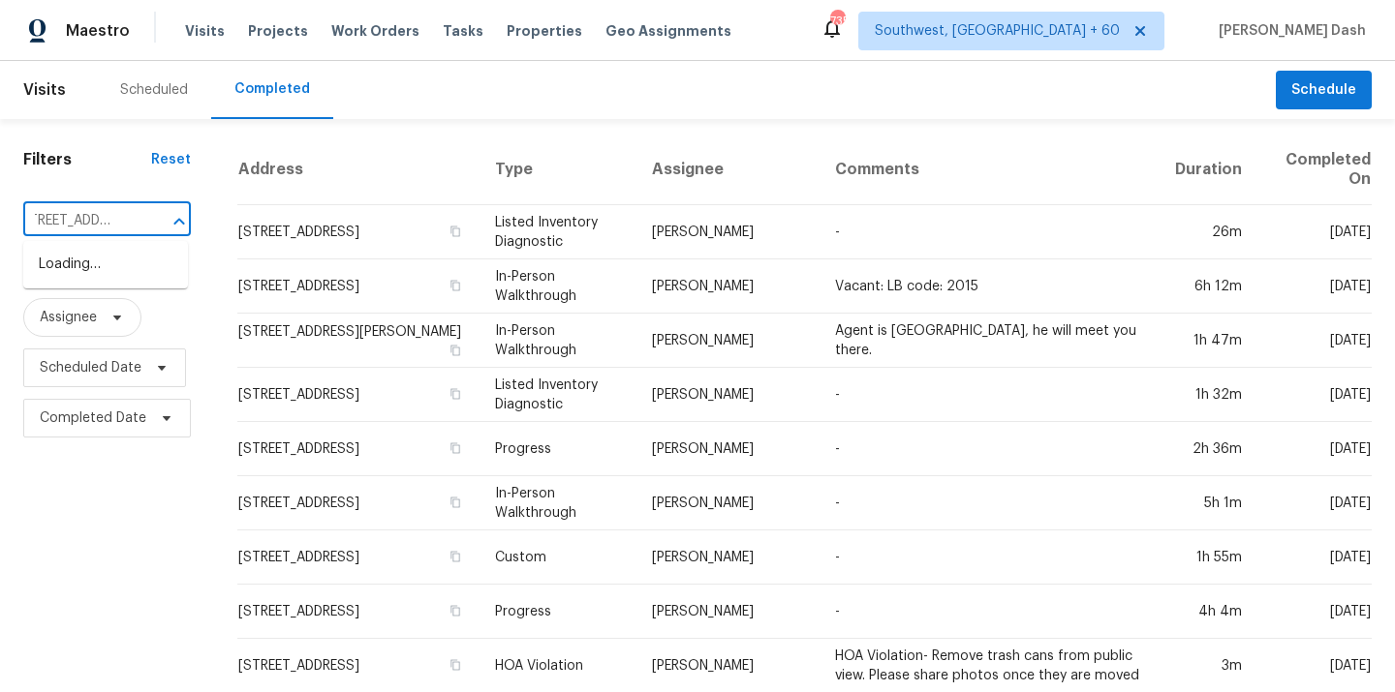
type input "[STREET_ADDRESS]"
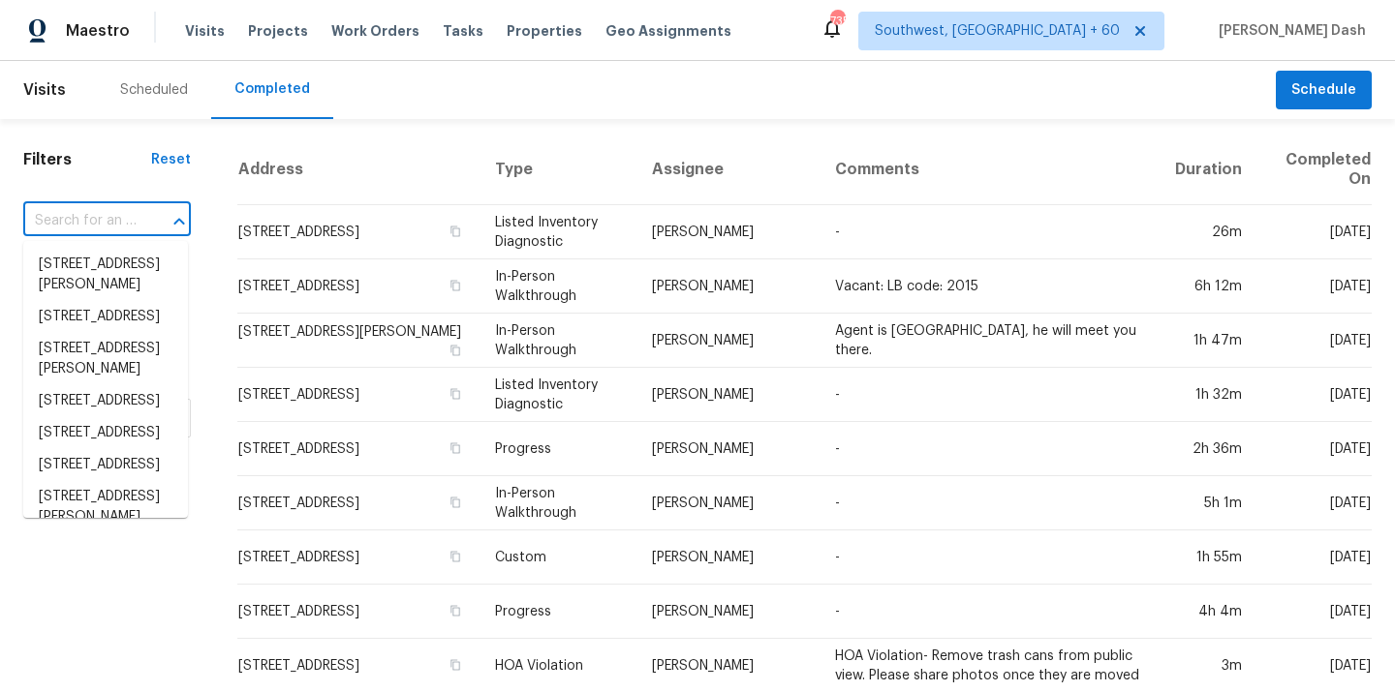
click at [120, 212] on input "text" at bounding box center [79, 221] width 113 height 30
paste input "[STREET_ADDRESS]"
type input "[STREET_ADDRESS]"
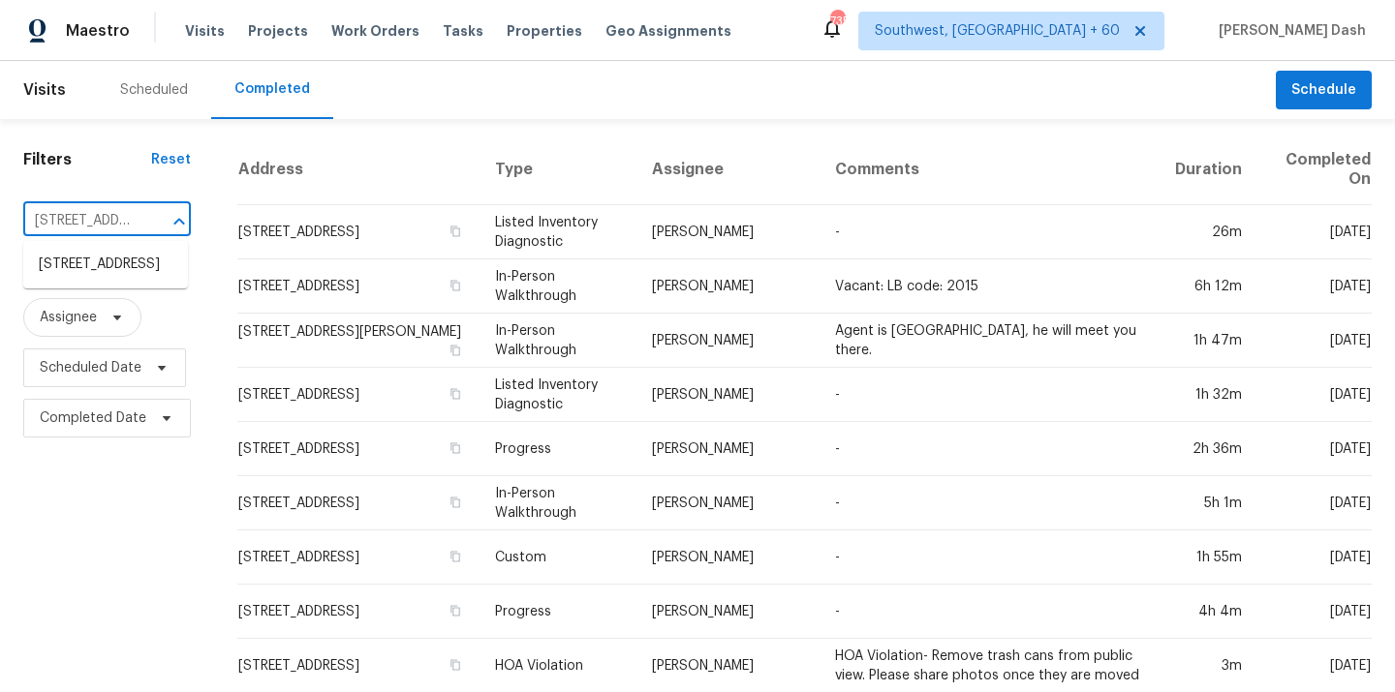
scroll to position [0, 141]
click at [137, 266] on li "[STREET_ADDRESS]" at bounding box center [105, 265] width 165 height 32
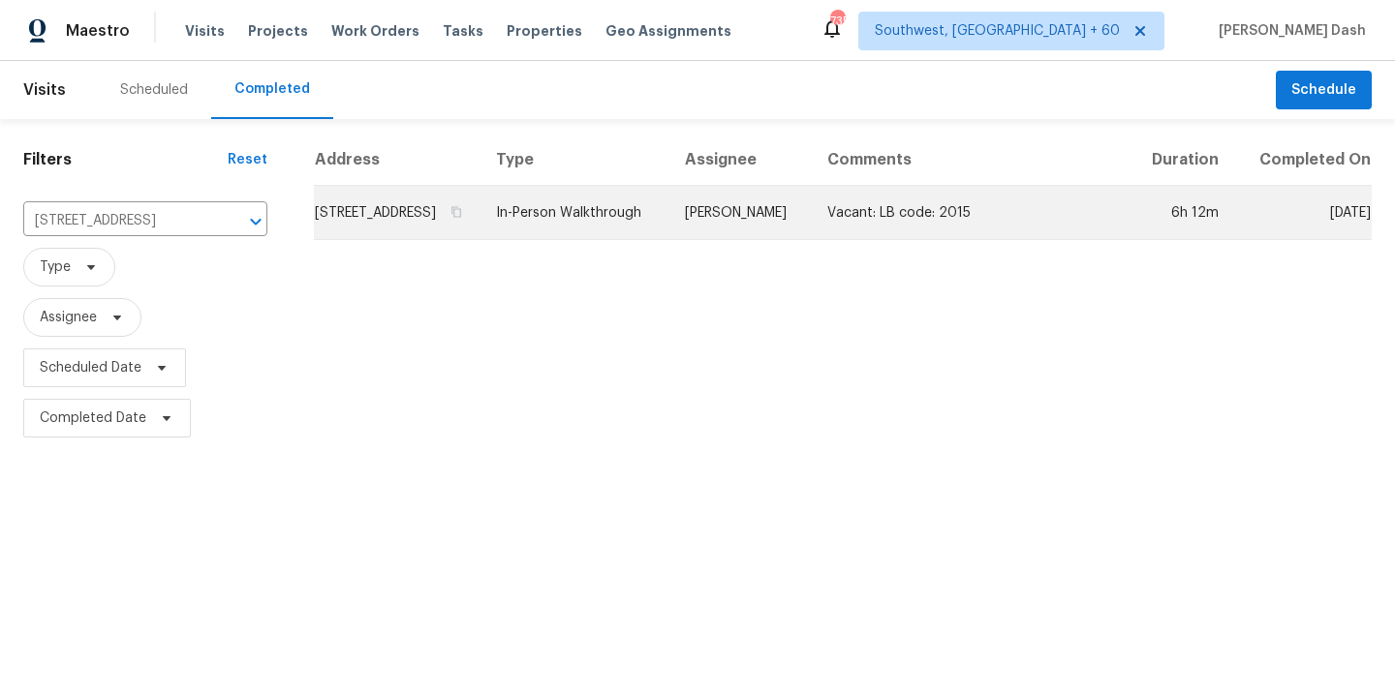
click at [617, 234] on td "In-Person Walkthrough" at bounding box center [574, 213] width 189 height 54
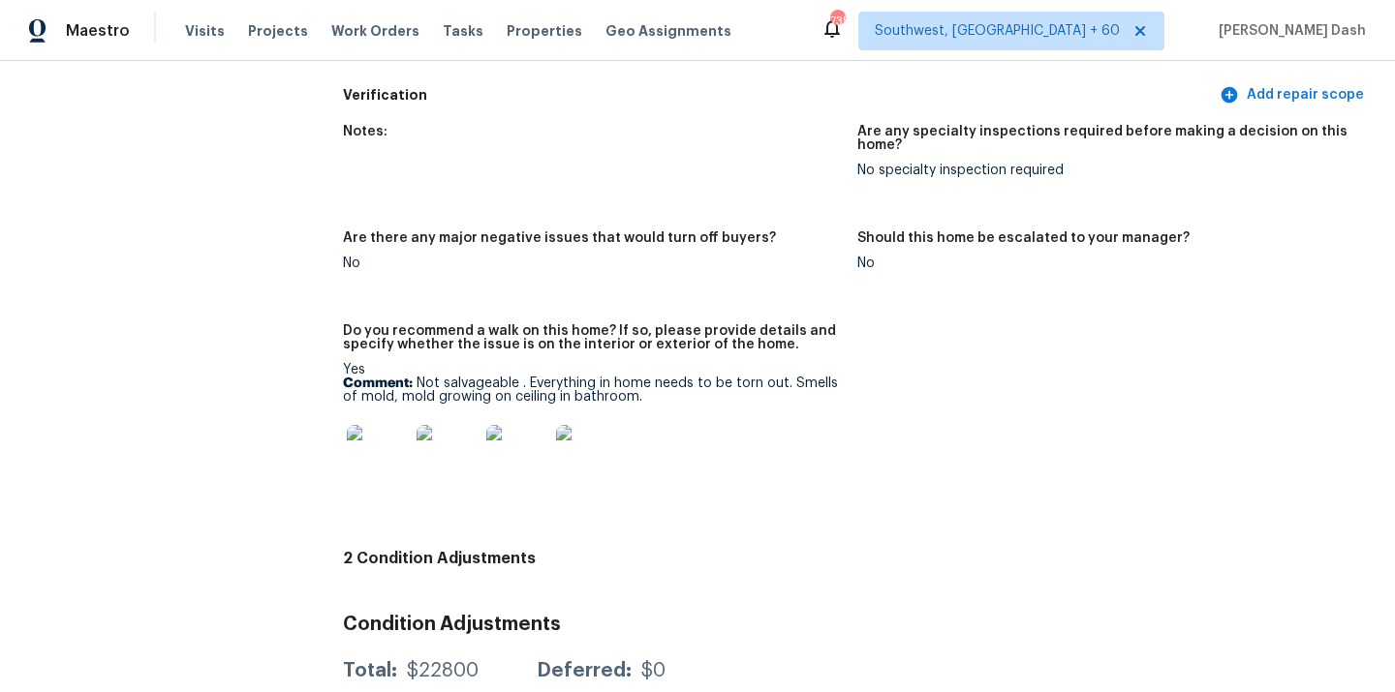
scroll to position [4873, 0]
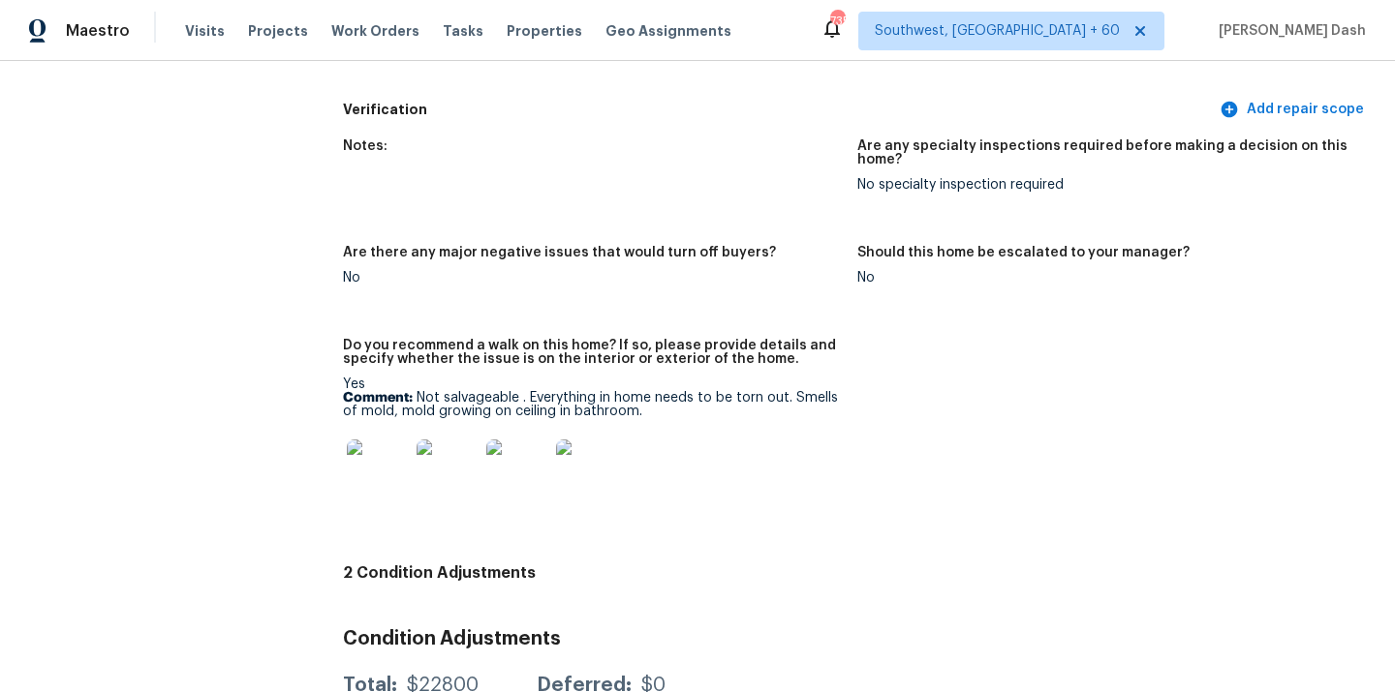
click at [396, 440] on img at bounding box center [378, 471] width 62 height 62
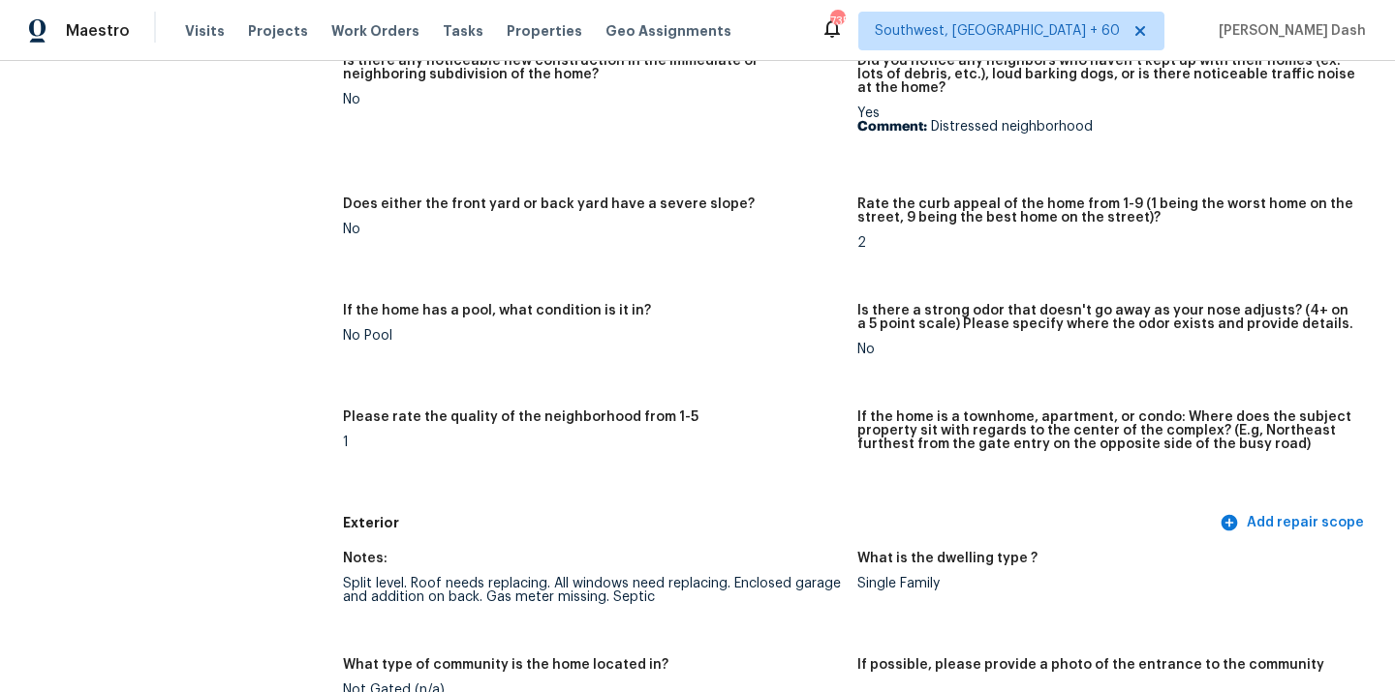
scroll to position [0, 0]
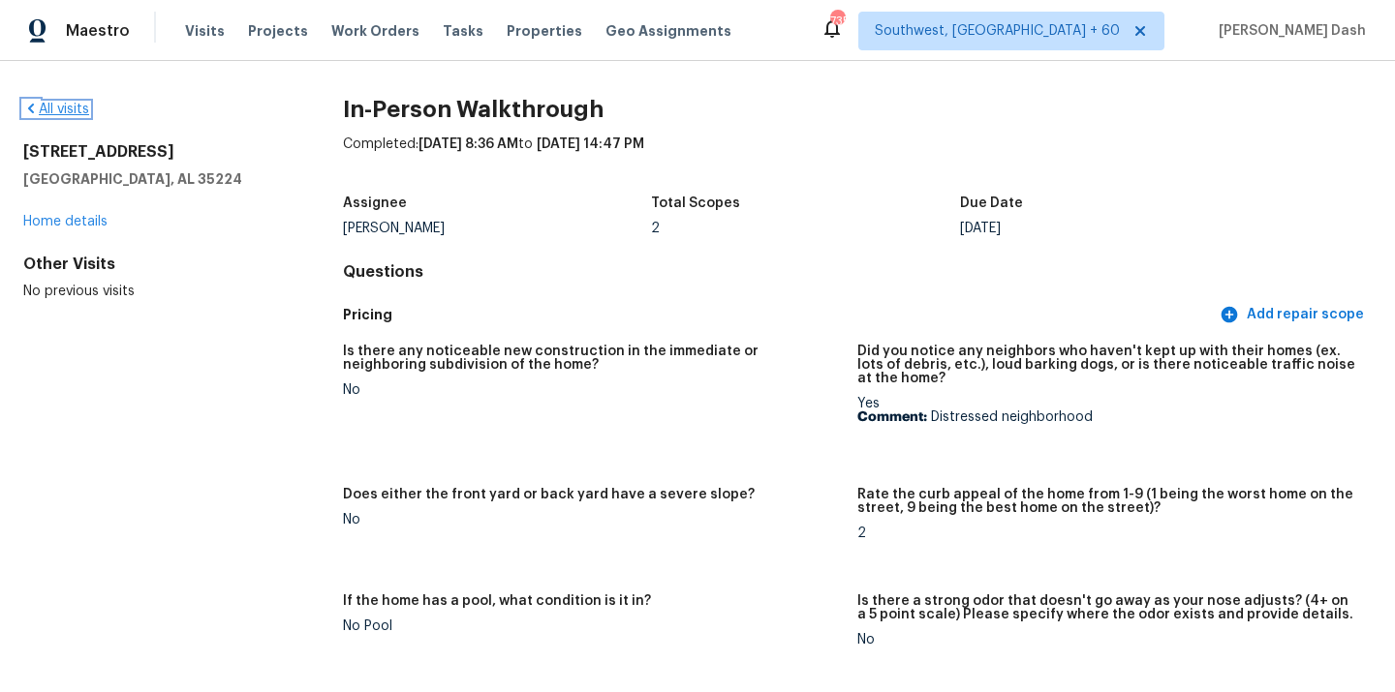
click at [81, 115] on link "All visits" at bounding box center [56, 110] width 66 height 14
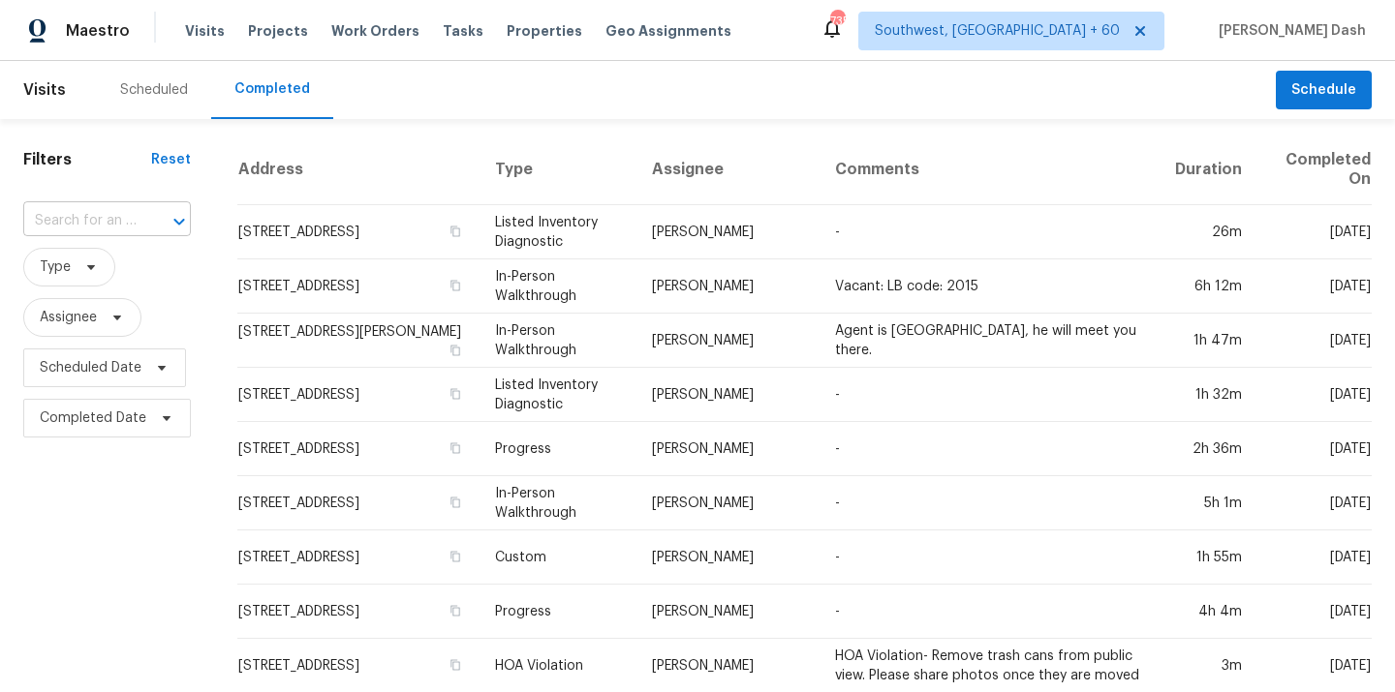
click at [142, 208] on div at bounding box center [165, 221] width 50 height 27
paste input "[STREET_ADDRESS][PERSON_NAME]"
type input "[STREET_ADDRESS][PERSON_NAME]"
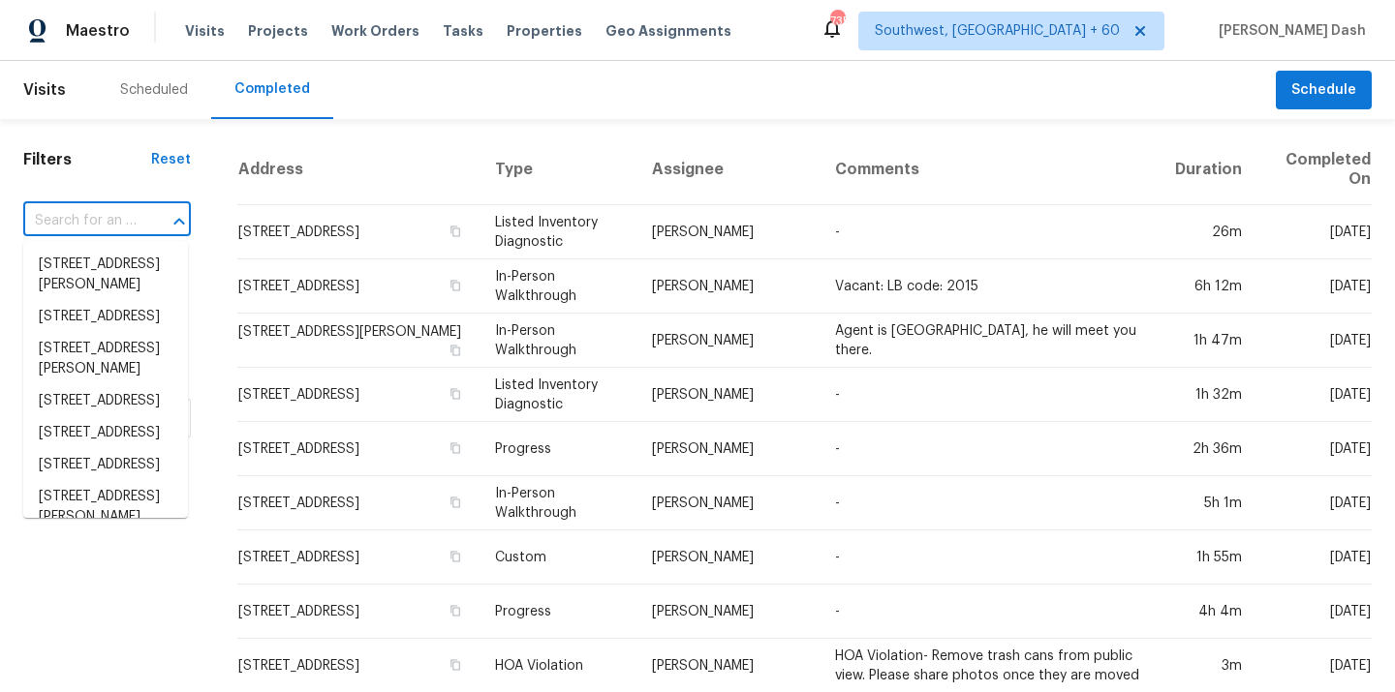
click at [126, 230] on input "text" at bounding box center [79, 221] width 113 height 30
paste input "[STREET_ADDRESS][PERSON_NAME]"
type input "[STREET_ADDRESS][PERSON_NAME]"
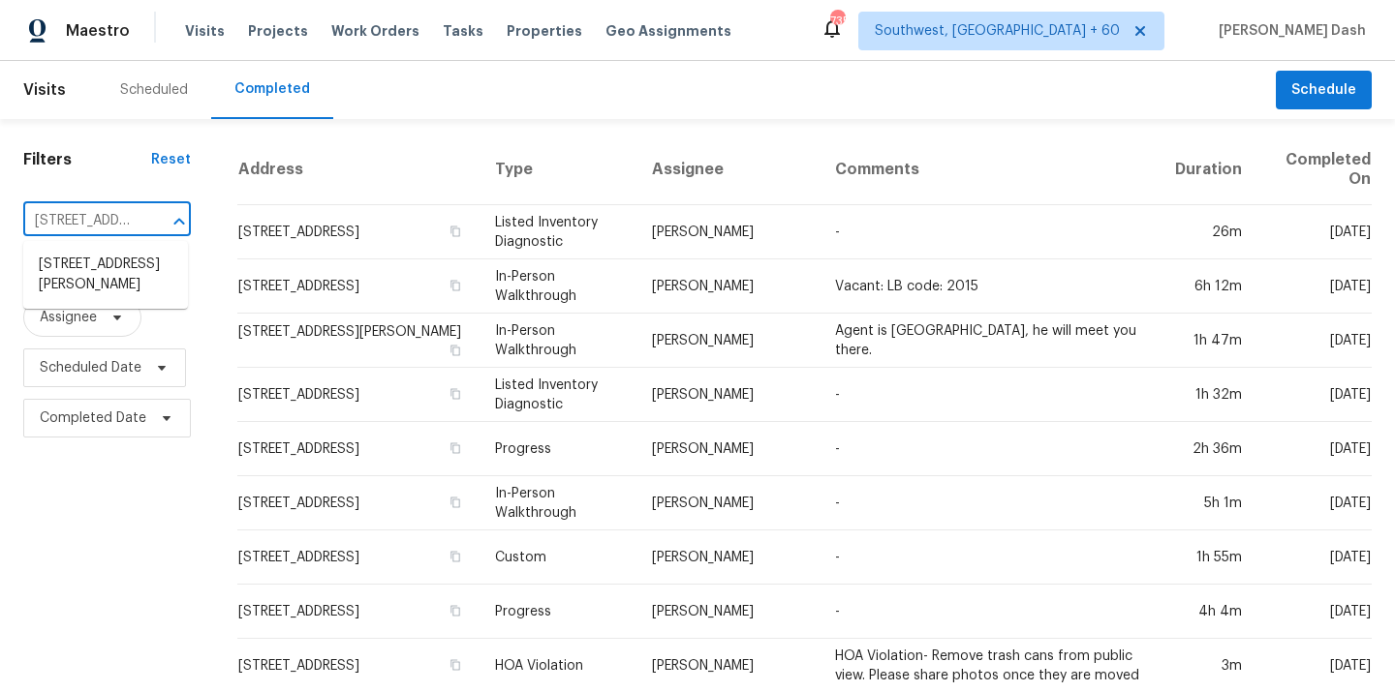
scroll to position [0, 113]
click at [127, 284] on li "[STREET_ADDRESS][PERSON_NAME]" at bounding box center [105, 275] width 165 height 52
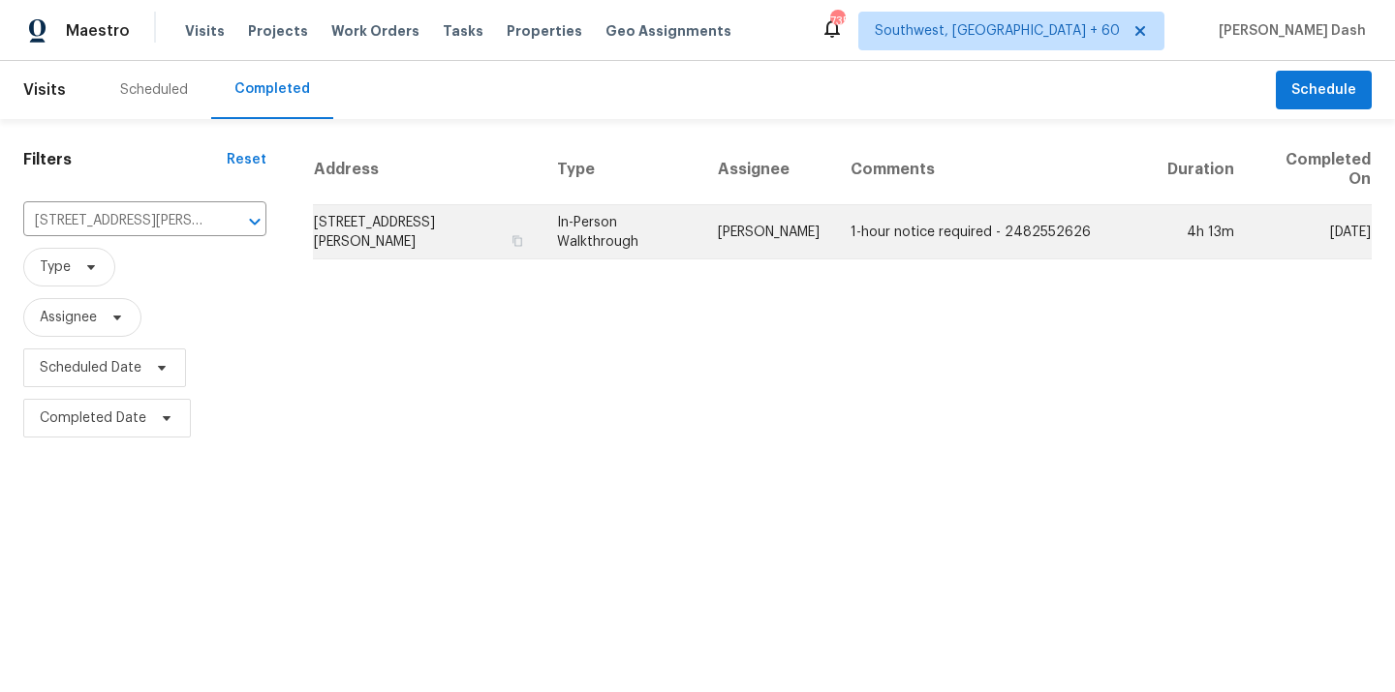
click at [701, 218] on td "In-Person Walkthrough" at bounding box center [621, 232] width 161 height 54
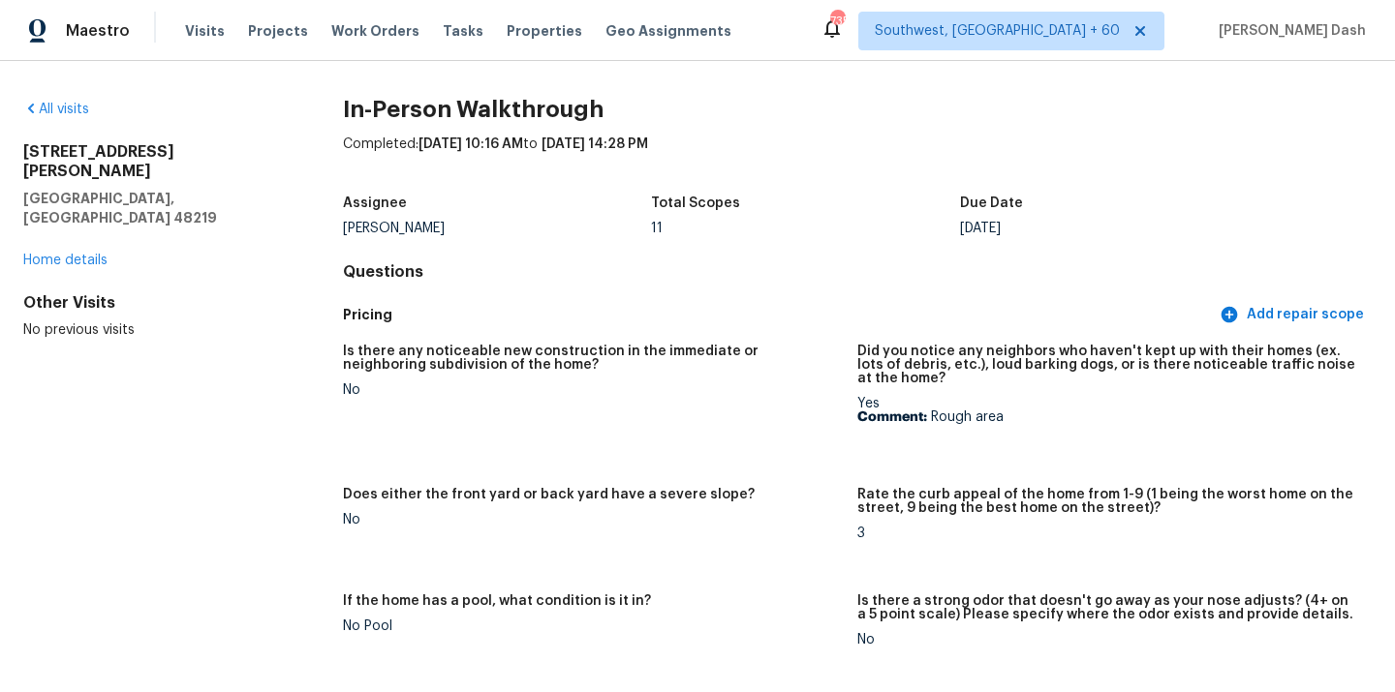
click at [71, 119] on div "All visits [STREET_ADDRESS][PERSON_NAME] Home details Other Visits No previous …" at bounding box center [152, 220] width 258 height 240
click at [70, 108] on link "All visits" at bounding box center [56, 110] width 66 height 14
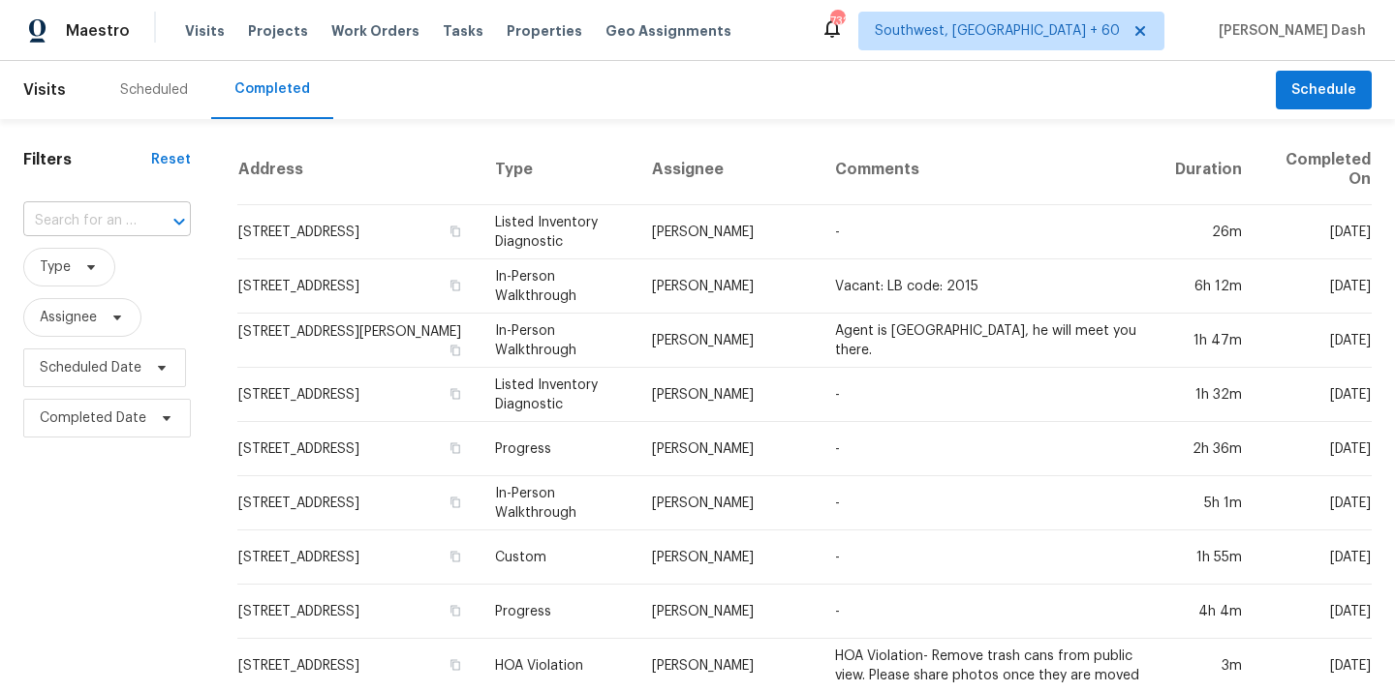
click at [116, 210] on input "text" at bounding box center [79, 221] width 113 height 30
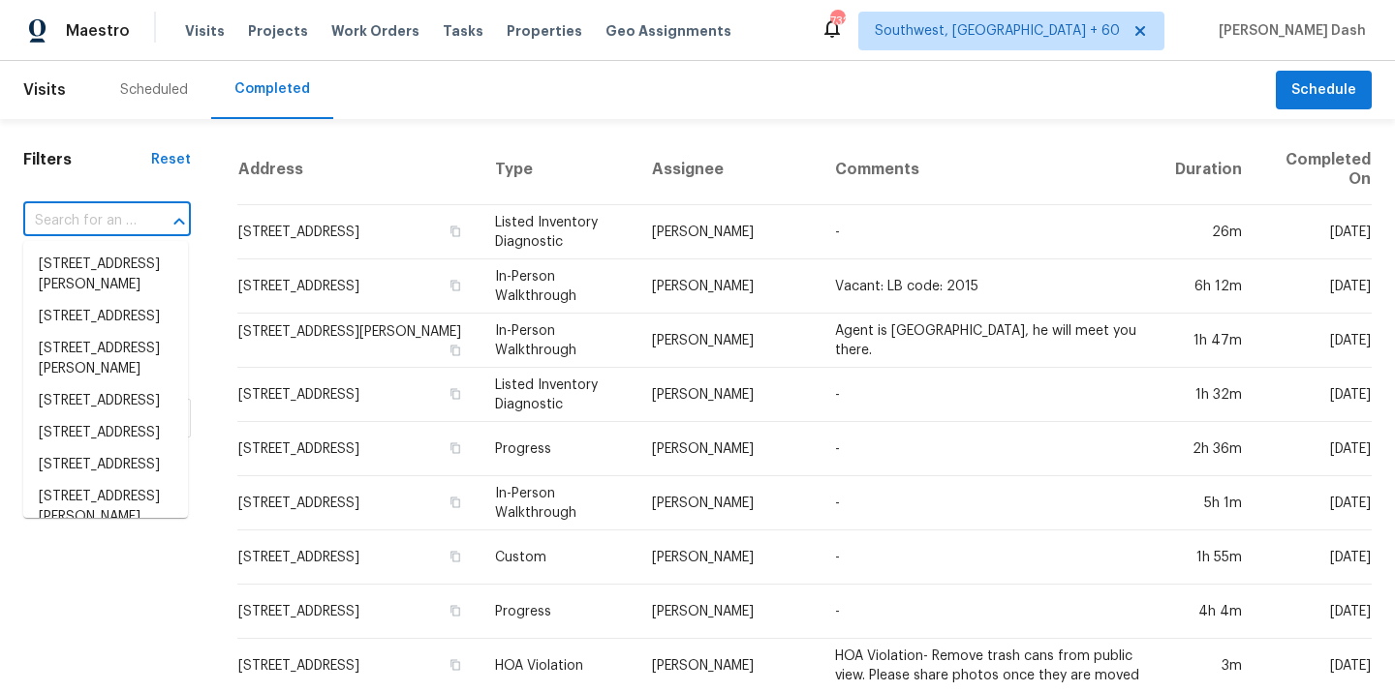
paste input "[STREET_ADDRESS][PERSON_NAME]"
type input "[STREET_ADDRESS][PERSON_NAME]"
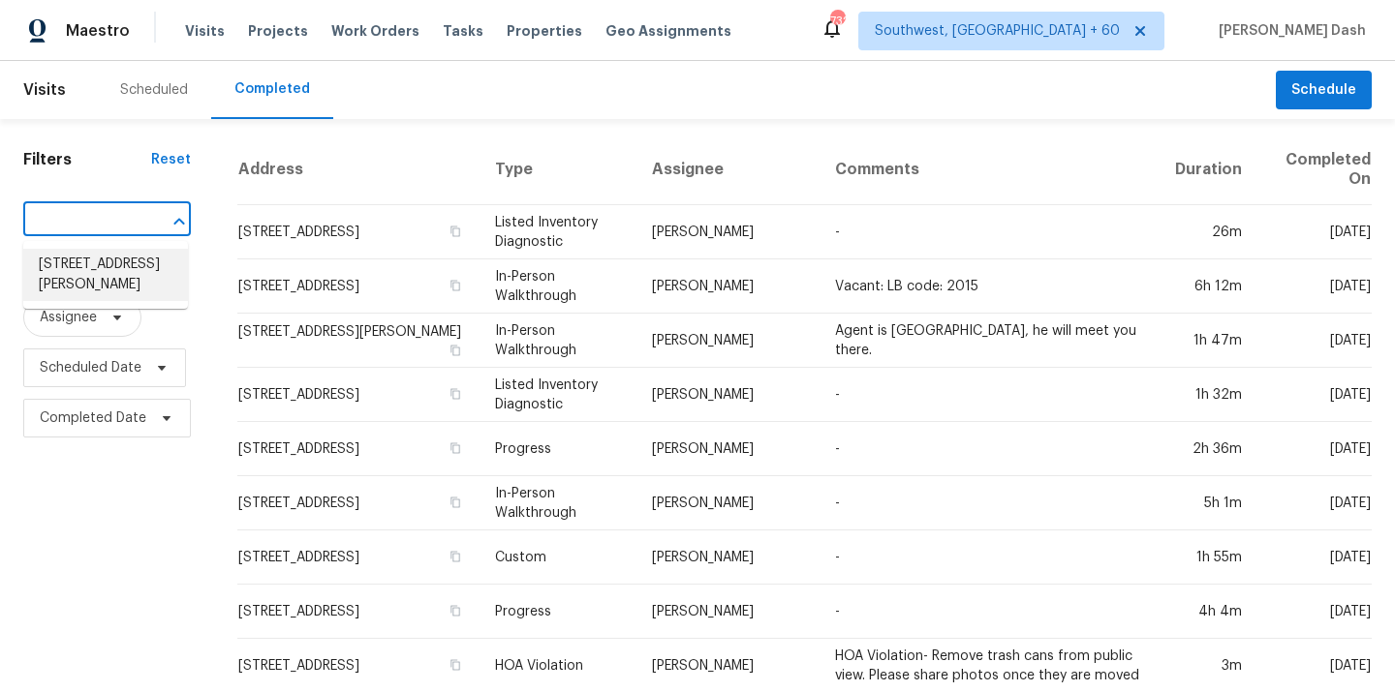
click at [111, 274] on li "[STREET_ADDRESS][PERSON_NAME]" at bounding box center [105, 275] width 165 height 52
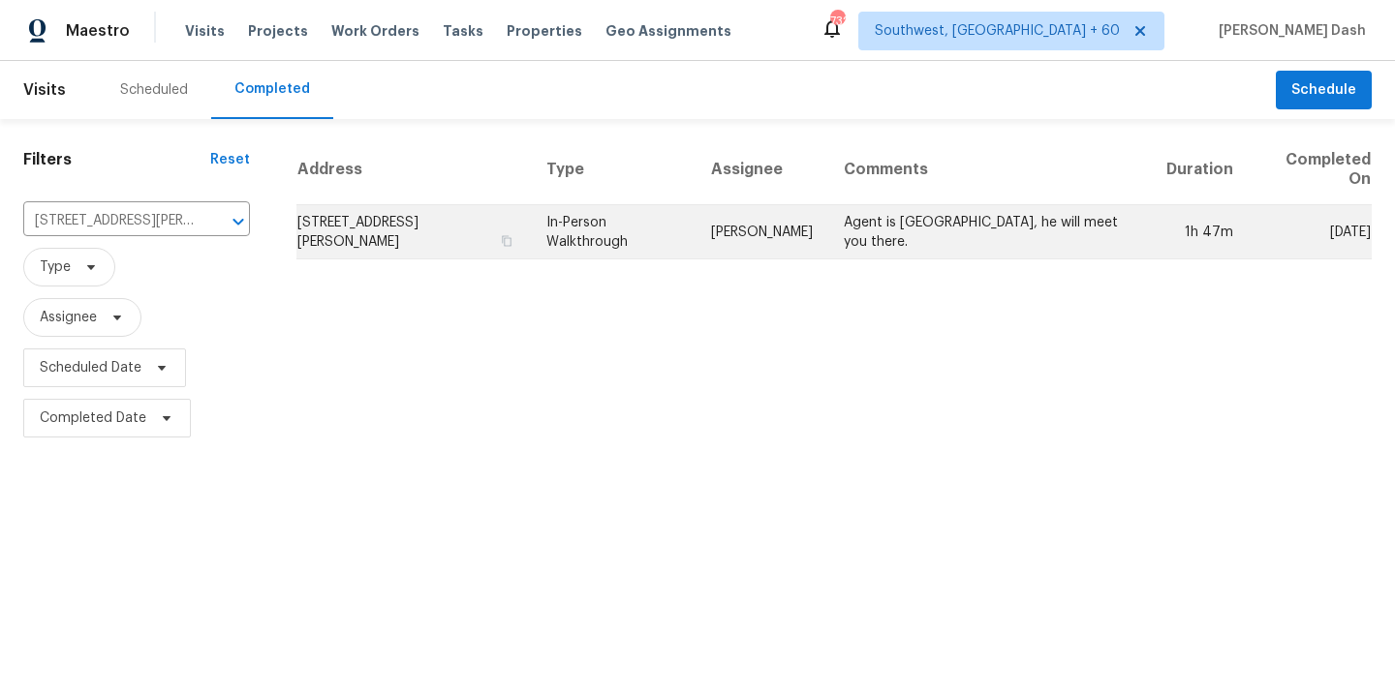
click at [776, 238] on td "[PERSON_NAME]" at bounding box center [761, 232] width 133 height 54
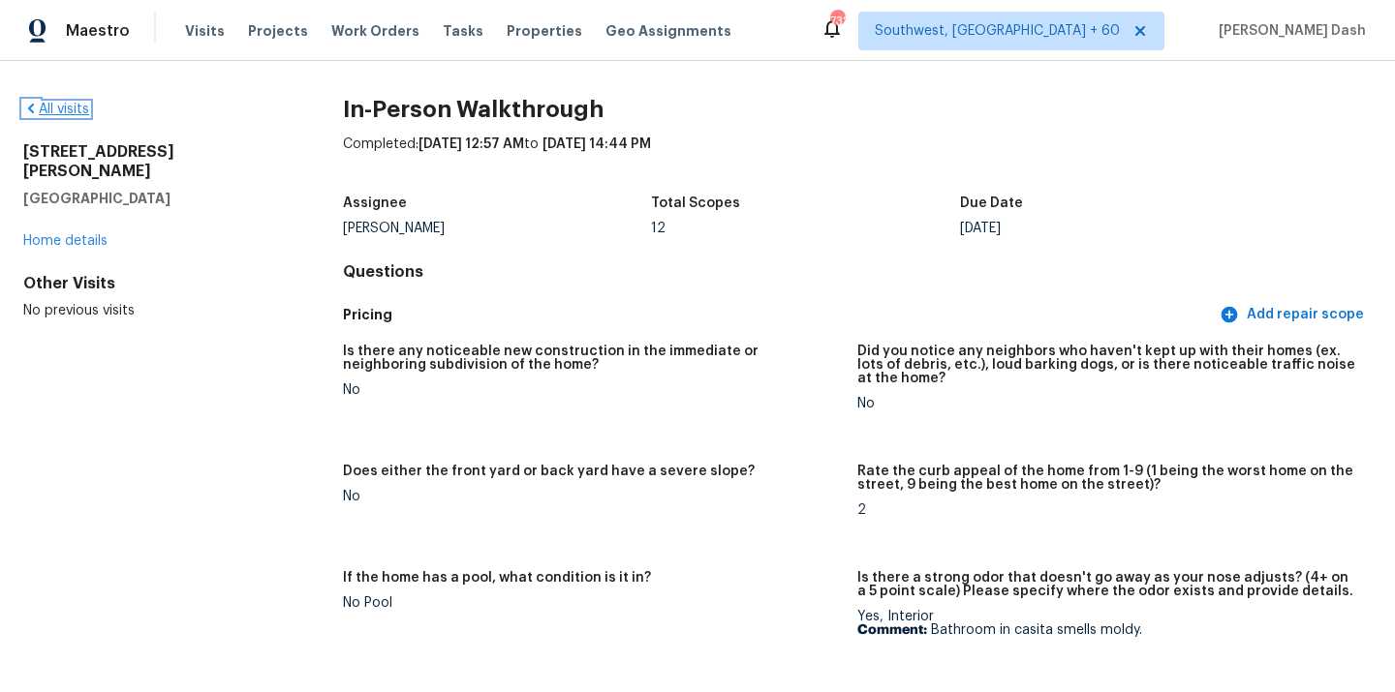
click at [67, 108] on link "All visits" at bounding box center [56, 110] width 66 height 14
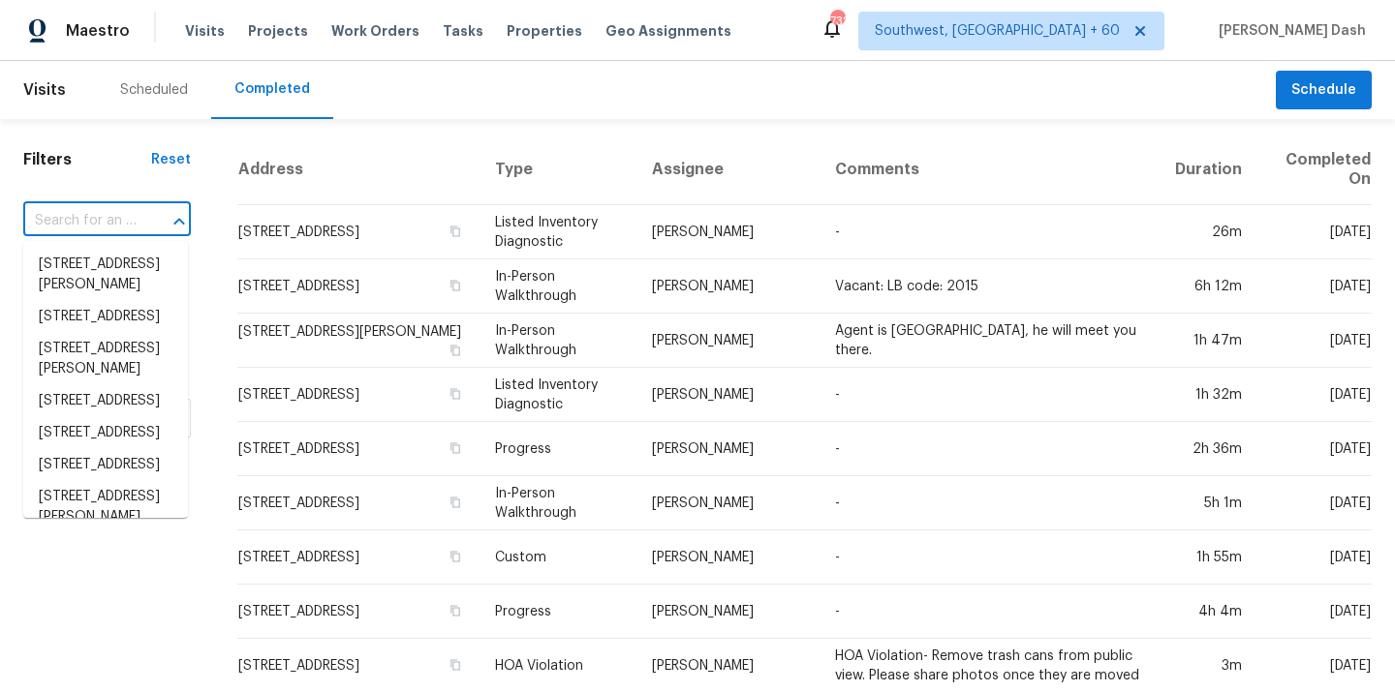
click at [110, 212] on input "text" at bounding box center [79, 221] width 113 height 30
paste input "[STREET_ADDRESS]"
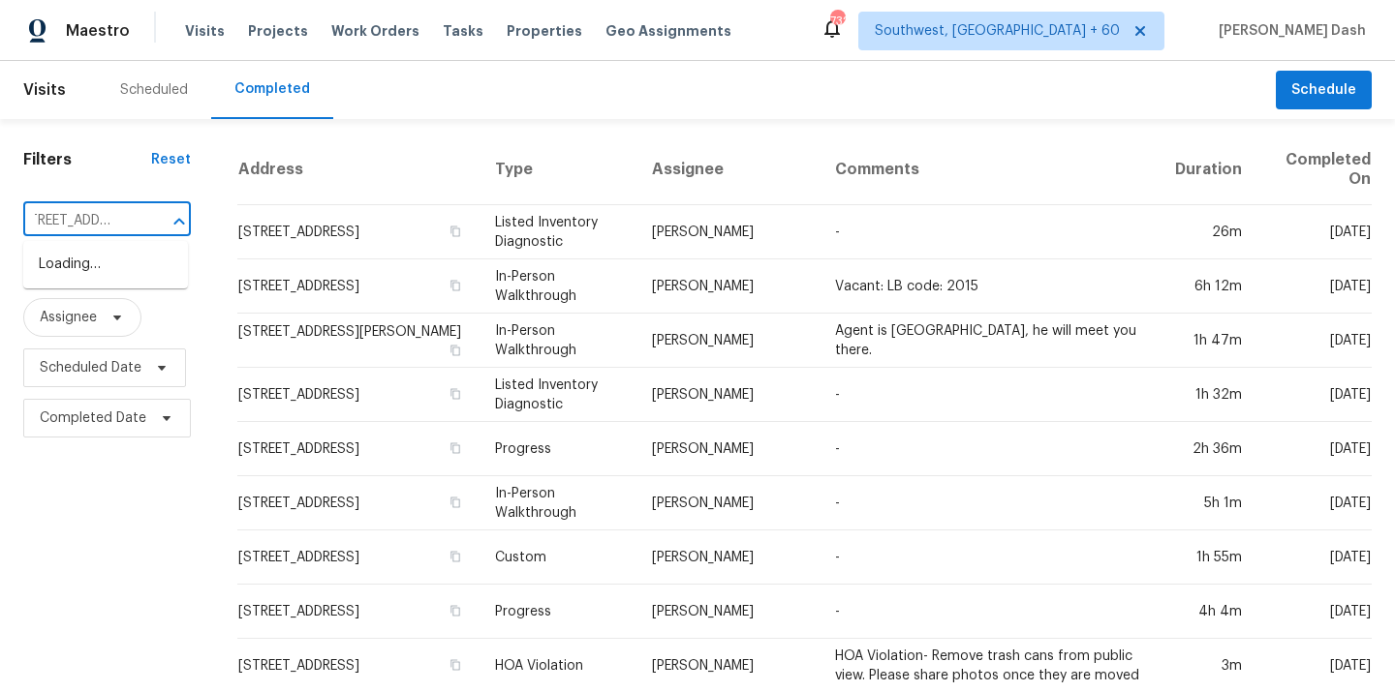
type input "[STREET_ADDRESS]"
click at [126, 211] on input "text" at bounding box center [79, 221] width 113 height 30
paste input "[STREET_ADDRESS]"
type input "[STREET_ADDRESS]"
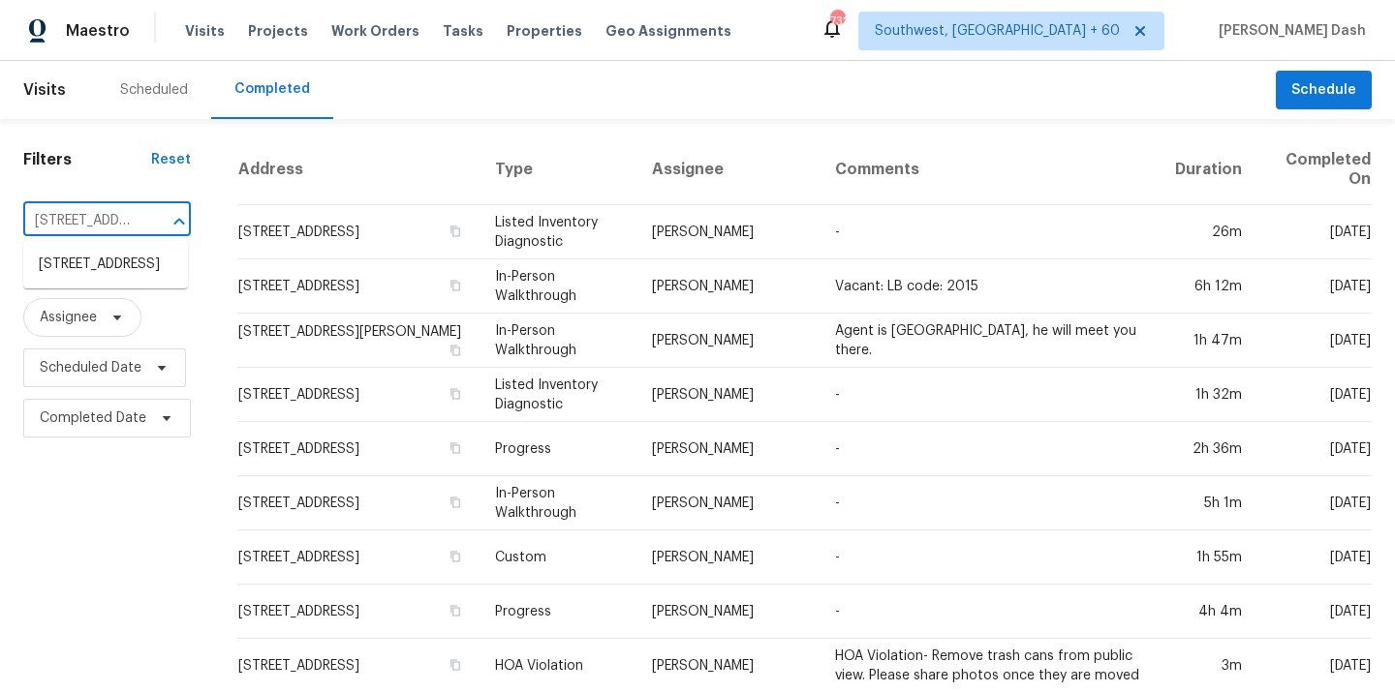
scroll to position [0, 142]
click at [129, 273] on li "[STREET_ADDRESS]" at bounding box center [105, 265] width 165 height 32
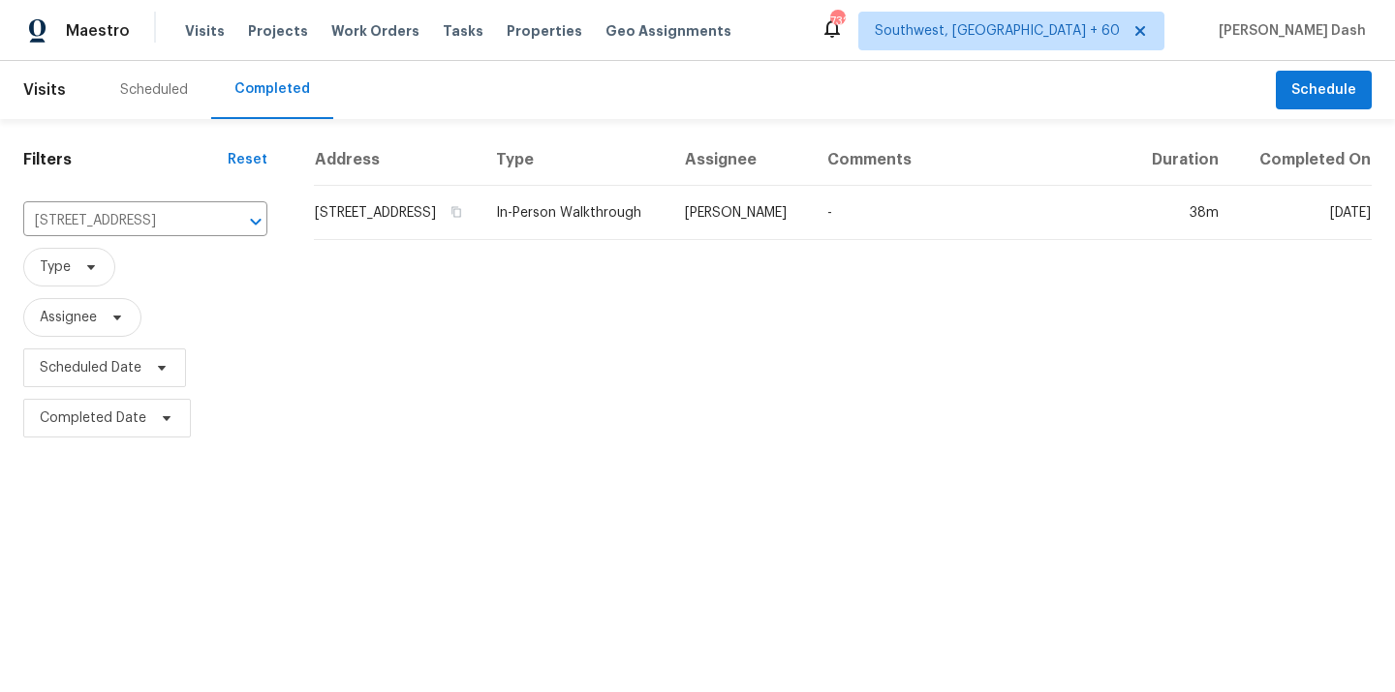
click at [712, 240] on td "[PERSON_NAME]" at bounding box center [740, 213] width 142 height 54
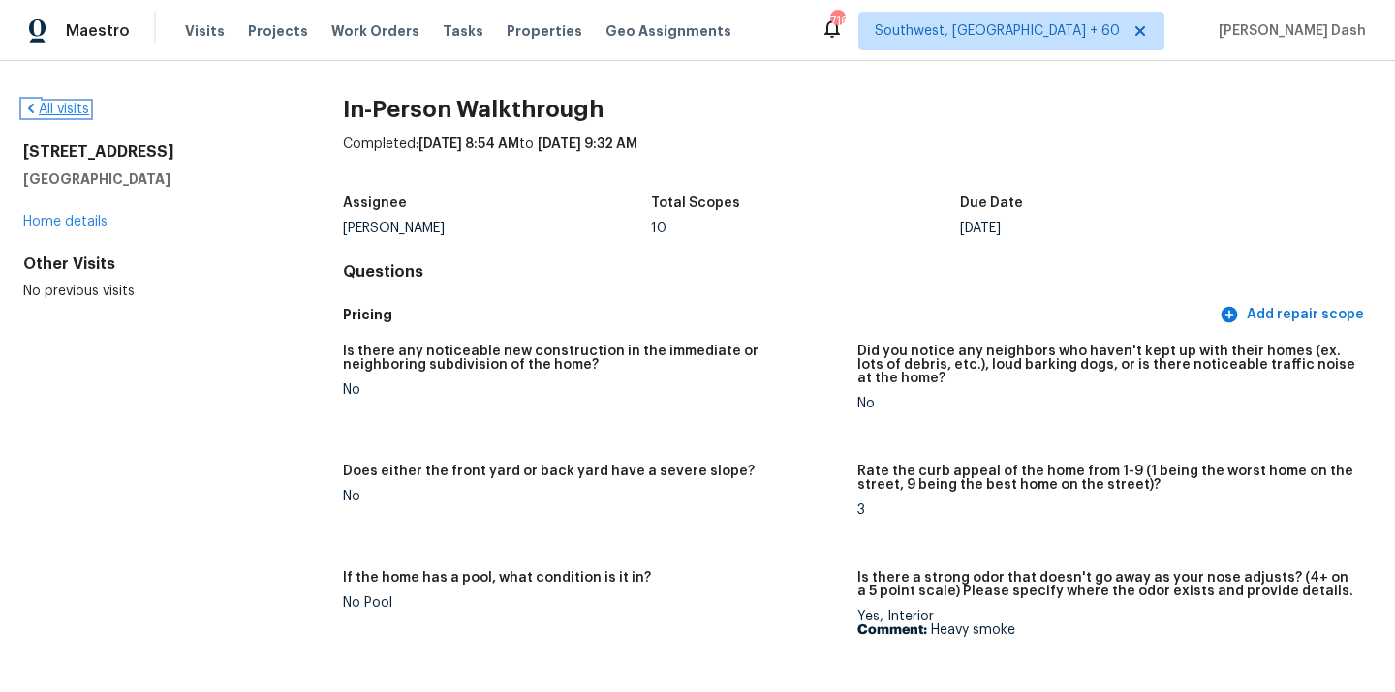
click at [50, 106] on link "All visits" at bounding box center [56, 110] width 66 height 14
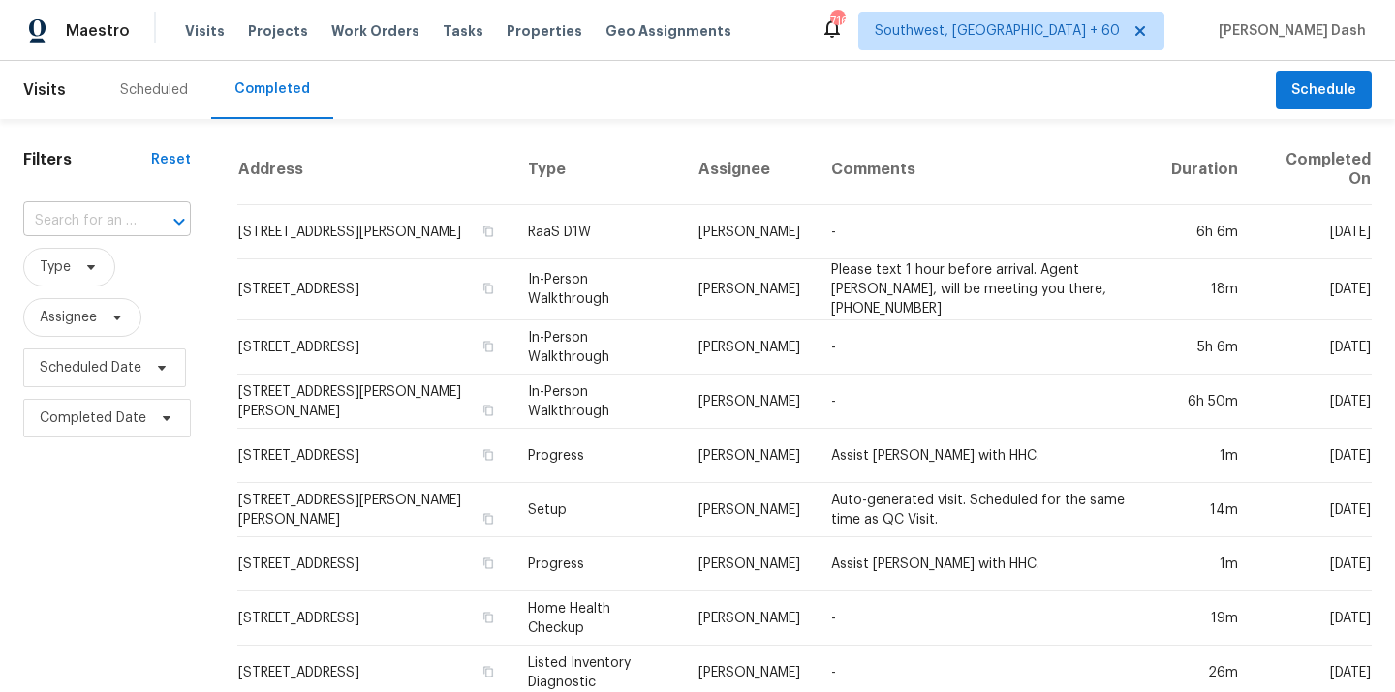
click at [123, 209] on input "text" at bounding box center [79, 221] width 113 height 30
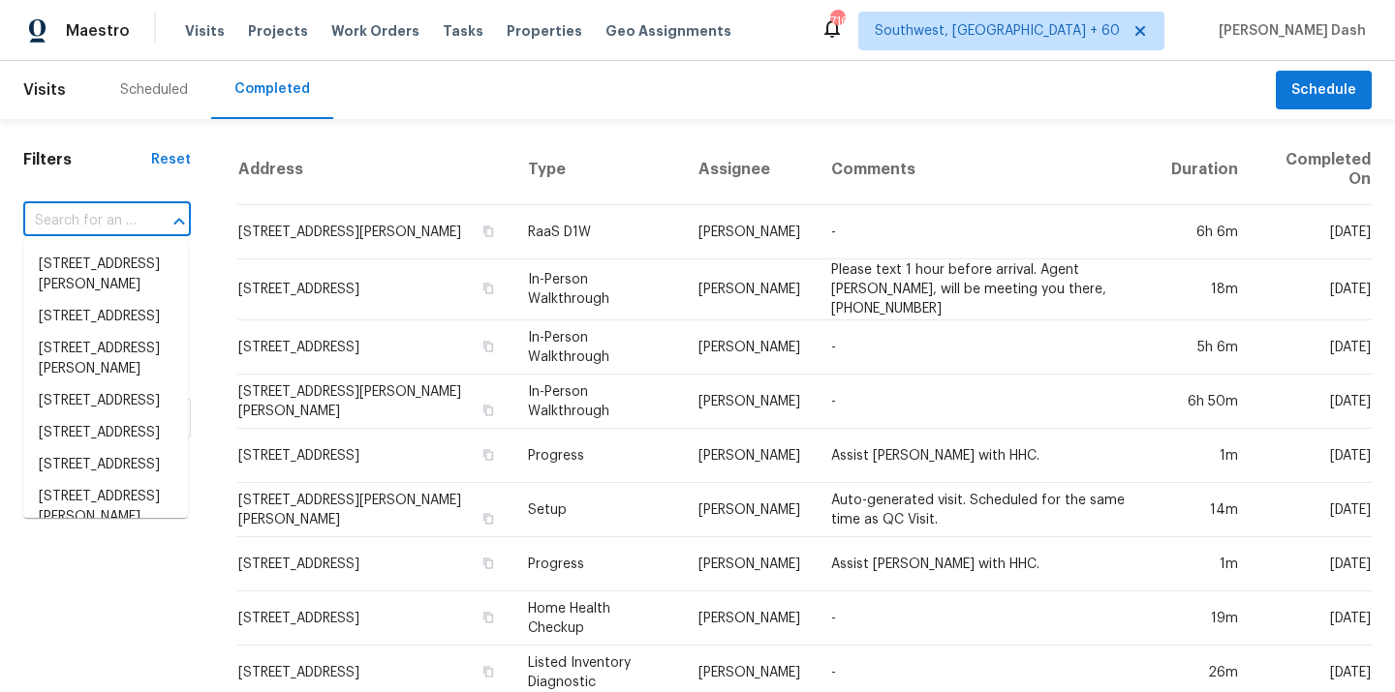
paste input "[STREET_ADDRESS][PERSON_NAME]"
type input "[STREET_ADDRESS][PERSON_NAME]"
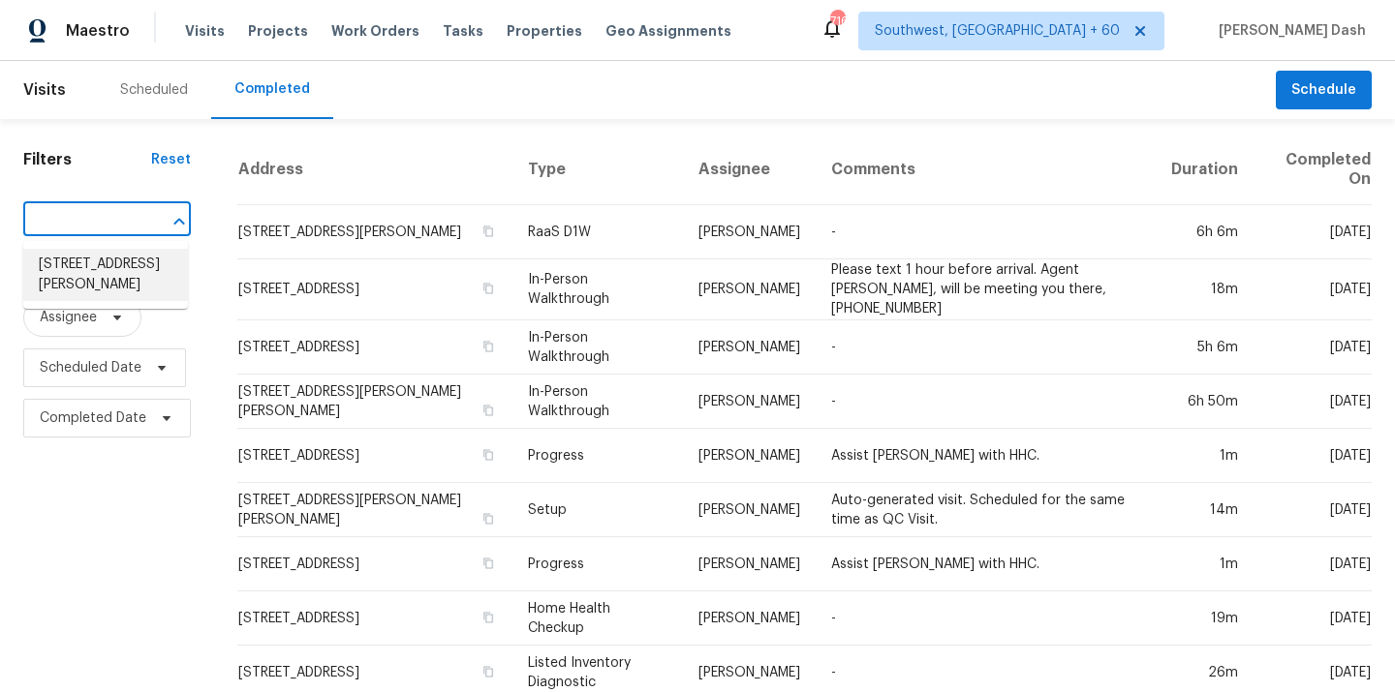
click at [111, 267] on li "[STREET_ADDRESS][PERSON_NAME]" at bounding box center [105, 275] width 165 height 52
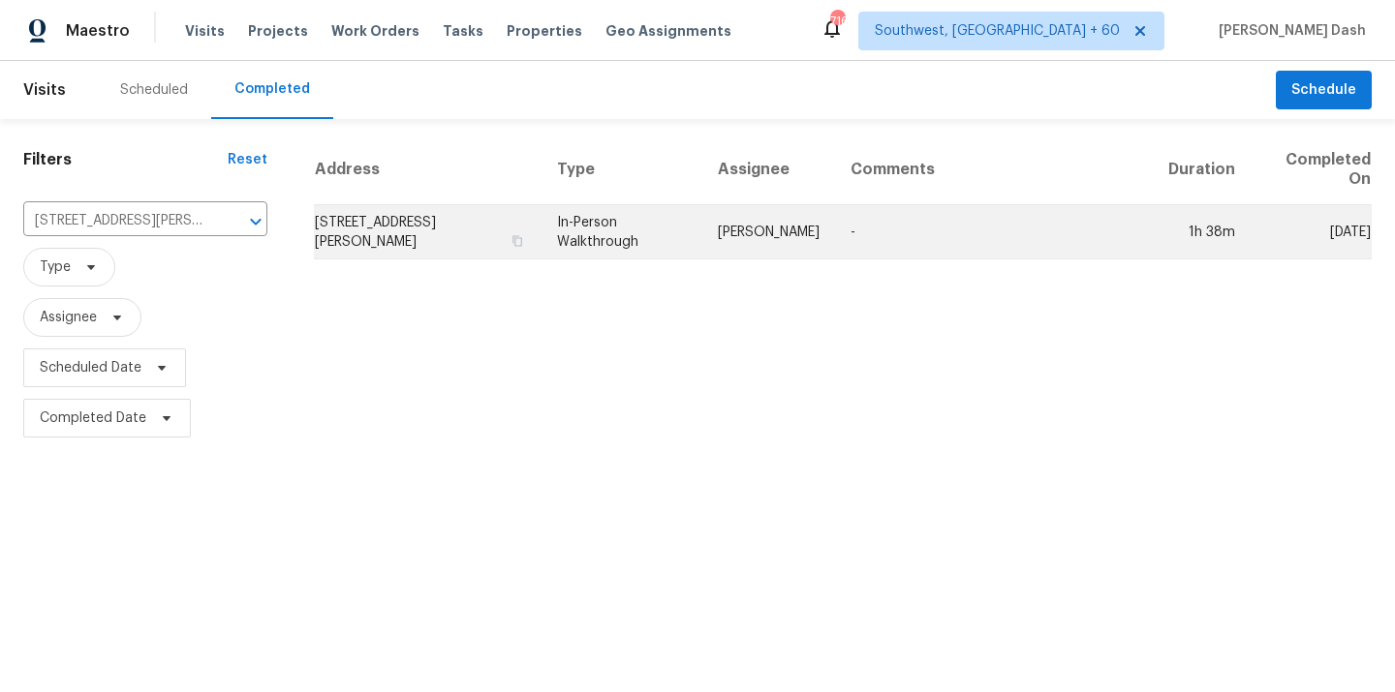
click at [701, 235] on td "In-Person Walkthrough" at bounding box center [621, 232] width 161 height 54
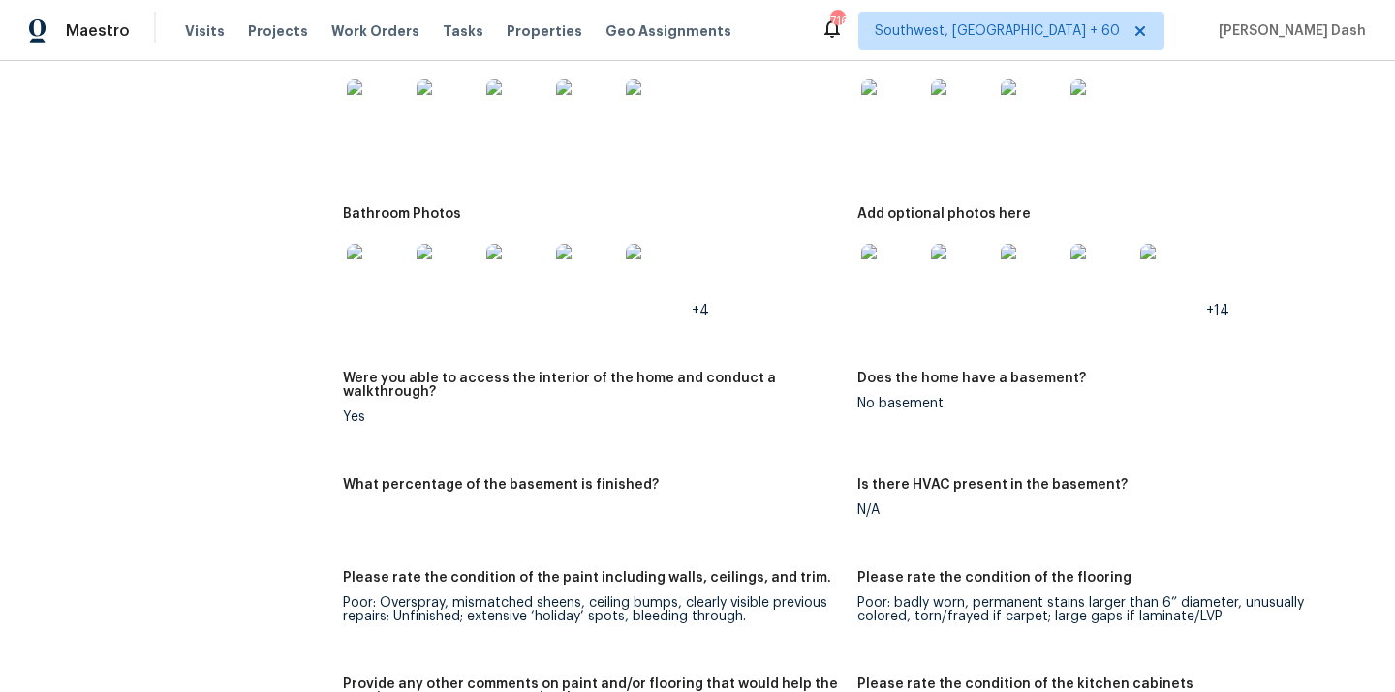
scroll to position [2539, 0]
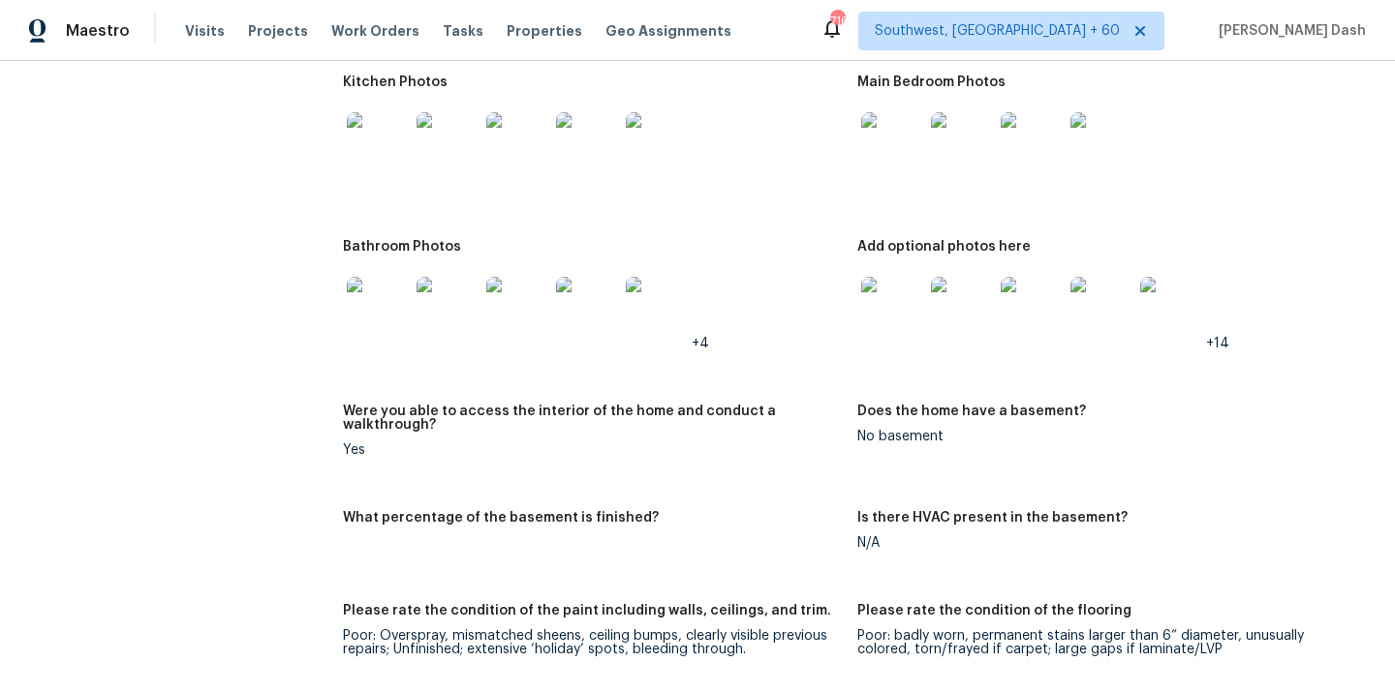
click at [374, 278] on img at bounding box center [378, 308] width 62 height 62
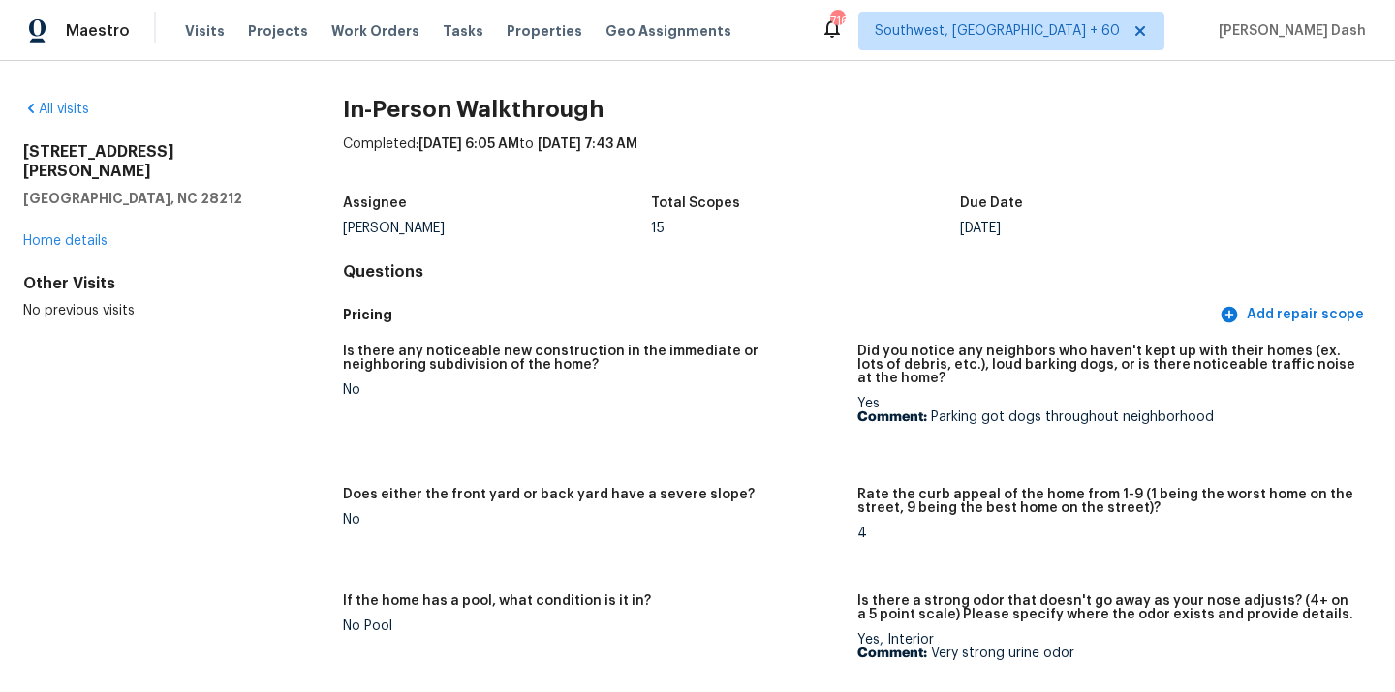
click at [62, 102] on div "All visits" at bounding box center [152, 109] width 258 height 19
click at [64, 113] on link "All visits" at bounding box center [56, 110] width 66 height 14
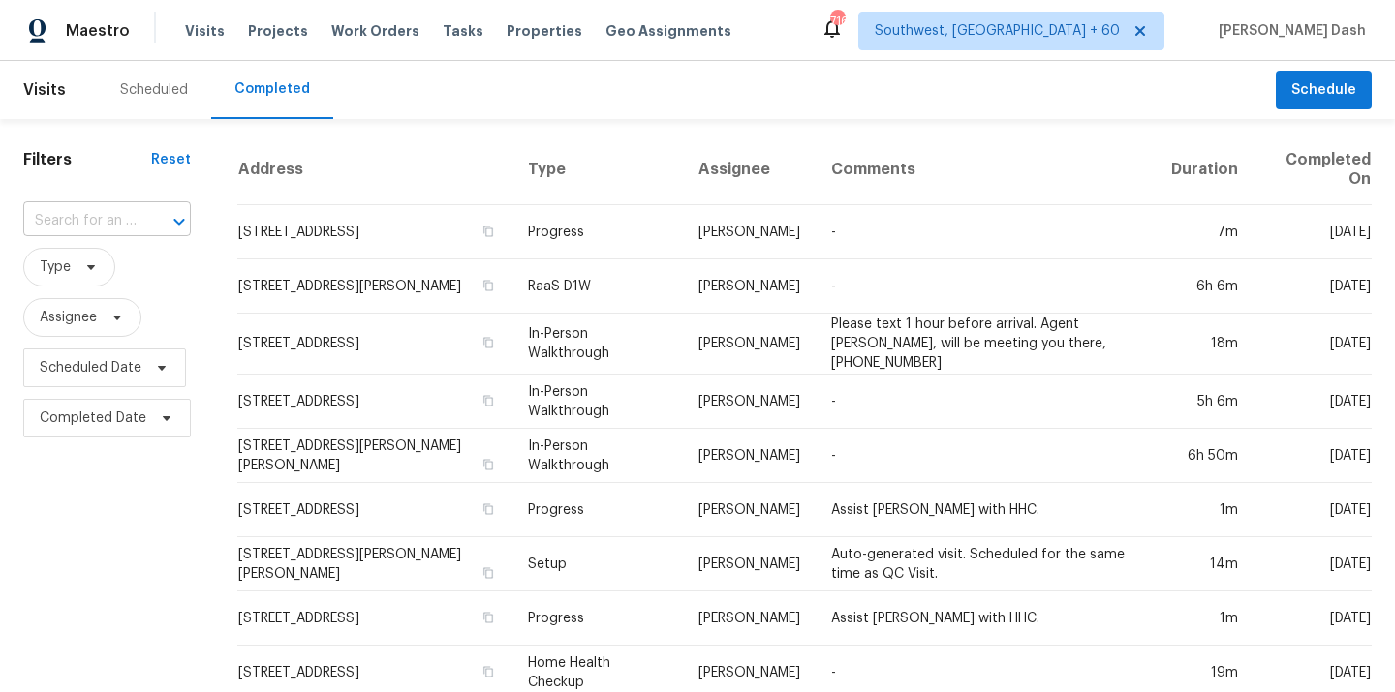
click at [95, 210] on input "text" at bounding box center [79, 221] width 113 height 30
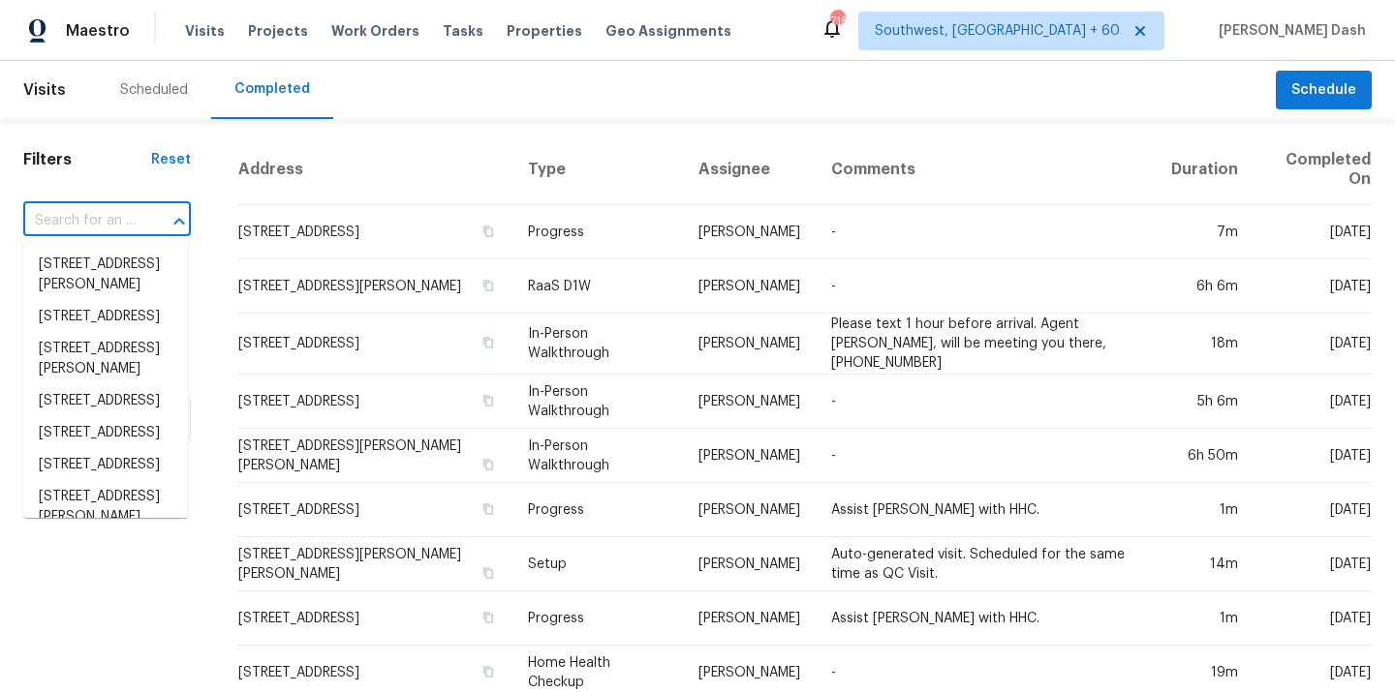
paste input "12004 Prairie Oak St, San Antonio, TX 78233"
type input "12004 Prairie Oak St, San Antonio, TX 78233"
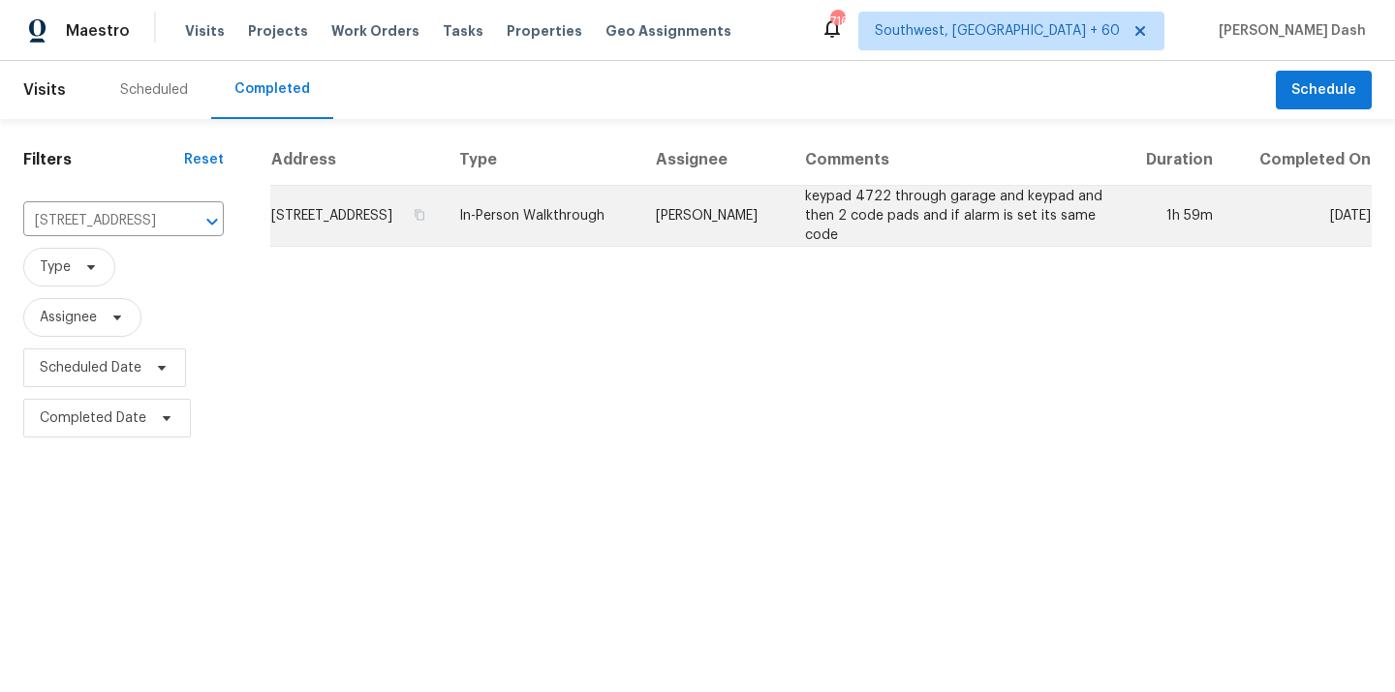
click at [728, 228] on td "[PERSON_NAME]" at bounding box center [714, 216] width 148 height 61
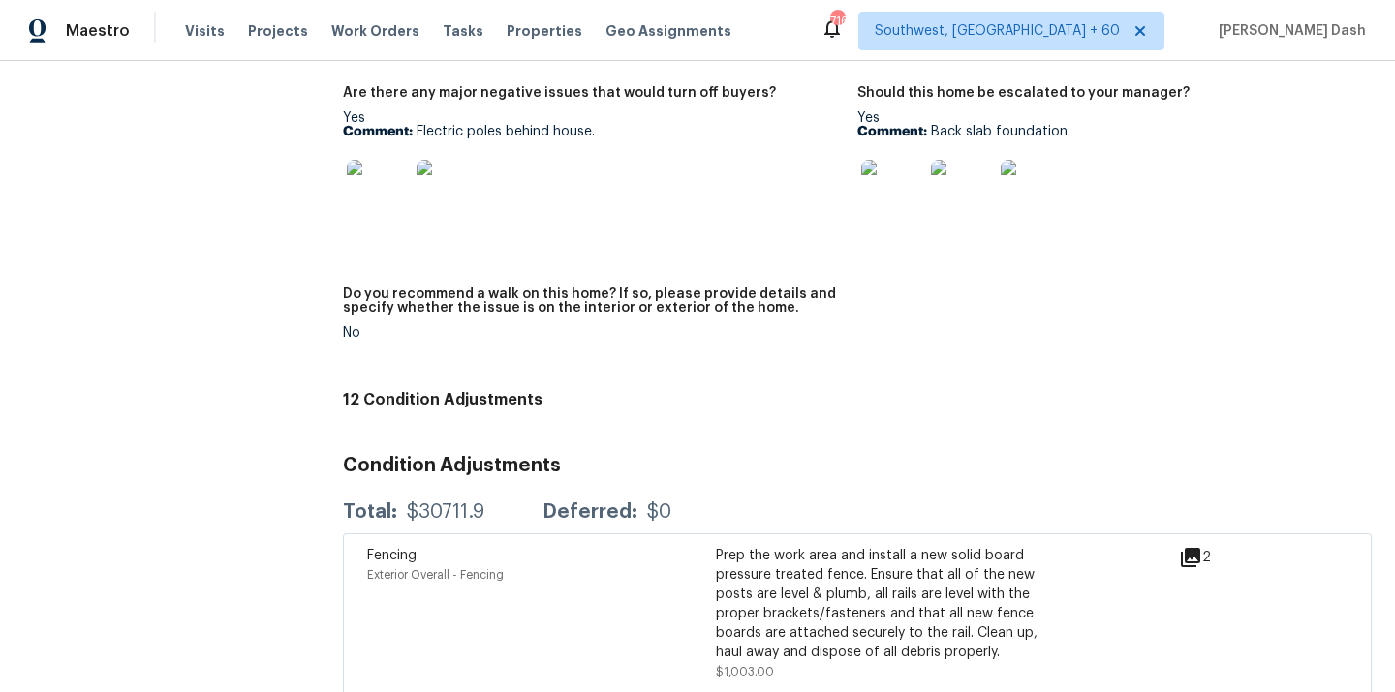
scroll to position [4428, 0]
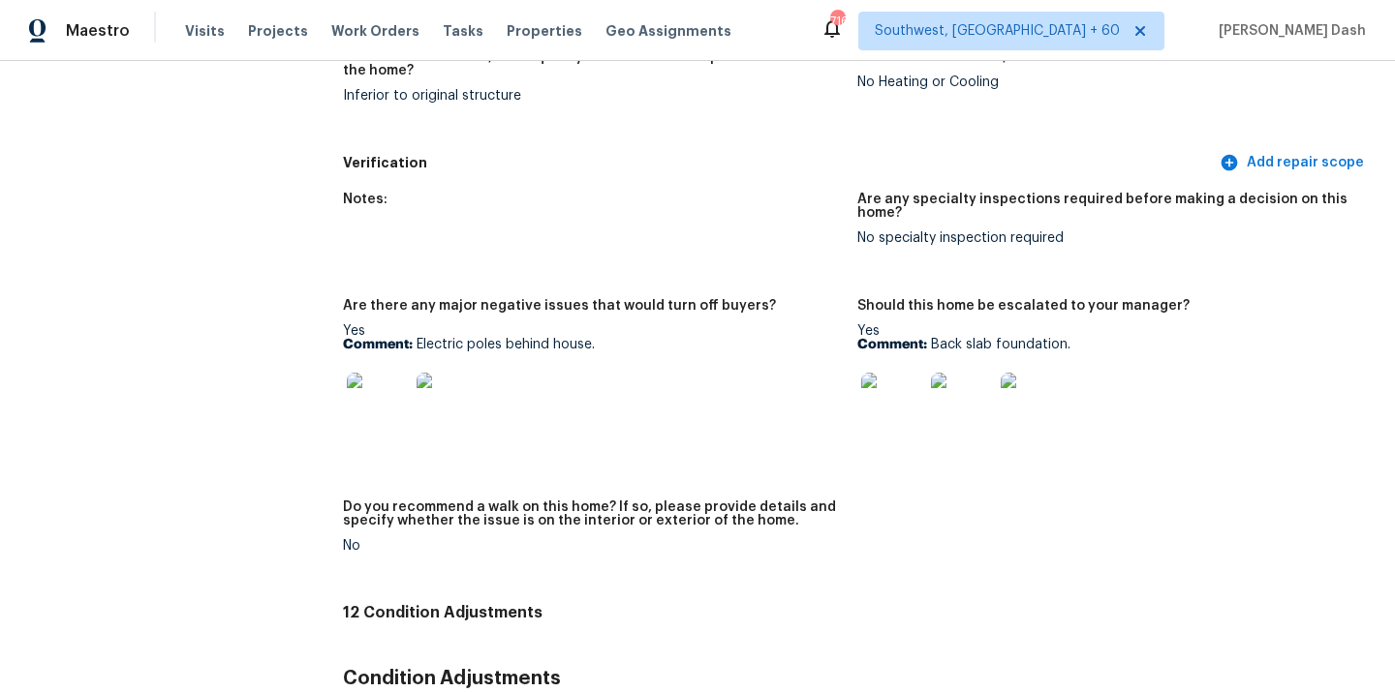
click at [909, 376] on img at bounding box center [892, 404] width 62 height 62
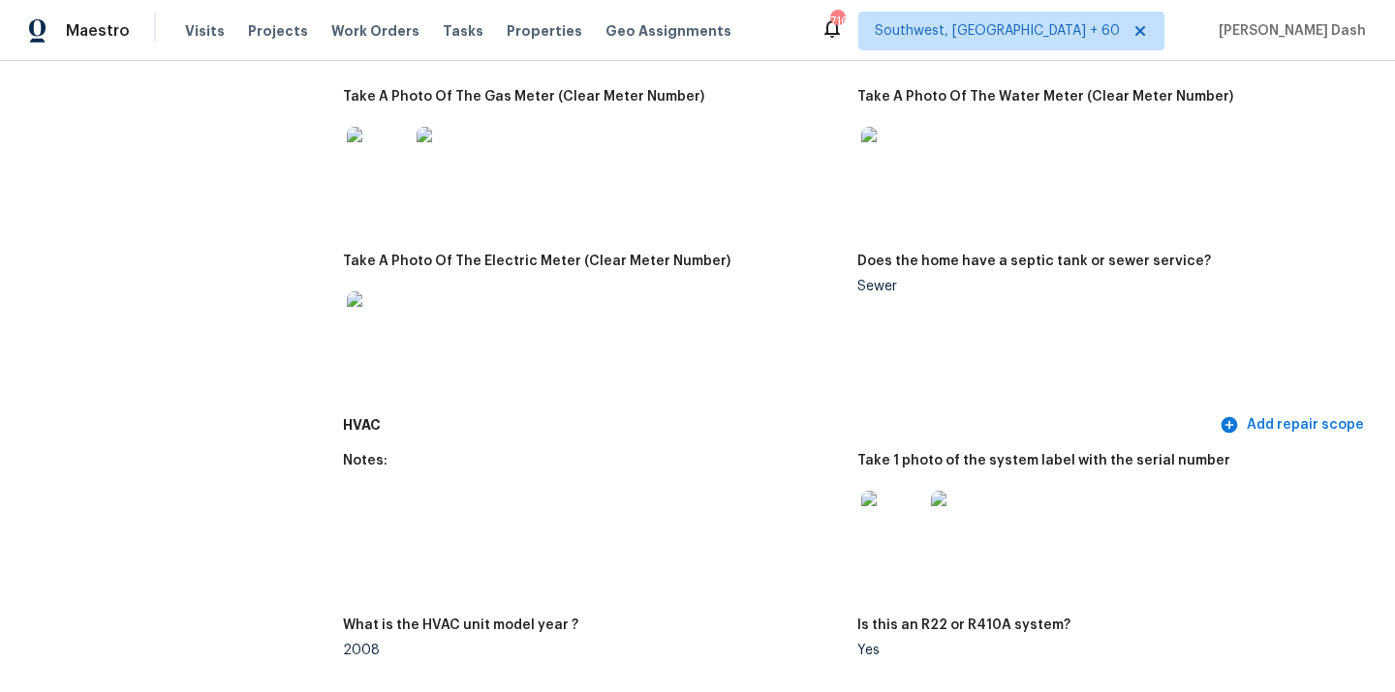
scroll to position [0, 0]
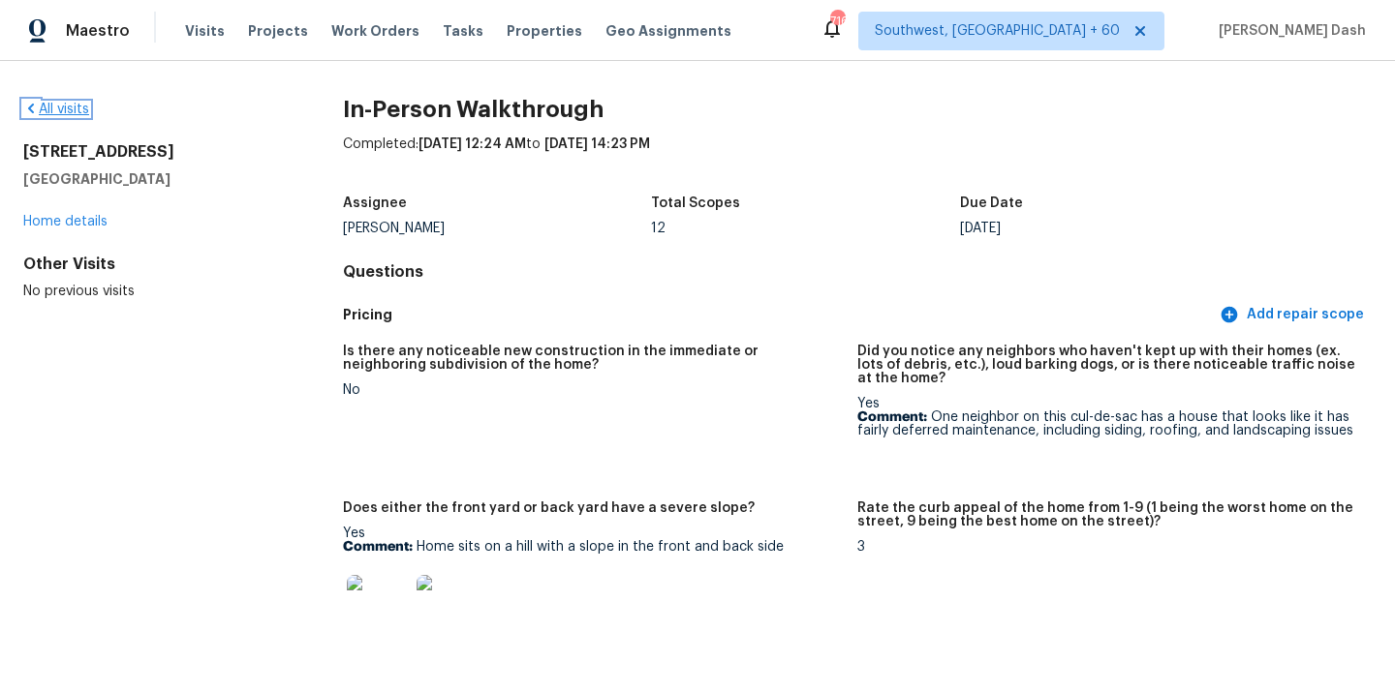
click at [84, 113] on link "All visits" at bounding box center [56, 110] width 66 height 14
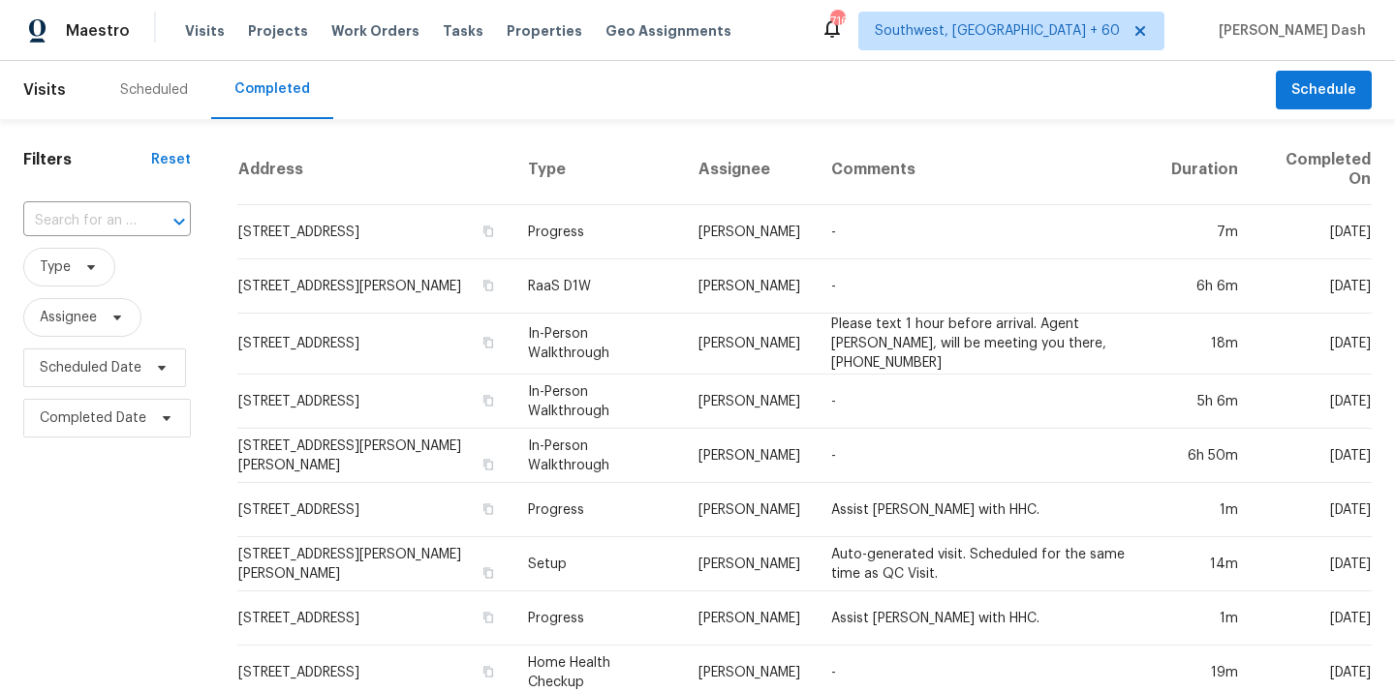
click at [133, 216] on input "text" at bounding box center [79, 221] width 113 height 30
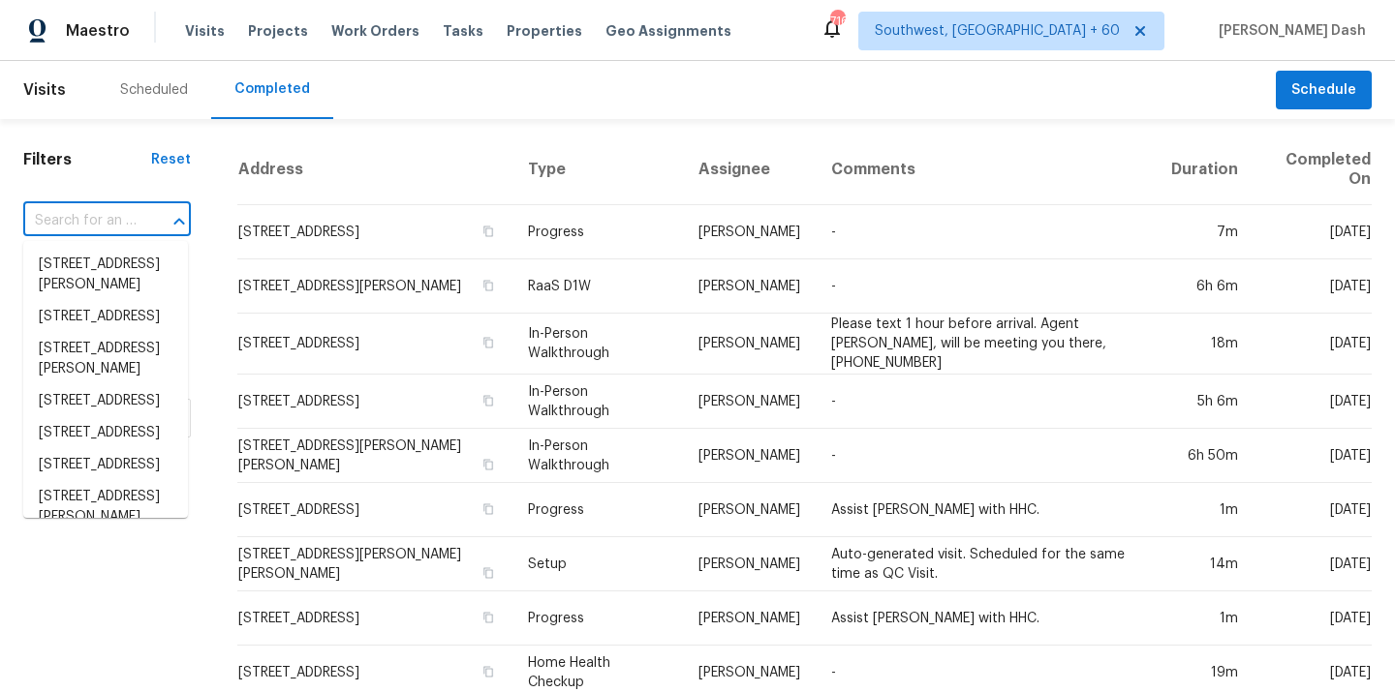
paste input "628 Burtons Cv, Hampton, GA 30228"
type input "628 Burtons Cv, Hampton, GA 30228"
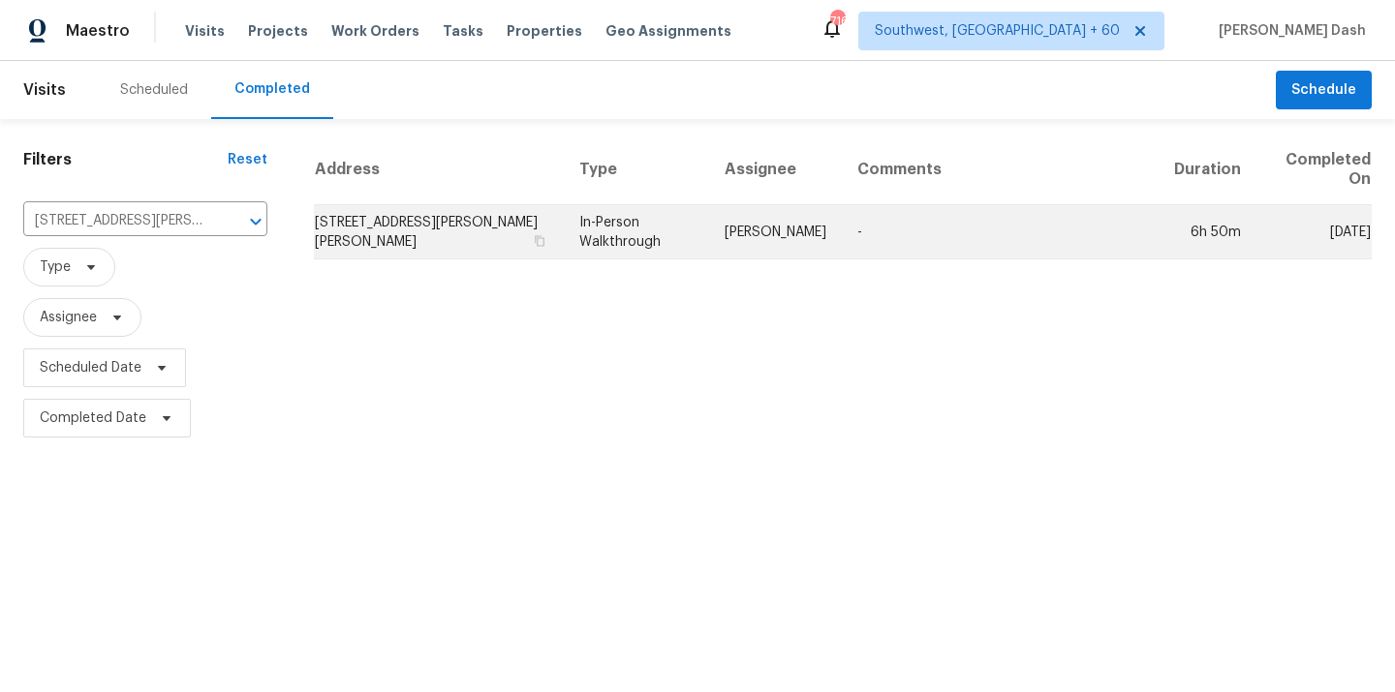
click at [638, 233] on td "In-Person Walkthrough" at bounding box center [636, 232] width 145 height 54
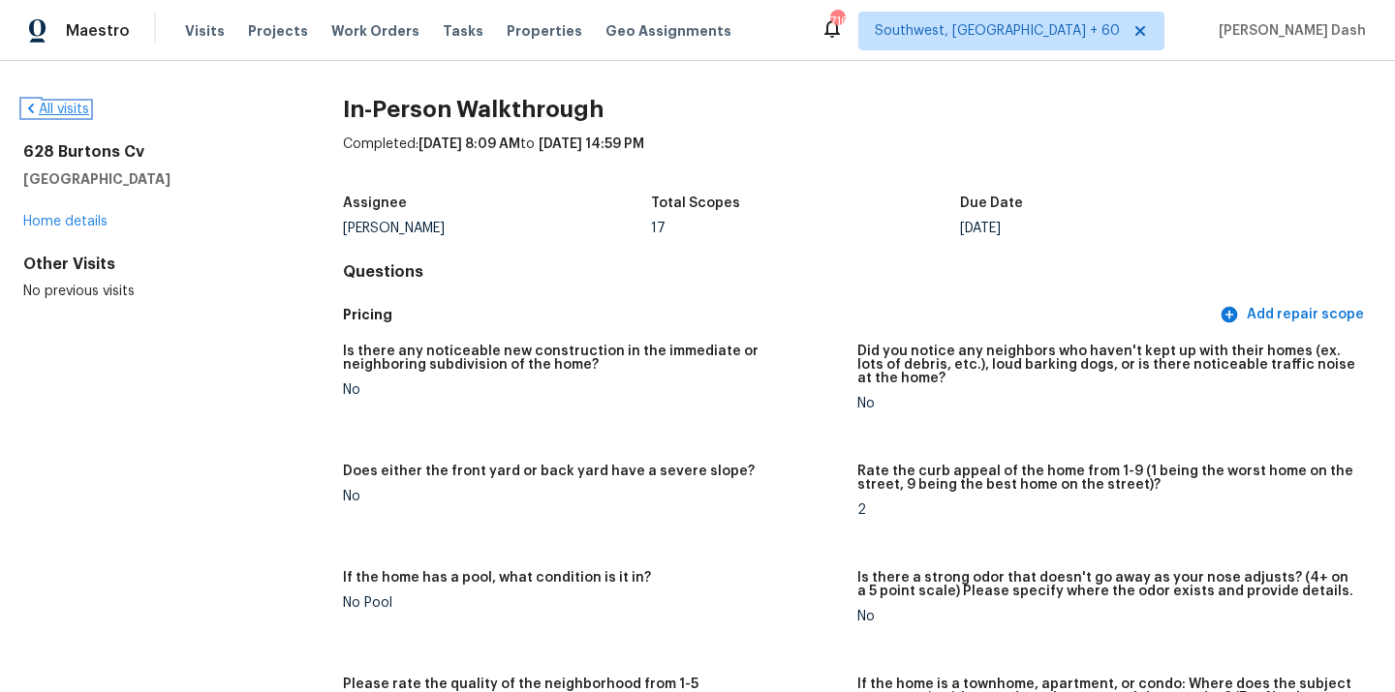
click at [56, 112] on link "All visits" at bounding box center [56, 110] width 66 height 14
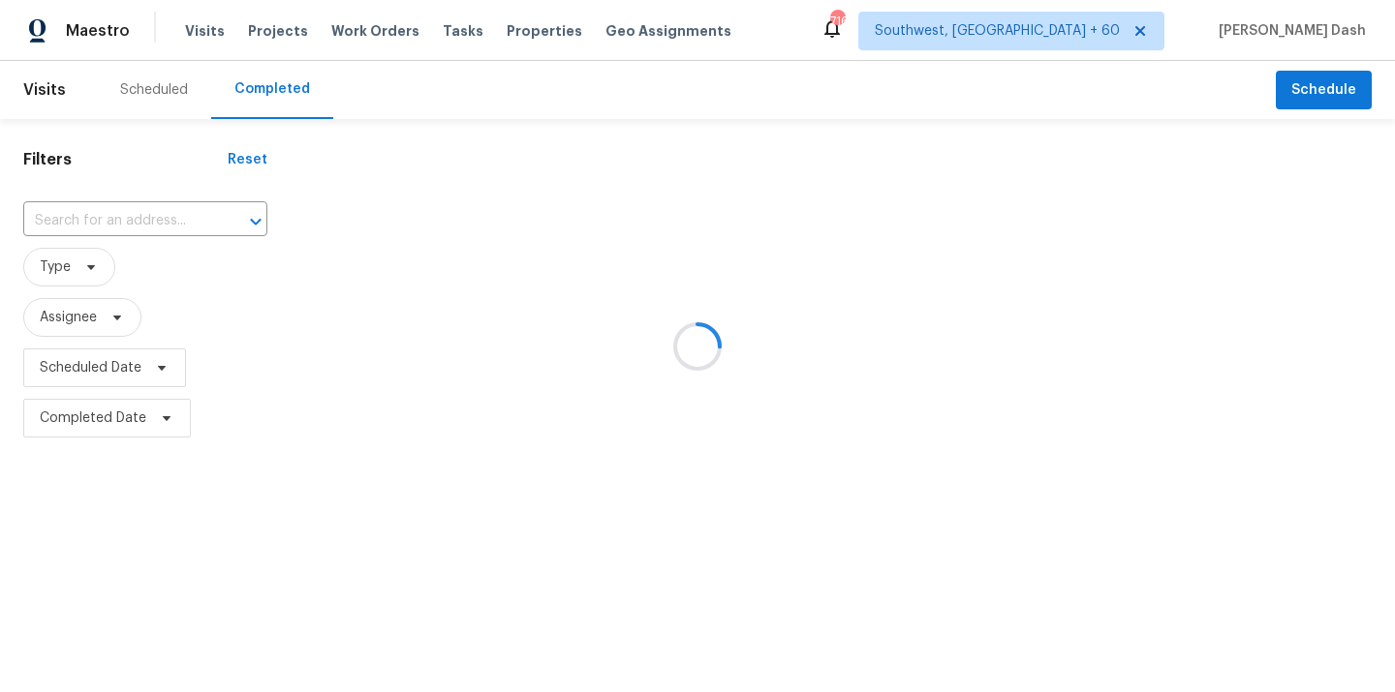
click at [154, 204] on div at bounding box center [697, 346] width 1395 height 692
click at [150, 218] on div at bounding box center [697, 346] width 1395 height 692
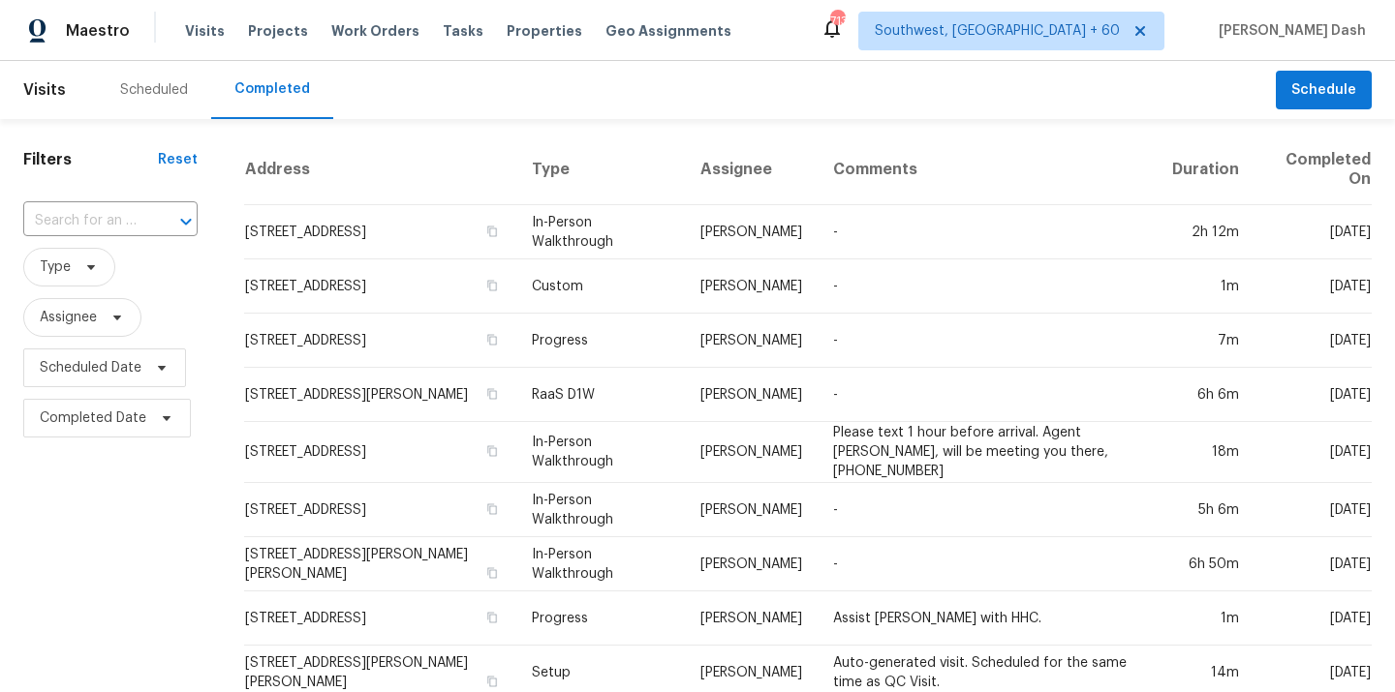
click at [150, 218] on div "​" at bounding box center [110, 221] width 174 height 30
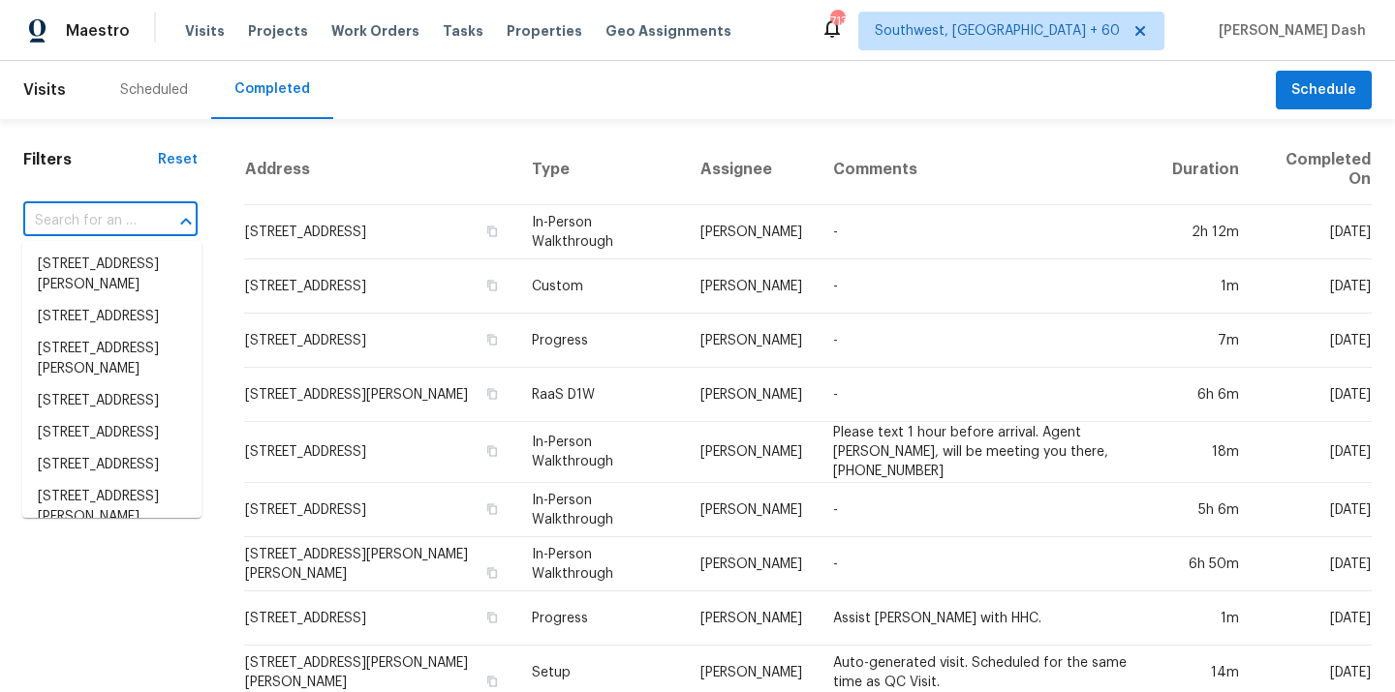
click at [150, 218] on div "​" at bounding box center [110, 221] width 174 height 30
paste input "378 Vineyard Ln, Orange Park, FL 32073"
type input "378 Vineyard Ln, Orange Park, FL 32073"
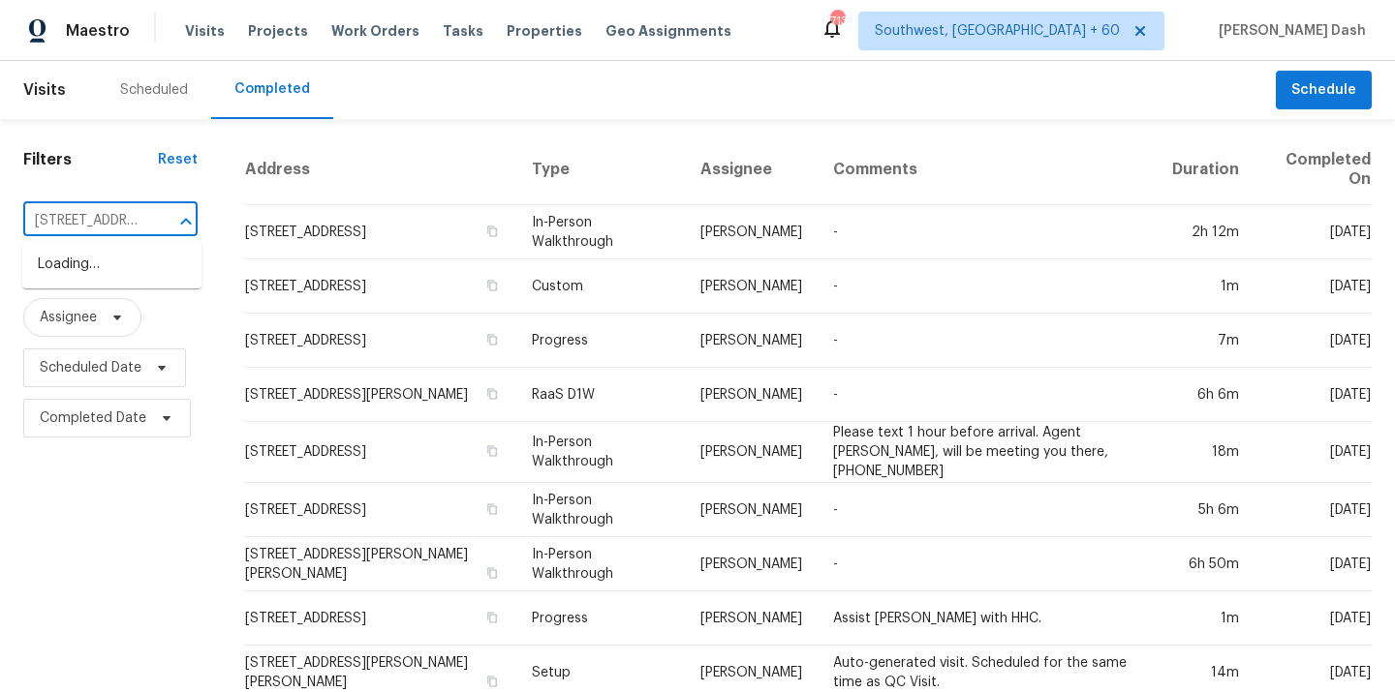
scroll to position [0, 138]
click at [138, 272] on li "378 Vineyard Ln, Orange Park, FL 32073" at bounding box center [111, 265] width 179 height 32
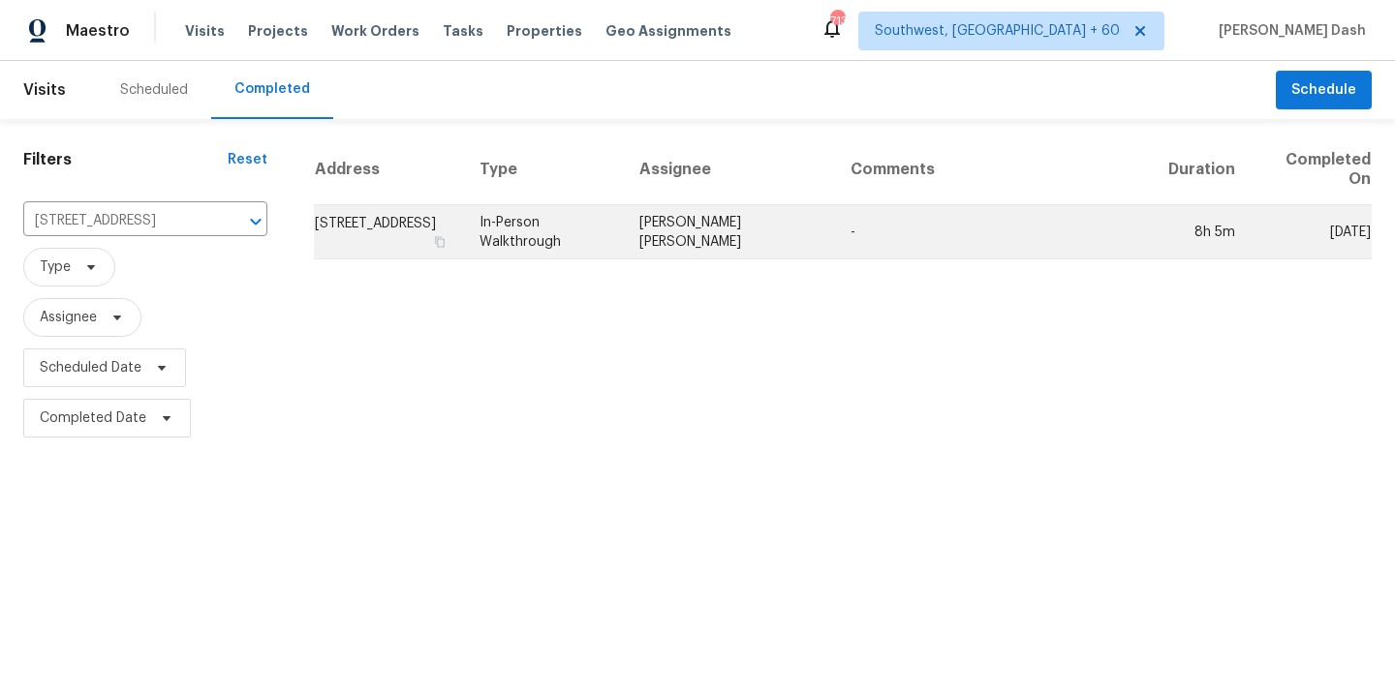
click at [701, 251] on td "[PERSON_NAME] [PERSON_NAME]" at bounding box center [729, 232] width 211 height 54
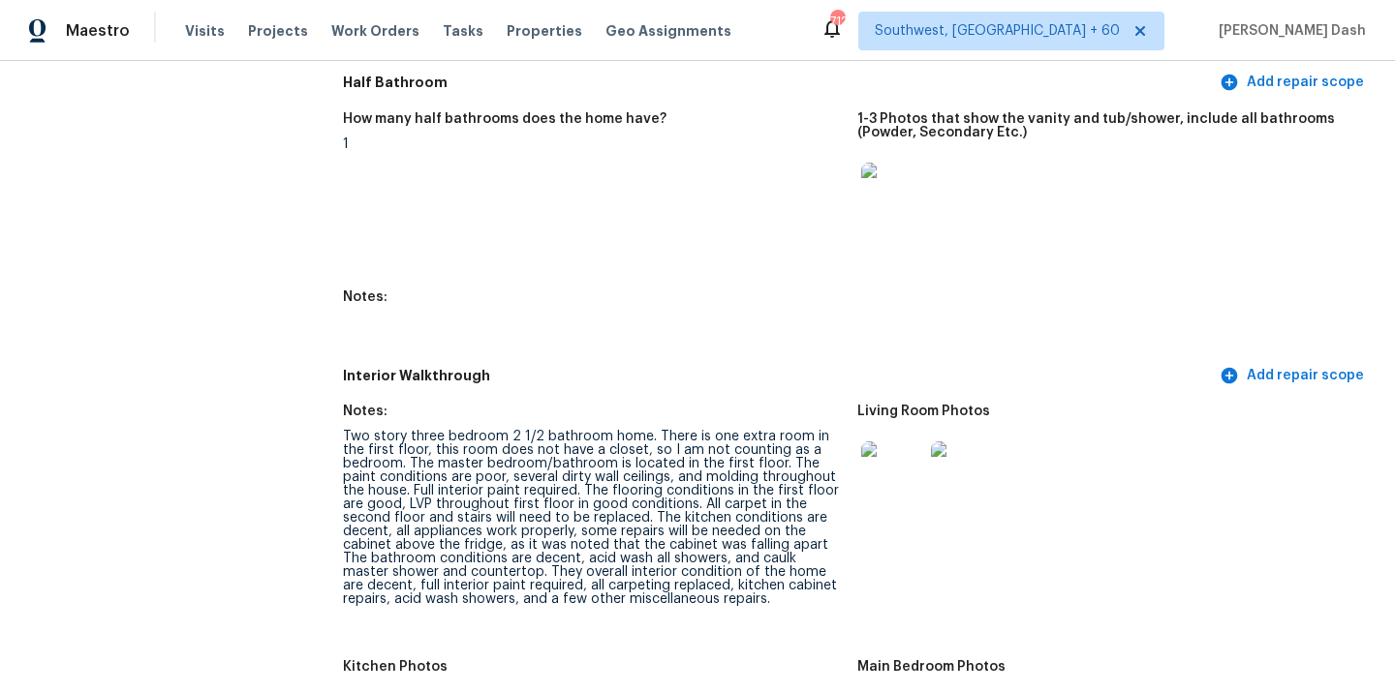
scroll to position [2067, 0]
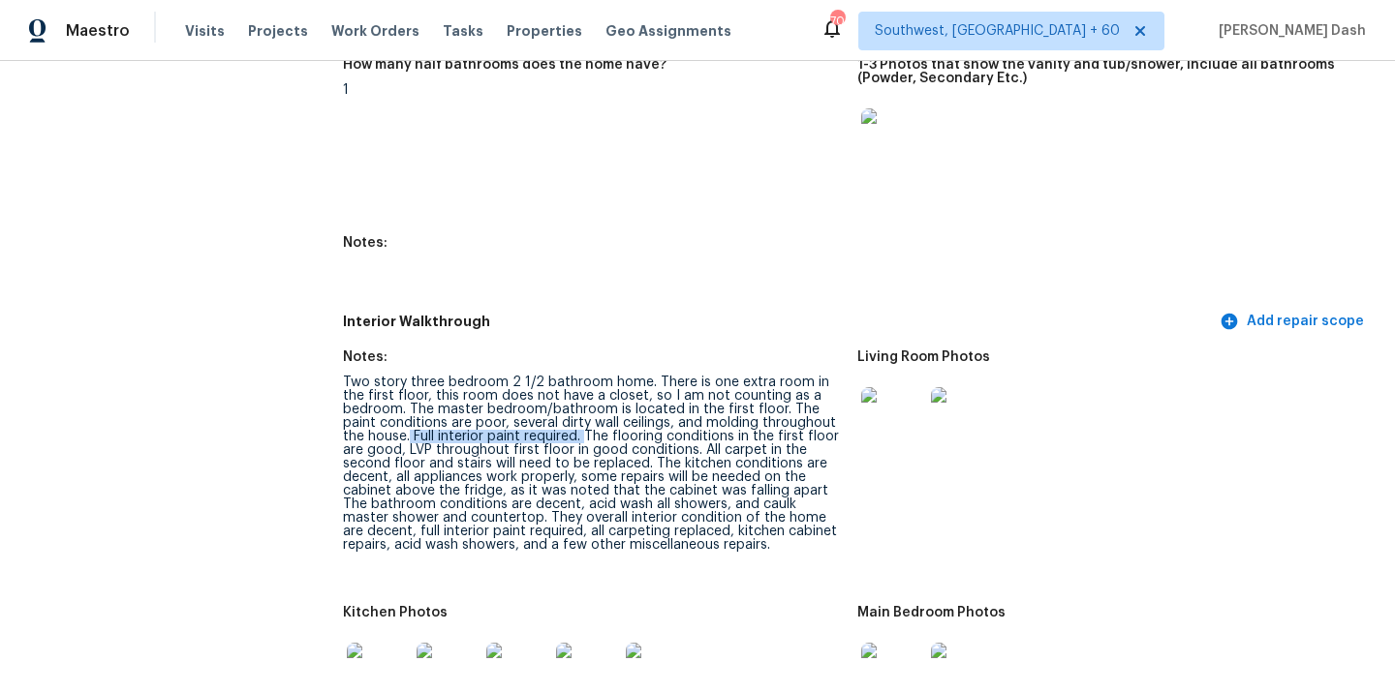
drag, startPoint x: 384, startPoint y: 422, endPoint x: 561, endPoint y: 416, distance: 176.4
click at [561, 416] on div "Two story three bedroom 2 1/2 bathroom home. There is one extra room in the fir…" at bounding box center [592, 464] width 499 height 176
drag, startPoint x: 599, startPoint y: 449, endPoint x: 784, endPoint y: 443, distance: 185.1
click at [784, 443] on div "Two story three bedroom 2 1/2 bathroom home. There is one extra room in the fir…" at bounding box center [592, 464] width 499 height 176
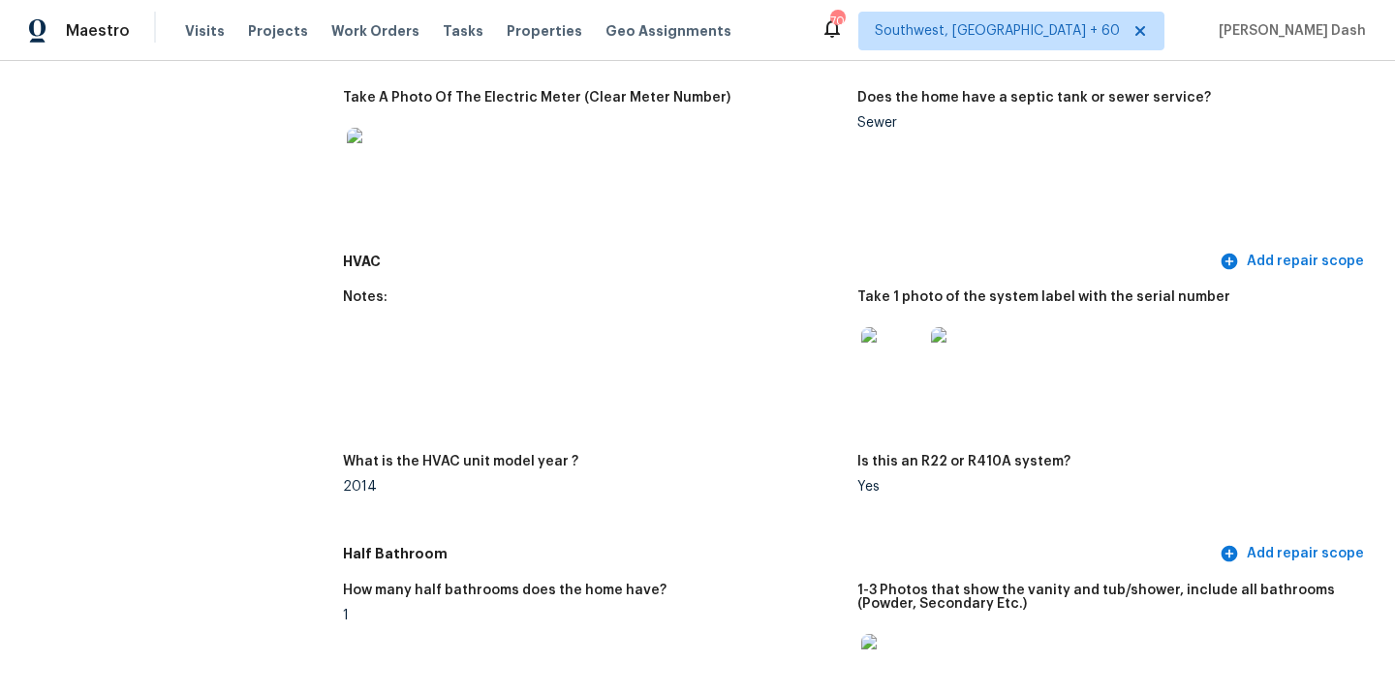
scroll to position [1490, 0]
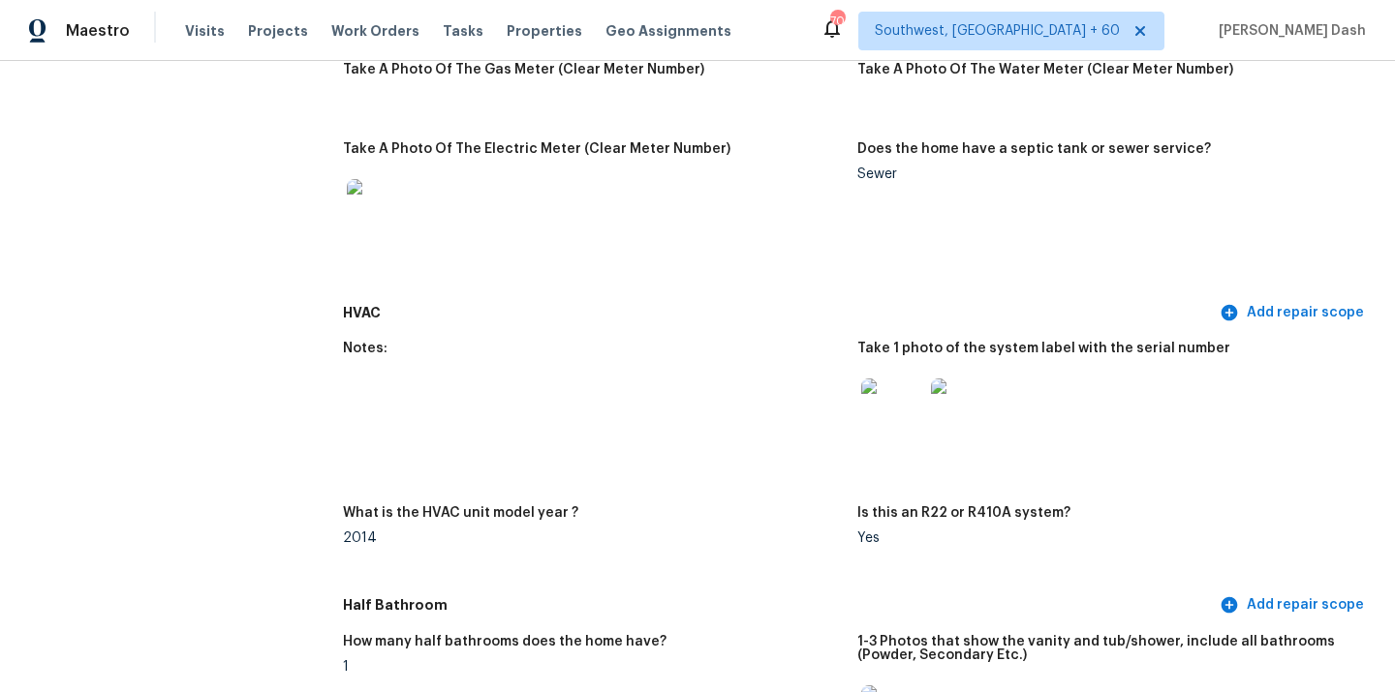
click at [798, 367] on figure "Notes:" at bounding box center [600, 412] width 514 height 141
click at [906, 401] on img at bounding box center [892, 410] width 62 height 62
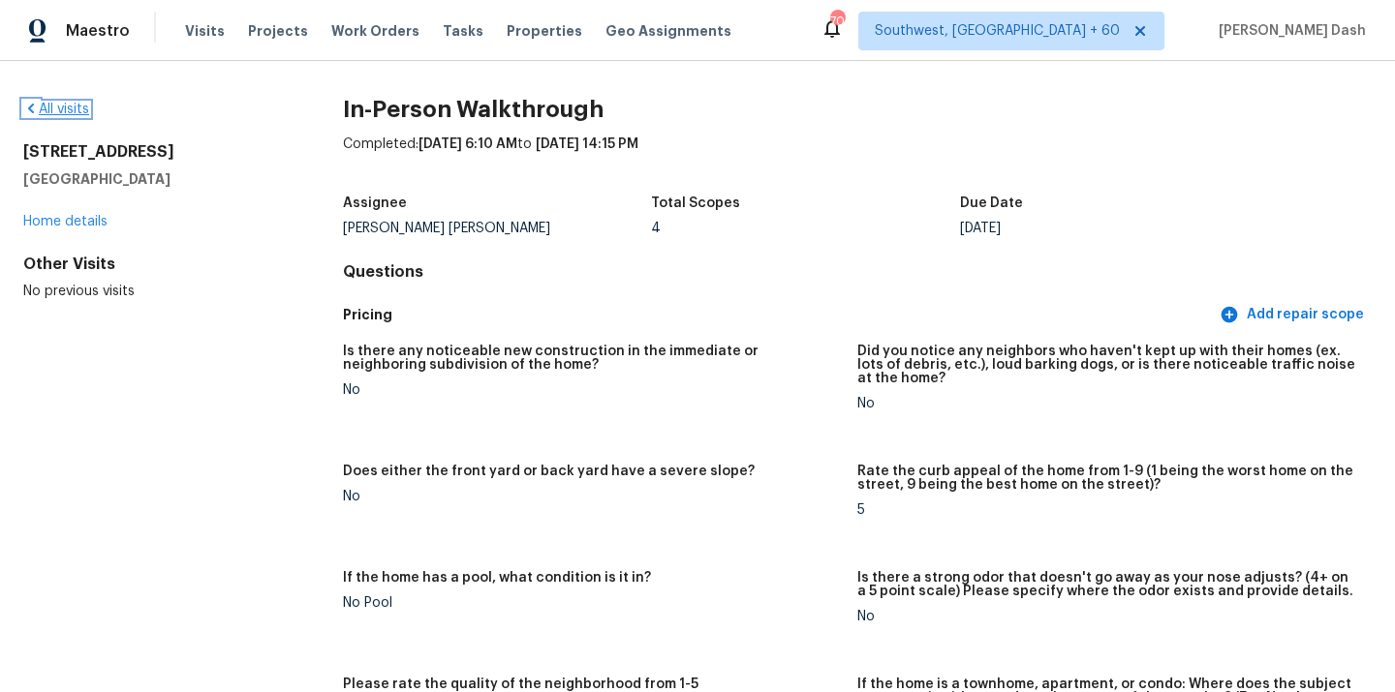
click at [71, 112] on link "All visits" at bounding box center [56, 110] width 66 height 14
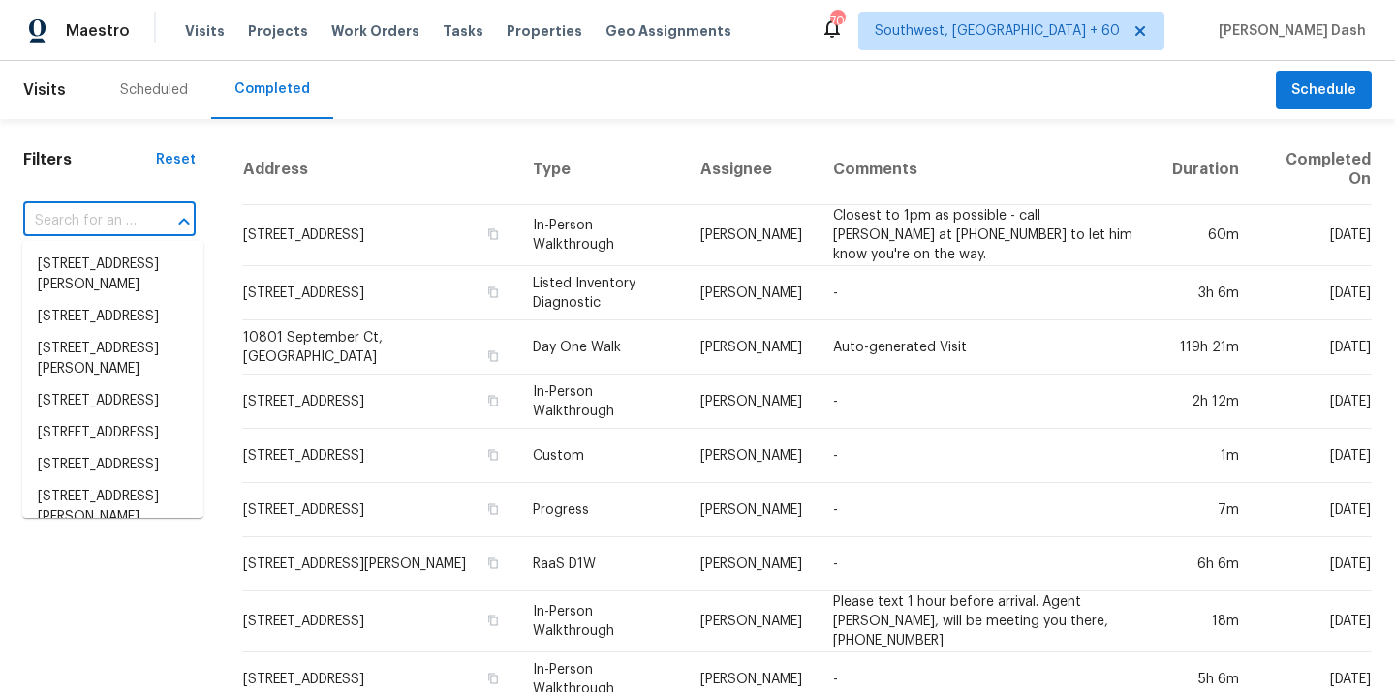
click at [125, 213] on input "text" at bounding box center [82, 221] width 118 height 30
paste input "11770 Huckleberry Trl E, Macclenny, FL 32063"
type input "11770 Huckleberry Trl E, Macclenny, FL 32063"
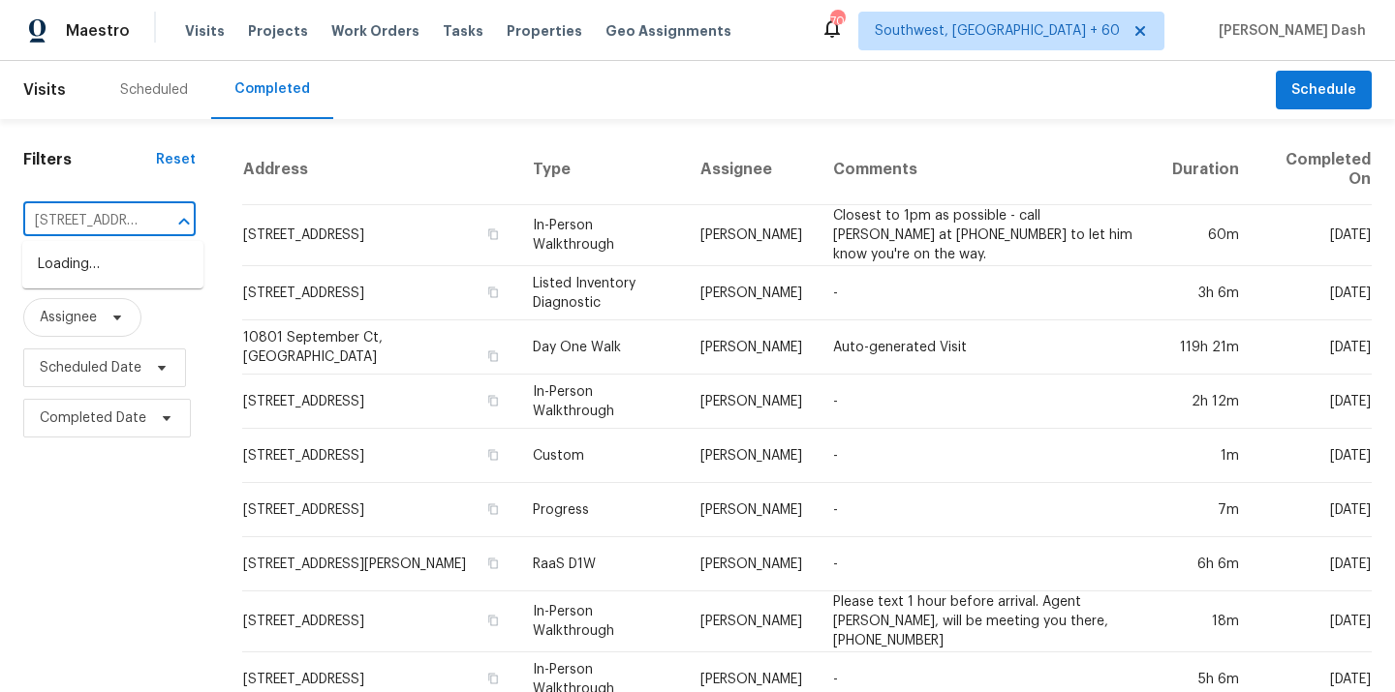
scroll to position [0, 173]
click at [119, 263] on li "11770 Huckleberry Trl E, Macclenny, FL 32063" at bounding box center [112, 275] width 181 height 52
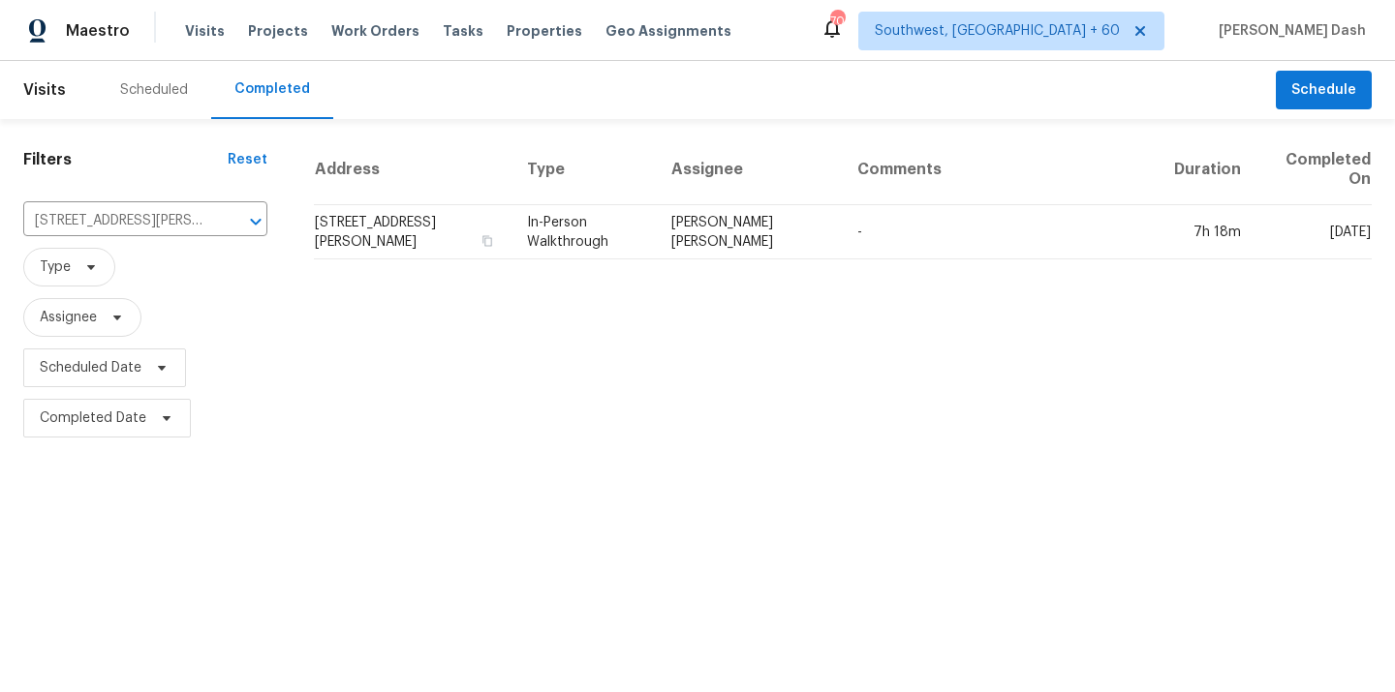
click at [694, 261] on div "Address Type Assignee Comments Duration Completed On 11770 Huckleberry Trl E, M…" at bounding box center [843, 289] width 1104 height 309
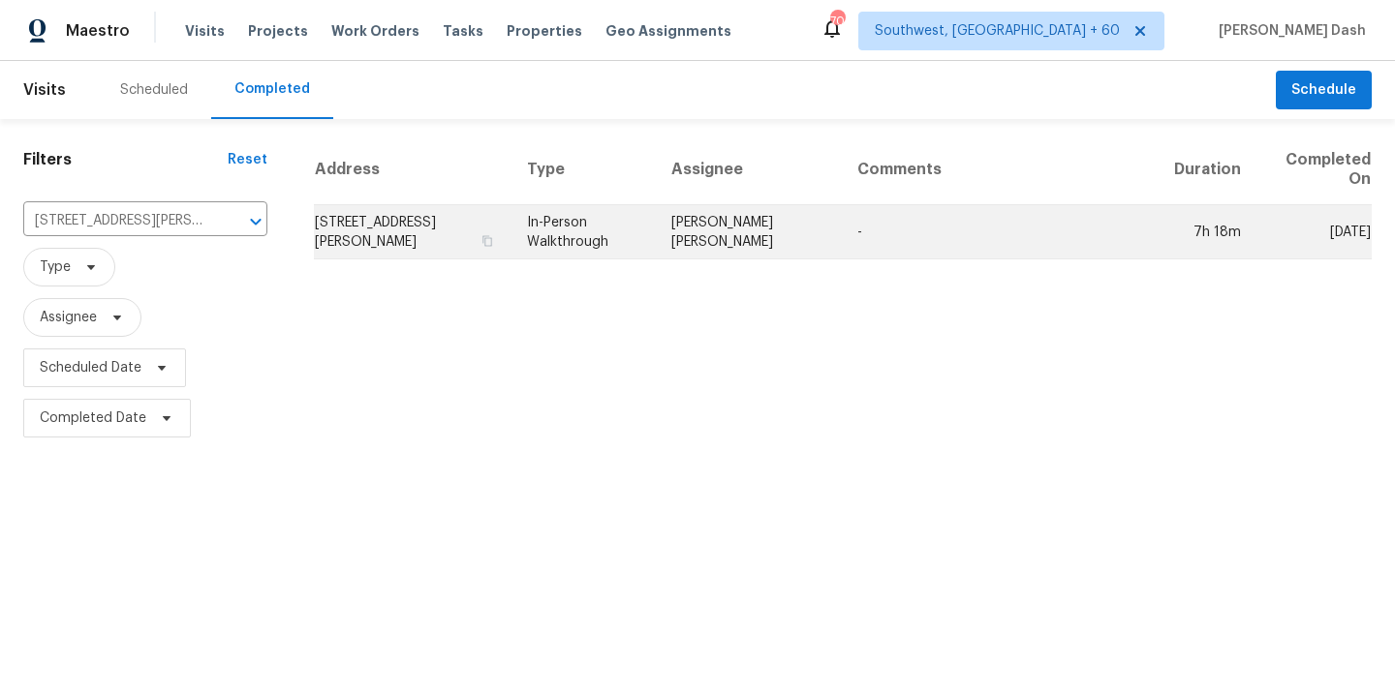
click at [656, 241] on td "In-Person Walkthrough" at bounding box center [583, 232] width 144 height 54
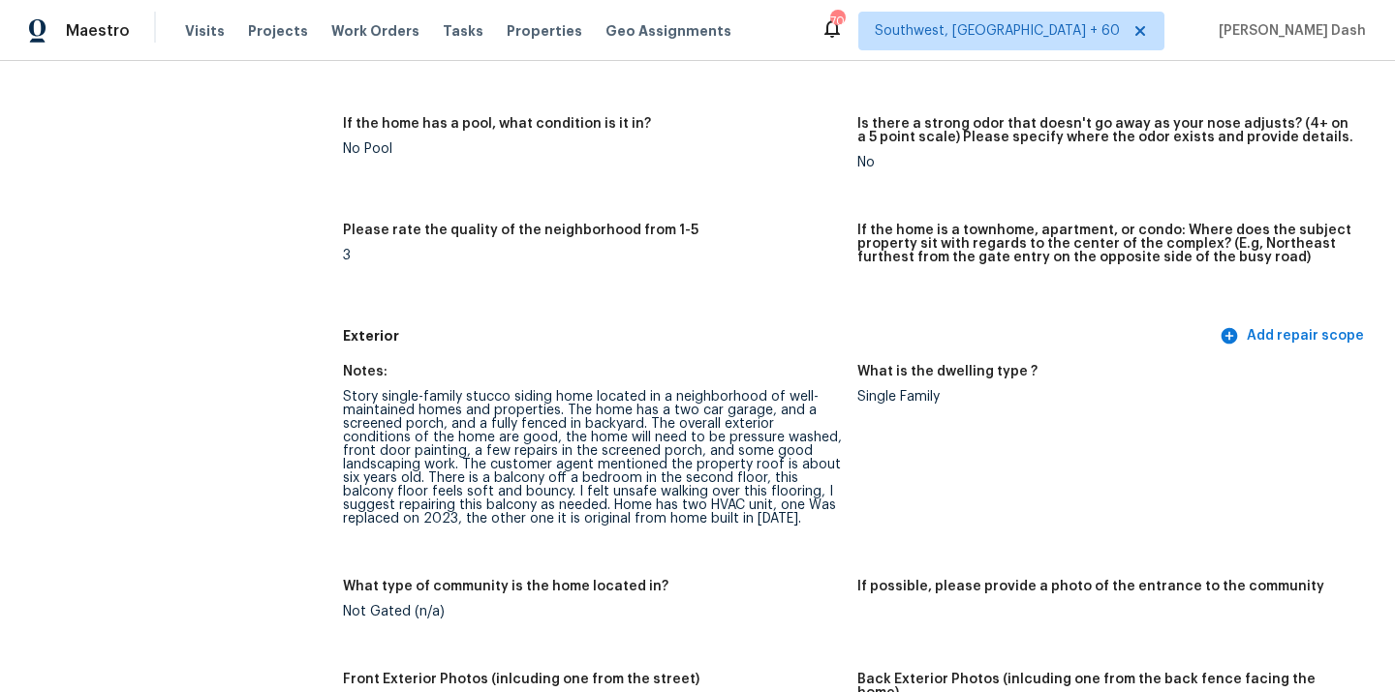
scroll to position [459, 0]
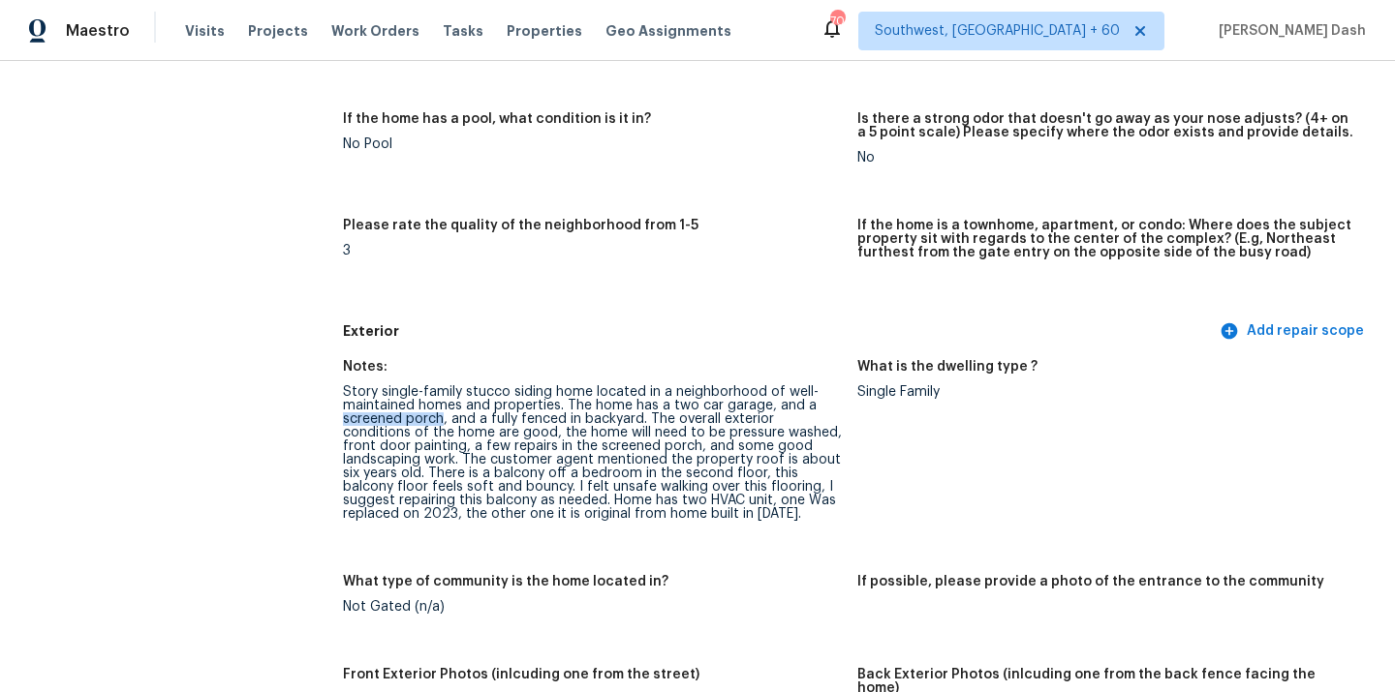
drag, startPoint x: 342, startPoint y: 419, endPoint x: 444, endPoint y: 420, distance: 101.7
click at [444, 420] on div "Story single-family stucco siding home located in a neighborhood of well-mainta…" at bounding box center [592, 453] width 499 height 136
copy div "screened porch"
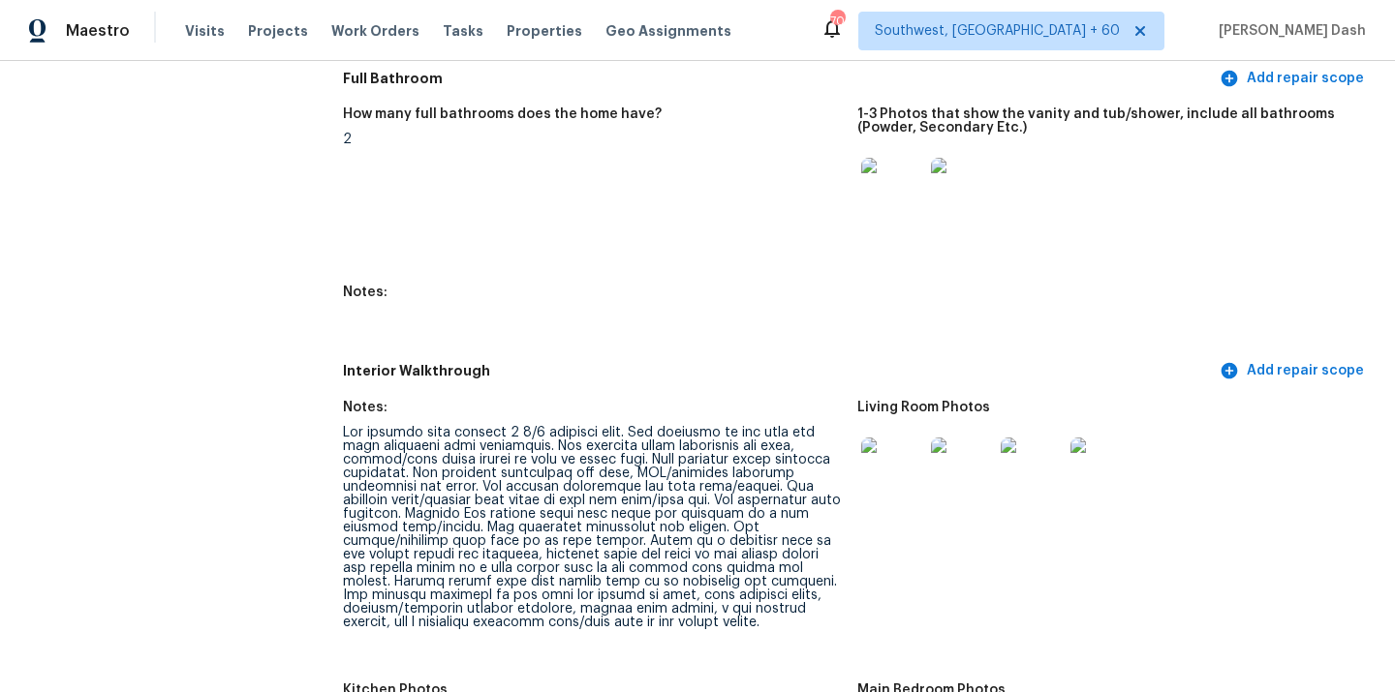
scroll to position [2366, 0]
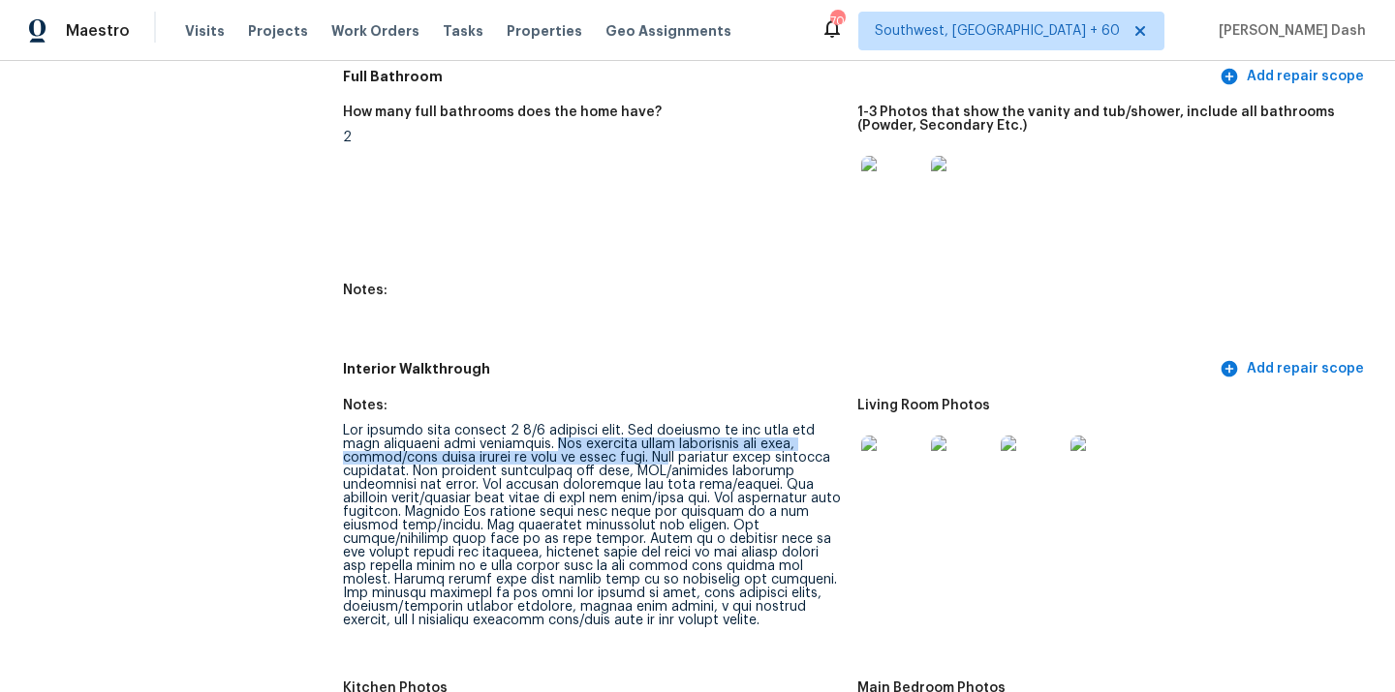
drag, startPoint x: 547, startPoint y: 430, endPoint x: 655, endPoint y: 443, distance: 108.2
click at [655, 443] on div at bounding box center [592, 525] width 499 height 203
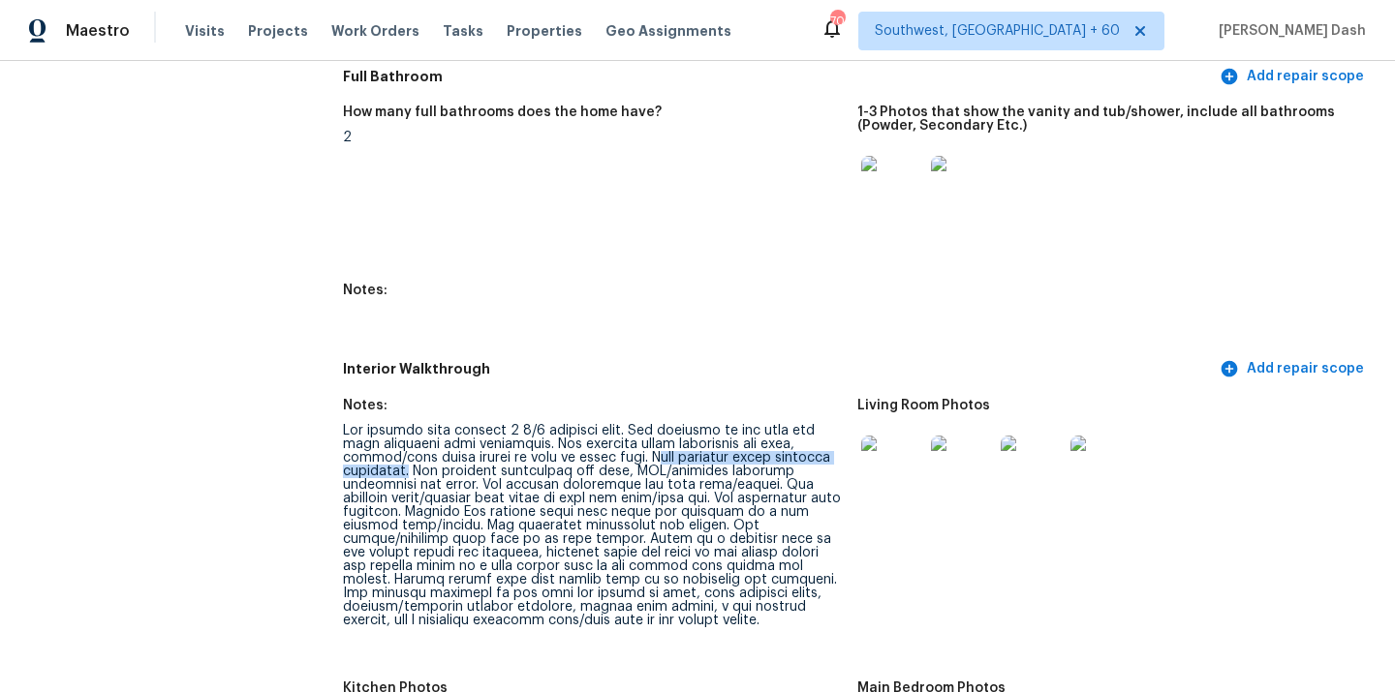
drag, startPoint x: 647, startPoint y: 443, endPoint x: 412, endPoint y: 457, distance: 235.8
click at [412, 457] on div at bounding box center [592, 525] width 499 height 203
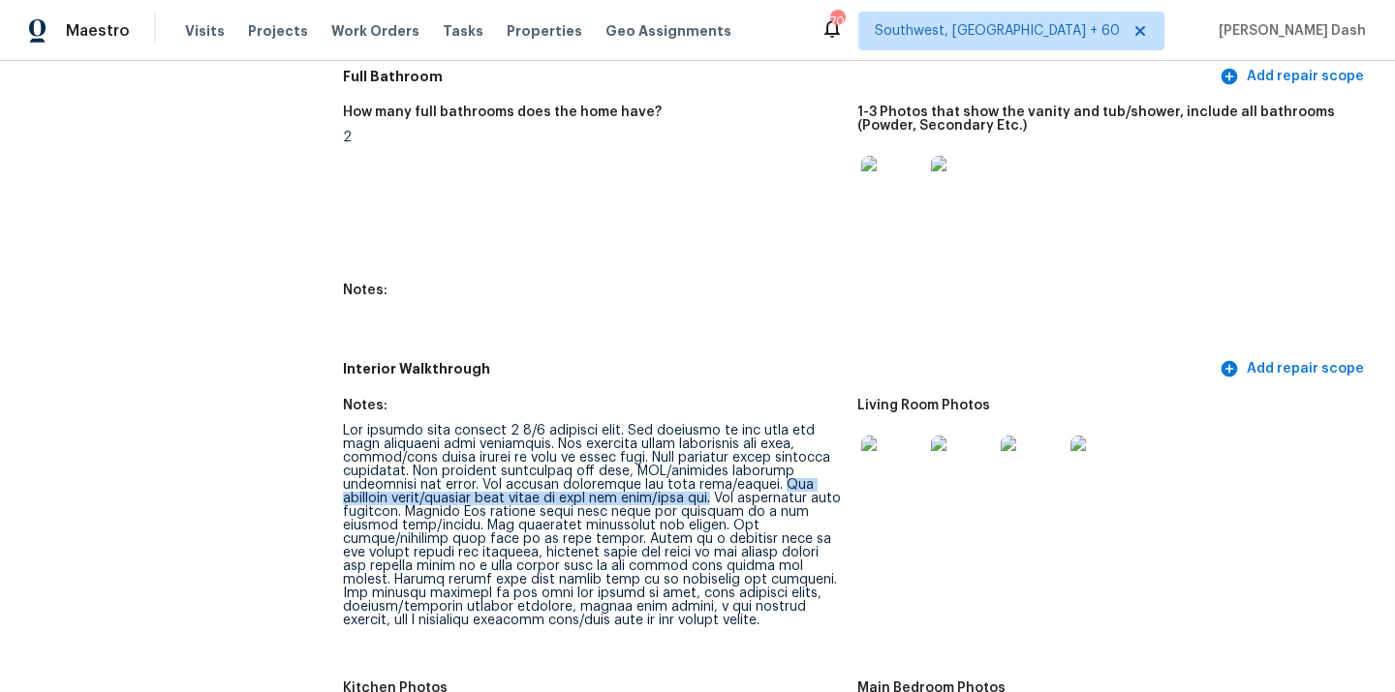
drag, startPoint x: 782, startPoint y: 471, endPoint x: 733, endPoint y: 483, distance: 50.0
click at [733, 483] on div at bounding box center [592, 525] width 499 height 203
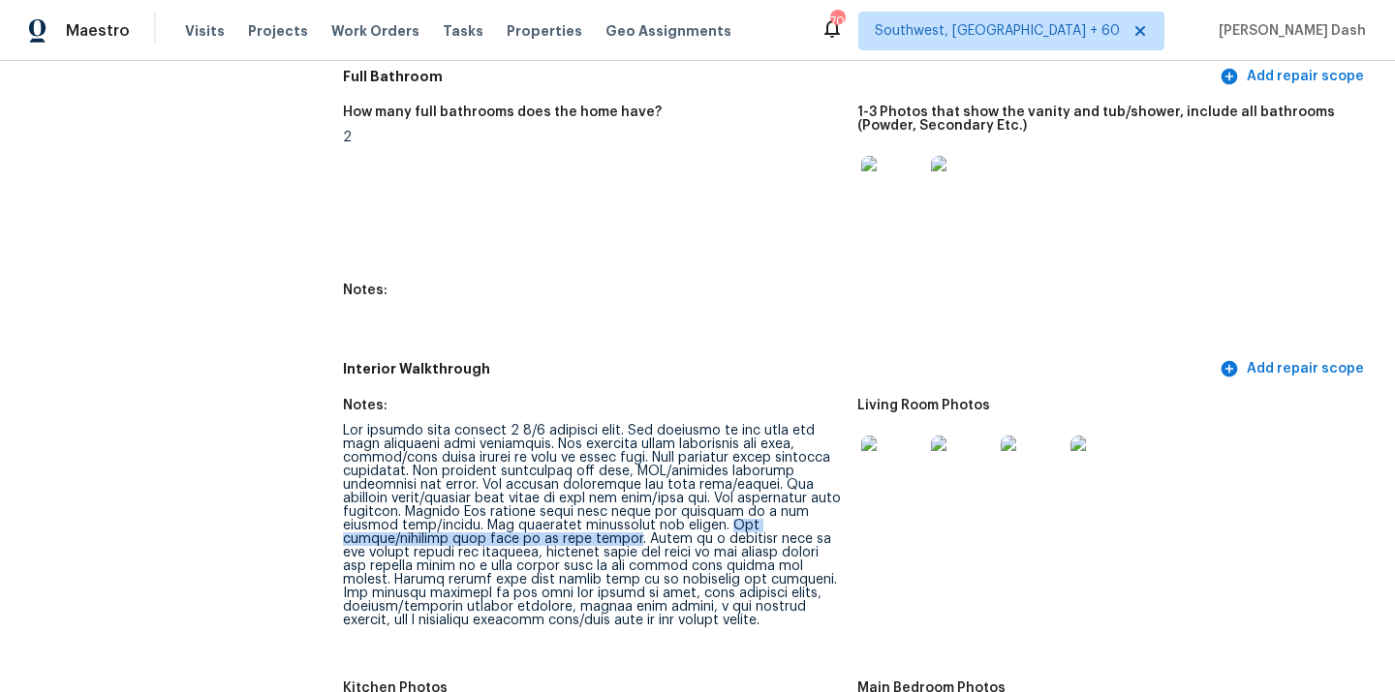
drag, startPoint x: 725, startPoint y: 513, endPoint x: 630, endPoint y: 525, distance: 95.6
click at [630, 525] on div at bounding box center [592, 525] width 499 height 203
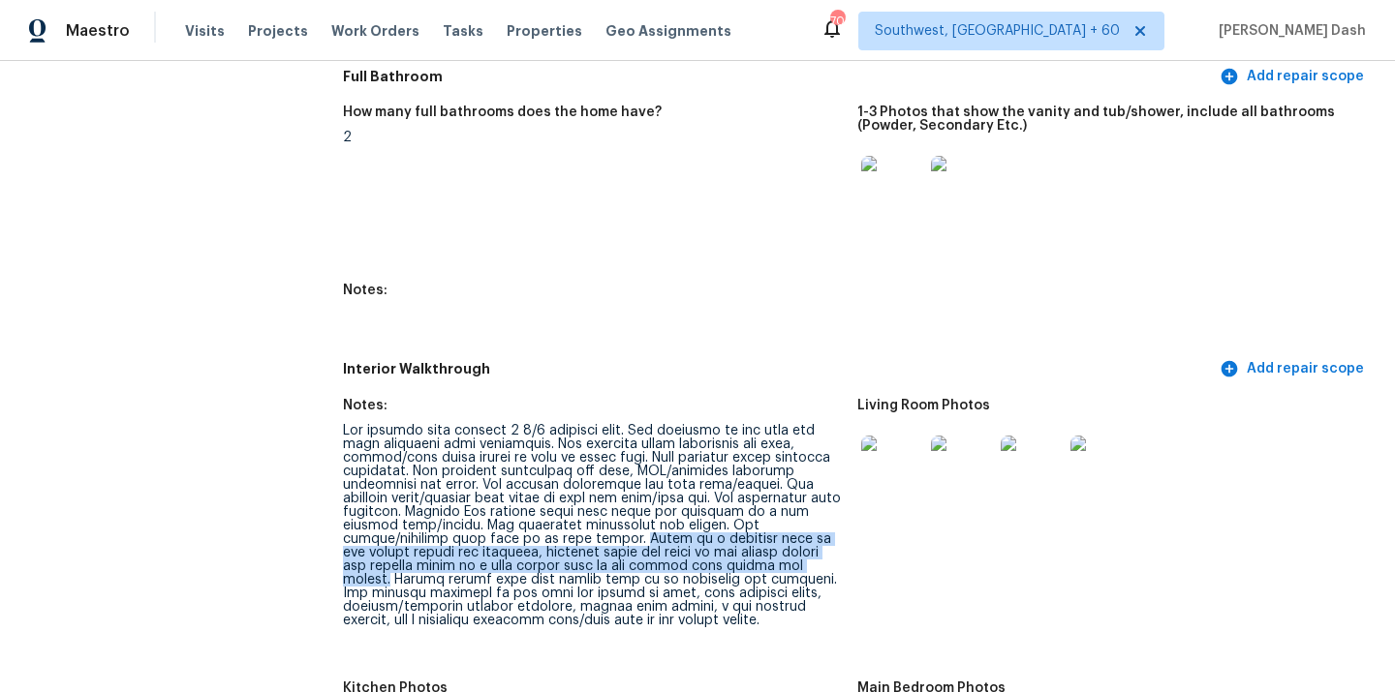
drag, startPoint x: 638, startPoint y: 526, endPoint x: 821, endPoint y: 550, distance: 184.6
click at [821, 550] on div at bounding box center [592, 525] width 499 height 203
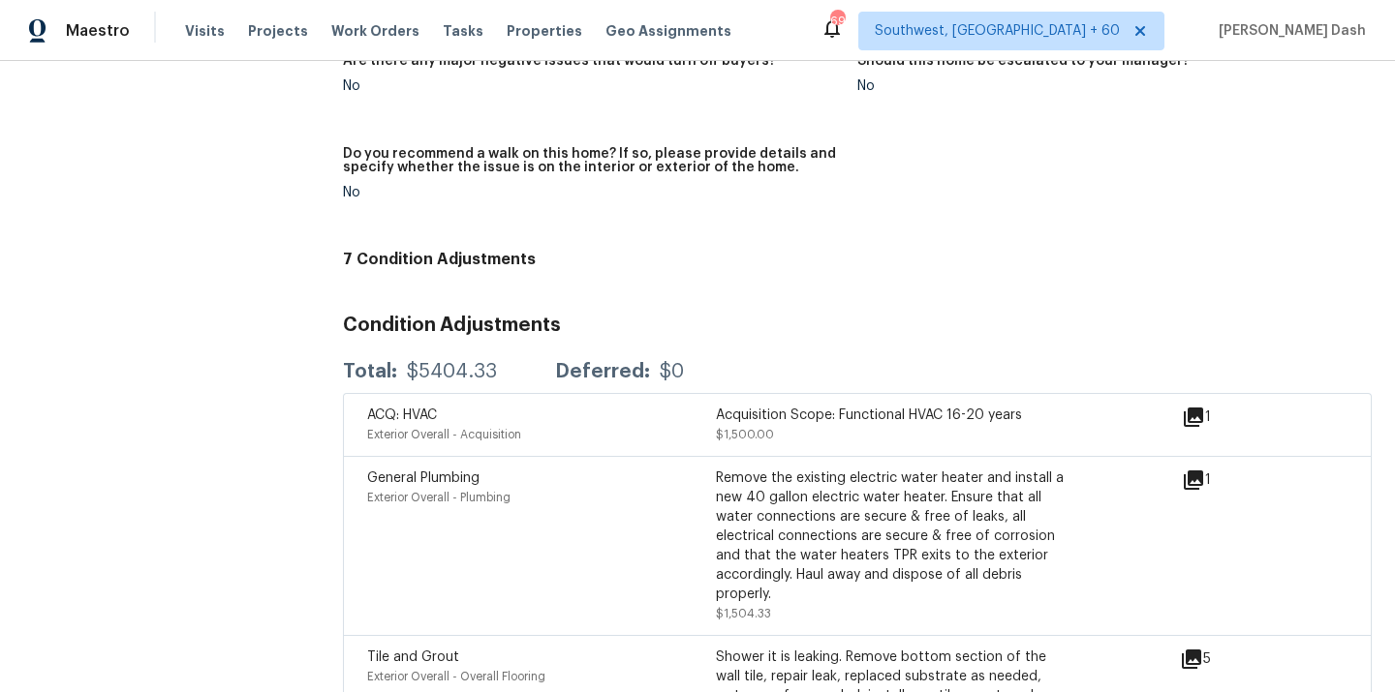
scroll to position [5092, 0]
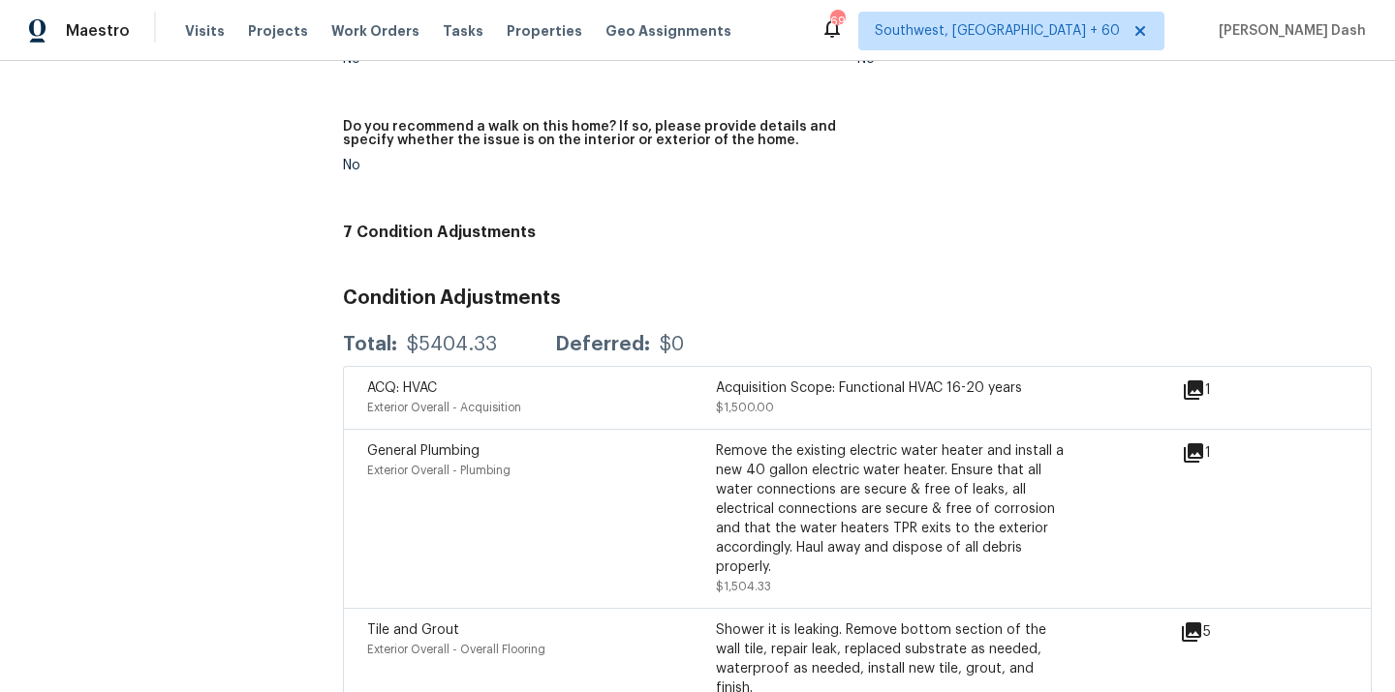
click at [1200, 381] on icon at bounding box center [1192, 390] width 19 height 19
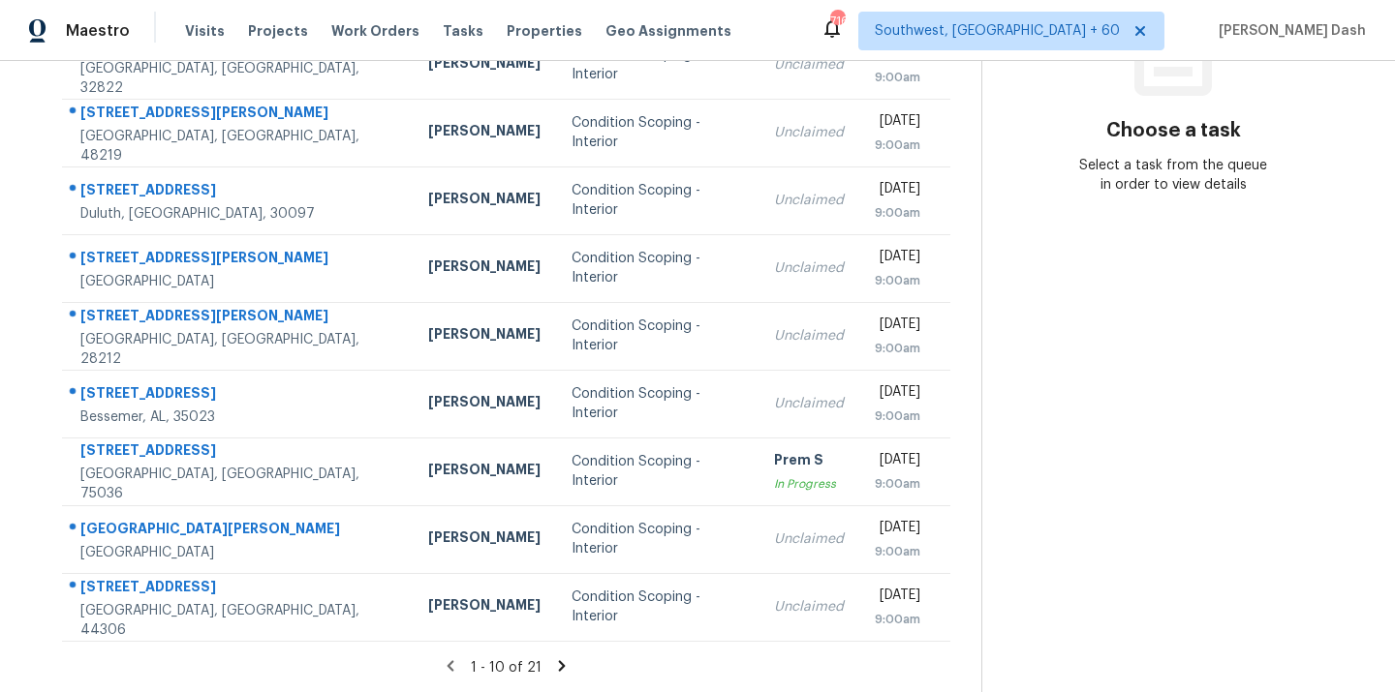
click at [561, 661] on icon at bounding box center [561, 666] width 17 height 17
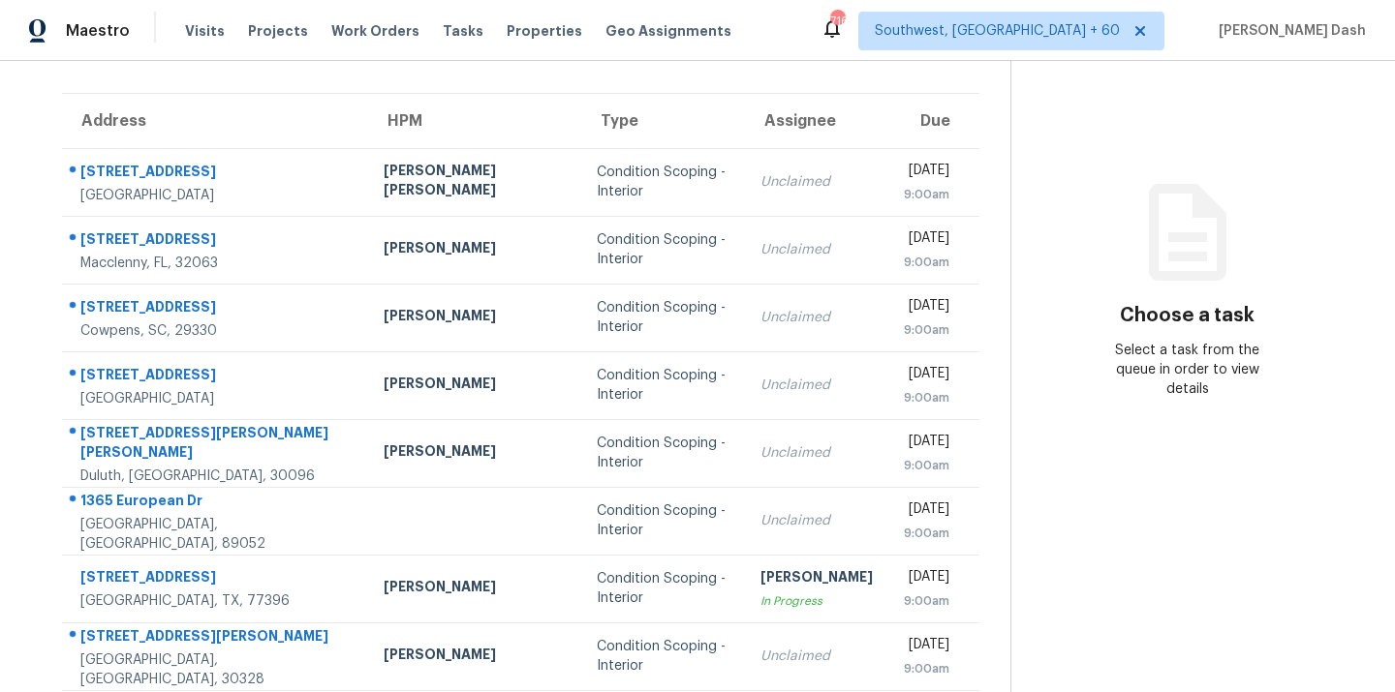
scroll to position [316, 0]
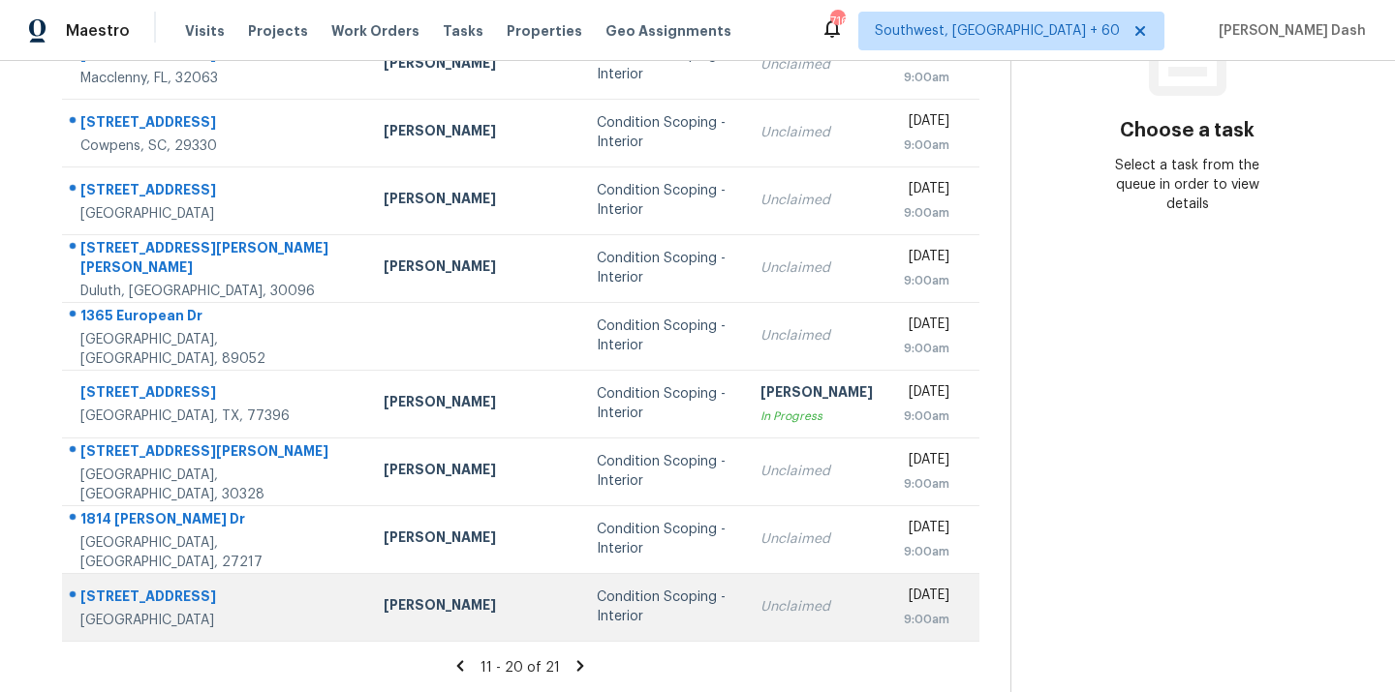
click at [597, 609] on div "Condition Scoping - Interior" at bounding box center [663, 607] width 133 height 39
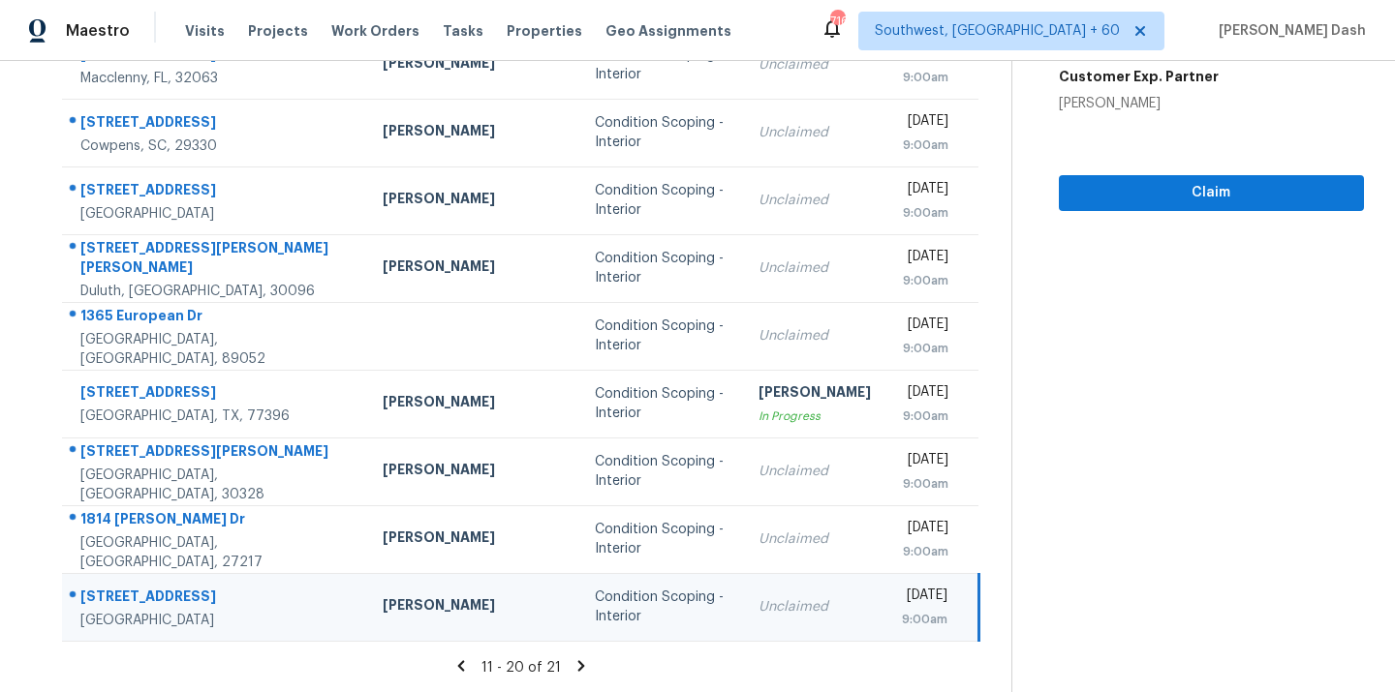
scroll to position [45, 0]
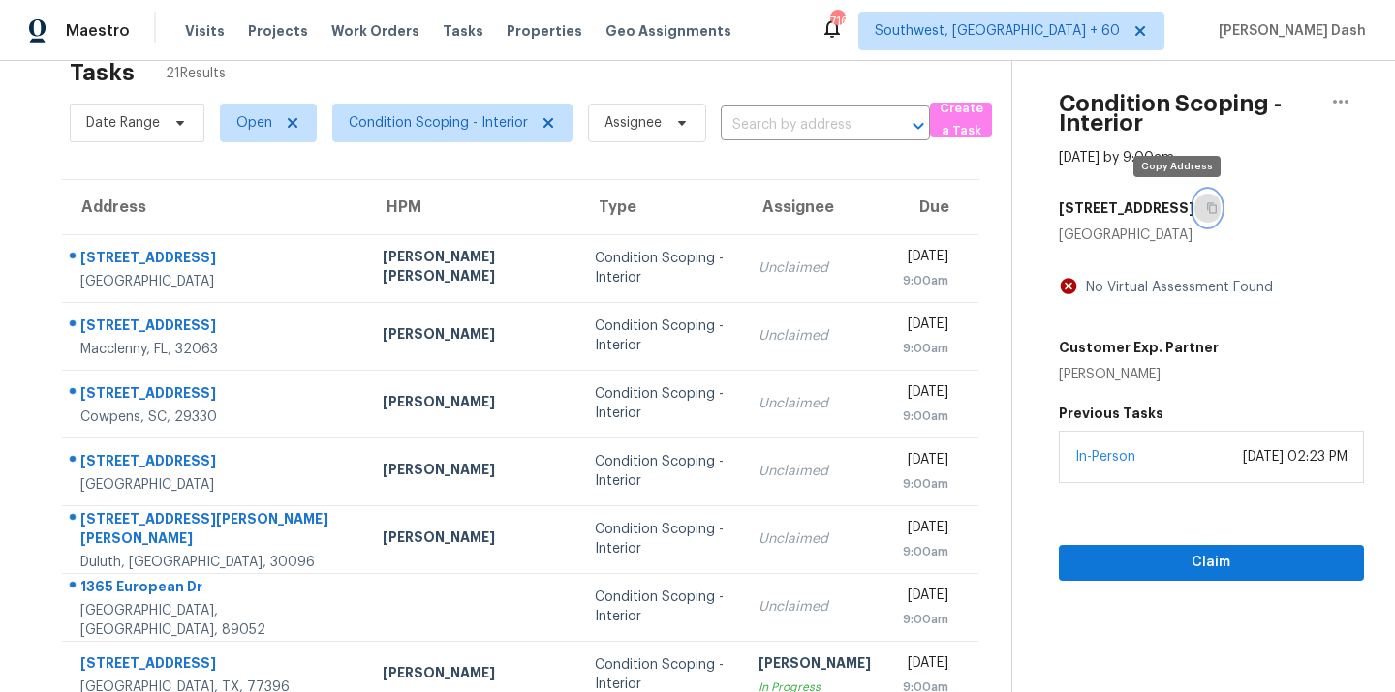
click at [1194, 199] on button "button" at bounding box center [1207, 208] width 26 height 35
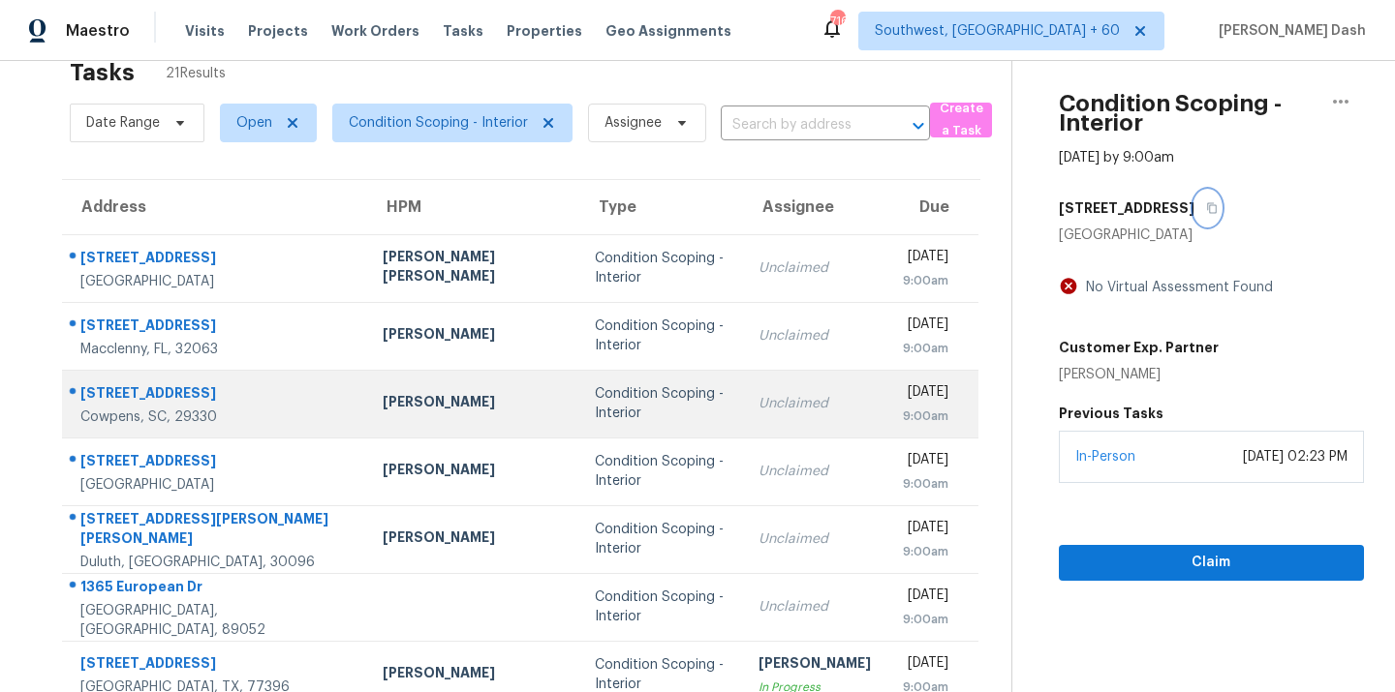
scroll to position [316, 0]
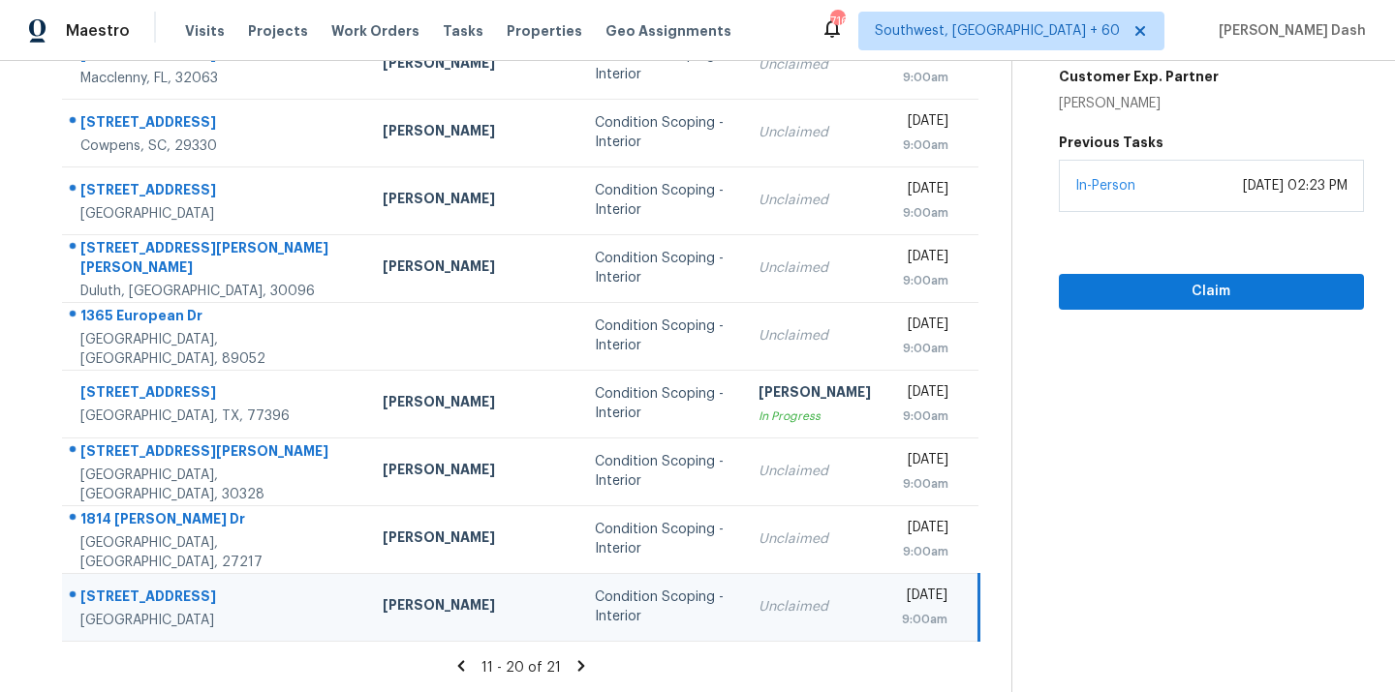
click at [577, 668] on icon at bounding box center [580, 666] width 7 height 11
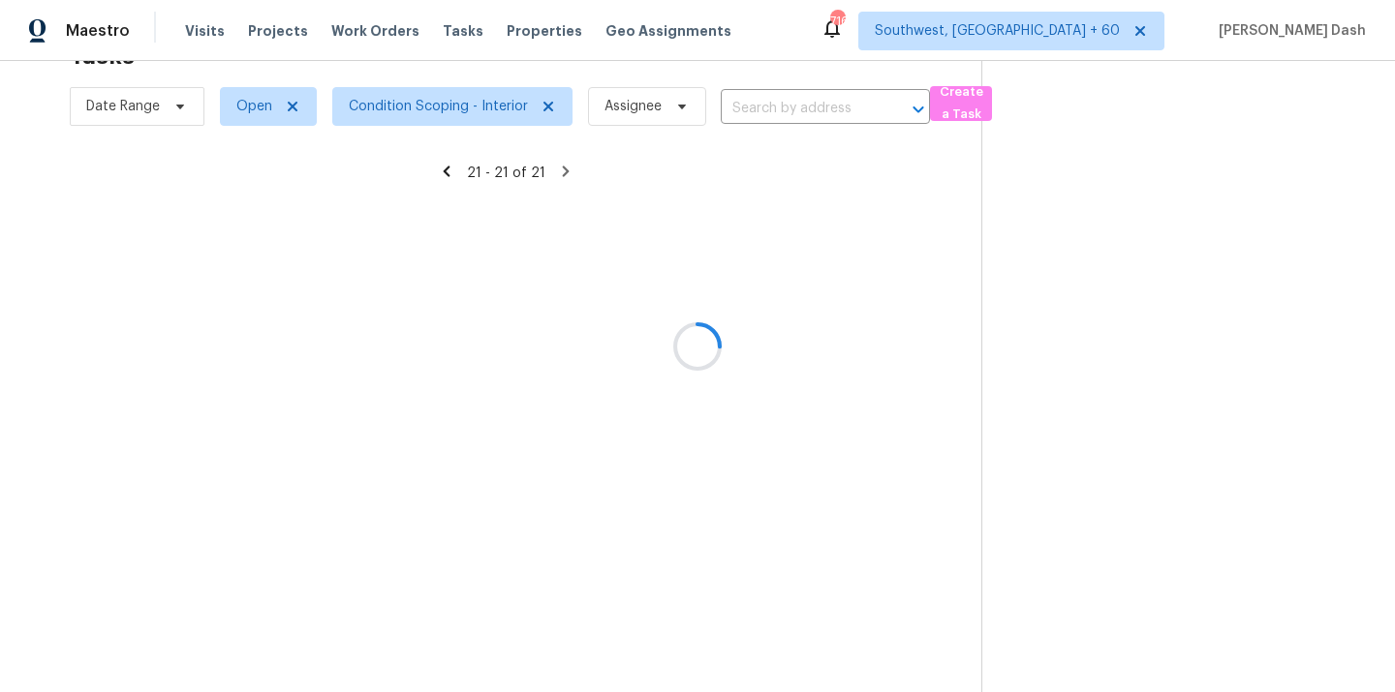
scroll to position [61, 0]
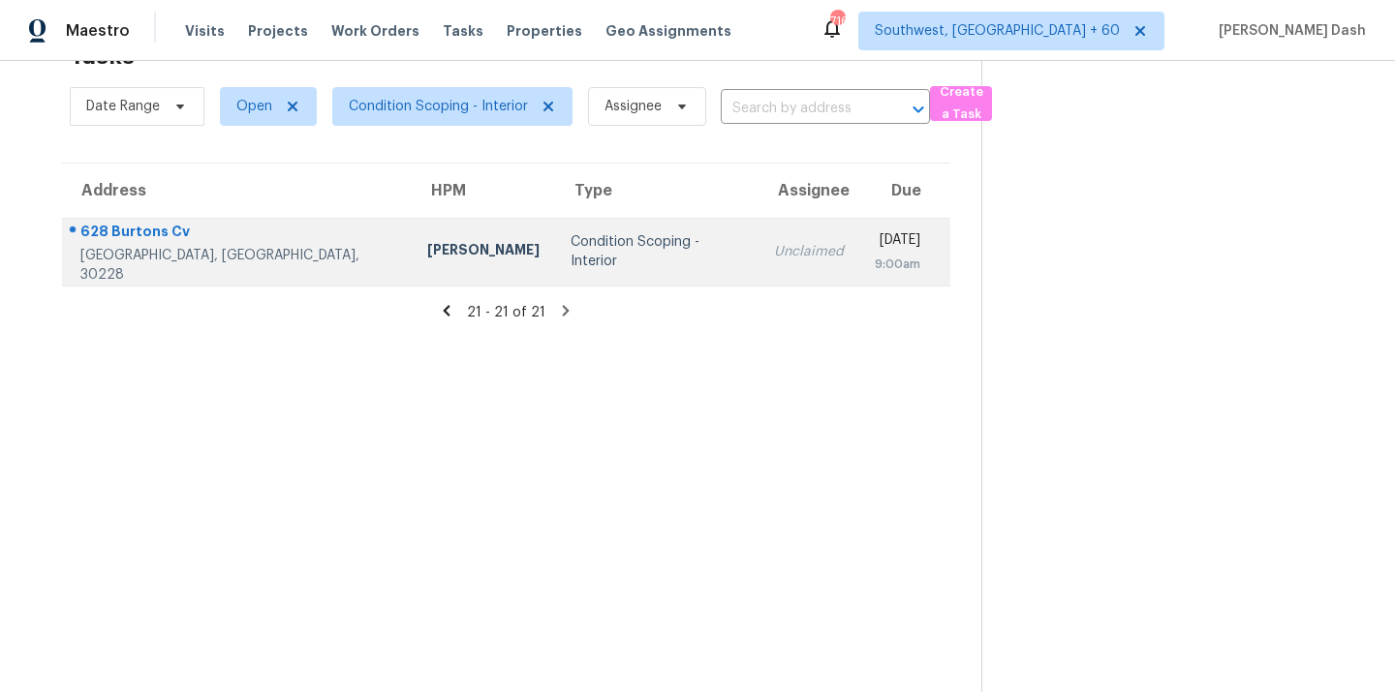
click at [555, 230] on td "Condition Scoping - Interior" at bounding box center [656, 252] width 203 height 68
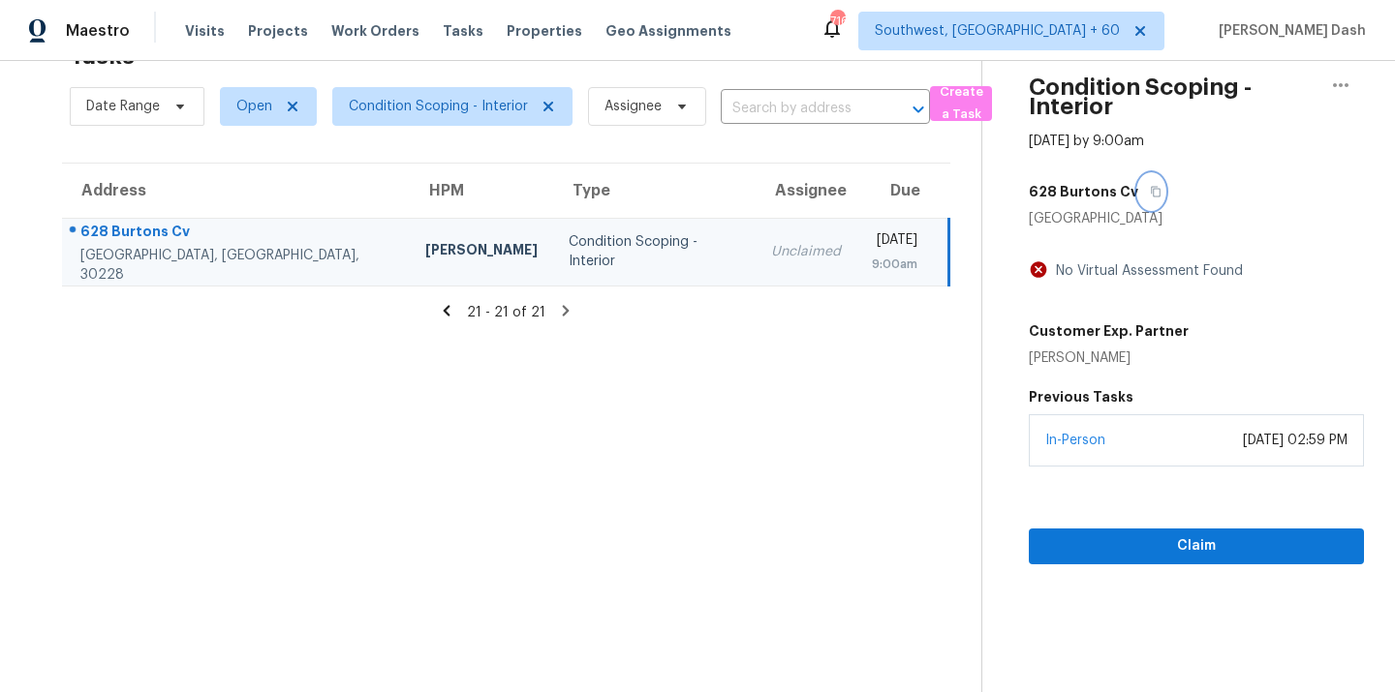
click at [1151, 193] on icon "button" at bounding box center [1156, 192] width 12 height 12
click at [453, 321] on div "21 - 21 of 21" at bounding box center [506, 312] width 950 height 20
click at [448, 311] on icon at bounding box center [447, 310] width 7 height 11
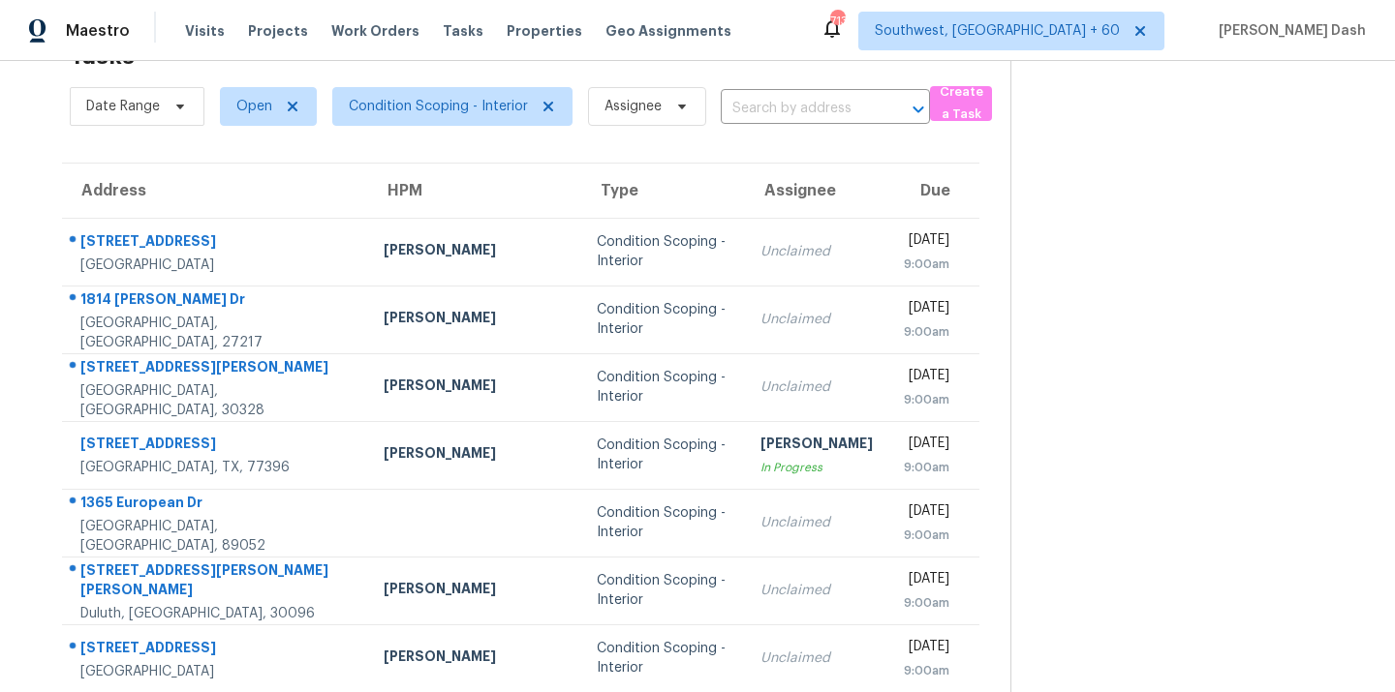
scroll to position [316, 0]
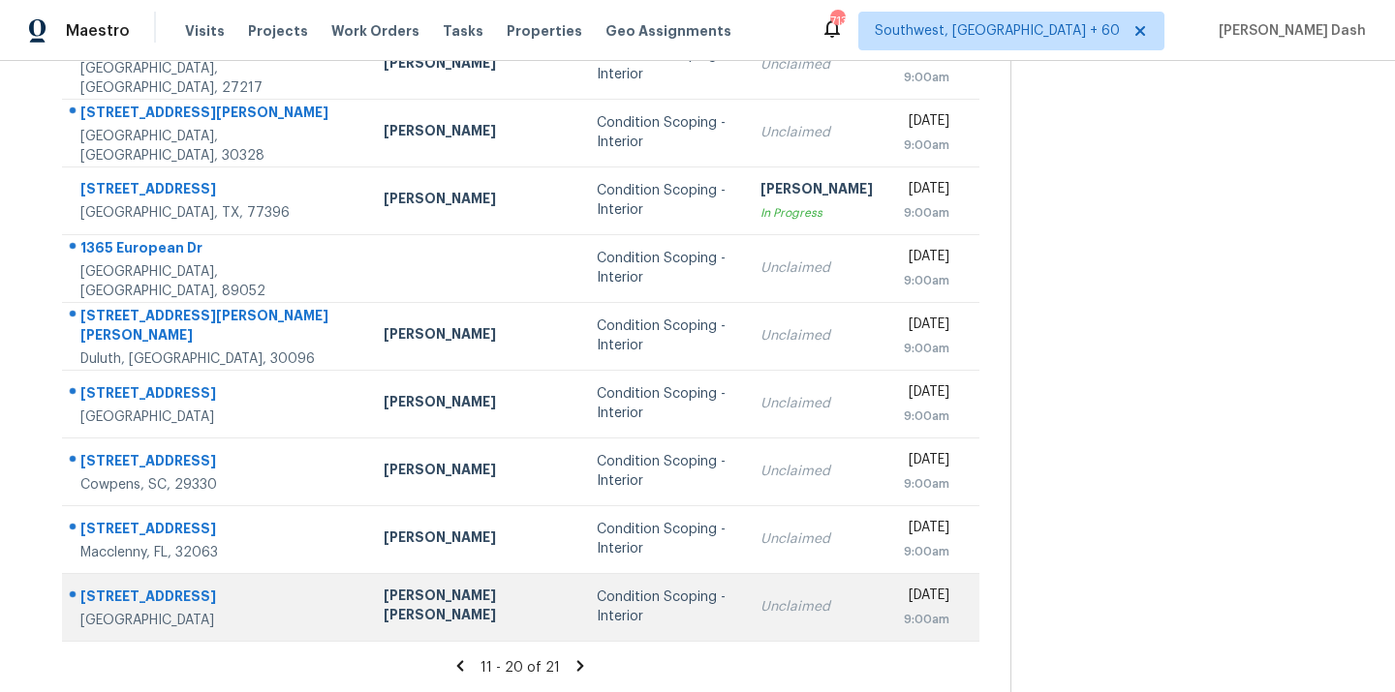
click at [597, 600] on div "Condition Scoping - Interior" at bounding box center [663, 607] width 133 height 39
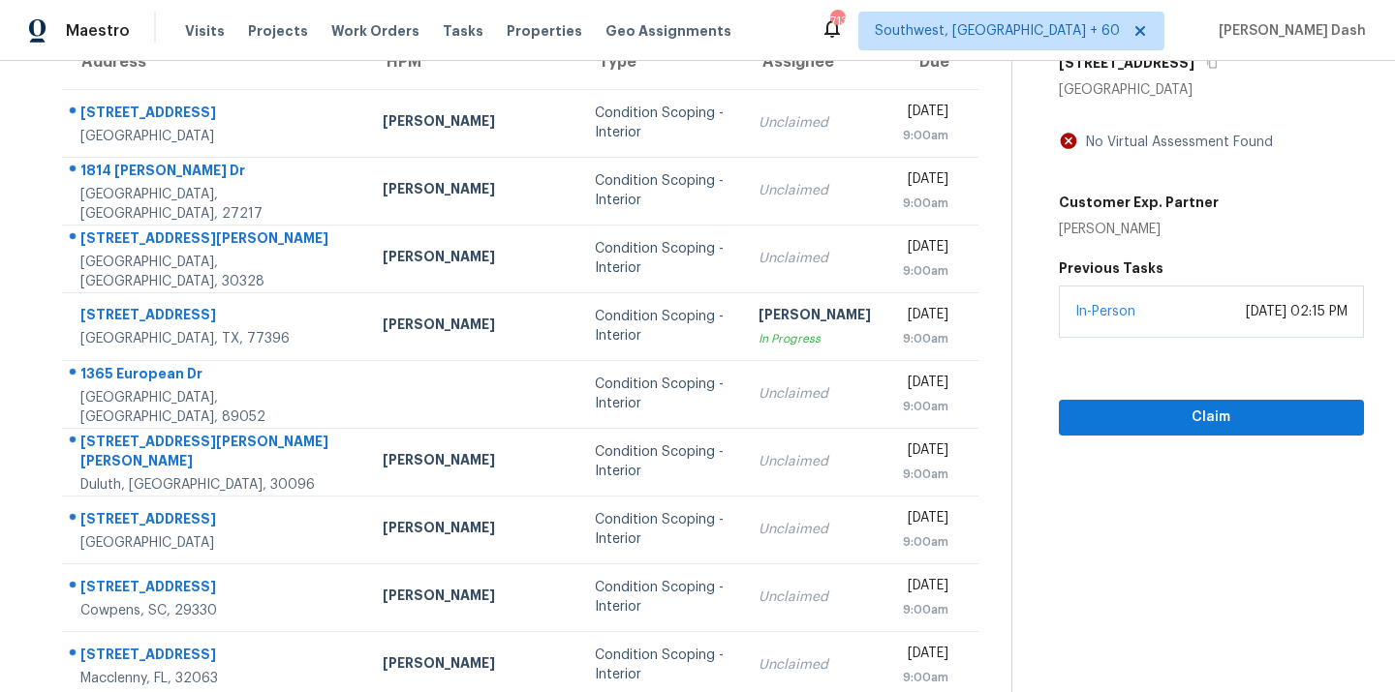
scroll to position [0, 0]
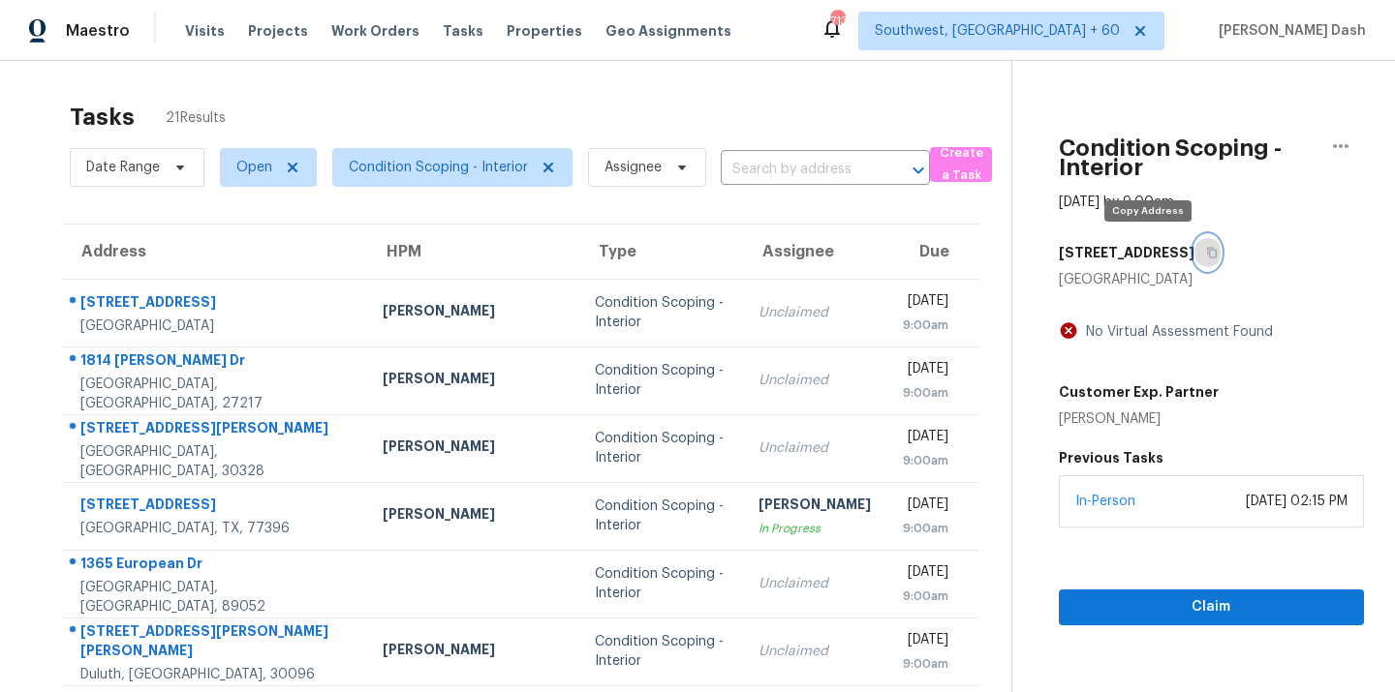
click at [1206, 248] on icon "button" at bounding box center [1212, 253] width 12 height 12
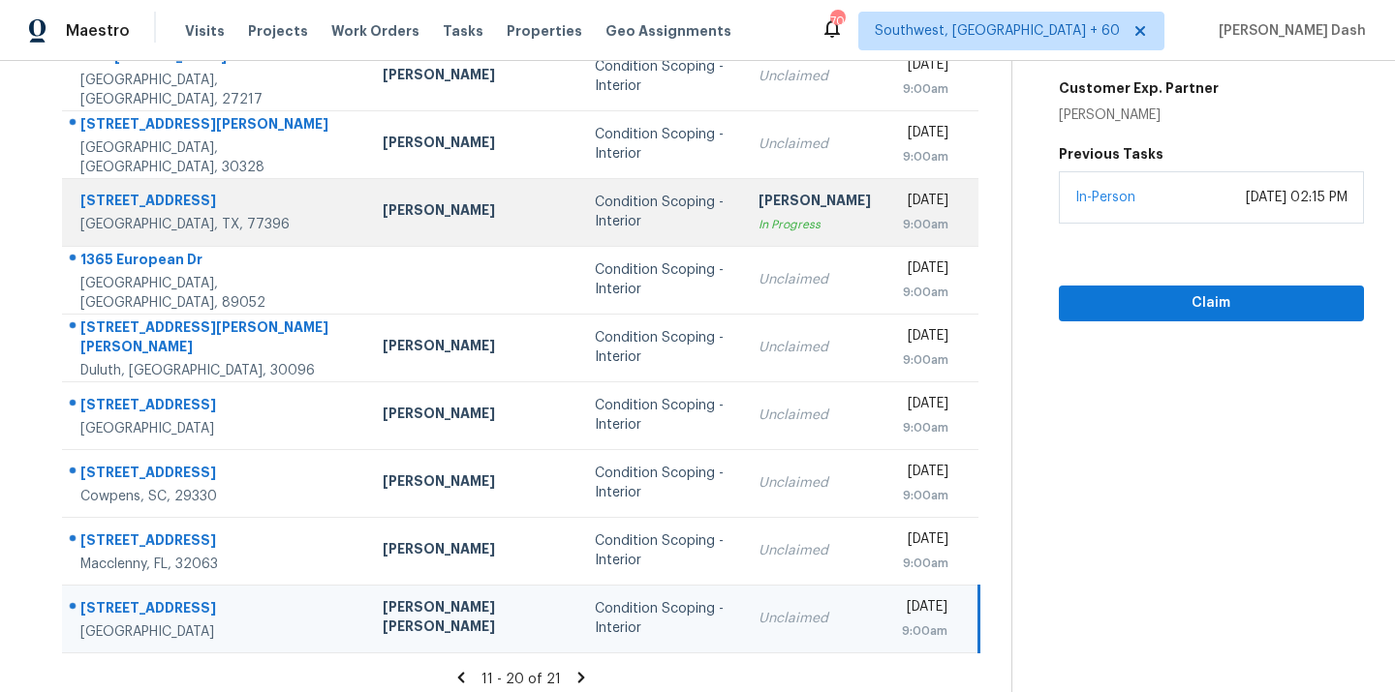
scroll to position [316, 0]
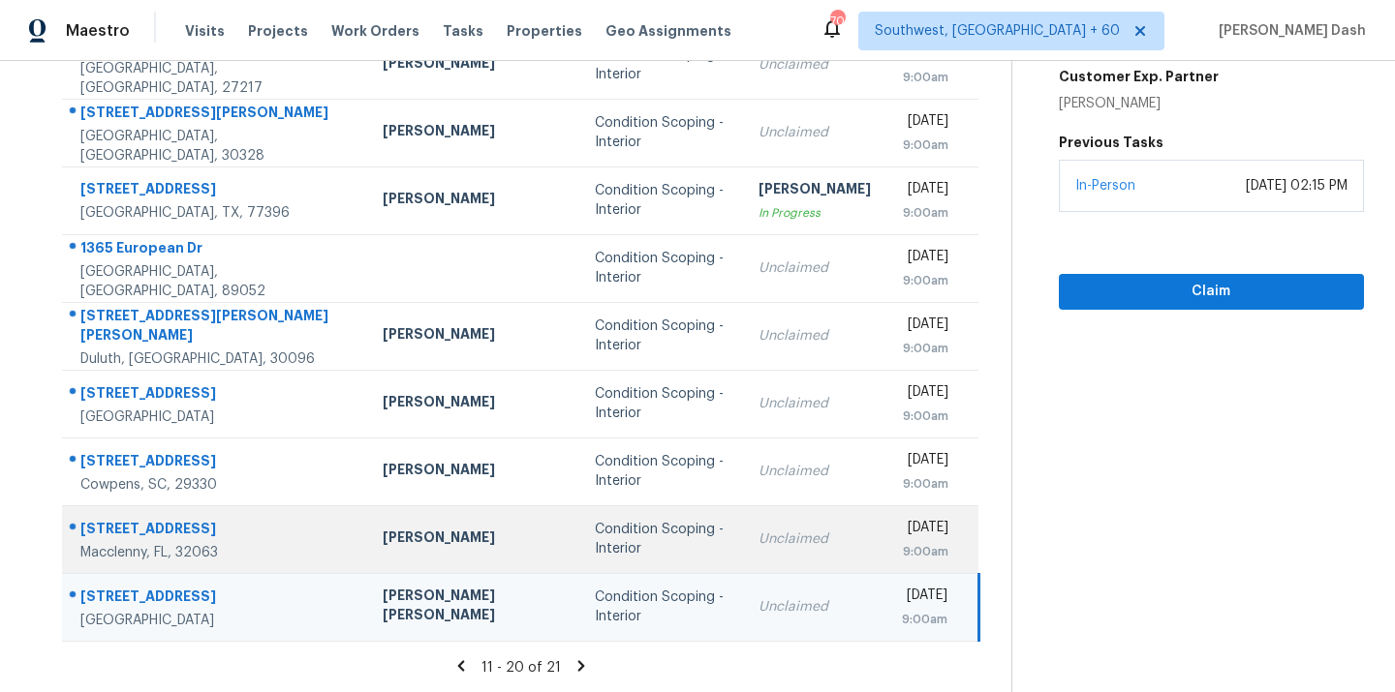
click at [367, 555] on td "[PERSON_NAME]" at bounding box center [473, 540] width 212 height 68
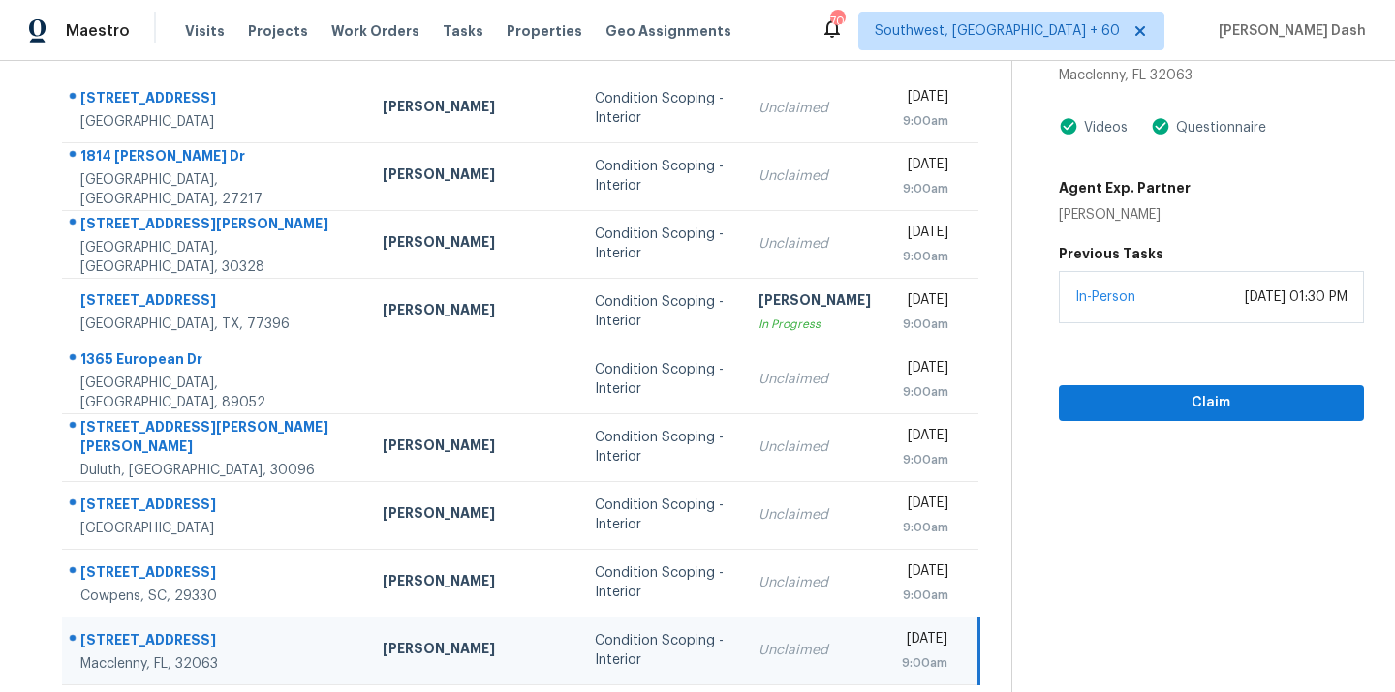
scroll to position [23, 0]
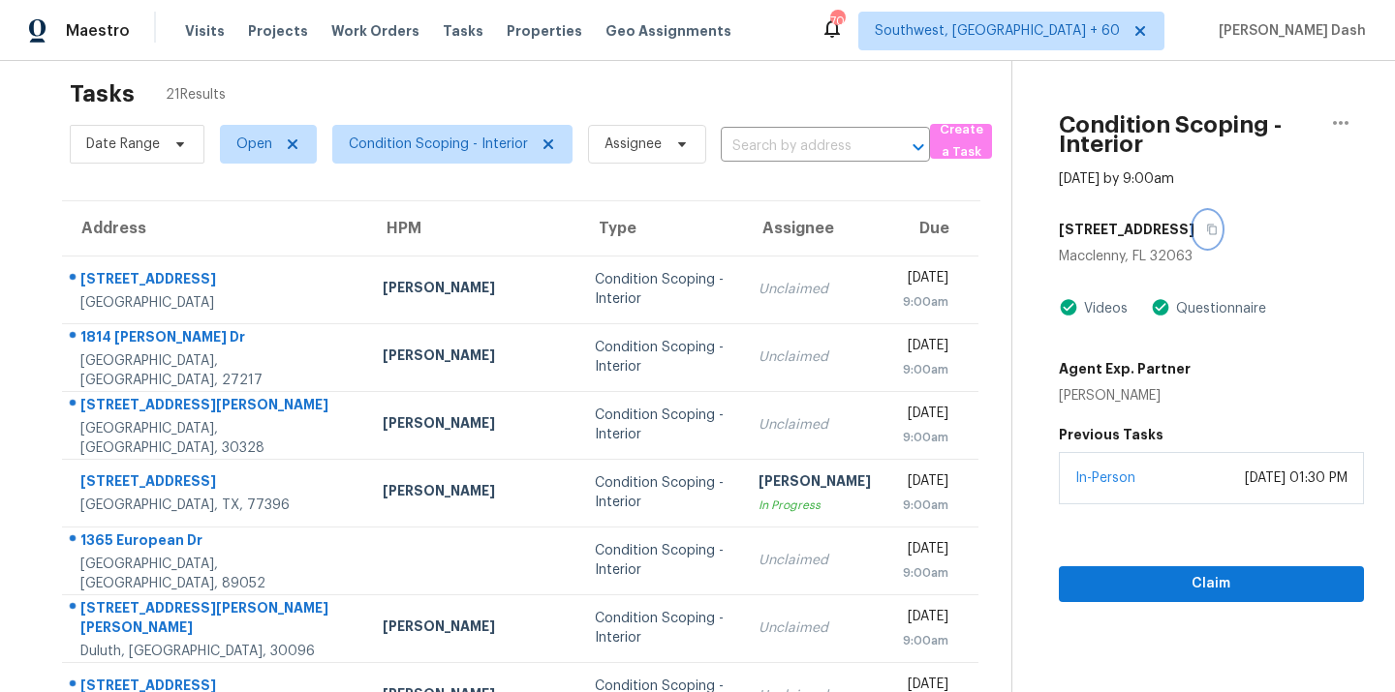
click at [1206, 225] on icon "button" at bounding box center [1212, 230] width 12 height 12
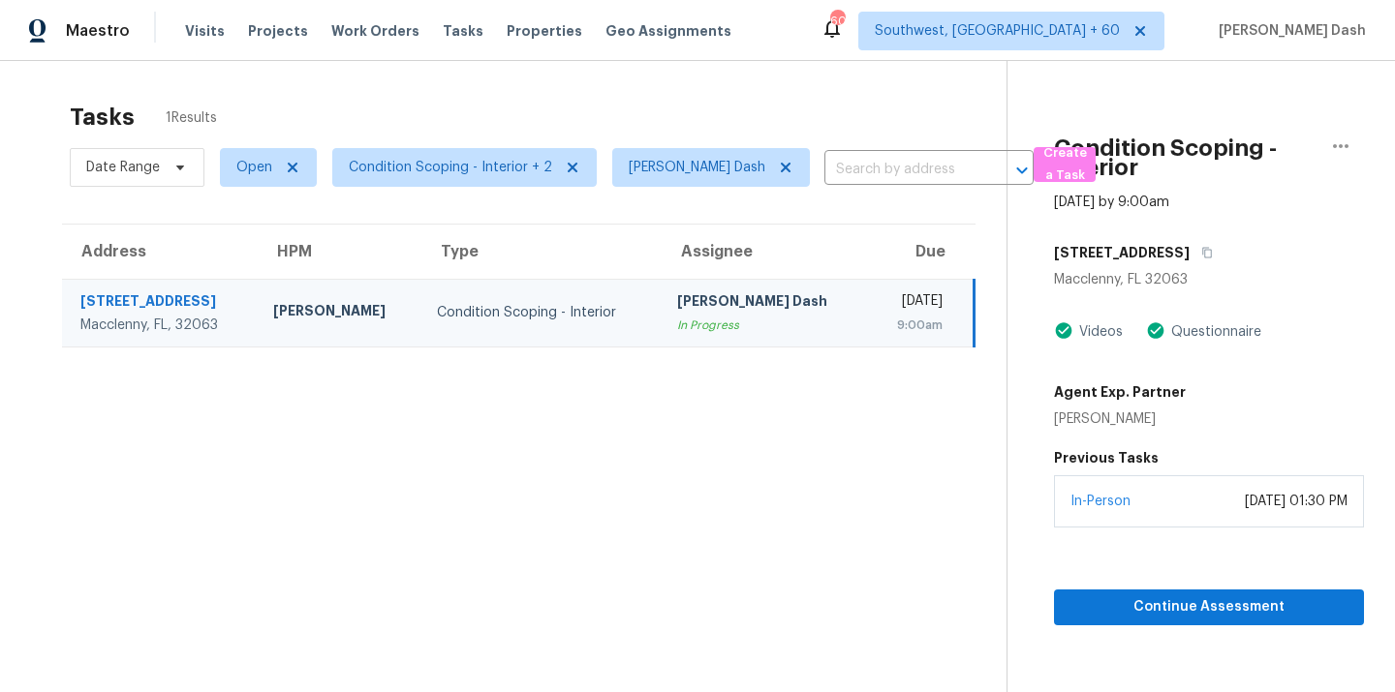
click at [677, 297] on div "[PERSON_NAME] Dash" at bounding box center [765, 304] width 176 height 24
click at [1349, 141] on icon "button" at bounding box center [1340, 146] width 23 height 23
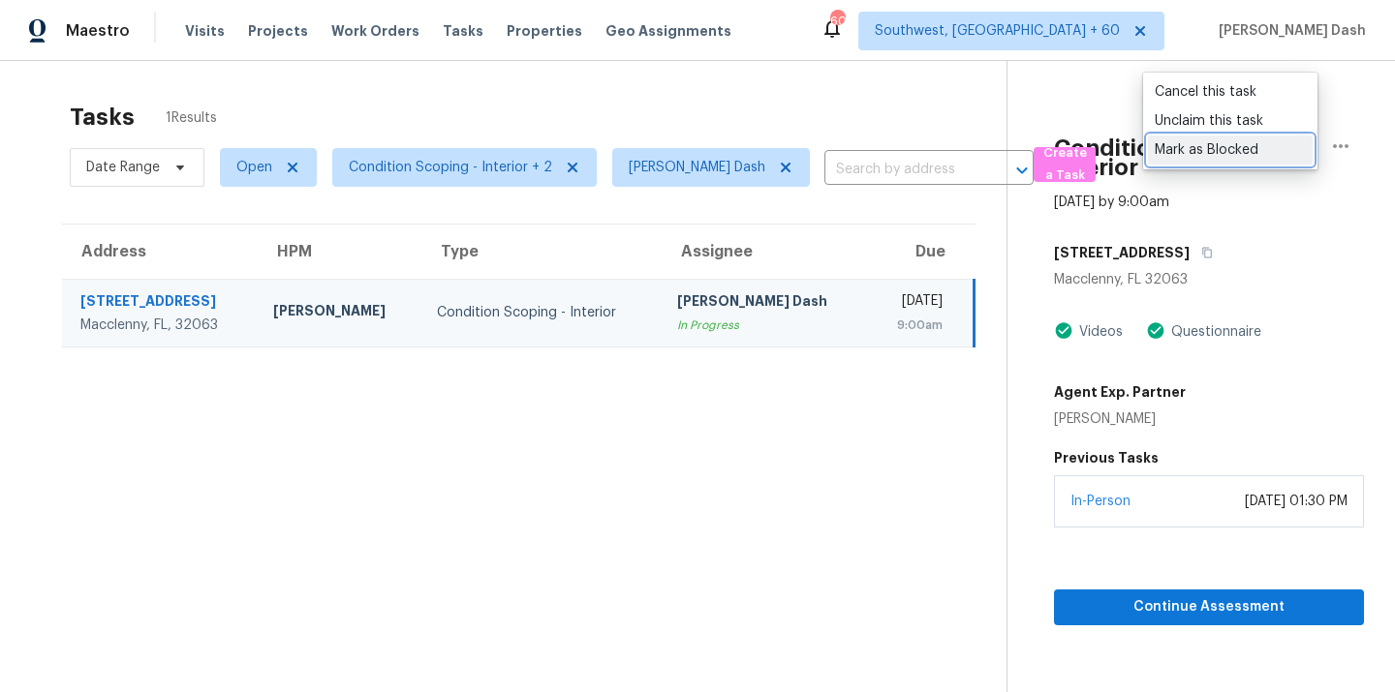
click at [1207, 152] on div "Mark as Blocked" at bounding box center [1229, 149] width 151 height 19
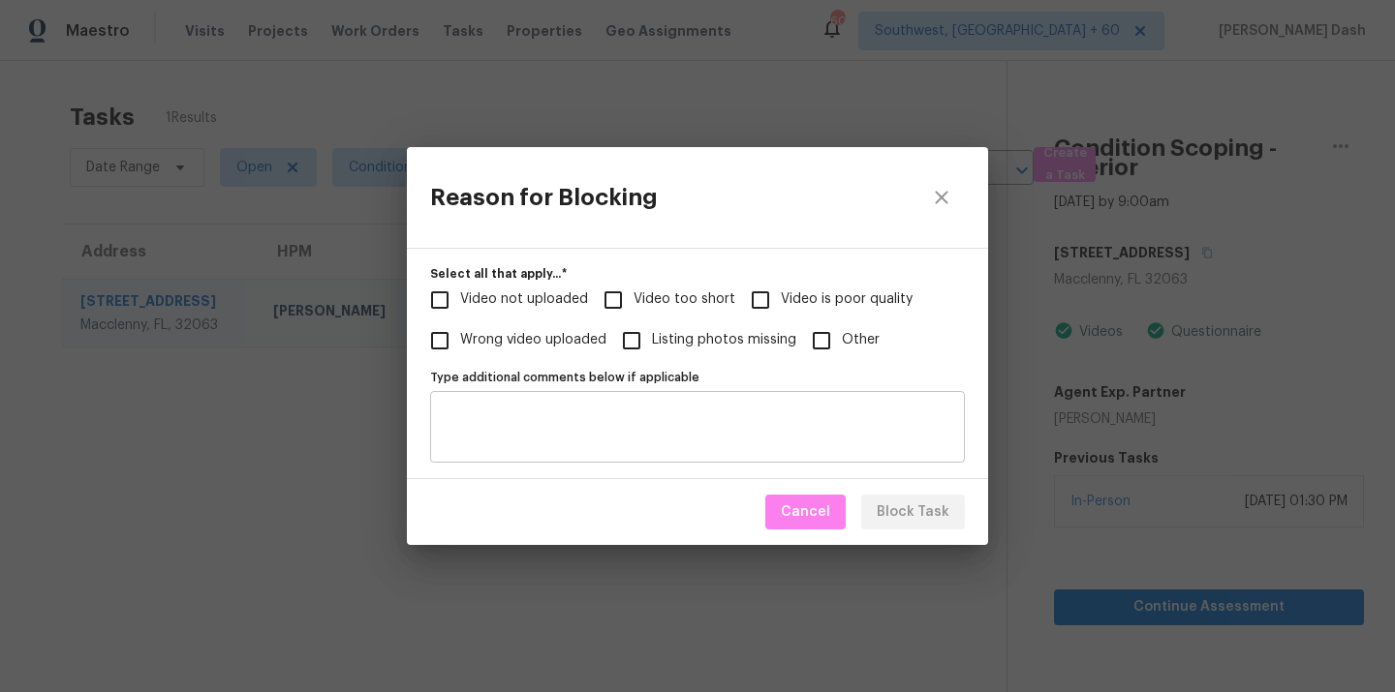
click at [618, 403] on div "Type additional comments below if applicable" at bounding box center [697, 427] width 535 height 72
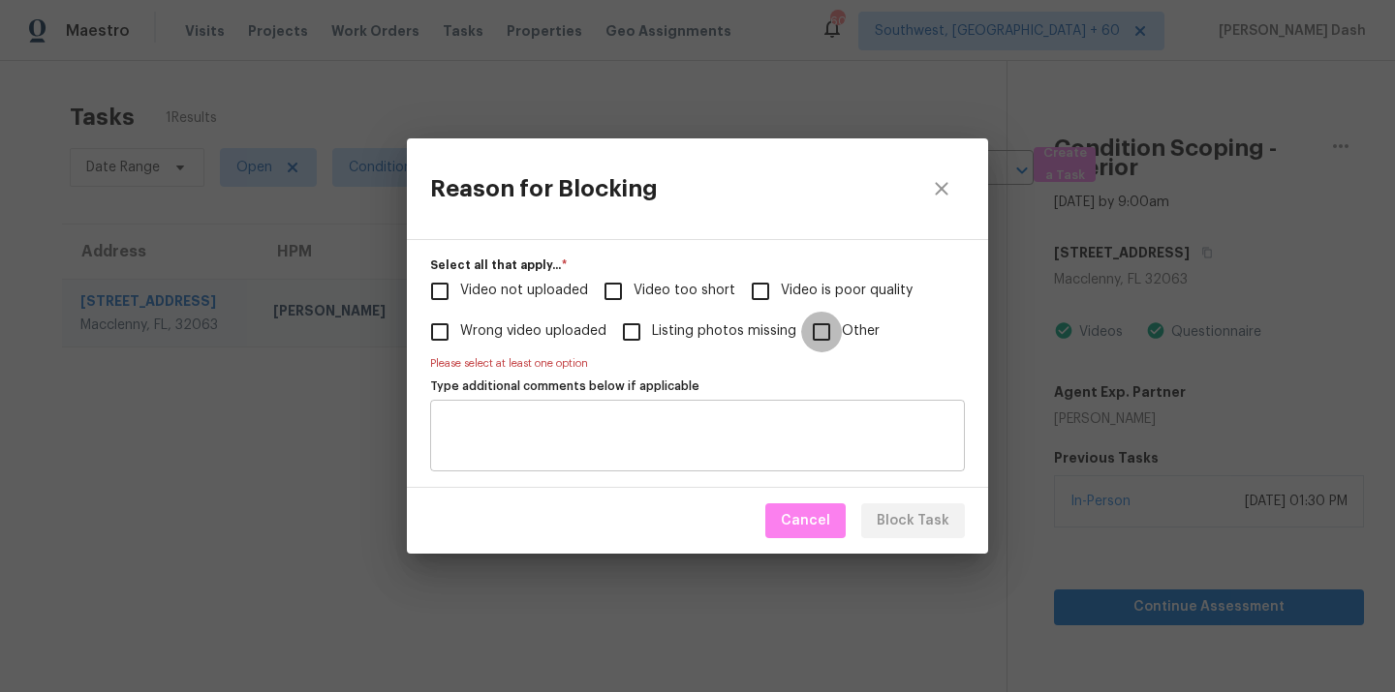
drag, startPoint x: 815, startPoint y: 337, endPoint x: 815, endPoint y: 419, distance: 82.3
click at [815, 339] on input "Other" at bounding box center [821, 332] width 41 height 41
checkbox input "true"
click at [815, 419] on textarea "Type additional comments below if applicable" at bounding box center [697, 435] width 511 height 41
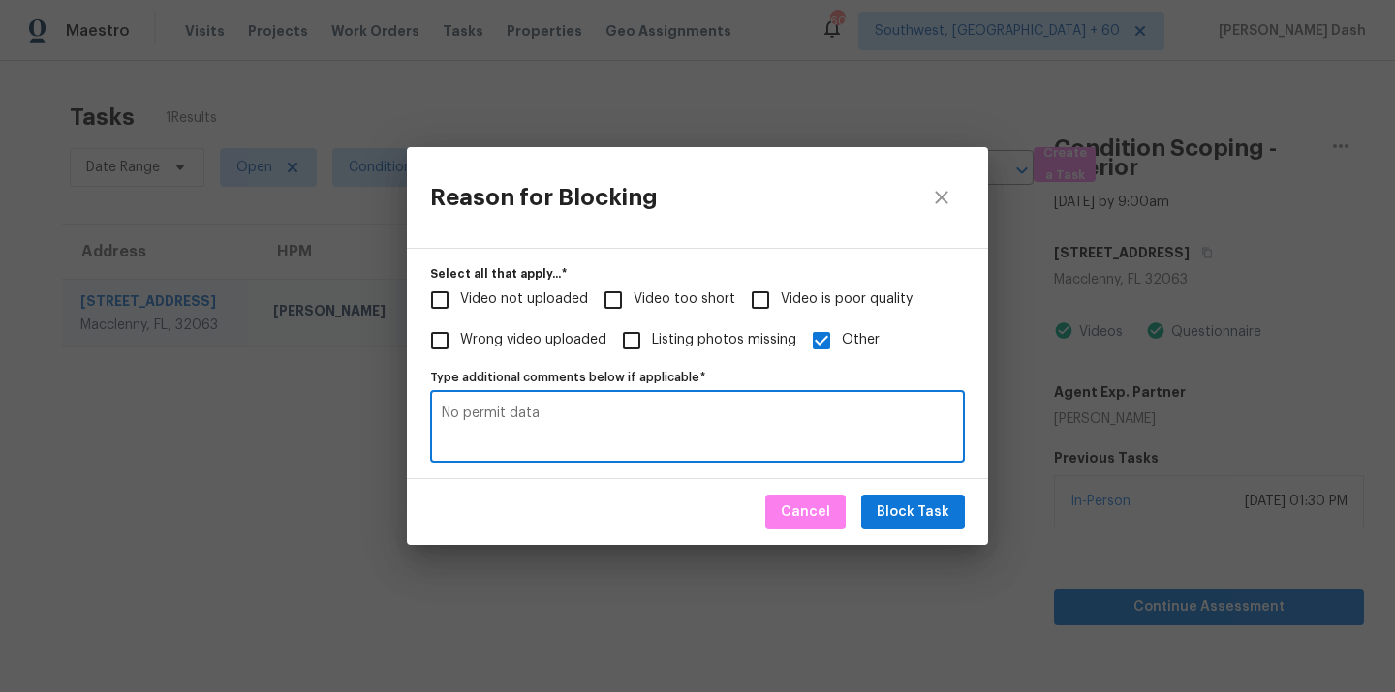
type textarea "No permit data"
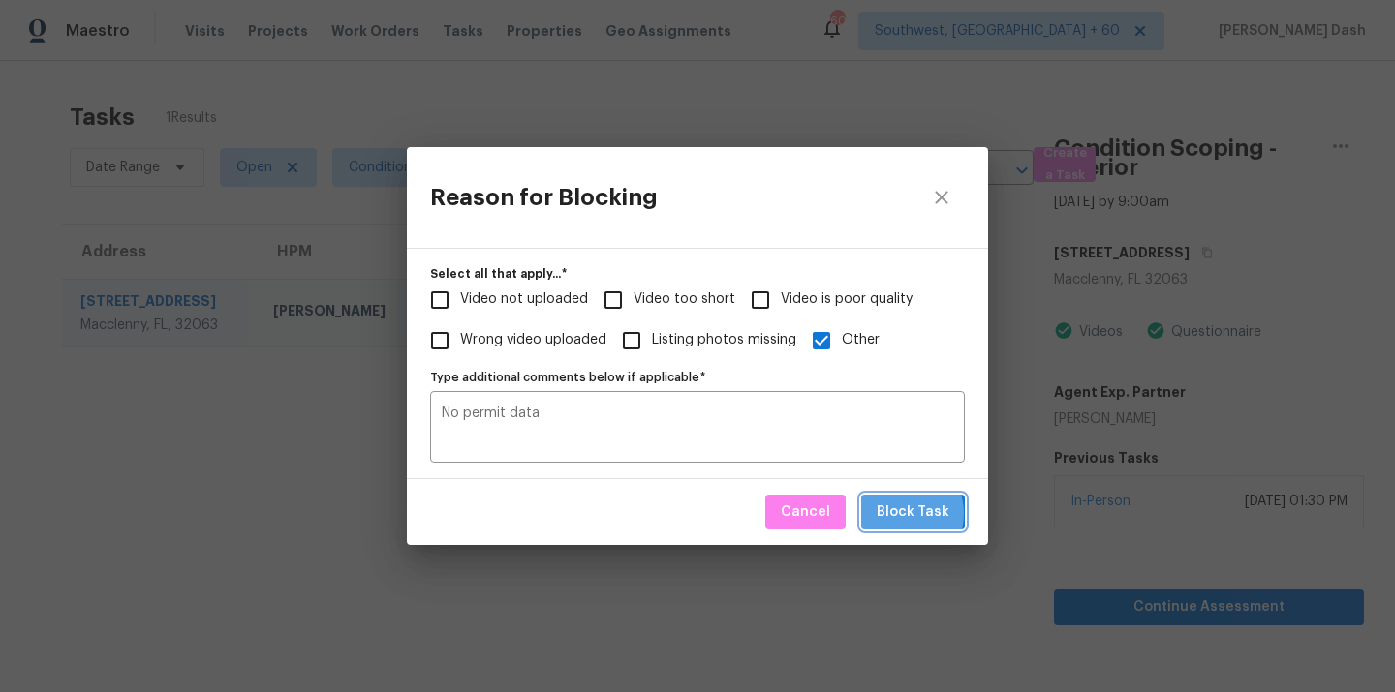
click at [904, 514] on span "Block Task" at bounding box center [912, 513] width 73 height 24
